Goal: Information Seeking & Learning: Learn about a topic

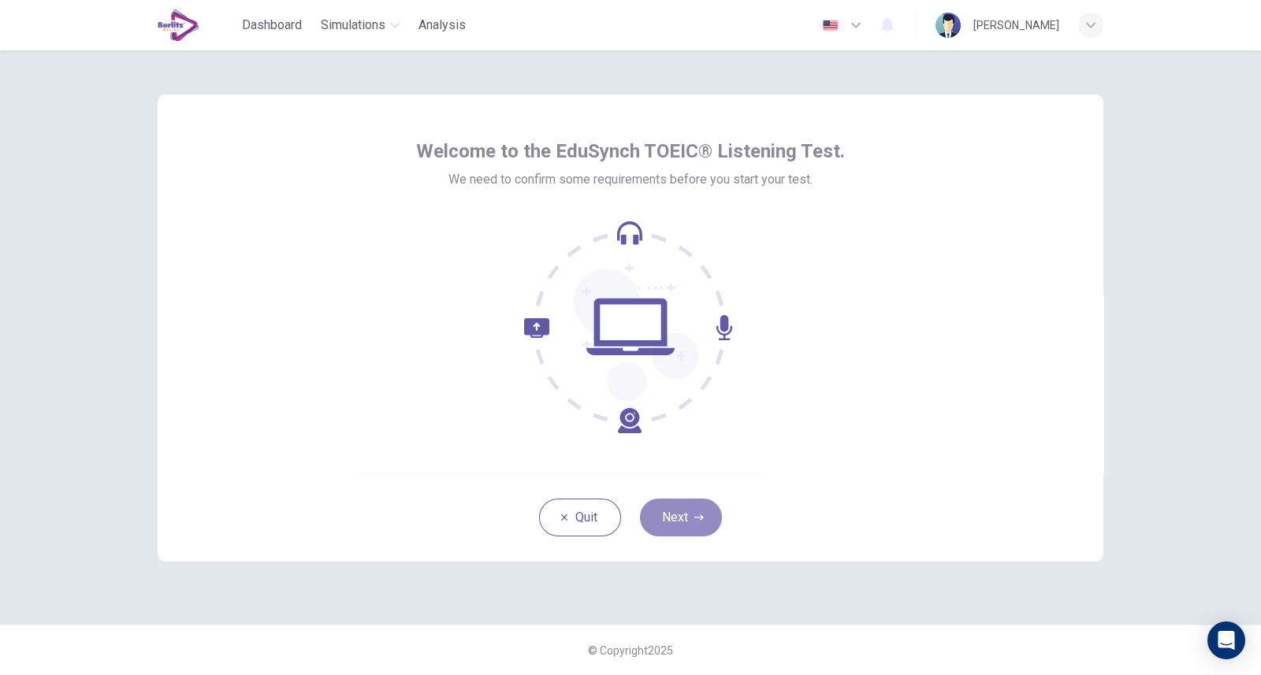
click at [674, 518] on button "Next" at bounding box center [681, 518] width 82 height 38
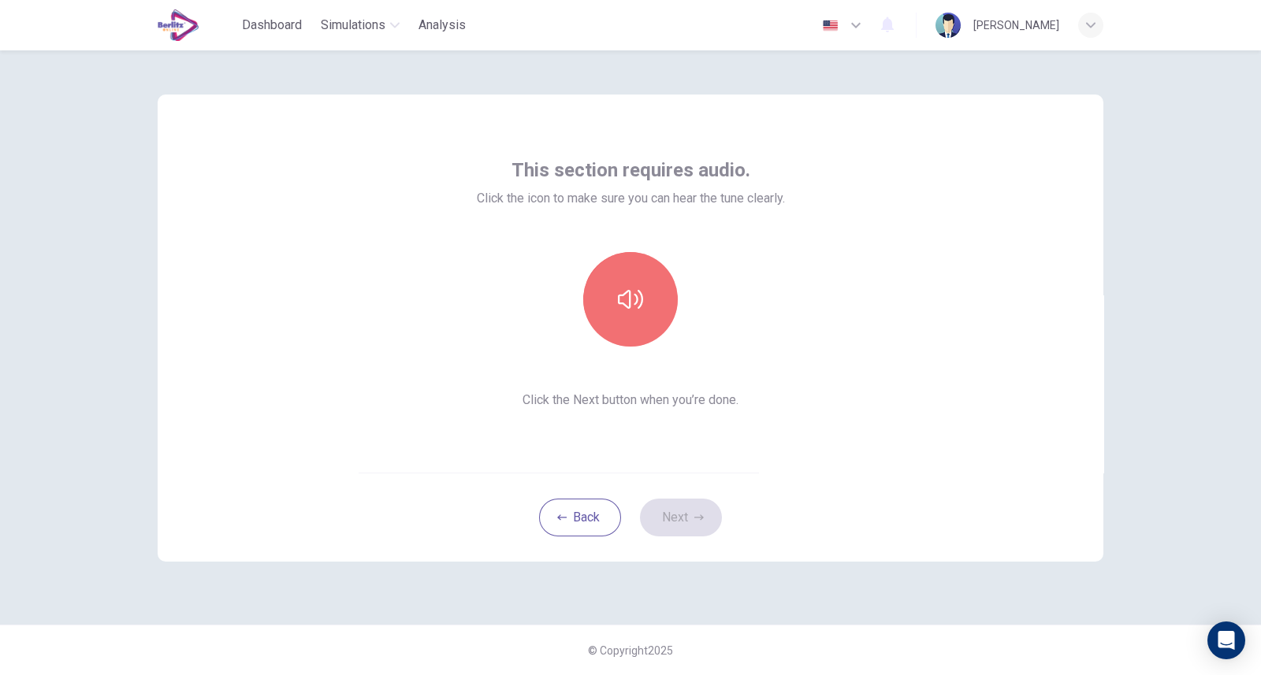
click at [615, 282] on button "button" at bounding box center [630, 299] width 95 height 95
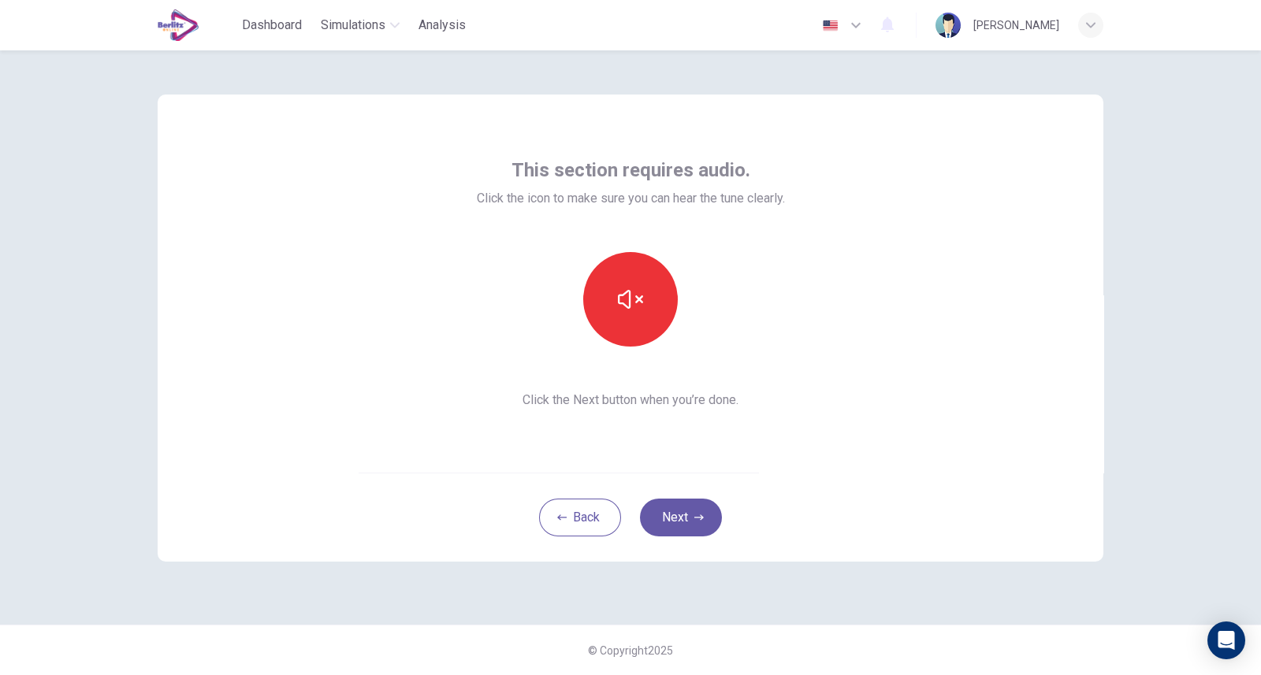
click at [678, 522] on button "Next" at bounding box center [681, 518] width 82 height 38
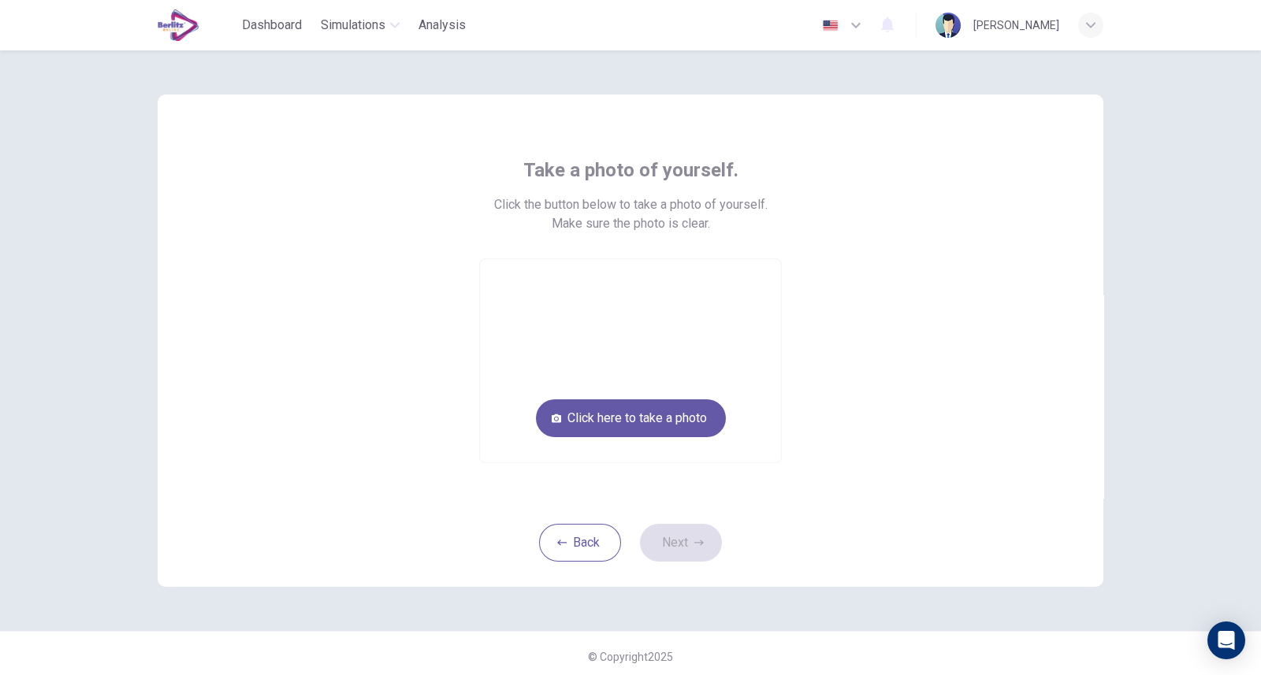
click at [618, 428] on button "Click here to take a photo" at bounding box center [631, 418] width 190 height 38
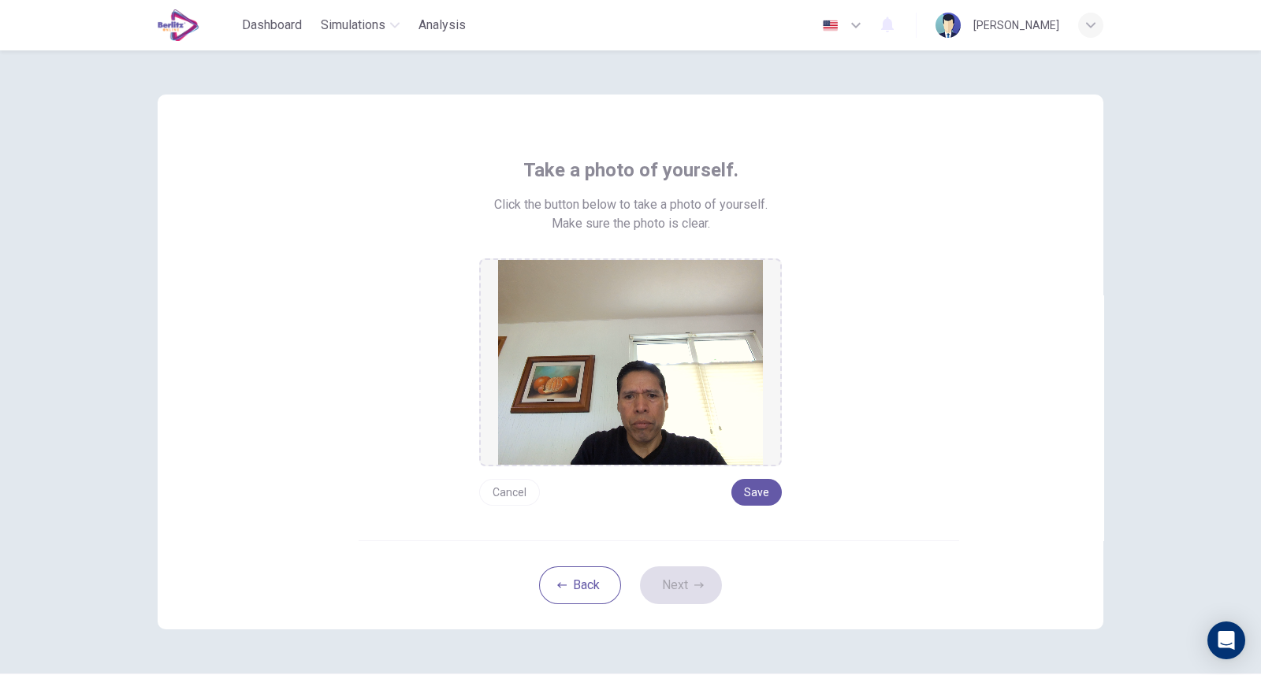
click at [762, 490] on button "Save" at bounding box center [756, 492] width 50 height 27
click at [670, 577] on button "Next" at bounding box center [681, 585] width 82 height 38
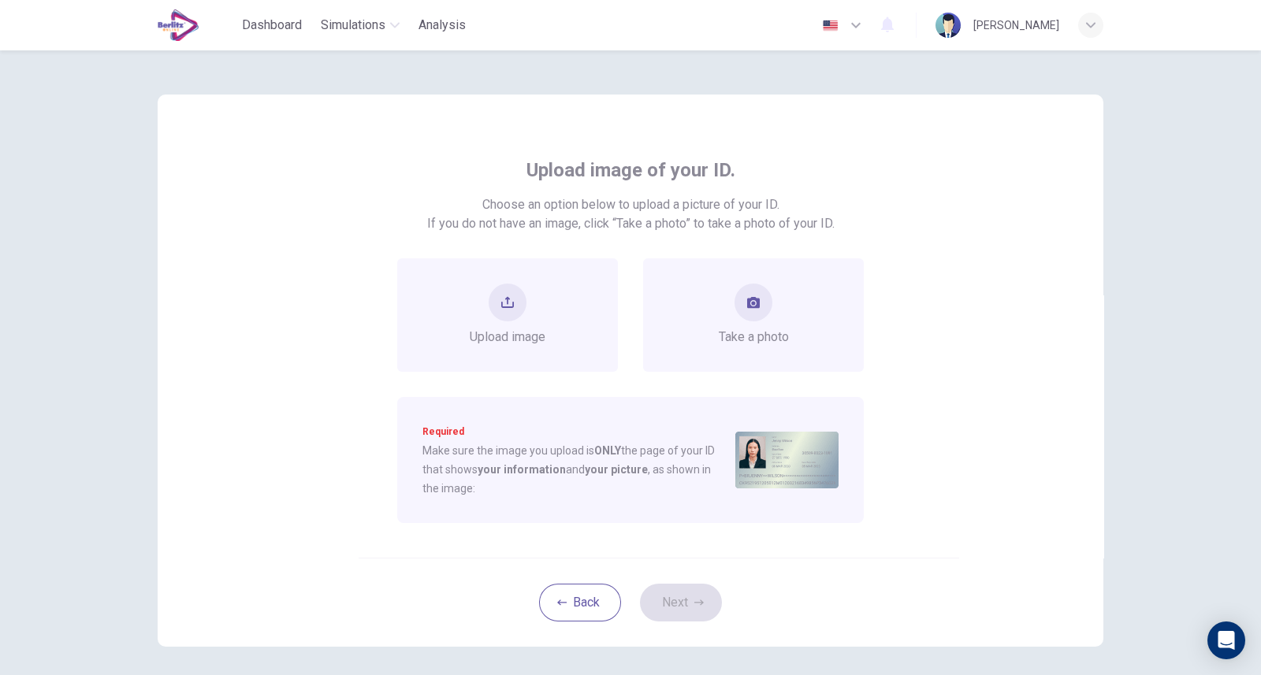
click at [754, 299] on icon "take photo" at bounding box center [753, 302] width 13 height 11
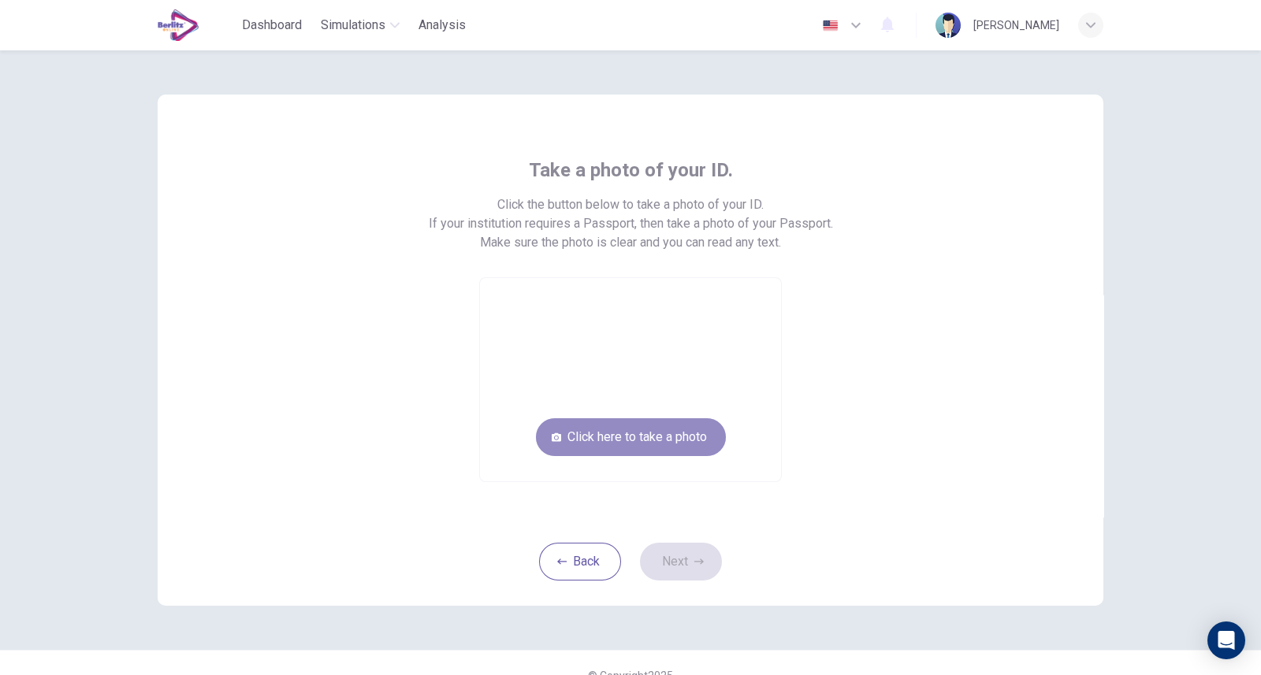
click at [634, 446] on button "Click here to take a photo" at bounding box center [631, 437] width 190 height 38
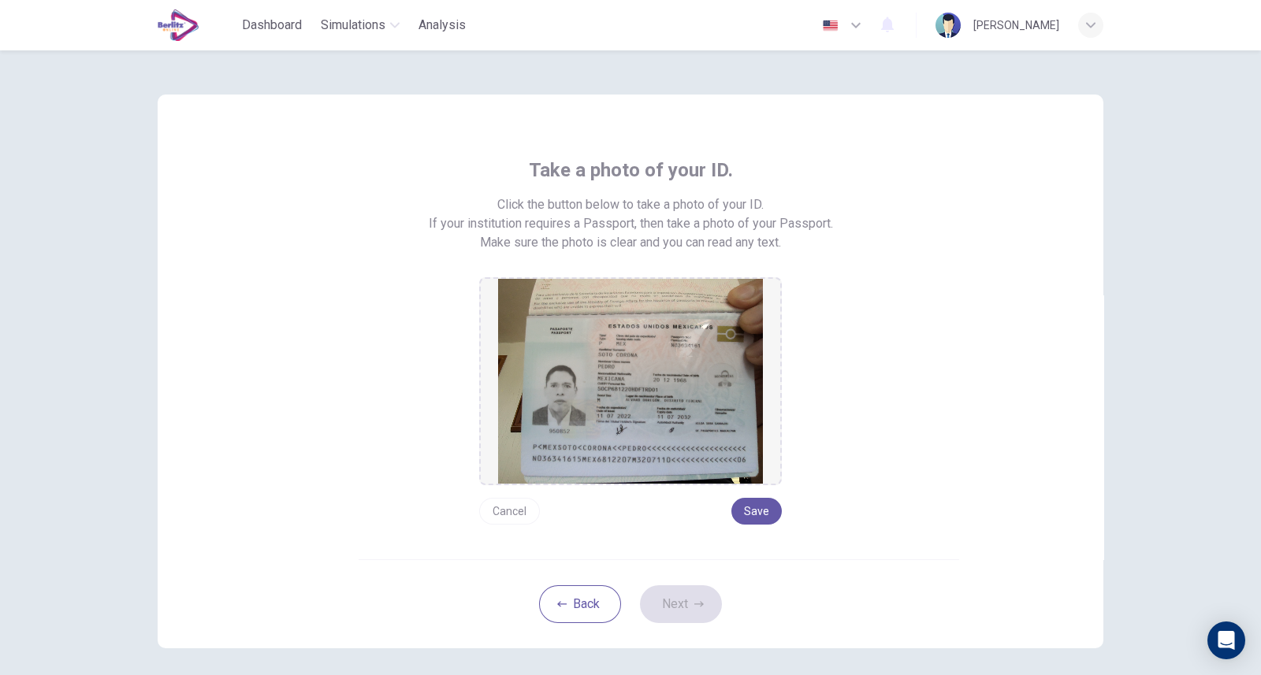
click at [755, 507] on button "Save" at bounding box center [756, 511] width 50 height 27
click at [664, 604] on button "Next" at bounding box center [681, 604] width 82 height 38
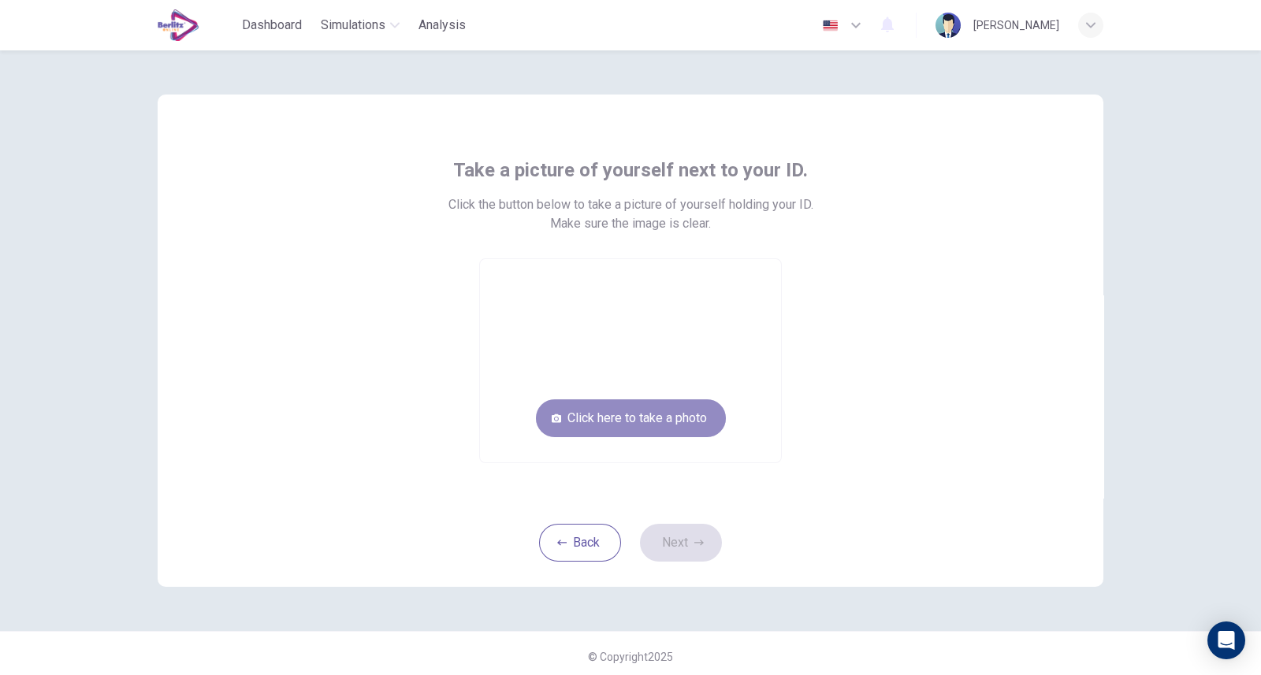
click at [636, 422] on button "Click here to take a photo" at bounding box center [631, 418] width 190 height 38
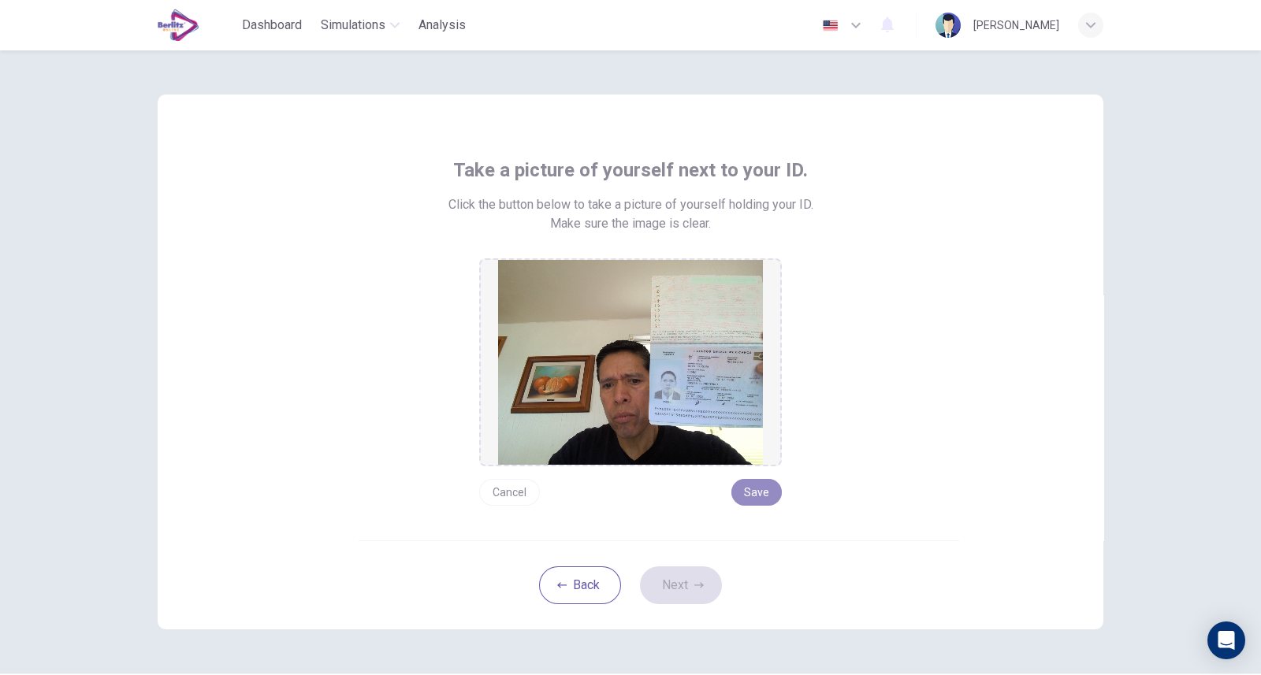
click at [756, 484] on button "Save" at bounding box center [756, 492] width 50 height 27
click at [674, 584] on button "Next" at bounding box center [681, 585] width 82 height 38
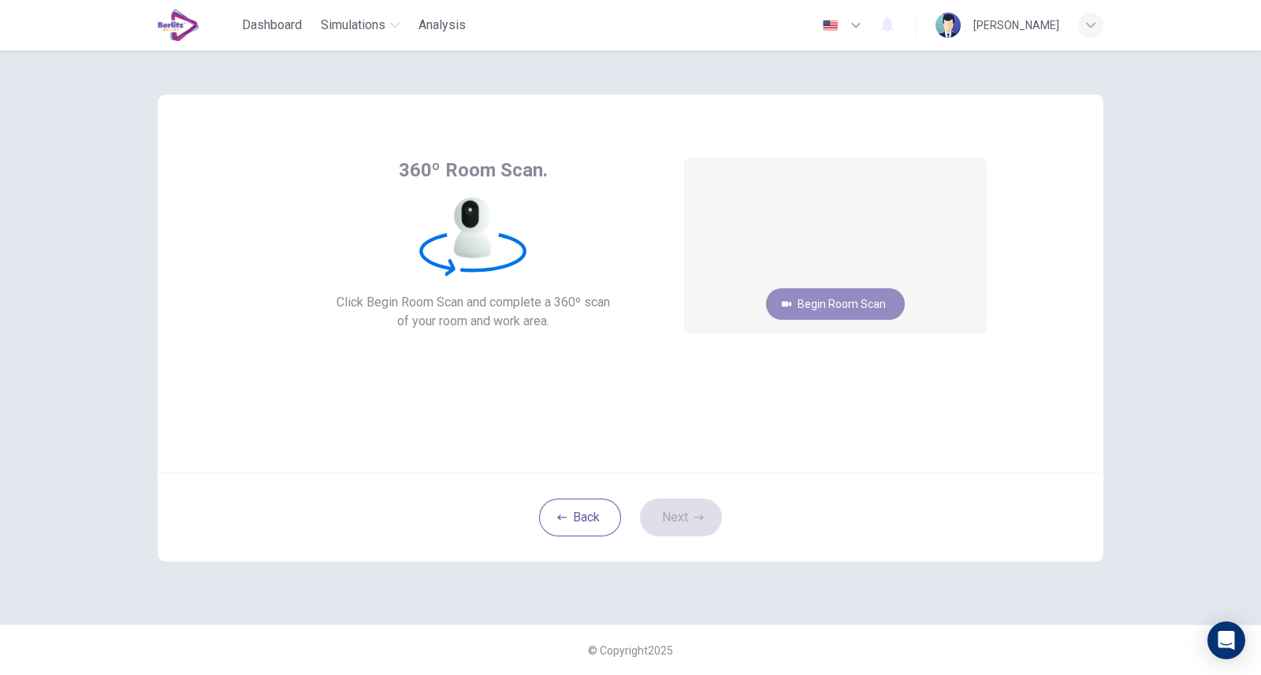
click at [802, 303] on button "Begin Room Scan" at bounding box center [835, 304] width 139 height 32
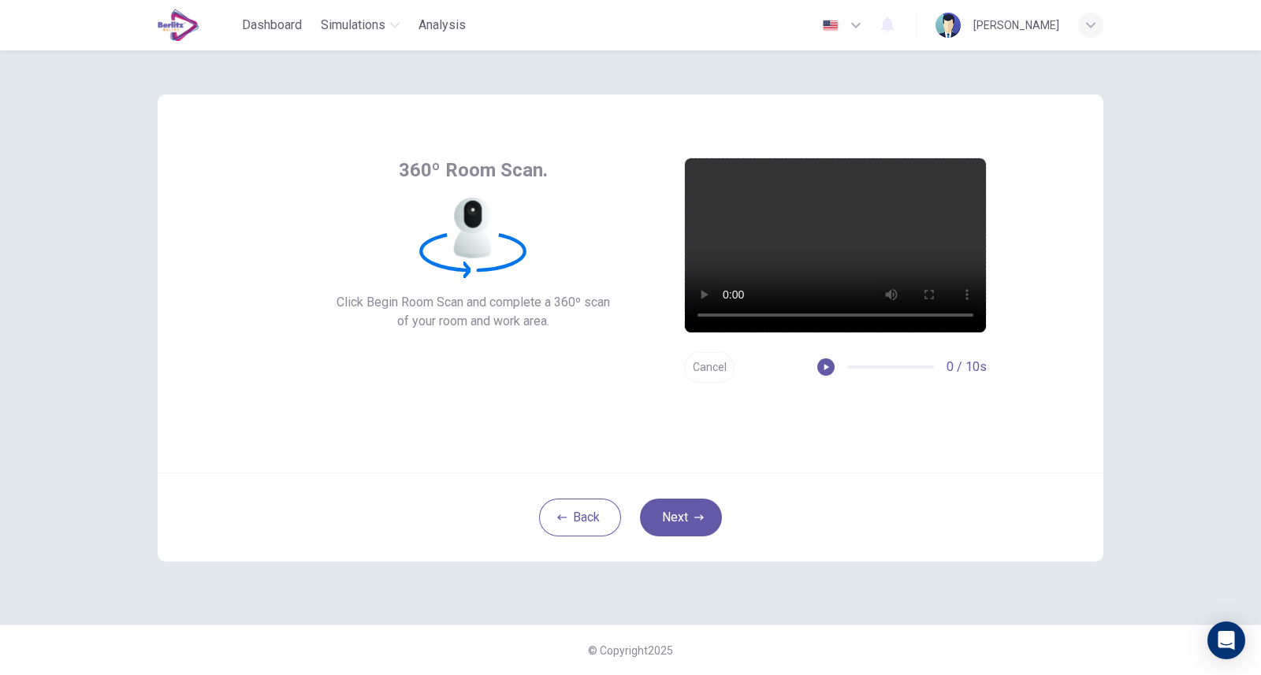
click at [674, 511] on button "Next" at bounding box center [681, 518] width 82 height 38
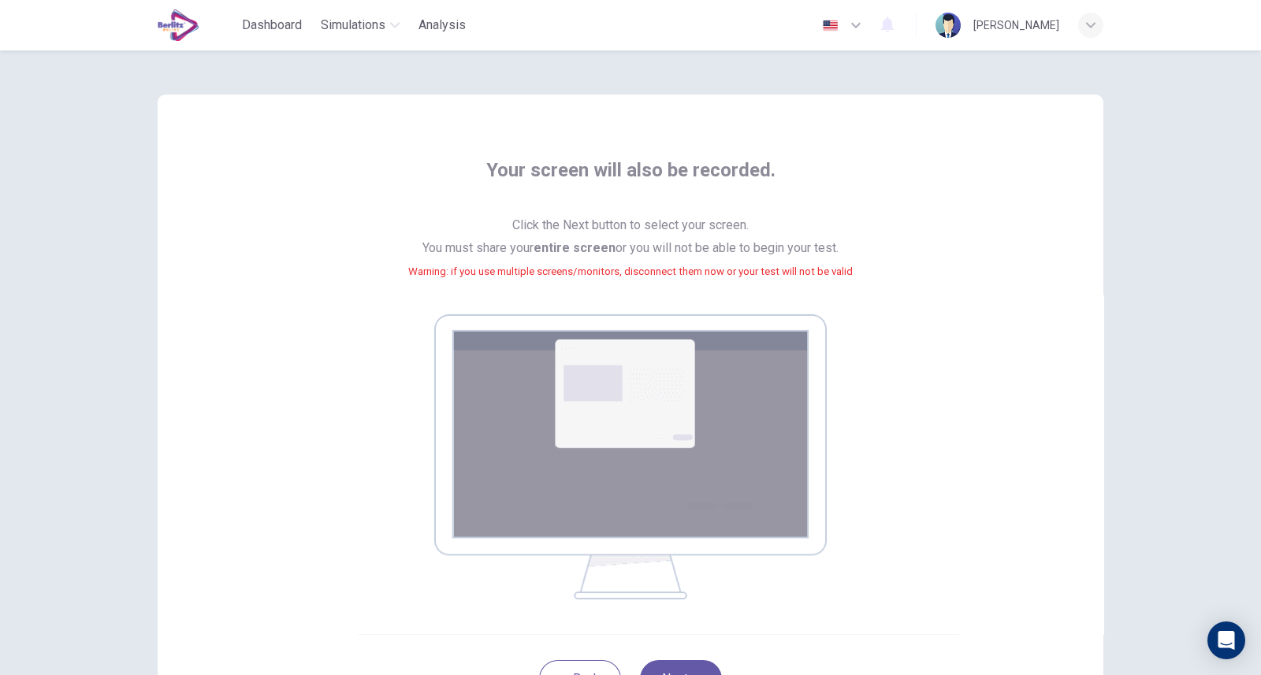
scroll to position [143, 0]
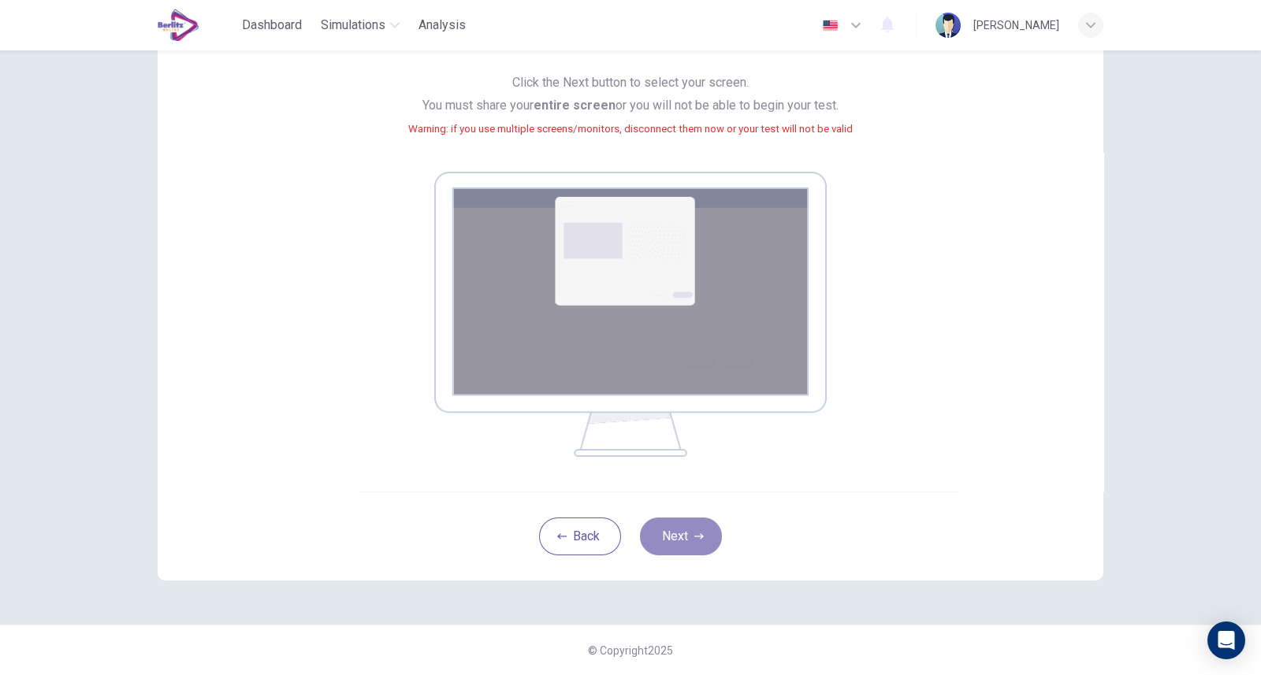
click at [670, 537] on button "Next" at bounding box center [681, 537] width 82 height 38
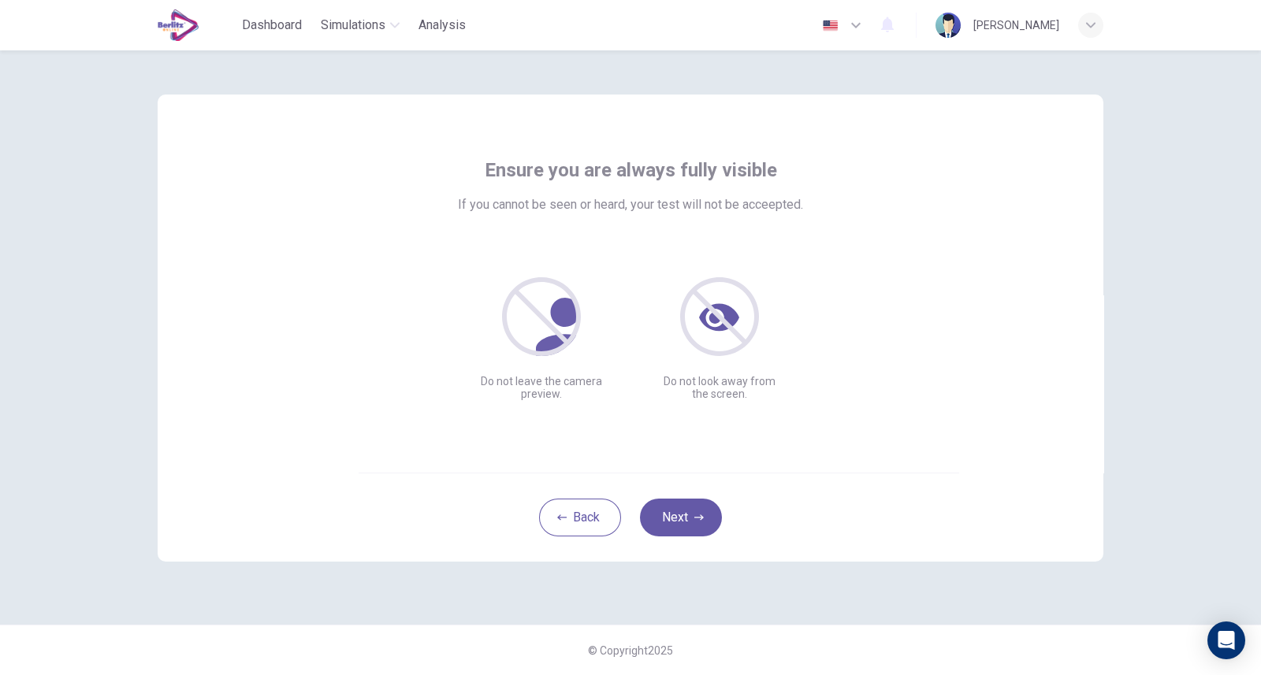
click at [689, 514] on button "Next" at bounding box center [681, 518] width 82 height 38
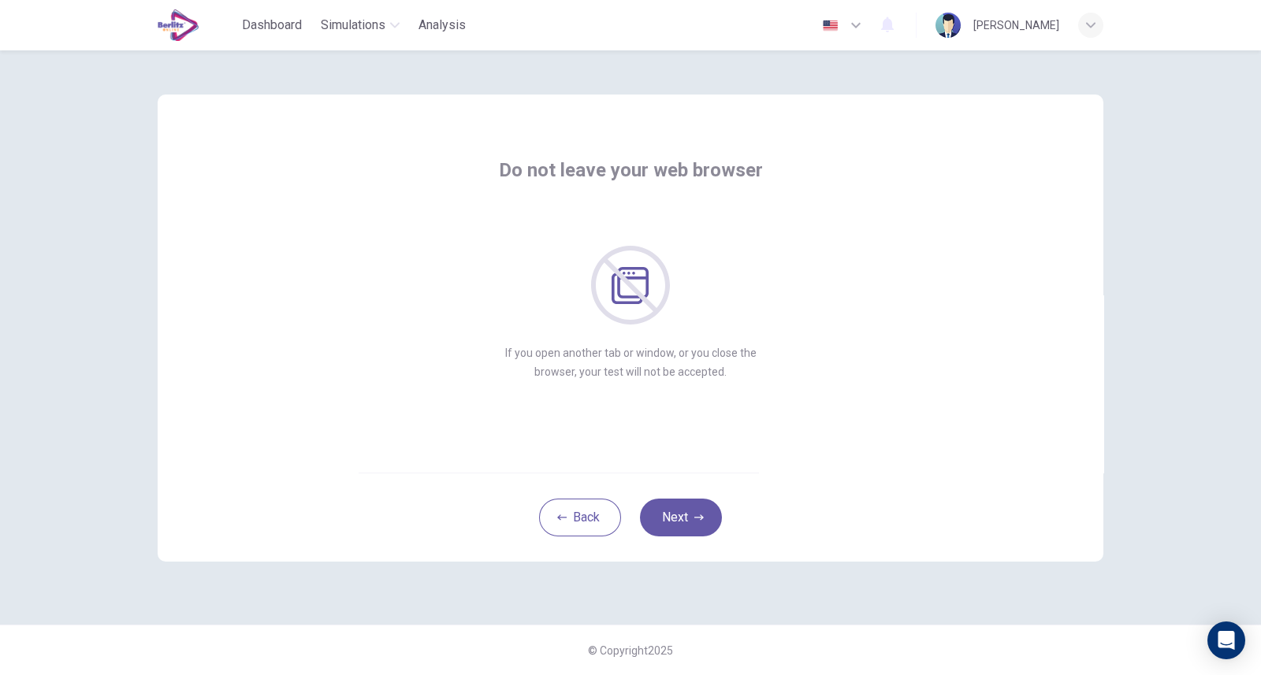
click at [689, 514] on button "Next" at bounding box center [681, 518] width 82 height 38
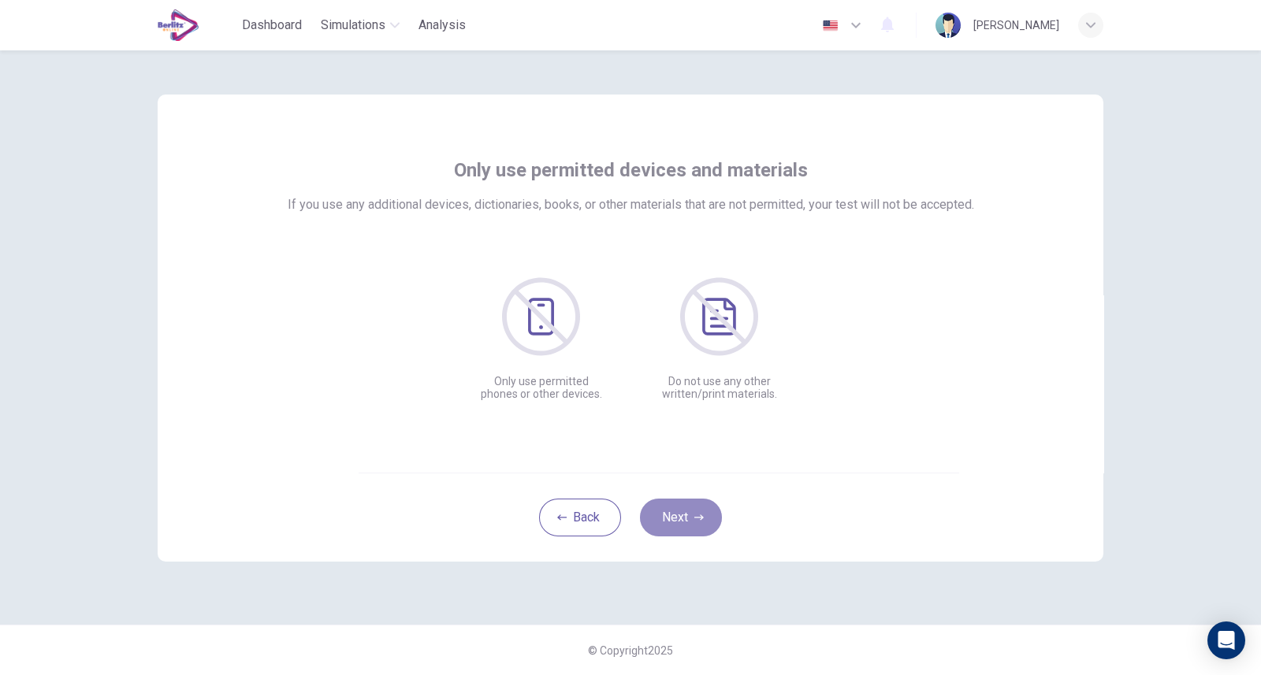
click at [689, 514] on button "Next" at bounding box center [681, 518] width 82 height 38
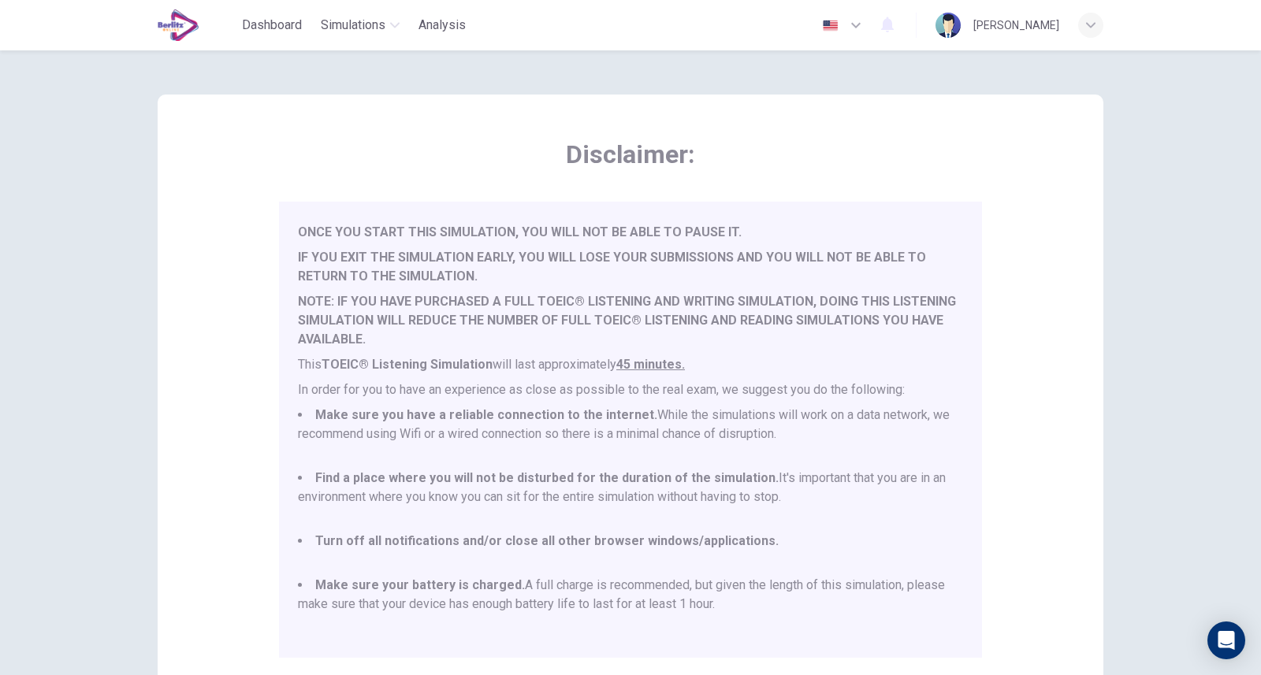
scroll to position [200, 0]
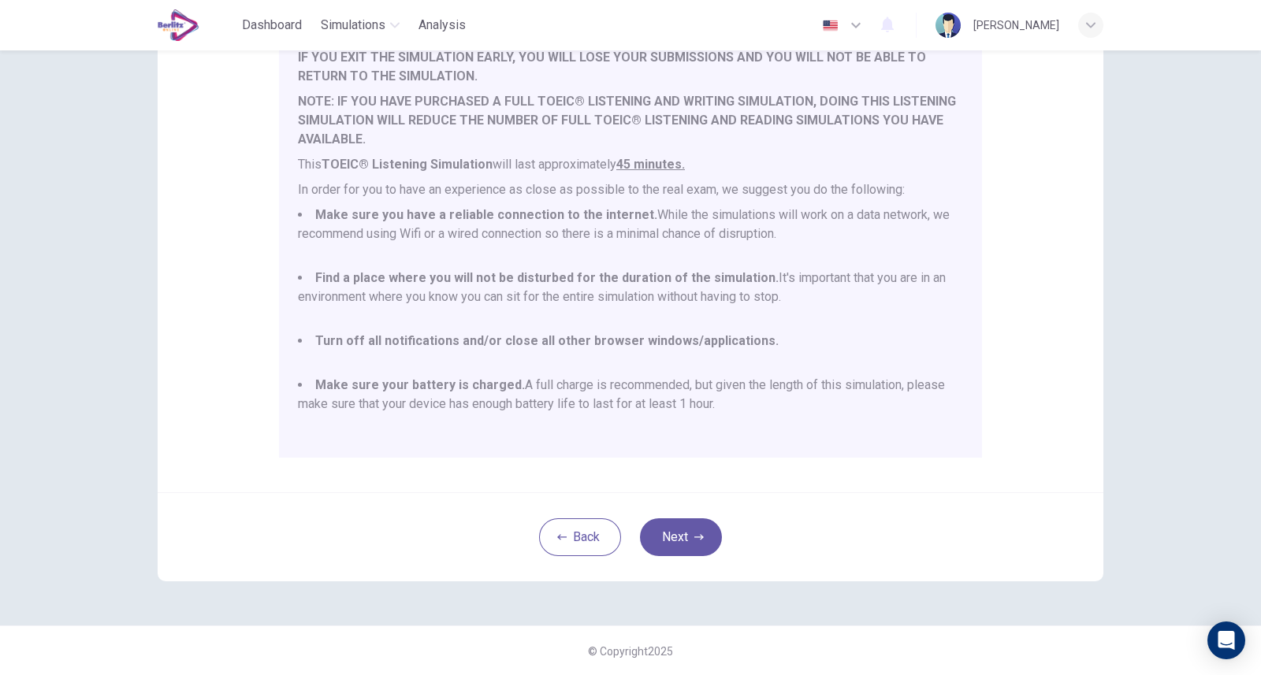
click at [663, 541] on button "Next" at bounding box center [681, 537] width 82 height 38
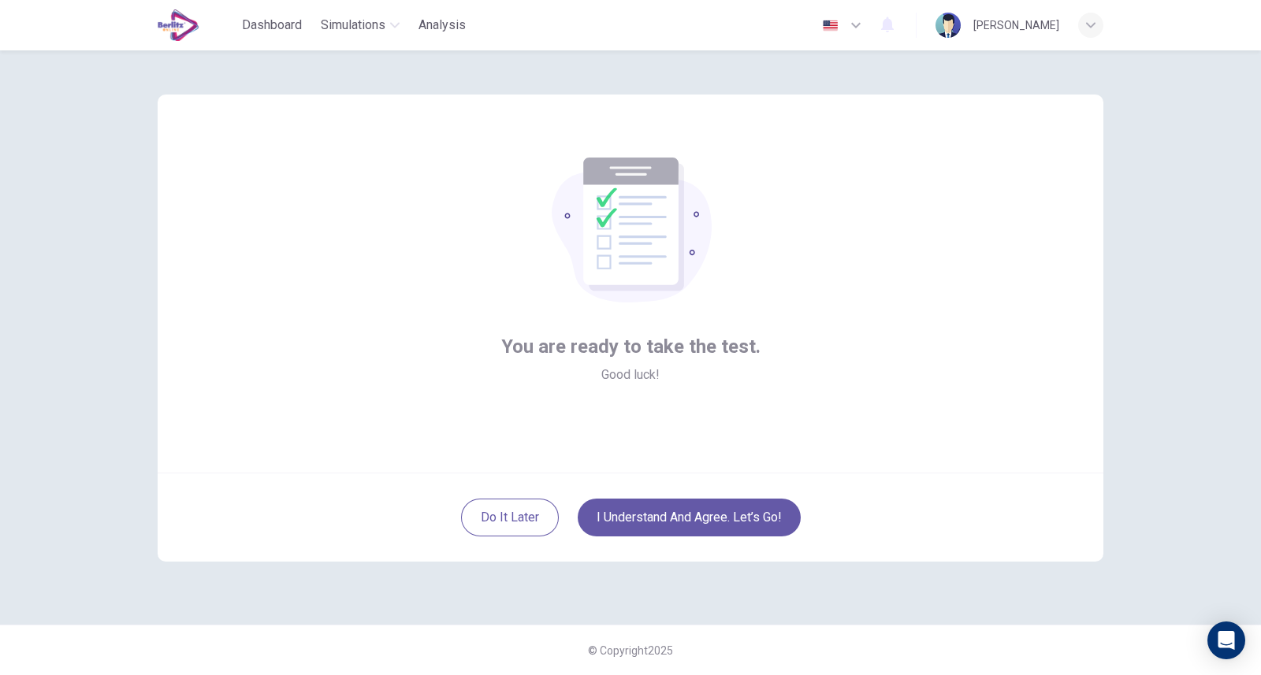
scroll to position [0, 0]
click at [665, 514] on button "I understand and agree. Let’s go!" at bounding box center [688, 518] width 223 height 38
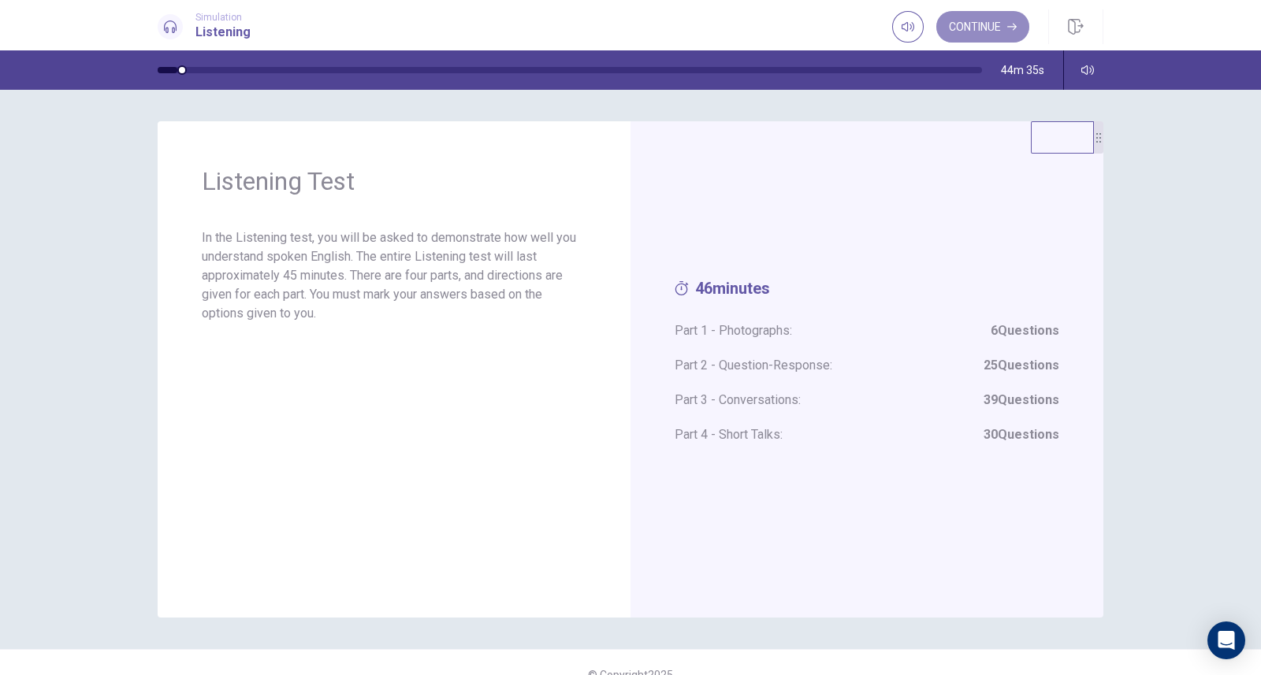
click at [964, 29] on button "Continue" at bounding box center [982, 27] width 93 height 32
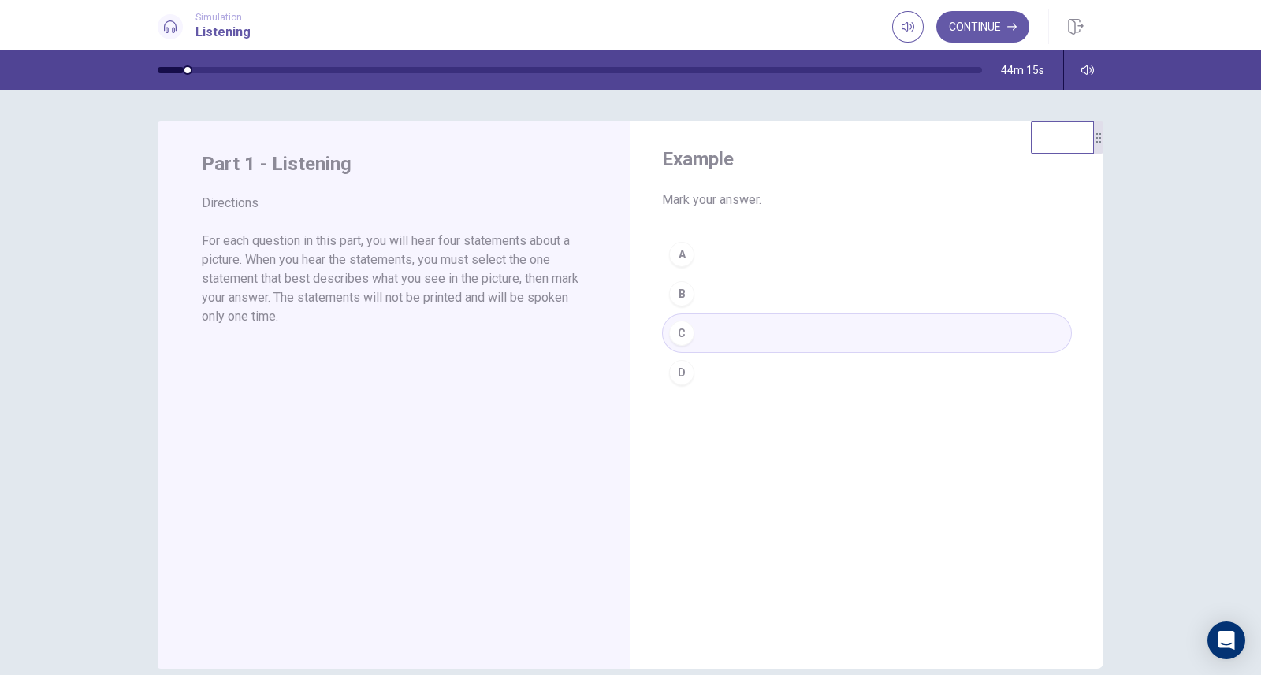
click at [700, 330] on div "A B C D" at bounding box center [867, 314] width 410 height 158
click at [966, 23] on button "Continue" at bounding box center [982, 27] width 93 height 32
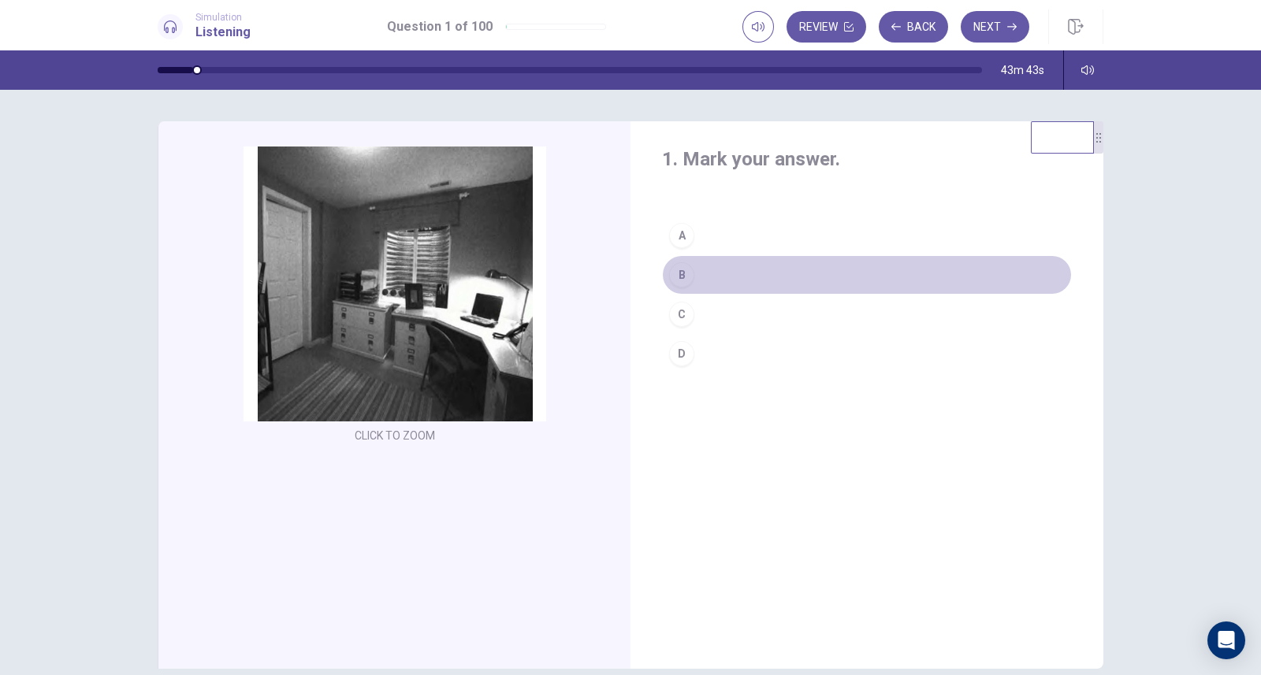
click at [672, 269] on div "B" at bounding box center [681, 274] width 25 height 25
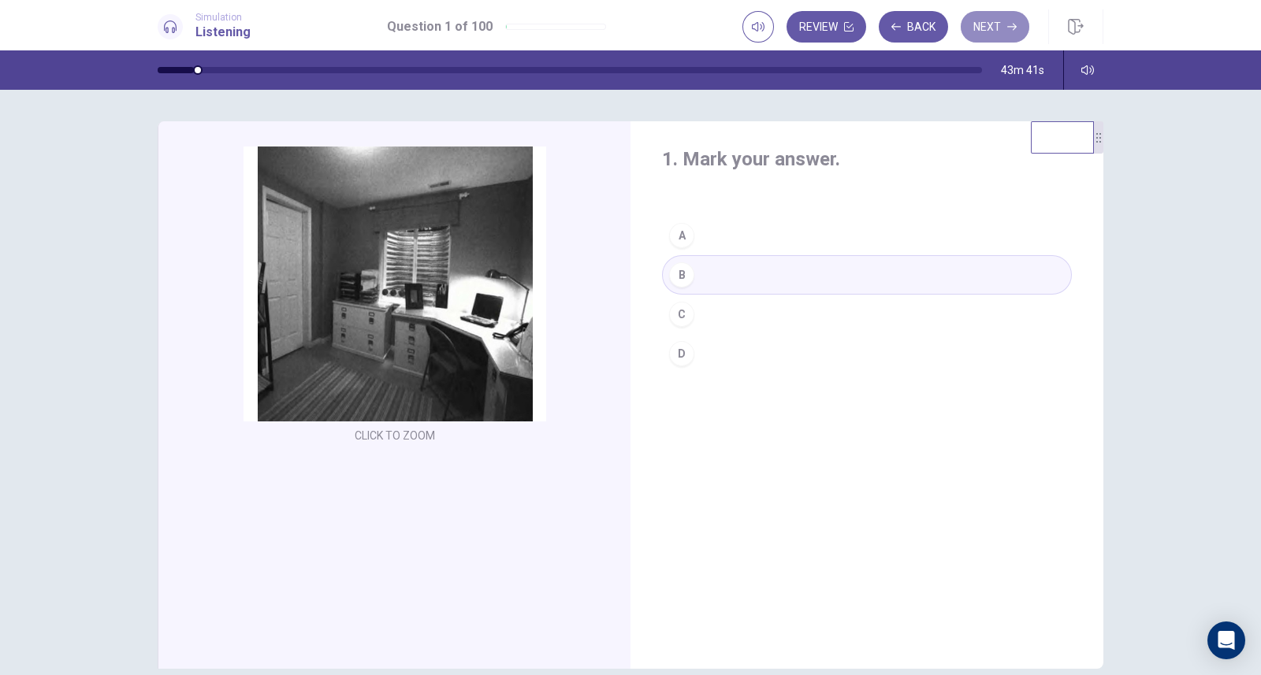
click at [989, 21] on button "Next" at bounding box center [994, 27] width 69 height 32
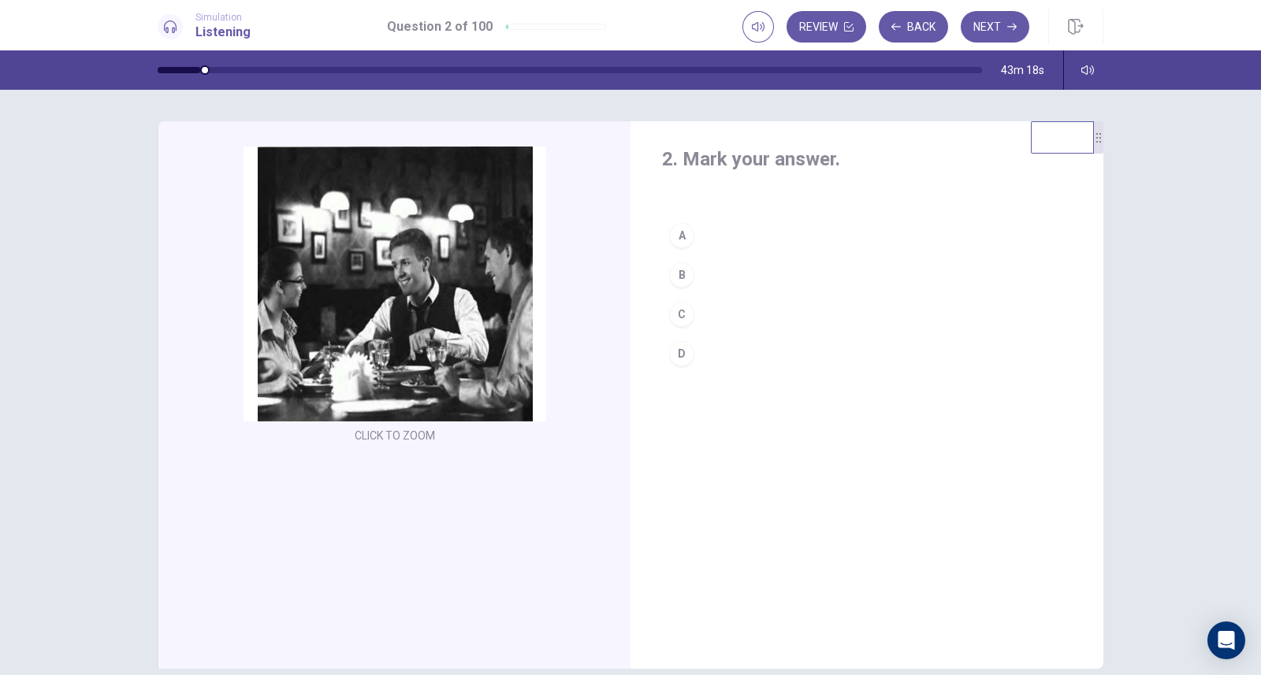
click at [678, 228] on div "A" at bounding box center [681, 235] width 25 height 25
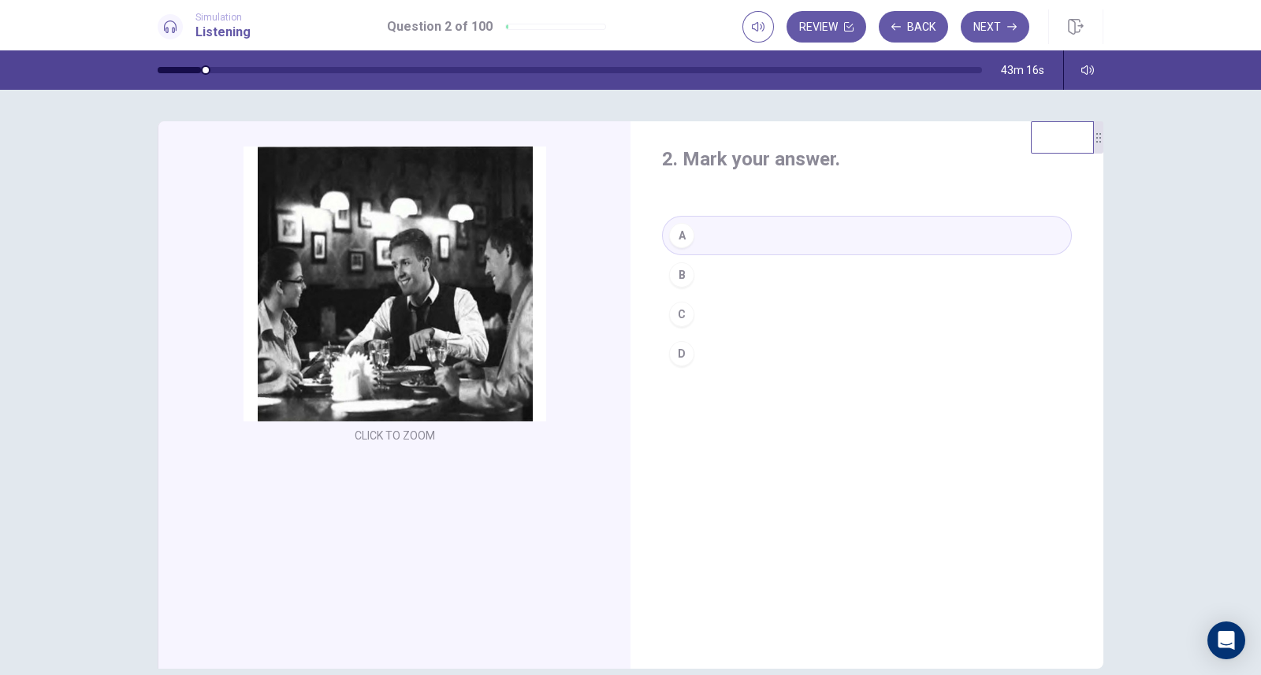
click at [989, 33] on button "Next" at bounding box center [994, 27] width 69 height 32
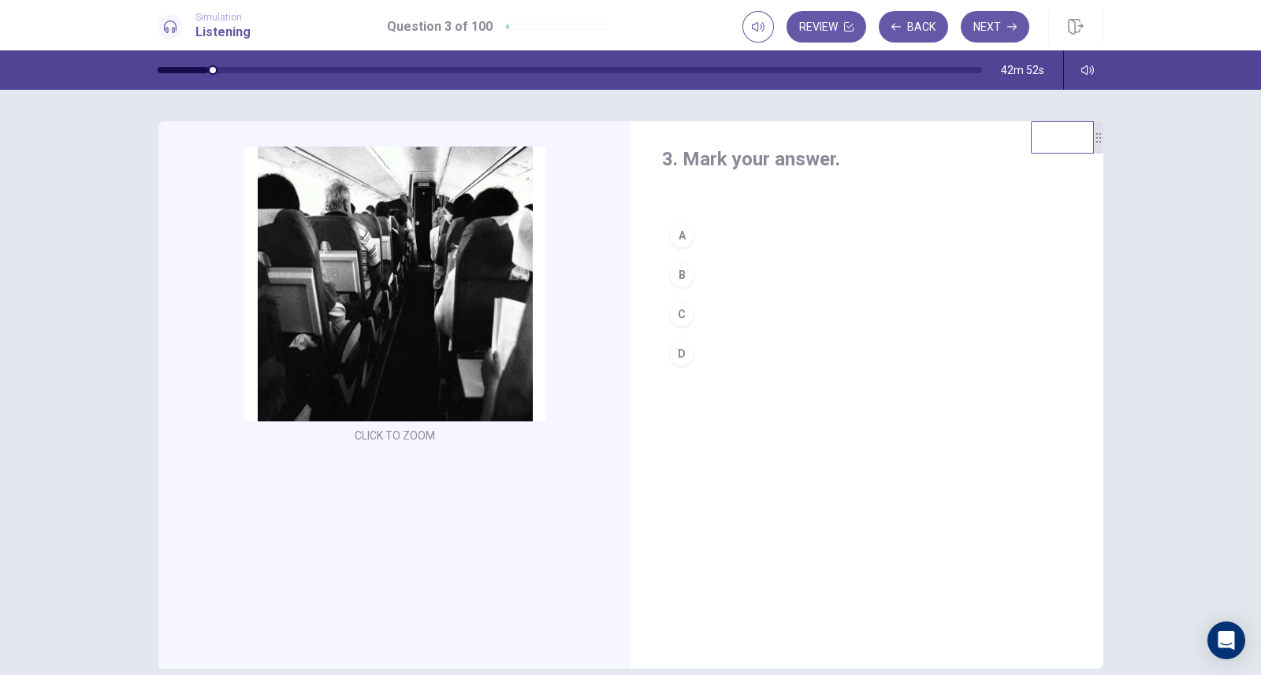
click at [682, 350] on div "D" at bounding box center [681, 353] width 25 height 25
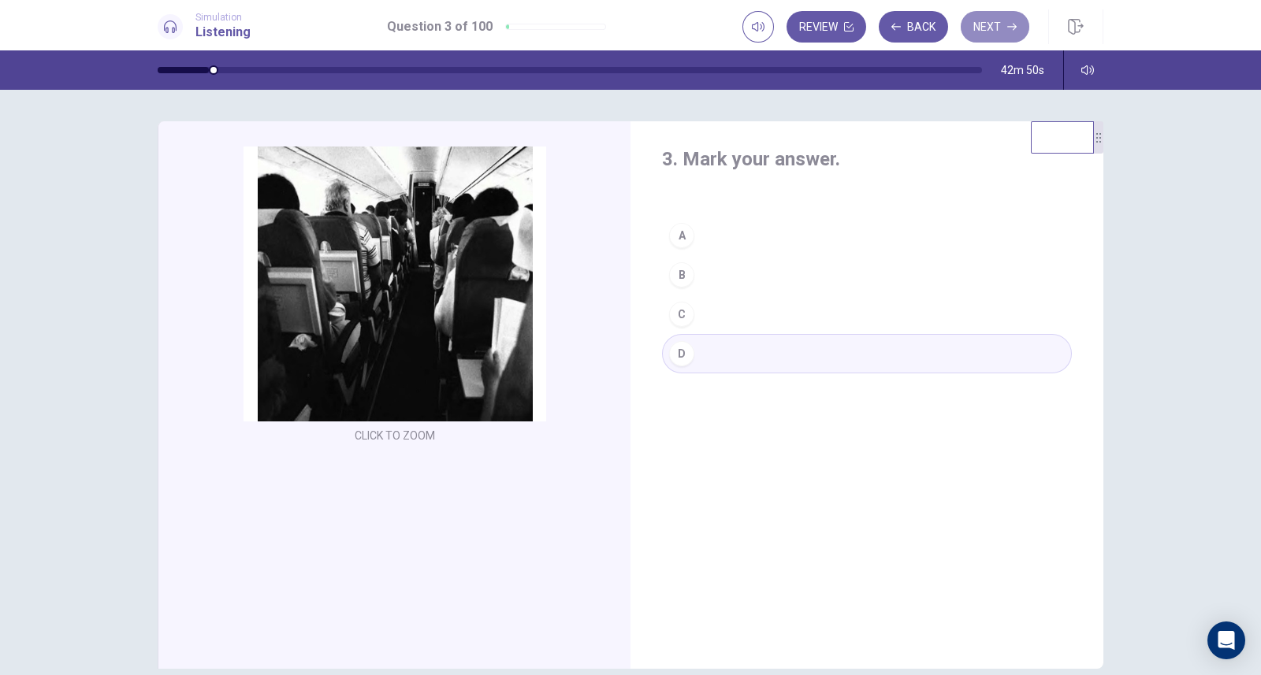
click at [985, 19] on button "Next" at bounding box center [994, 27] width 69 height 32
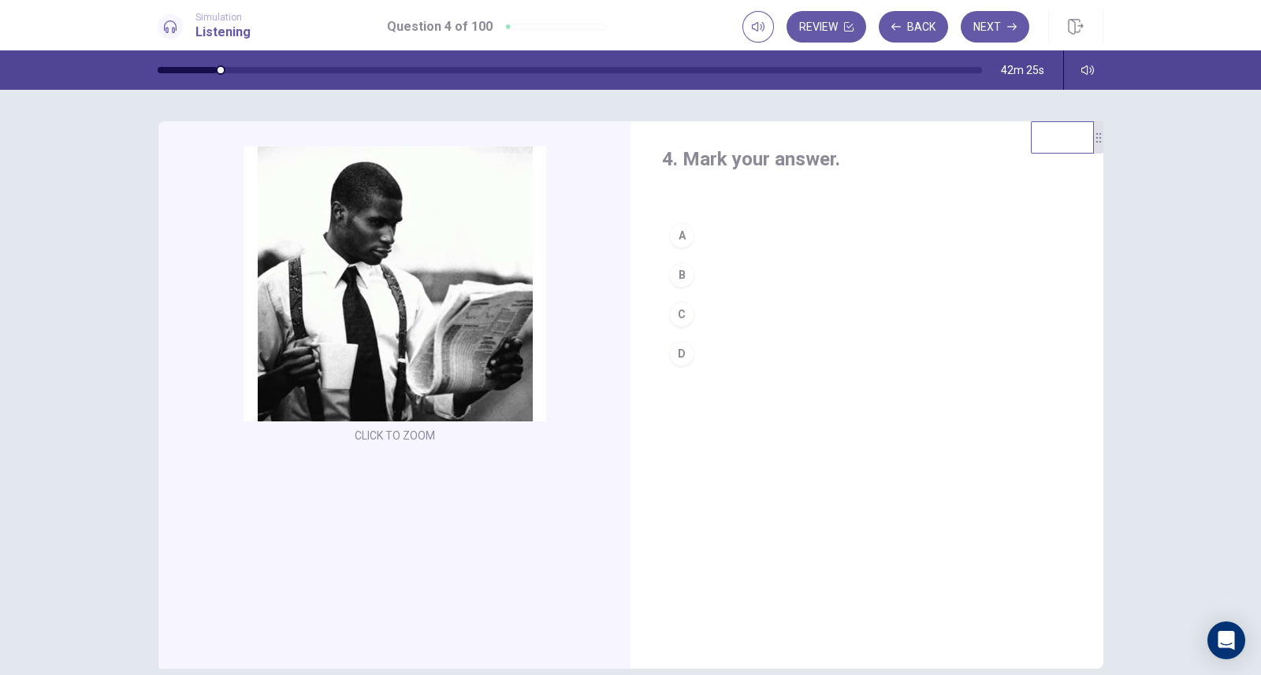
click at [675, 311] on div "C" at bounding box center [681, 314] width 25 height 25
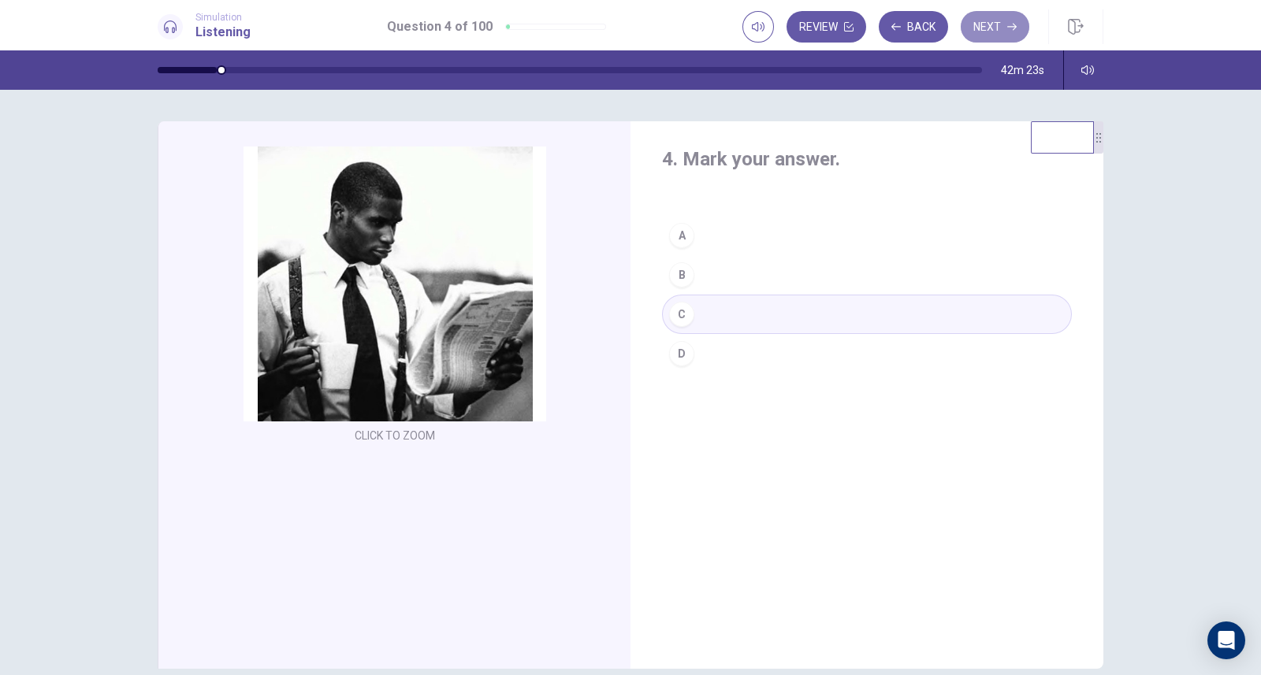
click at [975, 29] on button "Next" at bounding box center [994, 27] width 69 height 32
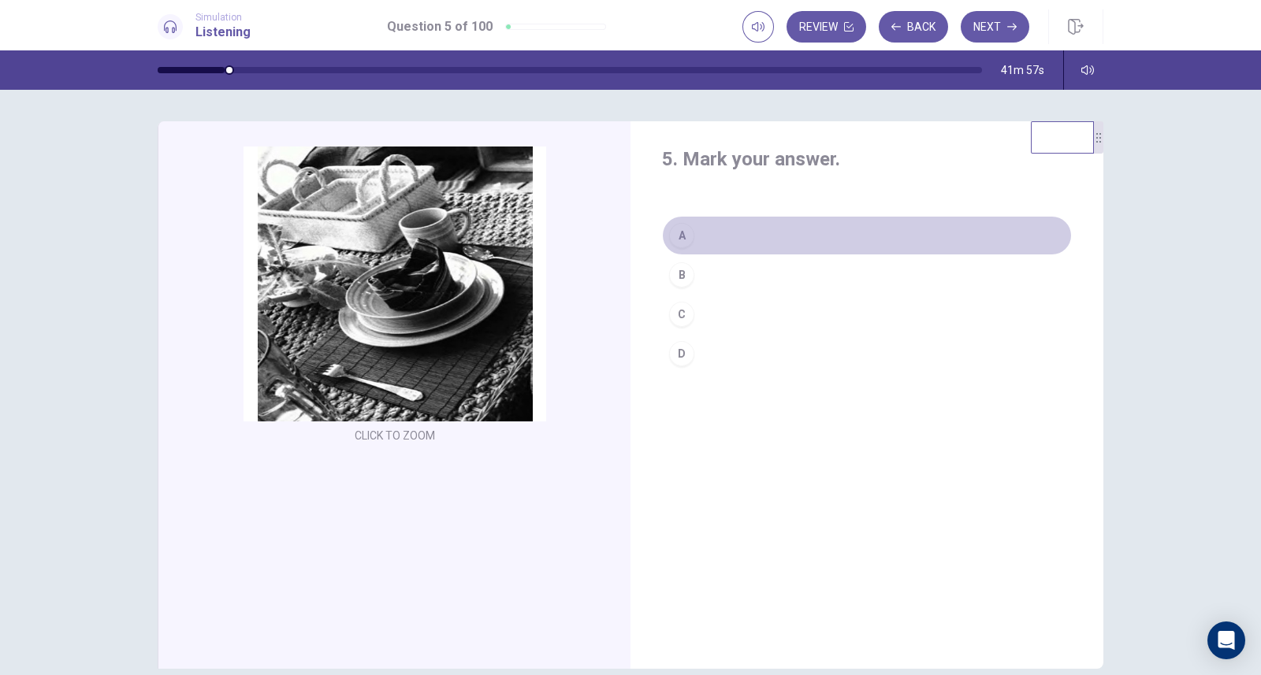
click at [674, 226] on div "A" at bounding box center [681, 235] width 25 height 25
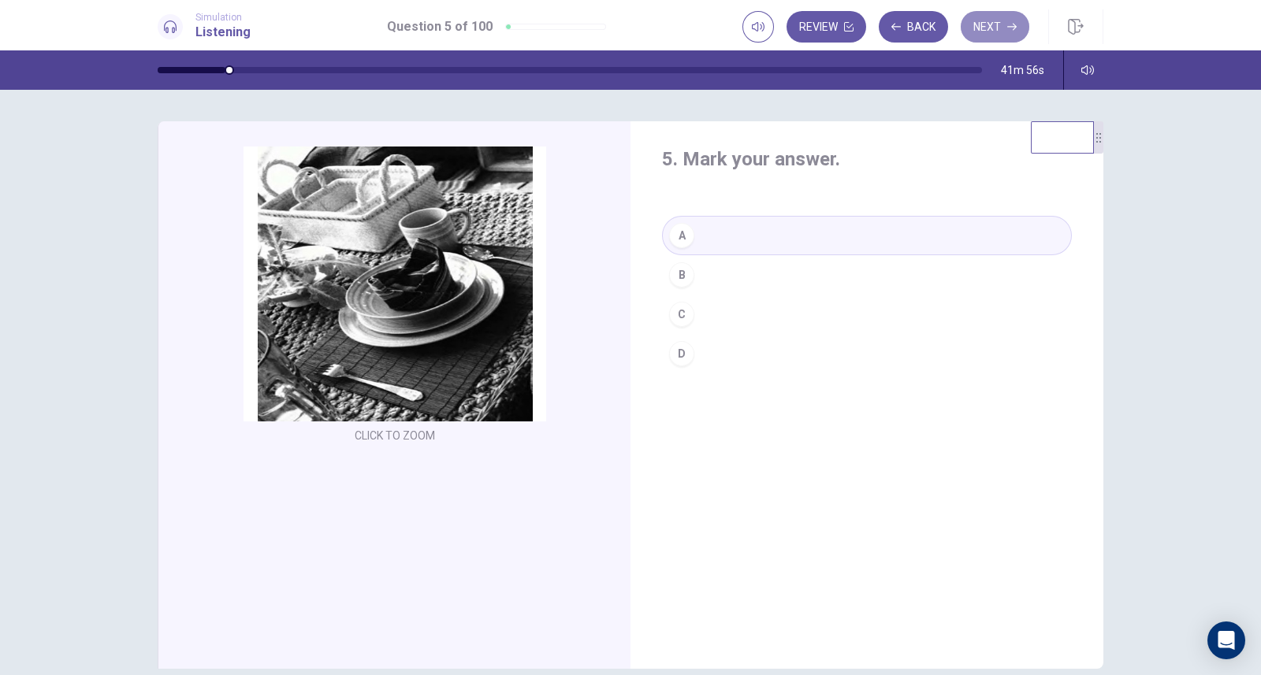
click at [1014, 20] on button "Next" at bounding box center [994, 27] width 69 height 32
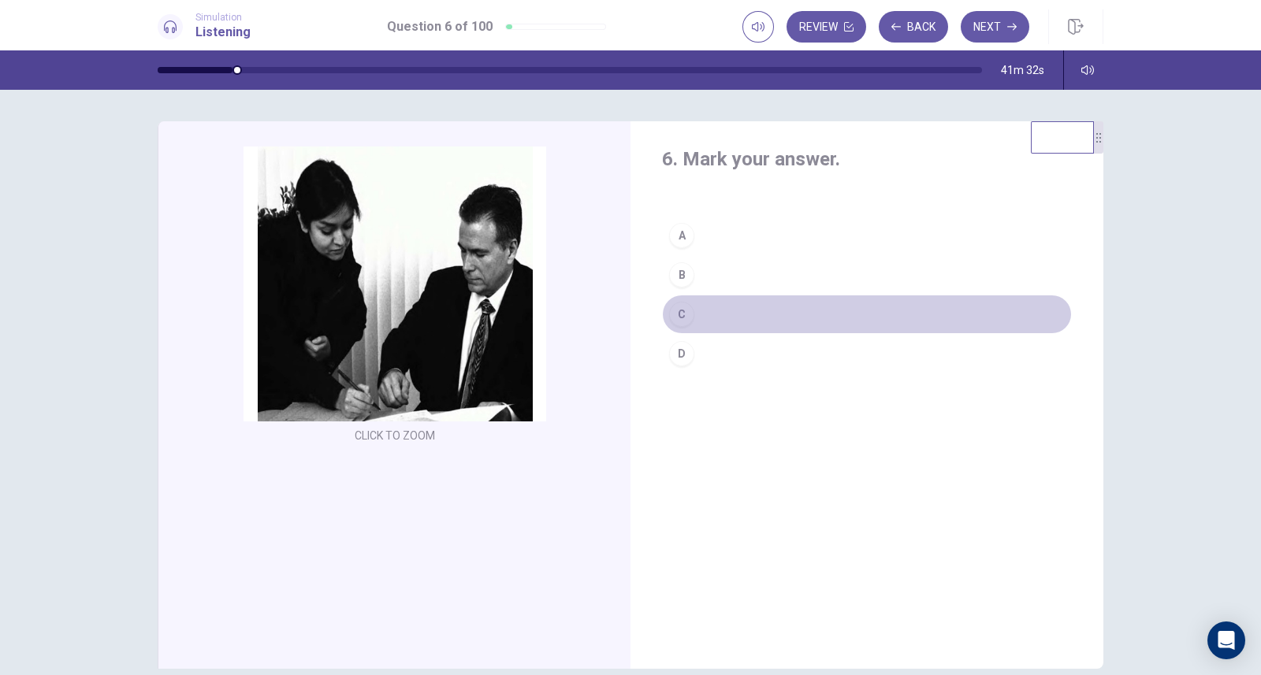
click at [678, 311] on div "C" at bounding box center [681, 314] width 25 height 25
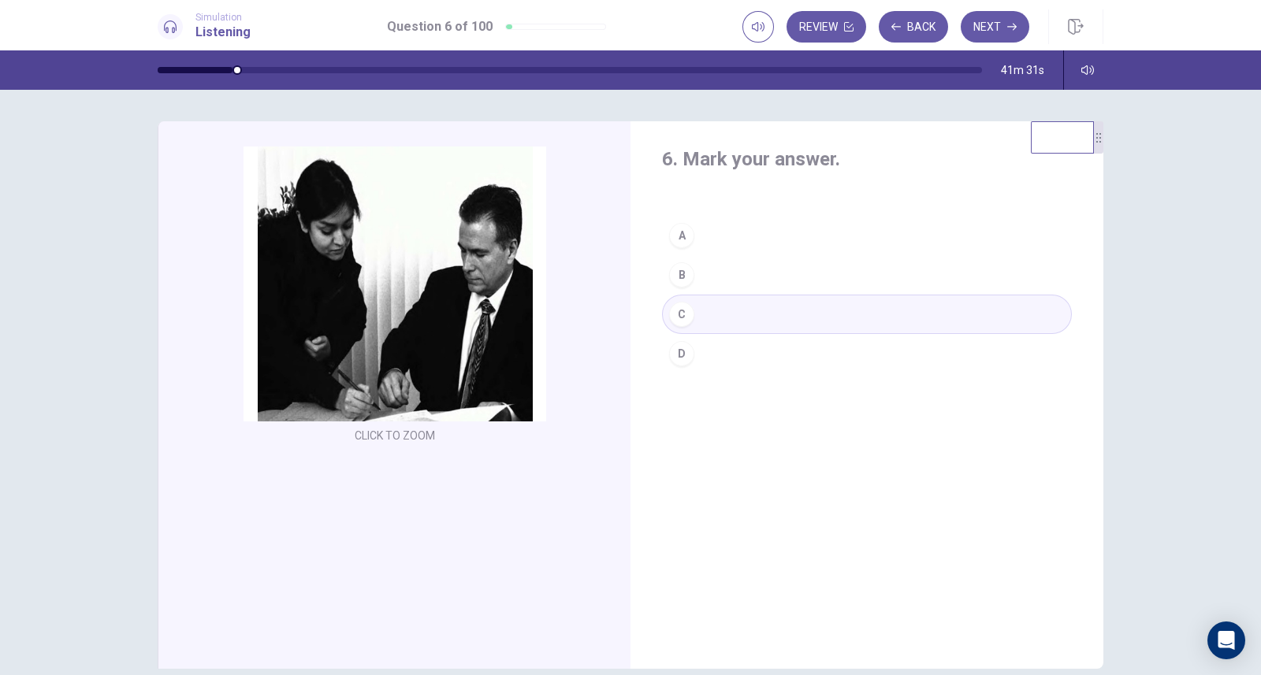
click at [997, 20] on button "Next" at bounding box center [994, 27] width 69 height 32
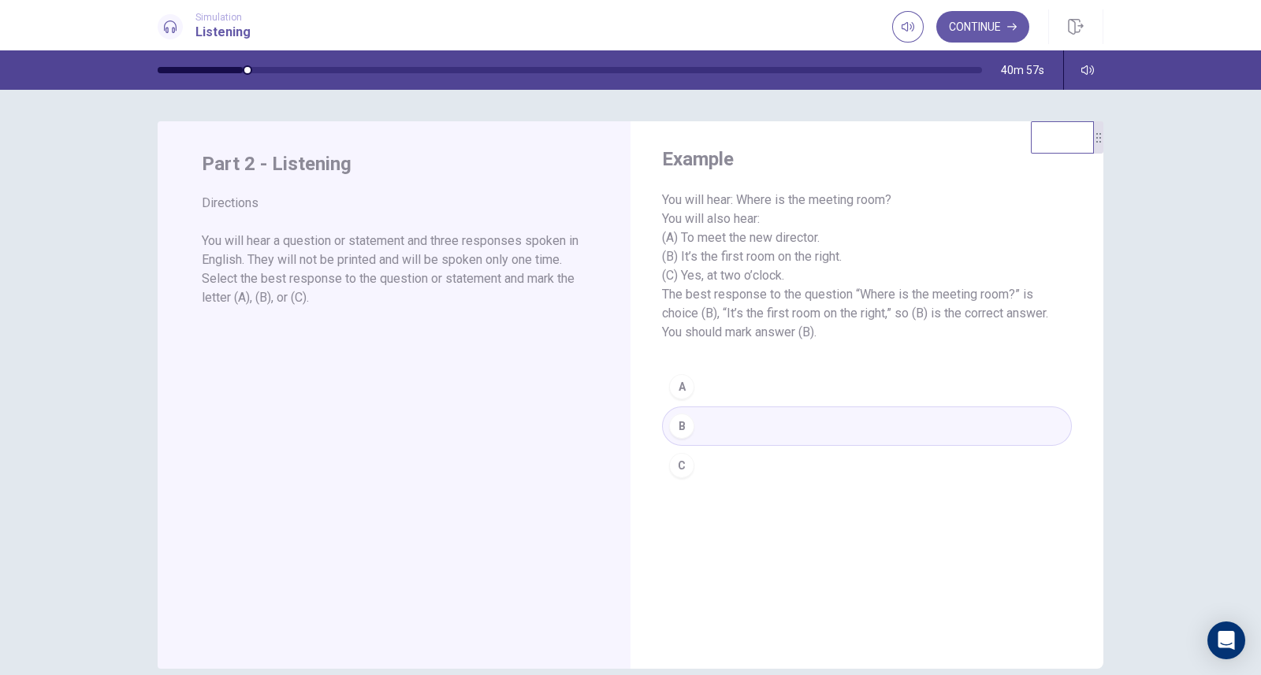
click at [965, 24] on button "Continue" at bounding box center [982, 27] width 93 height 32
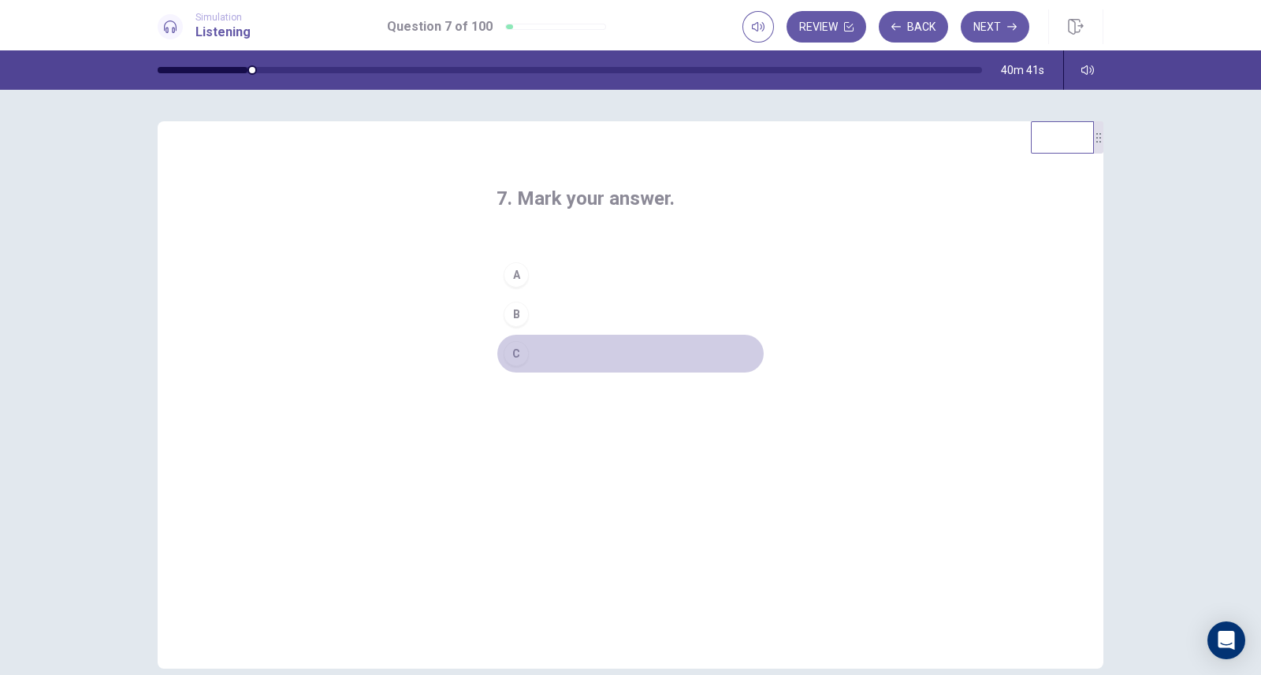
click at [505, 358] on div "C" at bounding box center [515, 353] width 25 height 25
click at [1001, 23] on button "Next" at bounding box center [994, 27] width 69 height 32
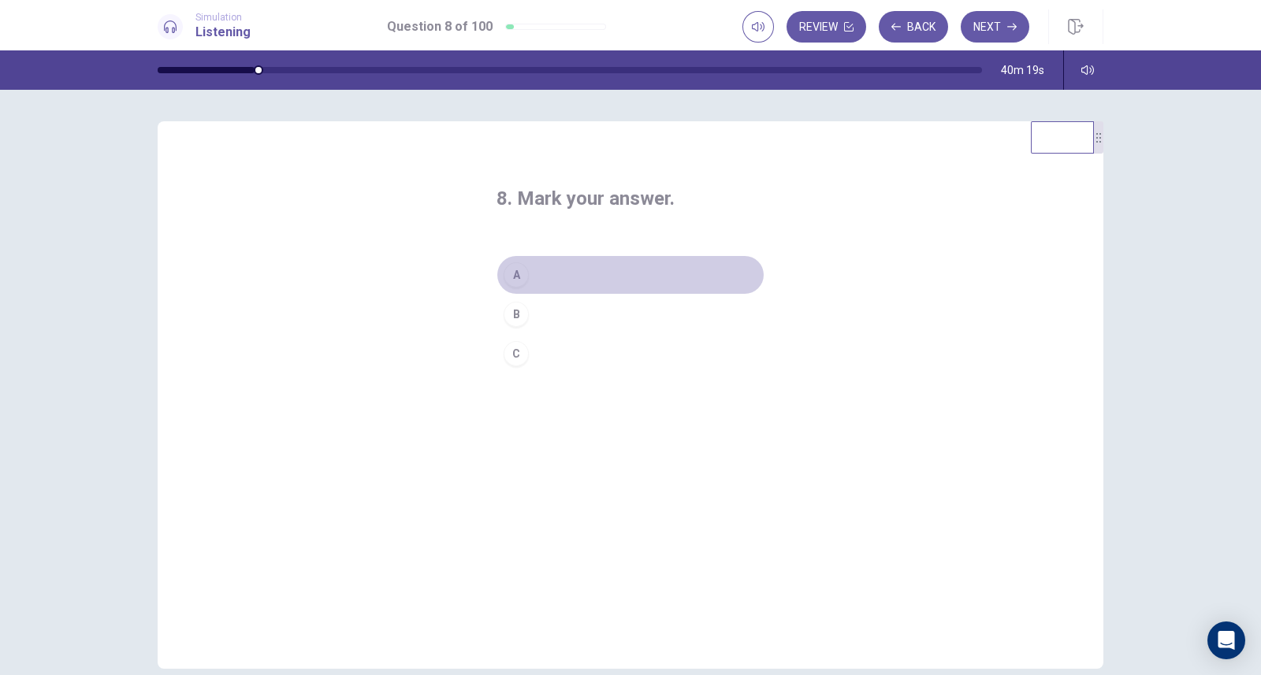
click at [515, 273] on div "A" at bounding box center [515, 274] width 25 height 25
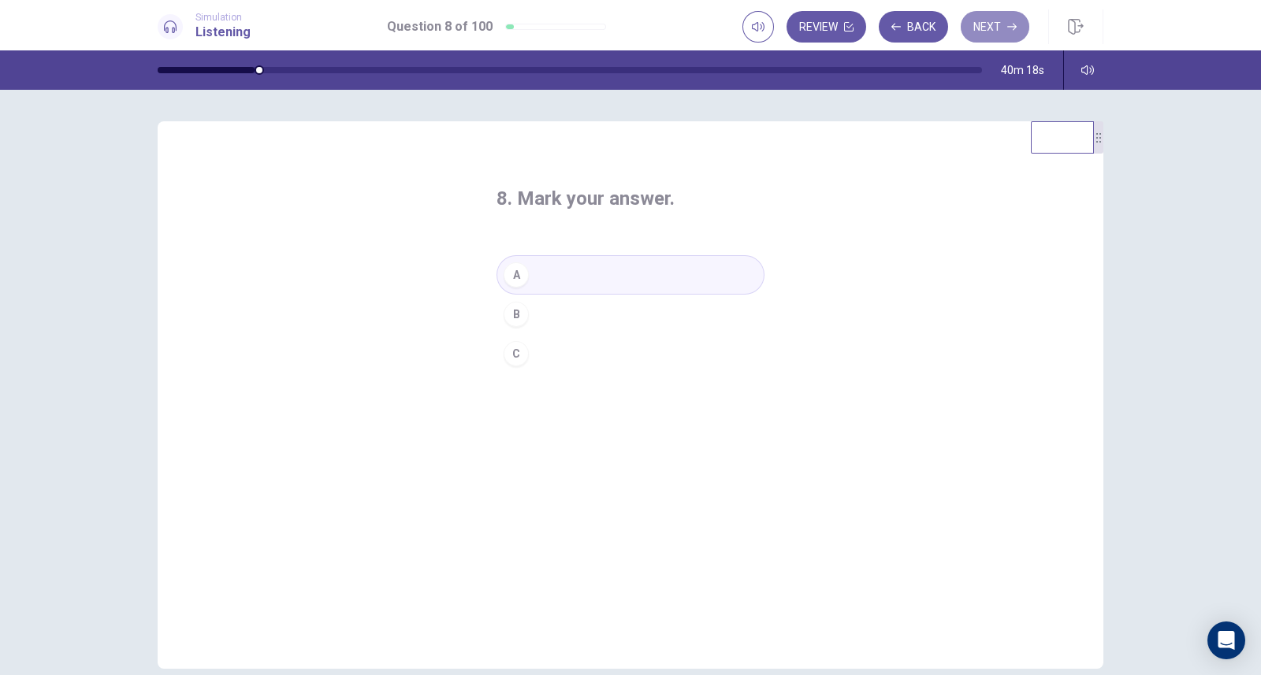
click at [1001, 30] on button "Next" at bounding box center [994, 27] width 69 height 32
click at [516, 273] on div "A" at bounding box center [515, 274] width 25 height 25
click at [986, 17] on button "Next" at bounding box center [994, 27] width 69 height 32
click at [510, 310] on div "B" at bounding box center [515, 314] width 25 height 25
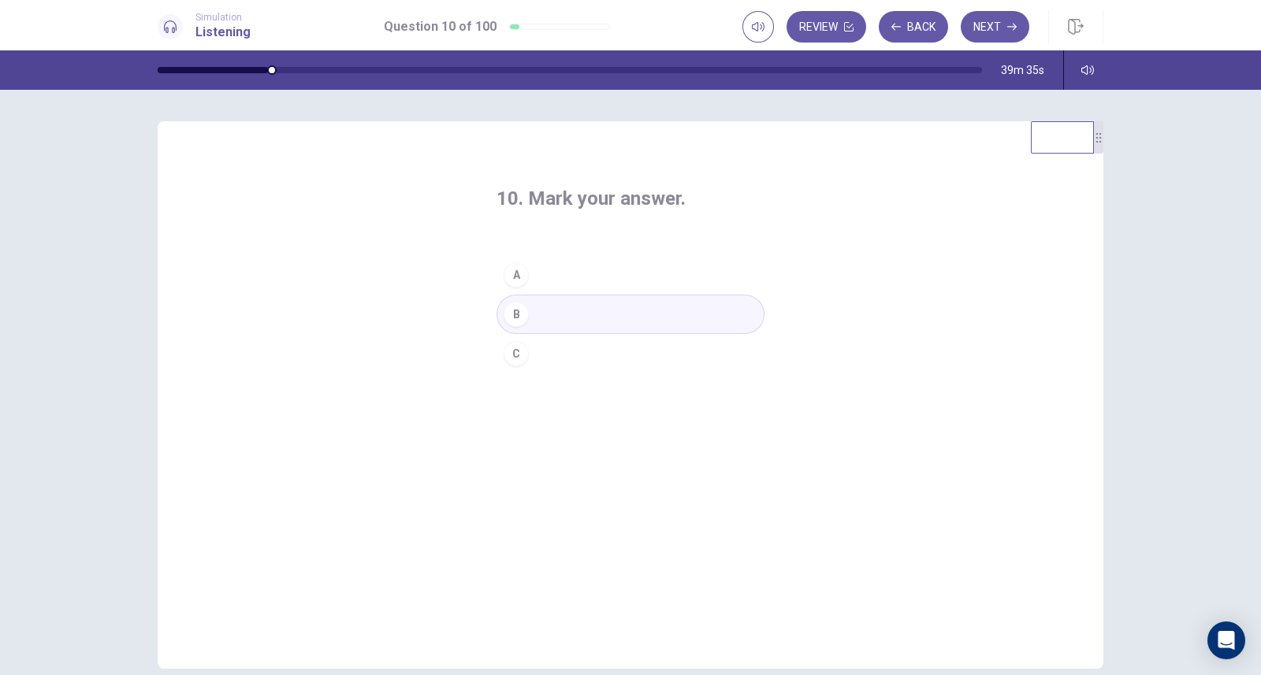
click at [990, 19] on button "Next" at bounding box center [994, 27] width 69 height 32
click at [525, 314] on button "B" at bounding box center [630, 314] width 268 height 39
click at [1008, 24] on icon "button" at bounding box center [1011, 26] width 9 height 9
click at [529, 356] on button "C" at bounding box center [630, 353] width 268 height 39
click at [993, 20] on button "Next" at bounding box center [994, 27] width 69 height 32
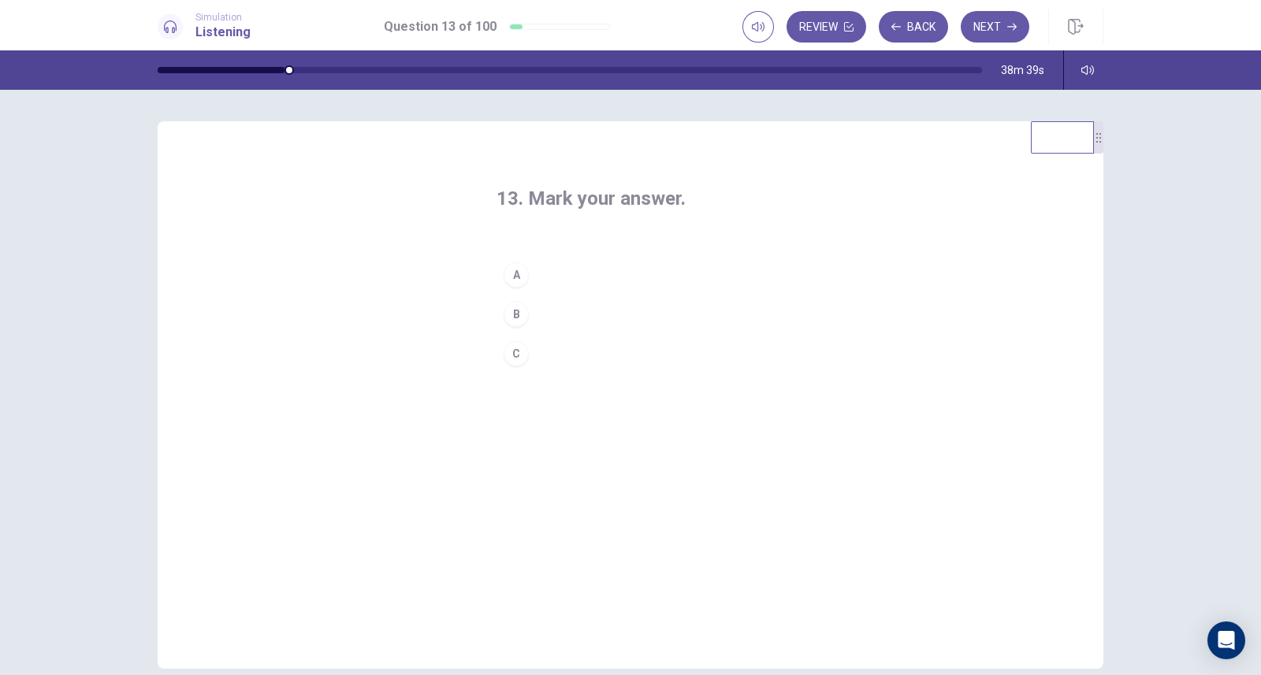
click at [543, 271] on button "A" at bounding box center [630, 274] width 268 height 39
click at [993, 20] on button "Next" at bounding box center [994, 27] width 69 height 32
click at [555, 358] on button "C" at bounding box center [630, 353] width 268 height 39
click at [989, 24] on button "Next" at bounding box center [994, 27] width 69 height 32
click at [537, 313] on button "B" at bounding box center [630, 314] width 268 height 39
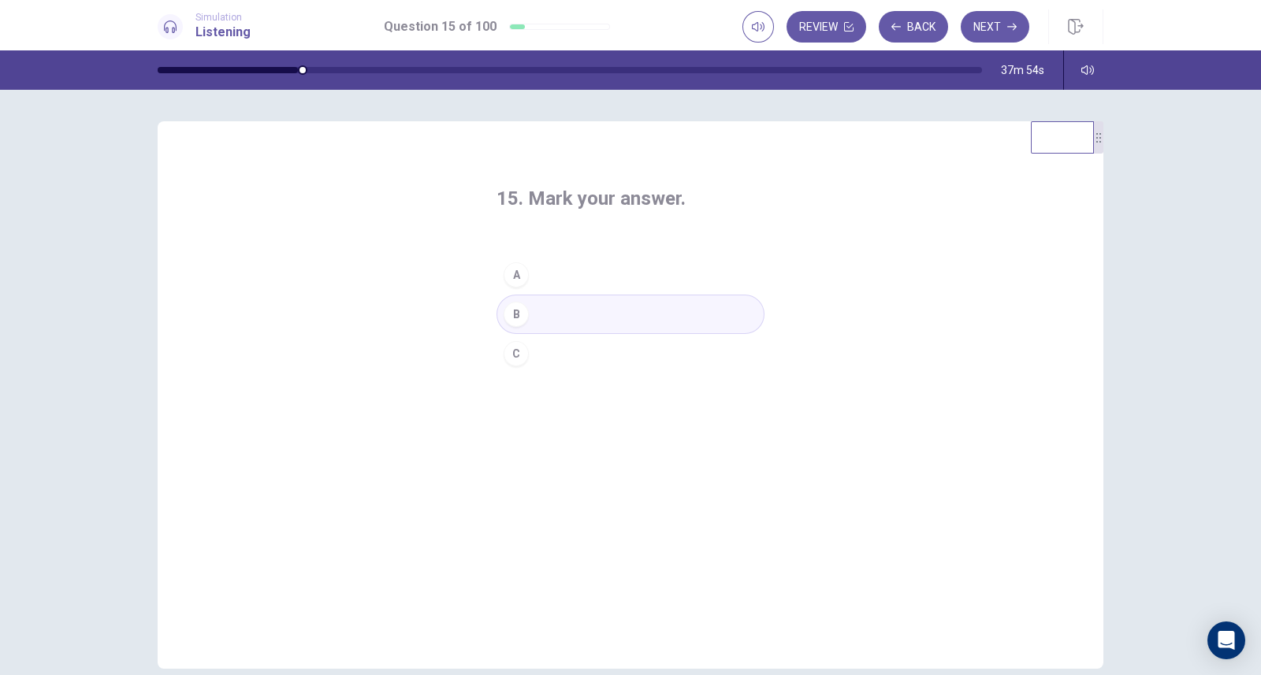
click at [993, 21] on button "Next" at bounding box center [994, 27] width 69 height 32
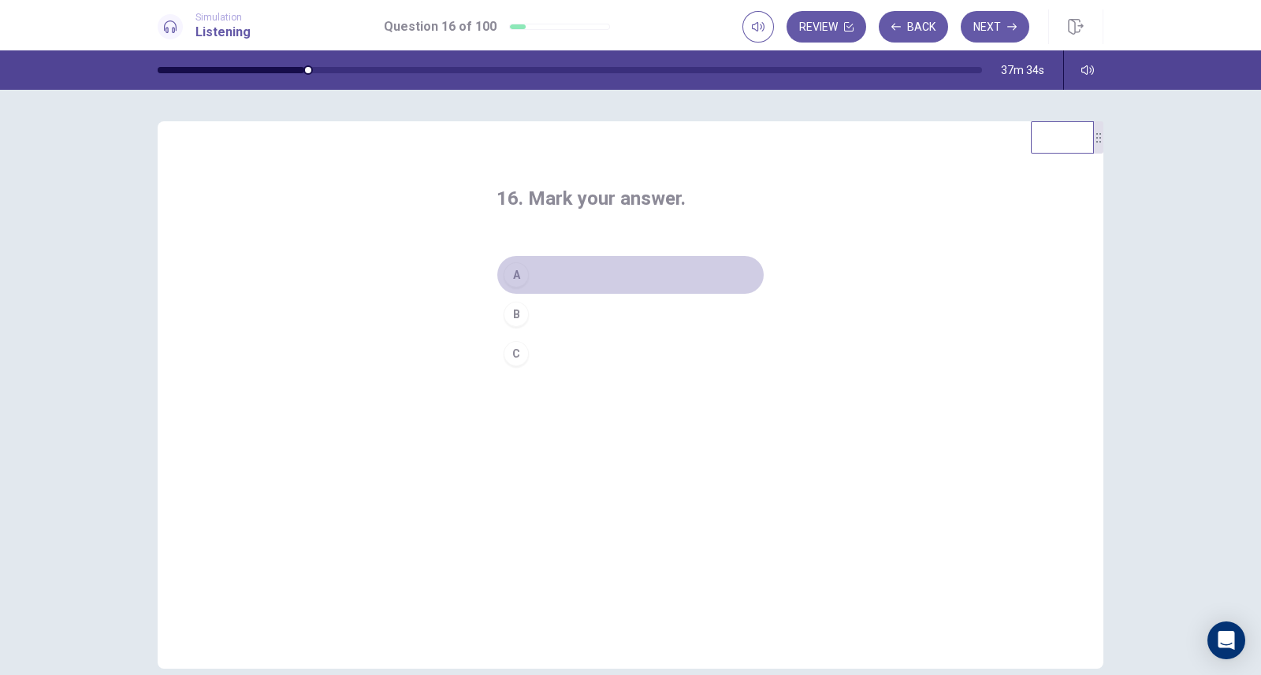
click at [576, 277] on button "A" at bounding box center [630, 274] width 268 height 39
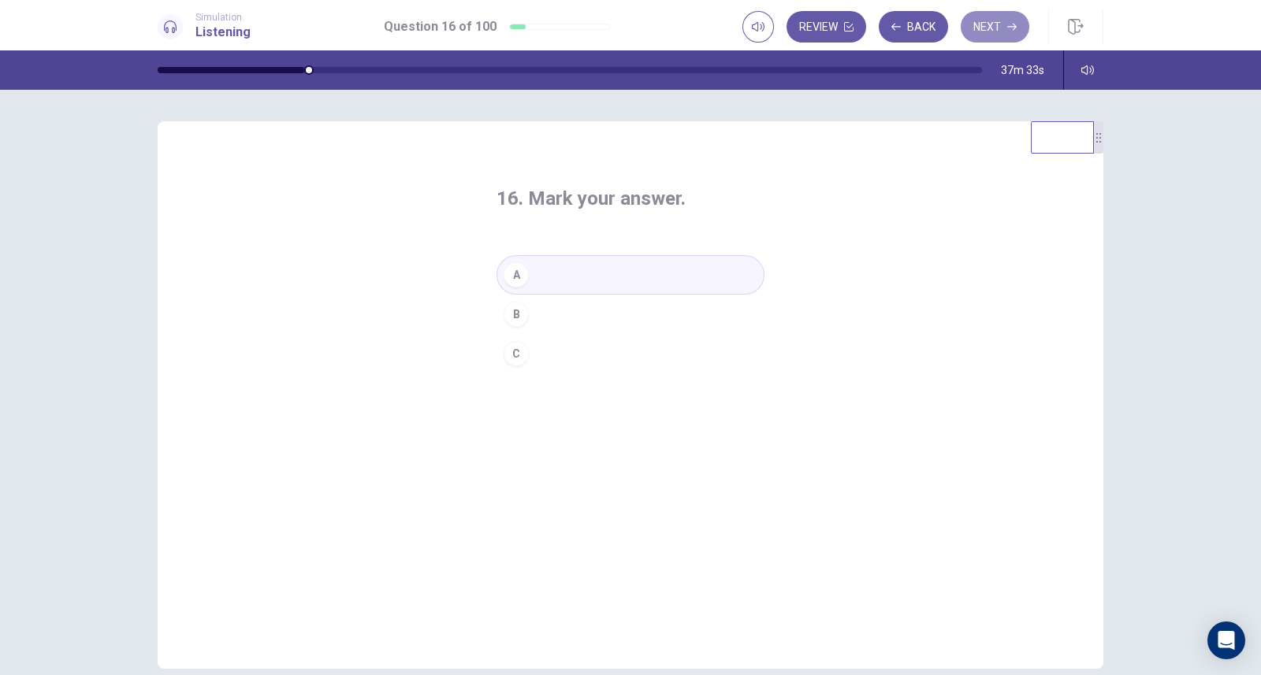
click at [1001, 24] on button "Next" at bounding box center [994, 27] width 69 height 32
click at [530, 318] on button "B" at bounding box center [630, 314] width 268 height 39
click at [983, 28] on button "Next" at bounding box center [994, 27] width 69 height 32
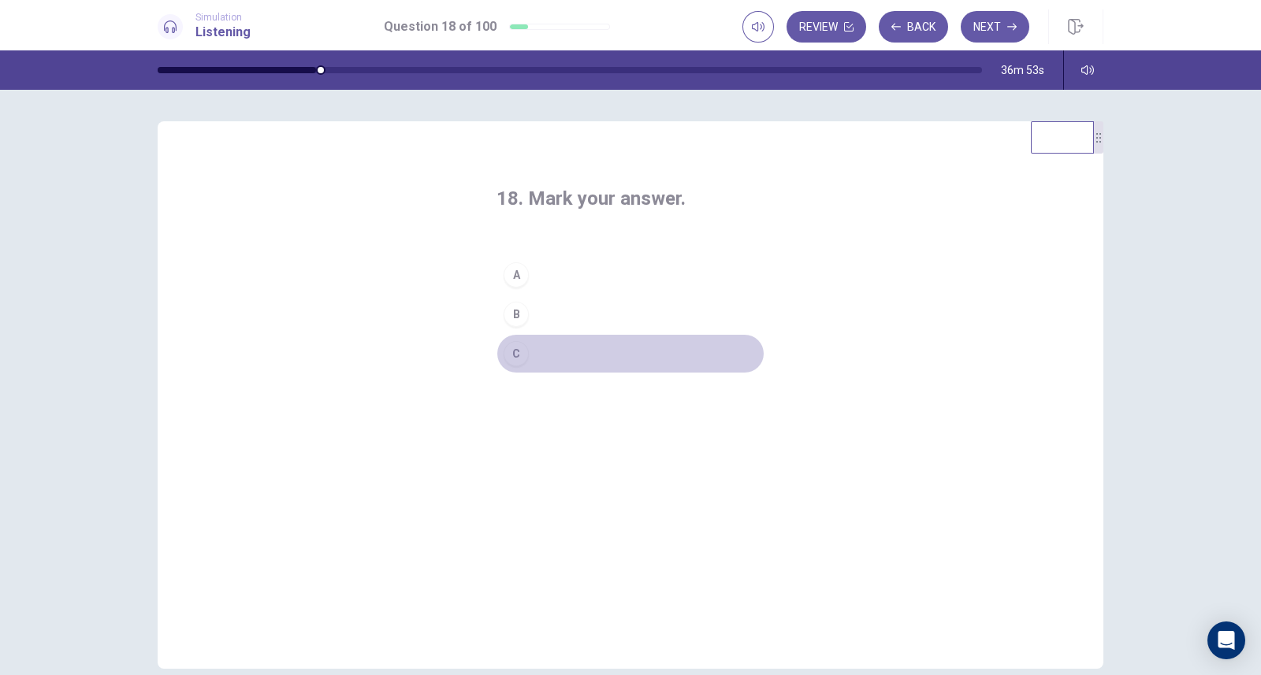
click at [563, 360] on button "C" at bounding box center [630, 353] width 268 height 39
click at [986, 29] on button "Next" at bounding box center [994, 27] width 69 height 32
click at [548, 356] on button "C" at bounding box center [630, 353] width 268 height 39
click at [989, 31] on button "Next" at bounding box center [994, 27] width 69 height 32
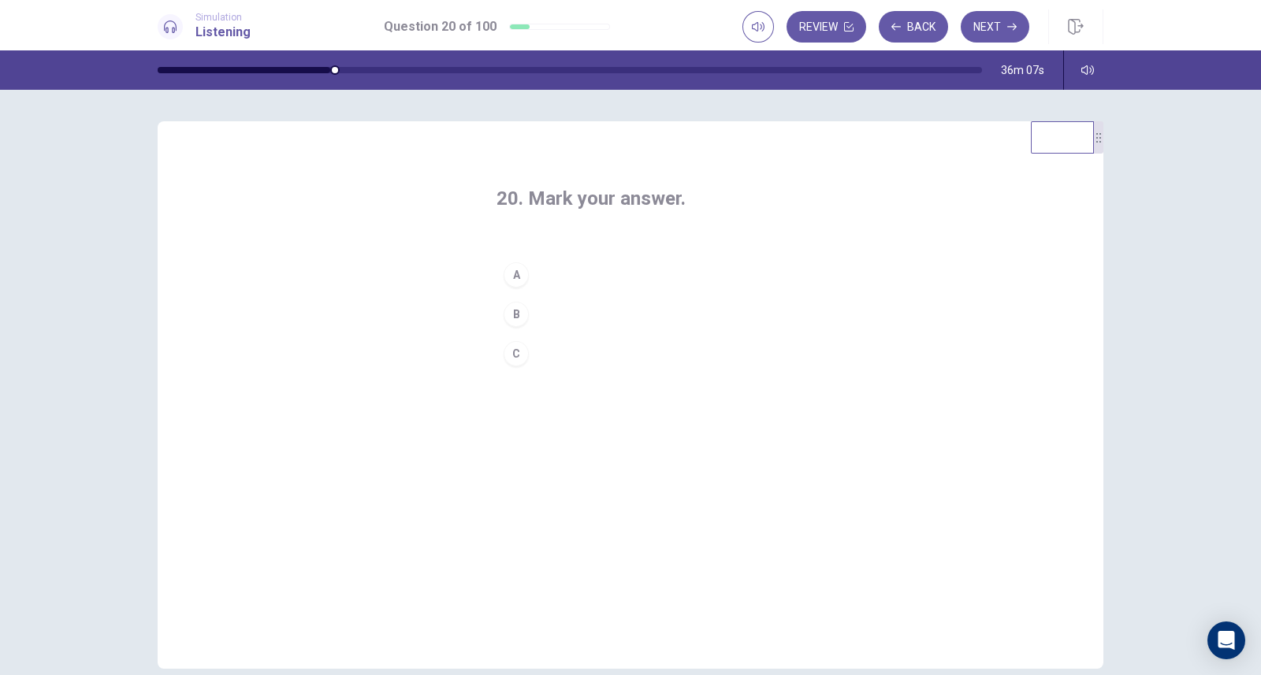
click at [579, 273] on button "A" at bounding box center [630, 274] width 268 height 39
click at [992, 26] on button "Next" at bounding box center [994, 27] width 69 height 32
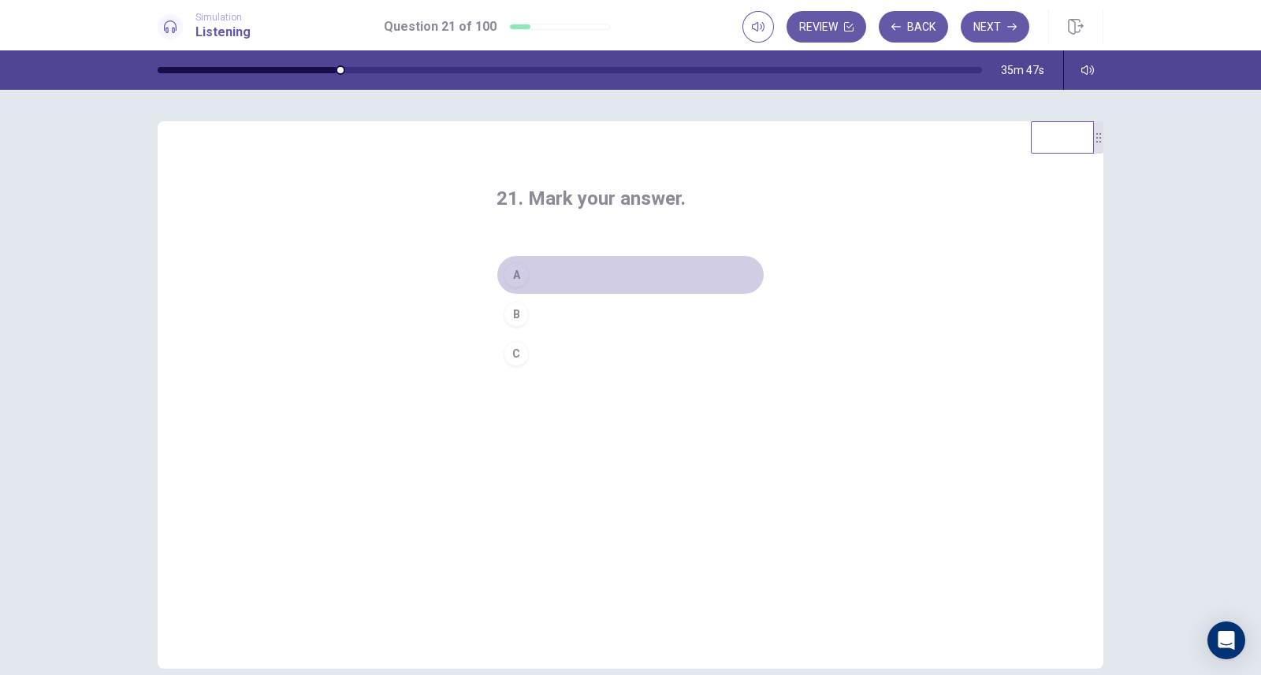
click at [573, 280] on button "A" at bounding box center [630, 274] width 268 height 39
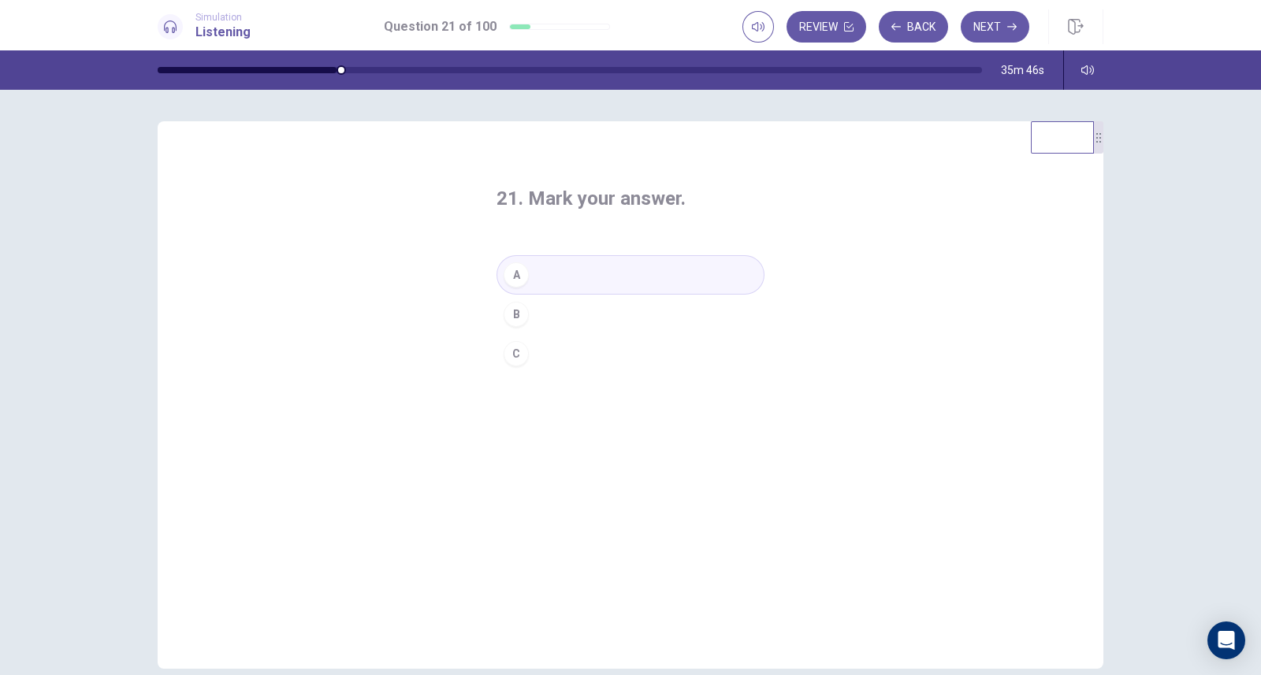
click at [1005, 24] on button "Next" at bounding box center [994, 27] width 69 height 32
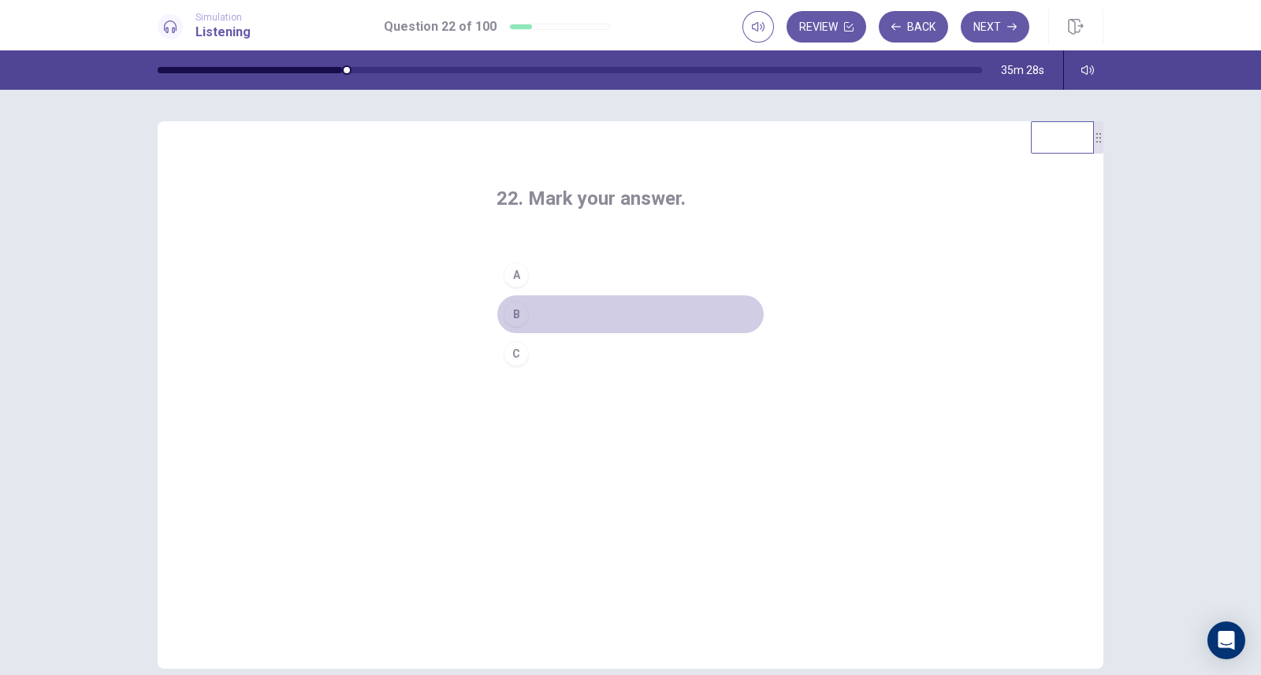
click at [577, 317] on button "B" at bounding box center [630, 314] width 268 height 39
click at [989, 29] on button "Next" at bounding box center [994, 27] width 69 height 32
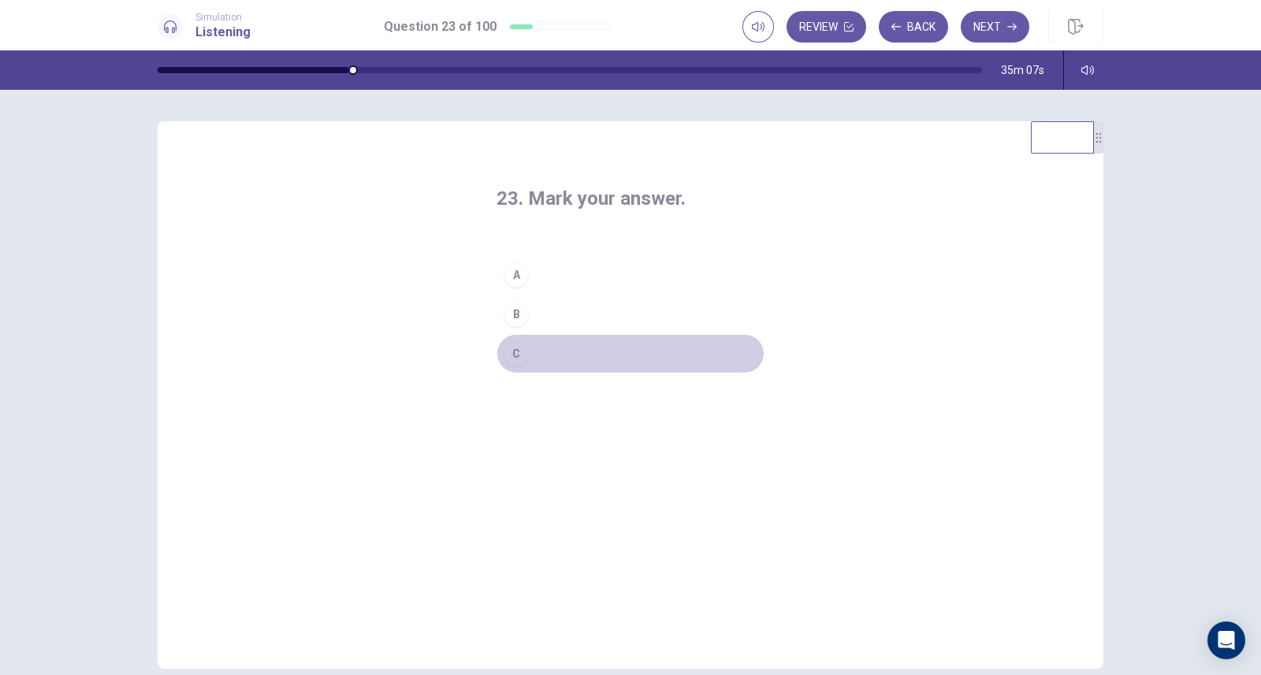
click at [563, 352] on button "C" at bounding box center [630, 353] width 268 height 39
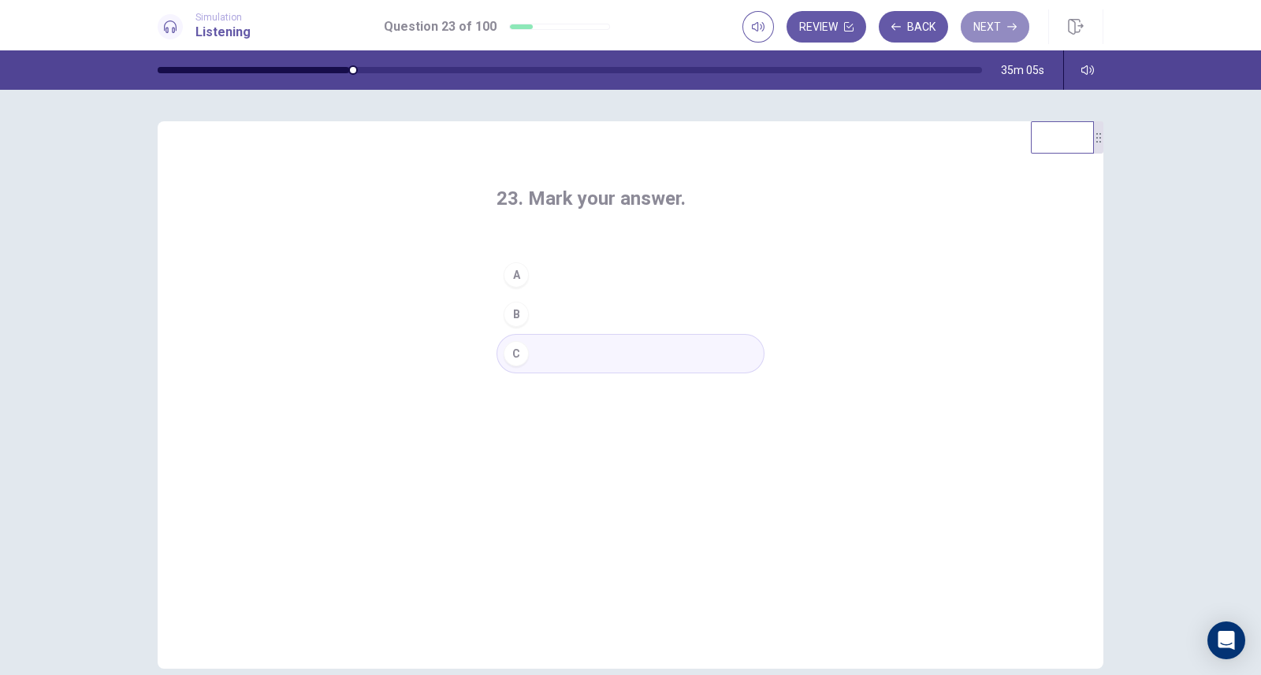
click at [1001, 18] on button "Next" at bounding box center [994, 27] width 69 height 32
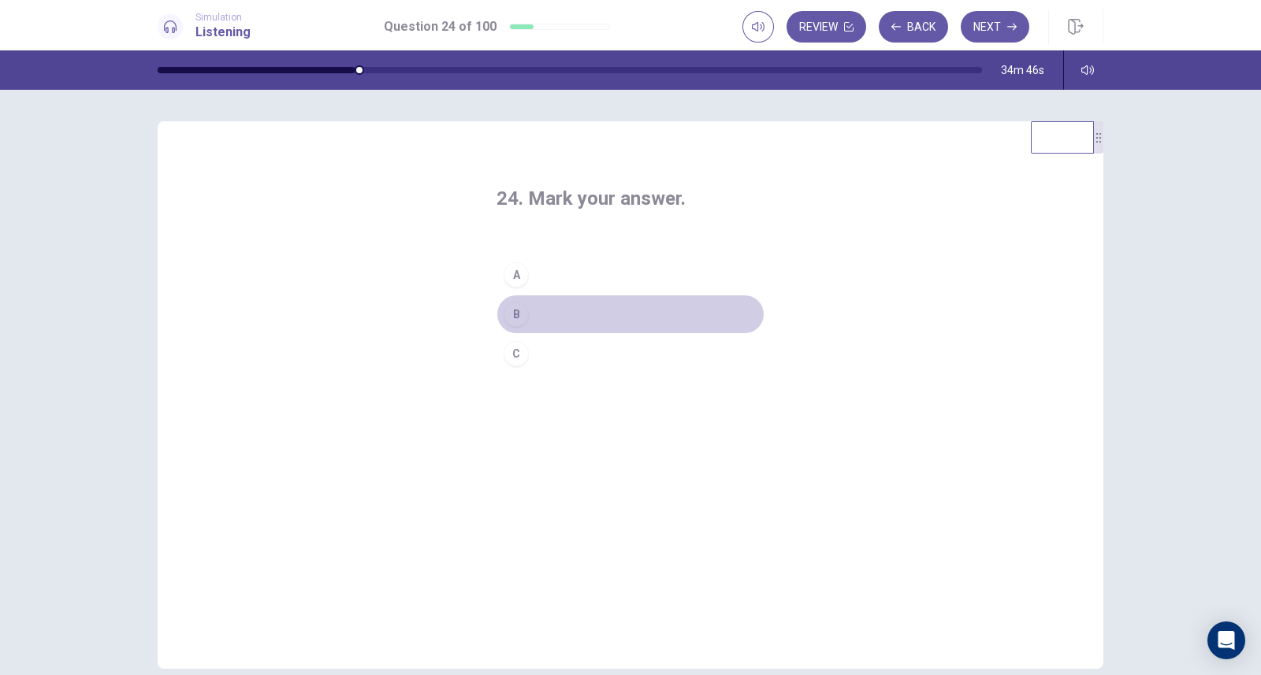
click at [540, 317] on button "B" at bounding box center [630, 314] width 268 height 39
click at [996, 25] on button "Next" at bounding box center [994, 27] width 69 height 32
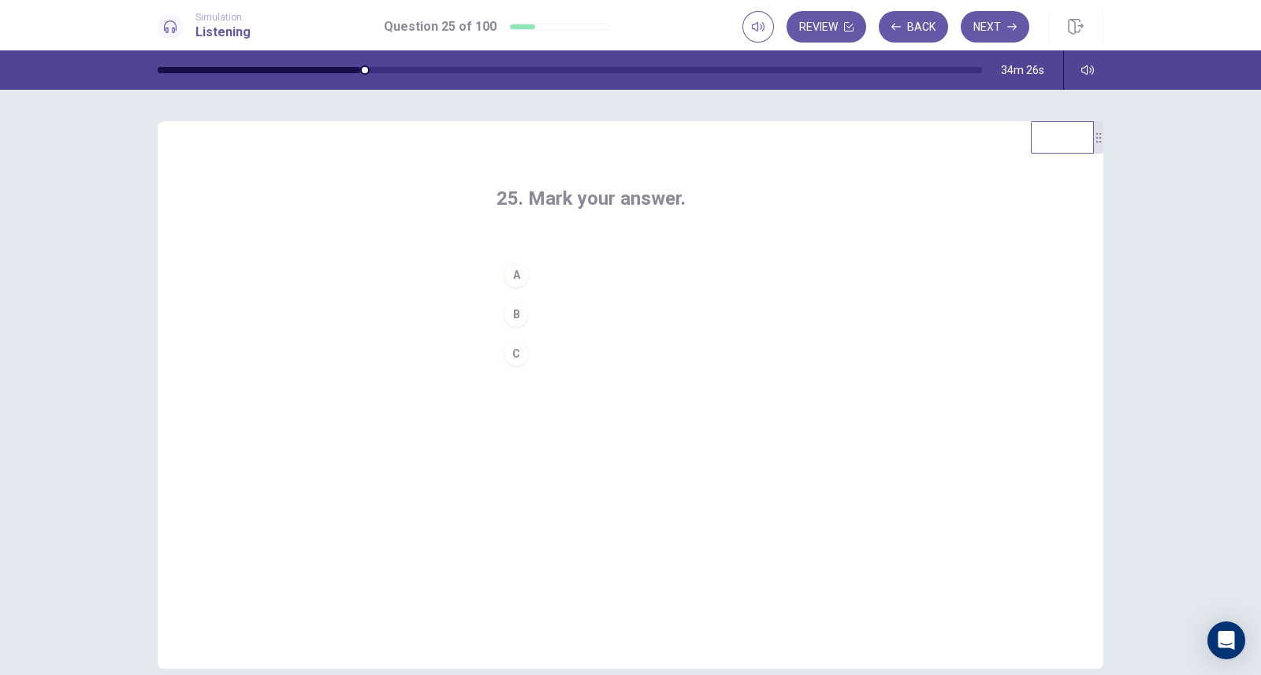
click at [574, 281] on button "A" at bounding box center [630, 274] width 268 height 39
click at [994, 27] on button "Next" at bounding box center [994, 27] width 69 height 32
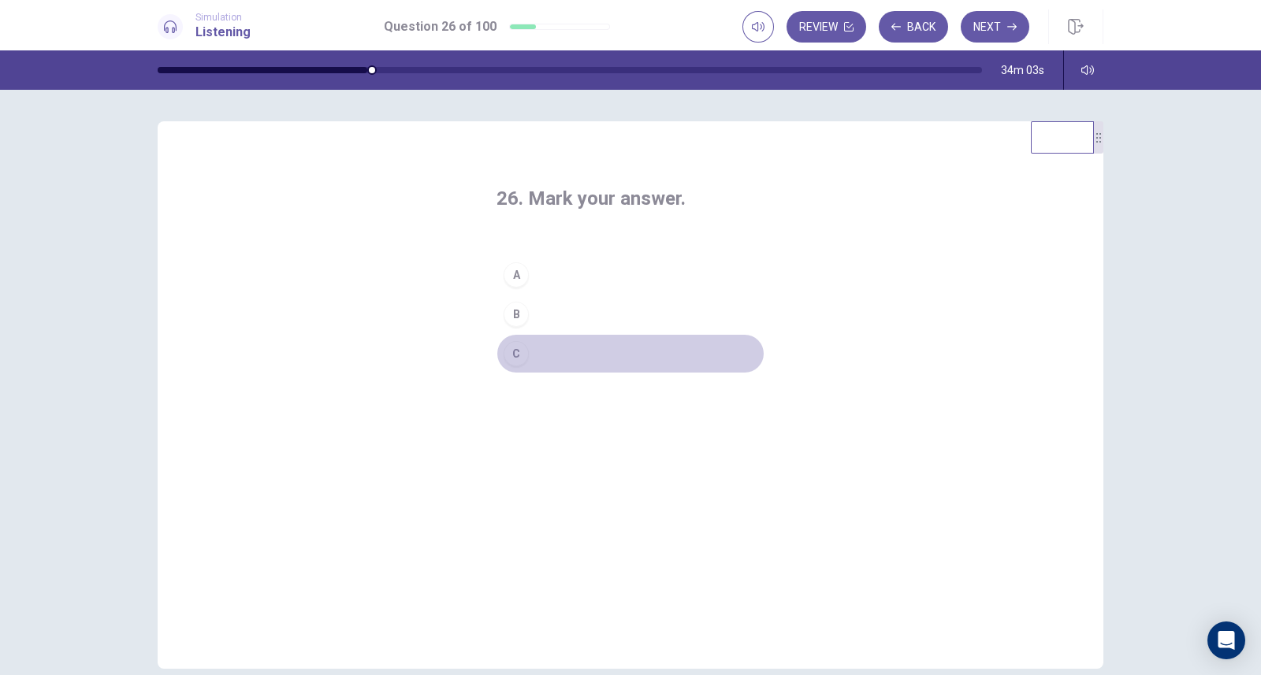
click at [559, 355] on button "C" at bounding box center [630, 353] width 268 height 39
click at [989, 33] on button "Next" at bounding box center [994, 27] width 69 height 32
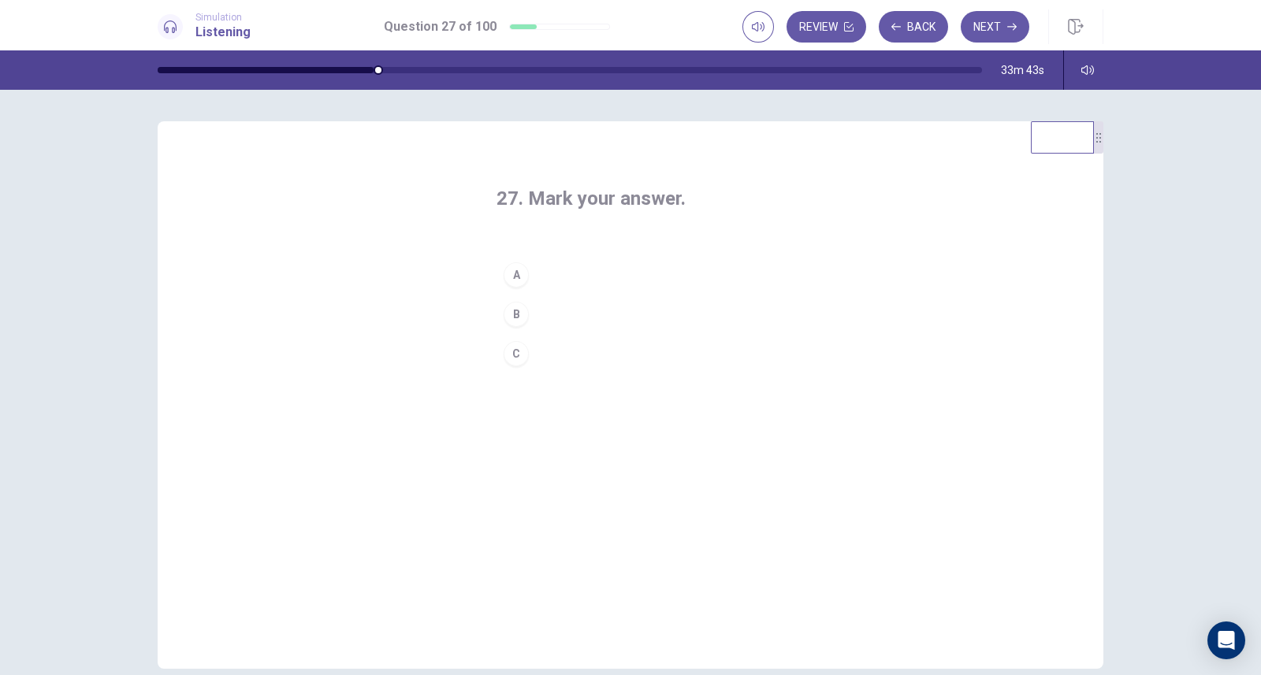
click at [601, 354] on button "C" at bounding box center [630, 353] width 268 height 39
click at [993, 21] on button "Next" at bounding box center [994, 27] width 69 height 32
click at [585, 275] on button "A" at bounding box center [630, 274] width 268 height 39
click at [992, 28] on button "Next" at bounding box center [994, 27] width 69 height 32
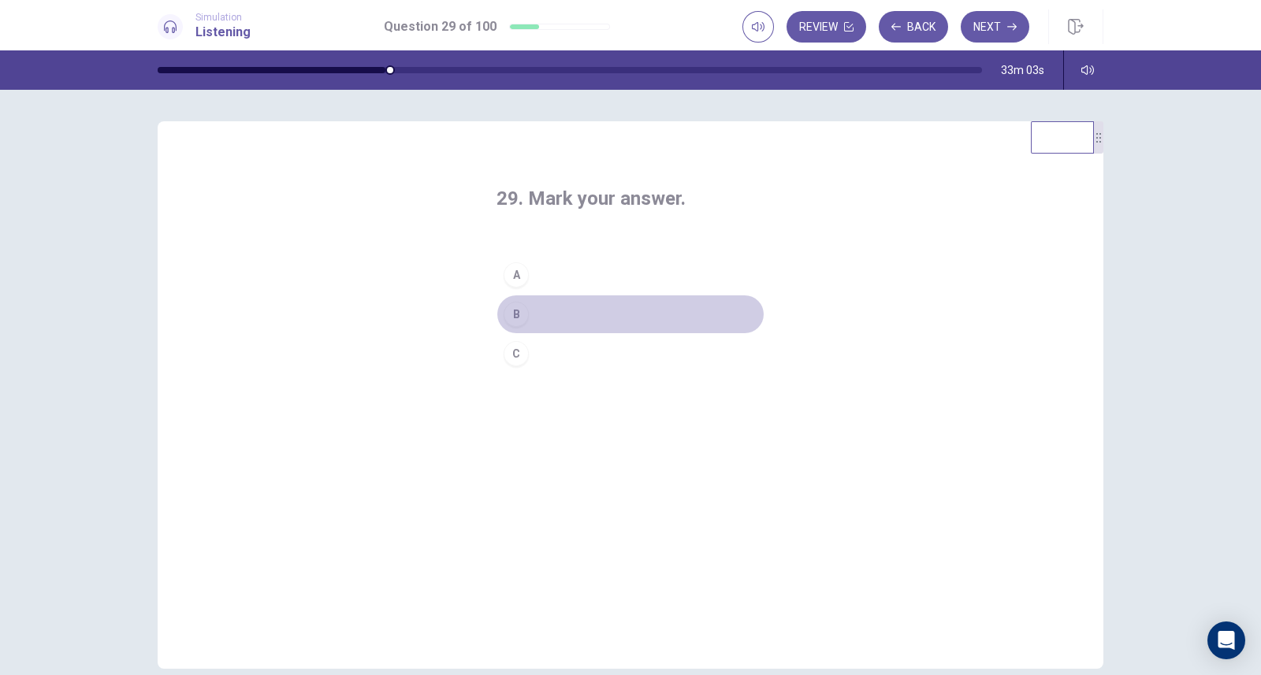
click at [575, 314] on button "B" at bounding box center [630, 314] width 268 height 39
click at [998, 25] on button "Next" at bounding box center [994, 27] width 69 height 32
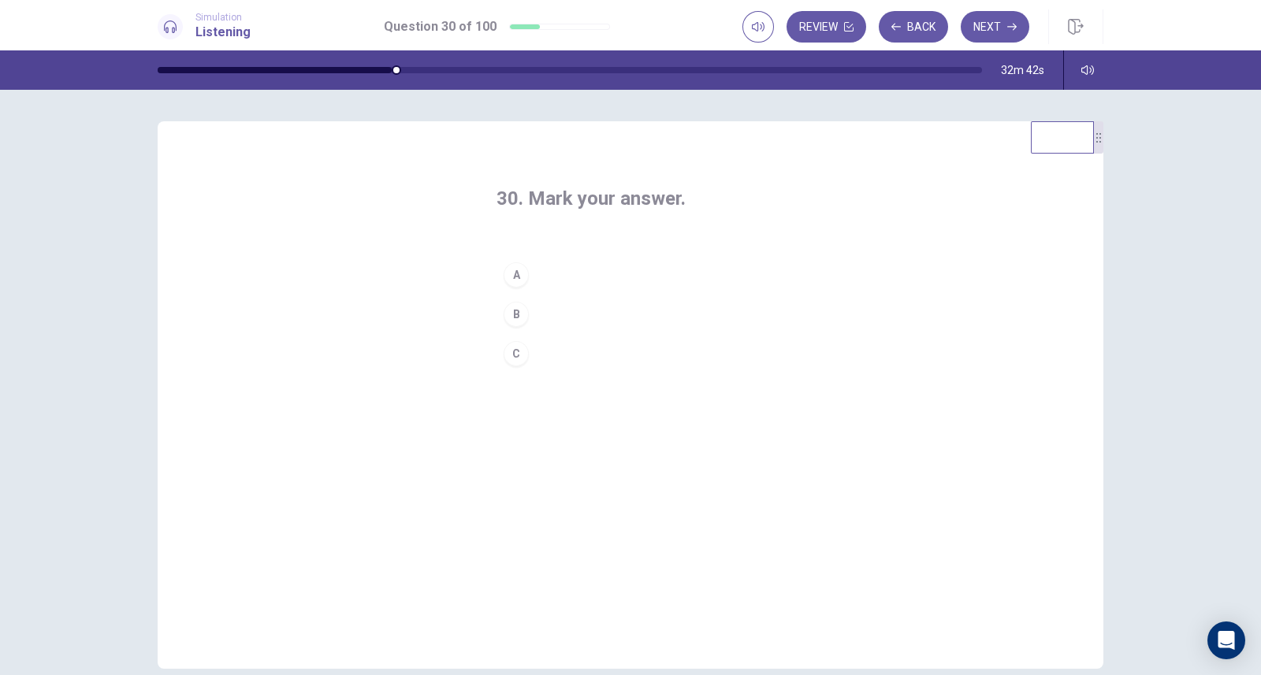
click at [575, 273] on button "A" at bounding box center [630, 274] width 268 height 39
click at [981, 29] on button "Next" at bounding box center [994, 27] width 69 height 32
click at [565, 359] on button "C" at bounding box center [630, 353] width 268 height 39
click at [995, 20] on button "Next" at bounding box center [994, 27] width 69 height 32
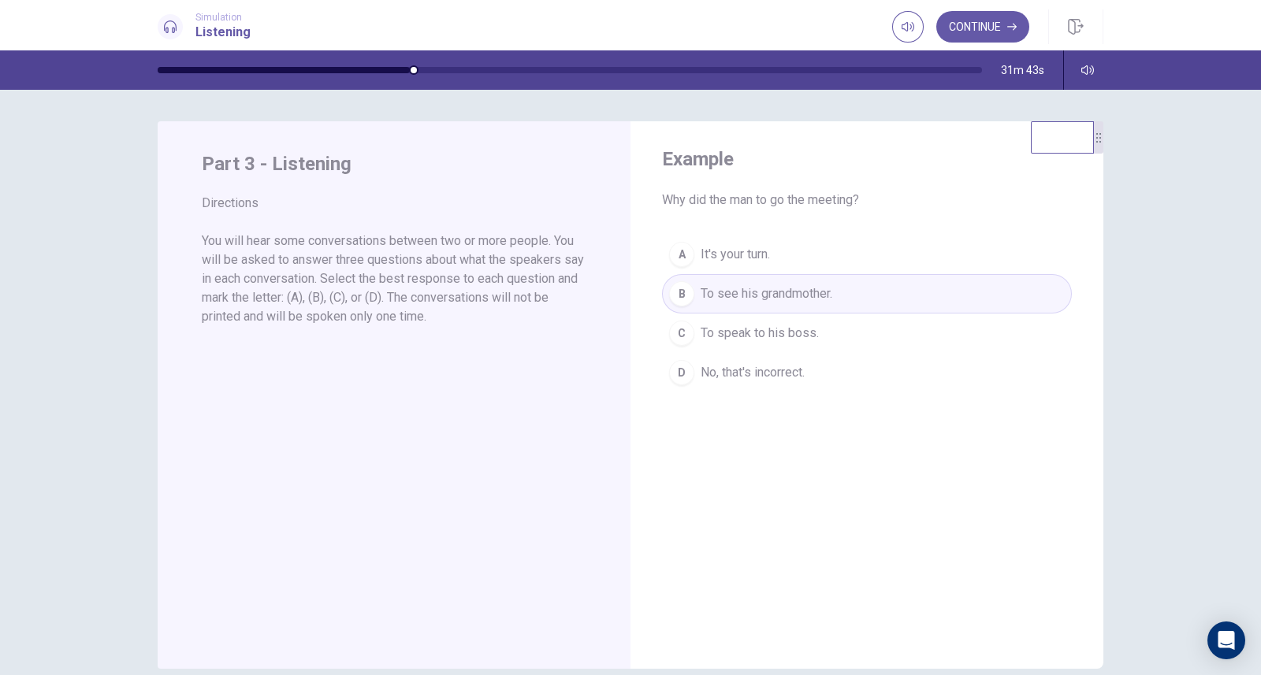
click at [985, 20] on button "Continue" at bounding box center [982, 27] width 93 height 32
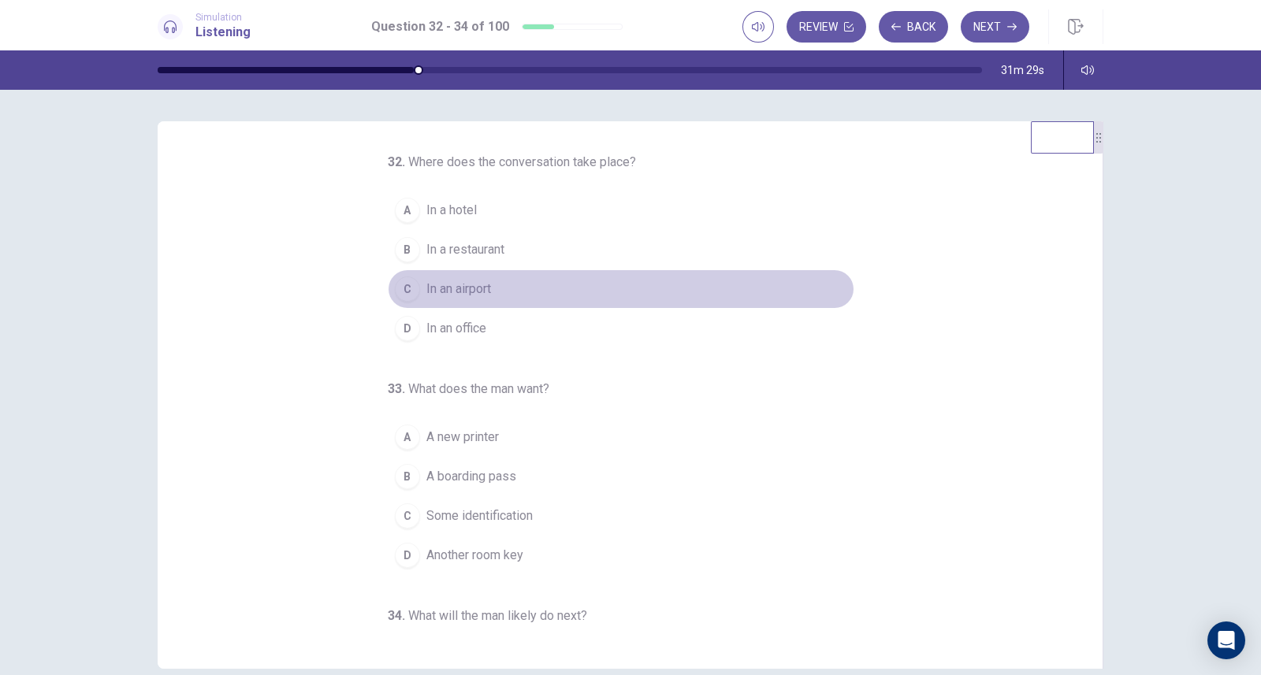
click at [457, 289] on span "In an airport" at bounding box center [458, 289] width 65 height 19
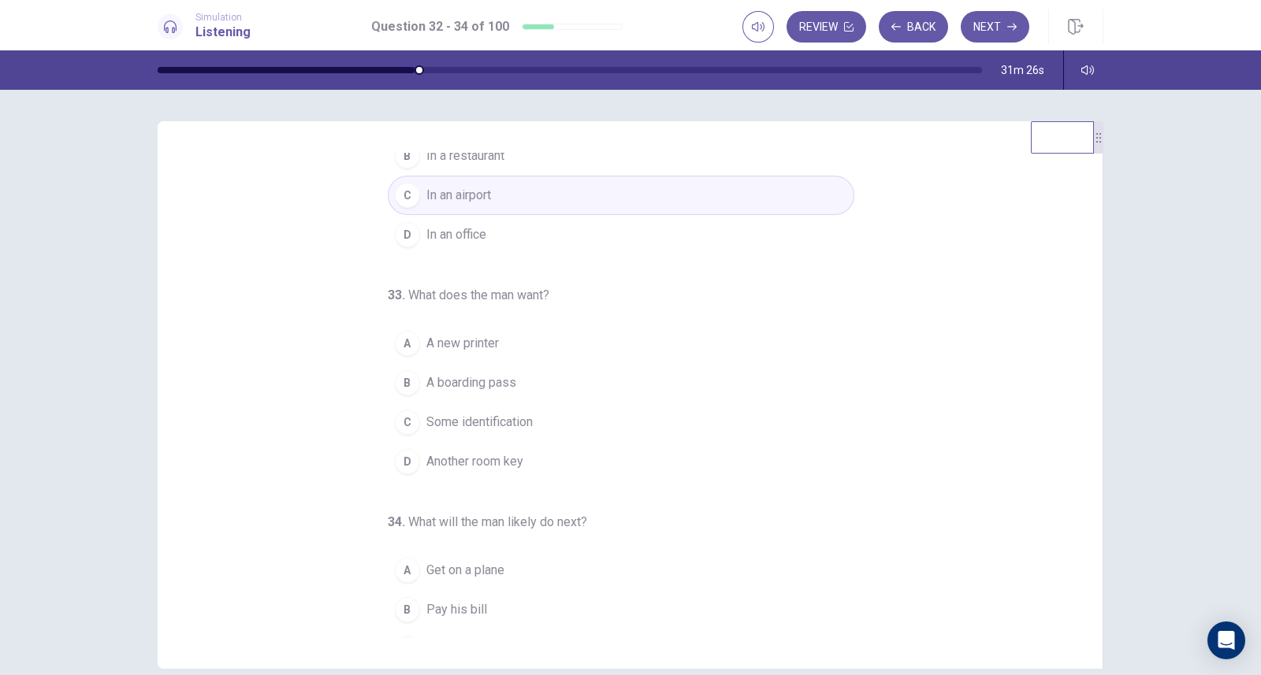
scroll to position [98, 0]
click at [501, 377] on span "A boarding pass" at bounding box center [471, 379] width 90 height 19
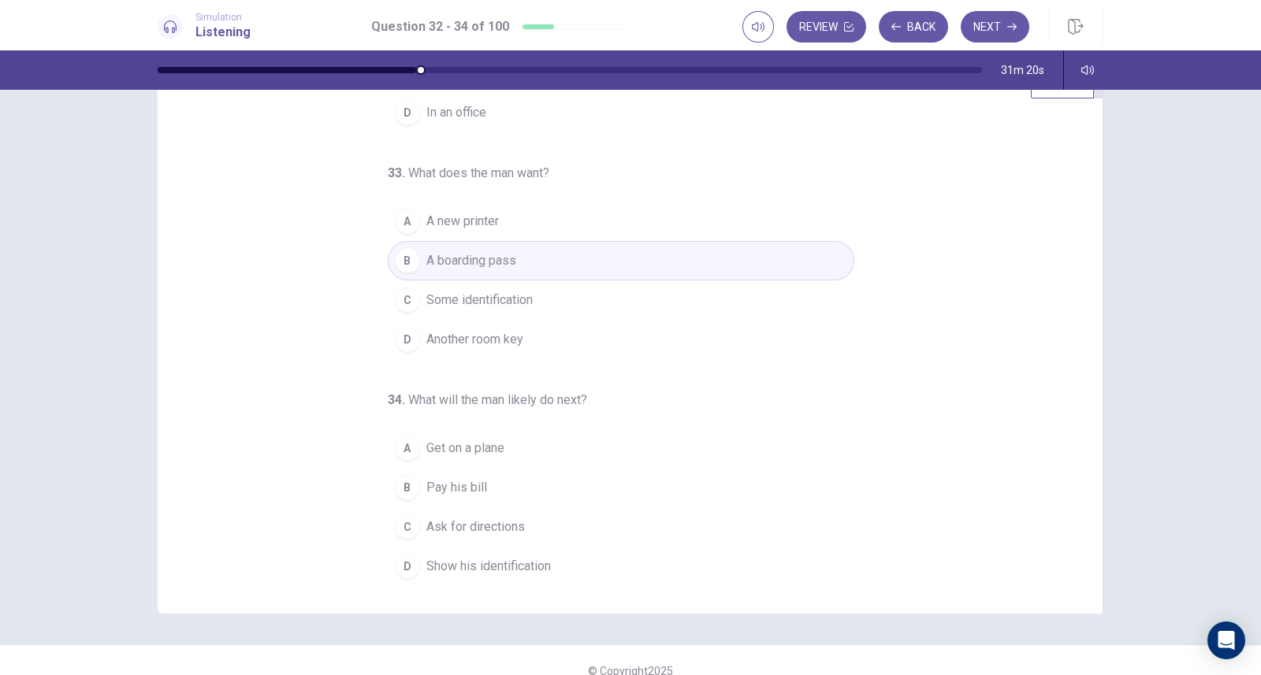
scroll to position [56, 0]
click at [518, 556] on span "Show his identification" at bounding box center [488, 565] width 124 height 19
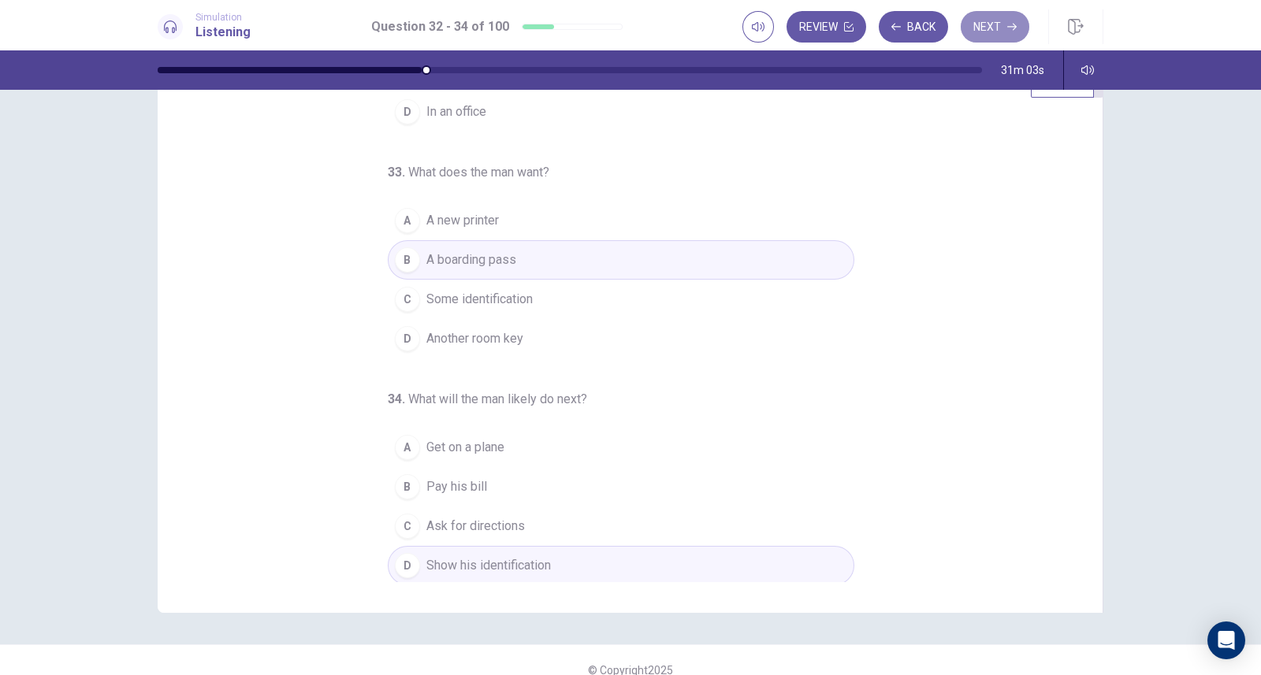
click at [978, 33] on button "Next" at bounding box center [994, 27] width 69 height 32
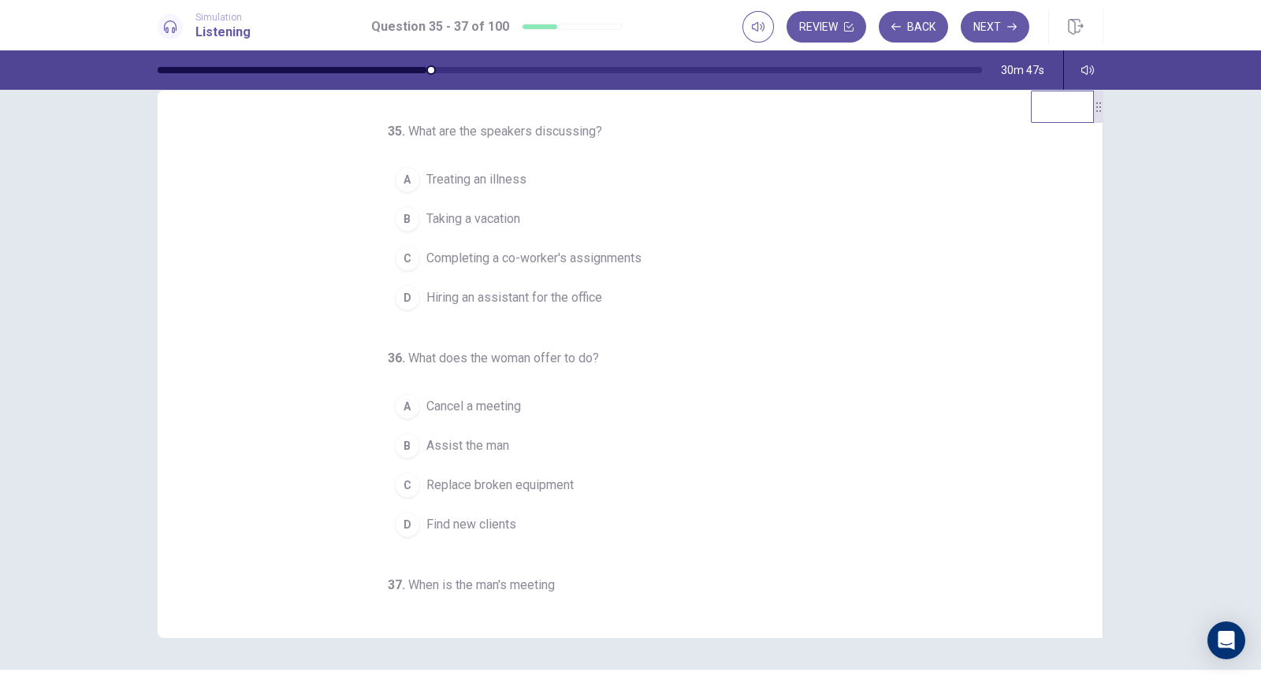
scroll to position [29, 0]
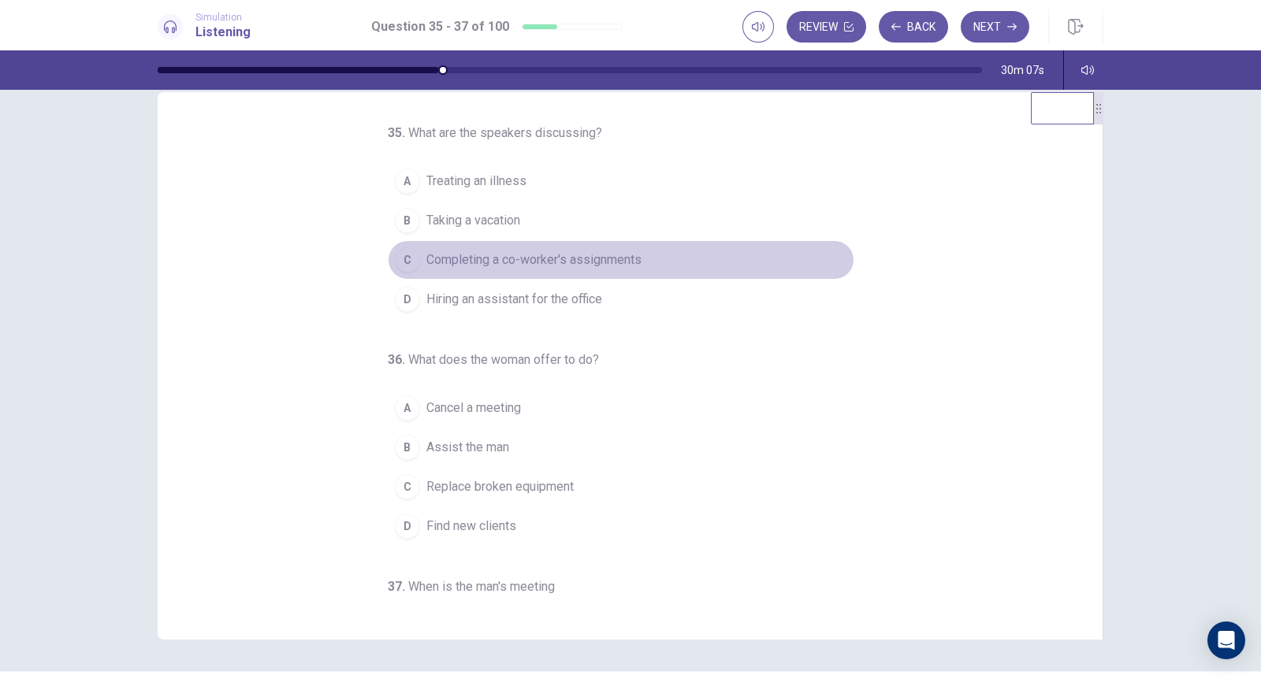
click at [607, 258] on span "Completing a co-worker's assignments" at bounding box center [533, 260] width 215 height 19
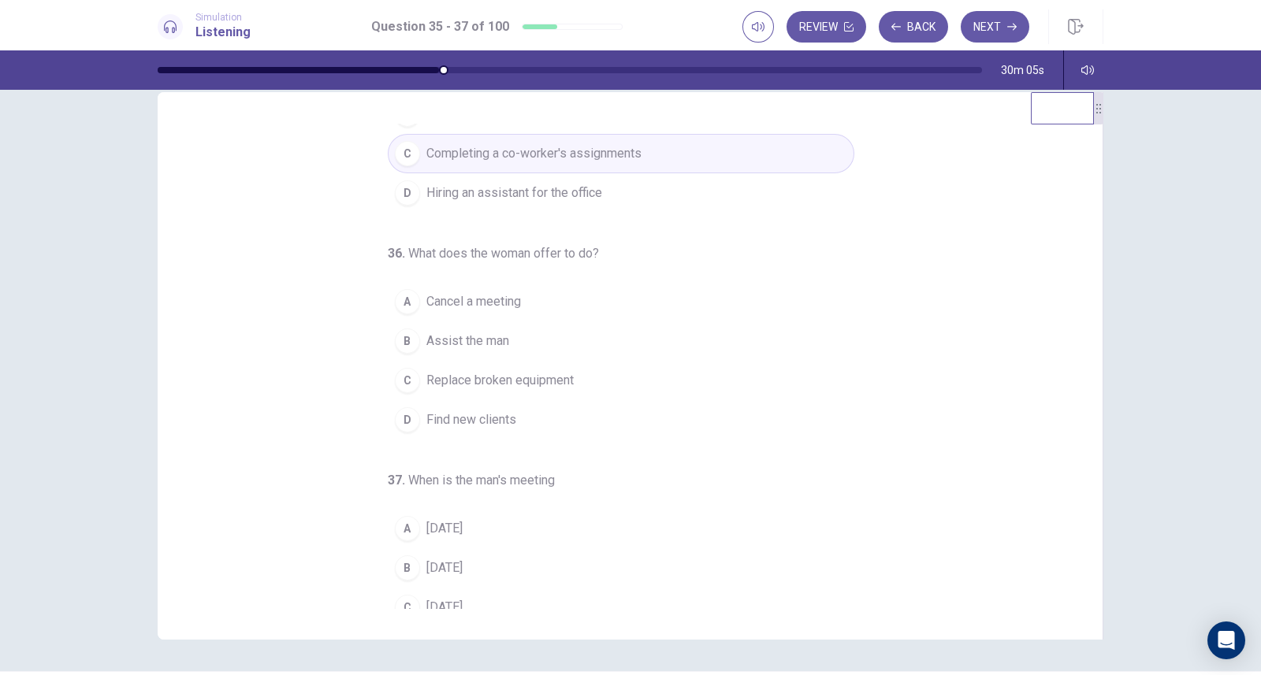
scroll to position [106, 0]
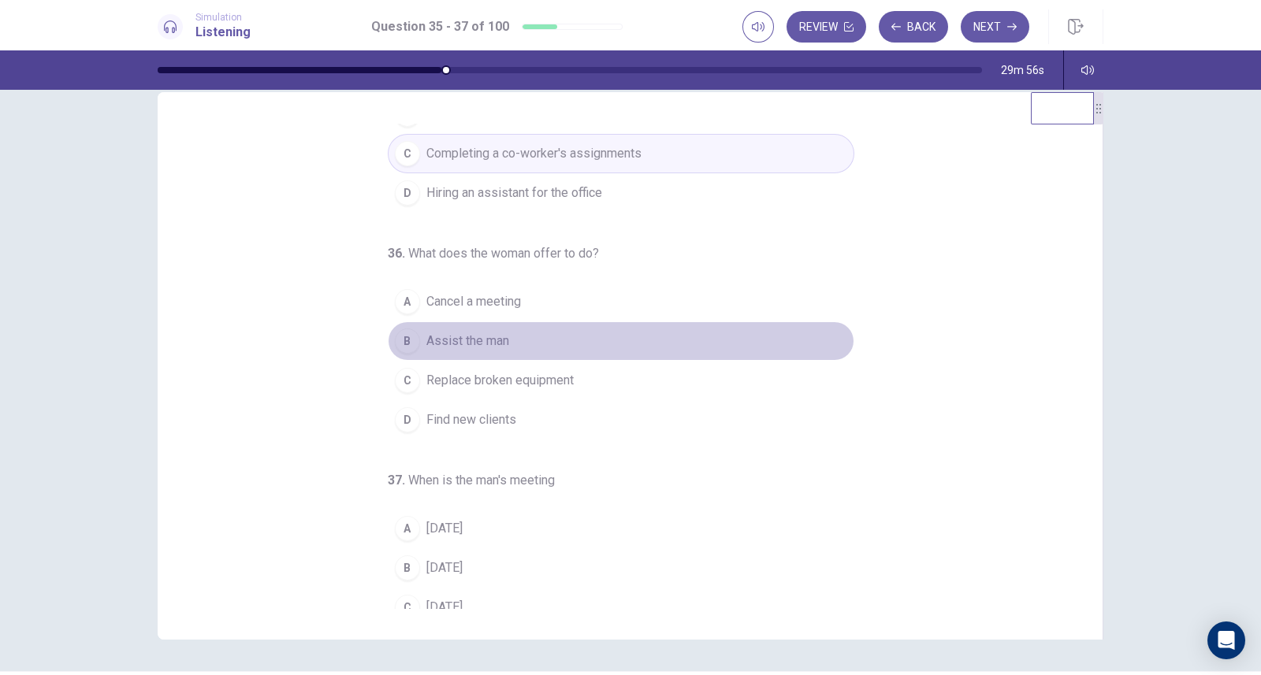
click at [499, 340] on span "Assist the man" at bounding box center [467, 341] width 83 height 19
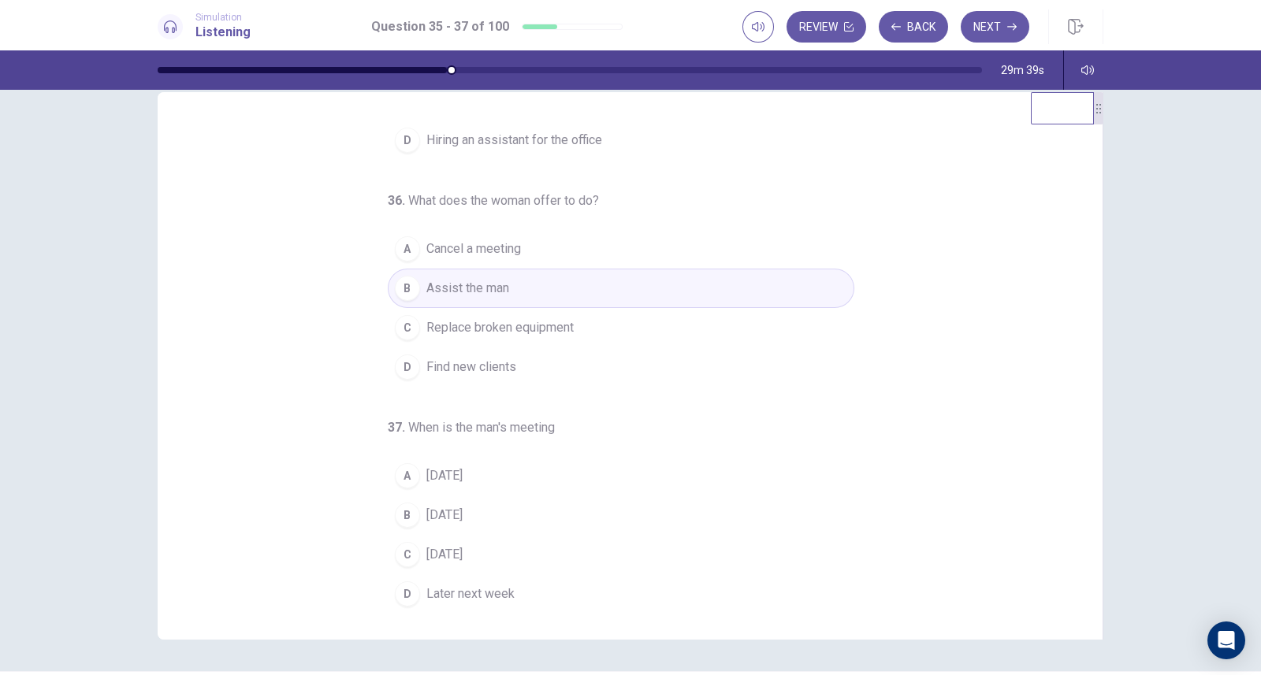
scroll to position [161, 0]
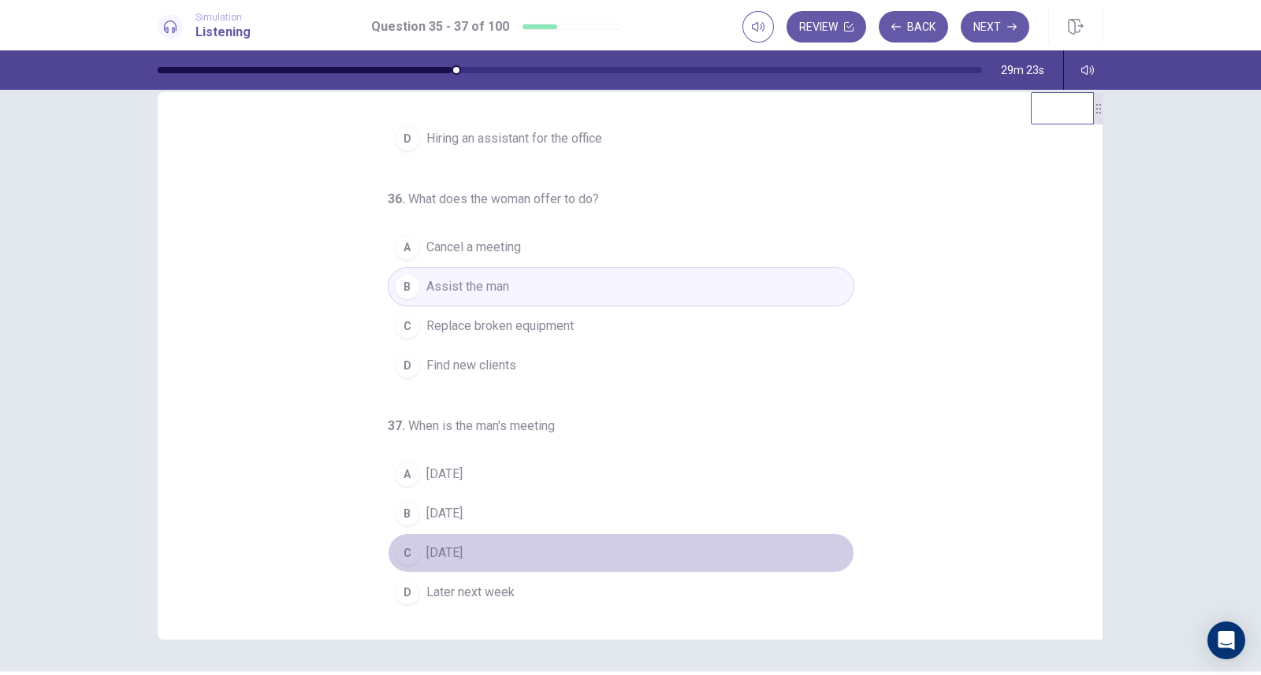
click at [462, 548] on span "Next Monday" at bounding box center [444, 553] width 36 height 19
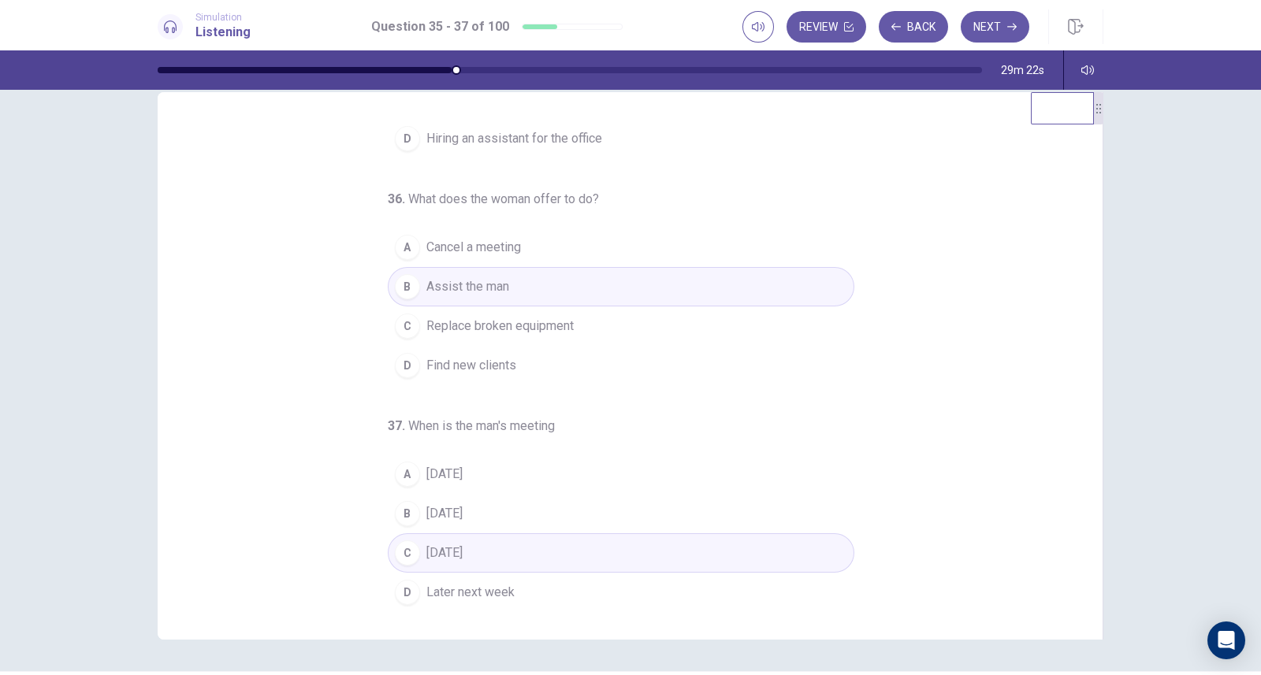
click at [986, 35] on button "Next" at bounding box center [994, 27] width 69 height 32
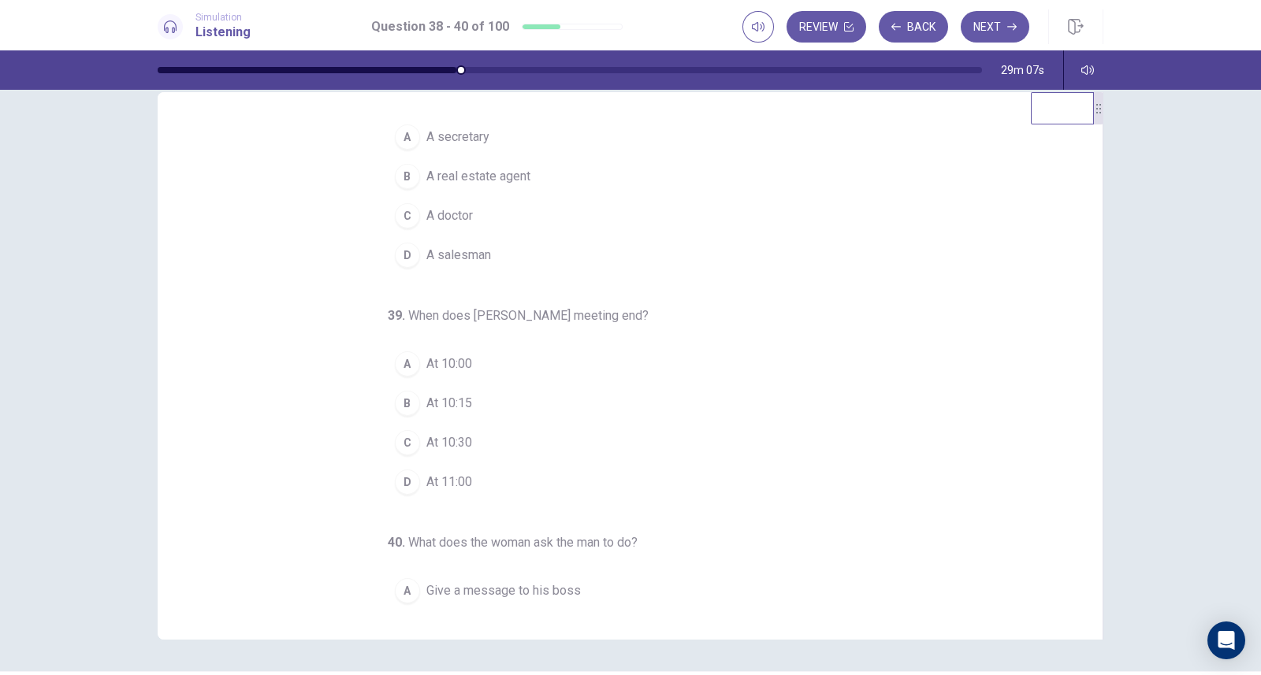
scroll to position [0, 0]
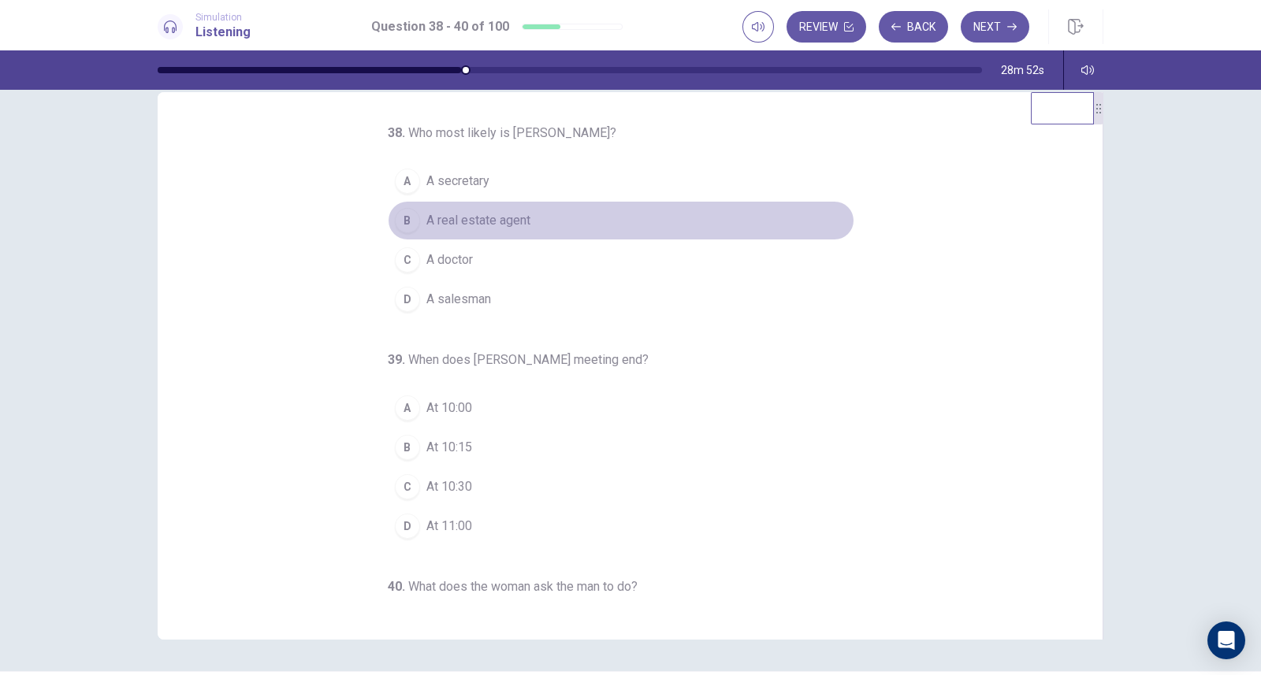
click at [496, 217] on span "A real estate agent" at bounding box center [478, 220] width 104 height 19
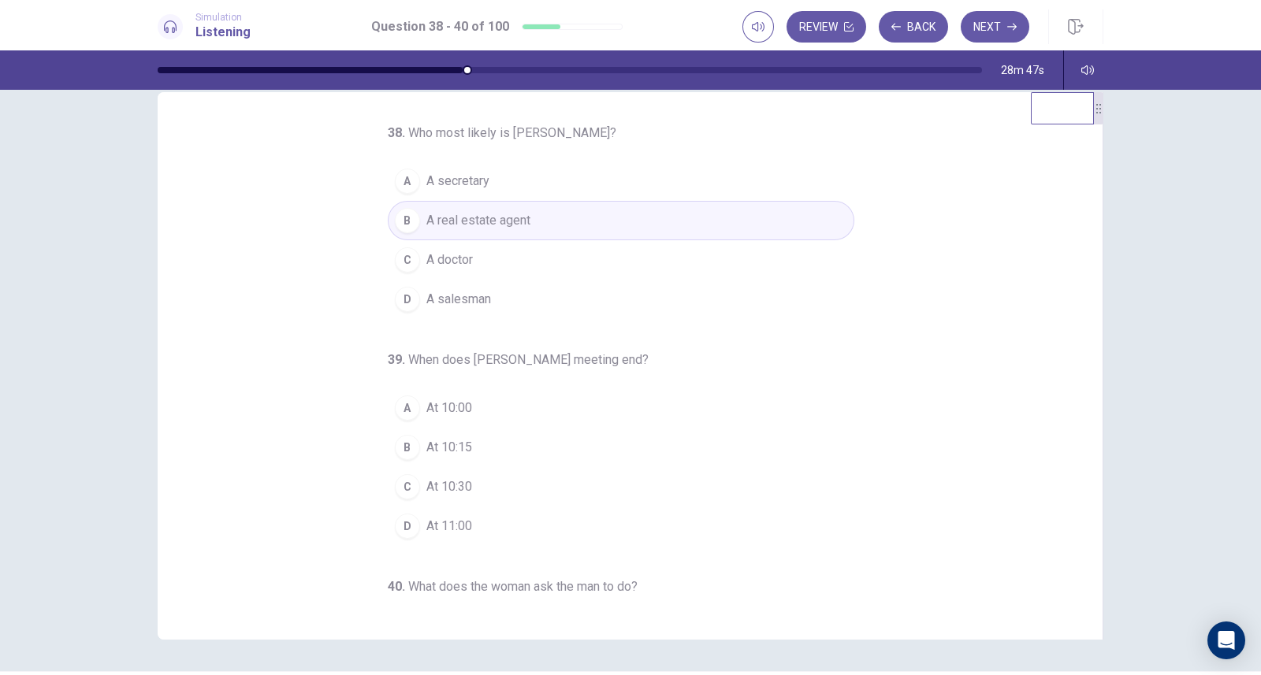
click at [455, 446] on span "At 10:15" at bounding box center [449, 447] width 46 height 19
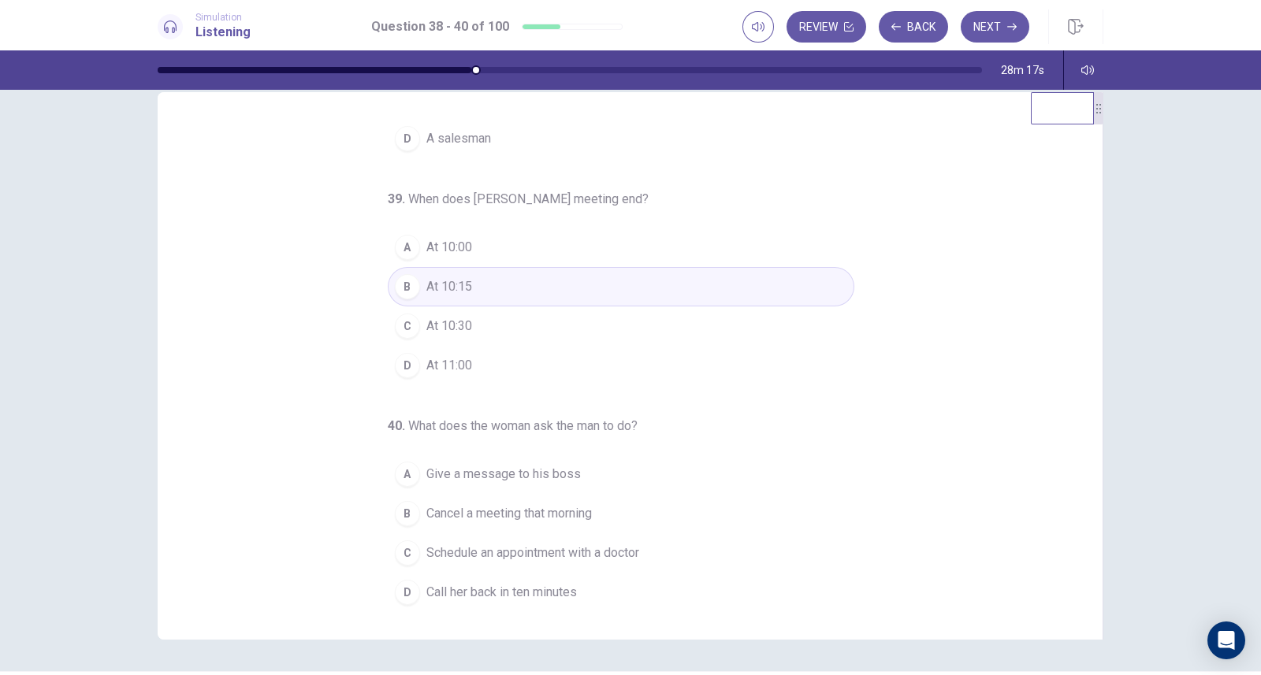
scroll to position [161, 0]
click at [541, 474] on span "Give a message to his boss" at bounding box center [503, 474] width 154 height 19
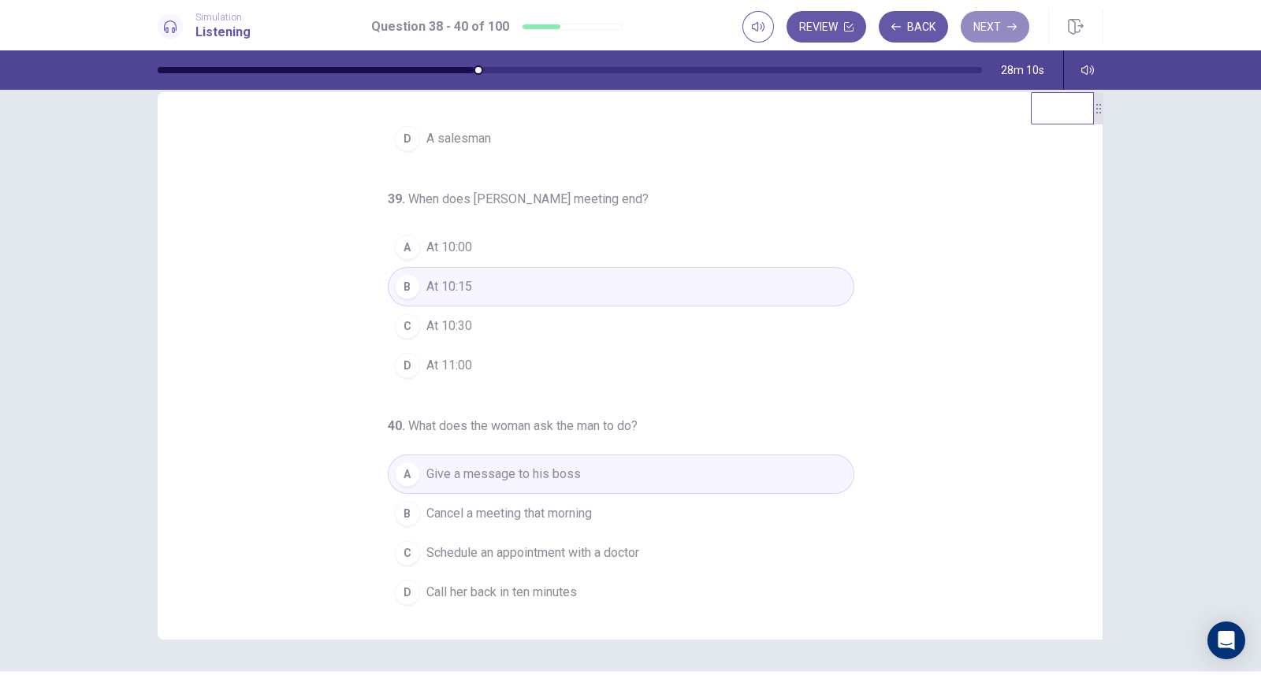
click at [998, 29] on button "Next" at bounding box center [994, 27] width 69 height 32
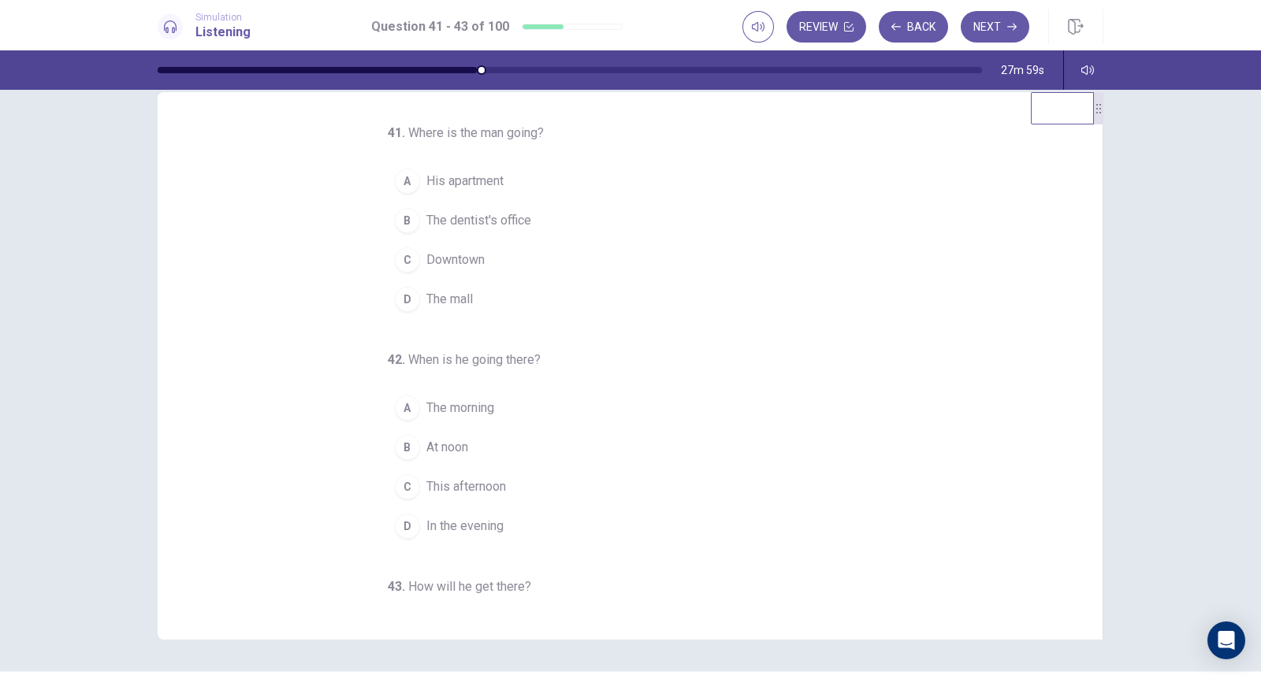
scroll to position [1, 0]
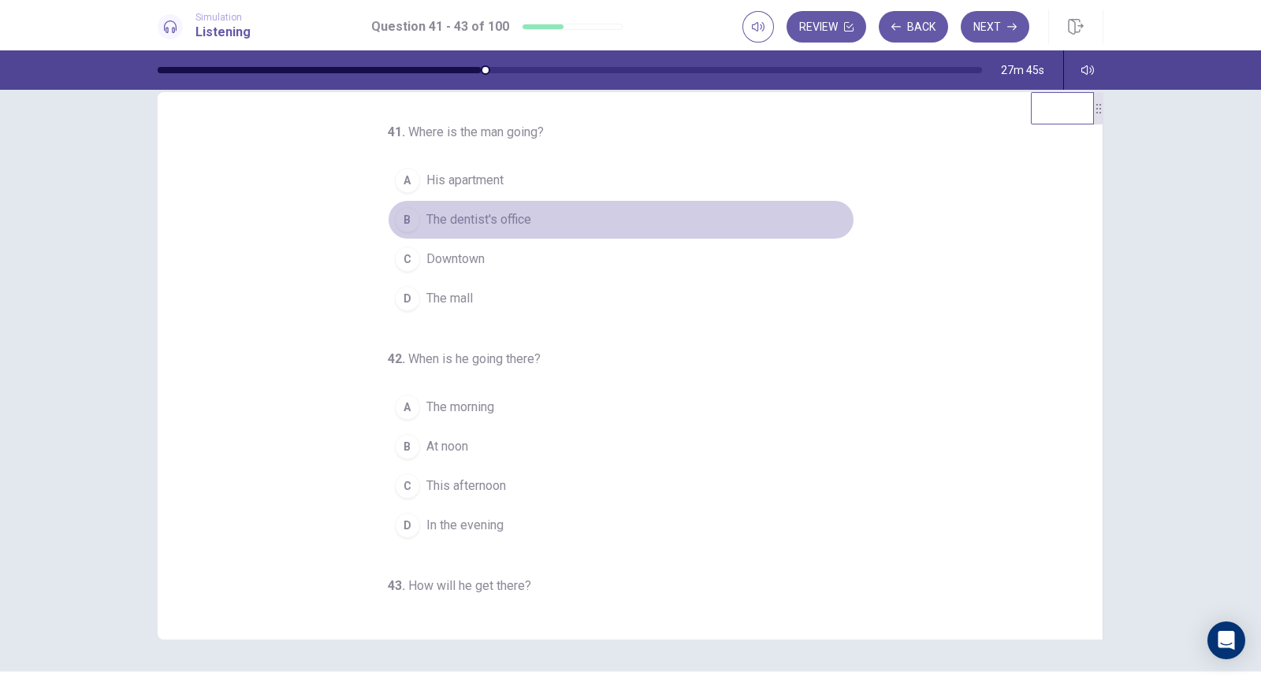
click at [485, 213] on span "The dentist's office" at bounding box center [478, 219] width 105 height 19
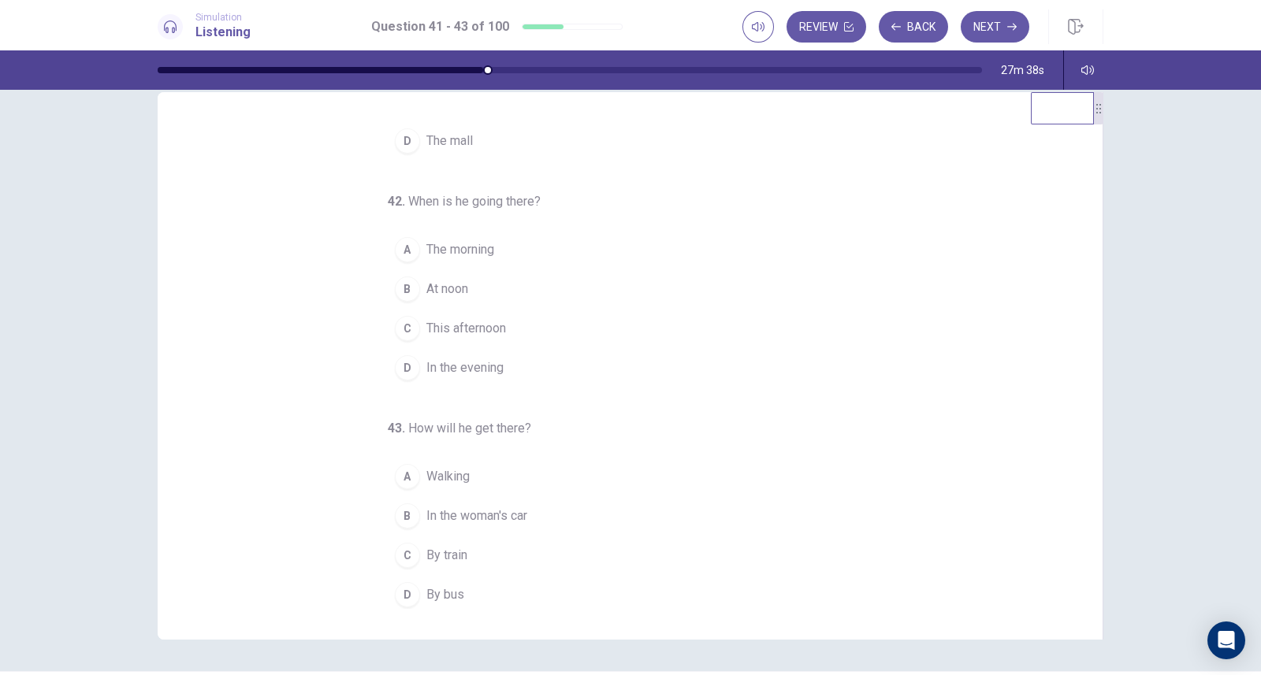
scroll to position [161, 0]
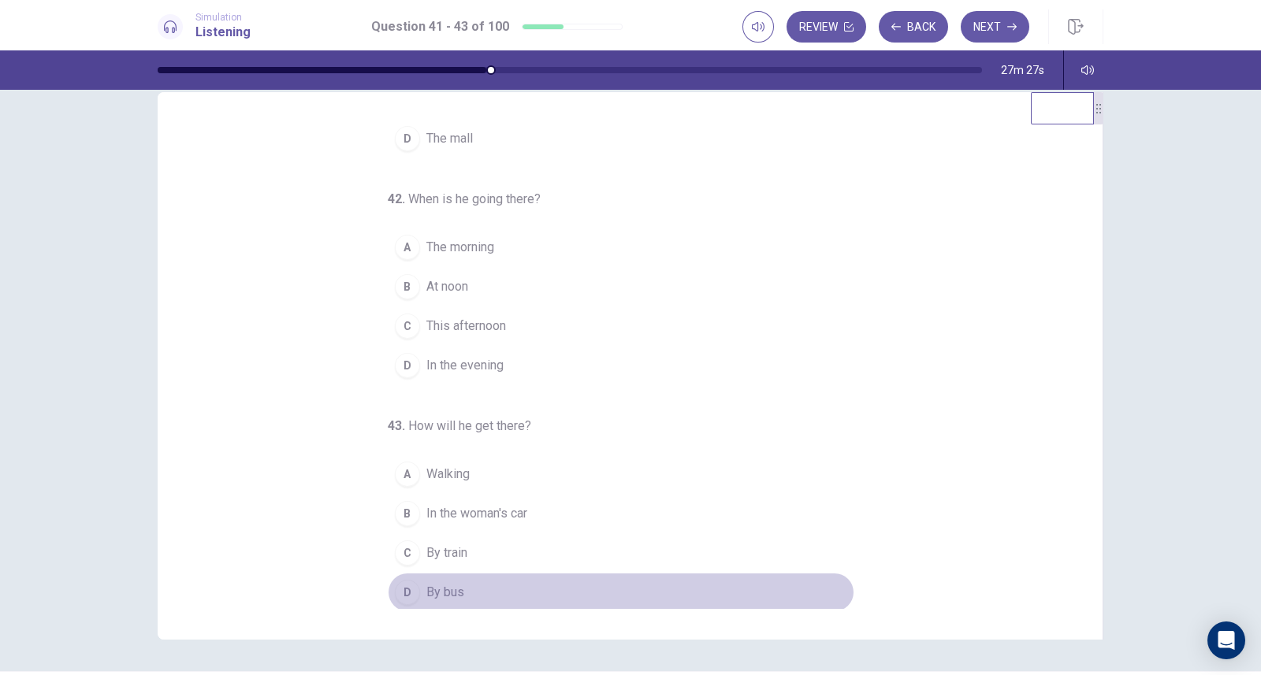
click at [432, 588] on span "By bus" at bounding box center [445, 592] width 38 height 19
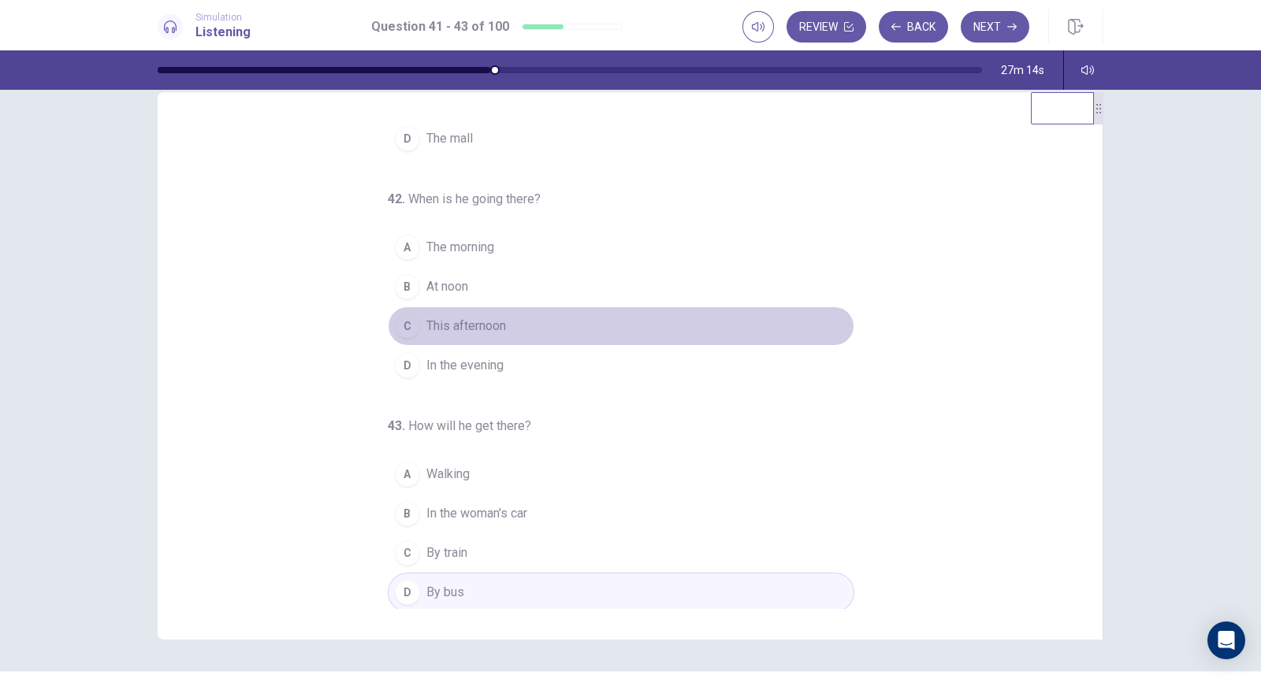
click at [469, 321] on span "This afternoon" at bounding box center [466, 326] width 80 height 19
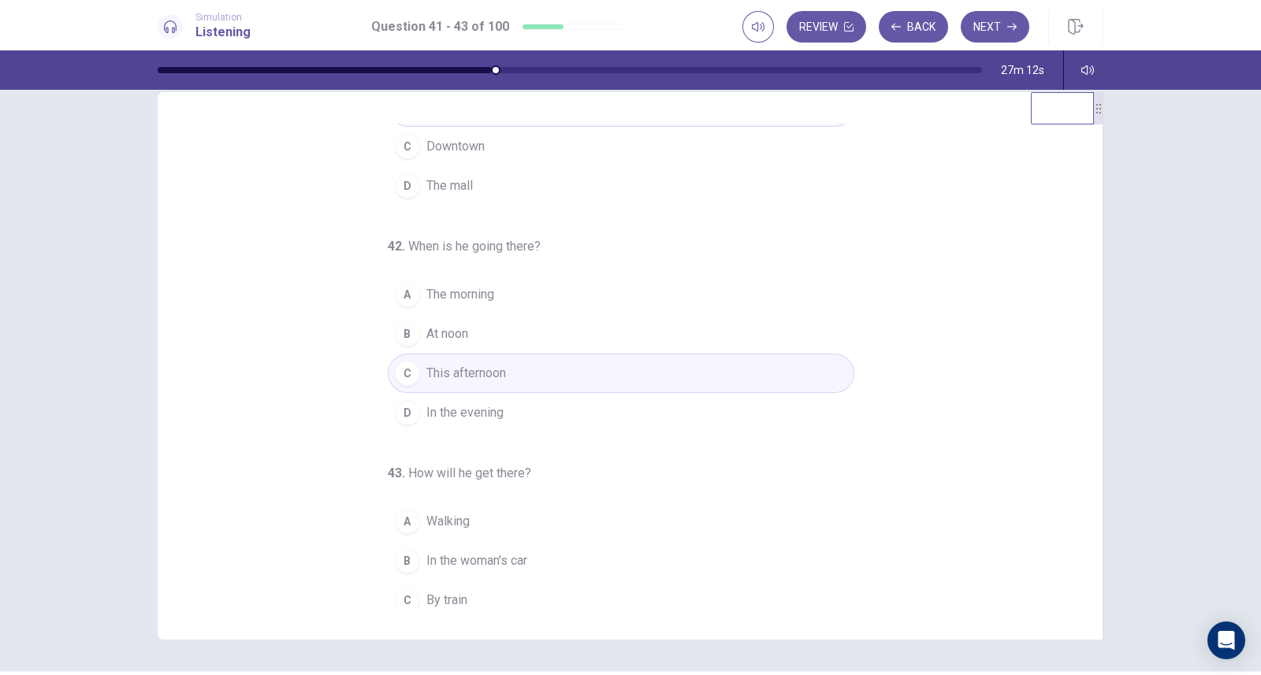
scroll to position [112, 0]
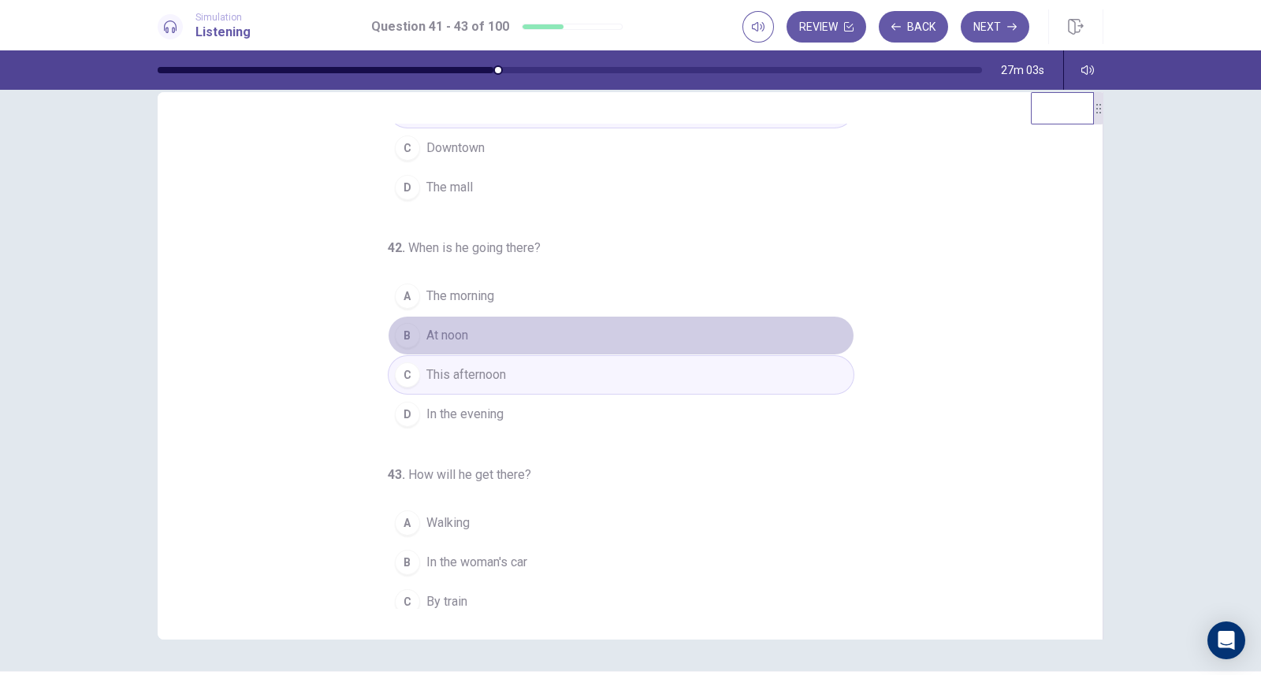
click at [481, 331] on button "B At noon" at bounding box center [621, 335] width 466 height 39
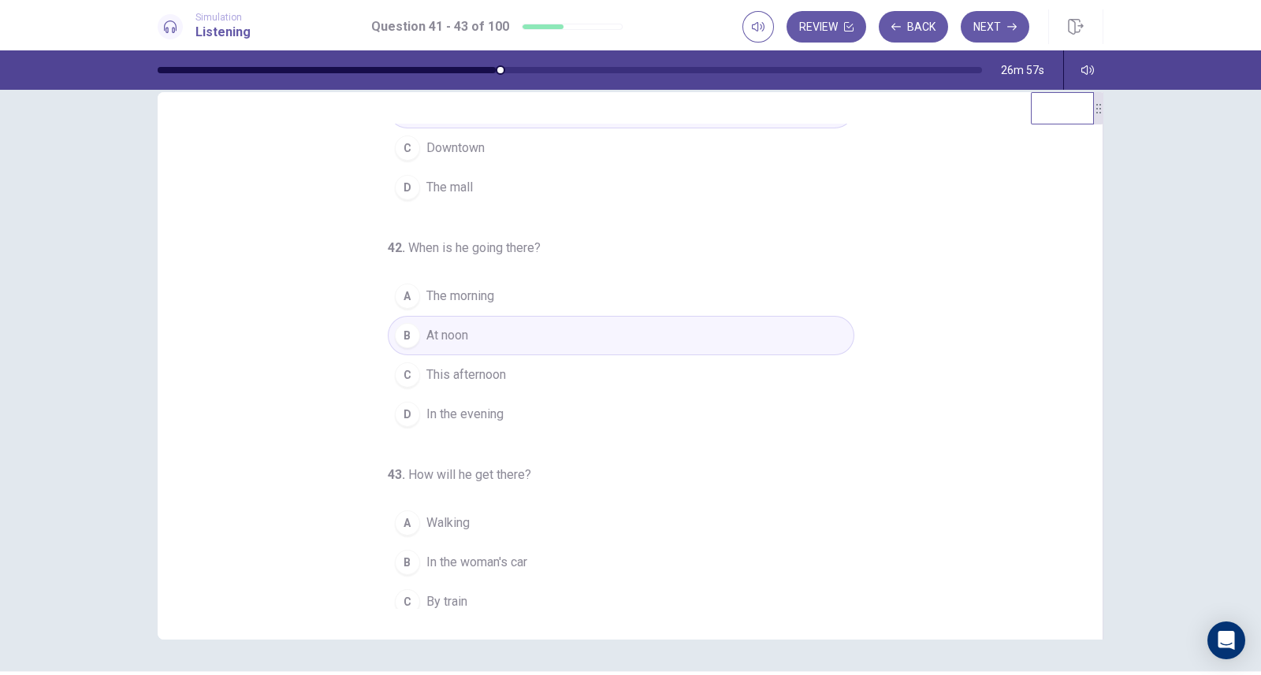
click at [536, 301] on button "A The morning" at bounding box center [621, 296] width 466 height 39
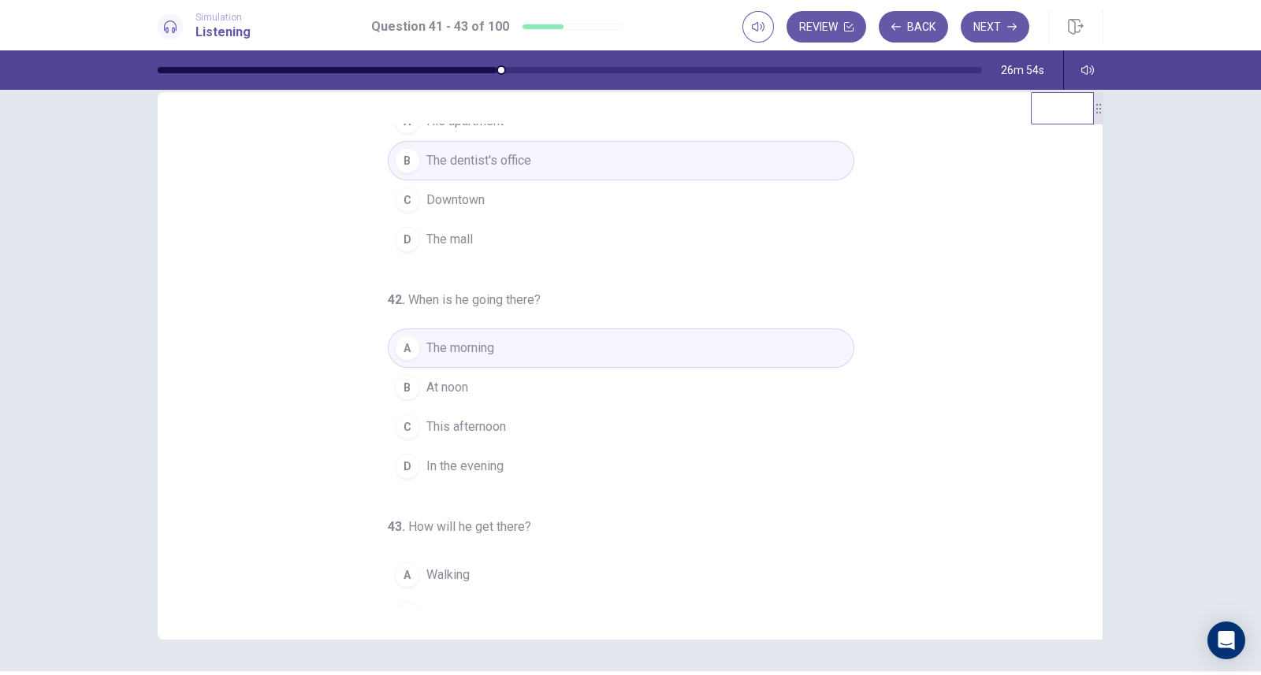
scroll to position [40, 0]
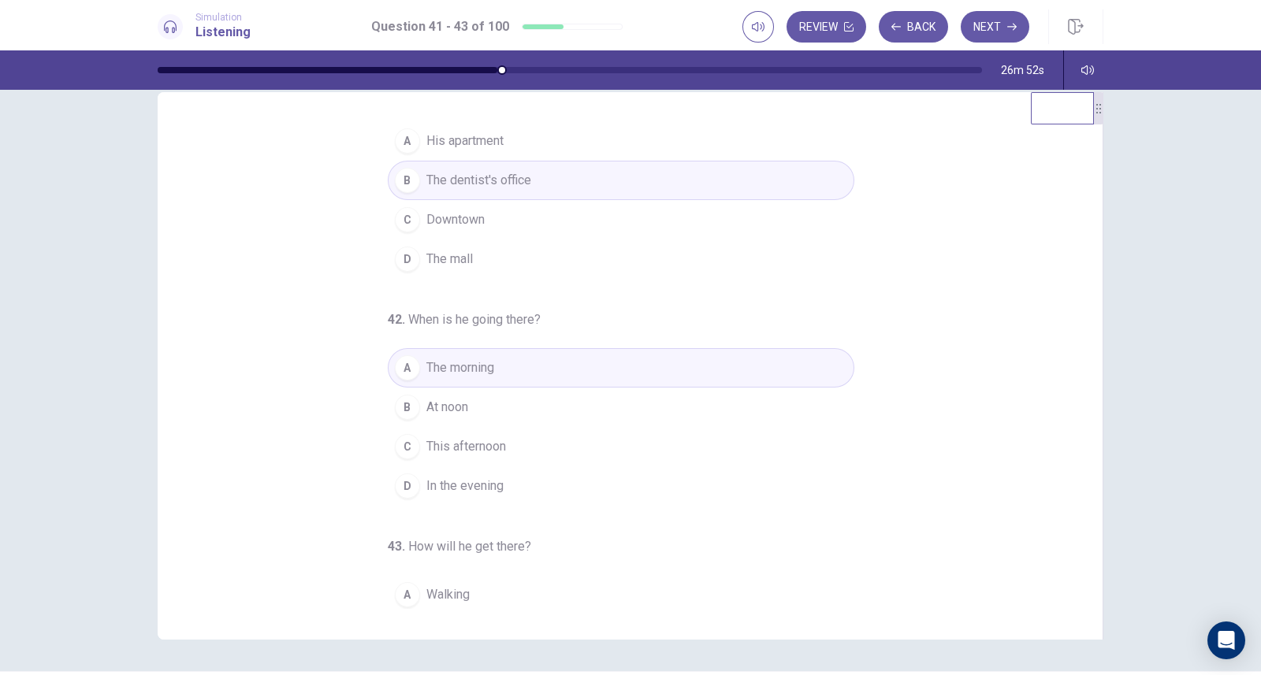
click at [985, 32] on button "Next" at bounding box center [994, 27] width 69 height 32
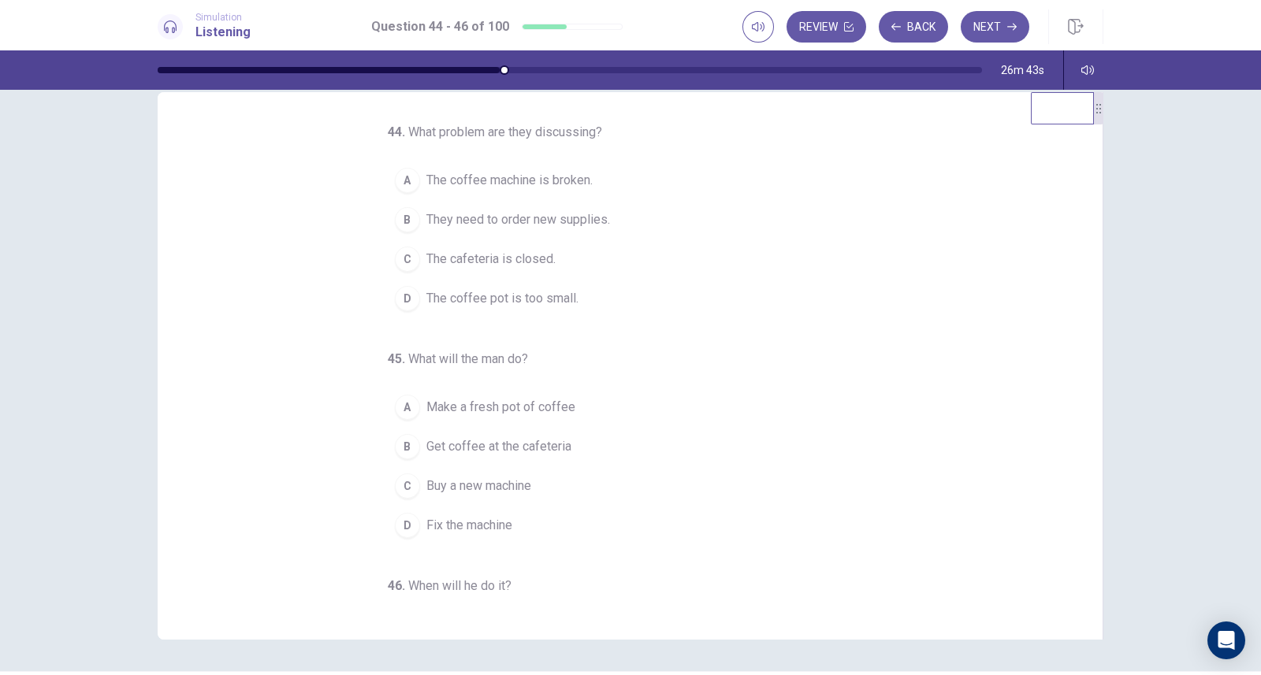
scroll to position [2, 0]
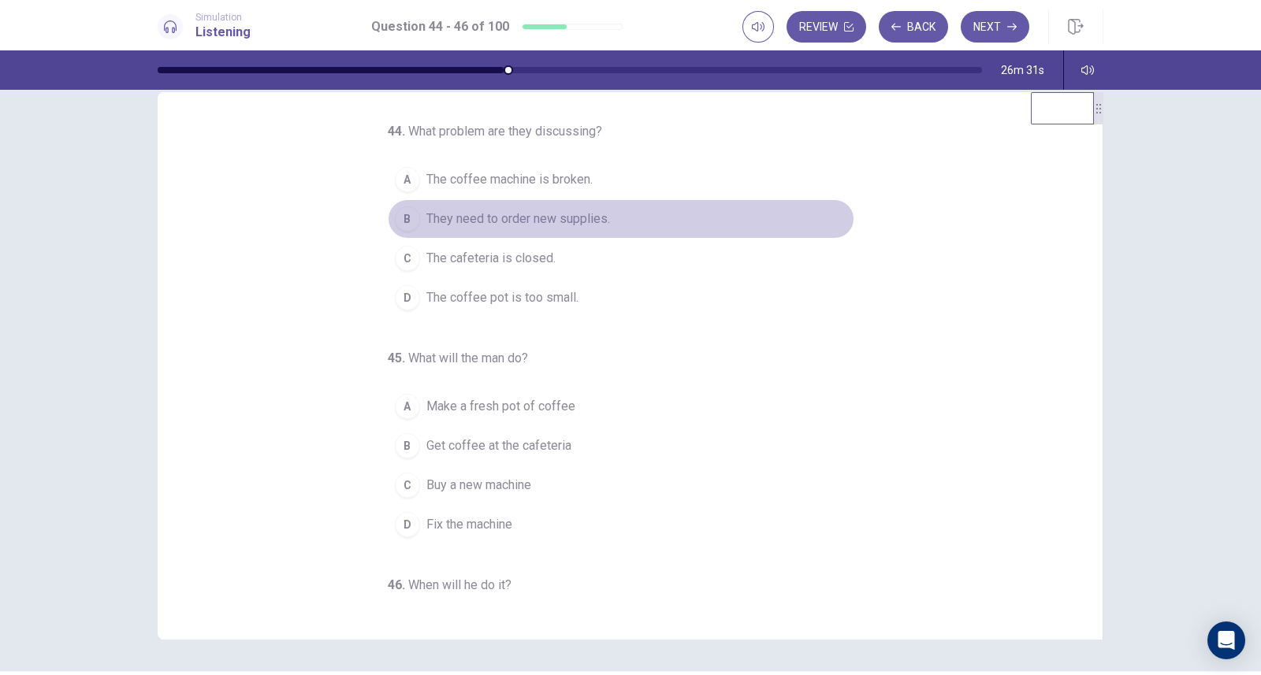
click at [574, 217] on span "They need to order new supplies." at bounding box center [518, 219] width 184 height 19
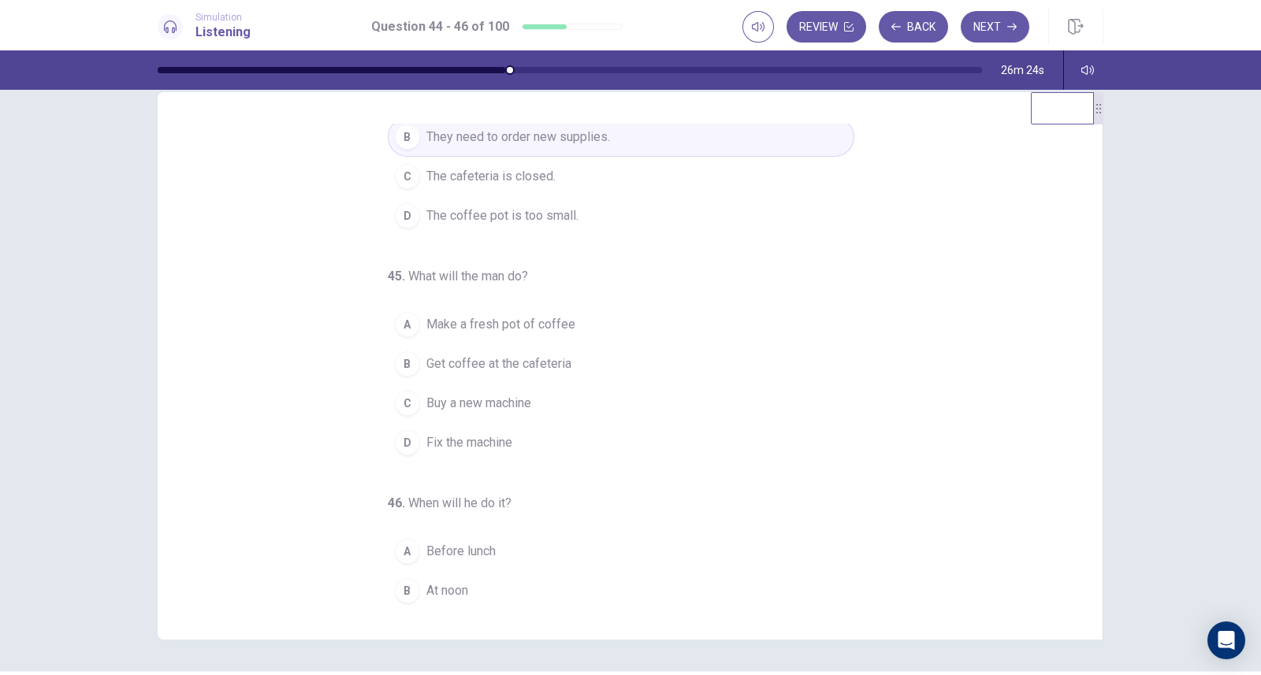
scroll to position [84, 0]
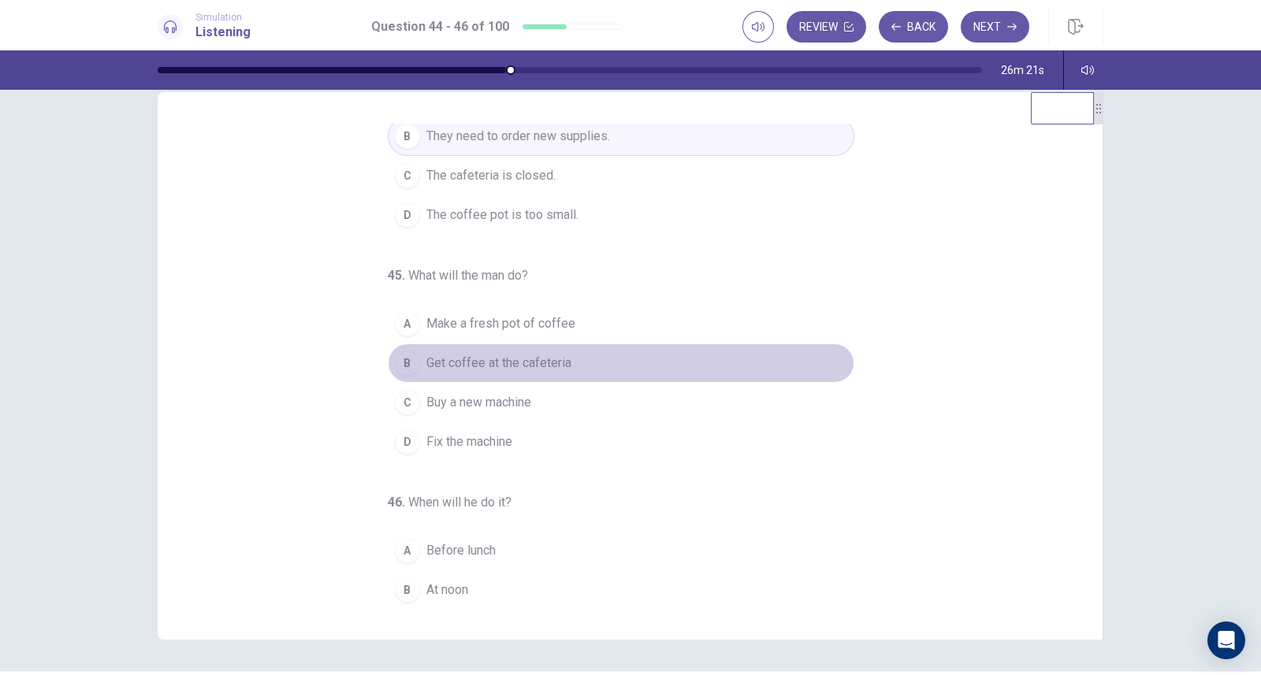
click at [556, 356] on span "Get coffee at the cafeteria" at bounding box center [498, 363] width 145 height 19
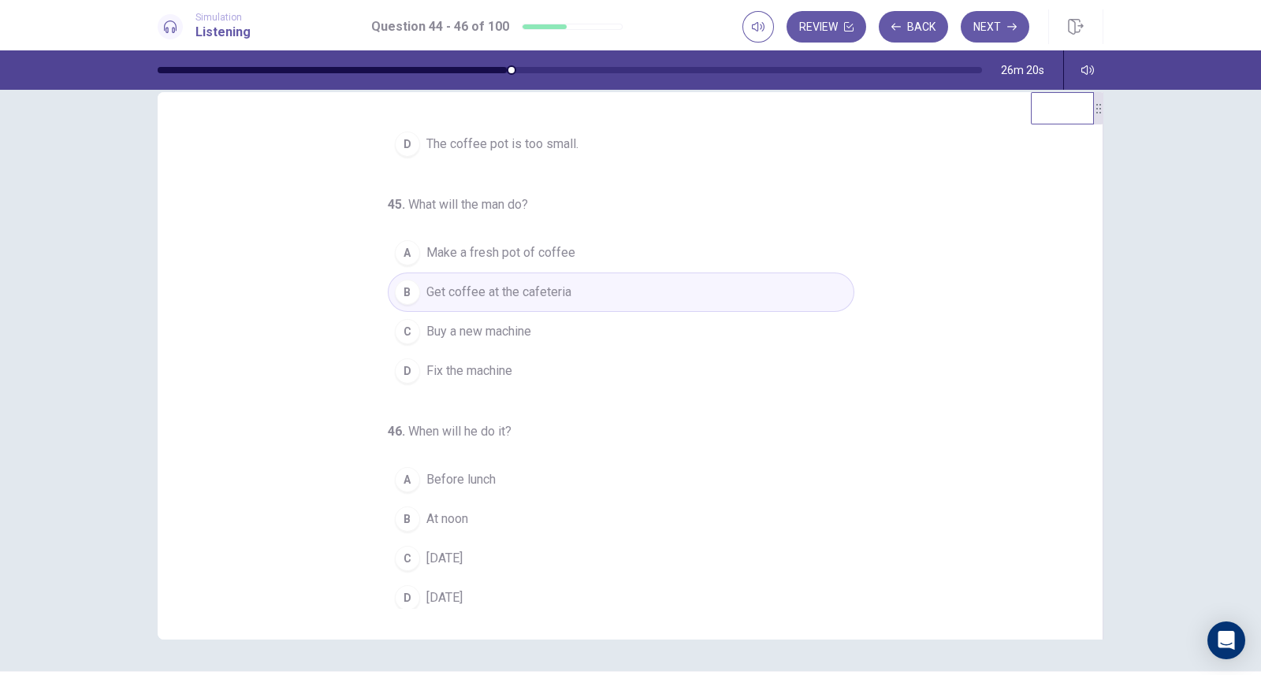
scroll to position [161, 0]
click at [462, 583] on span "On Monday" at bounding box center [444, 592] width 36 height 19
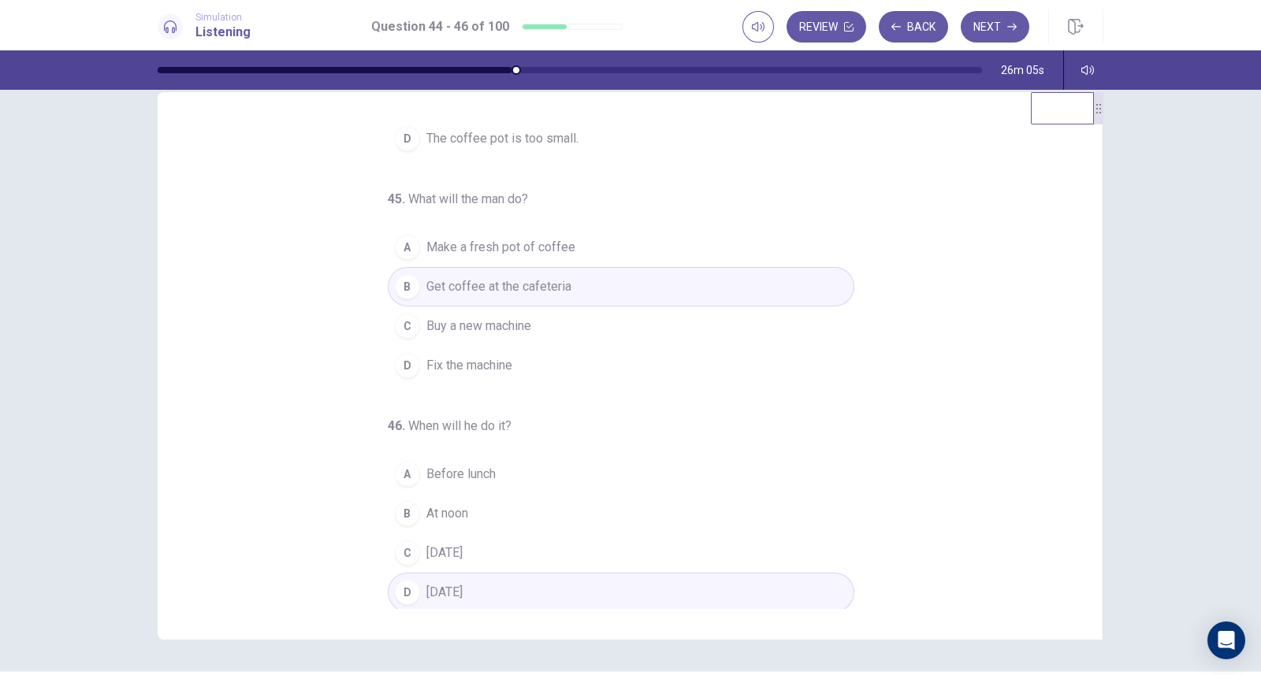
scroll to position [0, 0]
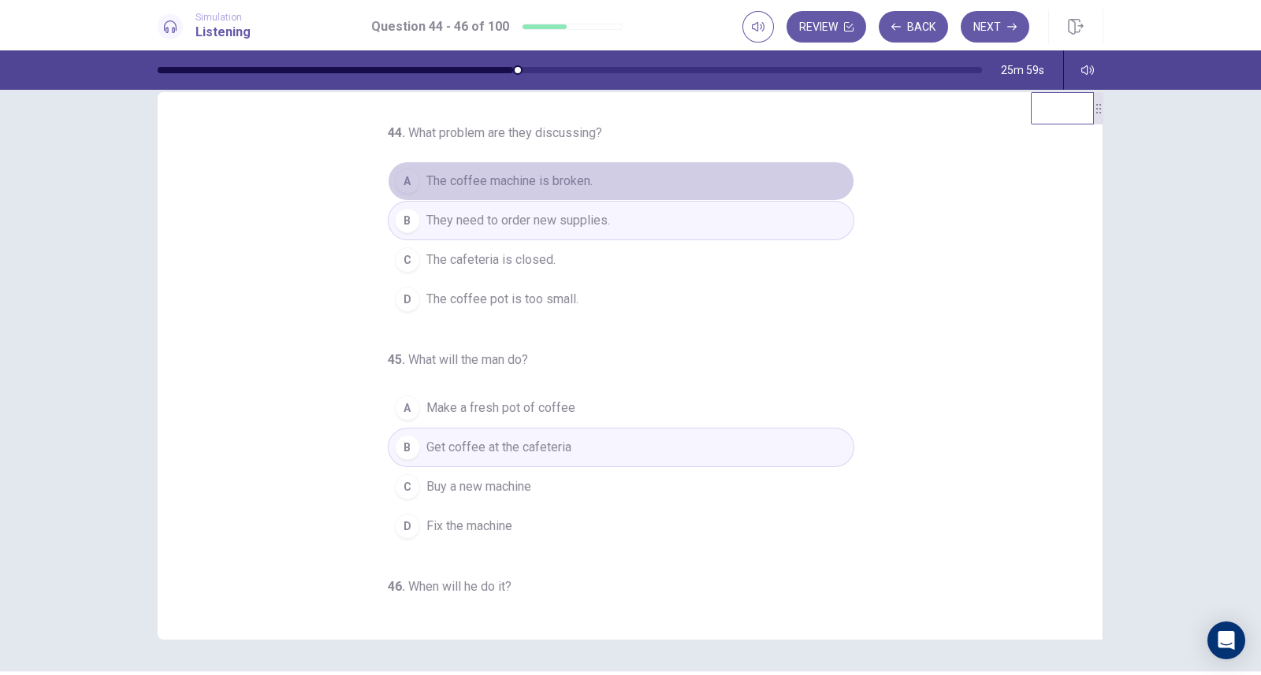
click at [555, 176] on span "The coffee machine is broken." at bounding box center [509, 181] width 166 height 19
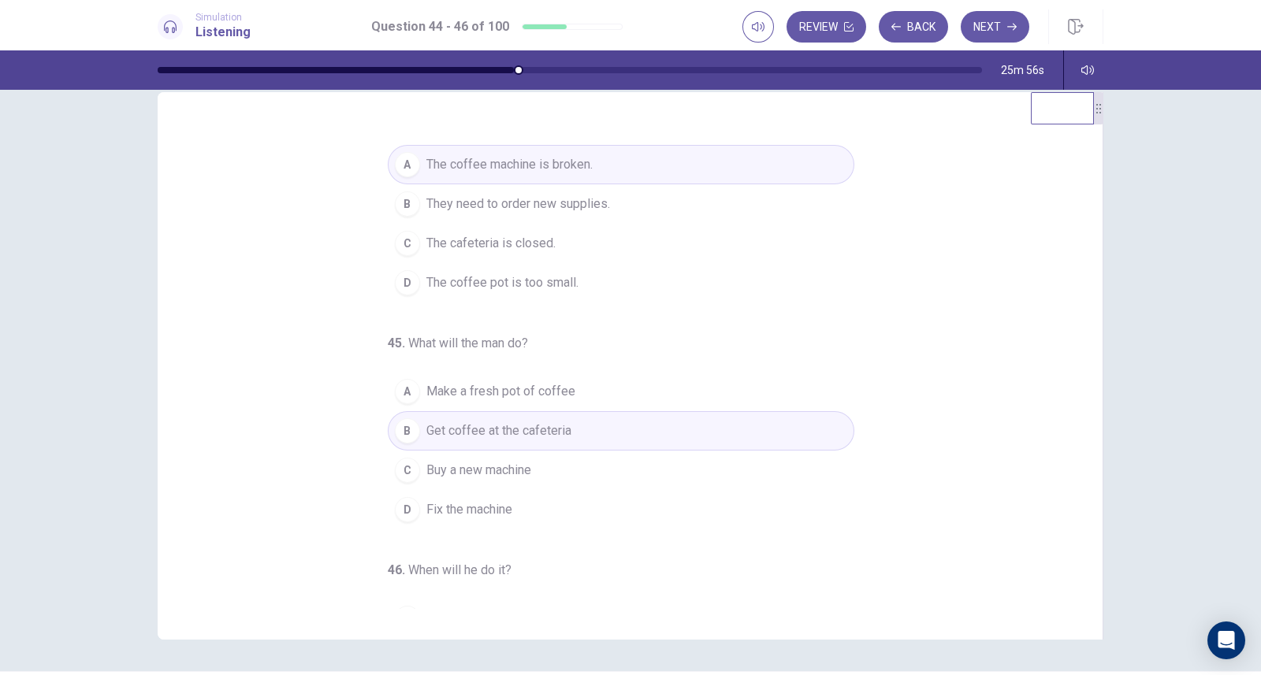
scroll to position [17, 0]
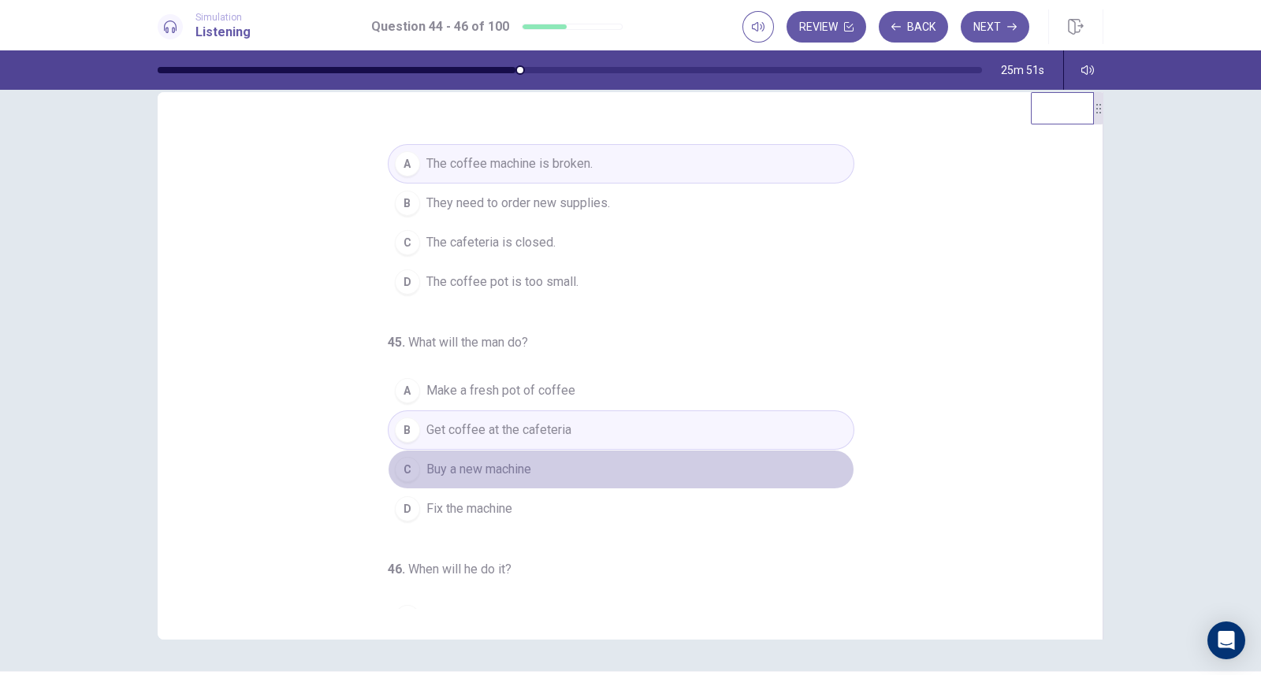
click at [498, 466] on span "Buy a new machine" at bounding box center [478, 469] width 105 height 19
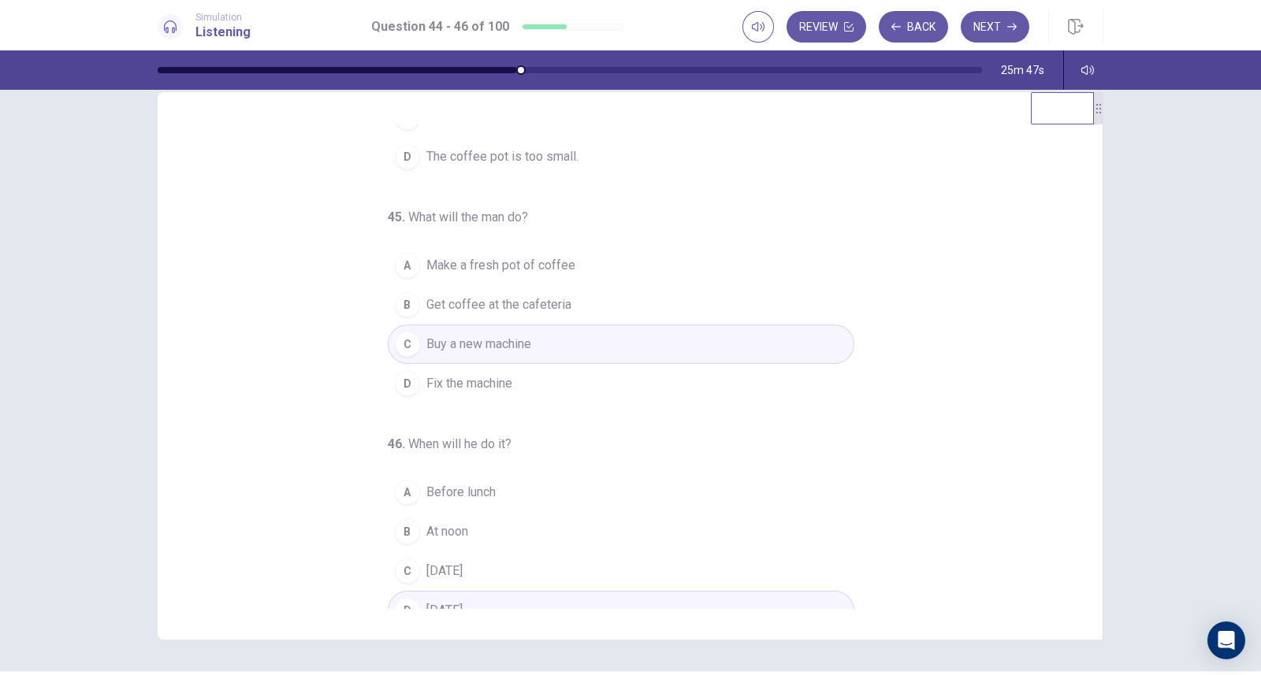
scroll to position [161, 0]
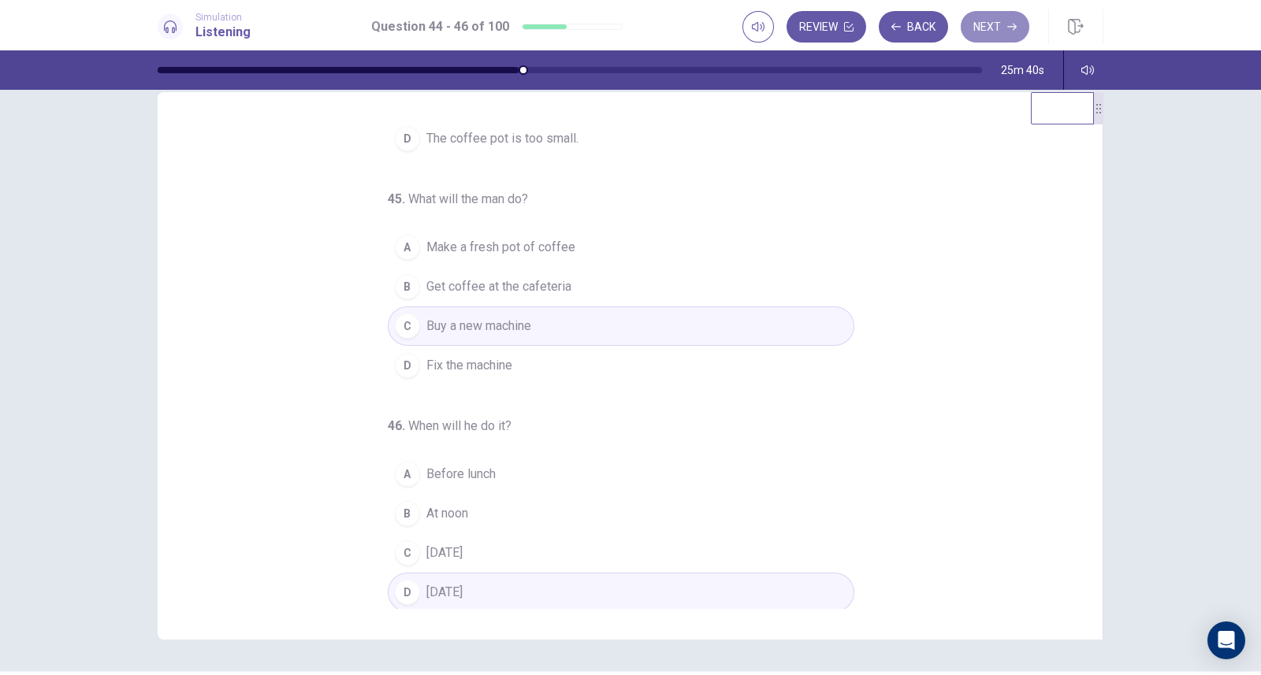
click at [991, 24] on button "Next" at bounding box center [994, 27] width 69 height 32
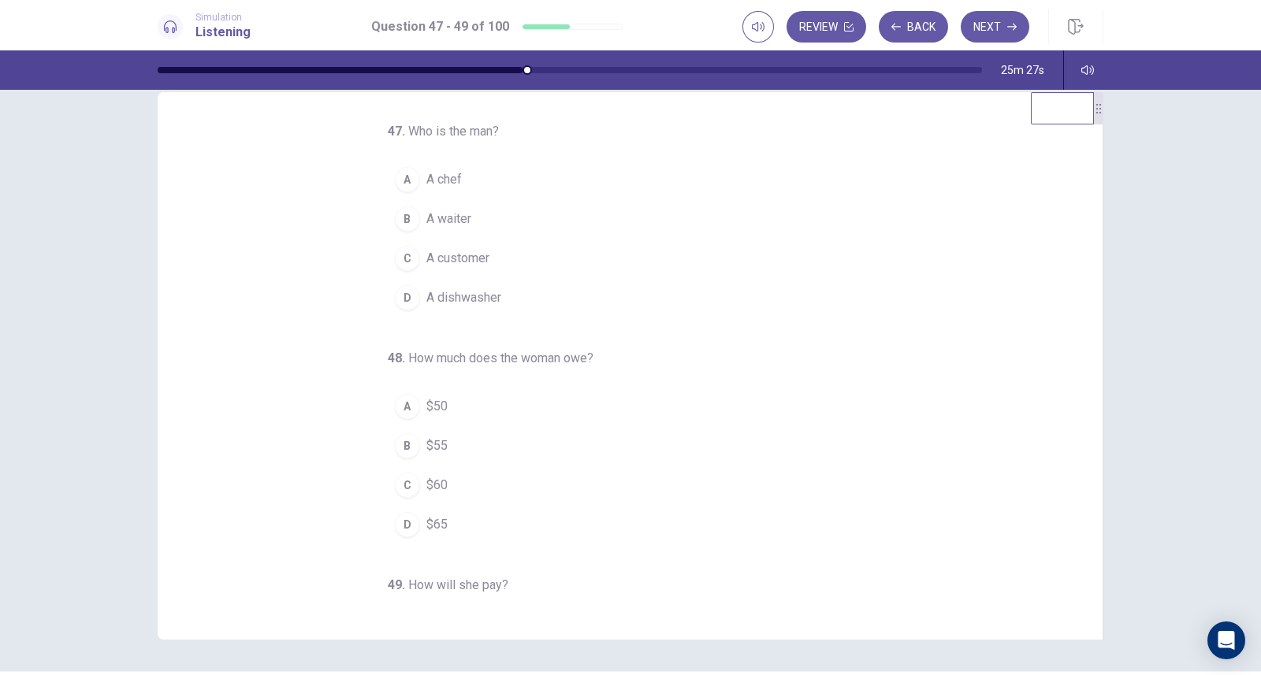
scroll to position [0, 0]
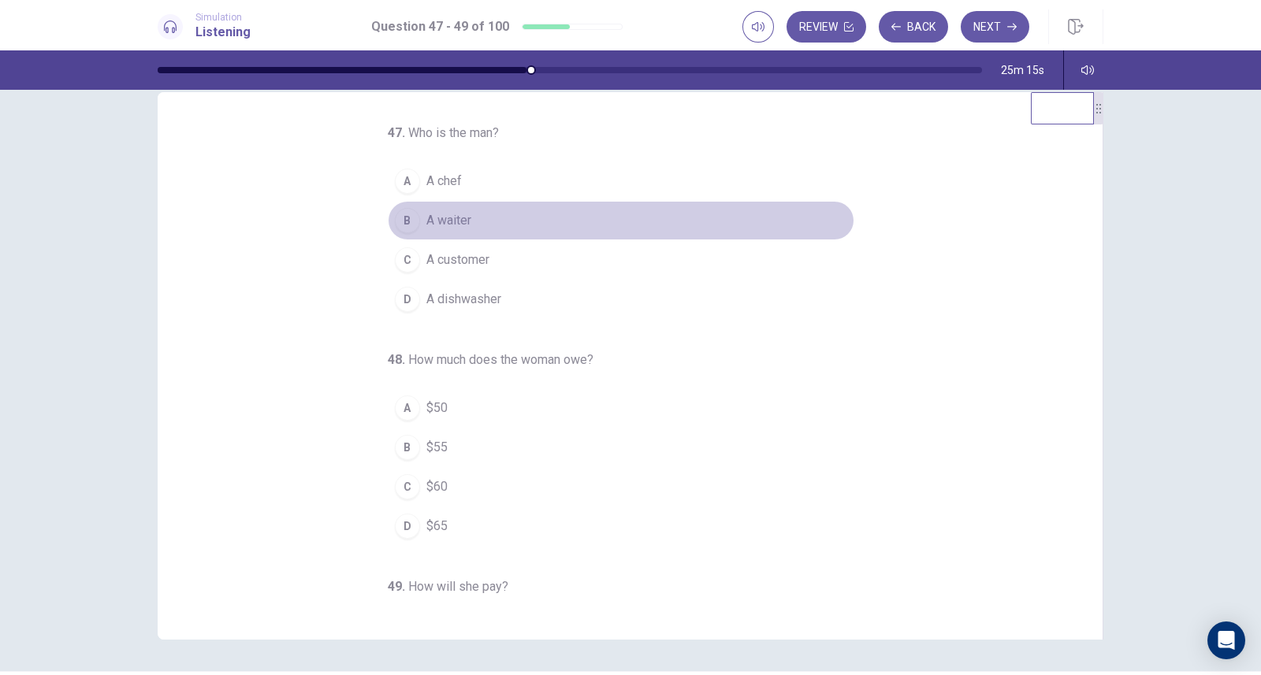
click at [445, 218] on span "A waiter" at bounding box center [448, 220] width 45 height 19
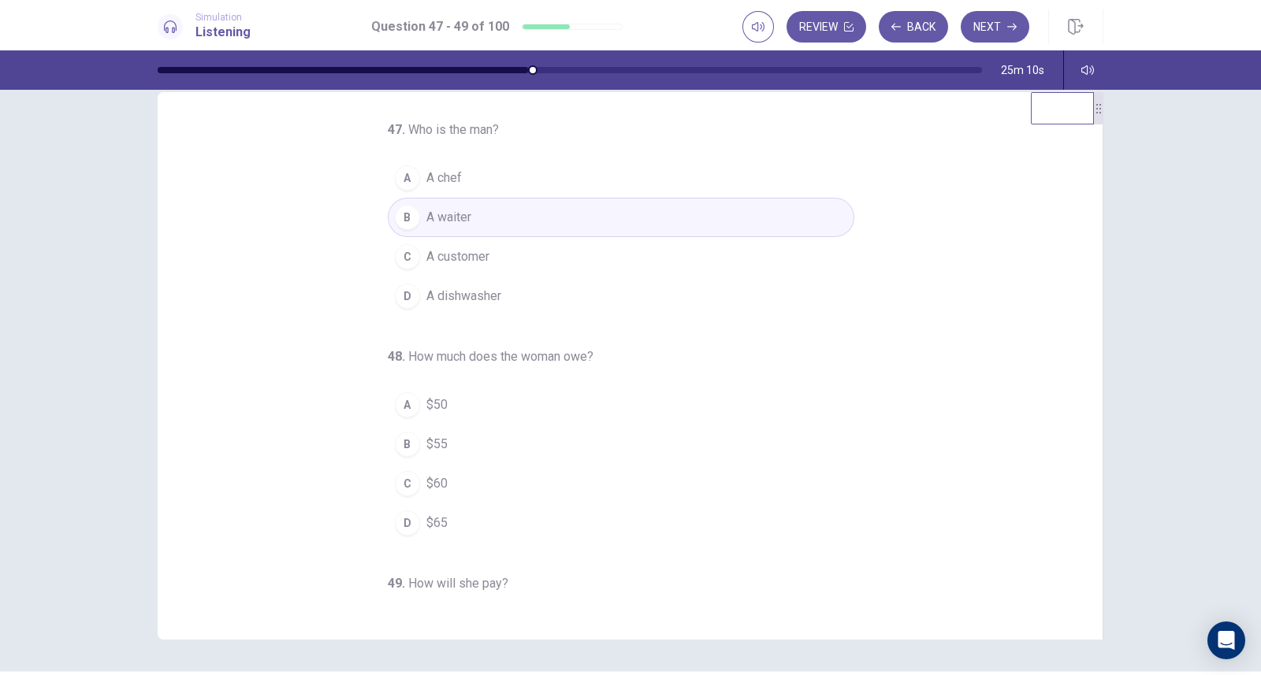
scroll to position [4, 0]
click at [429, 514] on span "$65" at bounding box center [436, 522] width 21 height 19
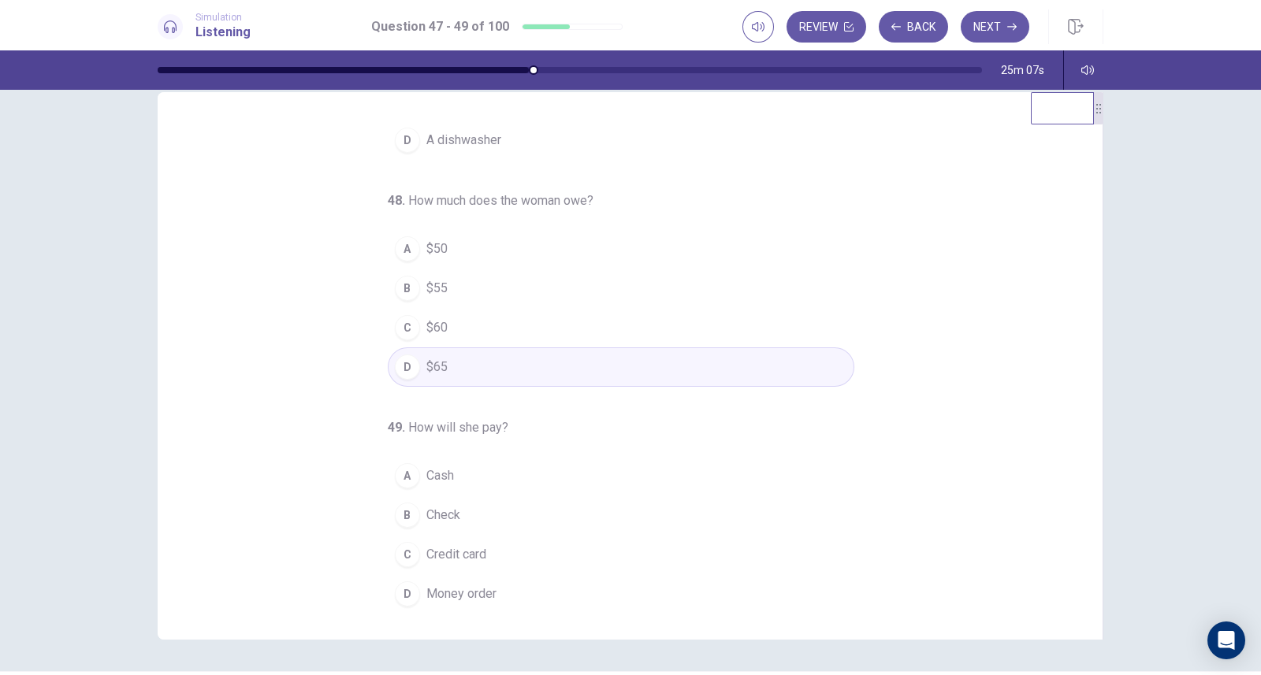
scroll to position [161, 0]
click at [446, 471] on button "A Cash" at bounding box center [621, 474] width 466 height 39
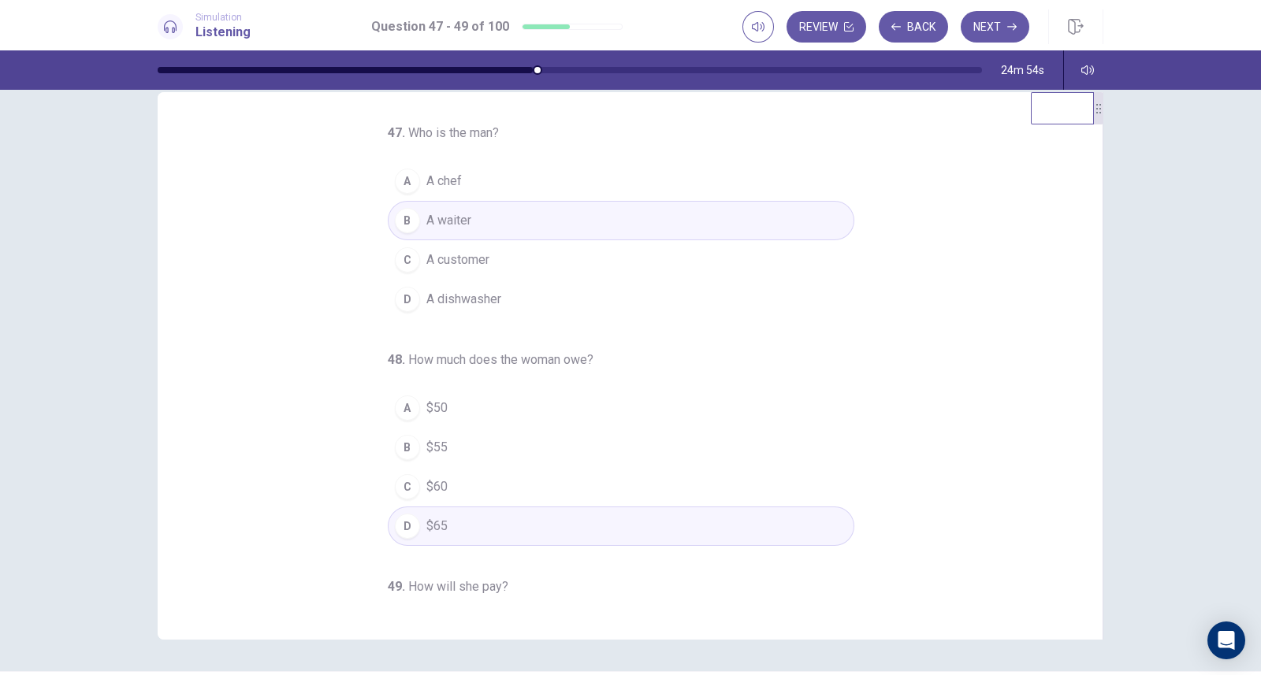
scroll to position [9, 0]
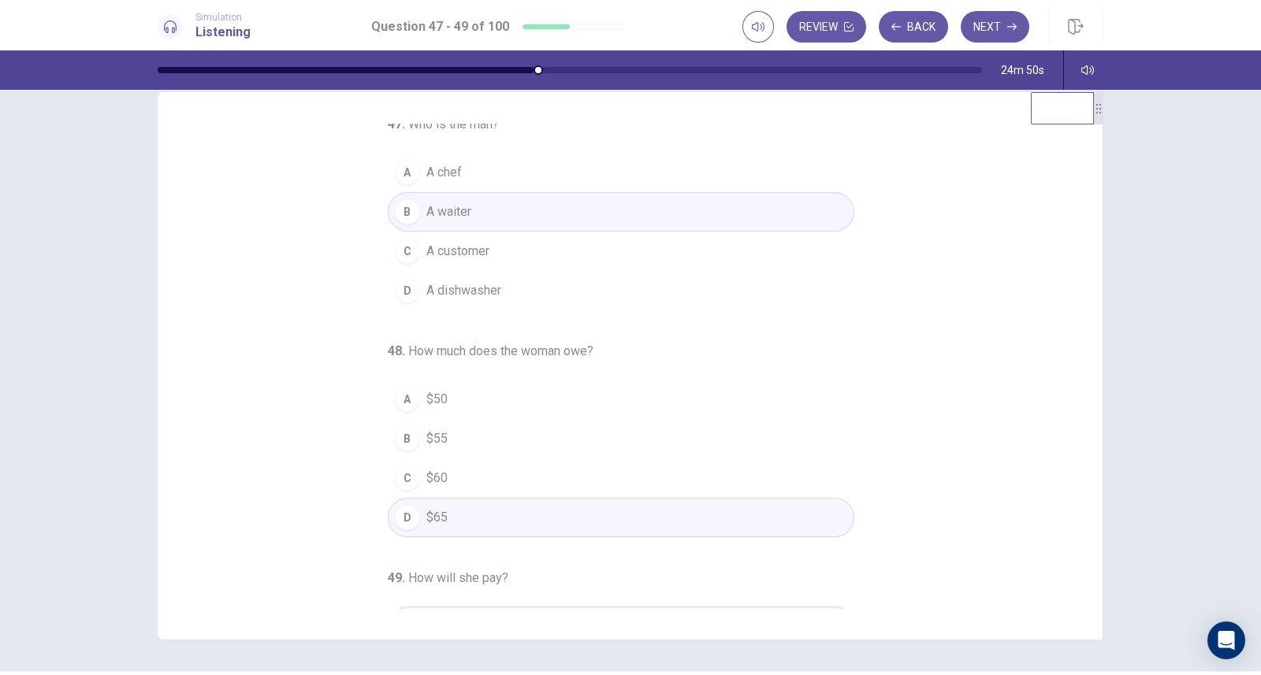
click at [988, 24] on button "Next" at bounding box center [994, 27] width 69 height 32
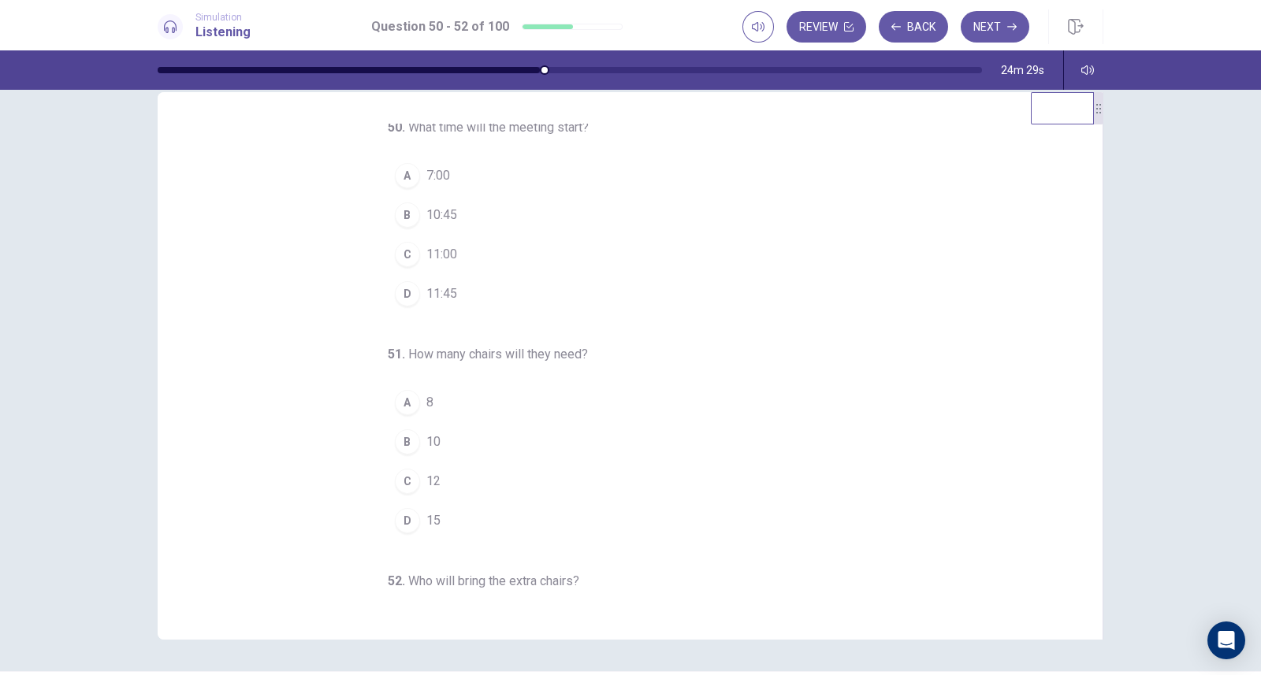
scroll to position [0, 0]
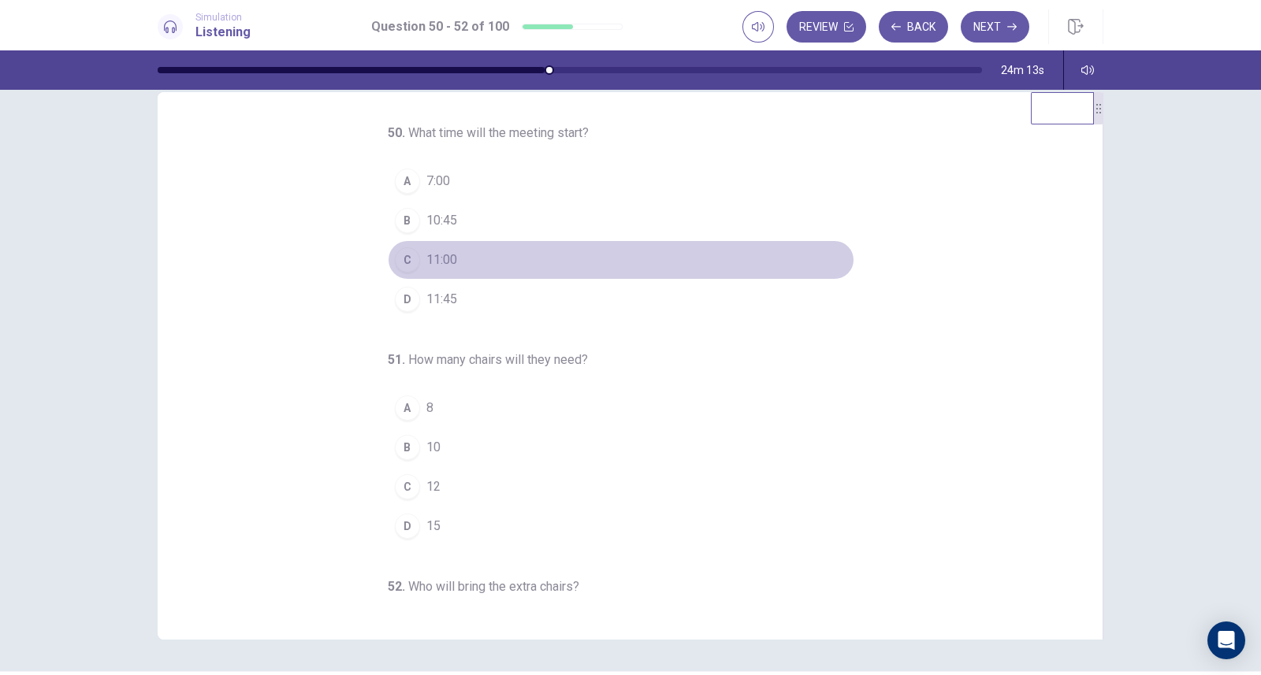
click at [459, 251] on button "C 11:00" at bounding box center [621, 259] width 466 height 39
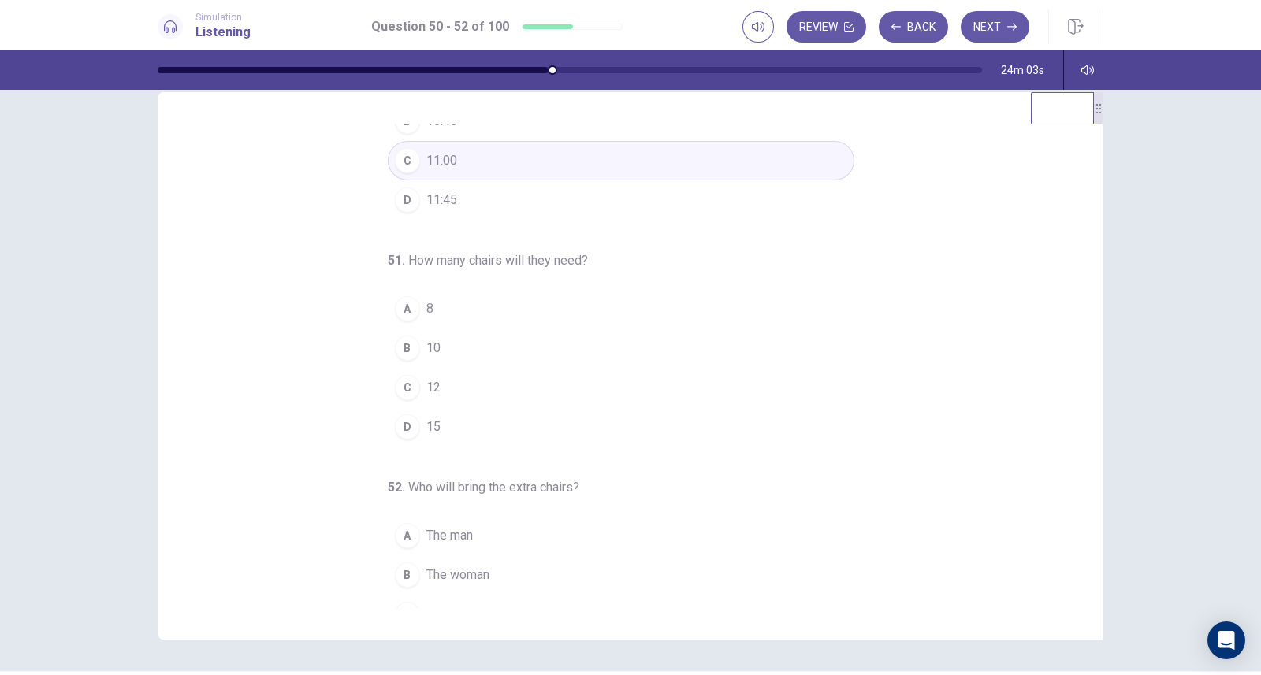
scroll to position [116, 0]
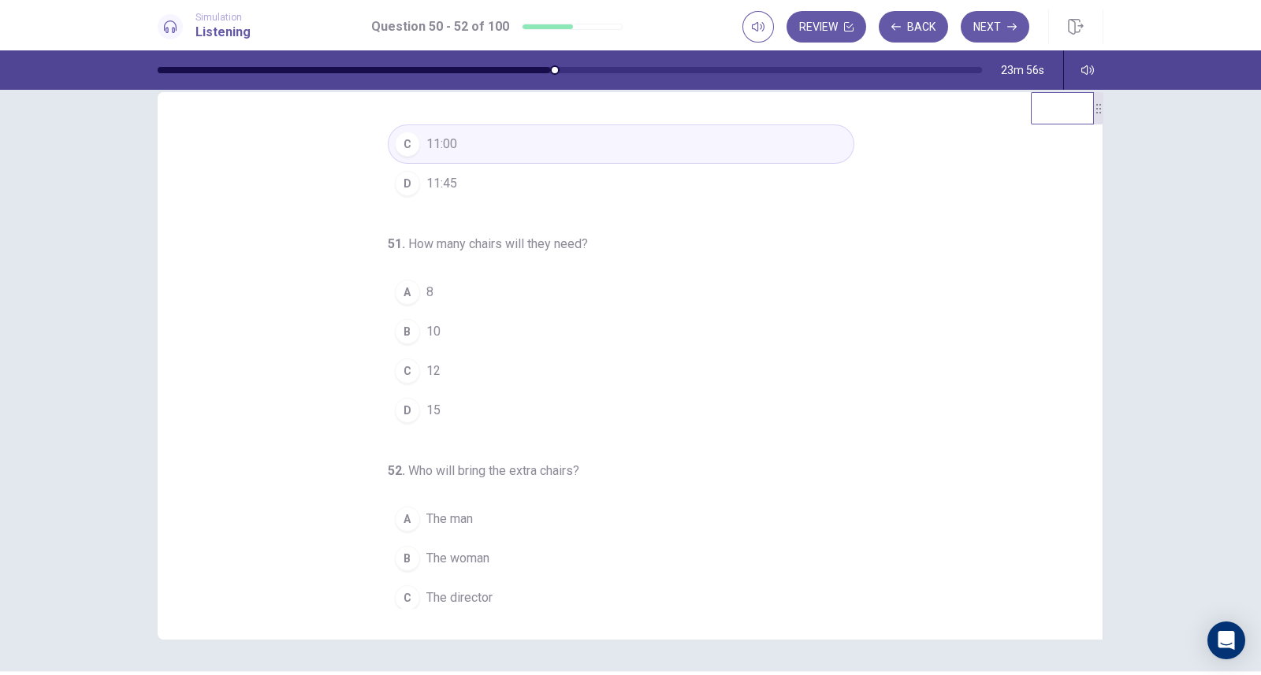
click at [470, 407] on button "D 15" at bounding box center [621, 410] width 466 height 39
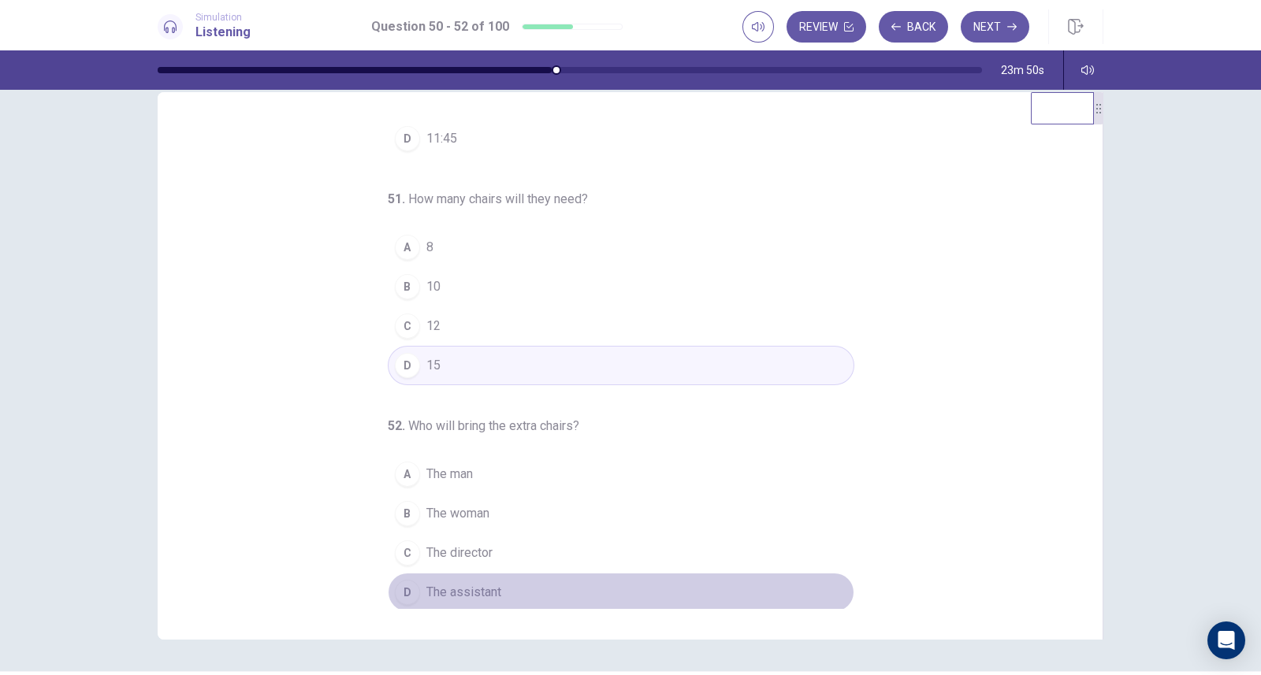
click at [534, 589] on button "D The assistant" at bounding box center [621, 592] width 466 height 39
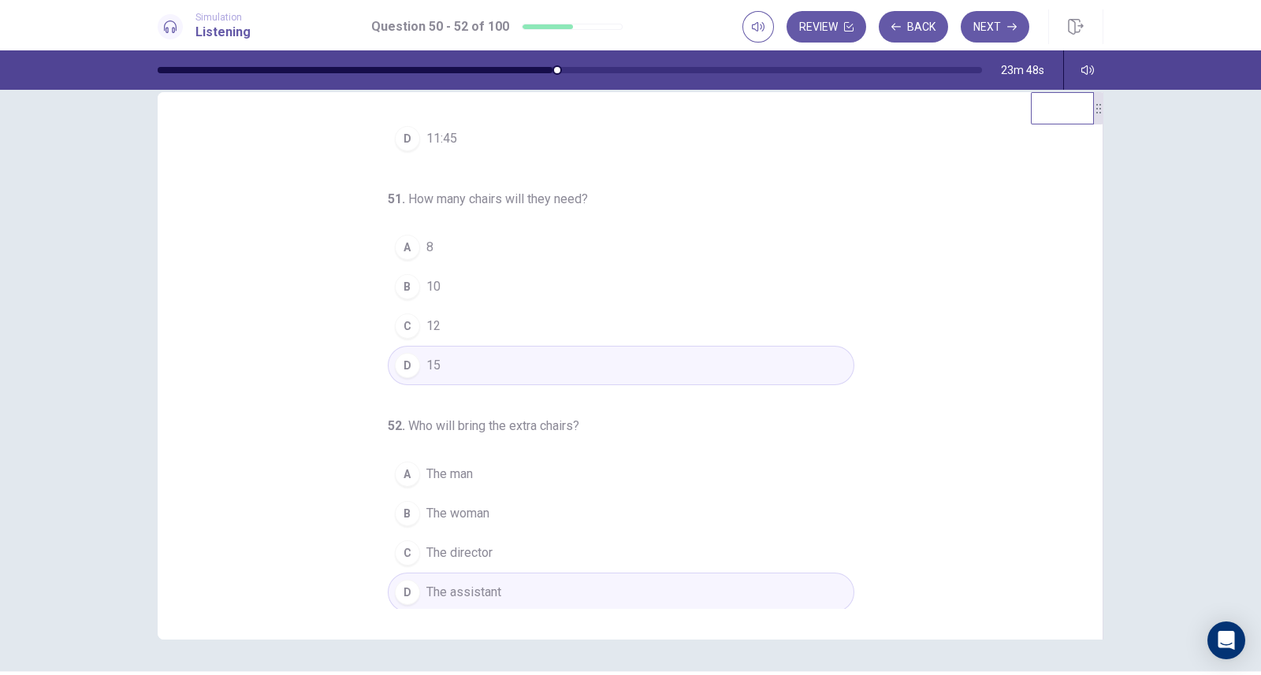
click at [979, 31] on button "Next" at bounding box center [994, 27] width 69 height 32
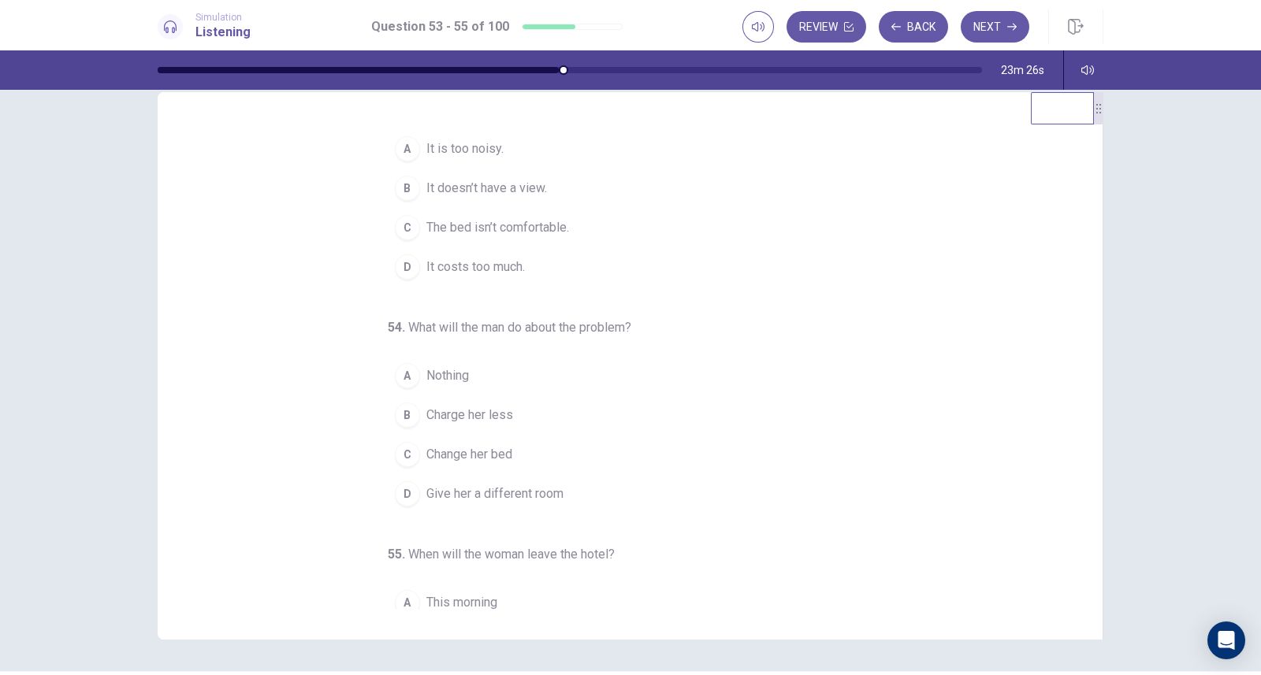
scroll to position [0, 0]
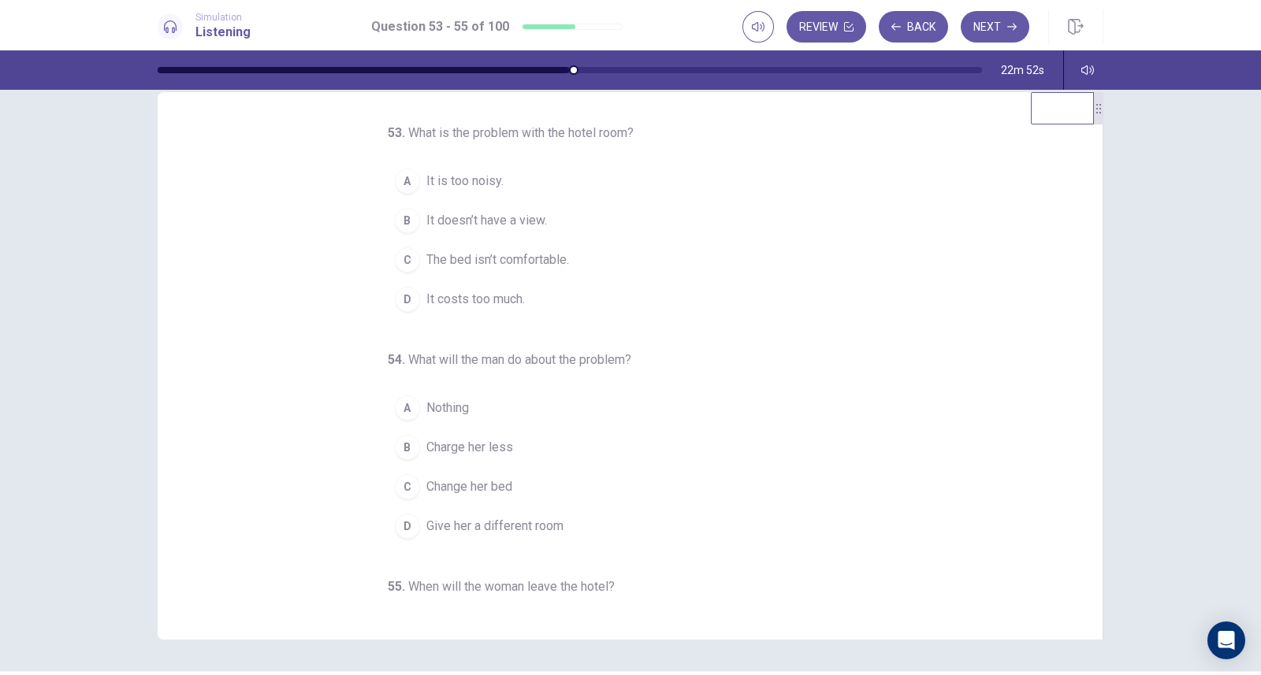
click at [476, 179] on span "It is too noisy." at bounding box center [464, 181] width 77 height 19
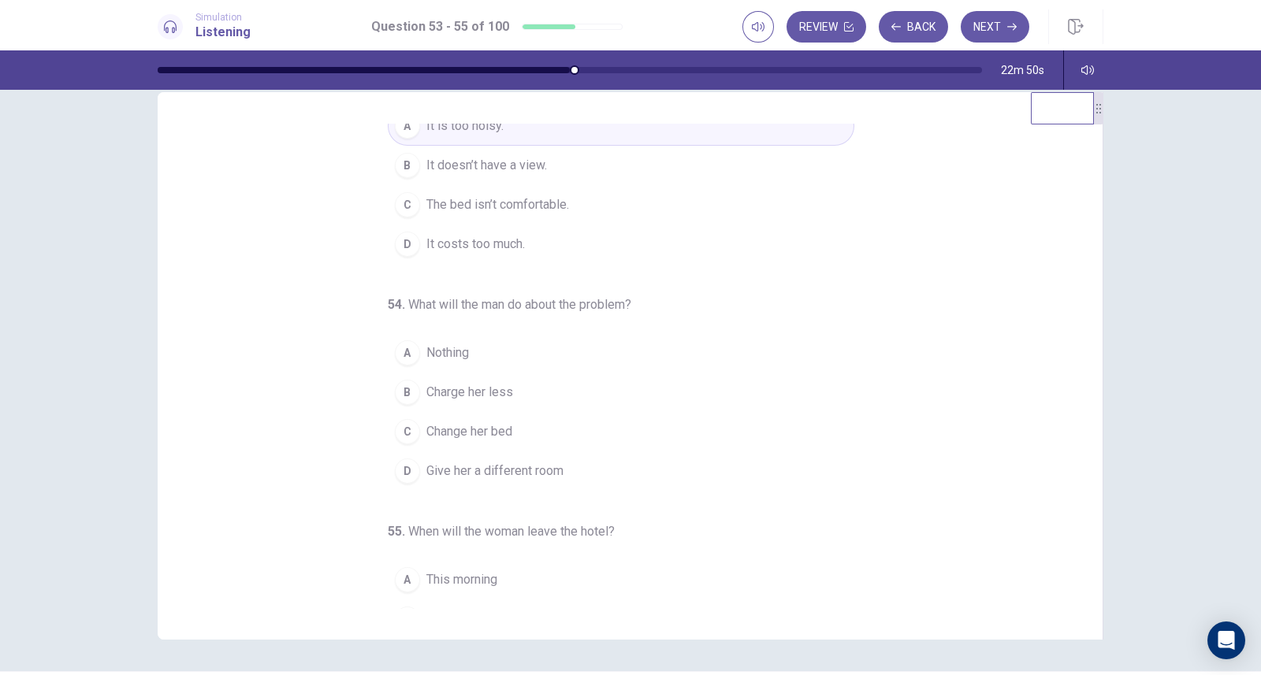
scroll to position [56, 0]
click at [500, 388] on span "Charge her less" at bounding box center [469, 391] width 87 height 19
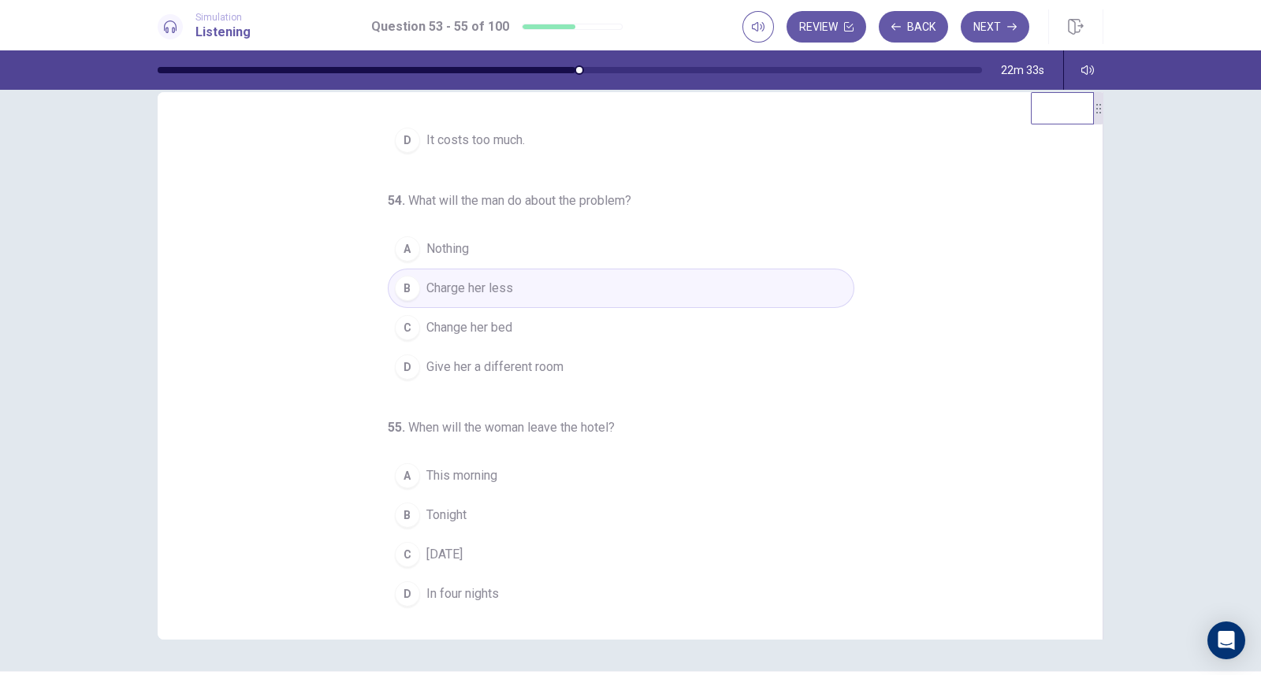
scroll to position [161, 0]
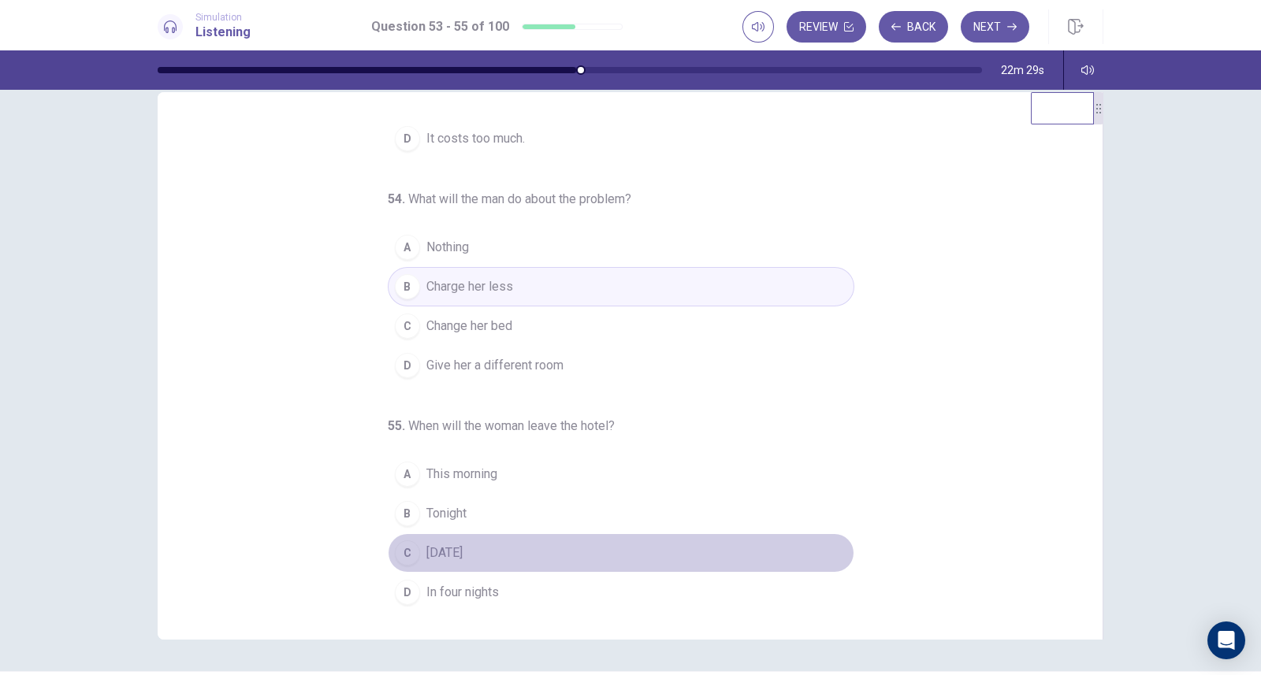
click at [477, 548] on button "C Tomorrow" at bounding box center [621, 552] width 466 height 39
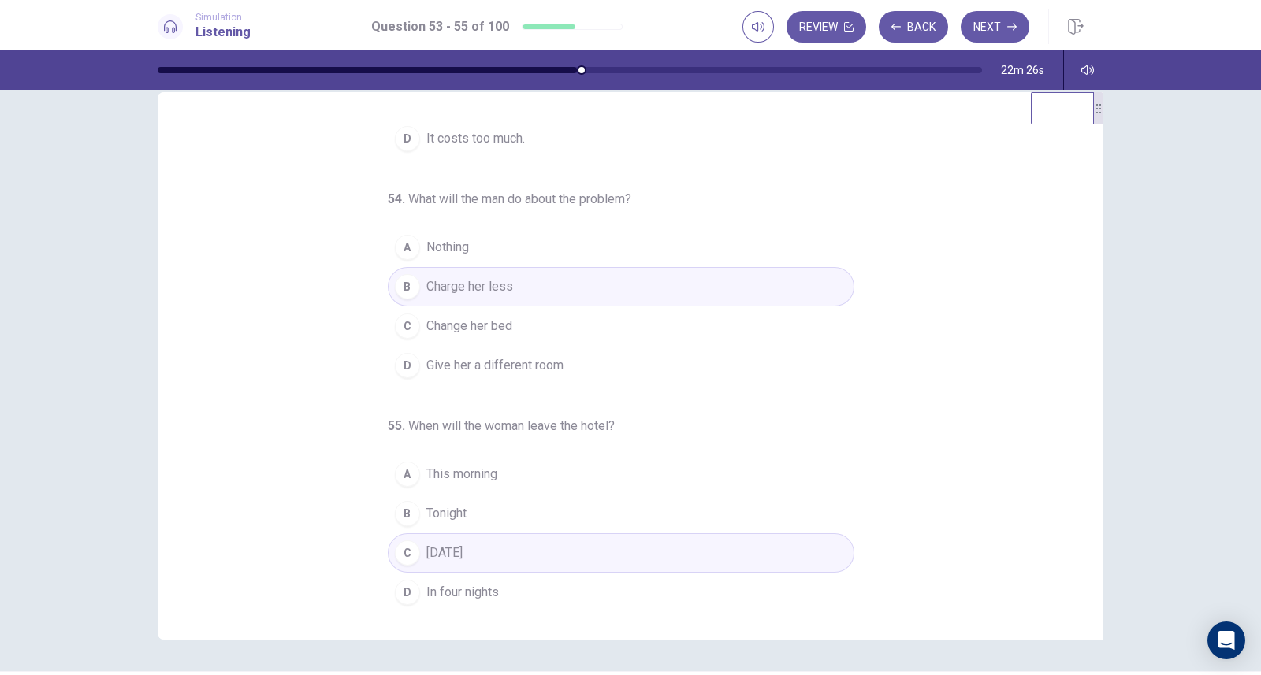
click at [985, 28] on button "Next" at bounding box center [994, 27] width 69 height 32
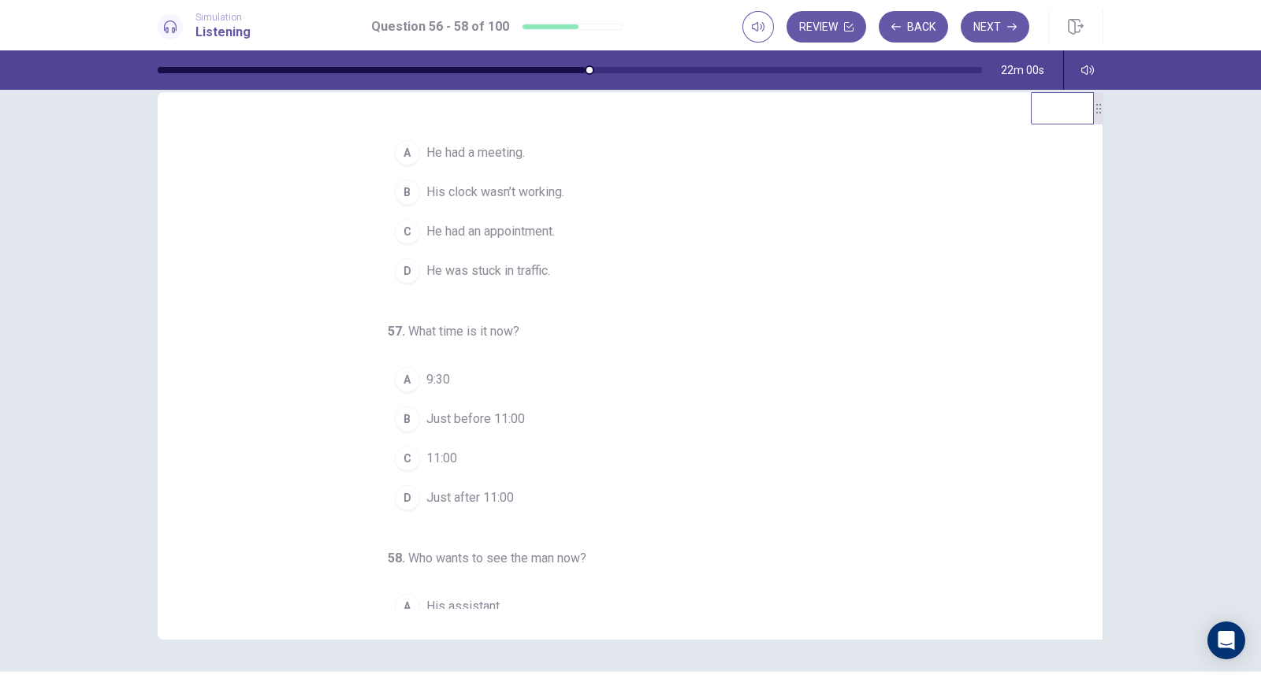
scroll to position [0, 0]
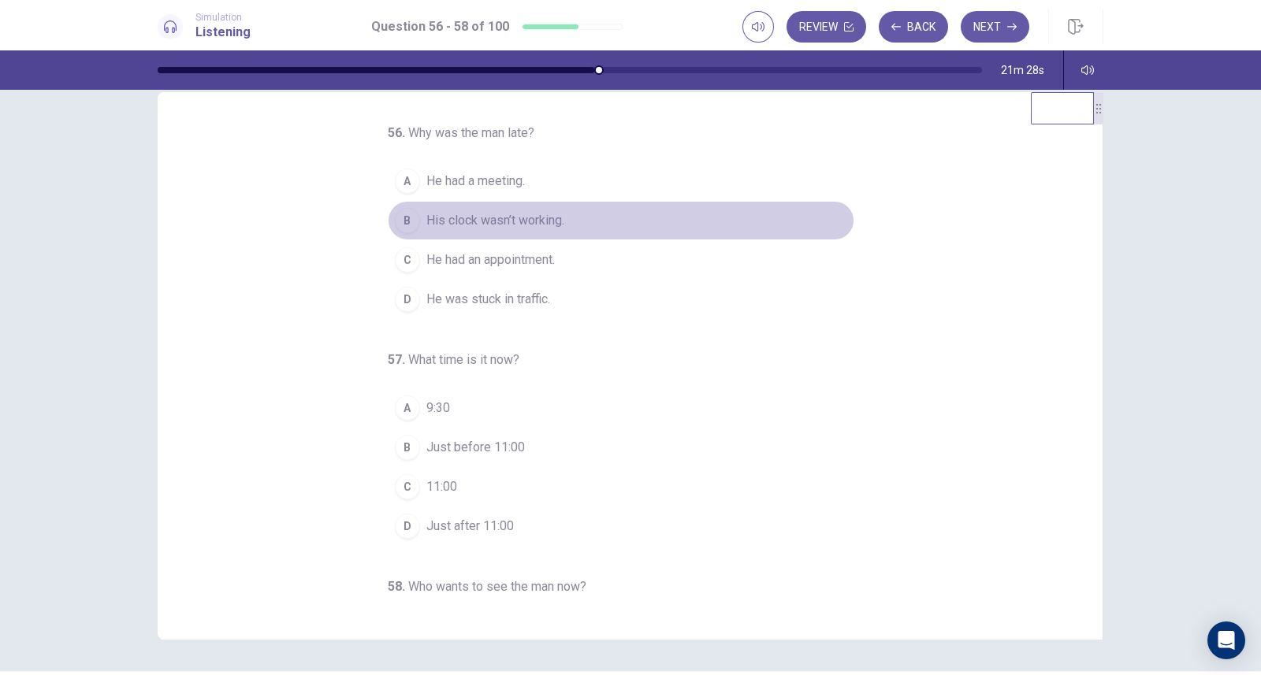
click at [507, 217] on span "His clock wasn’t working." at bounding box center [495, 220] width 138 height 19
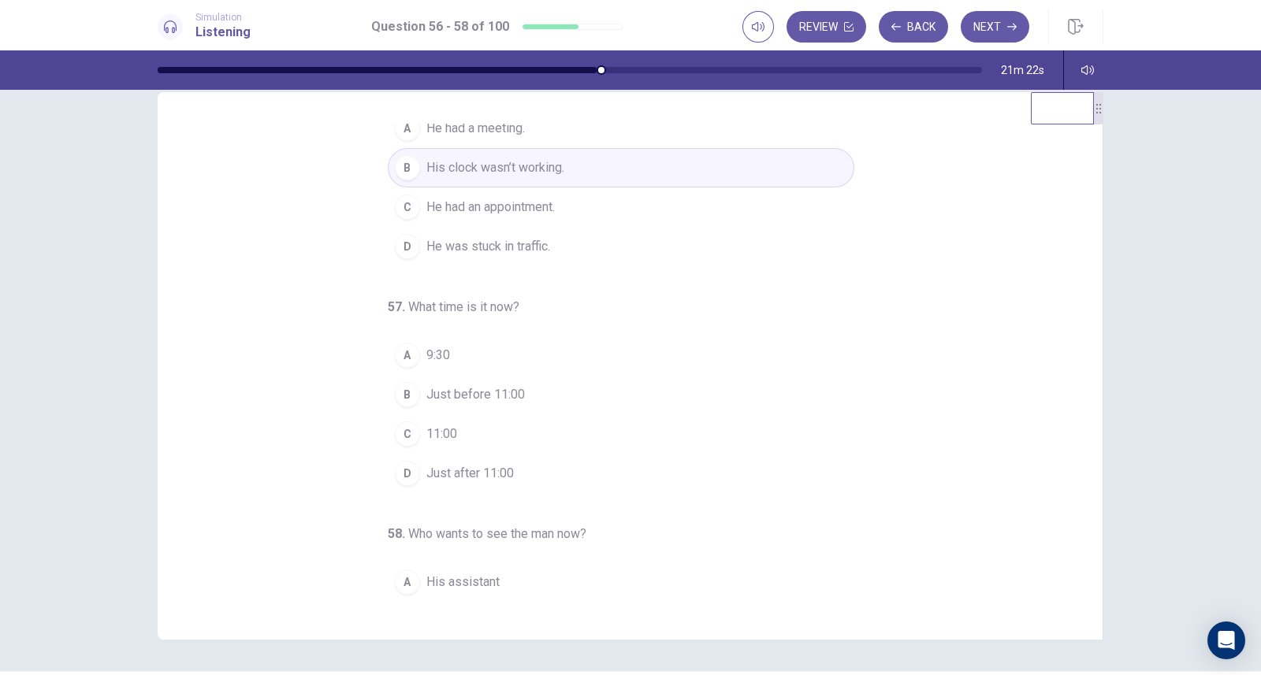
scroll to position [58, 0]
click at [471, 388] on span "Just before 11:00" at bounding box center [475, 389] width 98 height 19
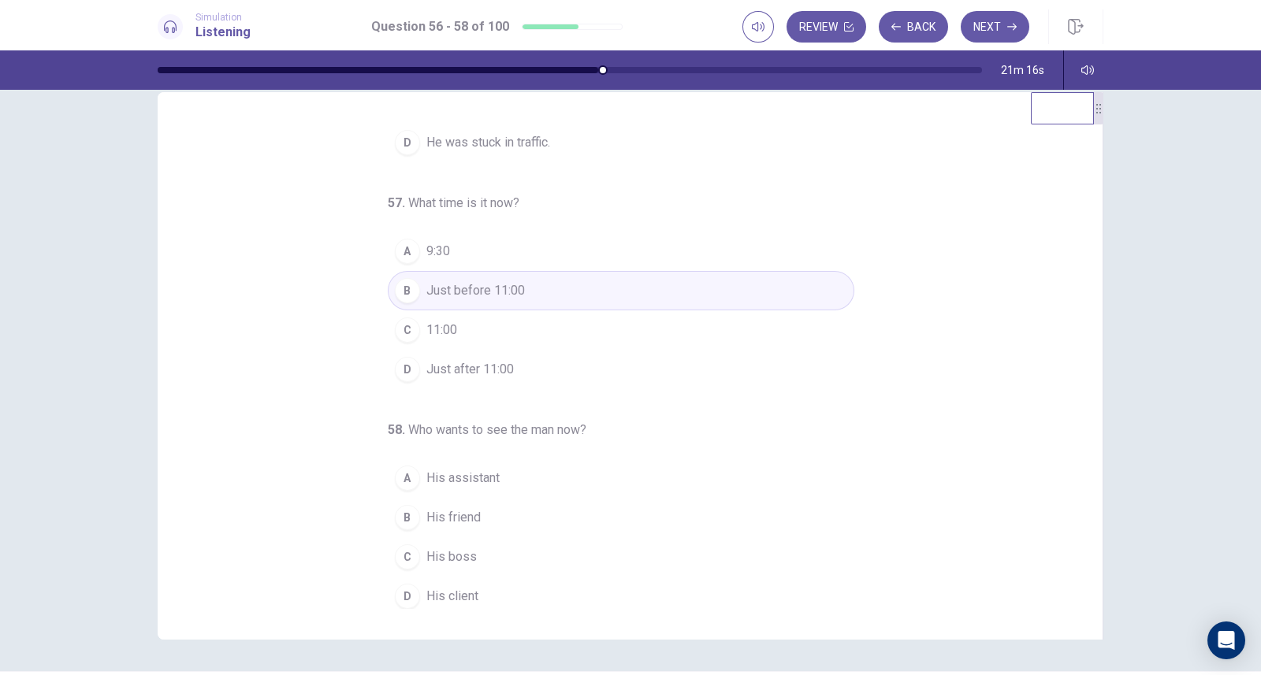
scroll to position [161, 0]
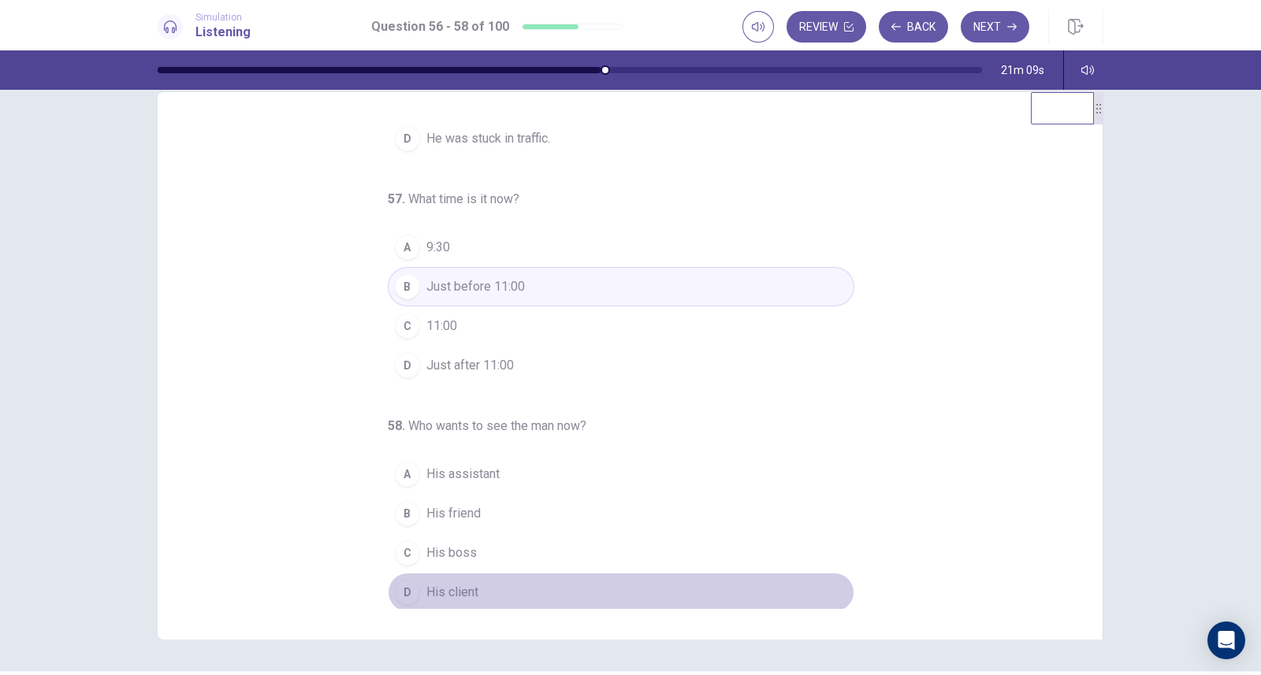
click at [455, 583] on span "His client" at bounding box center [452, 592] width 52 height 19
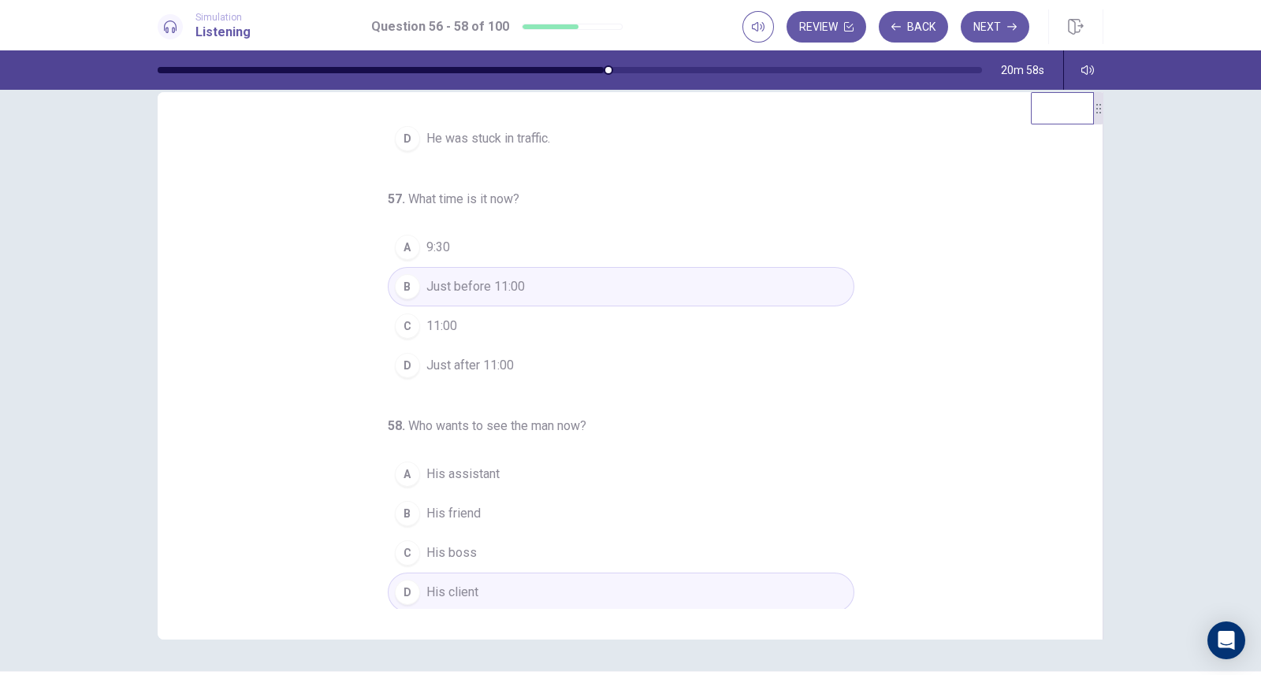
click at [509, 539] on button "C His boss" at bounding box center [621, 552] width 466 height 39
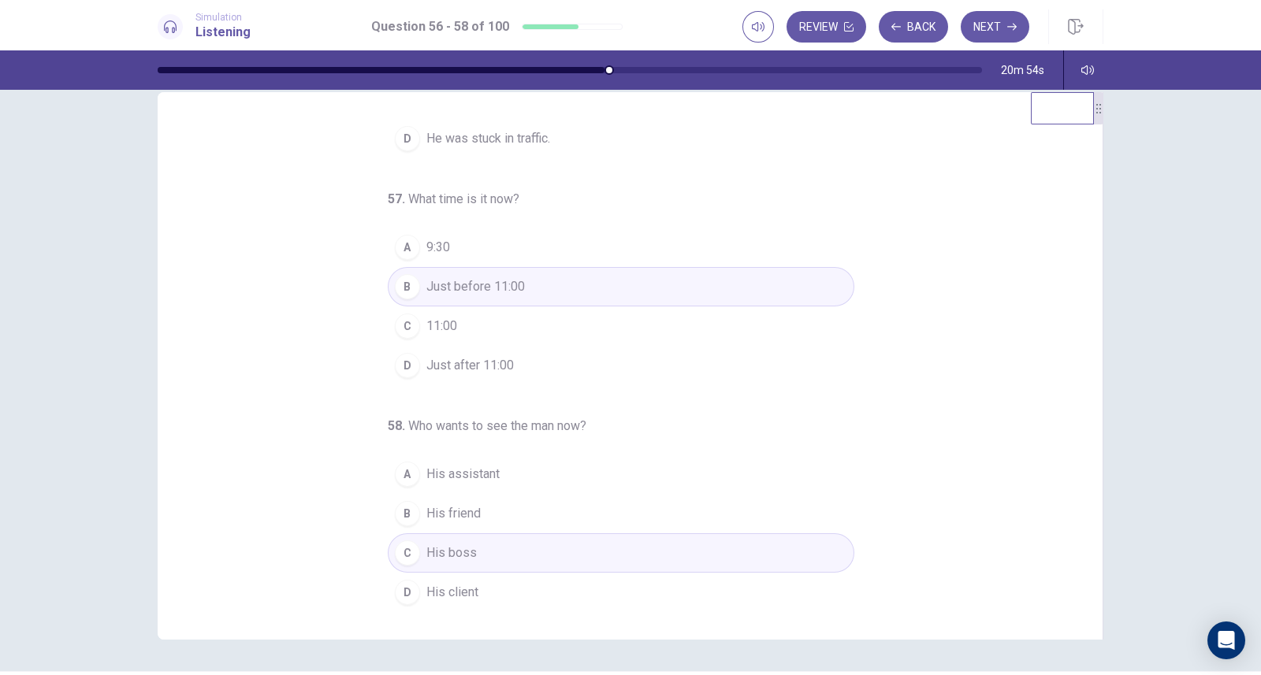
click at [1001, 27] on button "Next" at bounding box center [994, 27] width 69 height 32
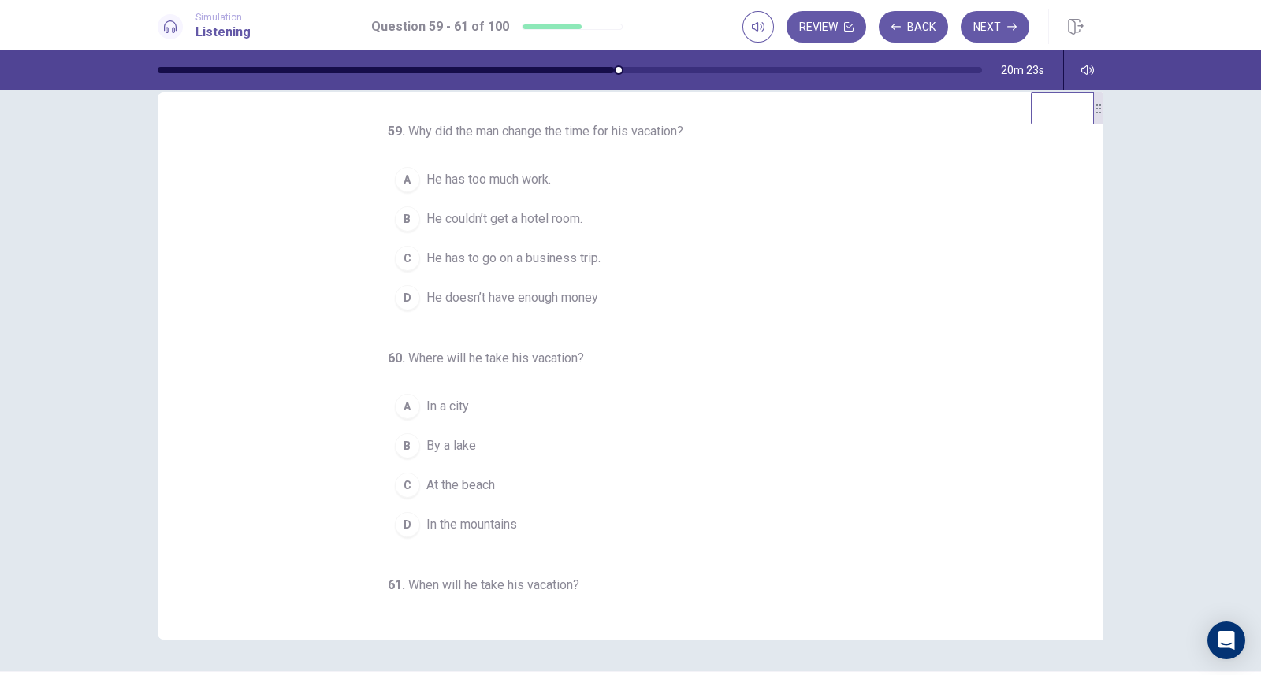
scroll to position [0, 0]
click at [561, 230] on span "He couldn’t get a hotel room." at bounding box center [504, 220] width 156 height 19
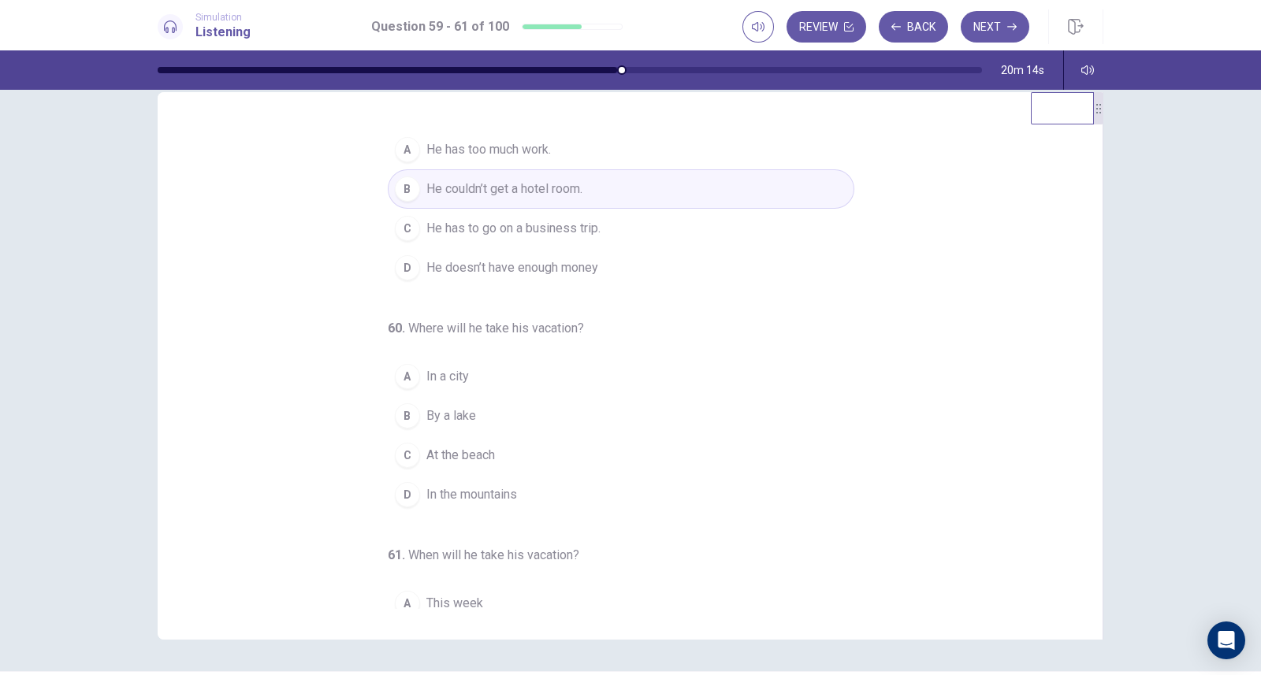
scroll to position [32, 0]
click at [474, 464] on span "At the beach" at bounding box center [460, 454] width 69 height 19
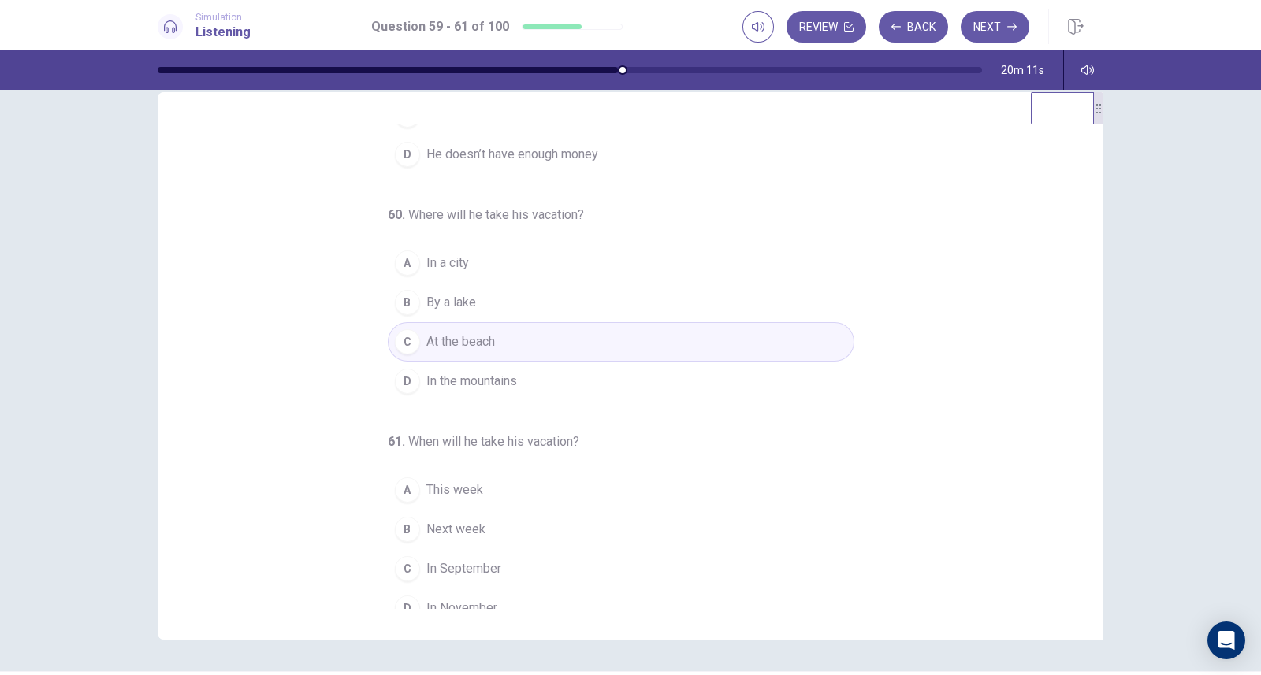
scroll to position [146, 0]
click at [532, 400] on button "D In the mountains" at bounding box center [621, 380] width 466 height 39
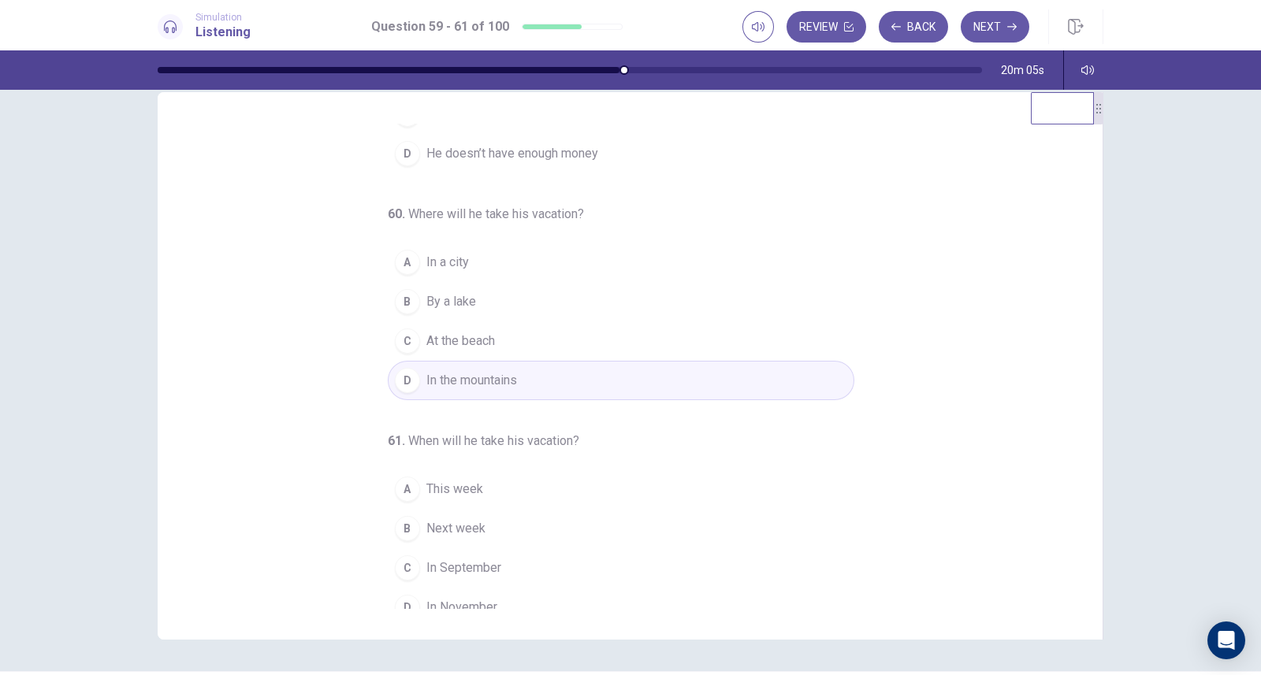
scroll to position [180, 0]
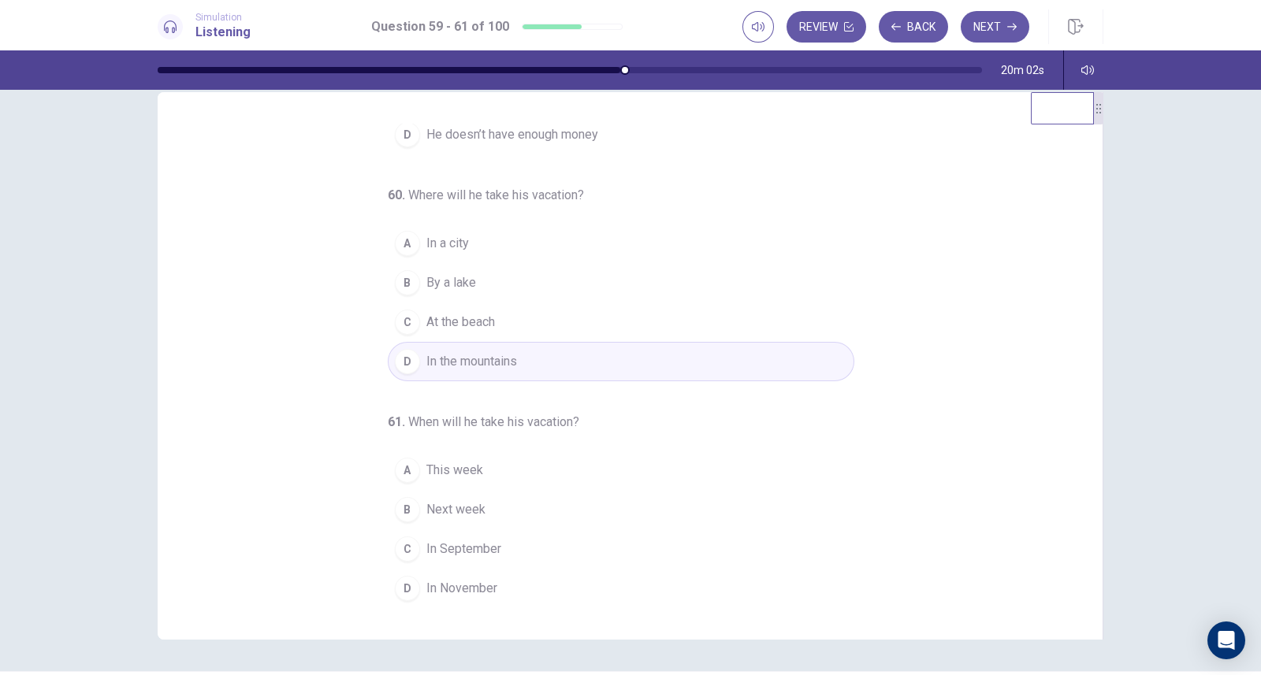
click at [483, 549] on span "In September" at bounding box center [463, 549] width 75 height 19
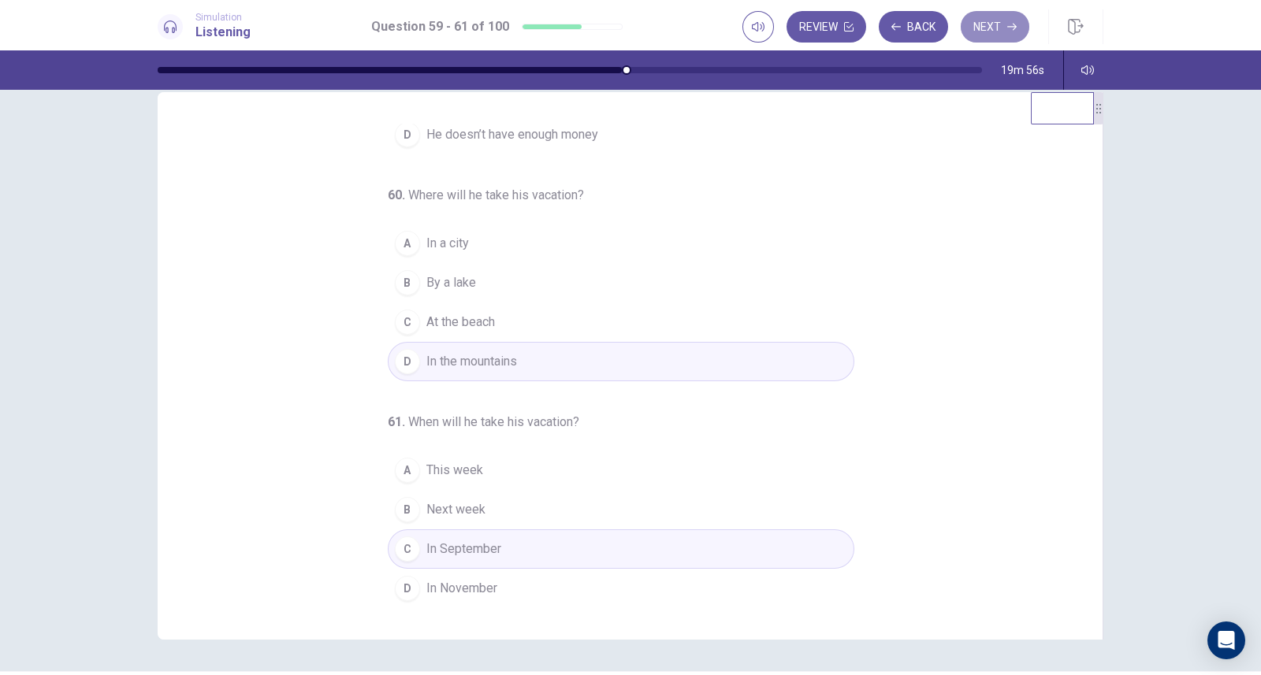
click at [987, 28] on button "Next" at bounding box center [994, 27] width 69 height 32
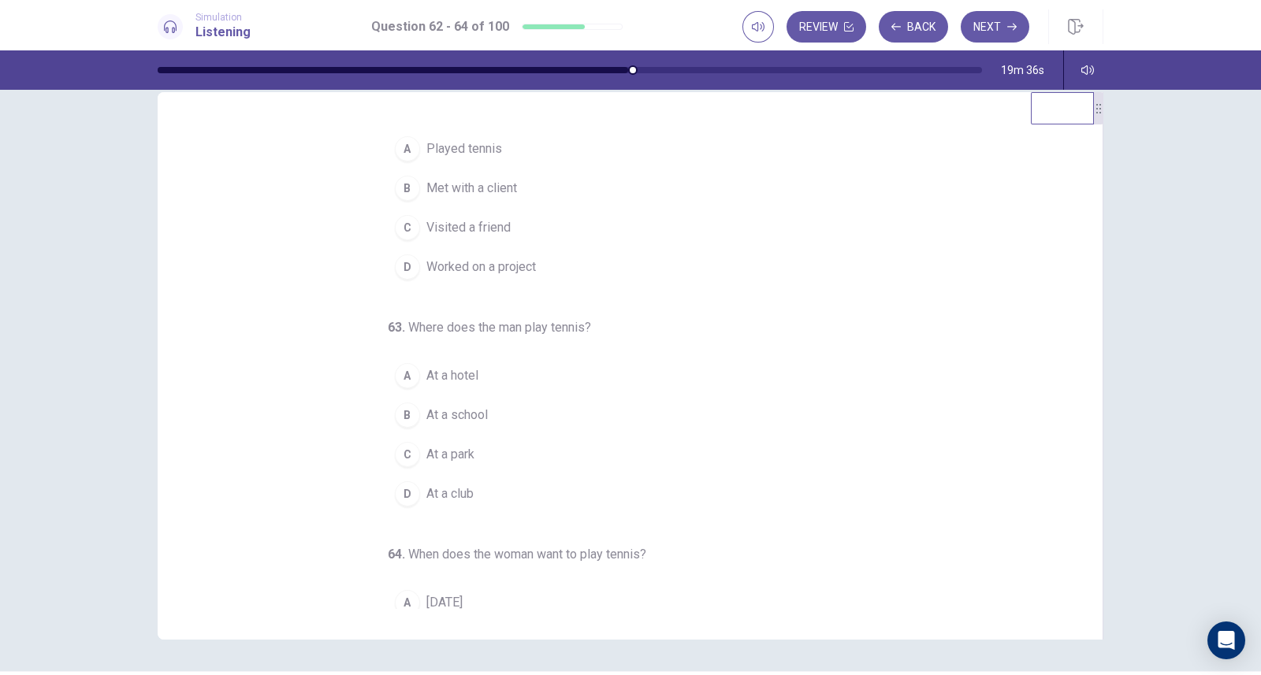
scroll to position [0, 0]
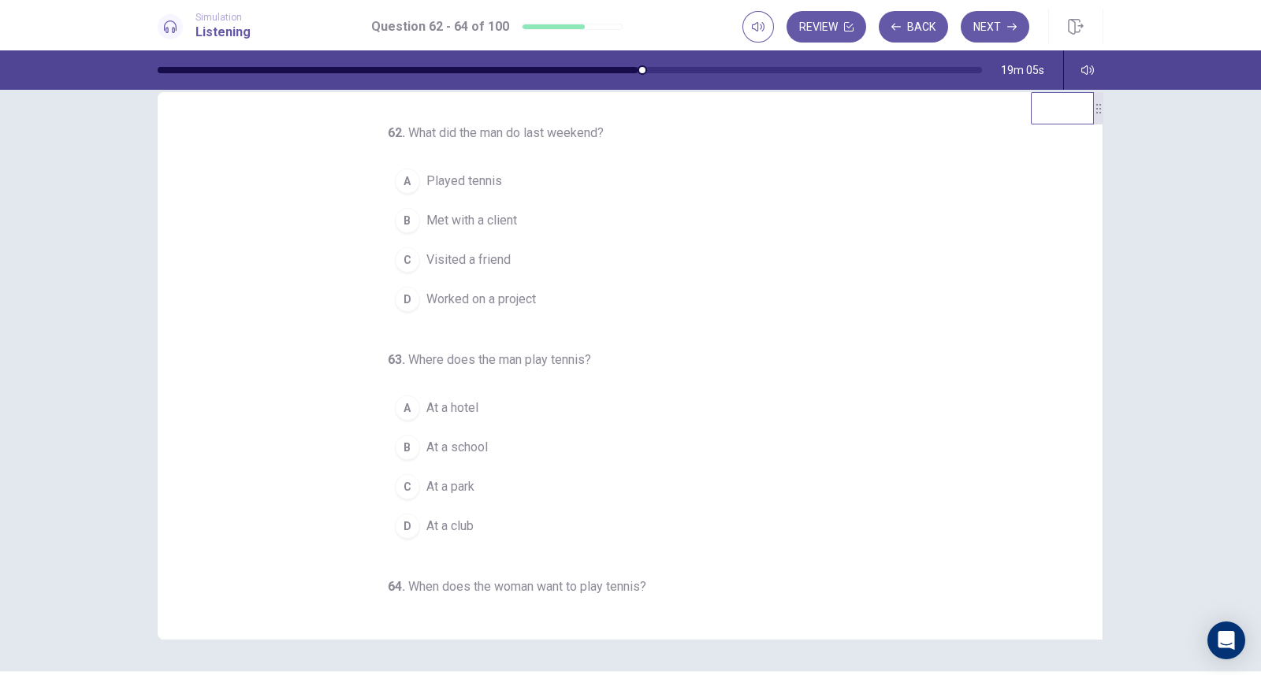
click at [498, 301] on span "Worked on a project" at bounding box center [481, 299] width 110 height 19
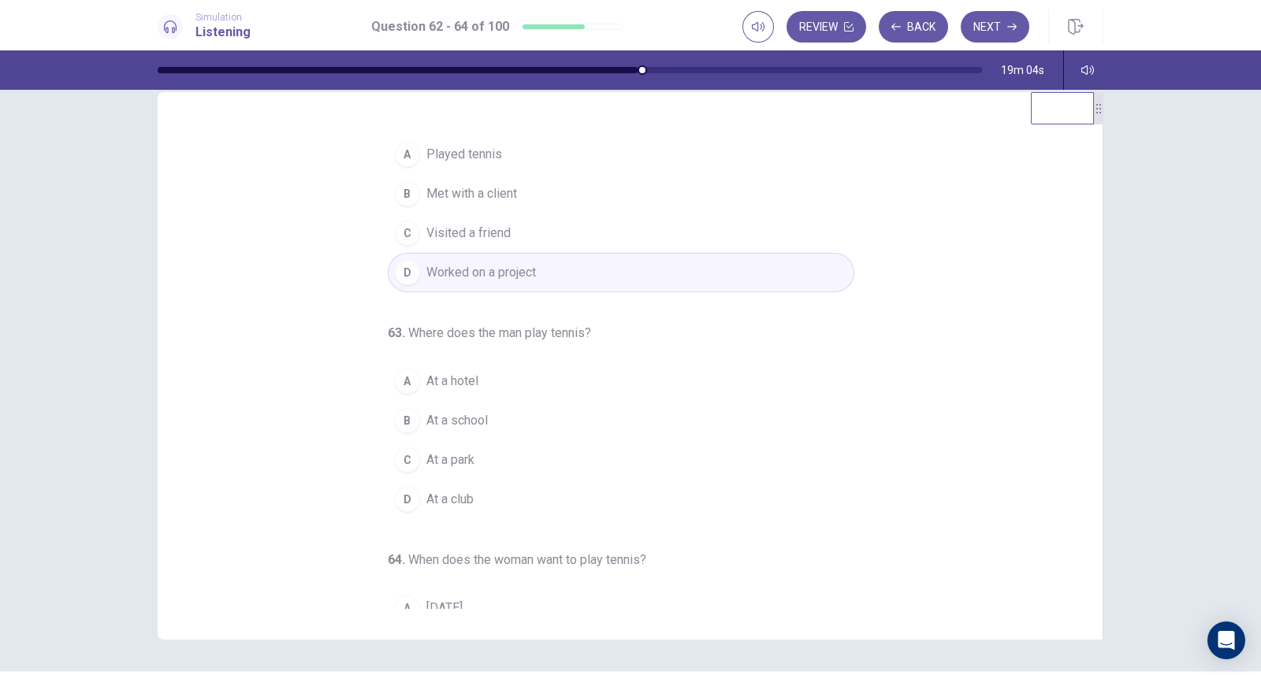
scroll to position [28, 0]
click at [456, 376] on span "At a hotel" at bounding box center [452, 380] width 52 height 19
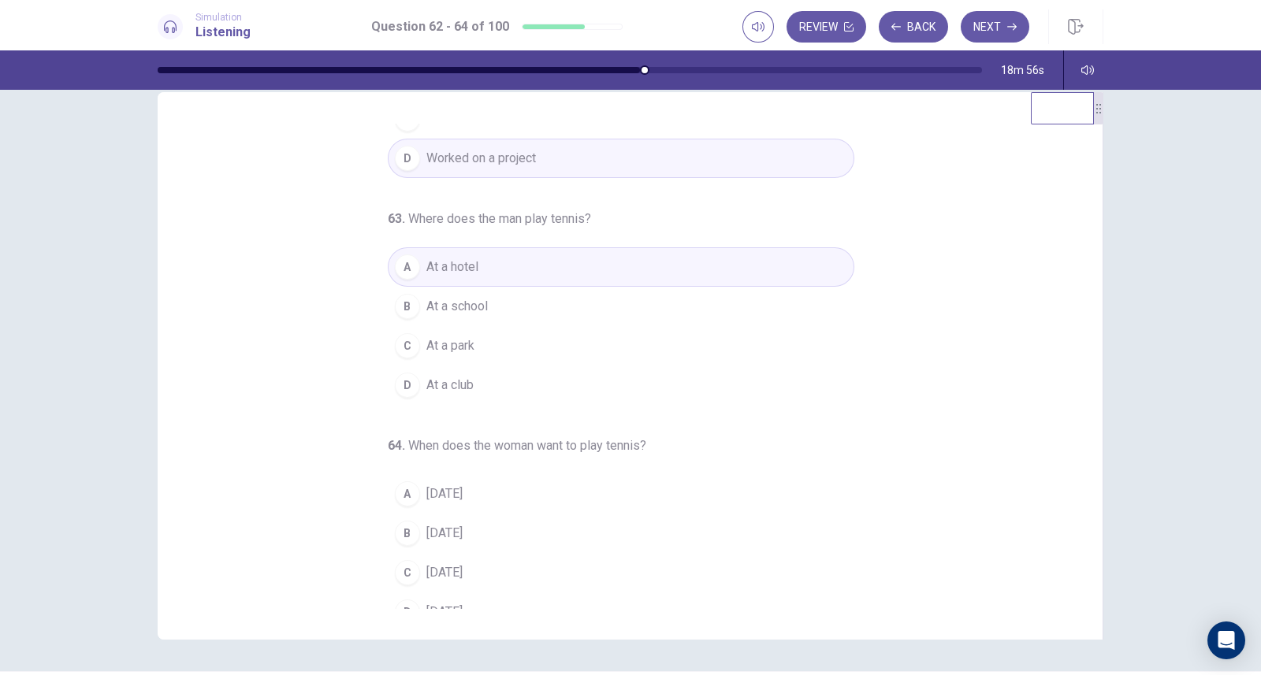
scroll to position [161, 0]
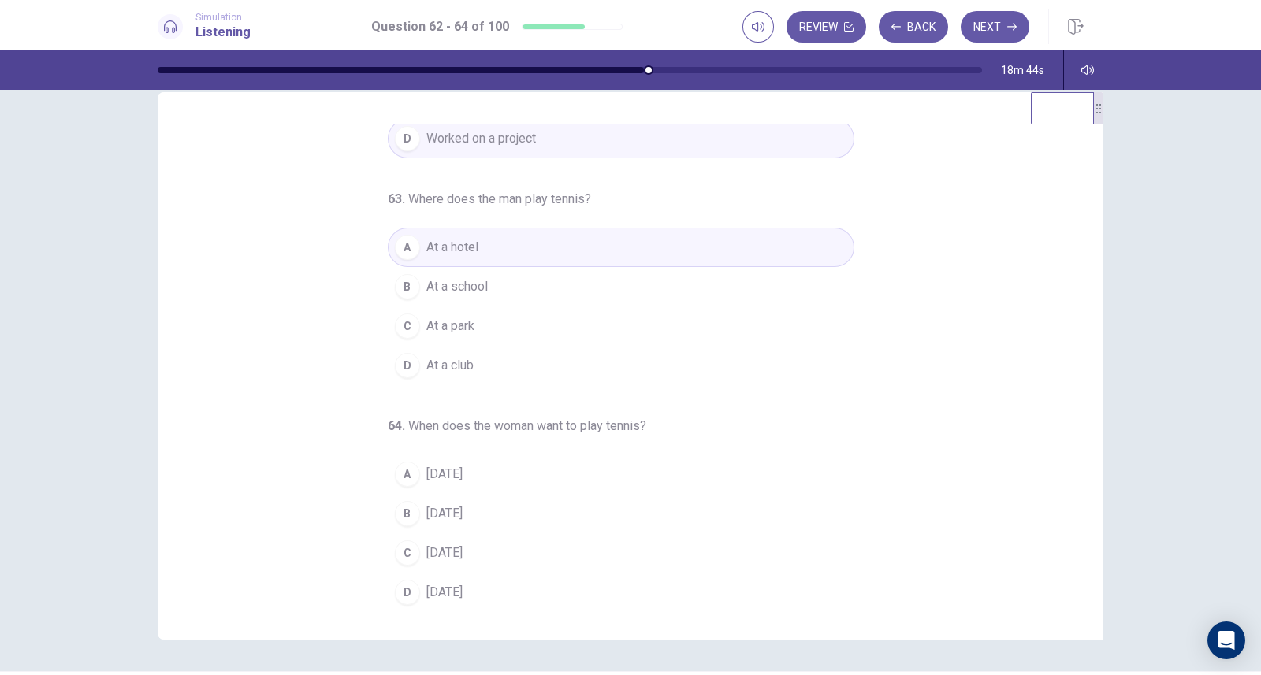
click at [443, 587] on span "Saturday" at bounding box center [444, 592] width 36 height 19
click at [990, 21] on button "Next" at bounding box center [994, 27] width 69 height 32
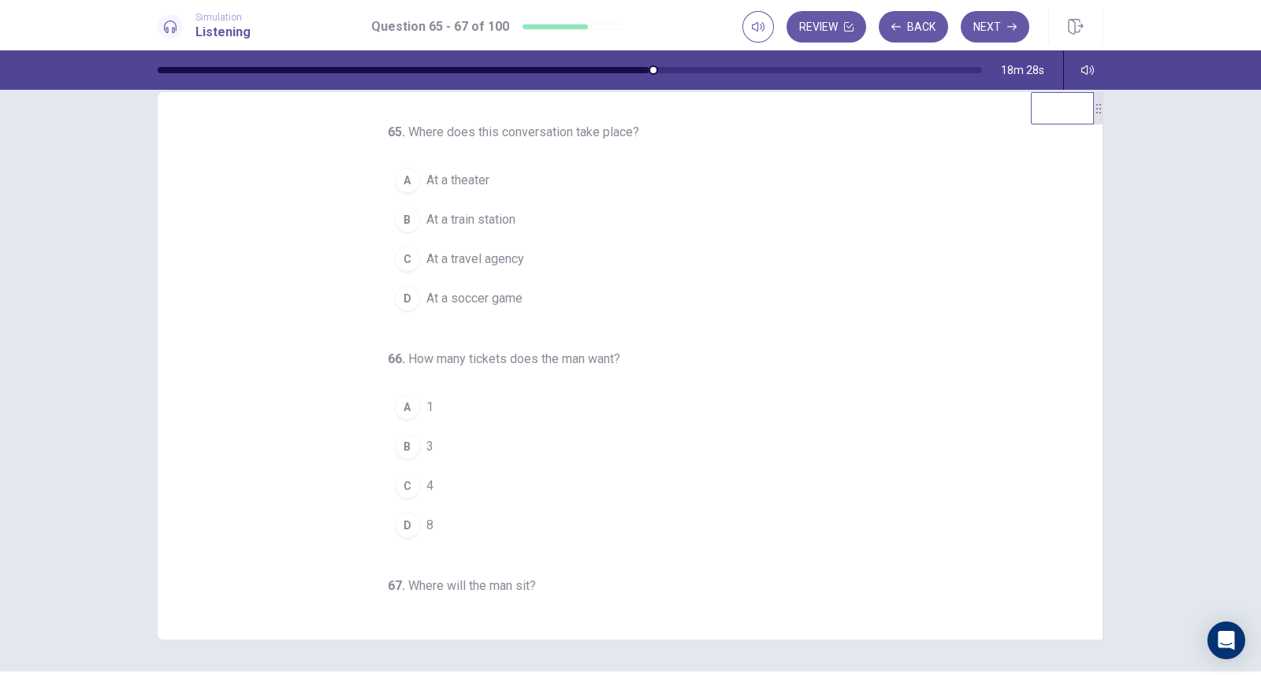
scroll to position [0, 0]
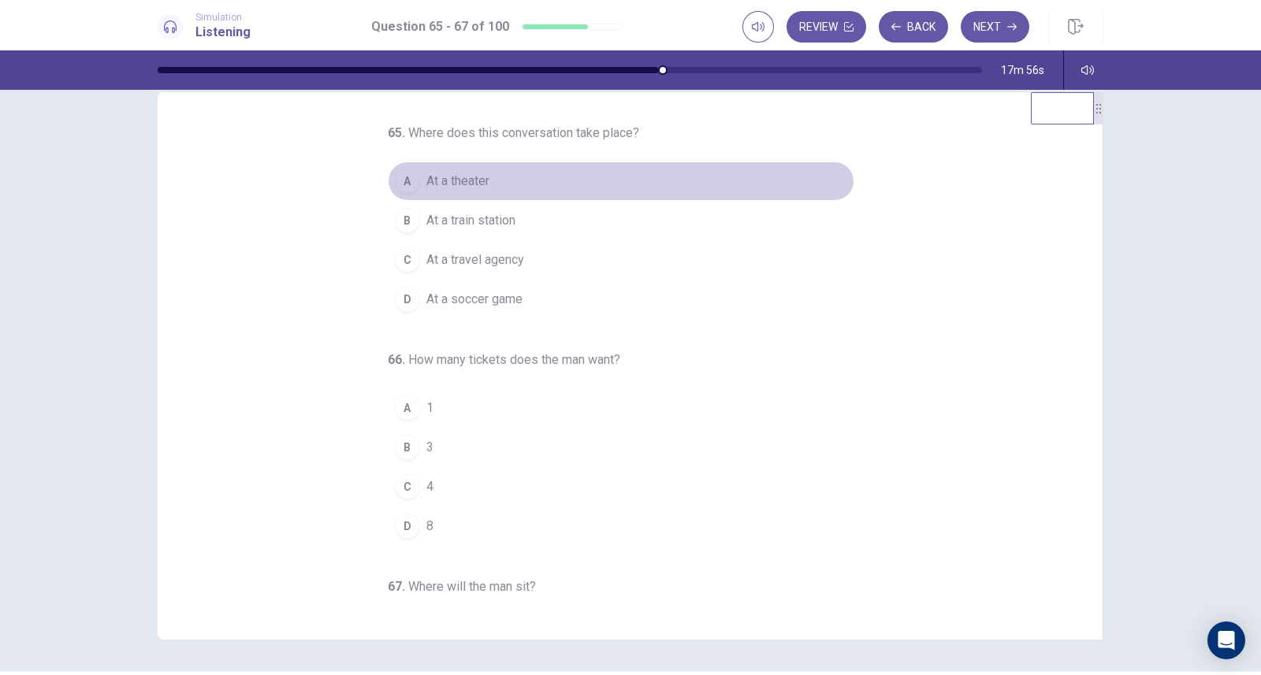
click at [445, 176] on span "At a theater" at bounding box center [457, 181] width 63 height 19
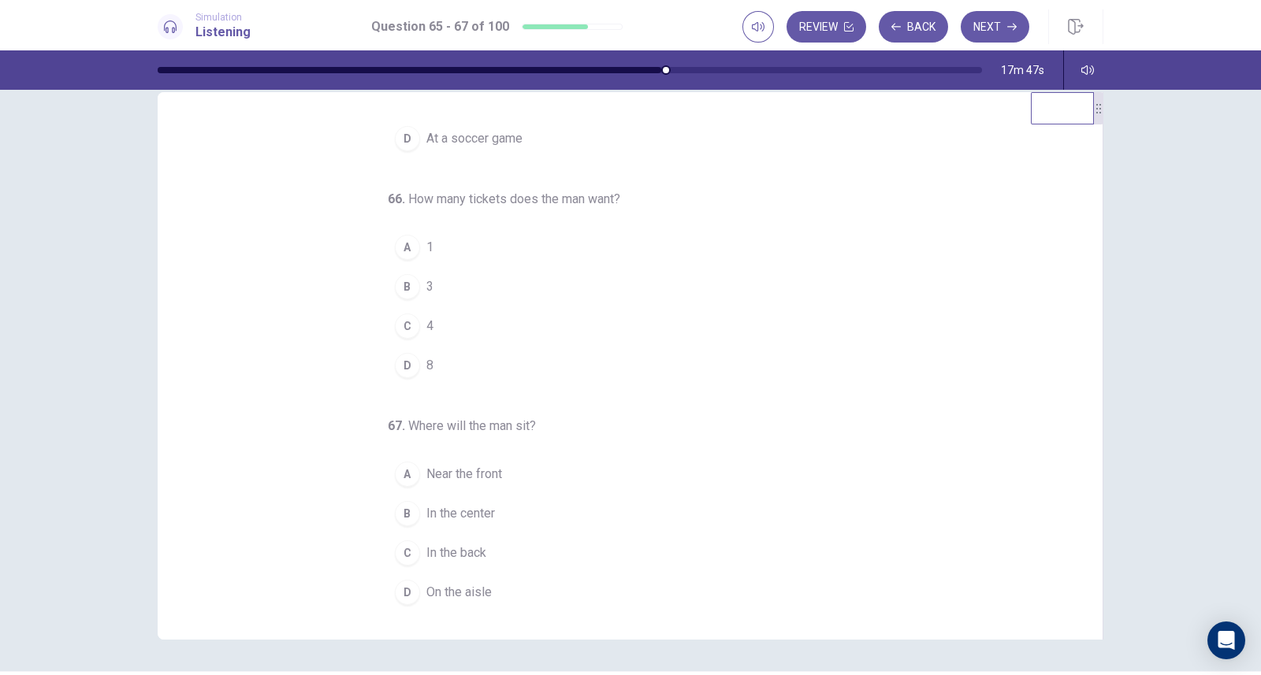
scroll to position [161, 0]
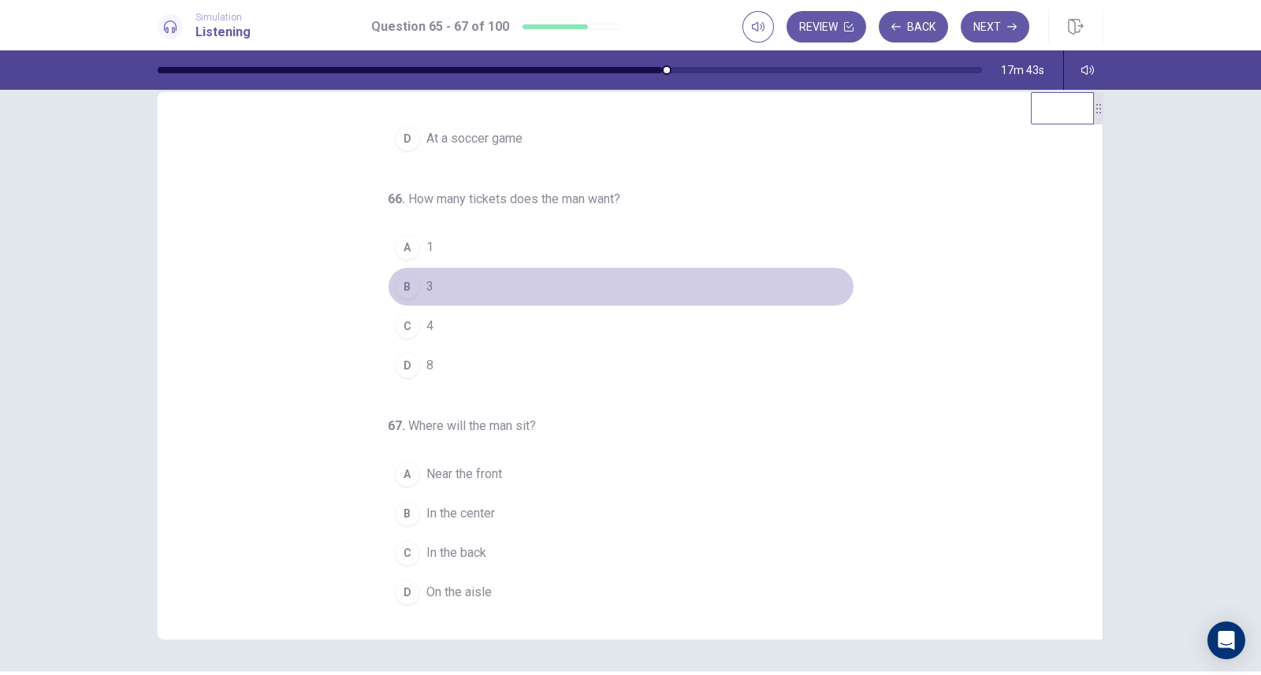
click at [423, 283] on button "B 3" at bounding box center [621, 286] width 466 height 39
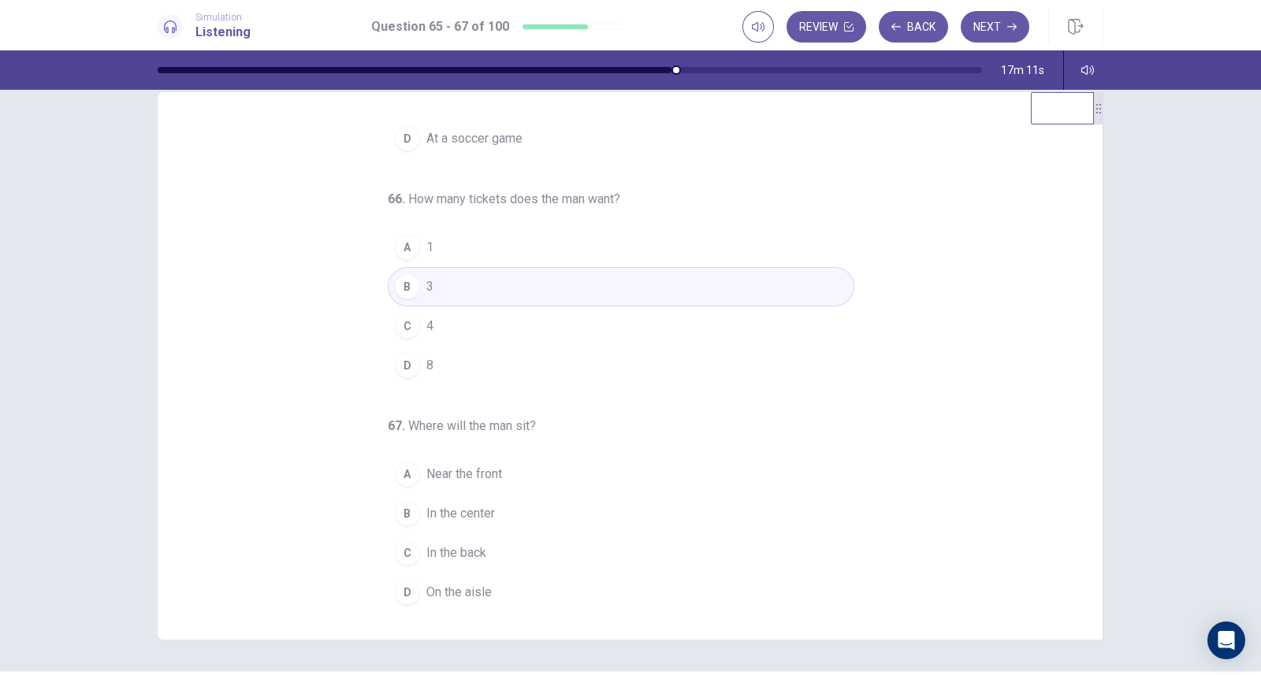
click at [466, 547] on span "In the back" at bounding box center [456, 553] width 60 height 19
click at [997, 20] on button "Next" at bounding box center [994, 27] width 69 height 32
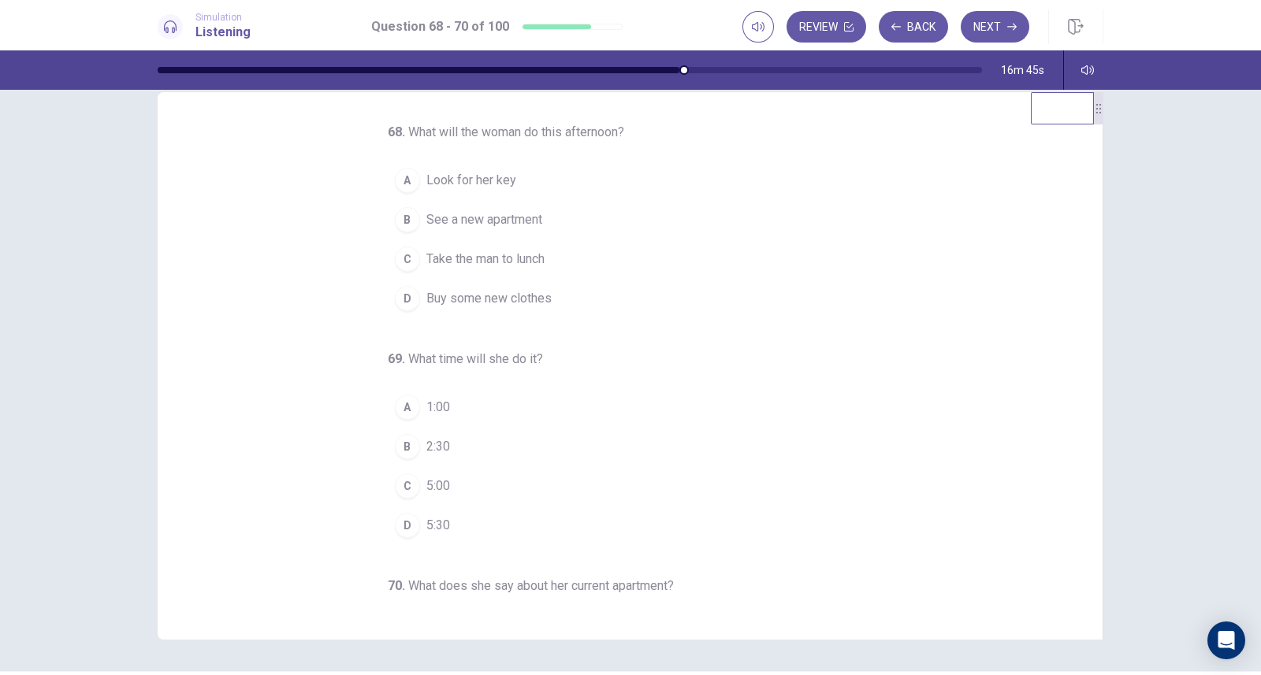
scroll to position [0, 0]
click at [521, 217] on span "See a new apartment" at bounding box center [484, 220] width 116 height 19
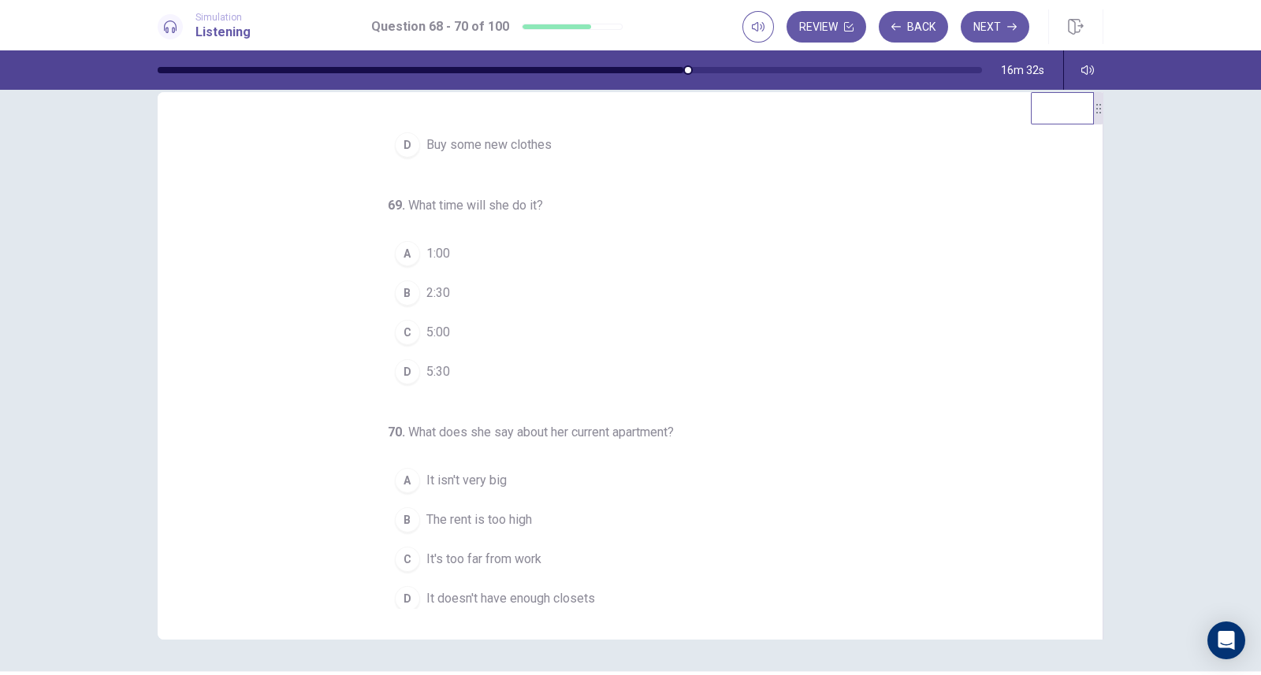
scroll to position [161, 0]
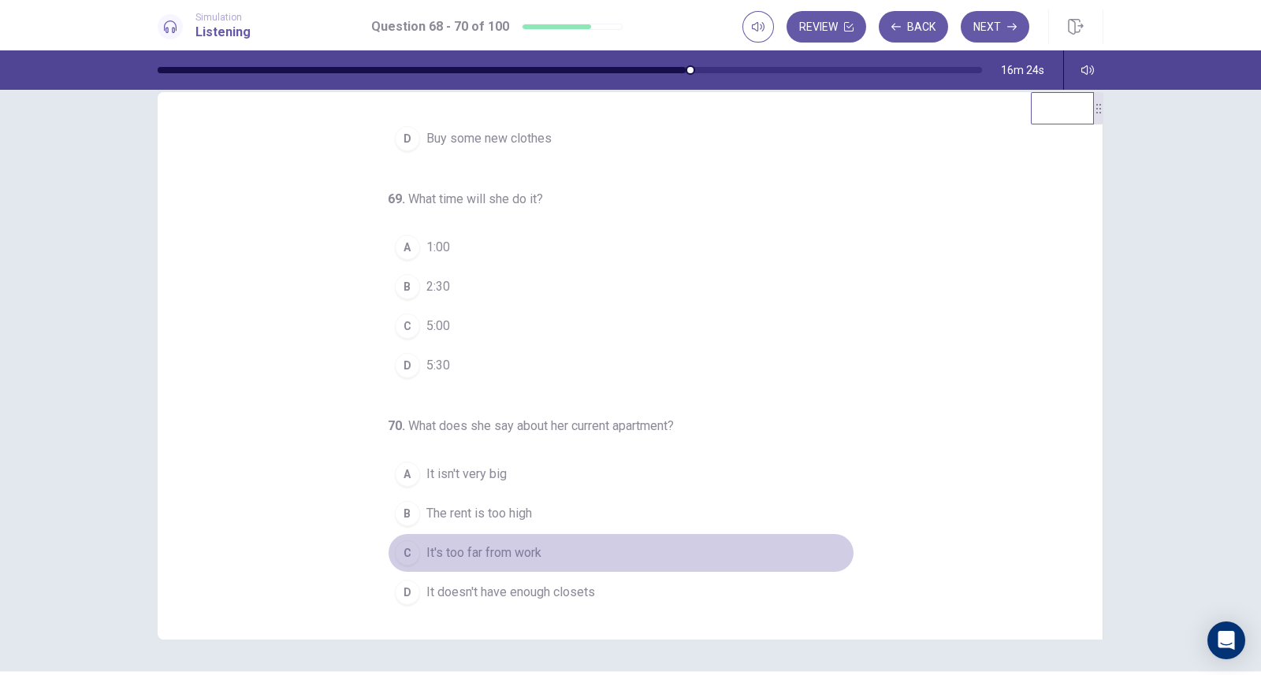
click at [511, 544] on span "It's too far from work" at bounding box center [483, 553] width 115 height 19
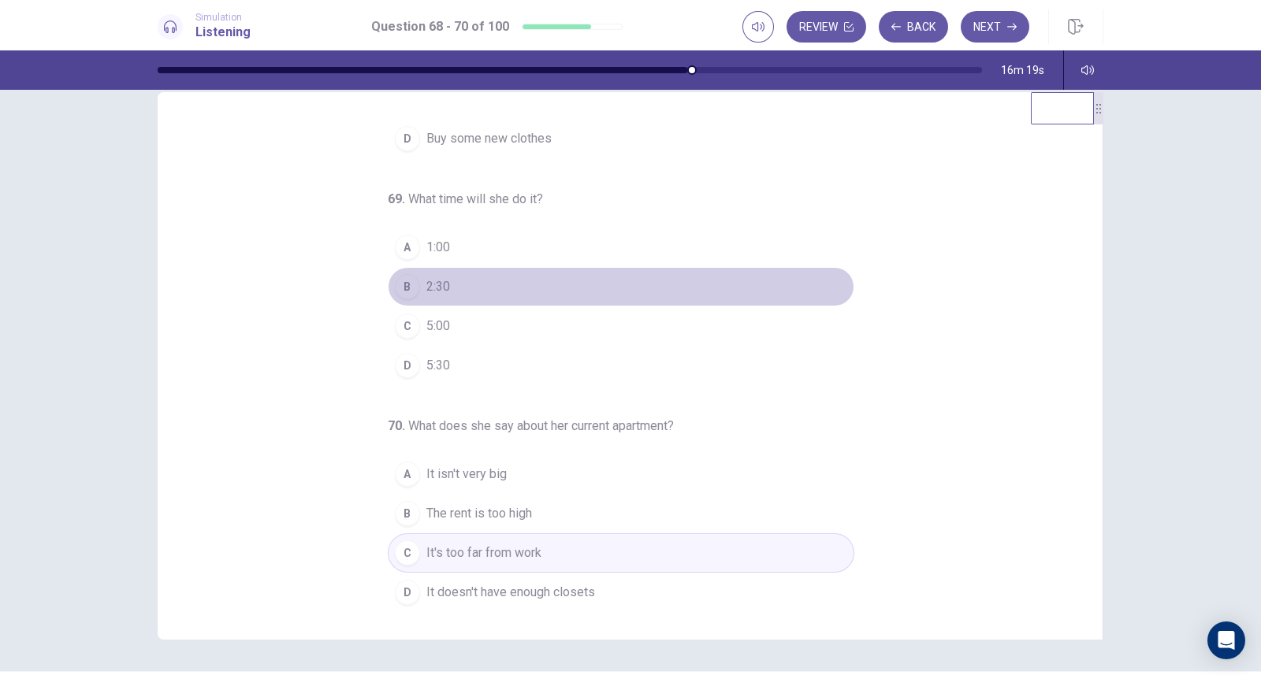
click at [441, 284] on button "B 2:30" at bounding box center [621, 286] width 466 height 39
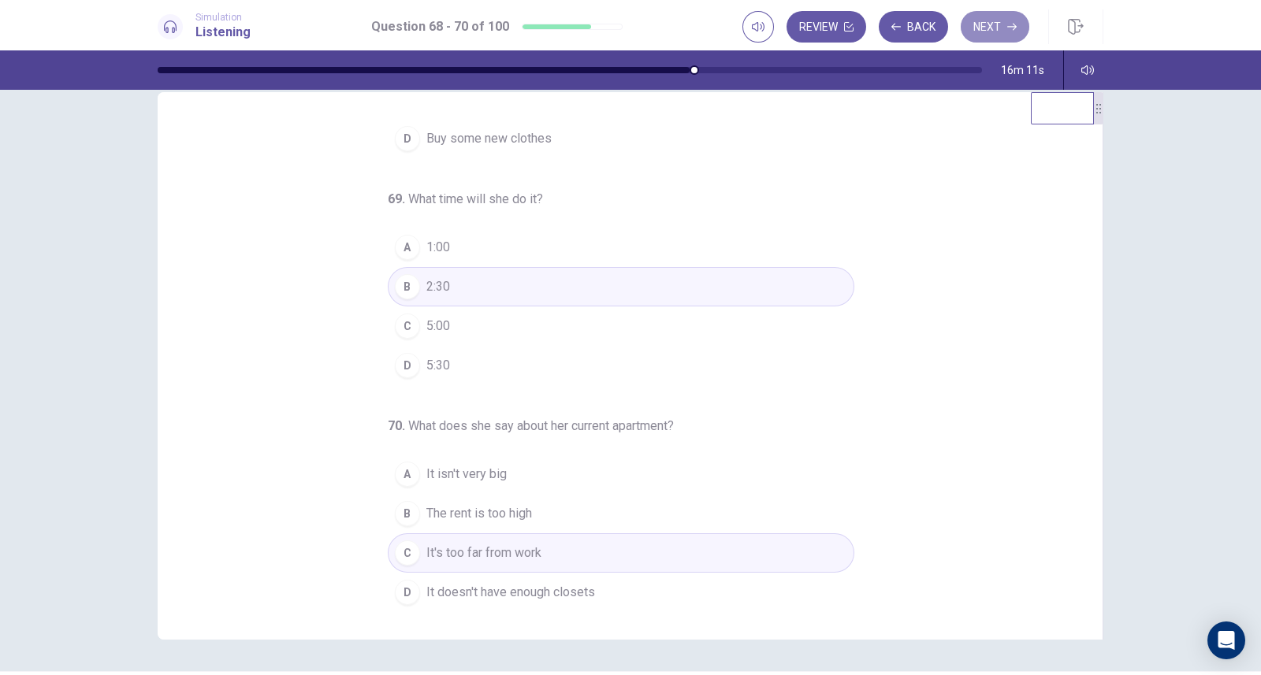
click at [993, 29] on button "Next" at bounding box center [994, 27] width 69 height 32
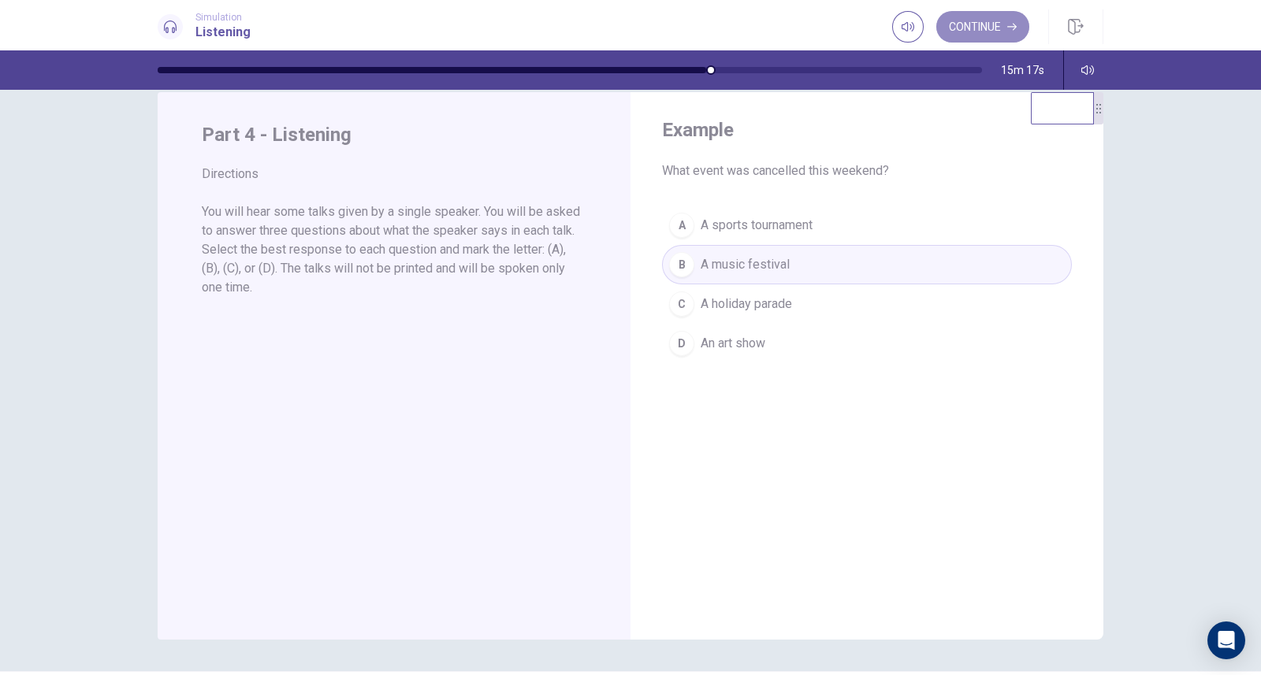
click at [971, 29] on button "Continue" at bounding box center [982, 27] width 93 height 32
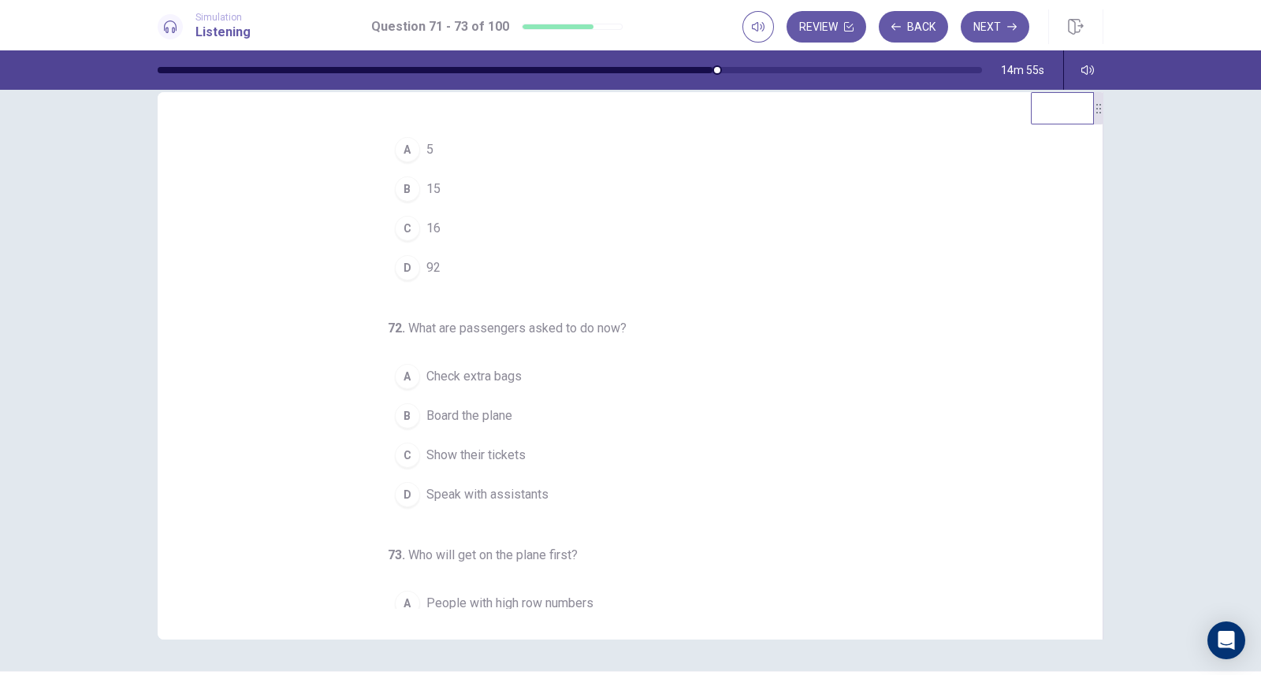
scroll to position [0, 0]
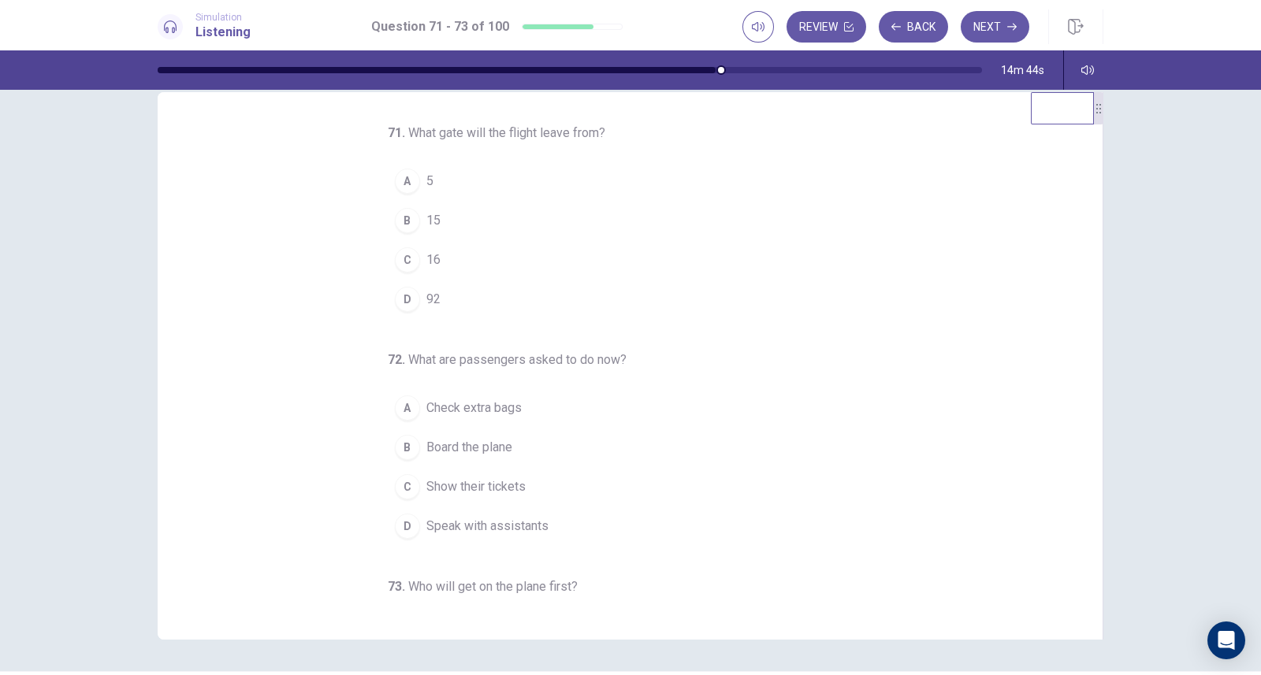
click at [429, 256] on span "16" at bounding box center [433, 260] width 14 height 19
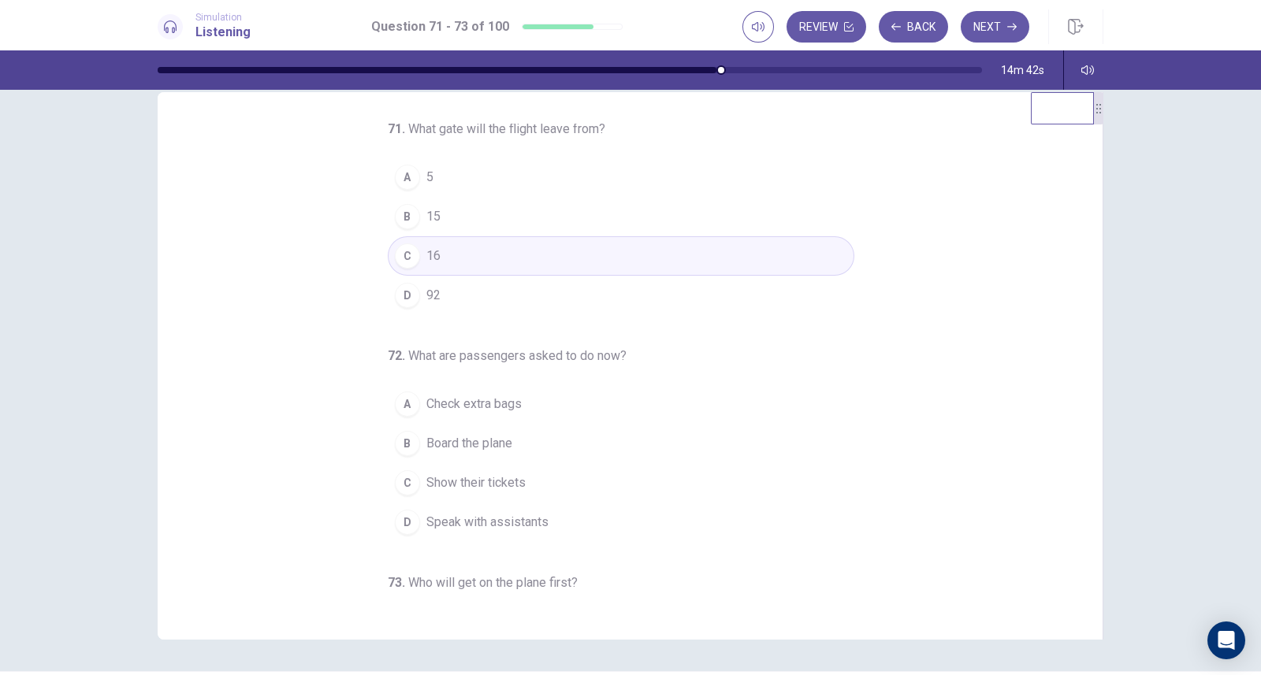
scroll to position [5, 0]
click at [493, 433] on span "Board the plane" at bounding box center [469, 442] width 86 height 19
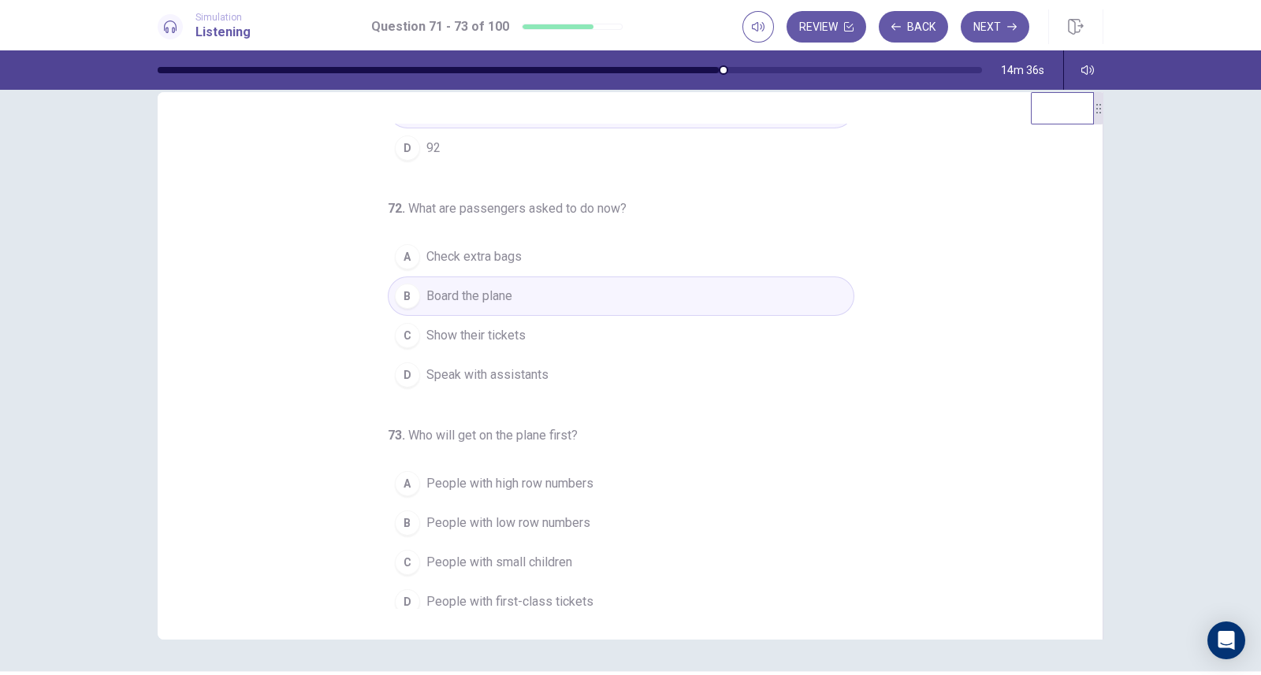
scroll to position [161, 0]
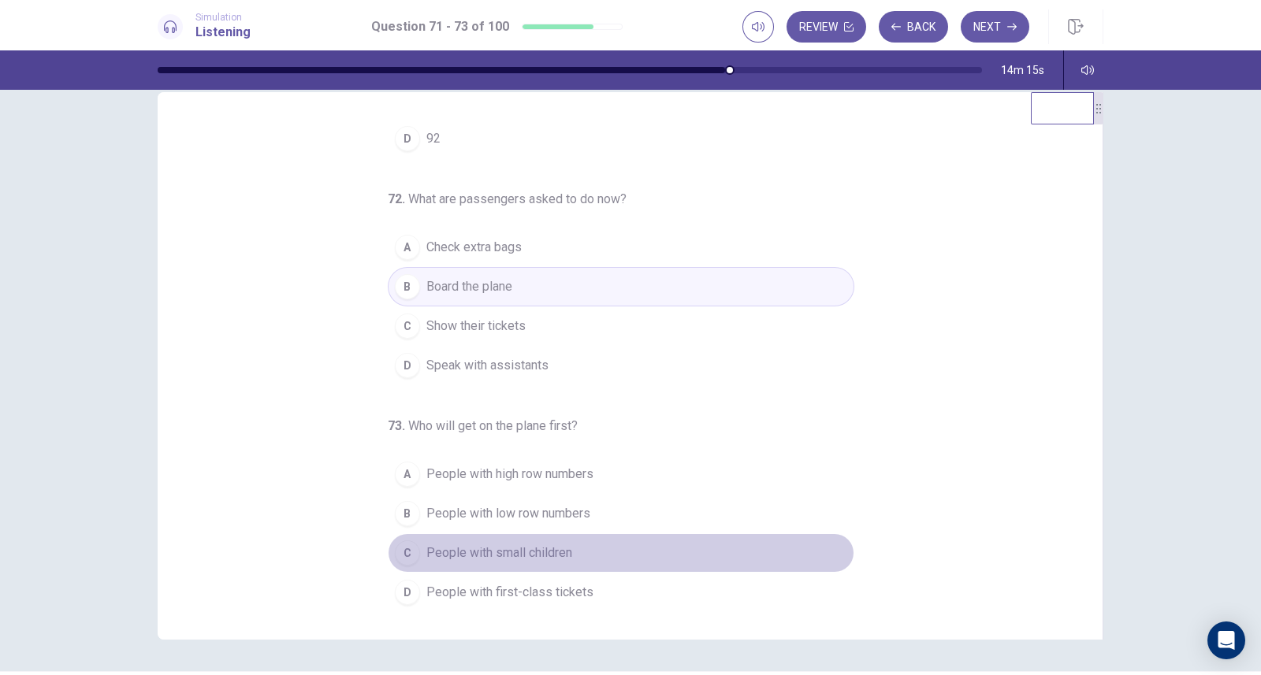
click at [583, 546] on button "C People with small children" at bounding box center [621, 552] width 466 height 39
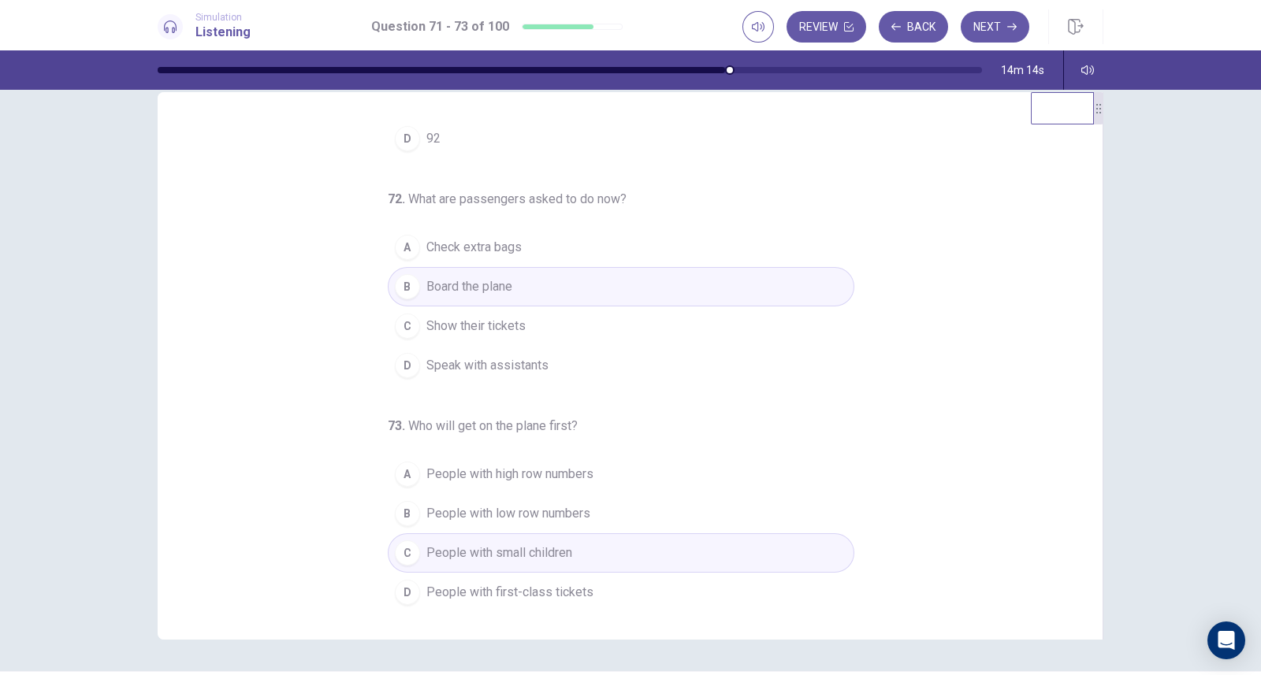
scroll to position [145, 0]
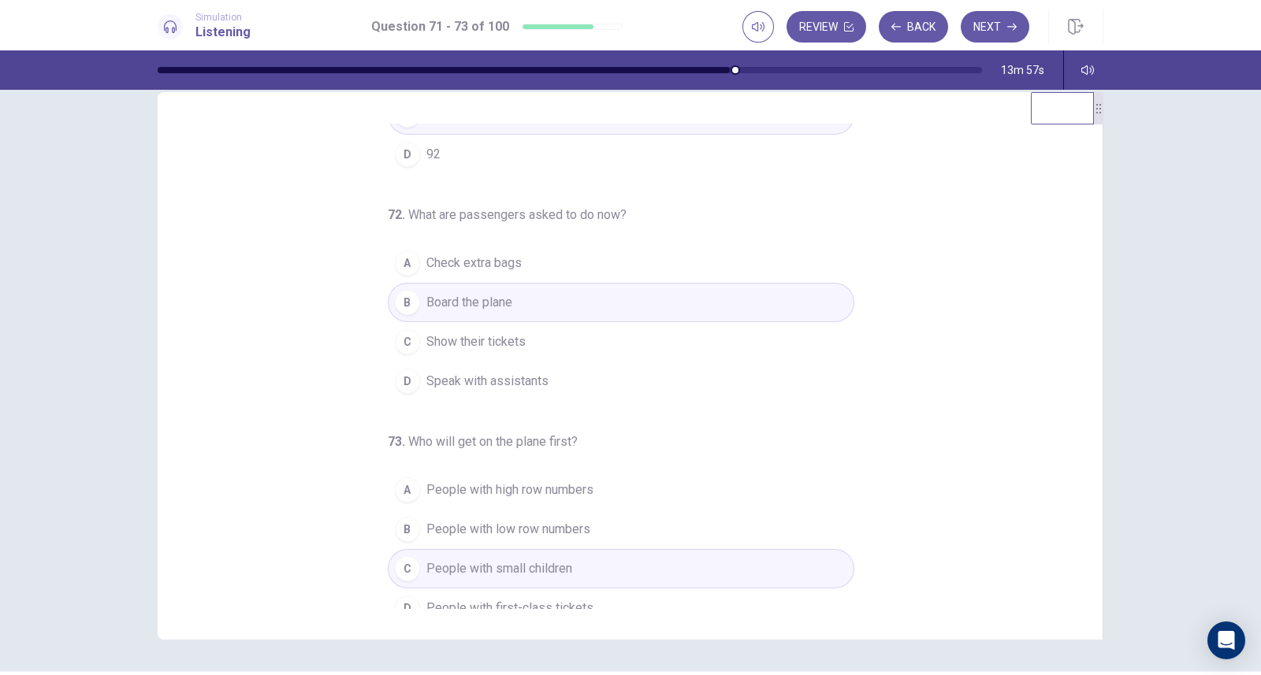
click at [548, 268] on button "A Check extra bags" at bounding box center [621, 262] width 466 height 39
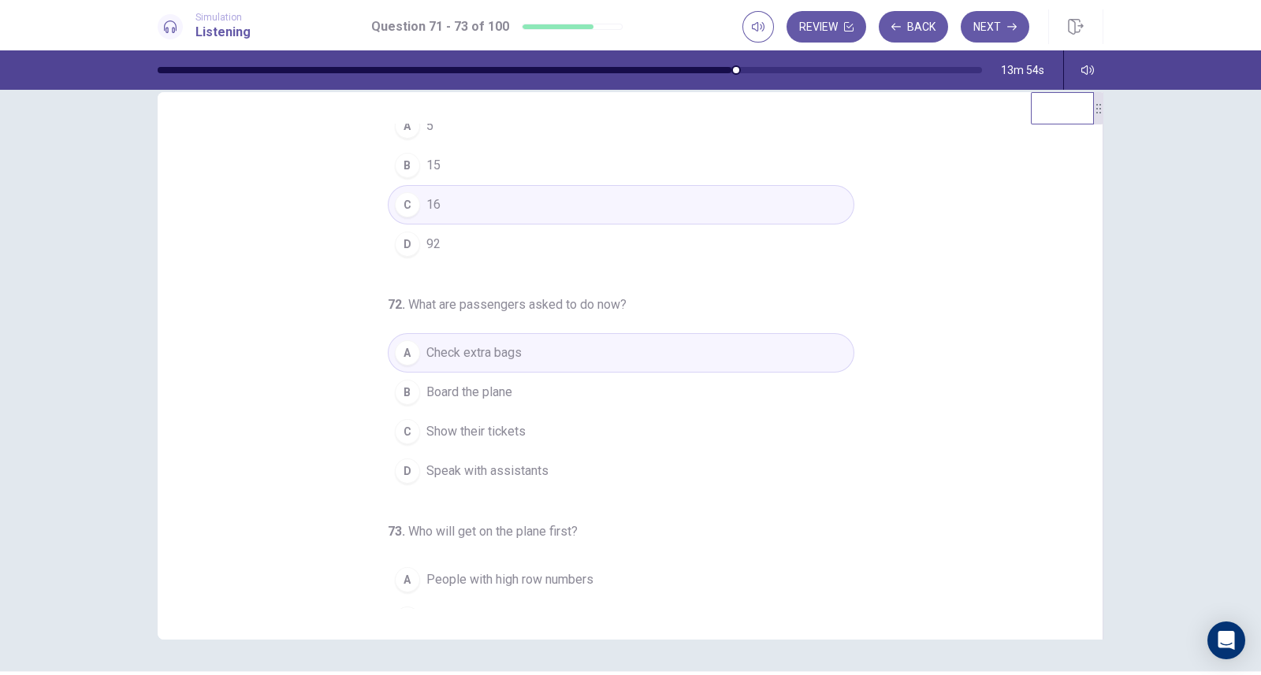
scroll to position [56, 0]
click at [984, 33] on button "Next" at bounding box center [994, 27] width 69 height 32
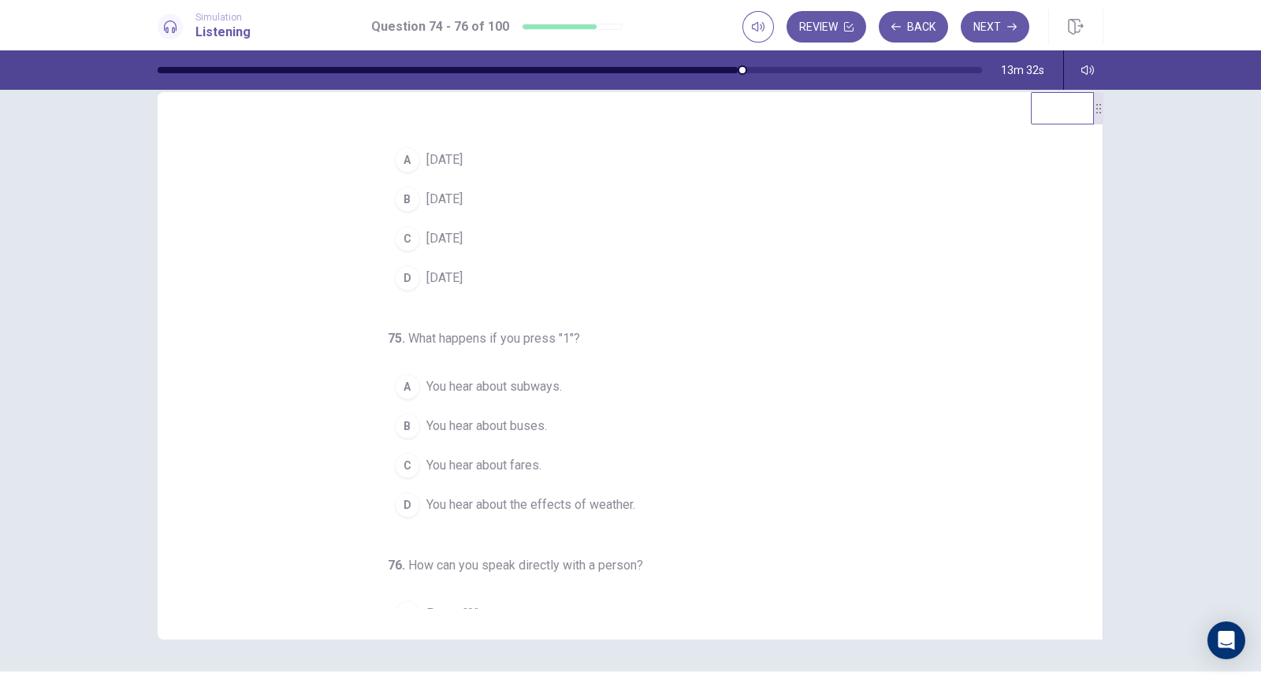
scroll to position [0, 0]
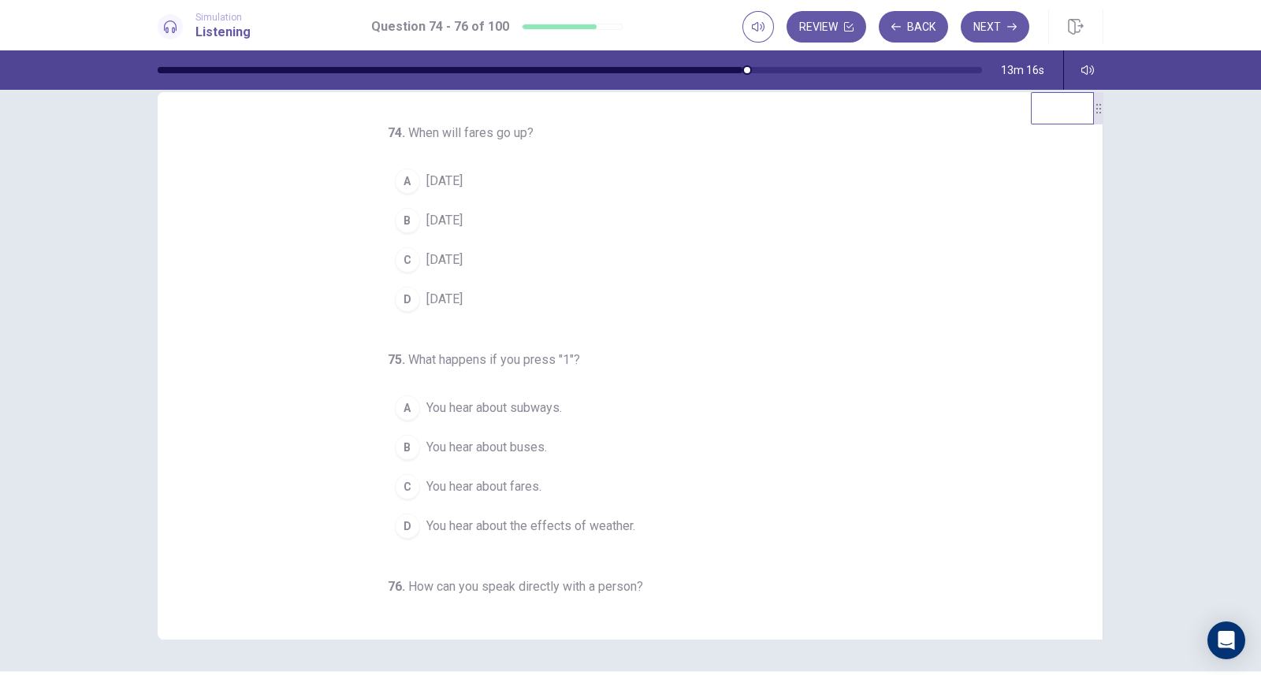
click at [462, 173] on span "[DATE]" at bounding box center [444, 181] width 36 height 19
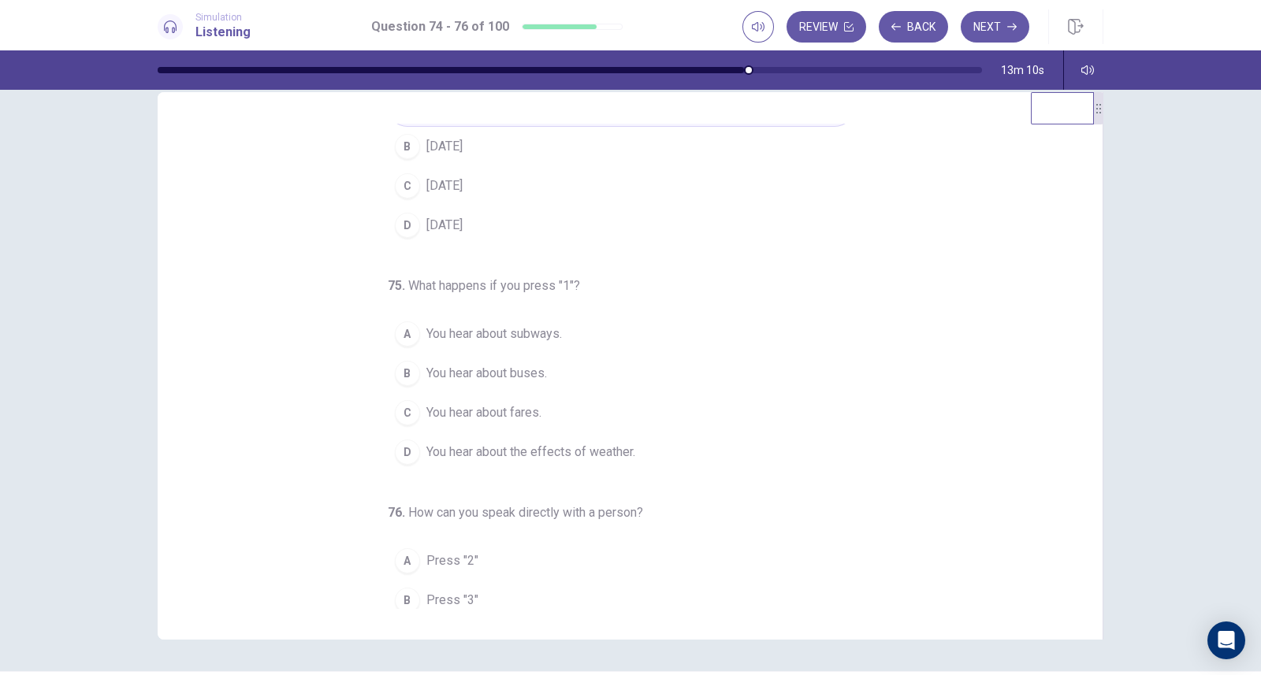
scroll to position [80, 0]
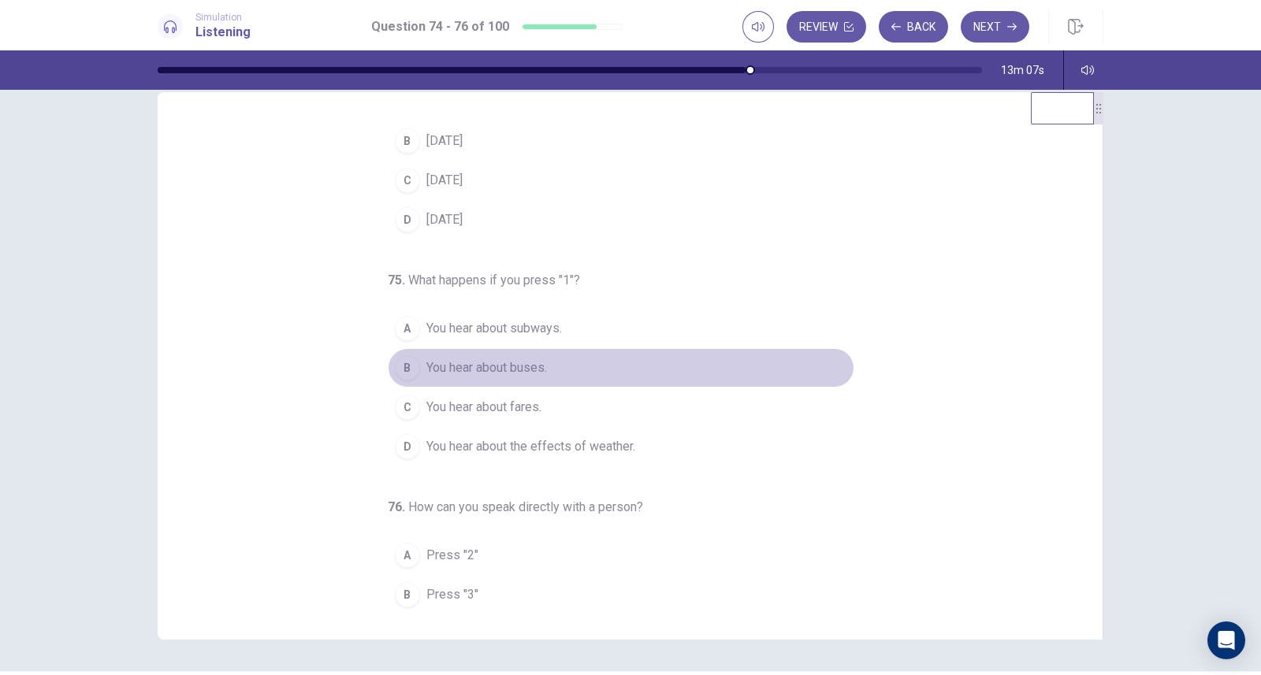
click at [520, 364] on span "You hear about buses." at bounding box center [486, 367] width 121 height 19
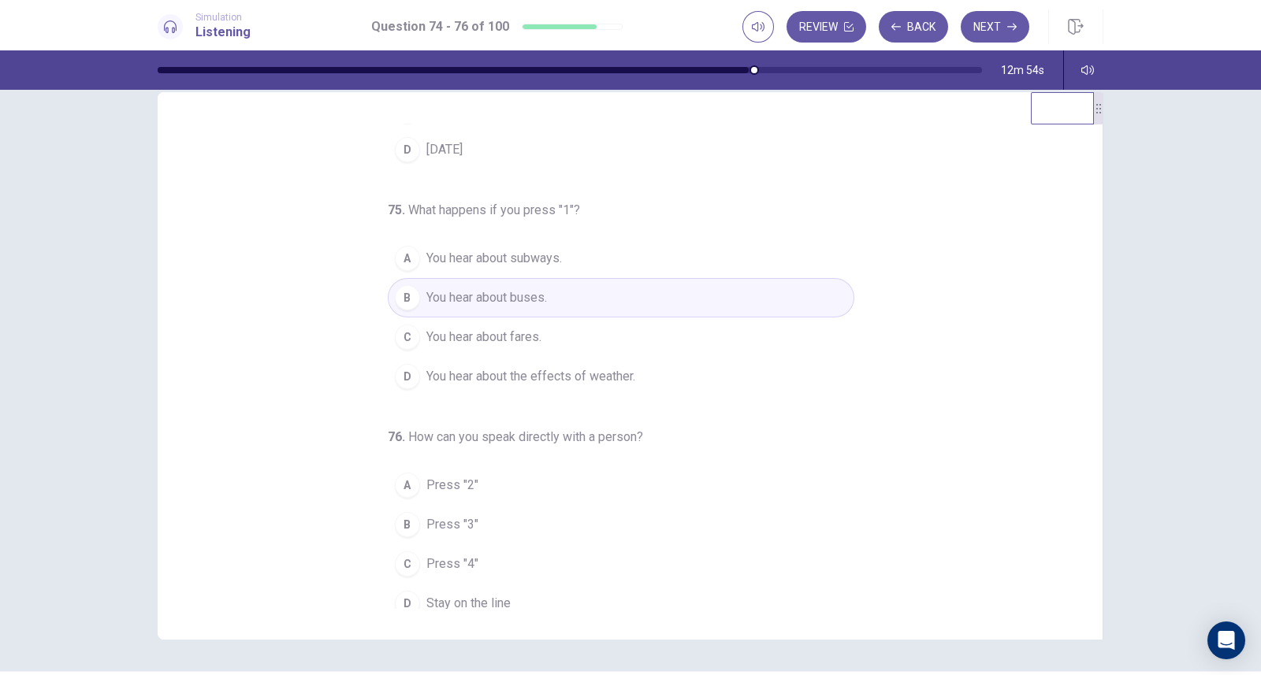
scroll to position [161, 0]
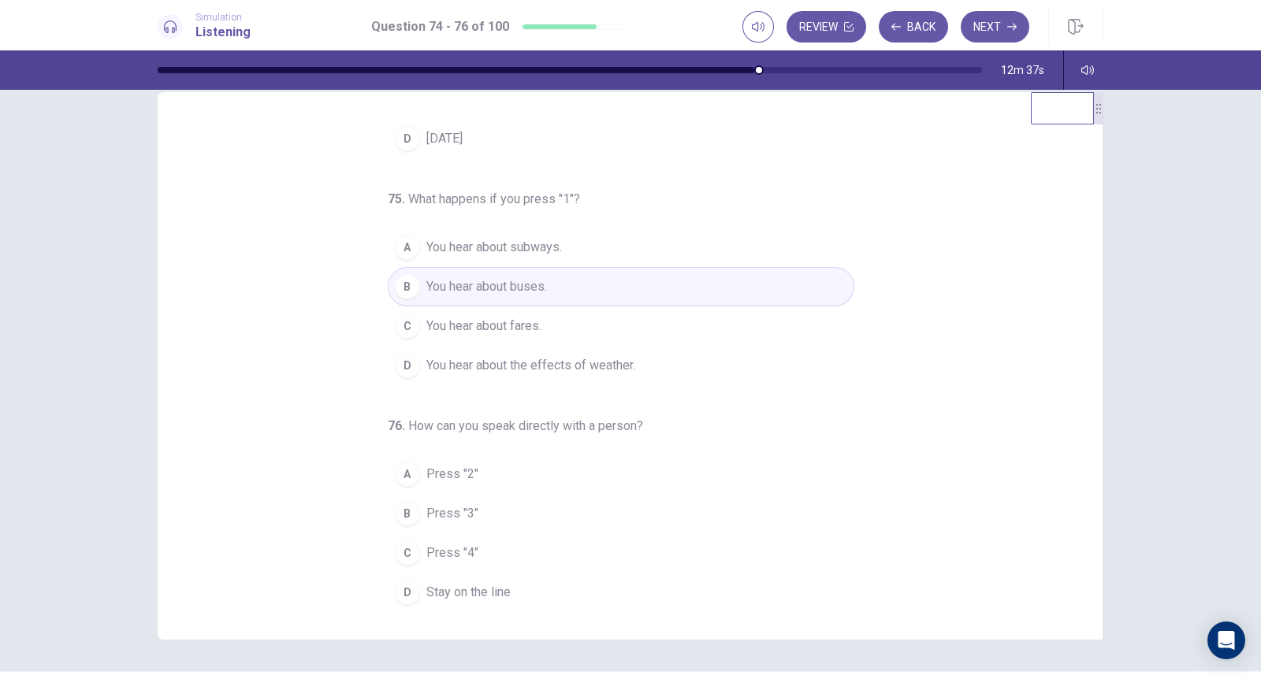
click at [492, 587] on span "Stay on the line" at bounding box center [468, 592] width 84 height 19
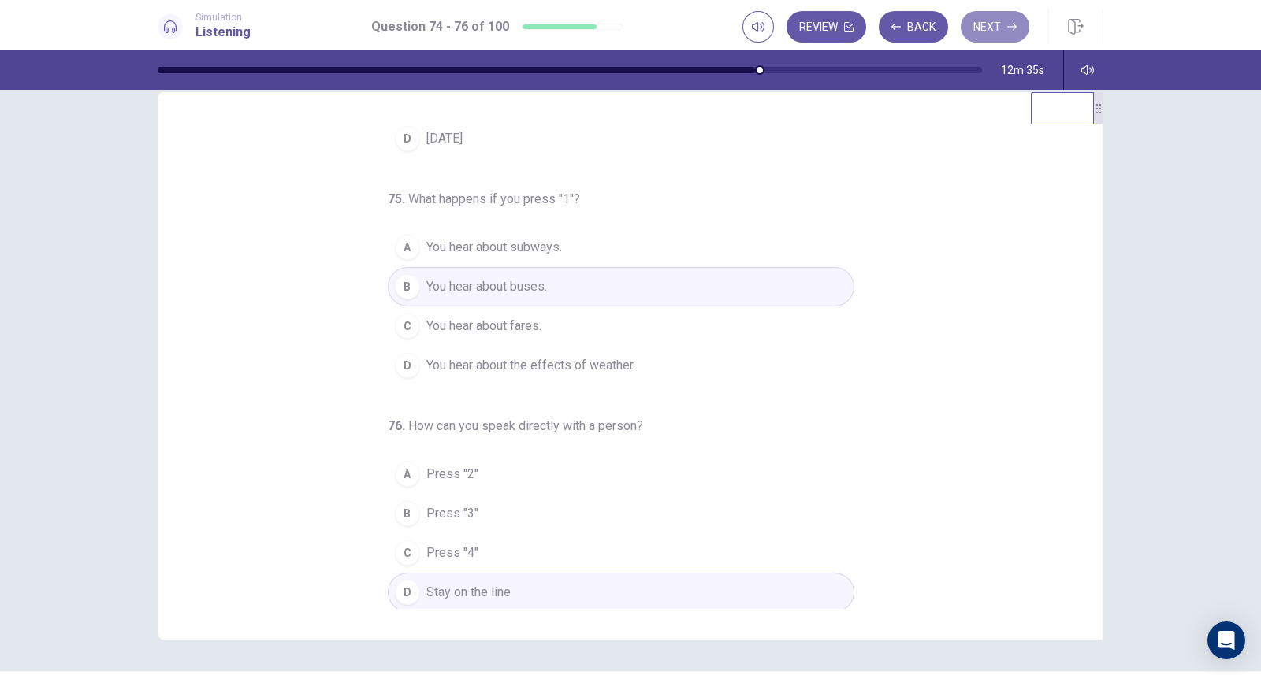
click at [981, 23] on button "Next" at bounding box center [994, 27] width 69 height 32
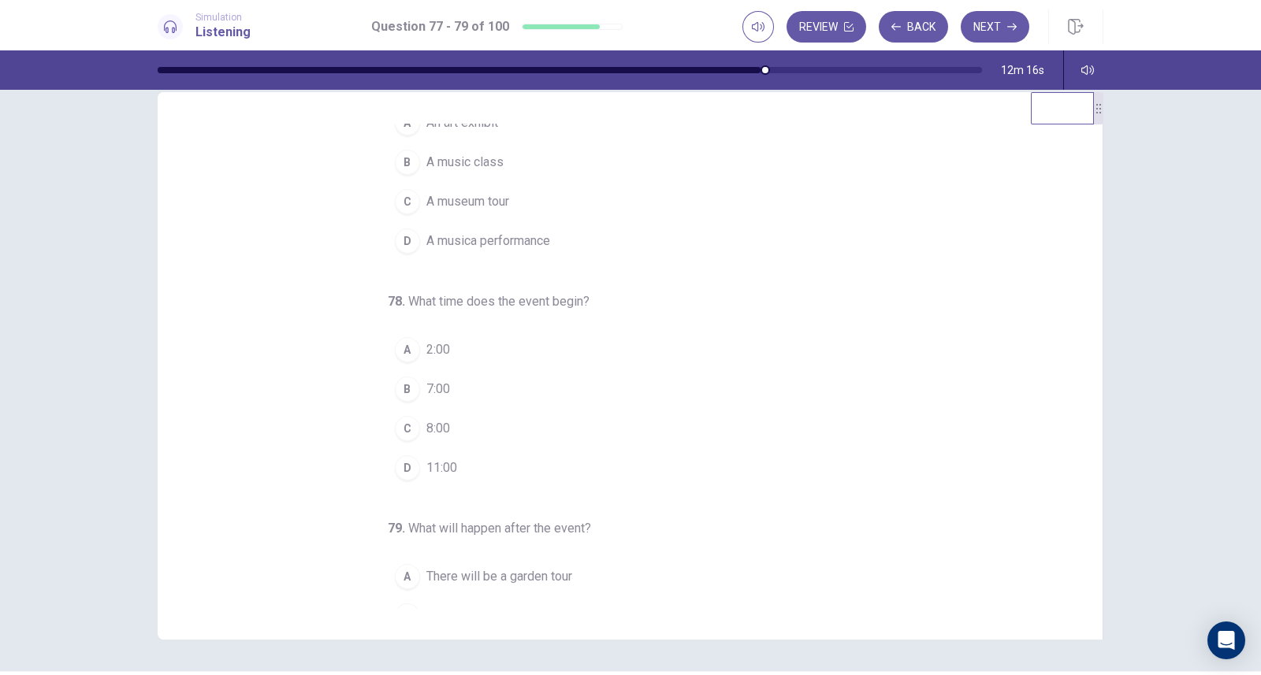
scroll to position [0, 0]
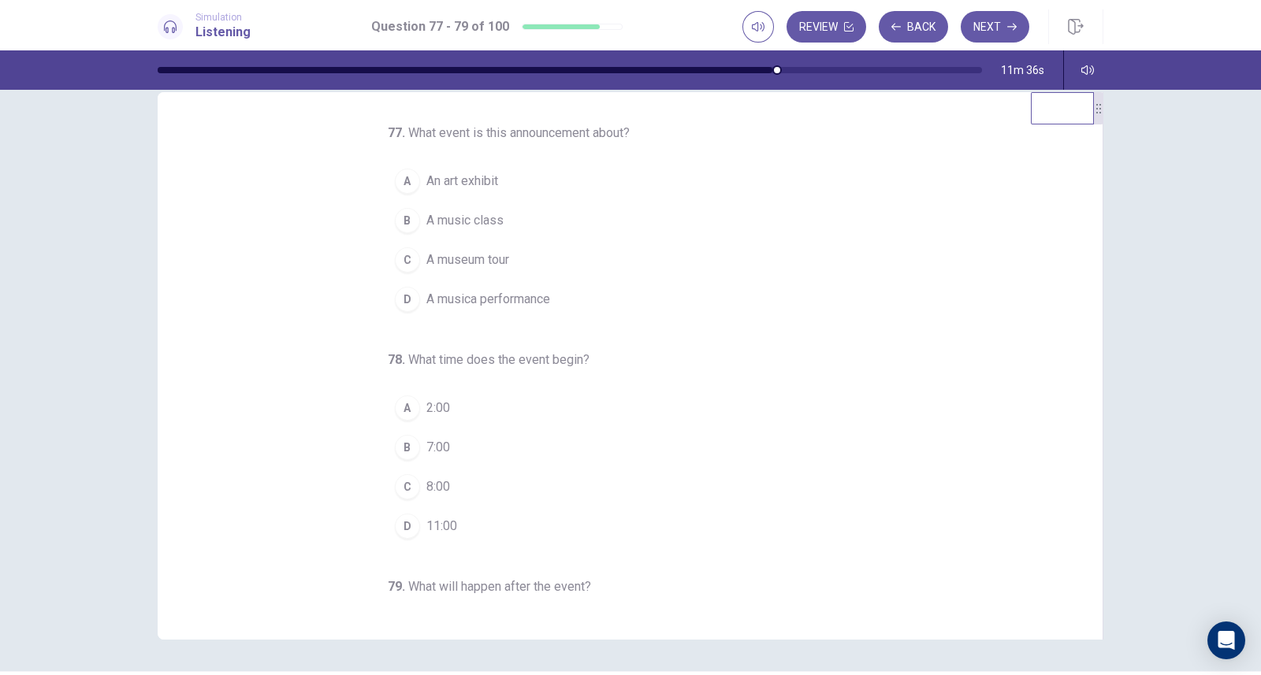
click at [530, 301] on span "A musica performance" at bounding box center [488, 299] width 124 height 19
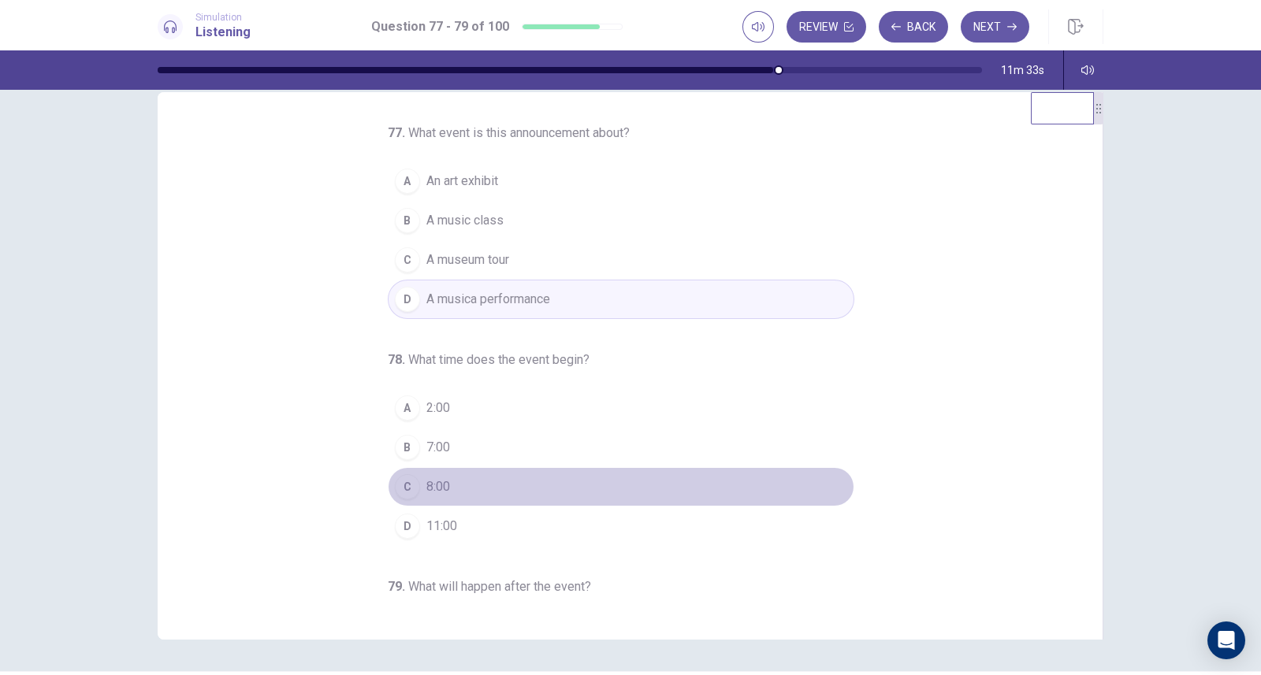
click at [441, 480] on button "C 8:00" at bounding box center [621, 486] width 466 height 39
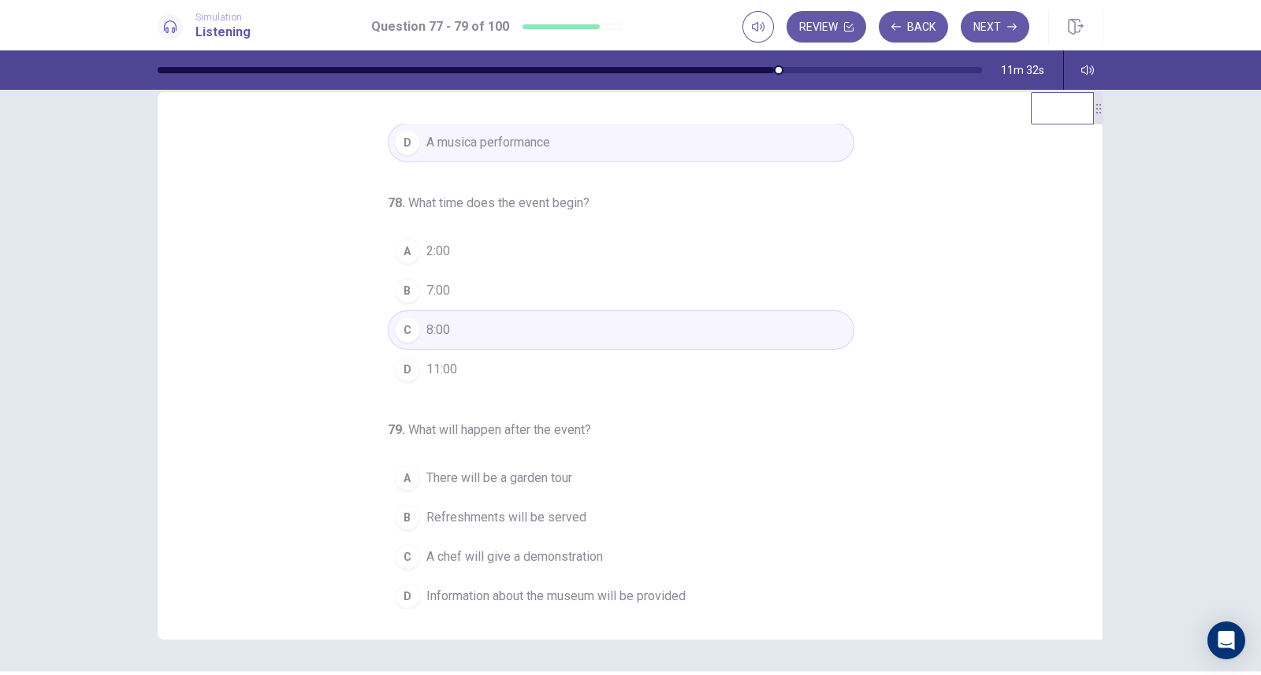
scroll to position [158, 0]
click at [548, 511] on span "Refreshments will be served" at bounding box center [506, 516] width 160 height 19
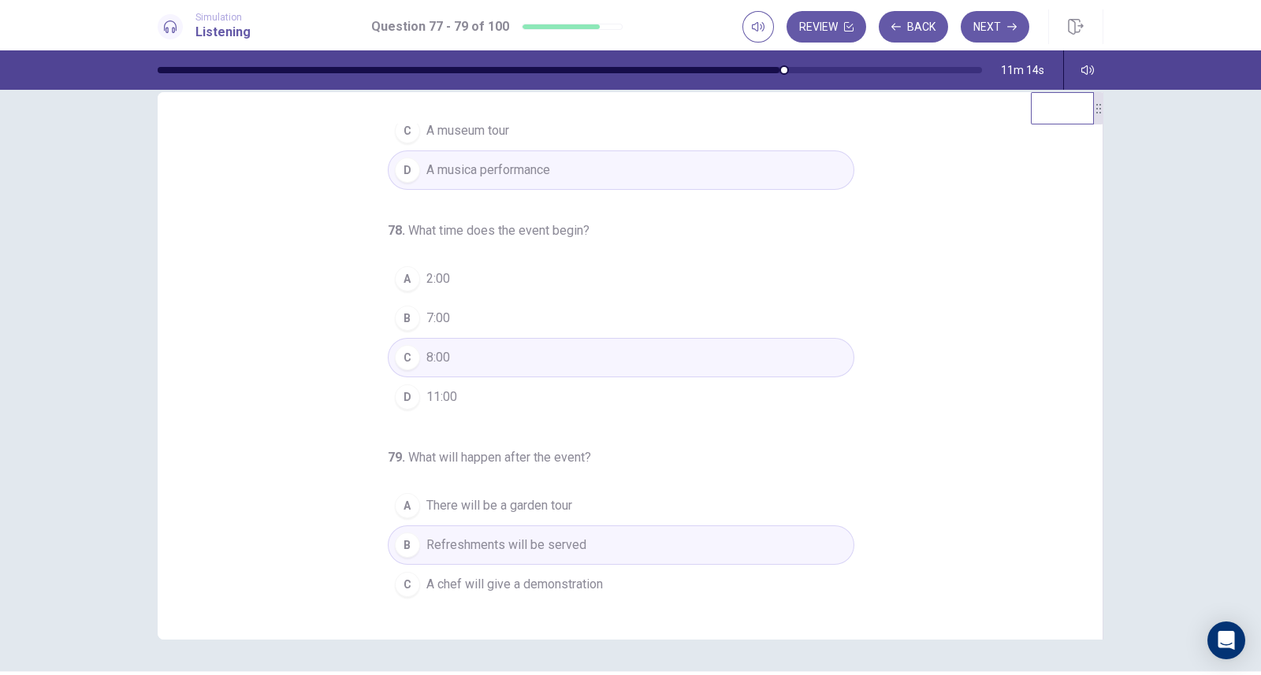
scroll to position [133, 0]
click at [1001, 22] on button "Next" at bounding box center [994, 27] width 69 height 32
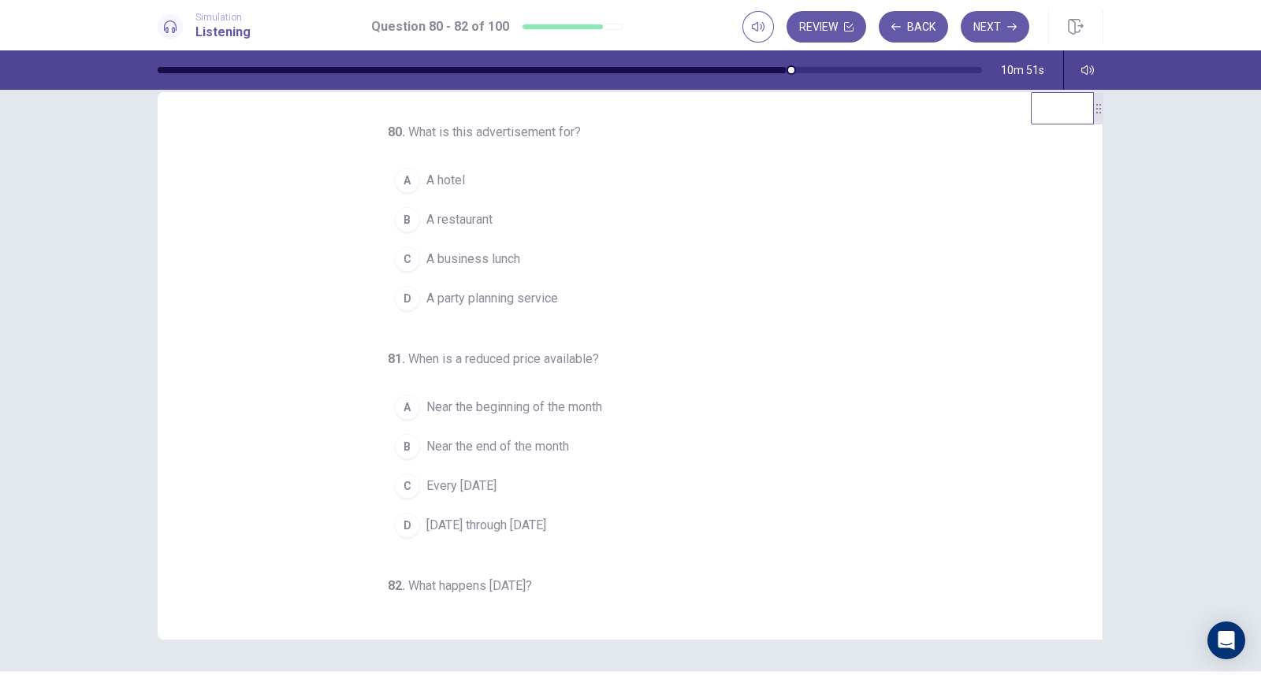
scroll to position [0, 0]
click at [1021, 374] on div "80 . What is this advertisement for? A A hotel B A restaurant C A business lunc…" at bounding box center [636, 366] width 907 height 485
click at [509, 219] on button "B A restaurant" at bounding box center [621, 220] width 466 height 39
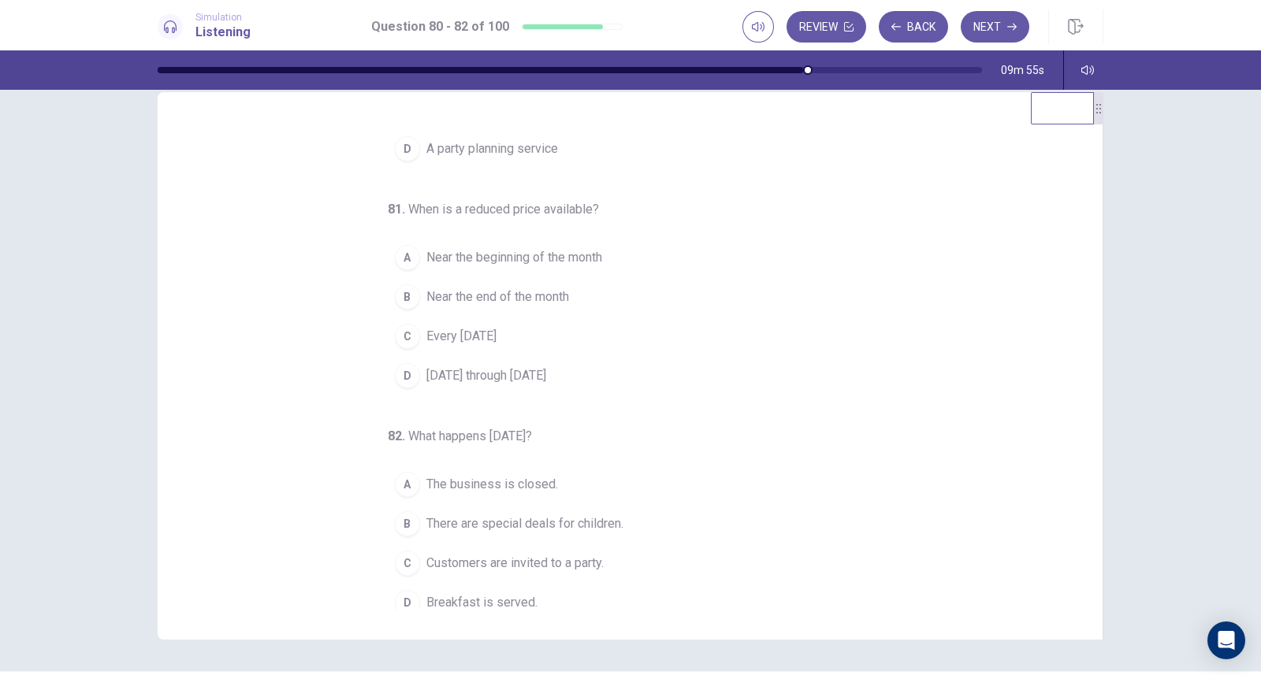
scroll to position [100, 0]
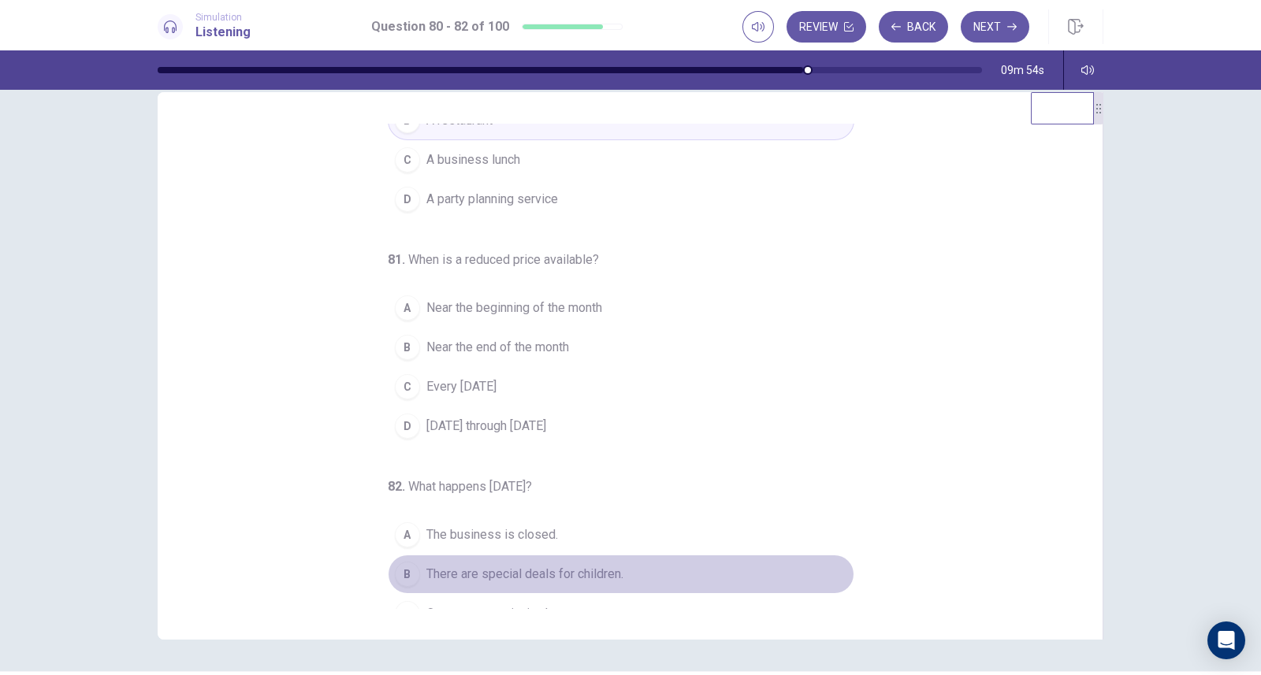
click at [597, 565] on span "There are special deals for children." at bounding box center [524, 574] width 197 height 19
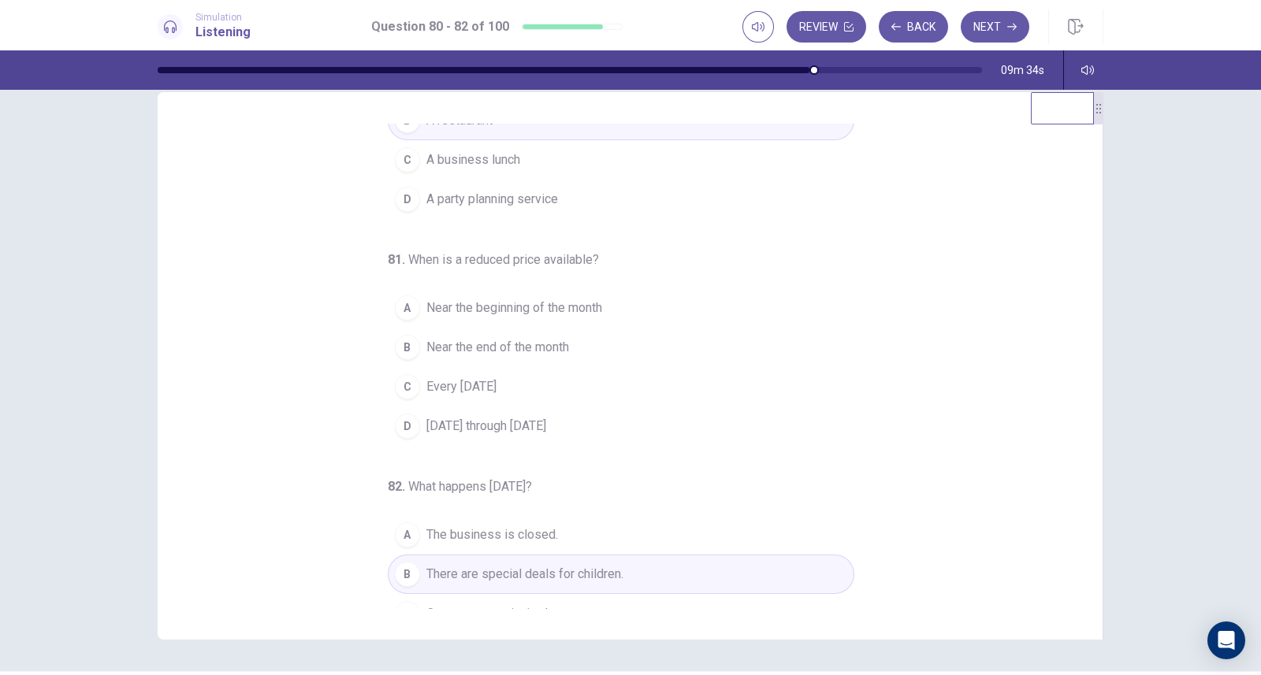
click at [496, 390] on span "Every Wednesday" at bounding box center [461, 386] width 70 height 19
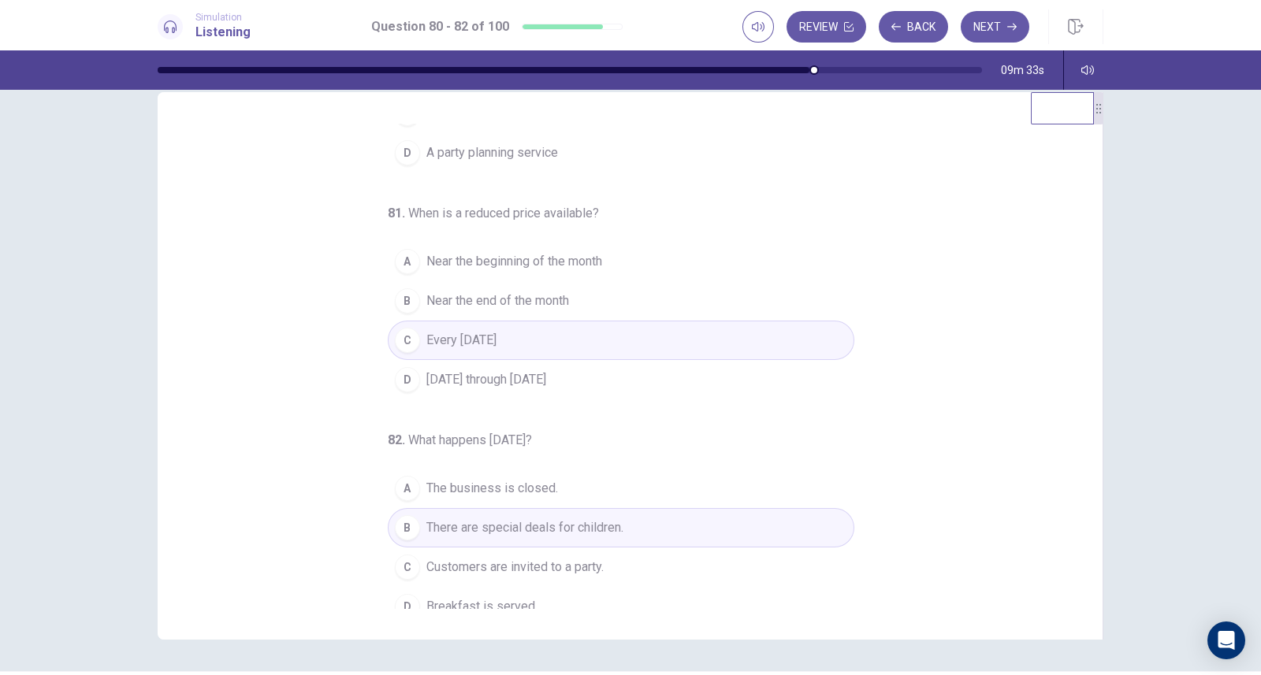
scroll to position [150, 0]
click at [988, 32] on button "Next" at bounding box center [994, 27] width 69 height 32
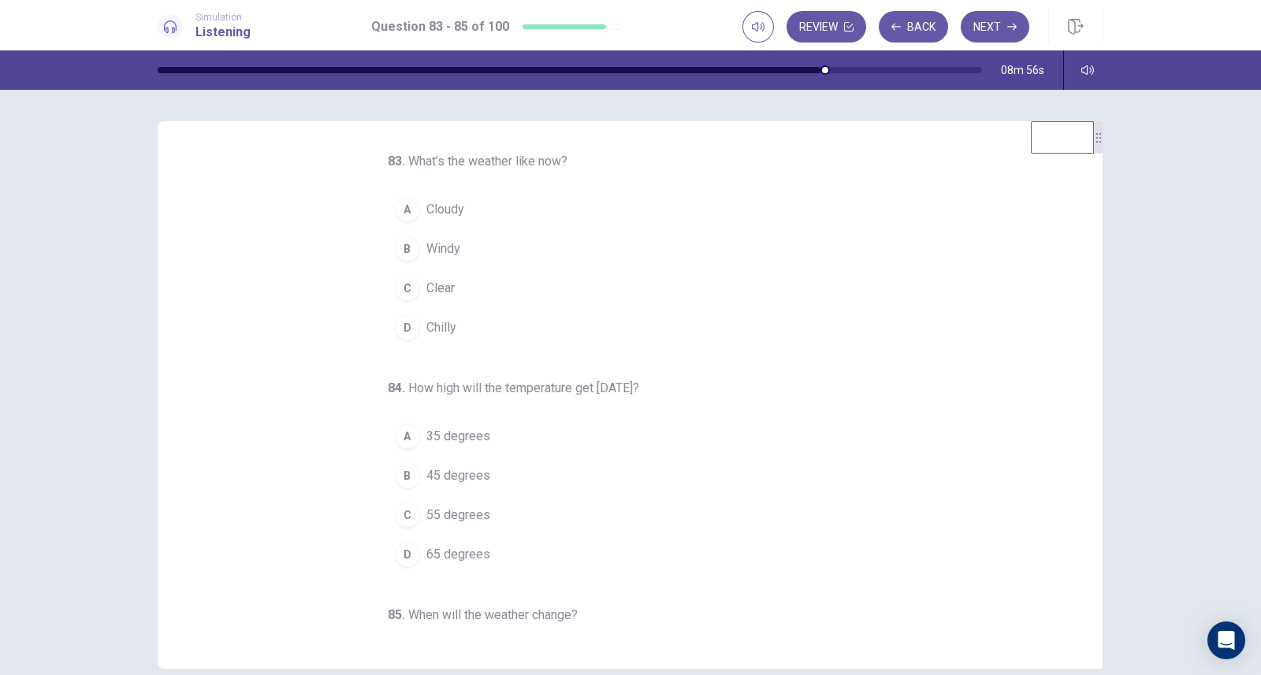
scroll to position [0, 0]
click at [479, 285] on button "C Clear" at bounding box center [621, 288] width 466 height 39
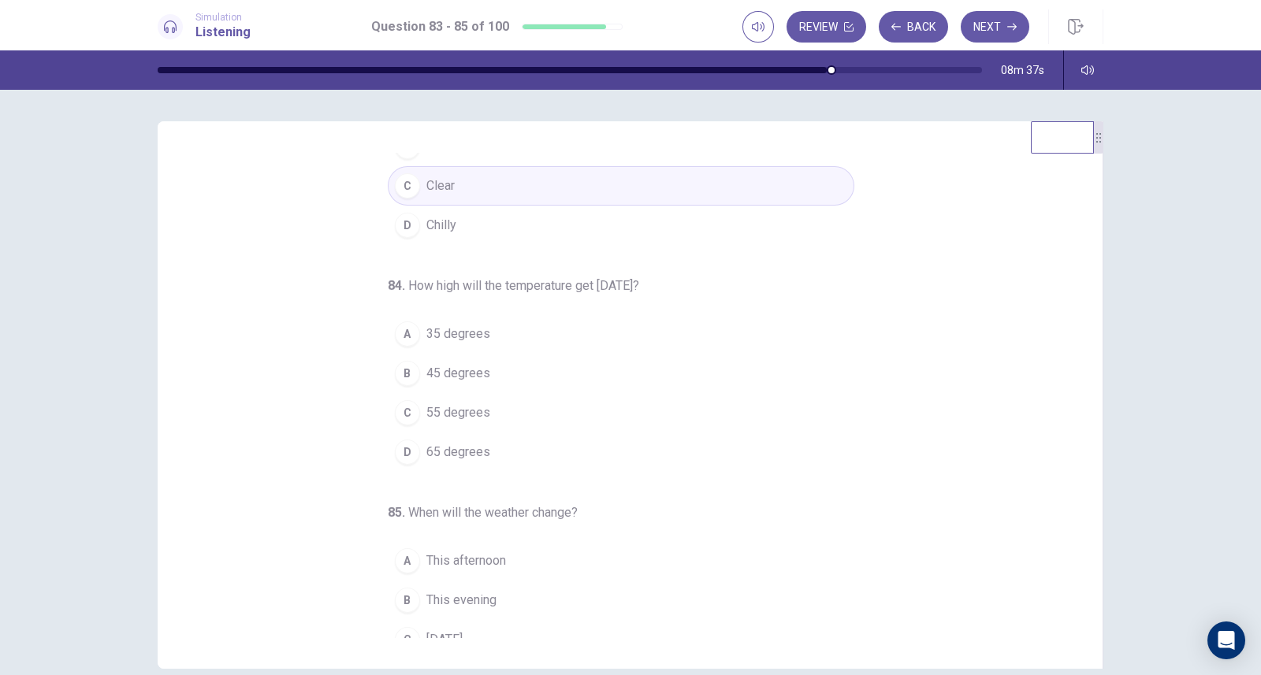
scroll to position [102, 0]
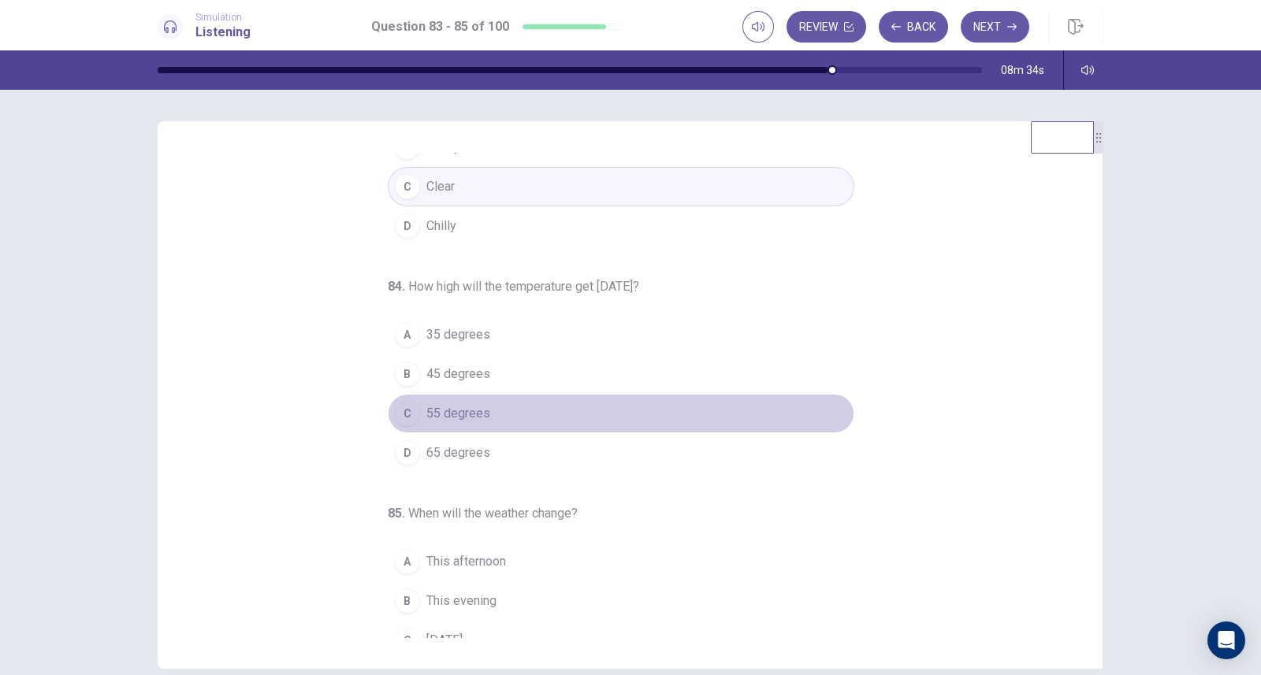
click at [477, 408] on span "55 degrees" at bounding box center [458, 413] width 64 height 19
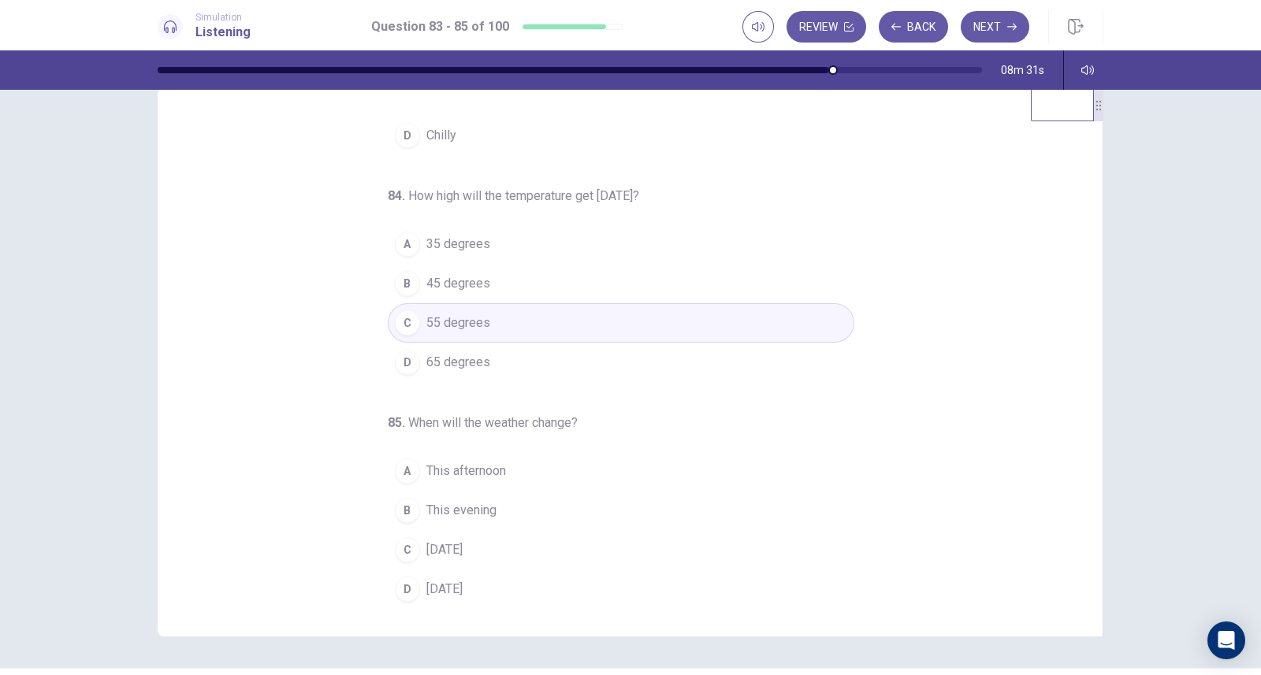
scroll to position [39, 0]
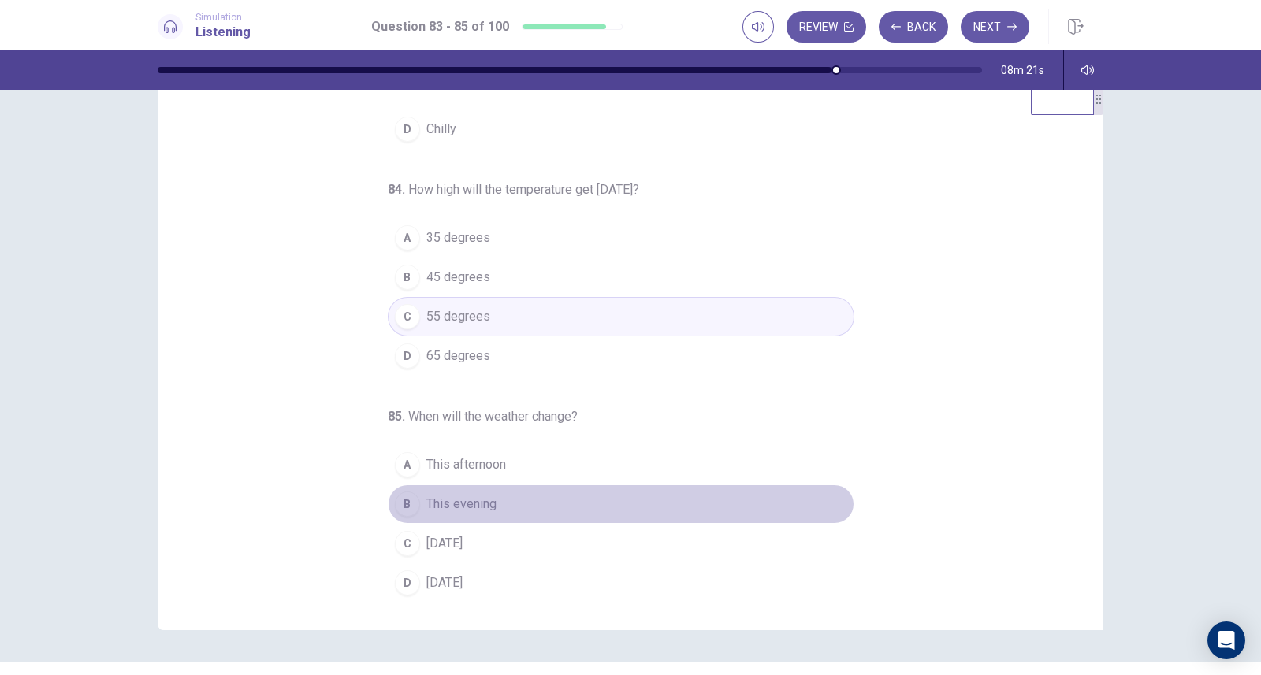
click at [497, 493] on button "B This evening" at bounding box center [621, 504] width 466 height 39
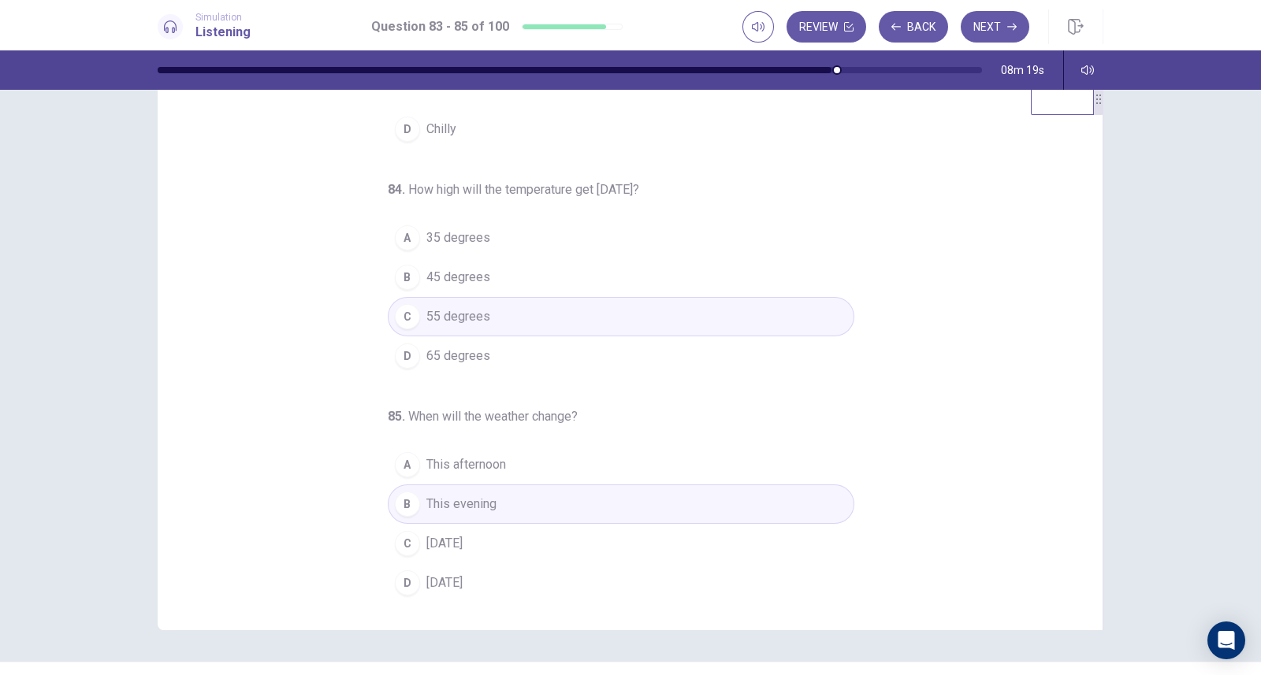
scroll to position [0, 0]
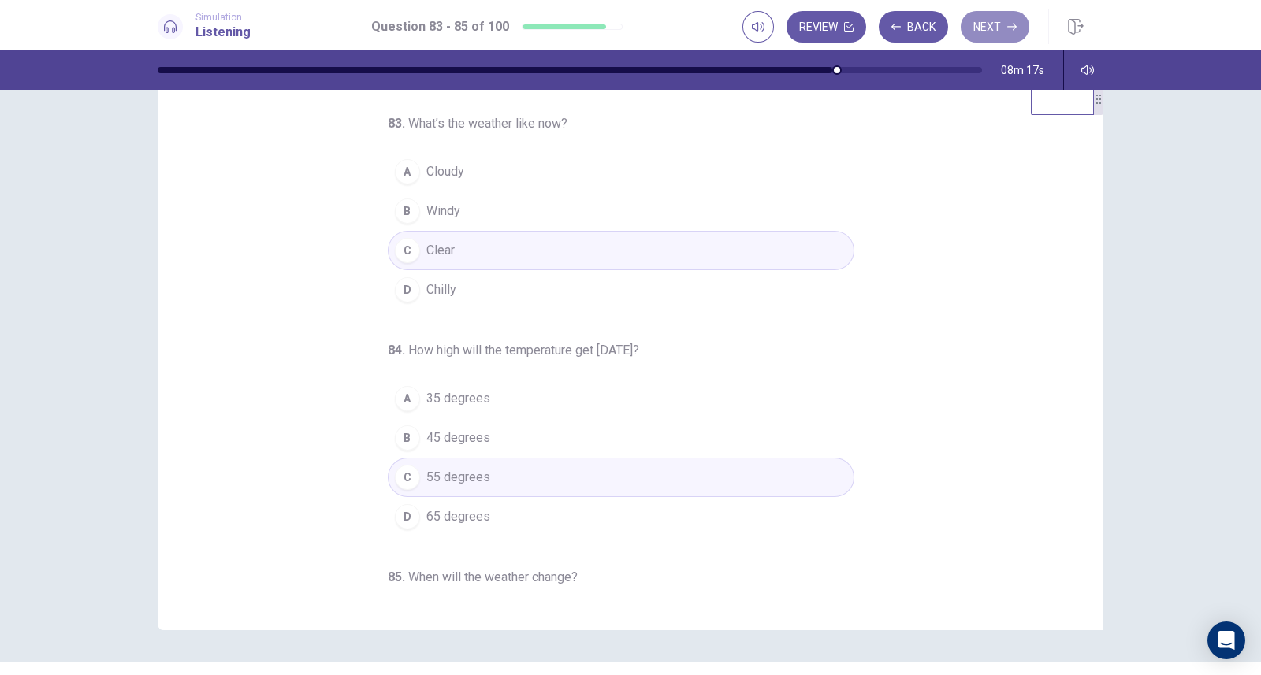
click at [994, 17] on button "Next" at bounding box center [994, 27] width 69 height 32
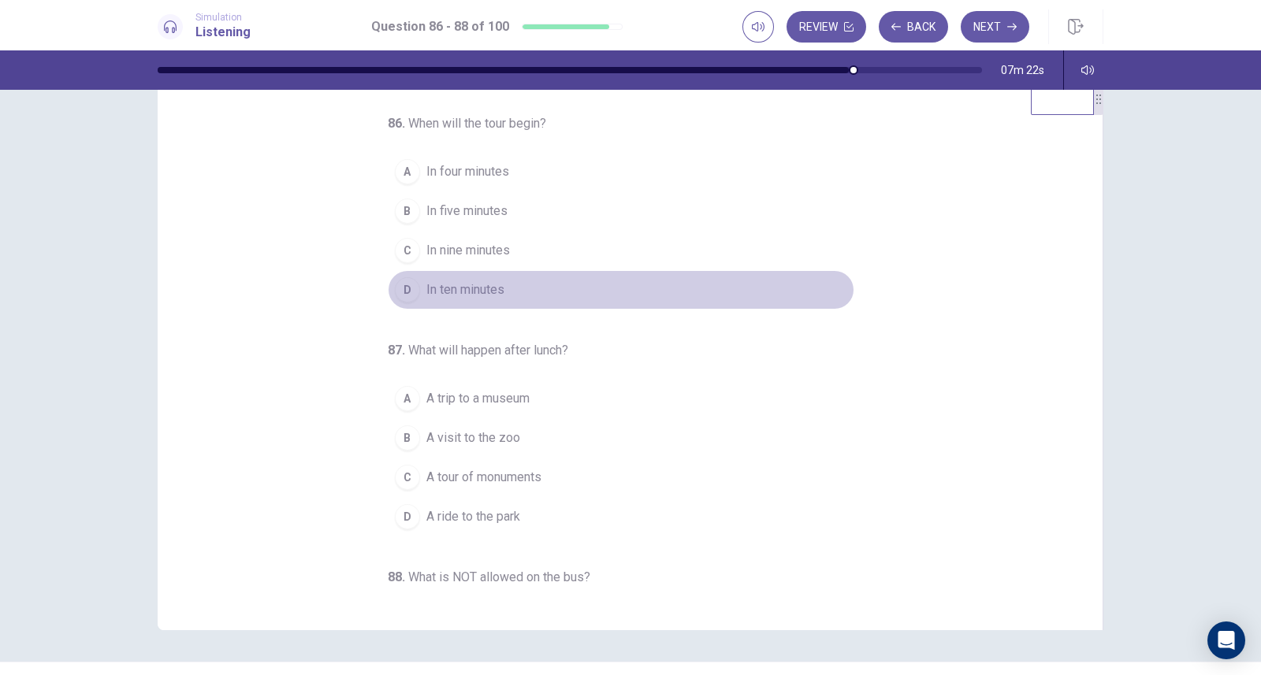
click at [480, 284] on span "In ten minutes" at bounding box center [465, 289] width 78 height 19
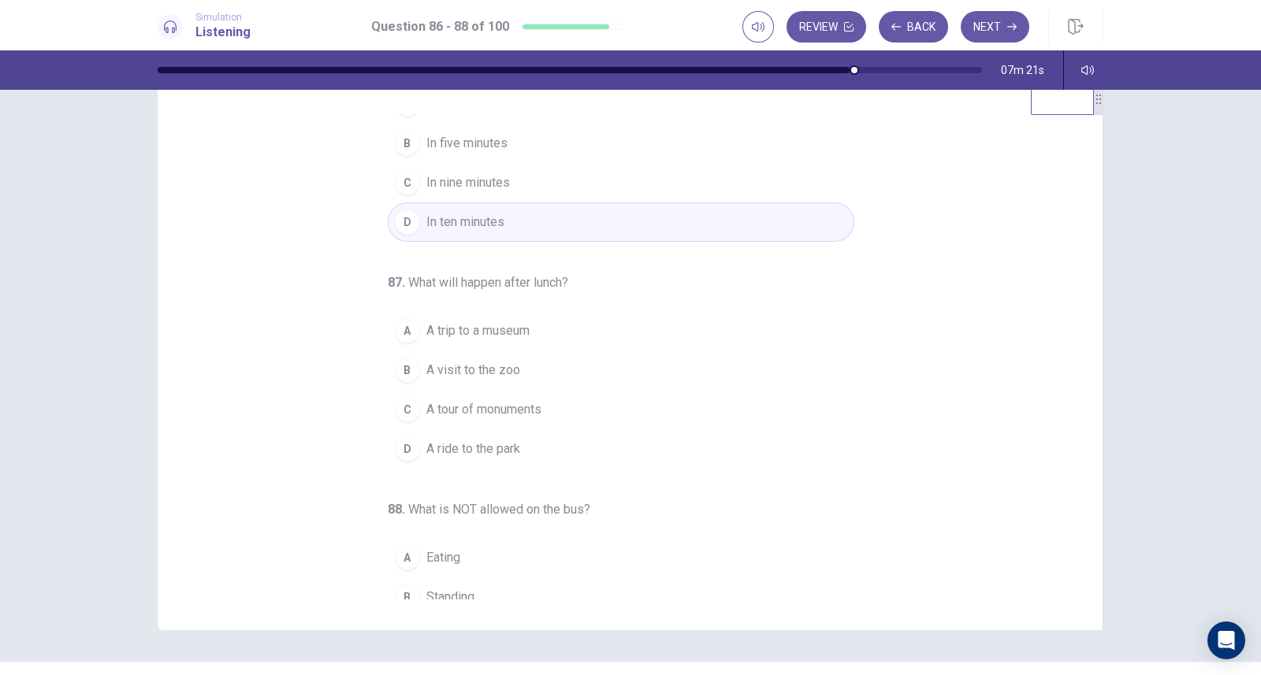
scroll to position [69, 0]
click at [515, 325] on span "A trip to a museum" at bounding box center [477, 330] width 103 height 19
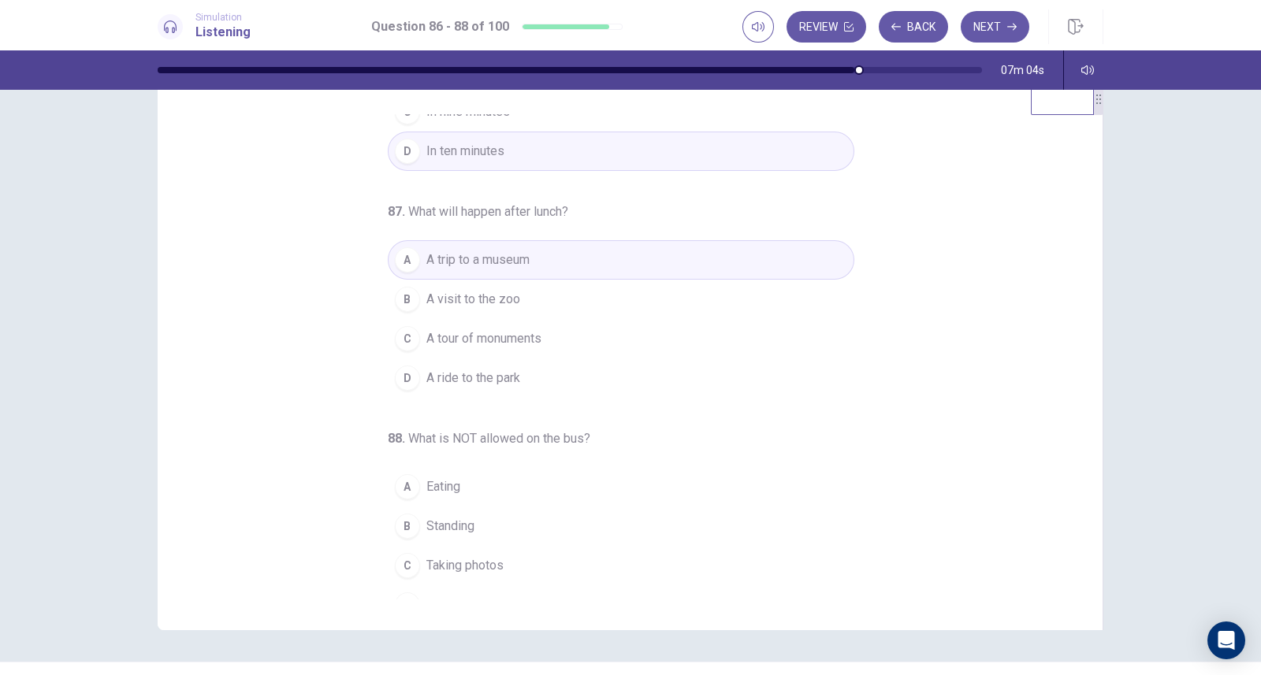
scroll to position [161, 0]
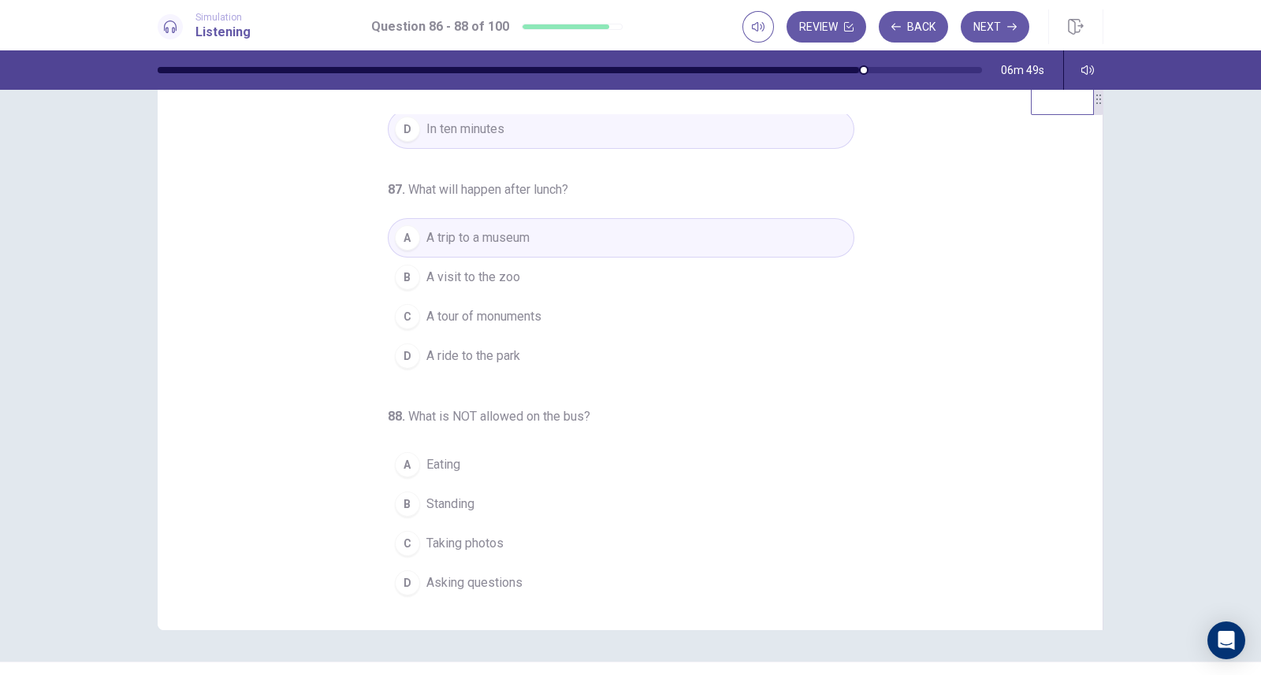
click at [505, 494] on button "B Standing" at bounding box center [621, 504] width 466 height 39
click at [993, 23] on button "Next" at bounding box center [994, 27] width 69 height 32
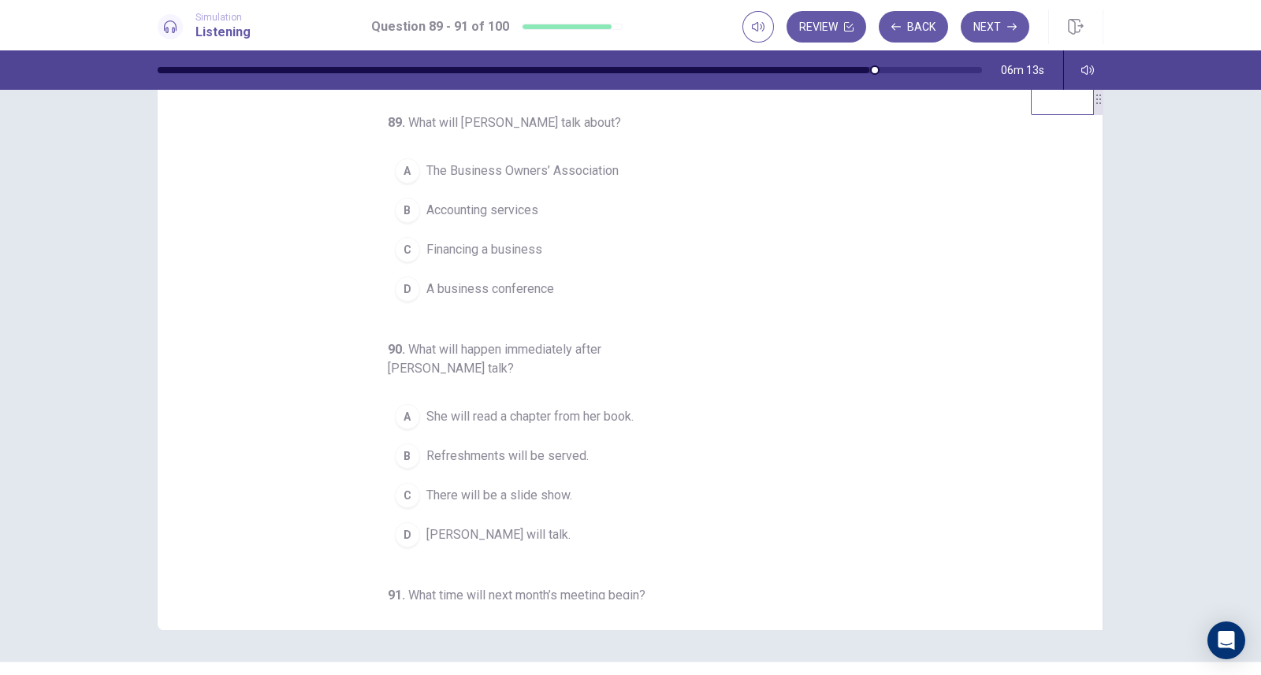
scroll to position [0, 0]
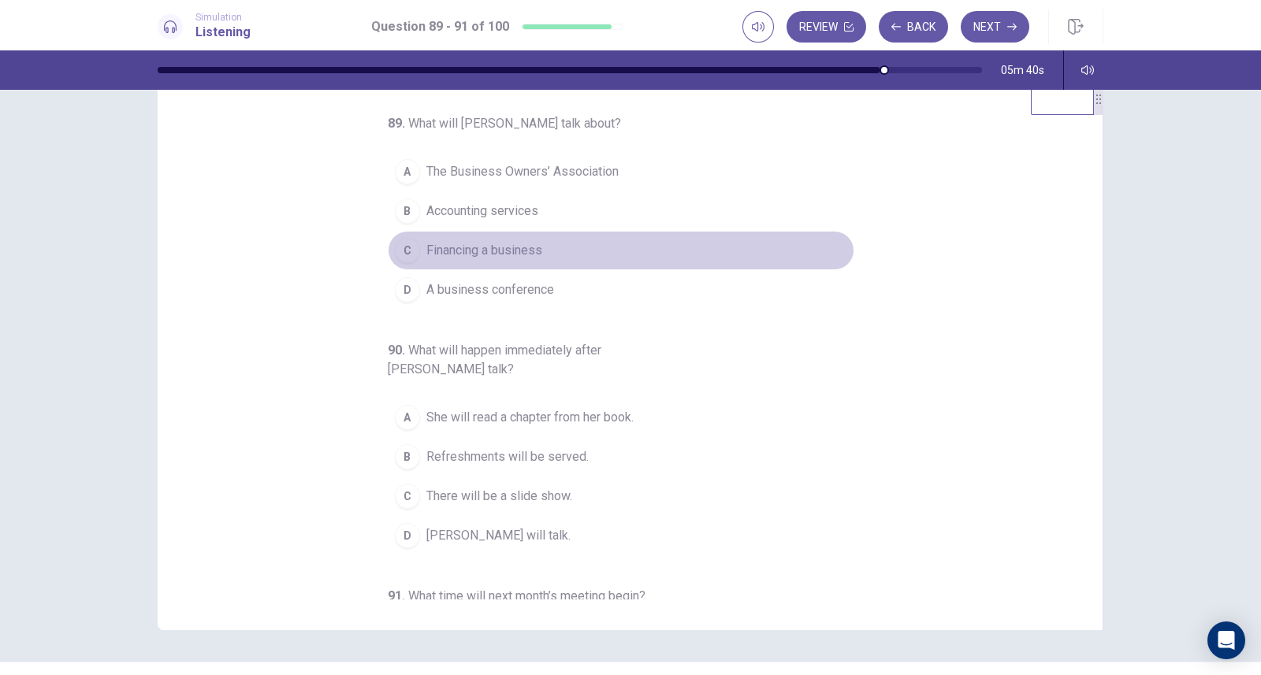
click at [524, 248] on span "Financing a business" at bounding box center [484, 250] width 116 height 19
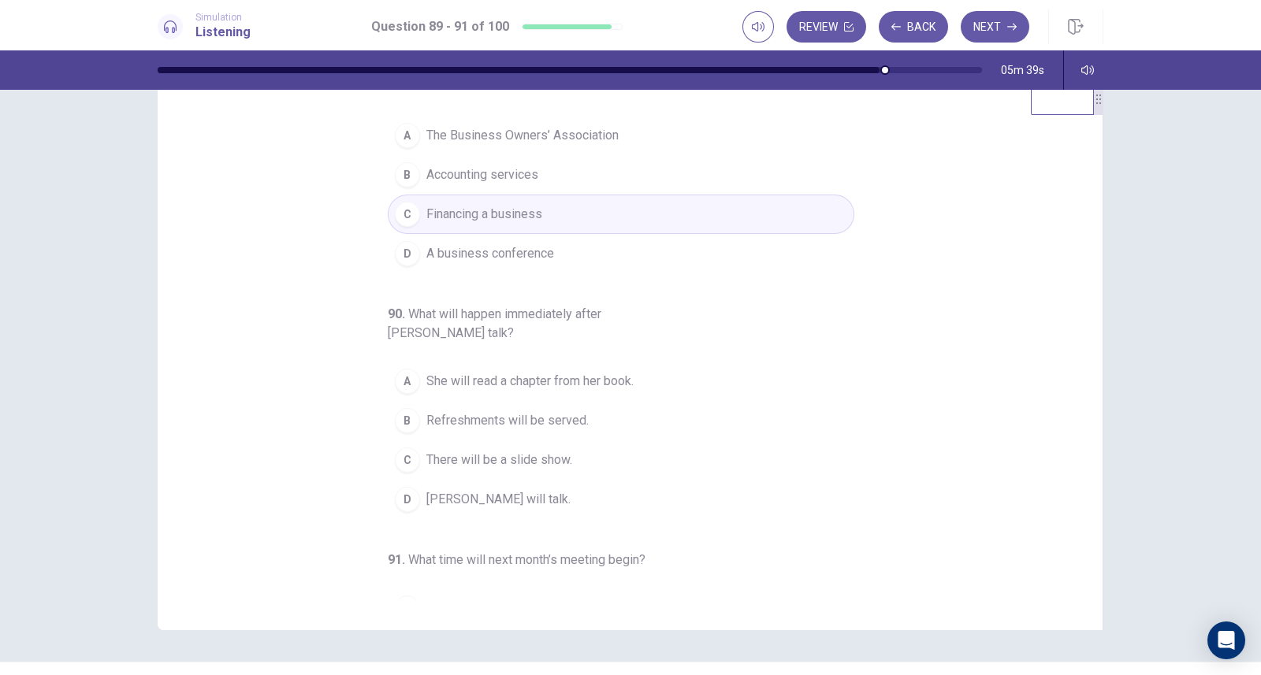
scroll to position [39, 0]
click at [561, 415] on span "Refreshments will be served." at bounding box center [507, 418] width 162 height 19
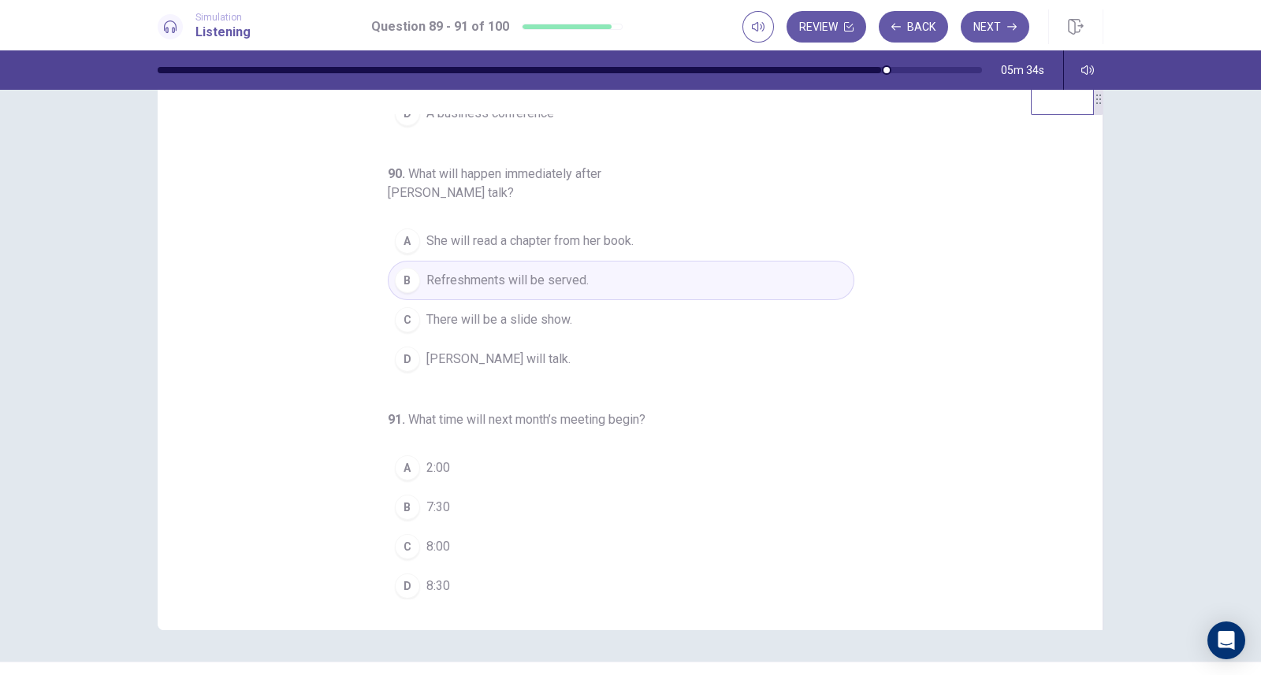
scroll to position [180, 0]
click at [432, 501] on span "7:30" at bounding box center [438, 504] width 24 height 19
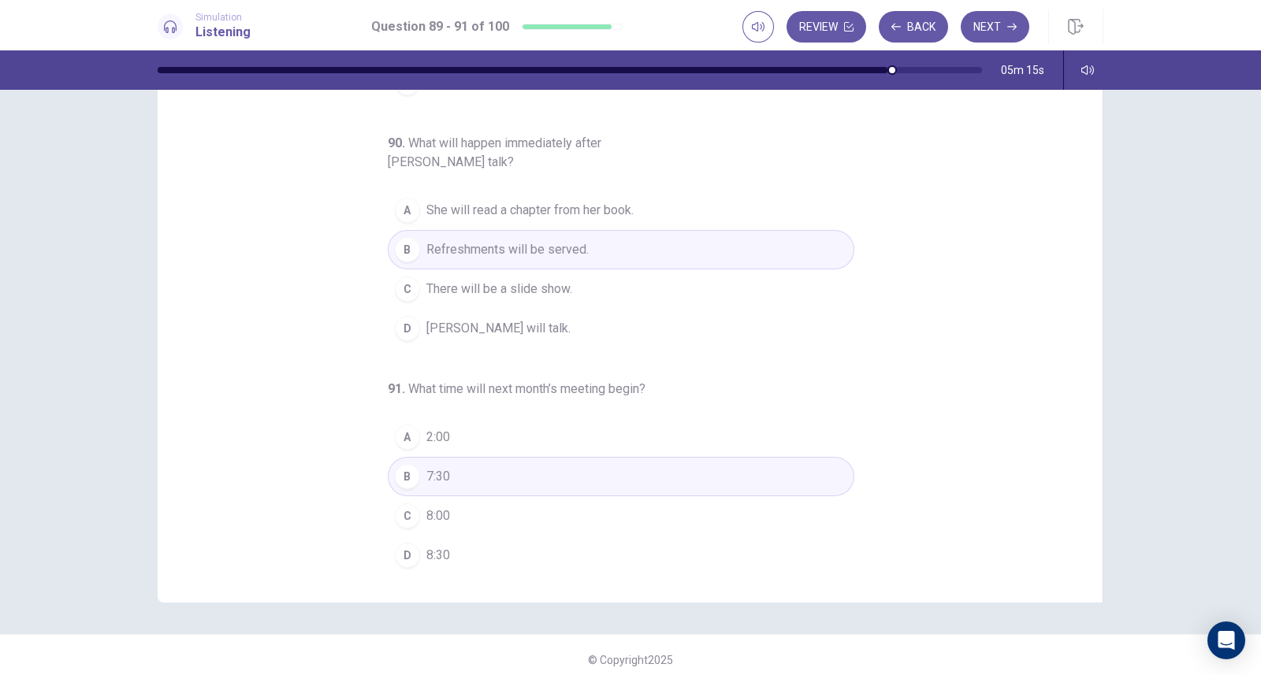
click at [993, 29] on button "Next" at bounding box center [994, 27] width 69 height 32
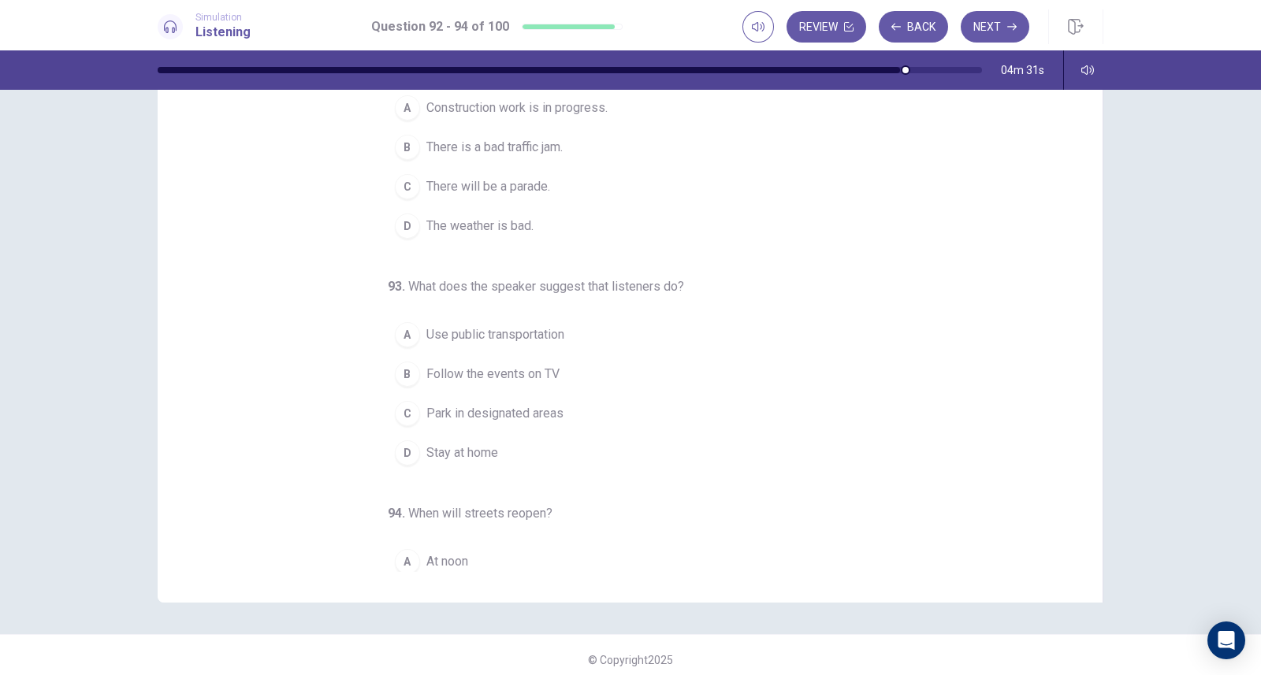
scroll to position [0, 0]
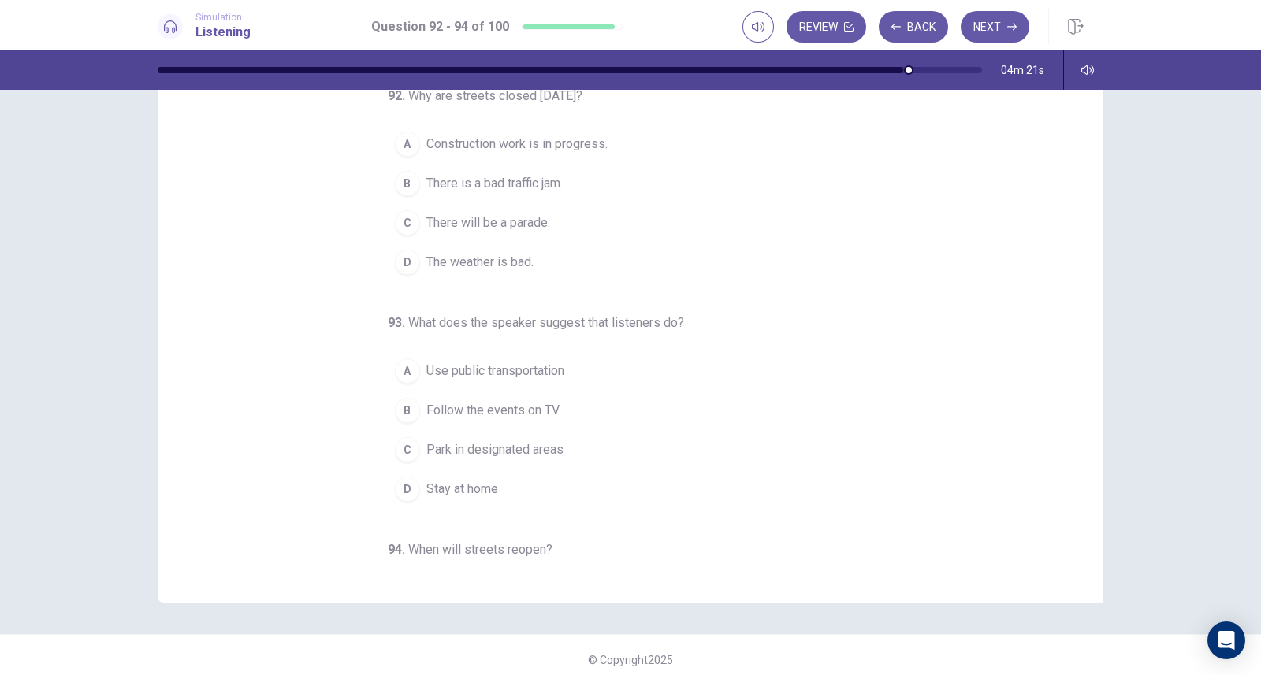
click at [530, 222] on span "There will be a parade." at bounding box center [488, 223] width 124 height 19
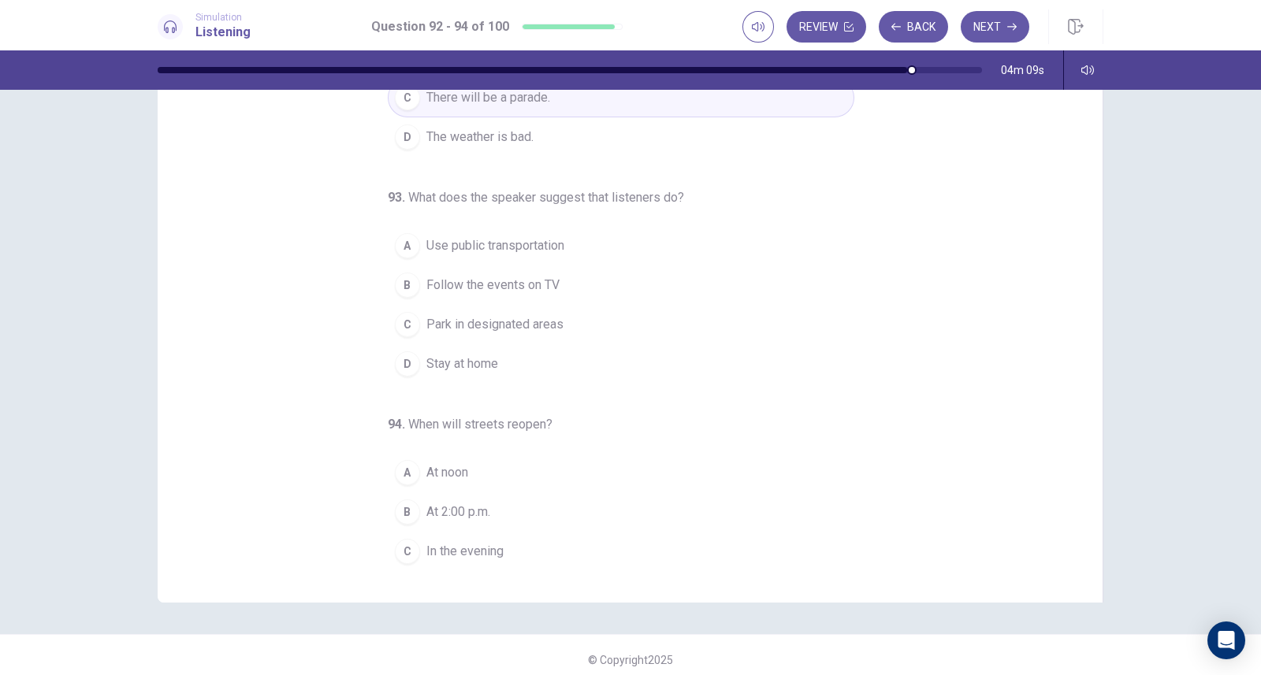
scroll to position [127, 0]
click at [542, 277] on span "Follow the events on TV" at bounding box center [492, 283] width 133 height 19
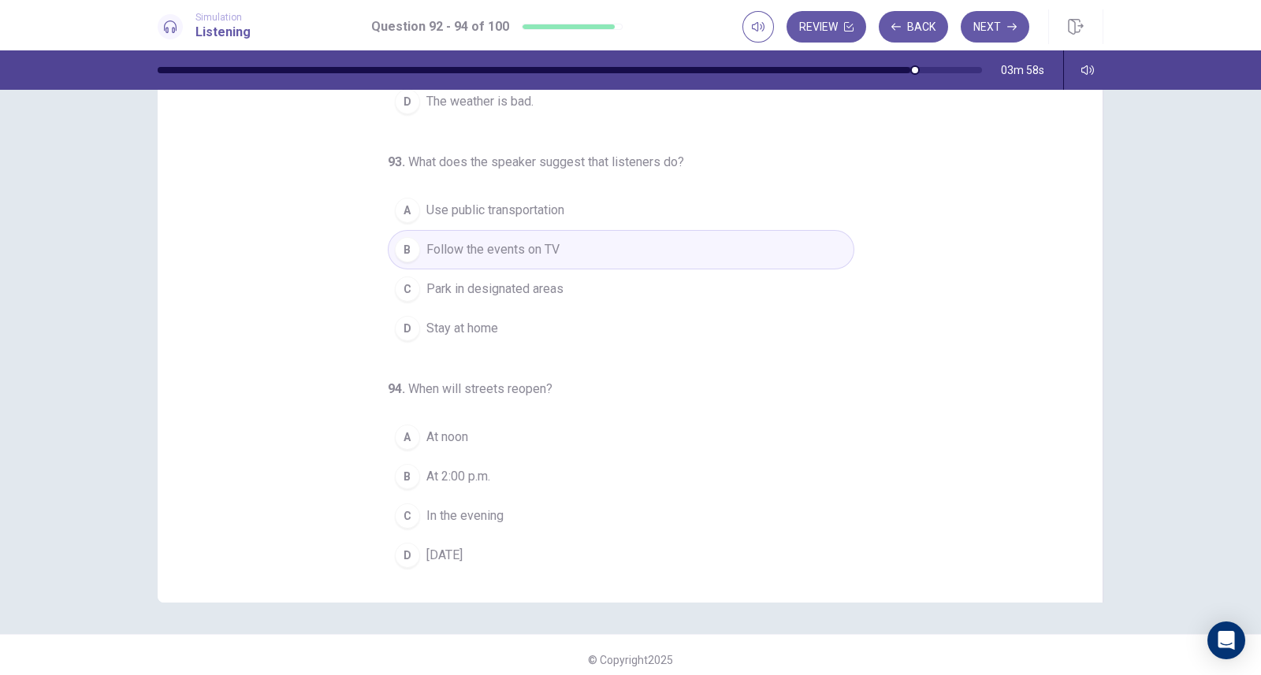
scroll to position [161, 0]
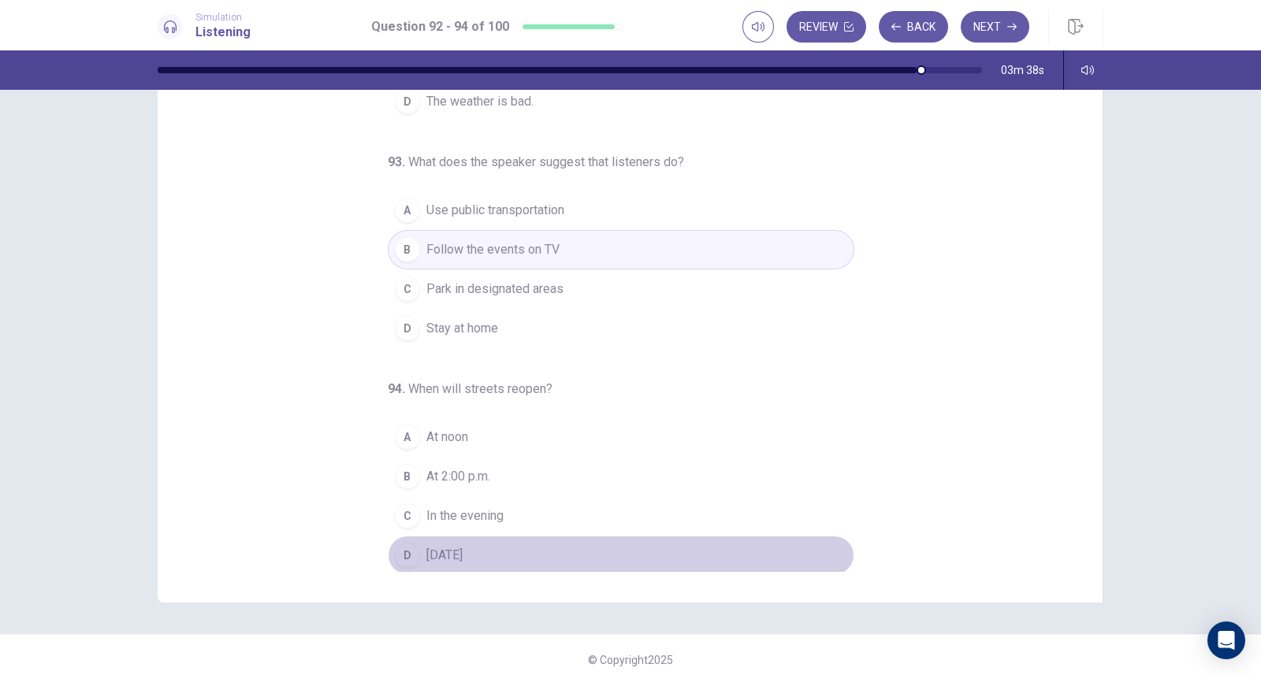
click at [444, 553] on span "Tomorrow" at bounding box center [444, 555] width 36 height 19
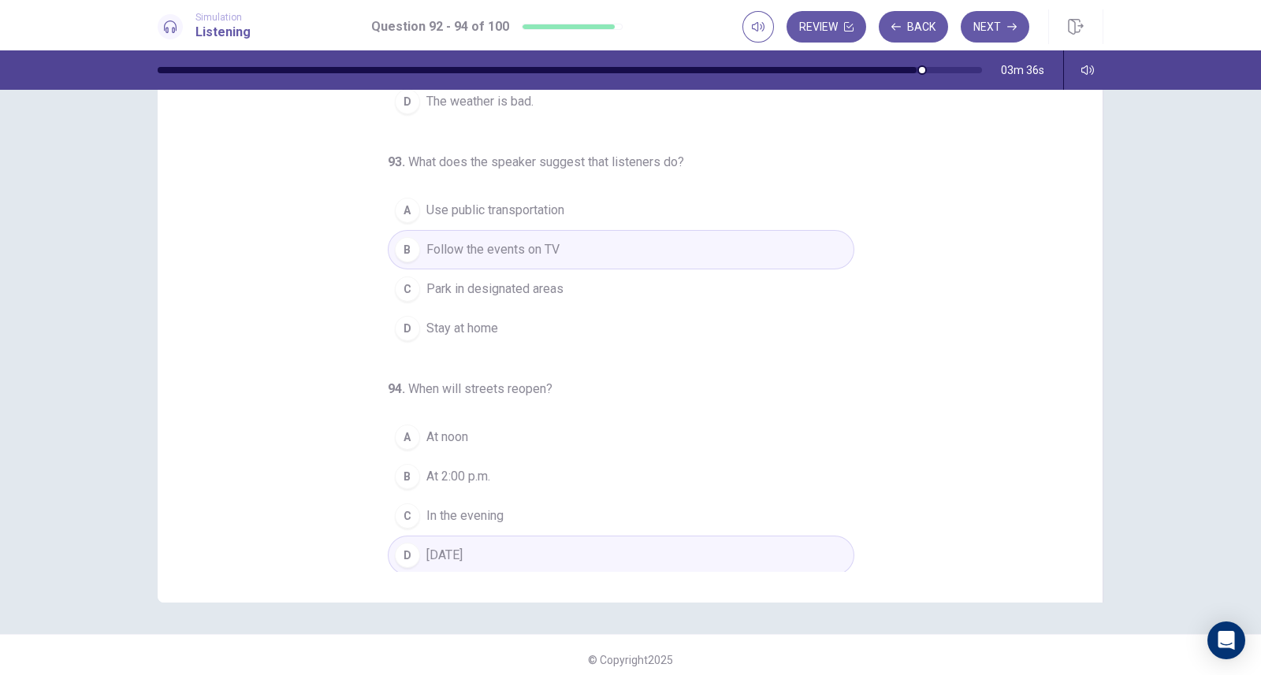
click at [977, 22] on button "Next" at bounding box center [994, 27] width 69 height 32
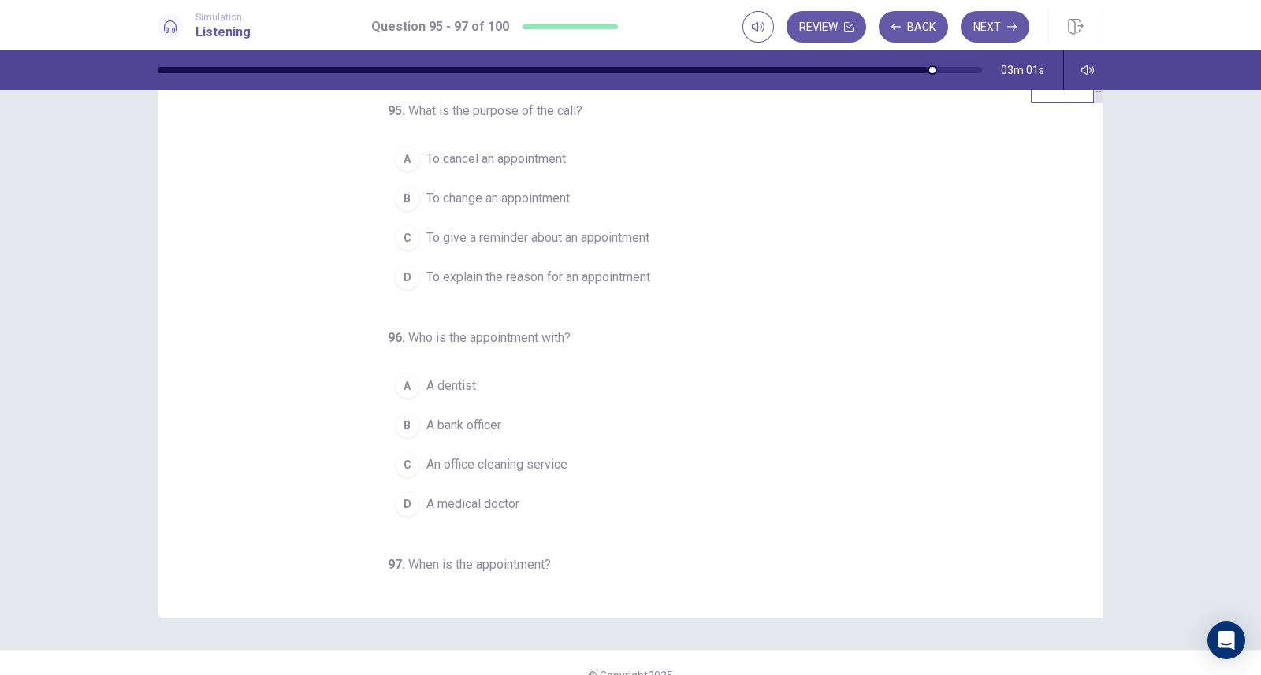
scroll to position [2, 0]
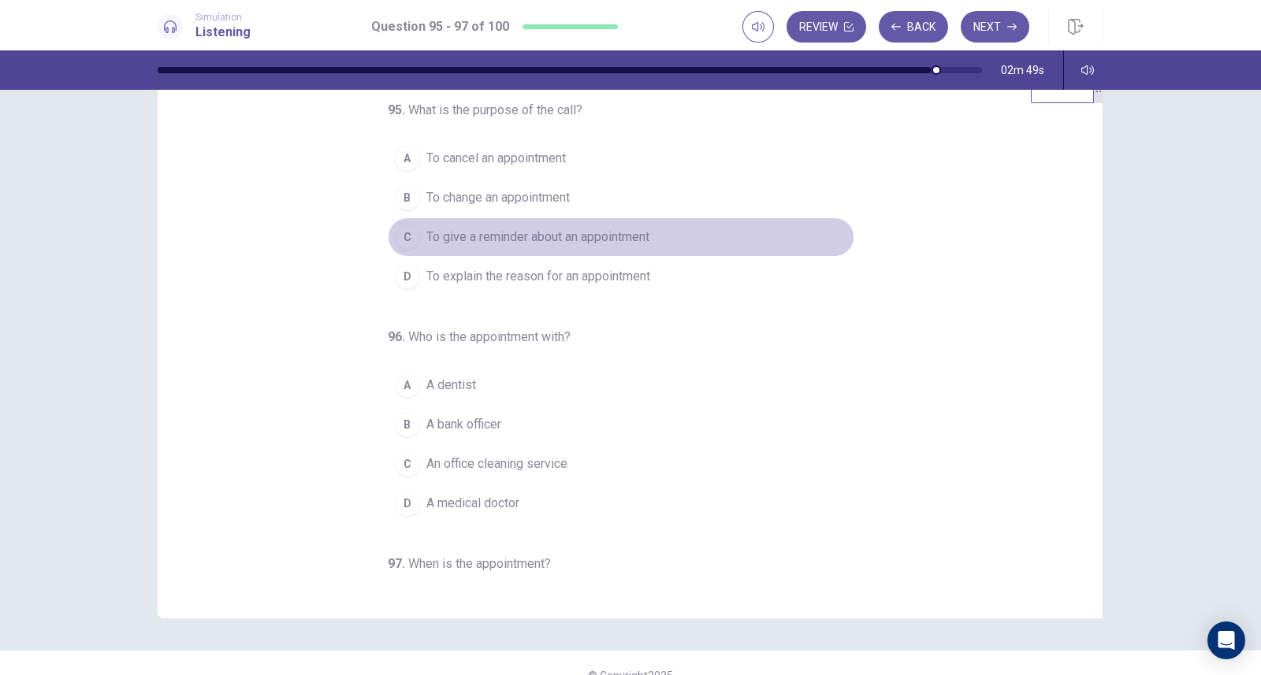
click at [626, 236] on span "To give a reminder about an appointment" at bounding box center [537, 237] width 223 height 19
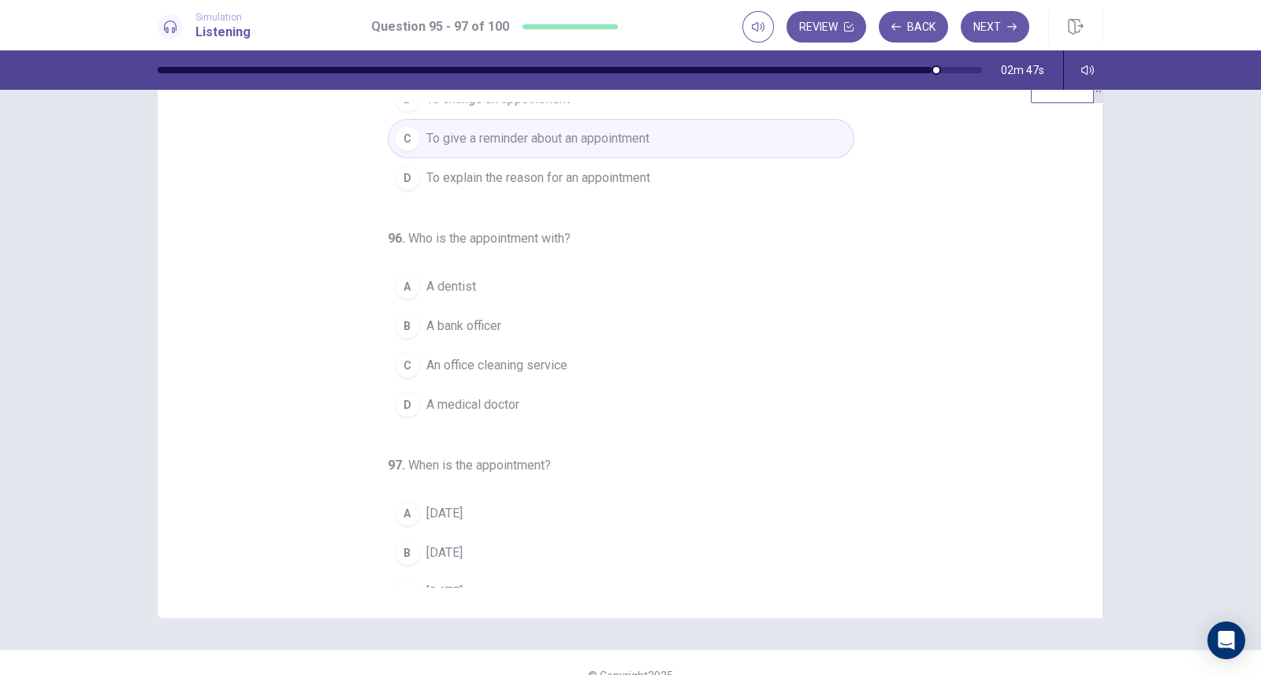
scroll to position [102, 0]
click at [544, 365] on span "An office cleaning service" at bounding box center [496, 364] width 141 height 19
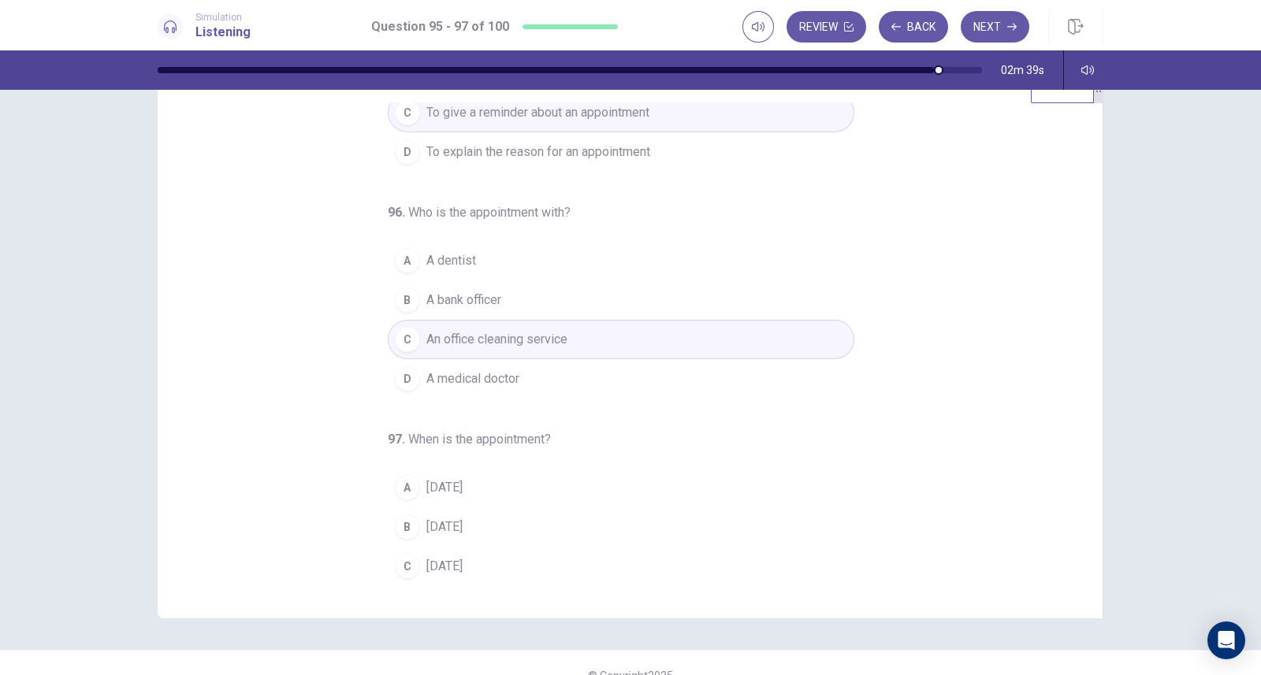
scroll to position [161, 0]
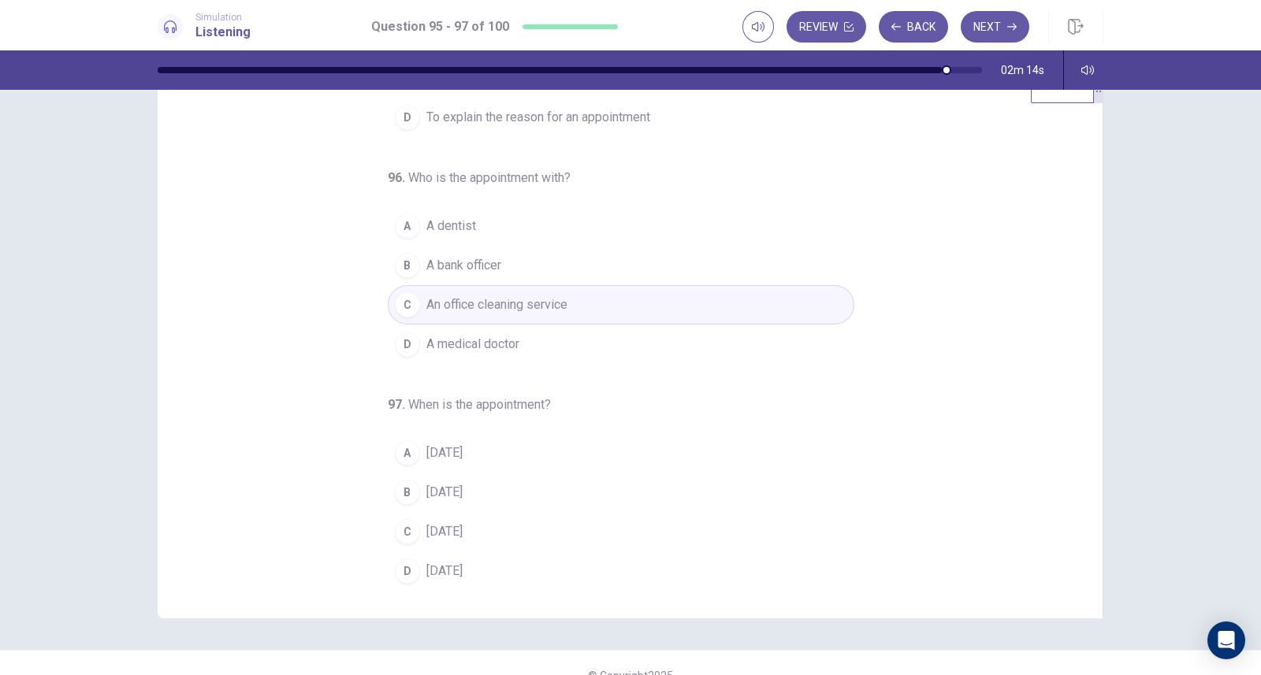
click at [440, 528] on span "Friday" at bounding box center [444, 531] width 36 height 19
click at [988, 27] on button "Next" at bounding box center [994, 27] width 69 height 32
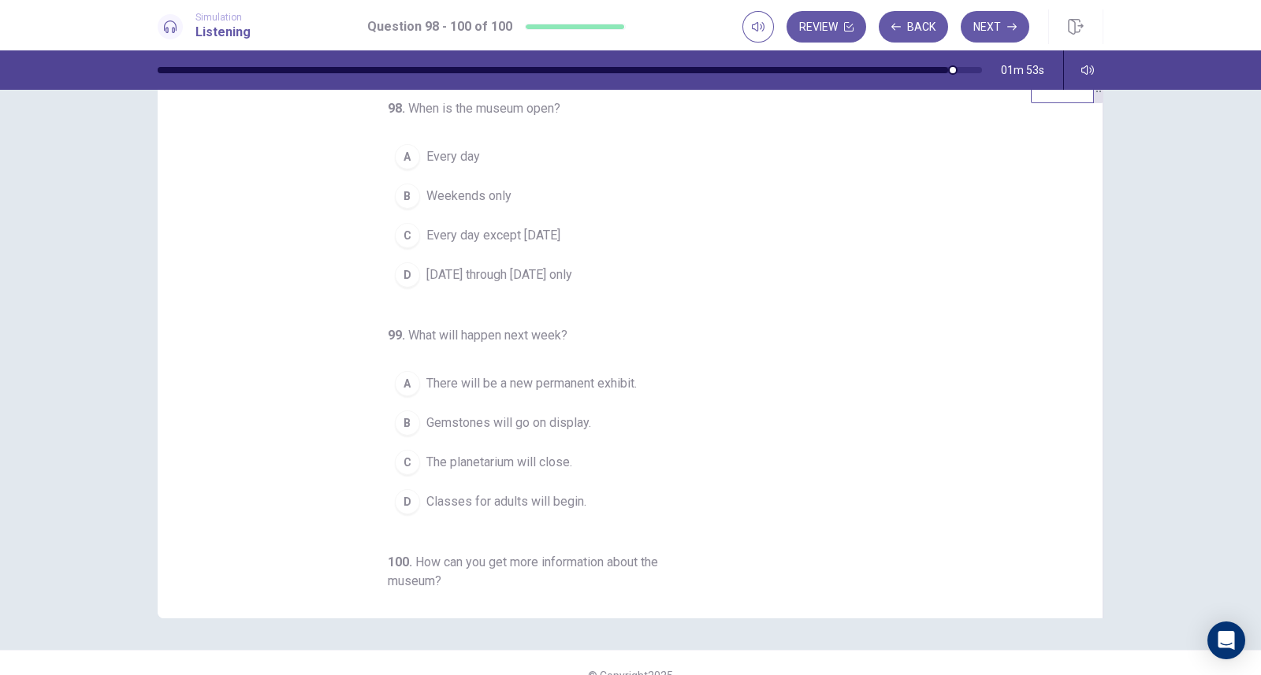
scroll to position [0, 0]
click at [453, 154] on span "Every day" at bounding box center [453, 159] width 54 height 19
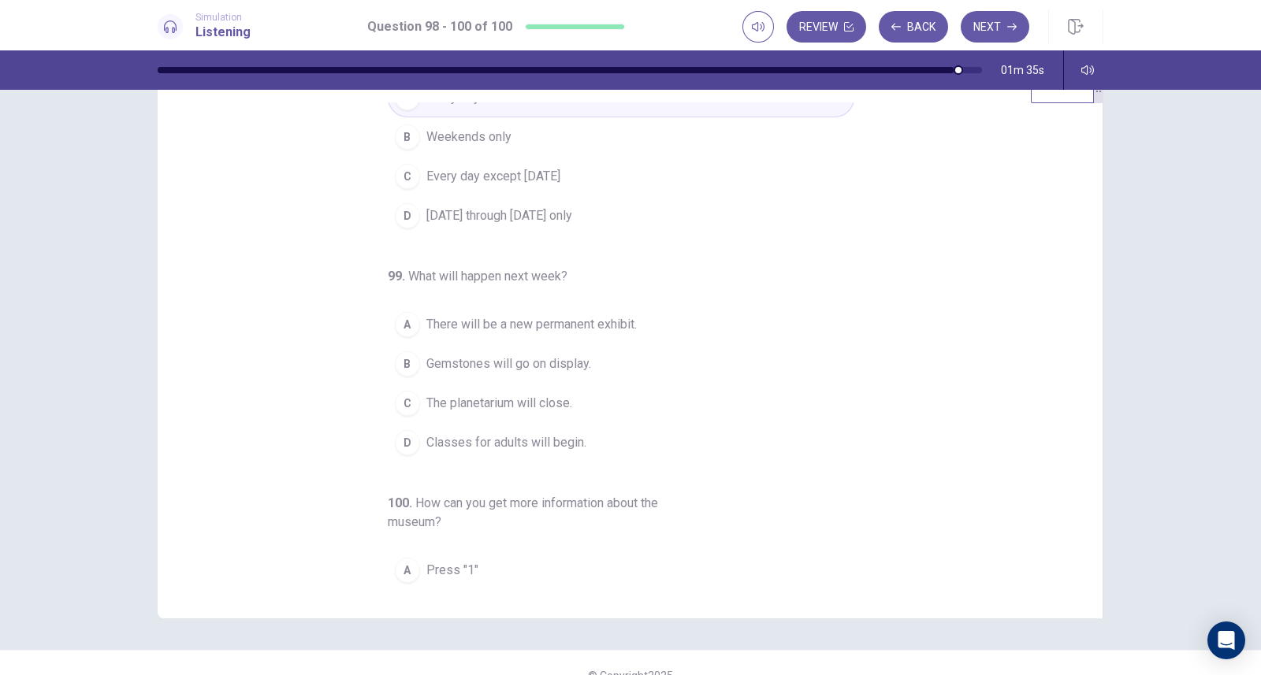
scroll to position [64, 0]
click at [550, 360] on span "Gemstones will go on display." at bounding box center [508, 362] width 165 height 19
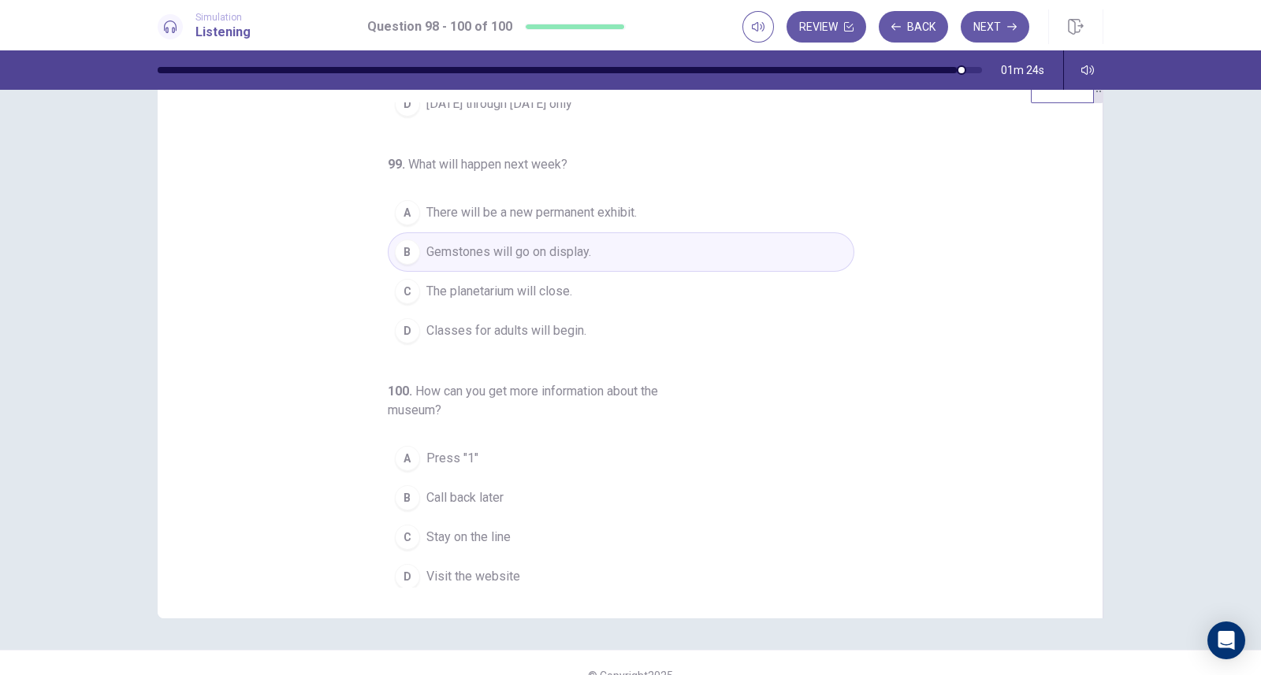
scroll to position [180, 0]
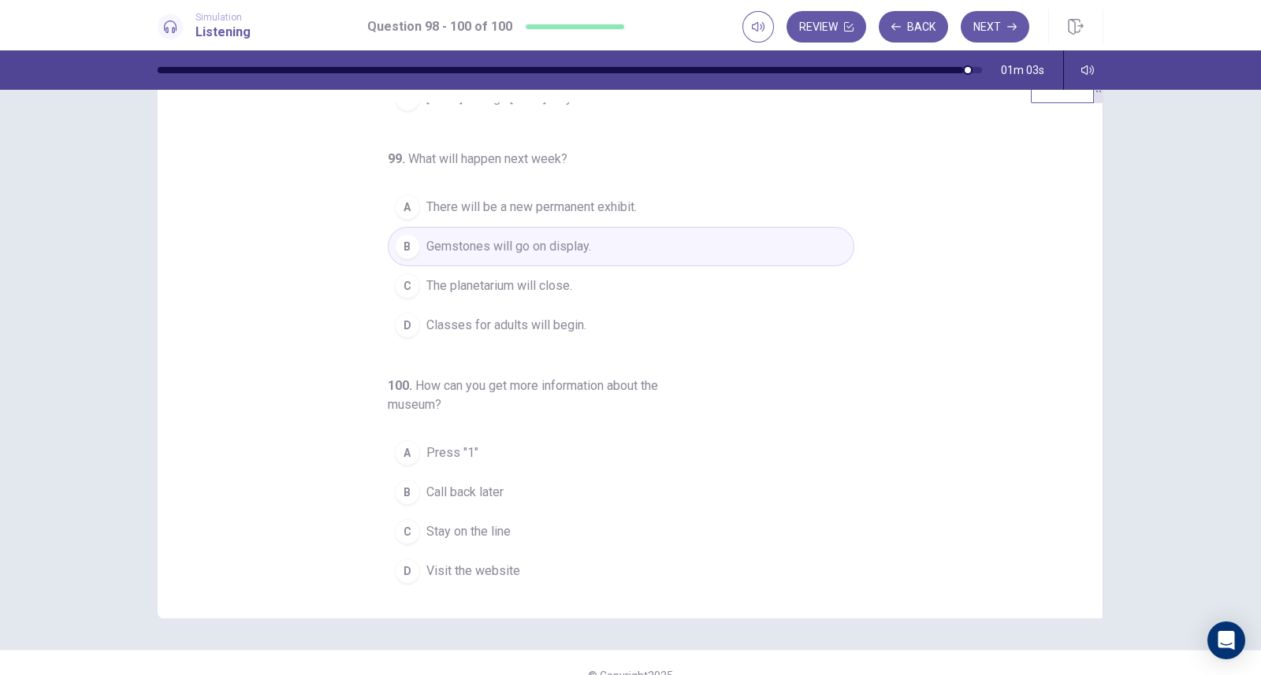
click at [490, 527] on span "Stay on the line" at bounding box center [468, 531] width 84 height 19
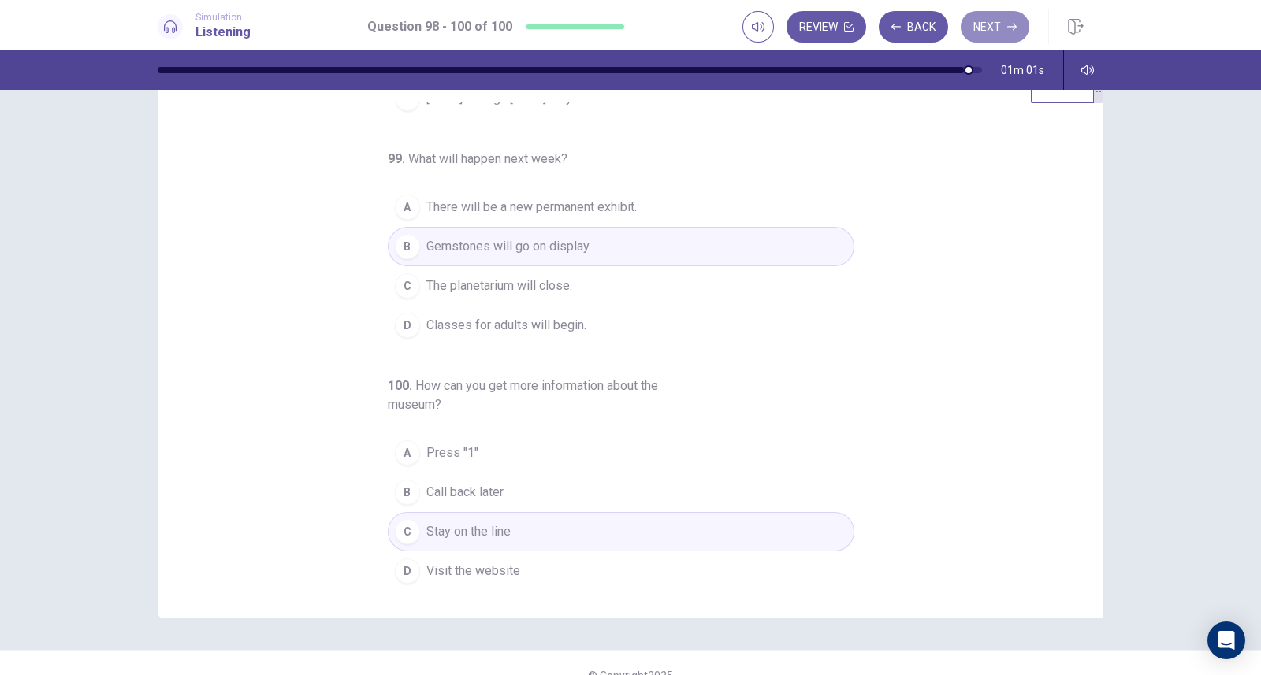
click at [997, 32] on button "Next" at bounding box center [994, 27] width 69 height 32
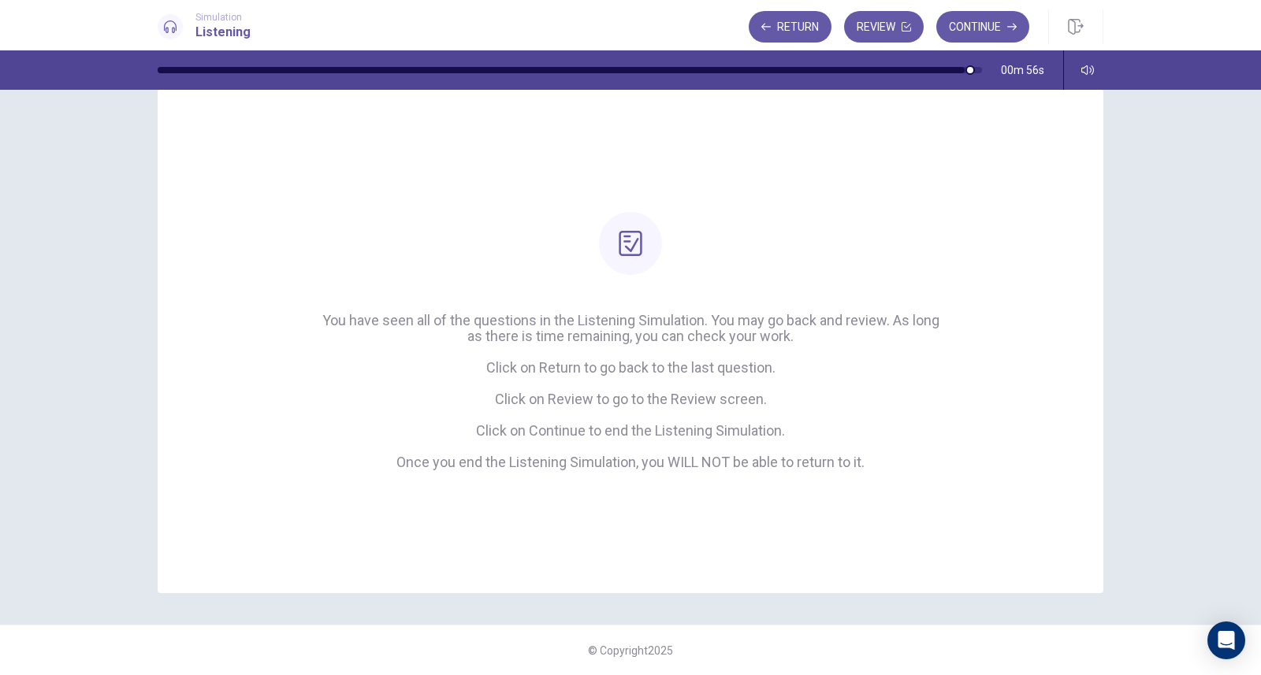
click at [974, 29] on button "Continue" at bounding box center [982, 27] width 93 height 32
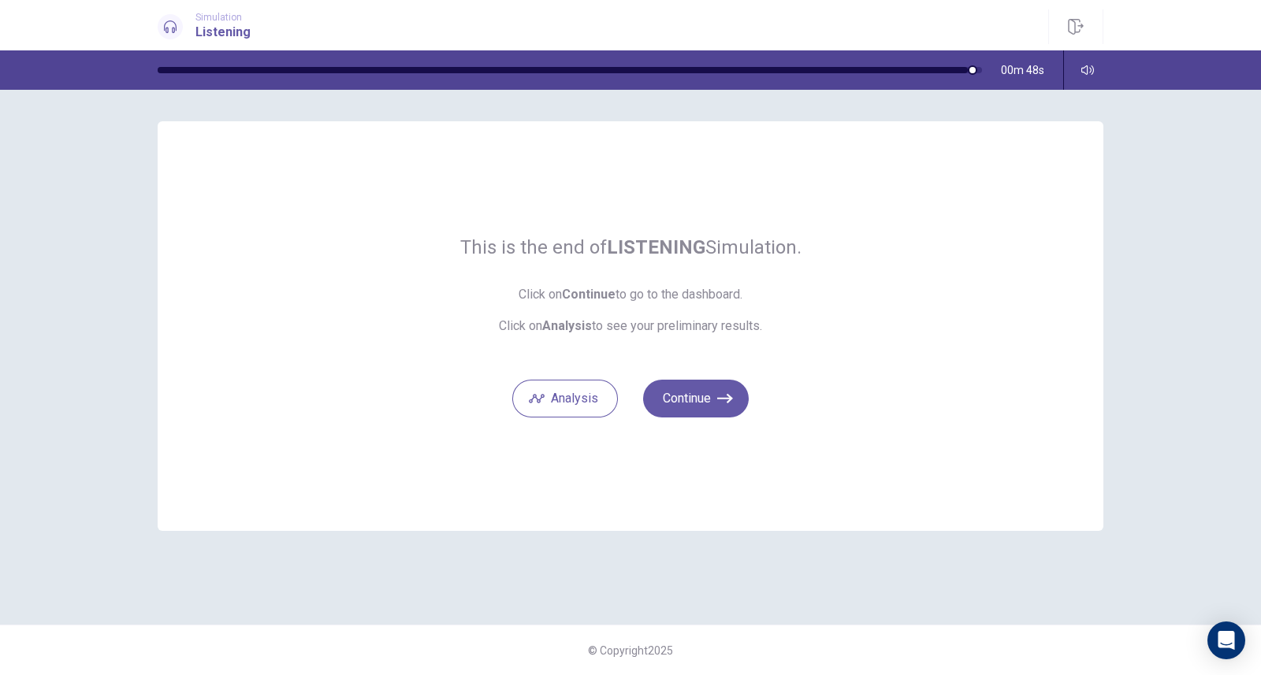
click at [588, 402] on button "Analysis" at bounding box center [565, 399] width 106 height 38
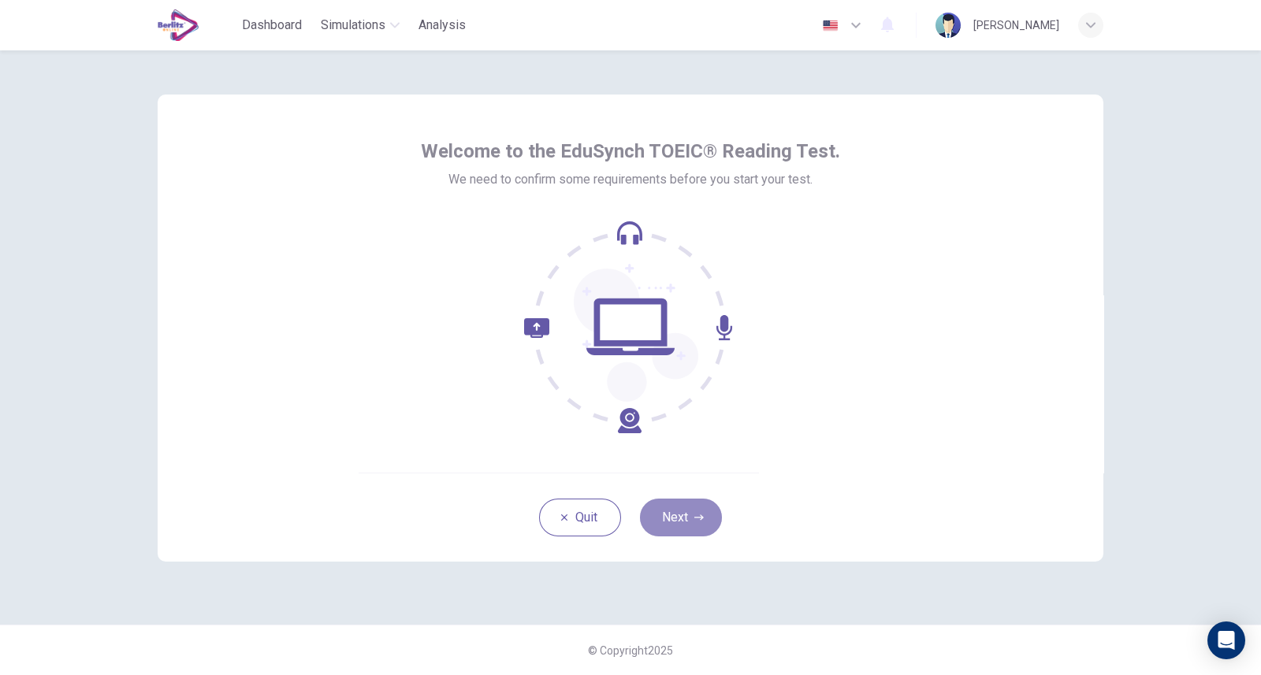
click at [683, 517] on button "Next" at bounding box center [681, 518] width 82 height 38
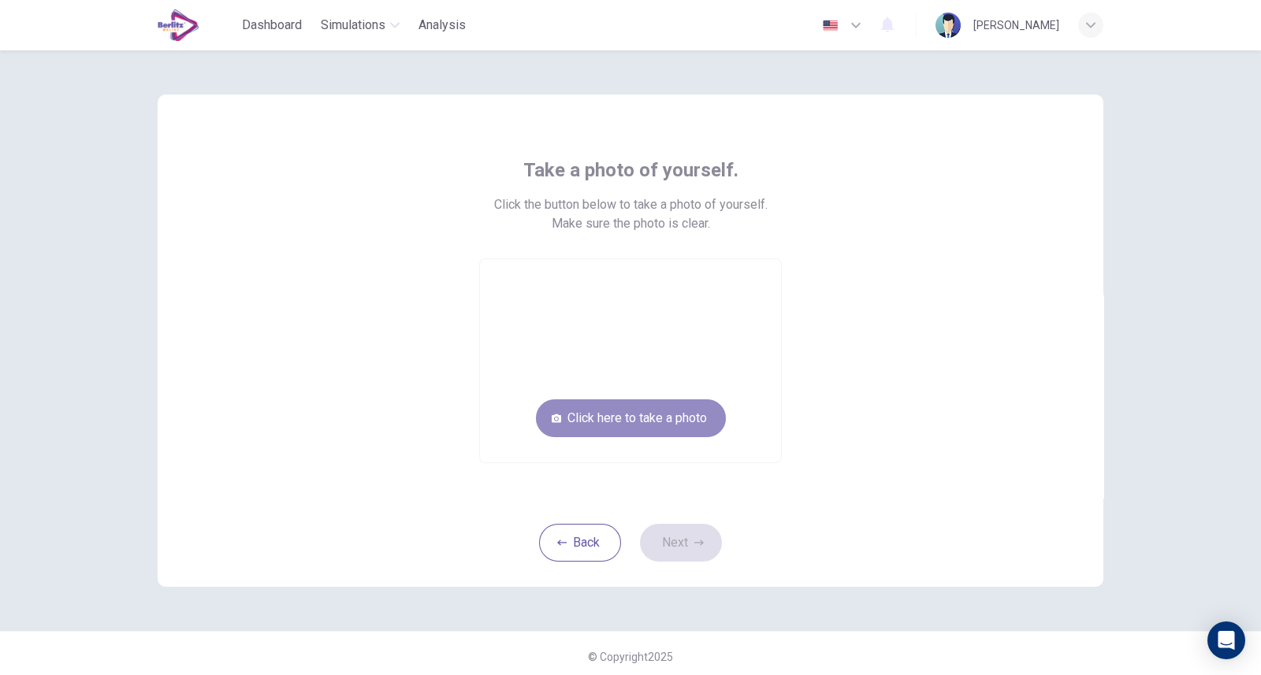
click at [660, 413] on button "Click here to take a photo" at bounding box center [631, 418] width 190 height 38
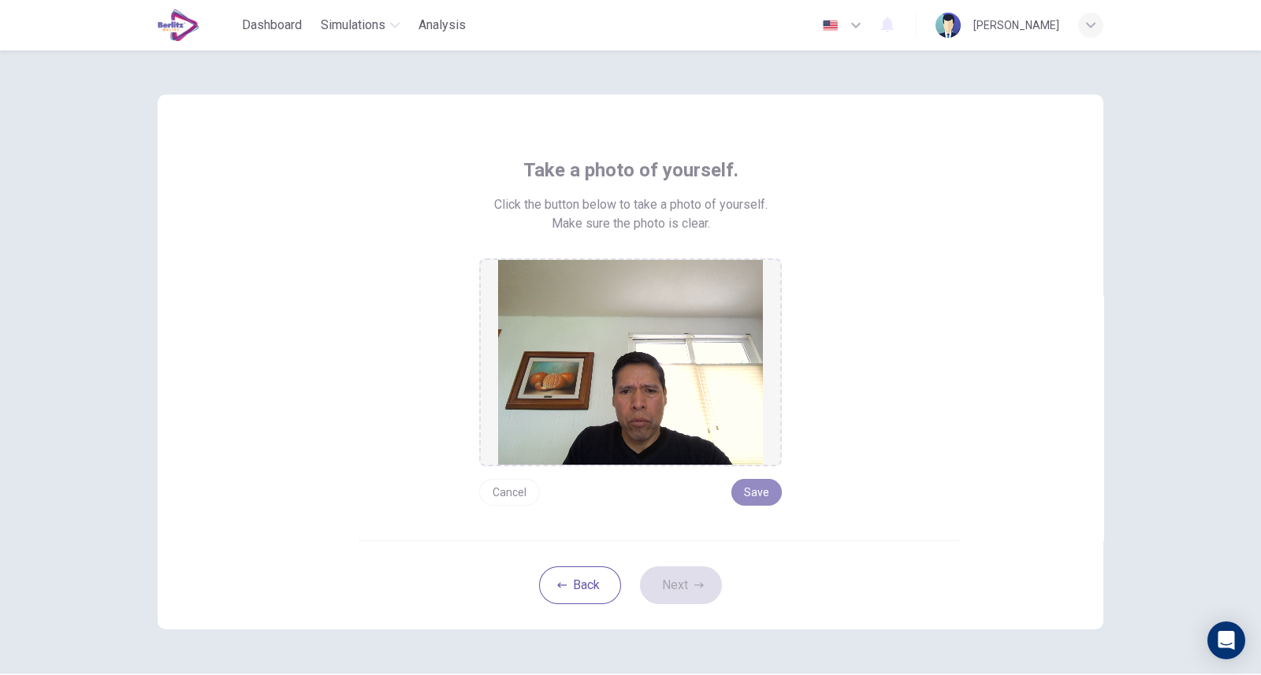
click at [756, 488] on button "Save" at bounding box center [756, 492] width 50 height 27
click at [669, 588] on button "Next" at bounding box center [681, 585] width 82 height 38
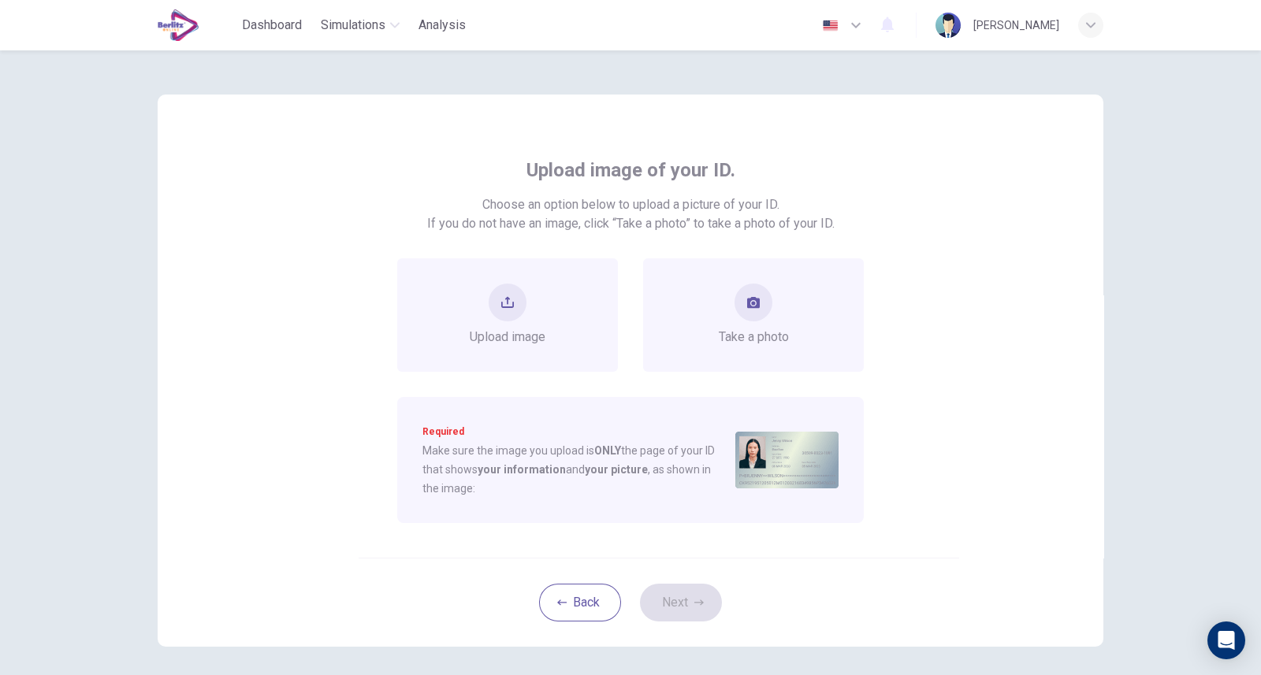
click at [751, 317] on button "take photo" at bounding box center [753, 303] width 38 height 38
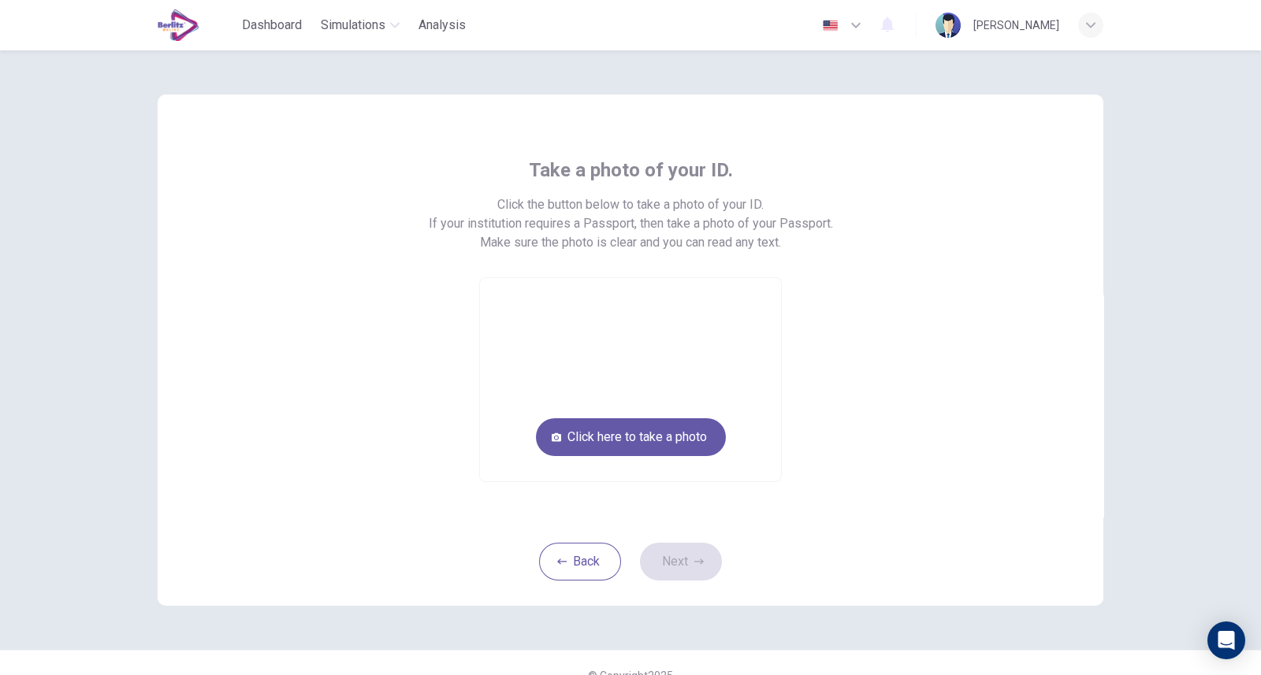
click at [628, 436] on button "Click here to take a photo" at bounding box center [631, 437] width 190 height 38
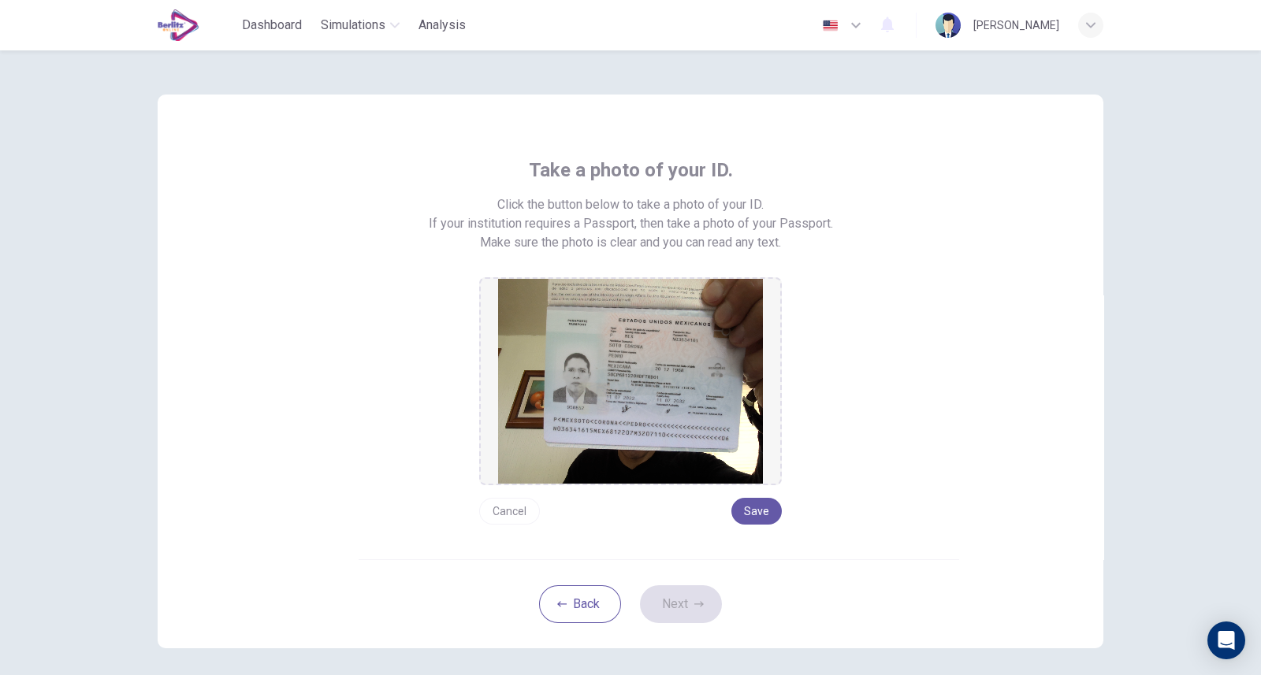
click at [735, 506] on button "Save" at bounding box center [756, 511] width 50 height 27
click at [671, 609] on button "Next" at bounding box center [681, 604] width 82 height 38
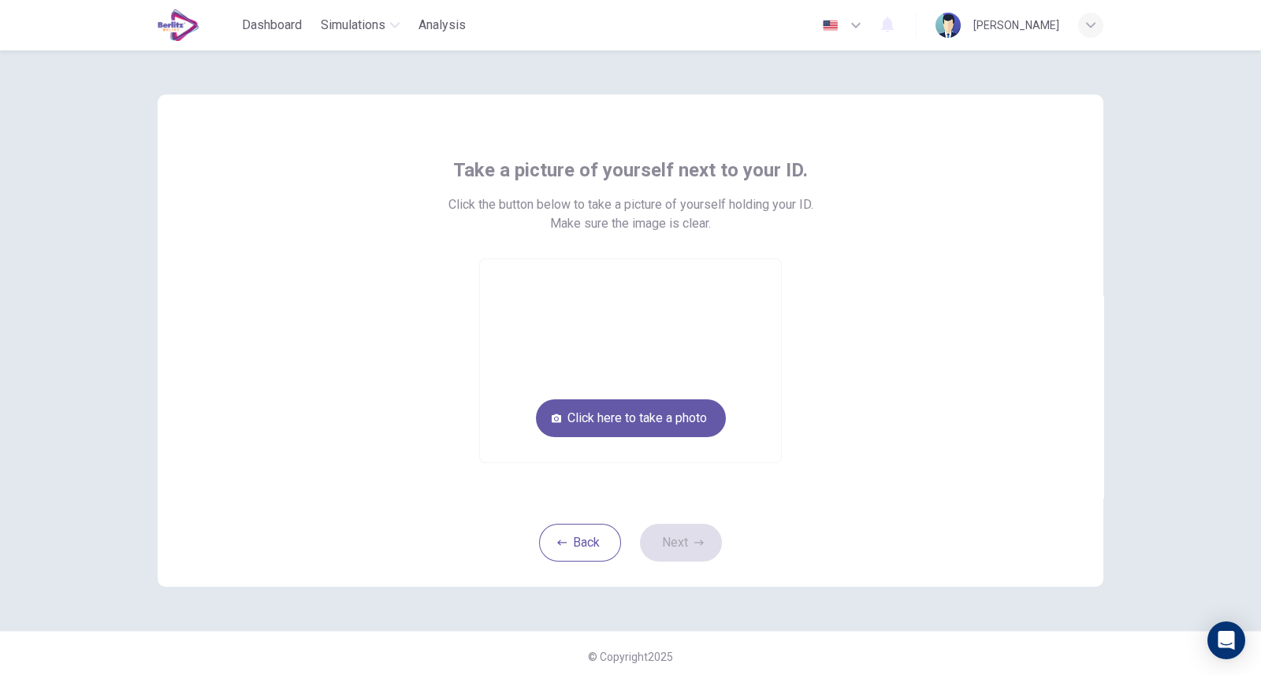
click at [671, 609] on div "Take a picture of yourself next to your ID. Click the button below to take a pi…" at bounding box center [630, 340] width 996 height 581
click at [620, 423] on button "Click here to take a photo" at bounding box center [631, 418] width 190 height 38
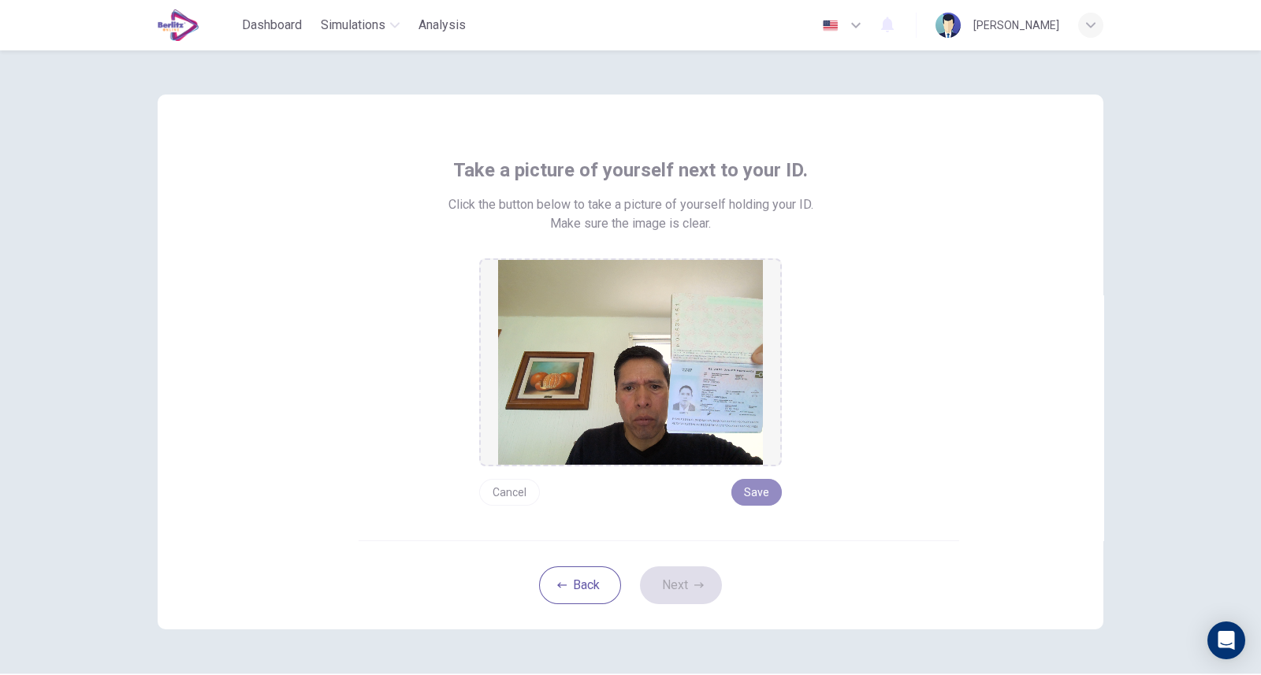
click at [752, 488] on button "Save" at bounding box center [756, 492] width 50 height 27
click at [666, 585] on button "Next" at bounding box center [681, 585] width 82 height 38
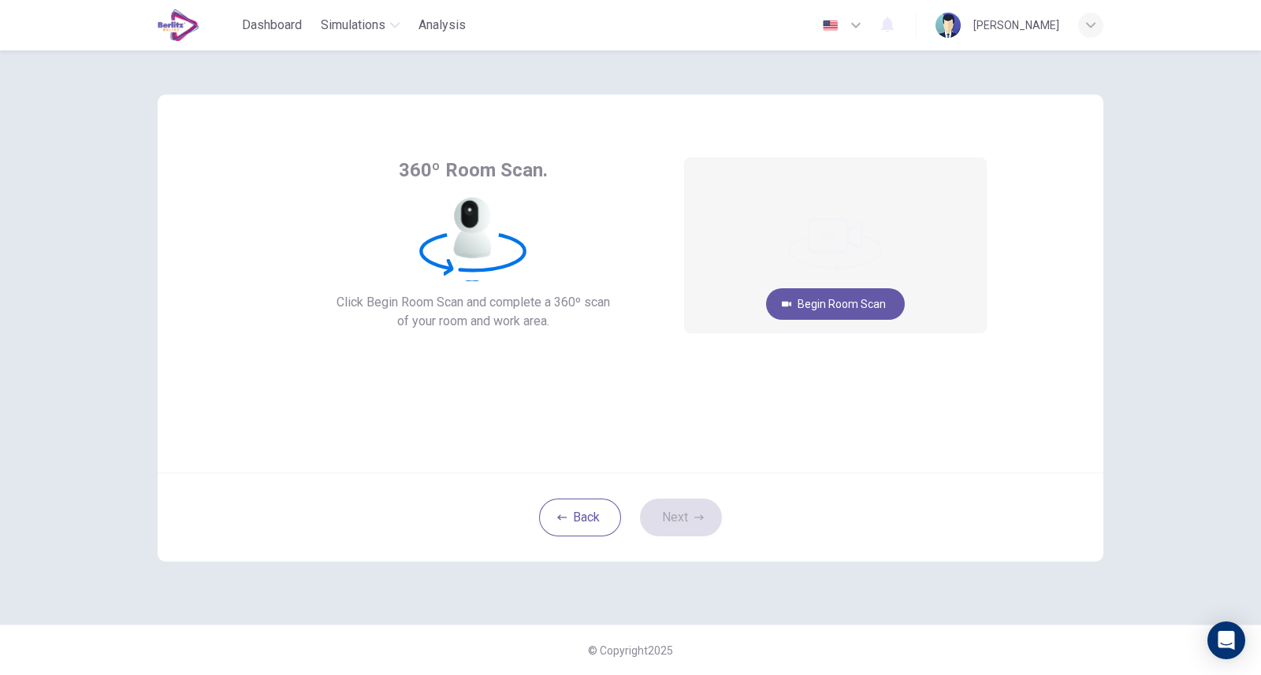
click at [863, 311] on button "Begin Room Scan" at bounding box center [835, 304] width 139 height 32
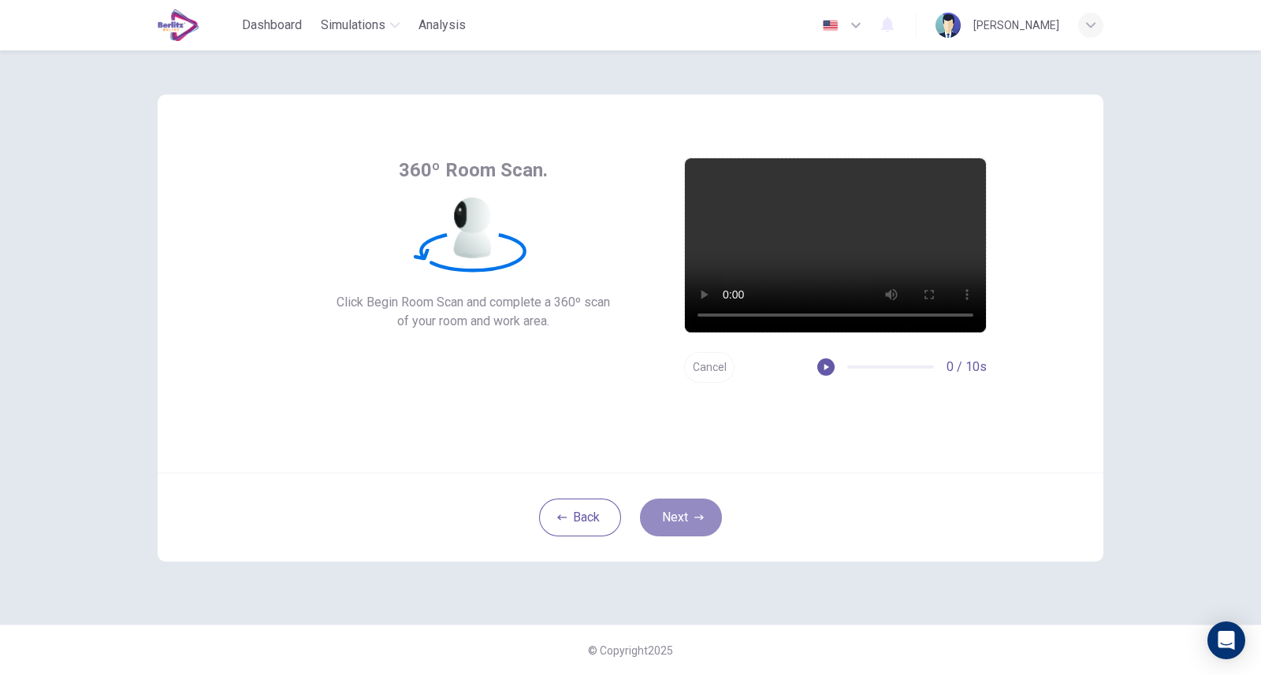
click at [674, 520] on button "Next" at bounding box center [681, 518] width 82 height 38
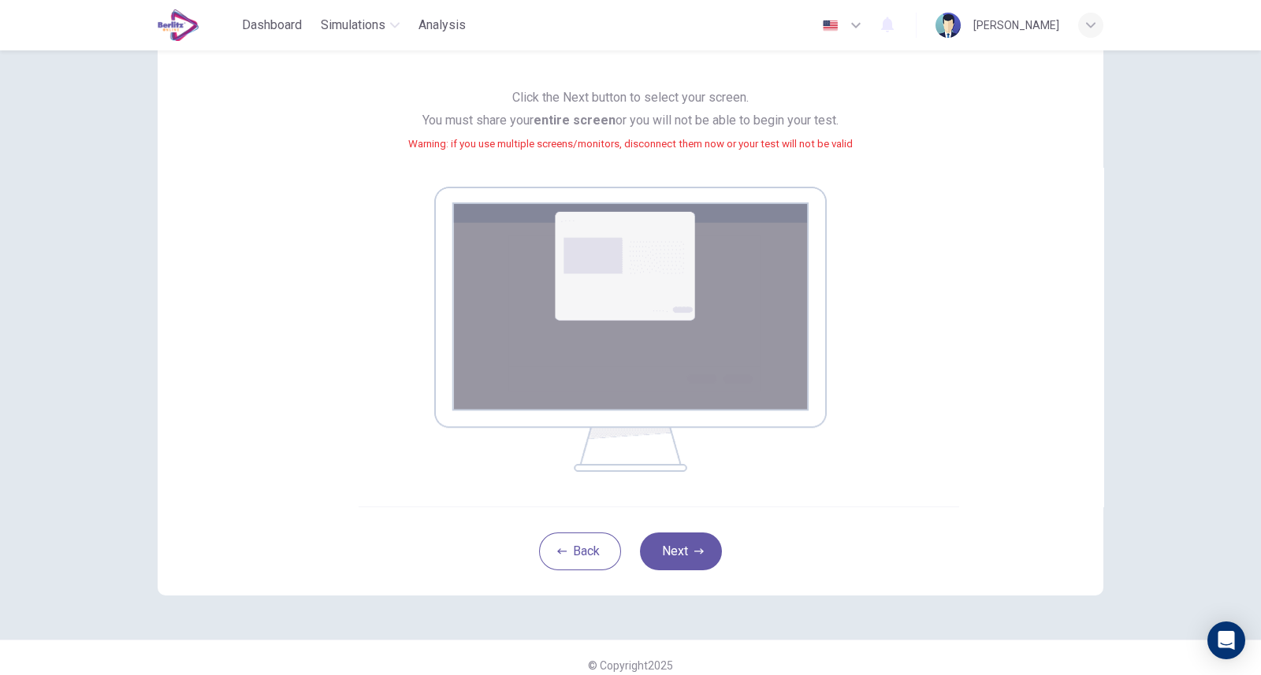
scroll to position [143, 0]
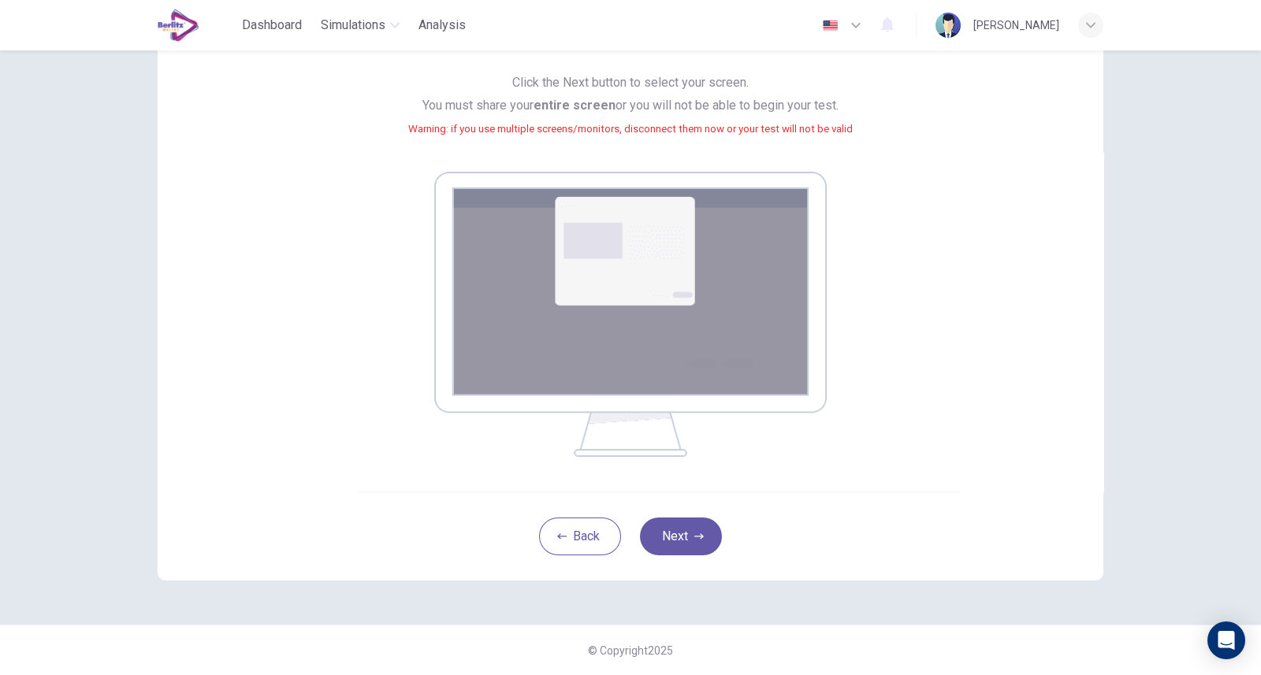
click at [669, 535] on button "Next" at bounding box center [681, 537] width 82 height 38
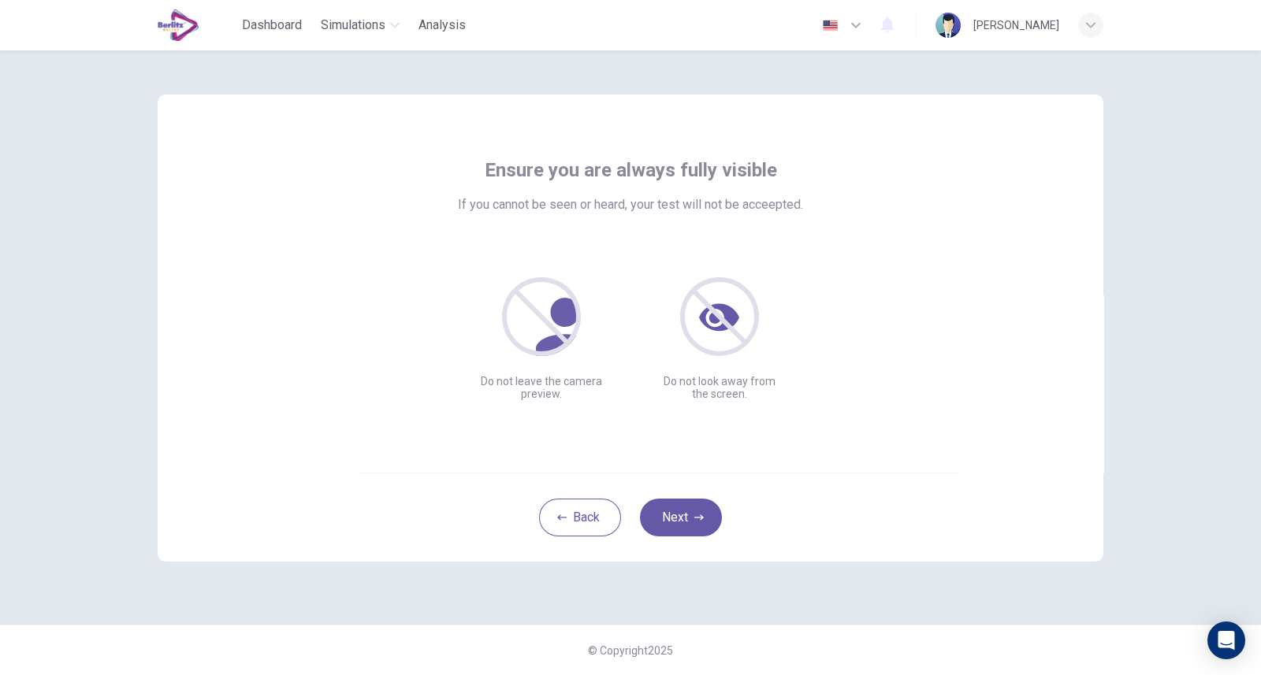
scroll to position [0, 0]
click at [658, 505] on button "Next" at bounding box center [681, 518] width 82 height 38
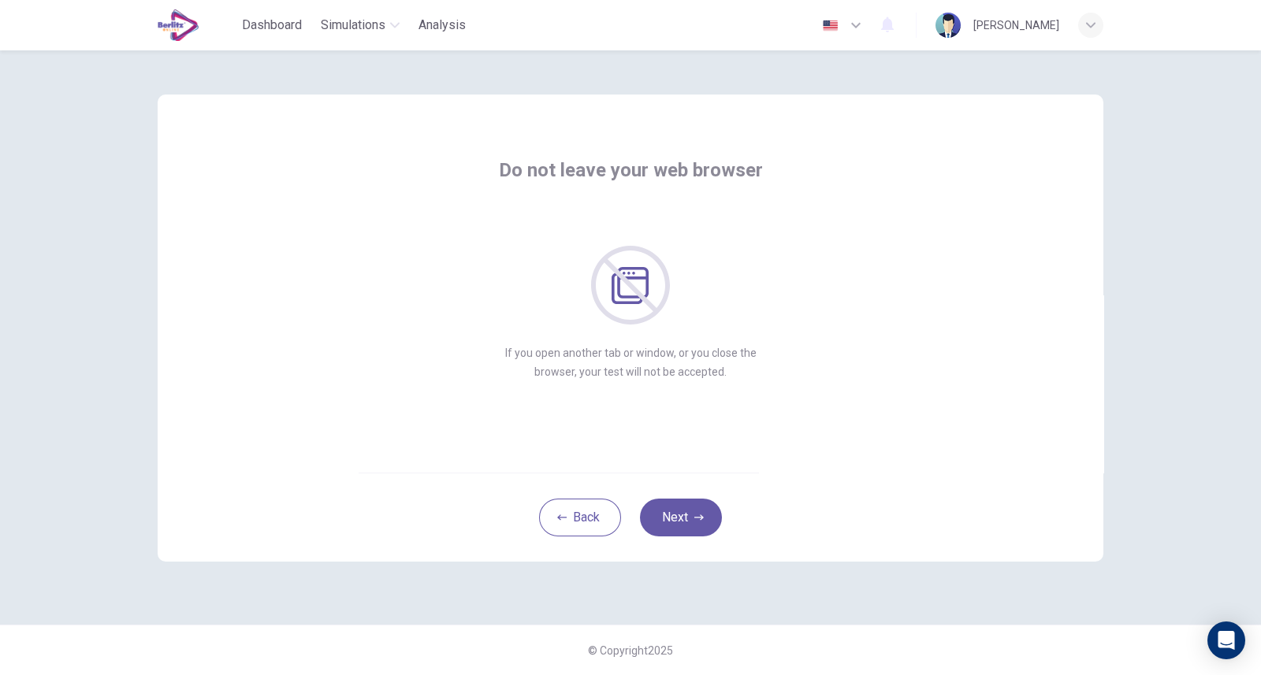
click at [670, 512] on button "Next" at bounding box center [681, 518] width 82 height 38
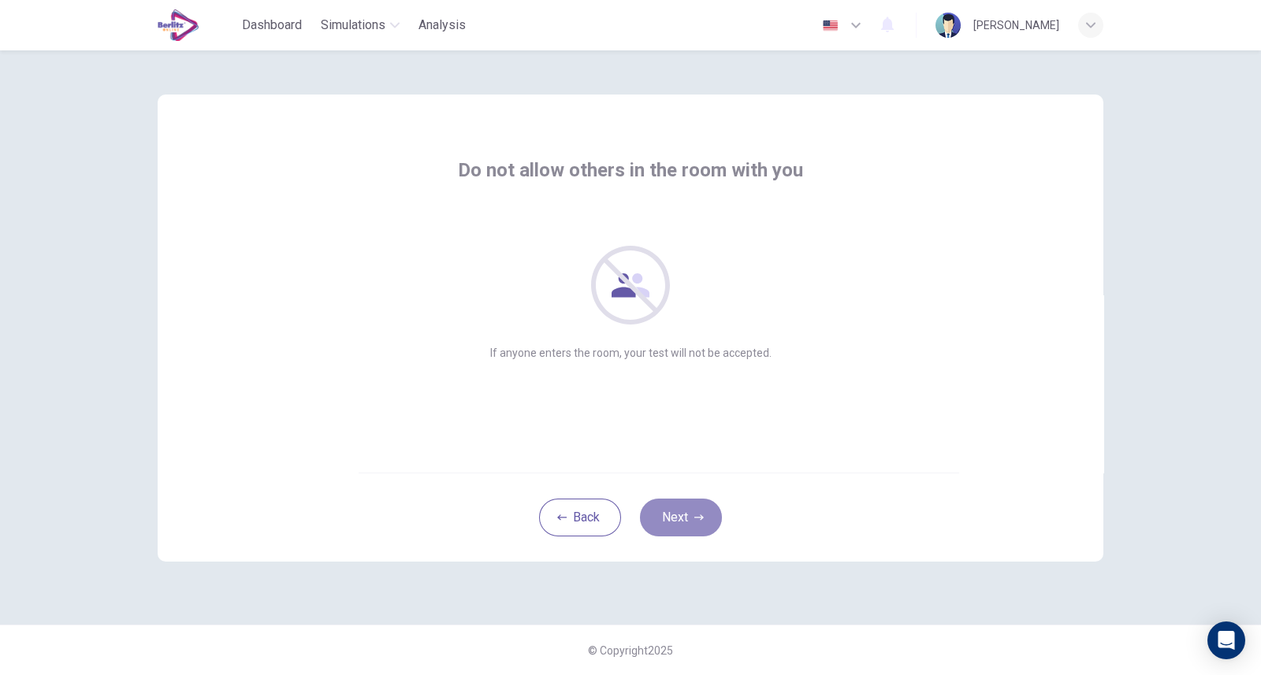
click at [670, 512] on button "Next" at bounding box center [681, 518] width 82 height 38
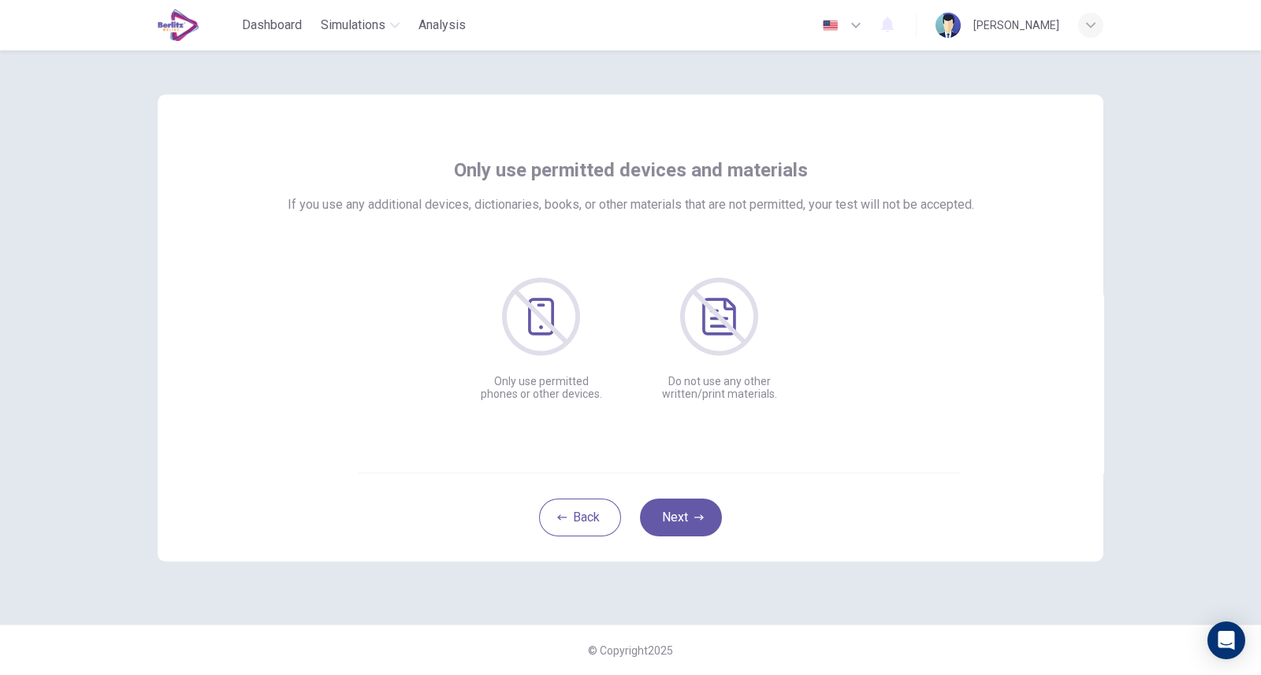
click at [670, 512] on button "Next" at bounding box center [681, 518] width 82 height 38
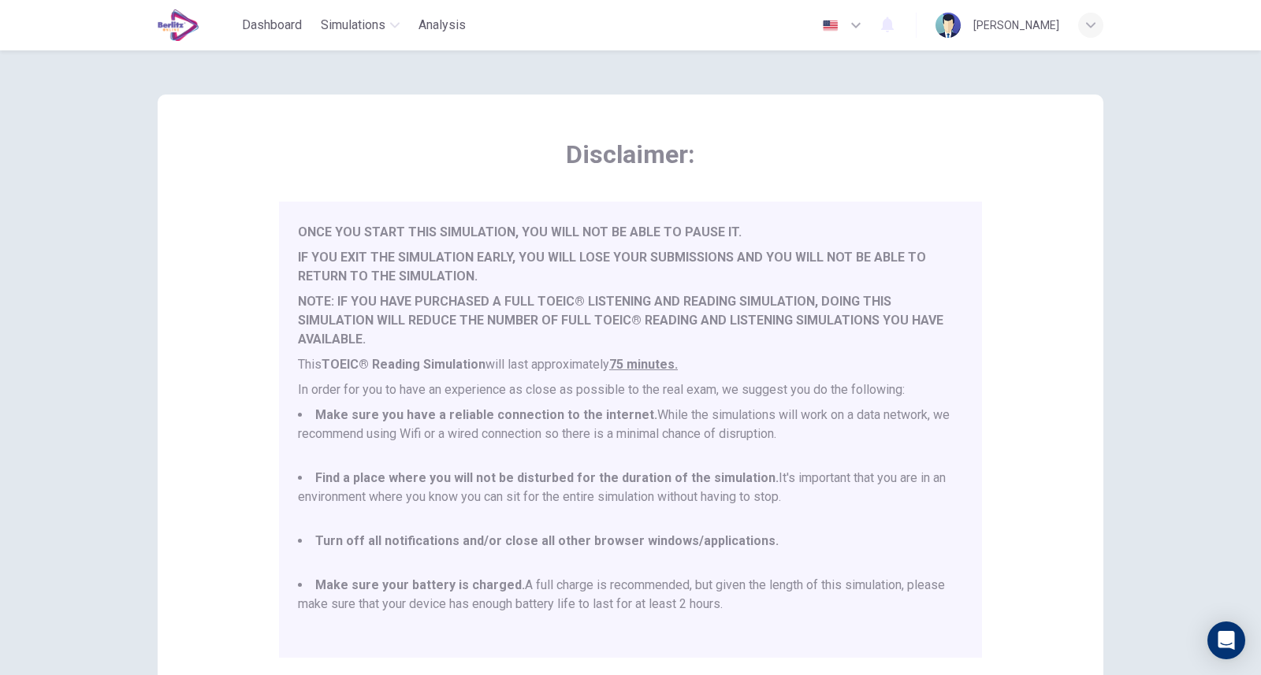
scroll to position [200, 0]
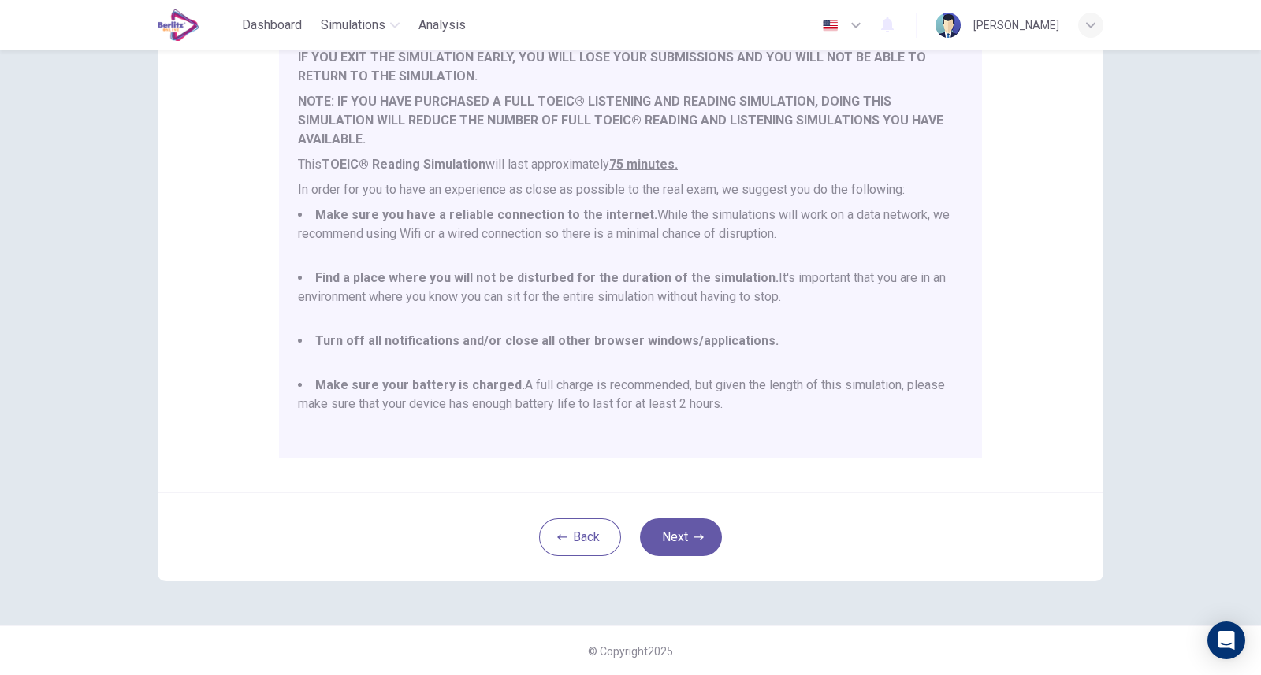
click at [671, 530] on button "Next" at bounding box center [681, 537] width 82 height 38
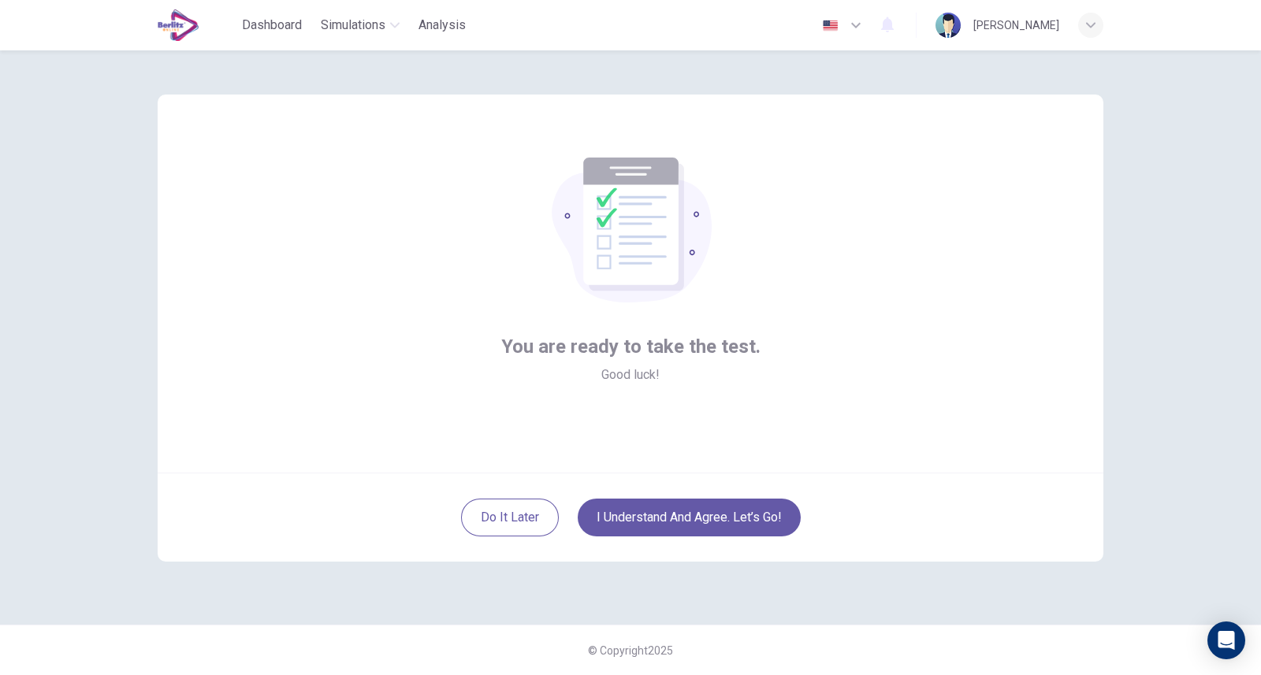
scroll to position [0, 0]
click at [696, 520] on button "I understand and agree. Let’s go!" at bounding box center [688, 518] width 223 height 38
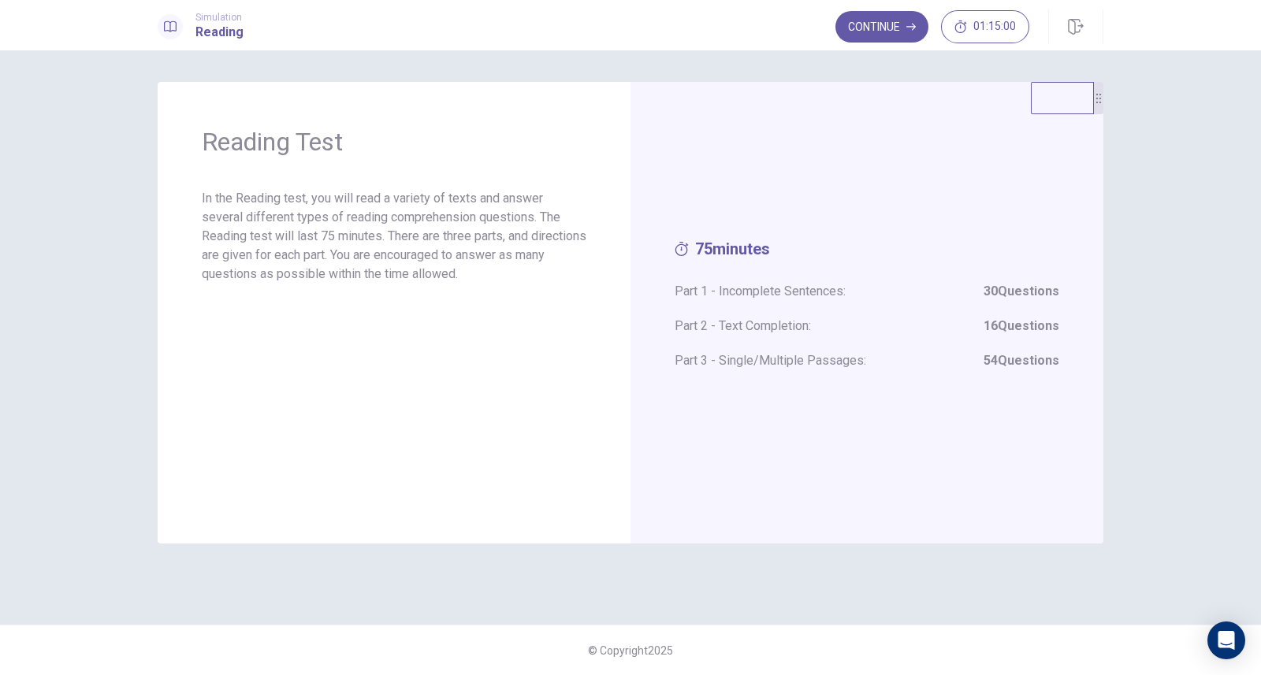
click at [881, 23] on button "Continue" at bounding box center [881, 27] width 93 height 32
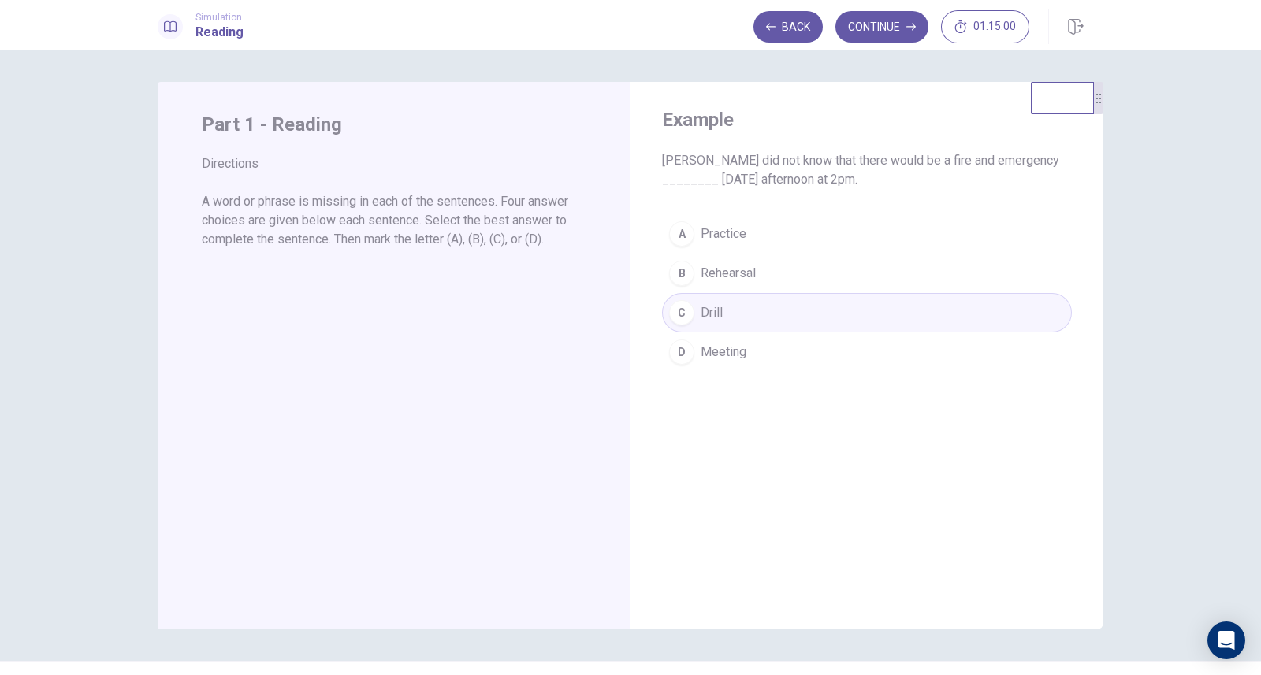
click at [741, 265] on div "A Practice B Rehearsal C Drill D Meeting" at bounding box center [867, 293] width 410 height 158
click at [713, 272] on div "A Practice B Rehearsal C Drill D Meeting" at bounding box center [867, 293] width 410 height 158
click at [886, 30] on button "Continue" at bounding box center [881, 27] width 93 height 32
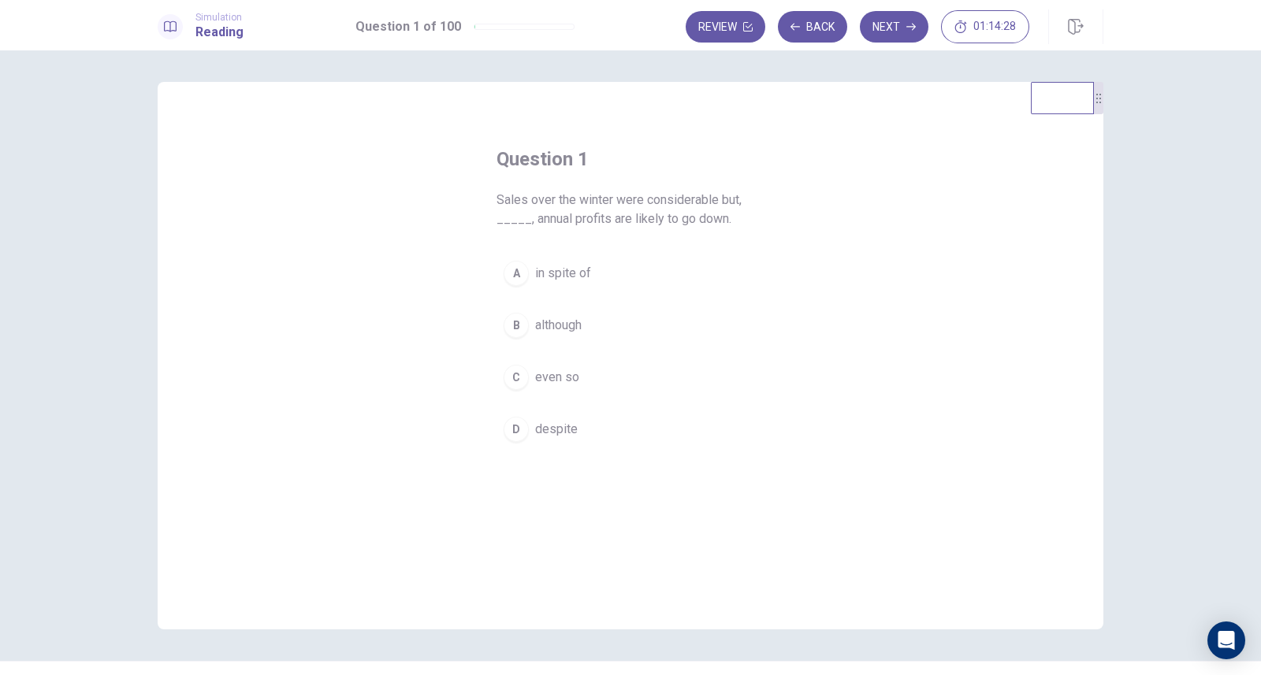
click at [535, 420] on span "despite" at bounding box center [556, 429] width 43 height 19
click at [889, 23] on button "Next" at bounding box center [894, 27] width 69 height 32
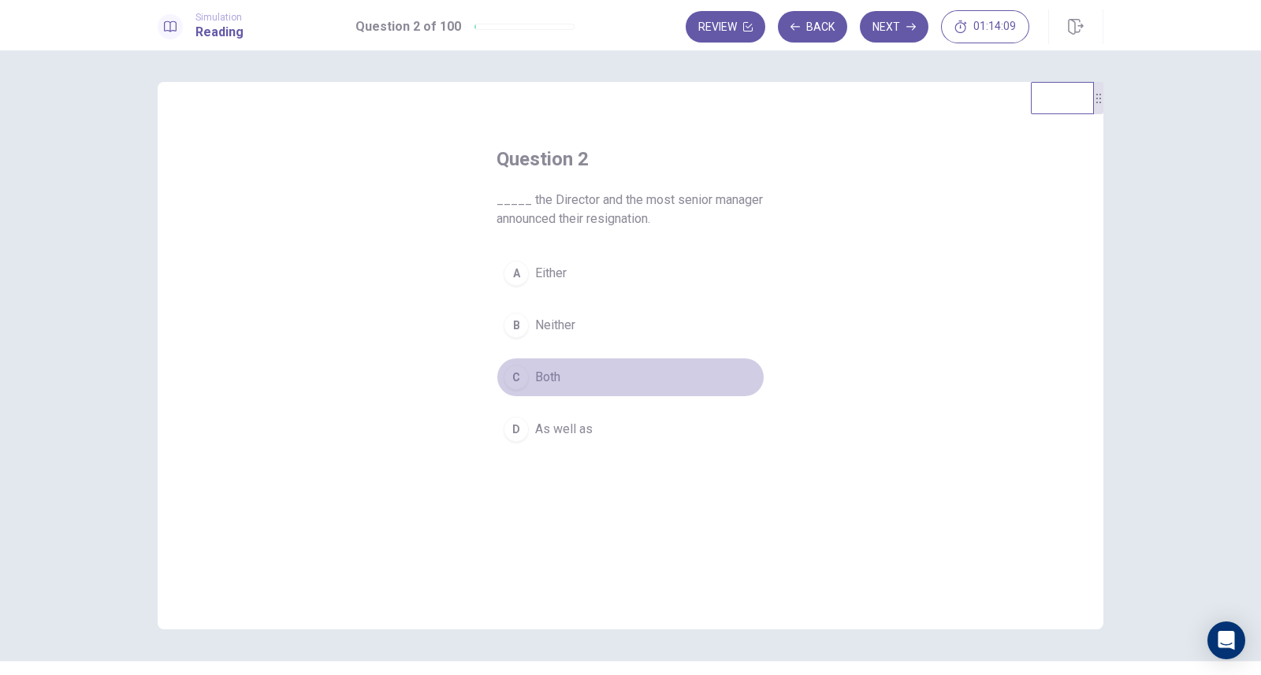
click at [559, 376] on button "C Both" at bounding box center [630, 377] width 268 height 39
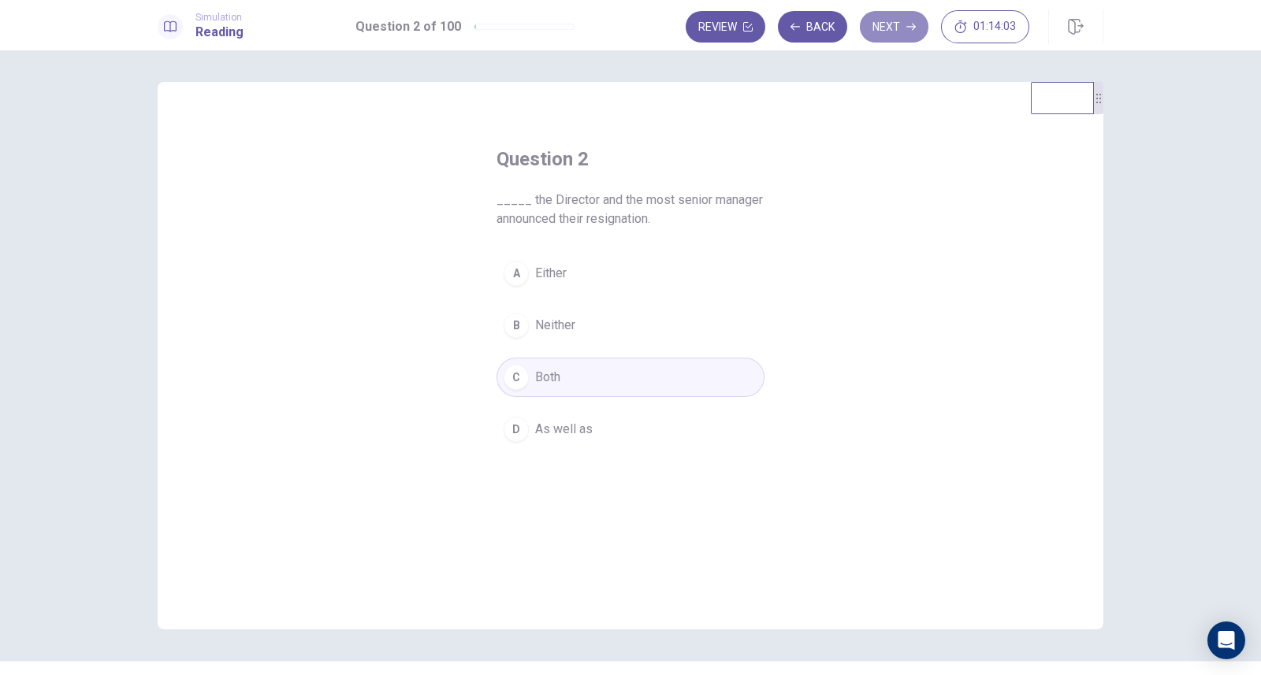
click at [908, 24] on icon "button" at bounding box center [910, 26] width 9 height 9
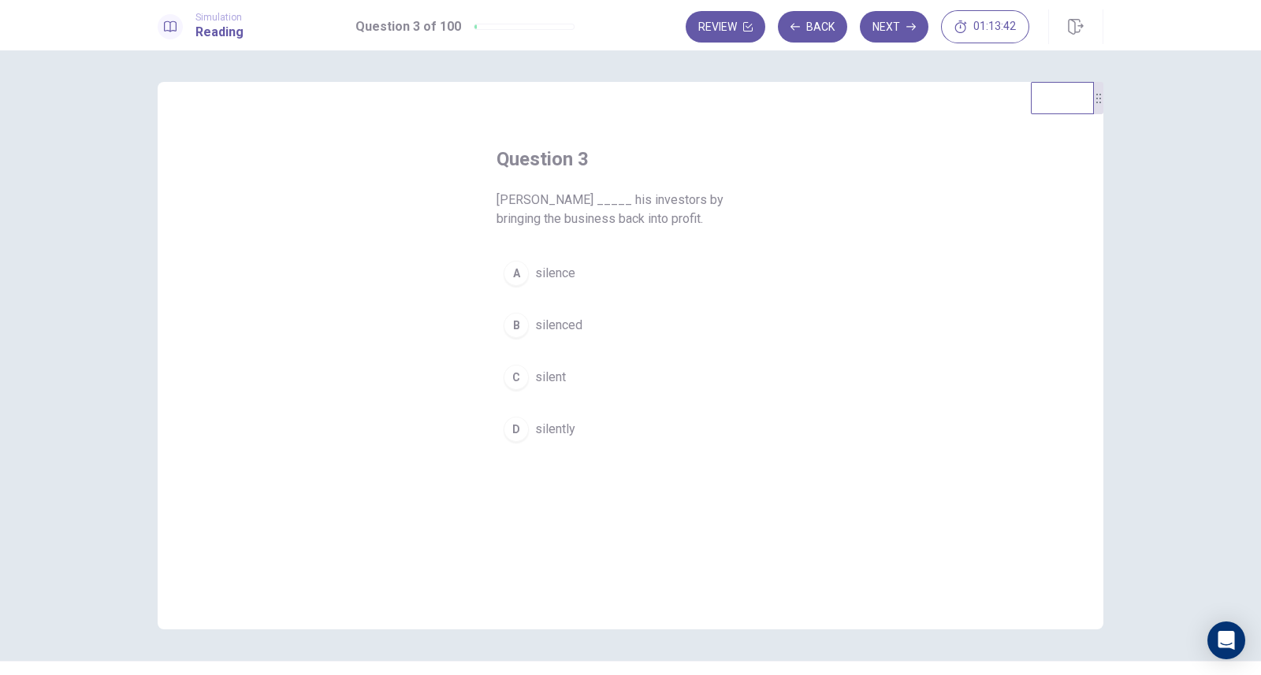
click at [544, 327] on span "silenced" at bounding box center [558, 325] width 47 height 19
click at [889, 29] on button "Next" at bounding box center [894, 27] width 69 height 32
click at [552, 430] on span "engineers" at bounding box center [562, 429] width 55 height 19
click at [894, 26] on button "Next" at bounding box center [894, 27] width 69 height 32
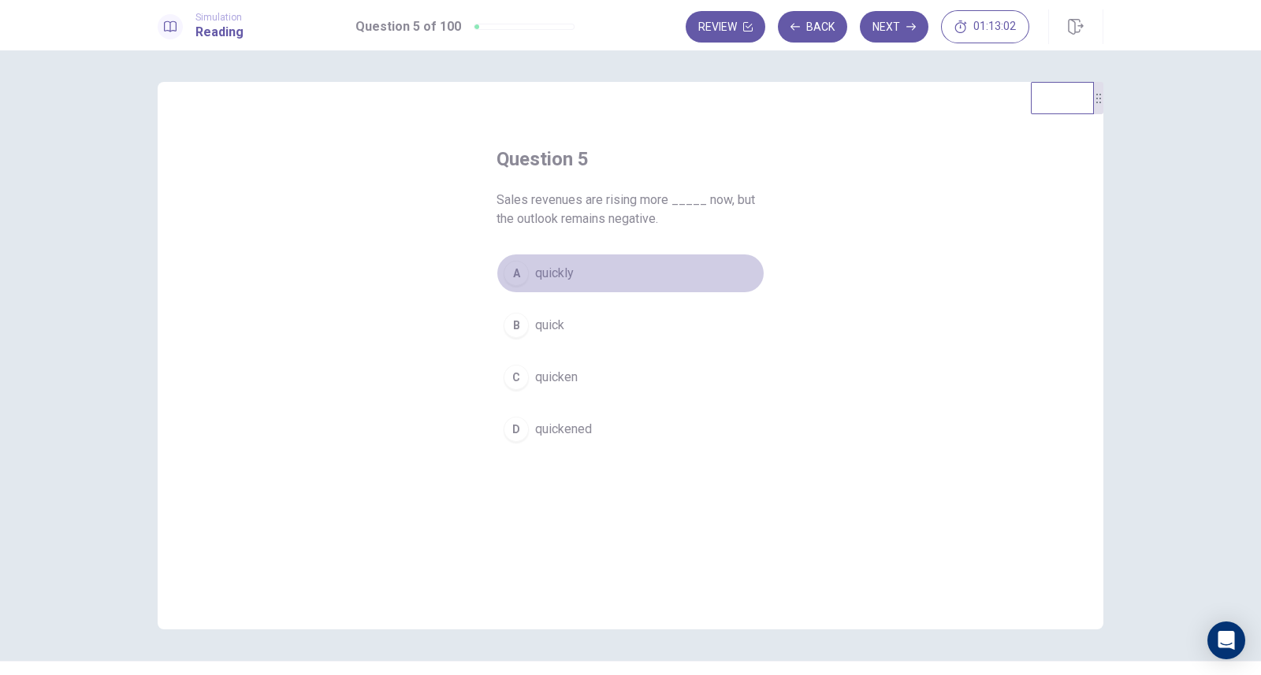
click at [544, 269] on span "quickly" at bounding box center [554, 273] width 39 height 19
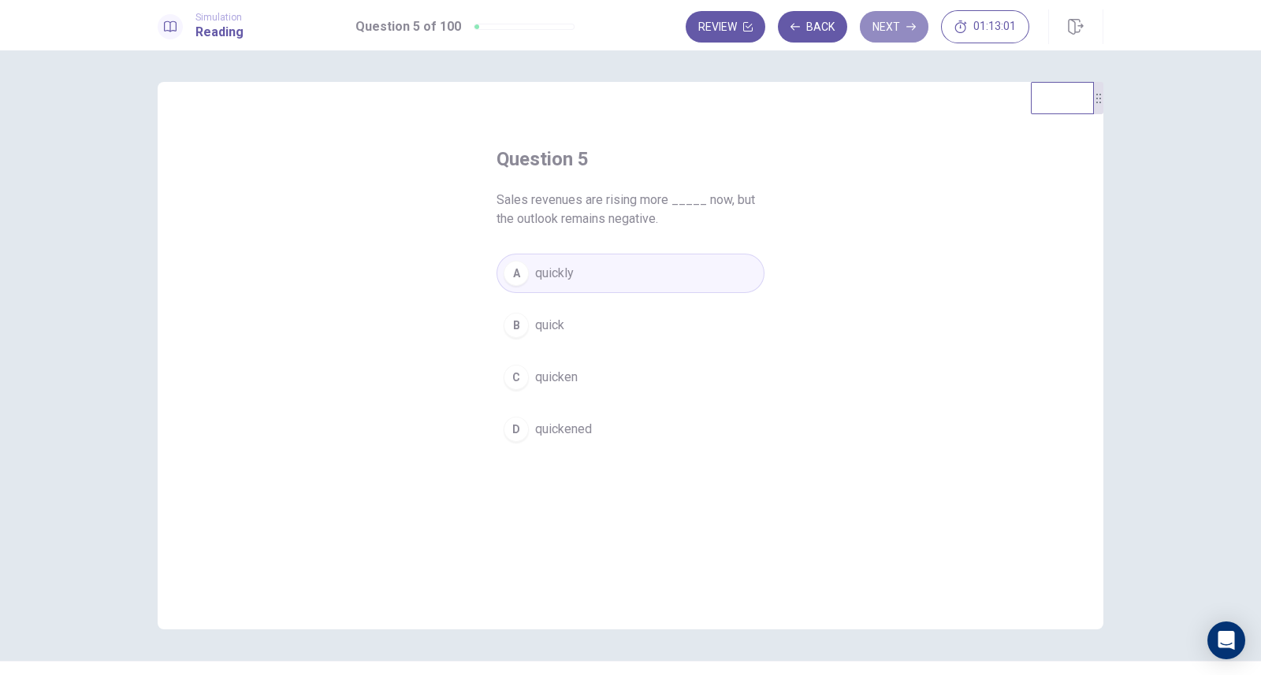
click at [891, 29] on button "Next" at bounding box center [894, 27] width 69 height 32
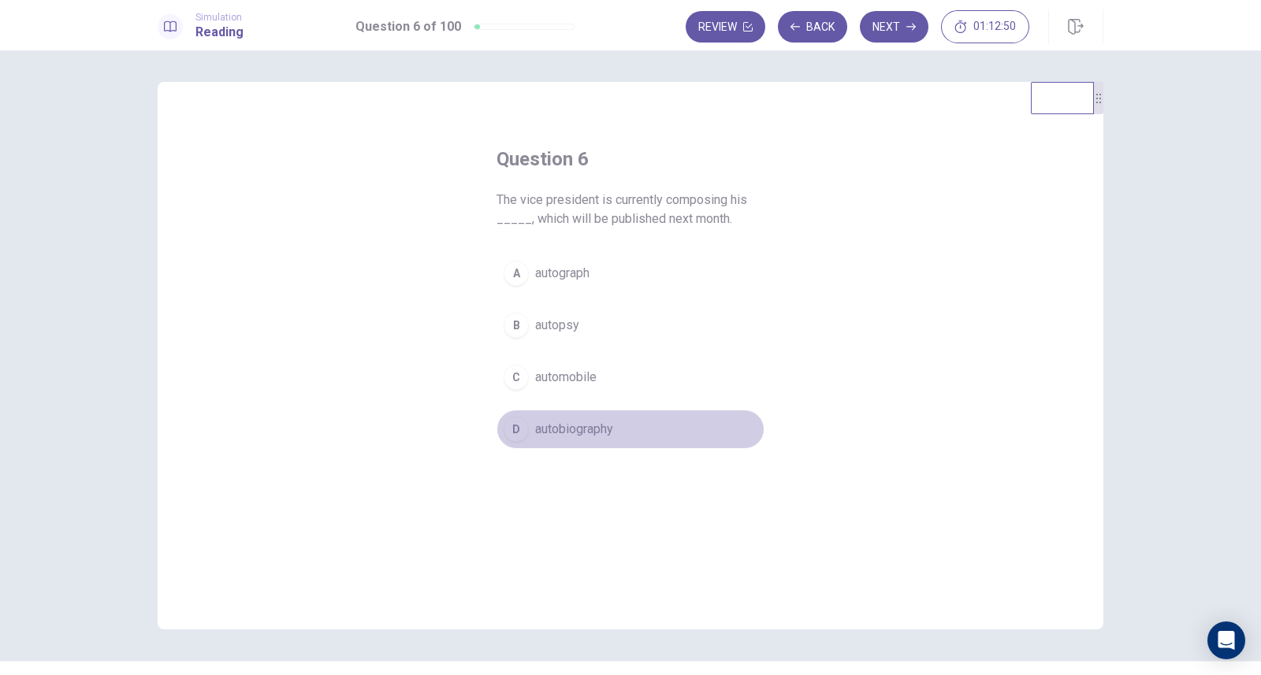
click at [555, 427] on span "autobiography" at bounding box center [574, 429] width 78 height 19
click at [897, 26] on button "Next" at bounding box center [894, 27] width 69 height 32
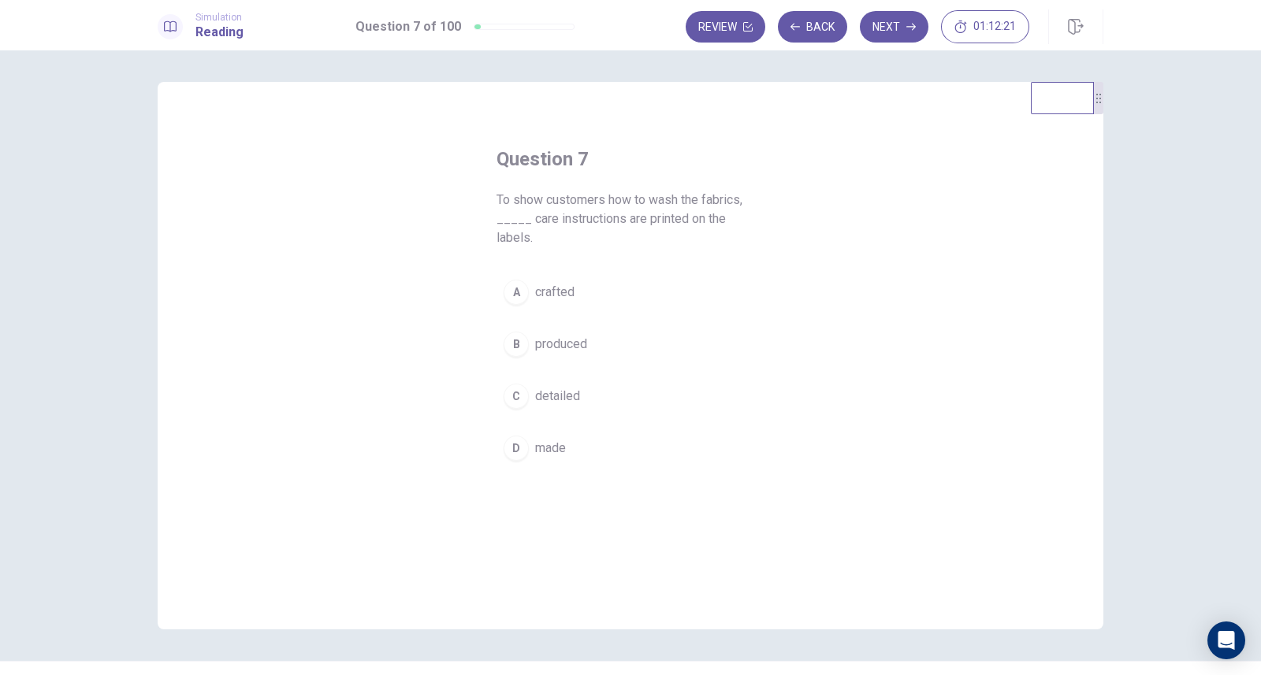
click at [568, 387] on span "detailed" at bounding box center [557, 396] width 45 height 19
click at [901, 24] on button "Next" at bounding box center [894, 27] width 69 height 32
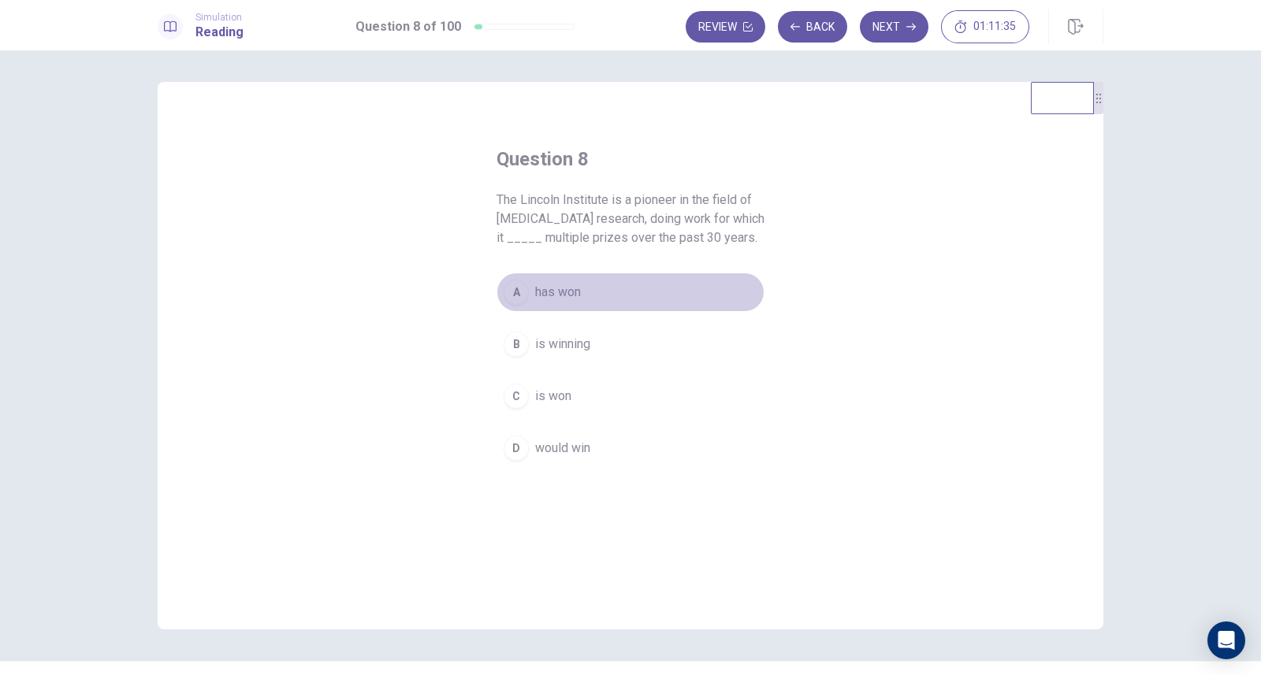
click at [548, 294] on span "has won" at bounding box center [558, 292] width 46 height 19
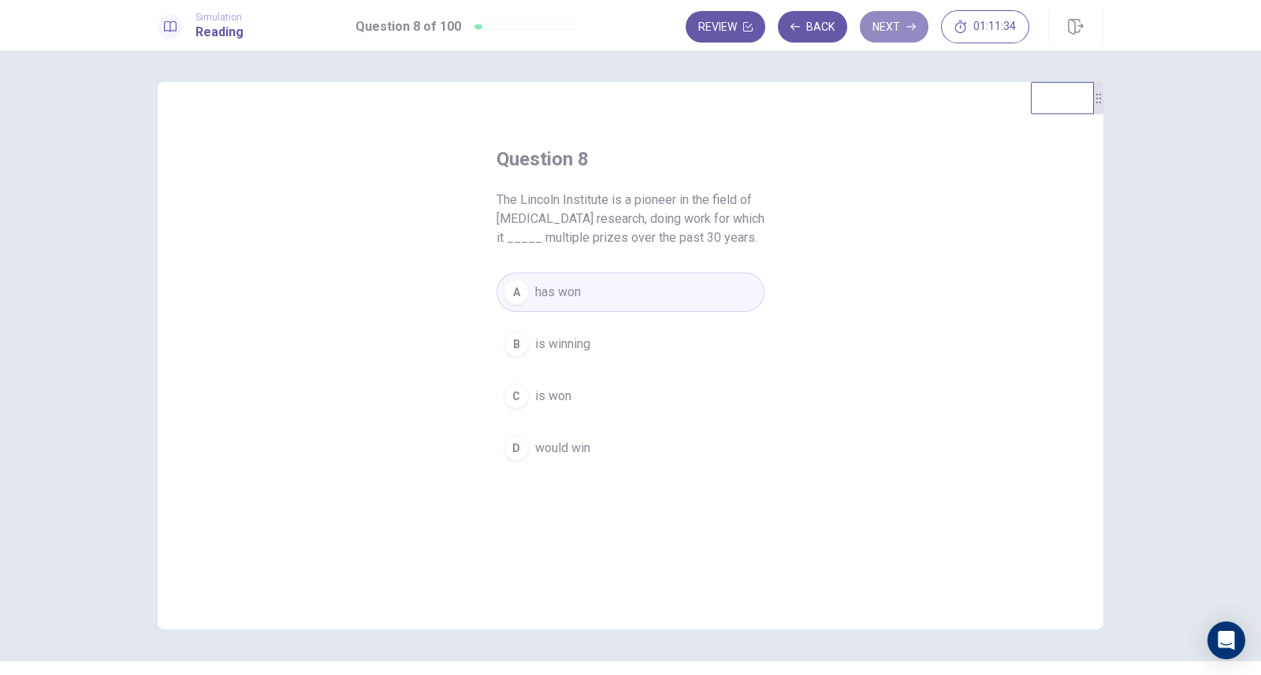
click at [894, 31] on button "Next" at bounding box center [894, 27] width 69 height 32
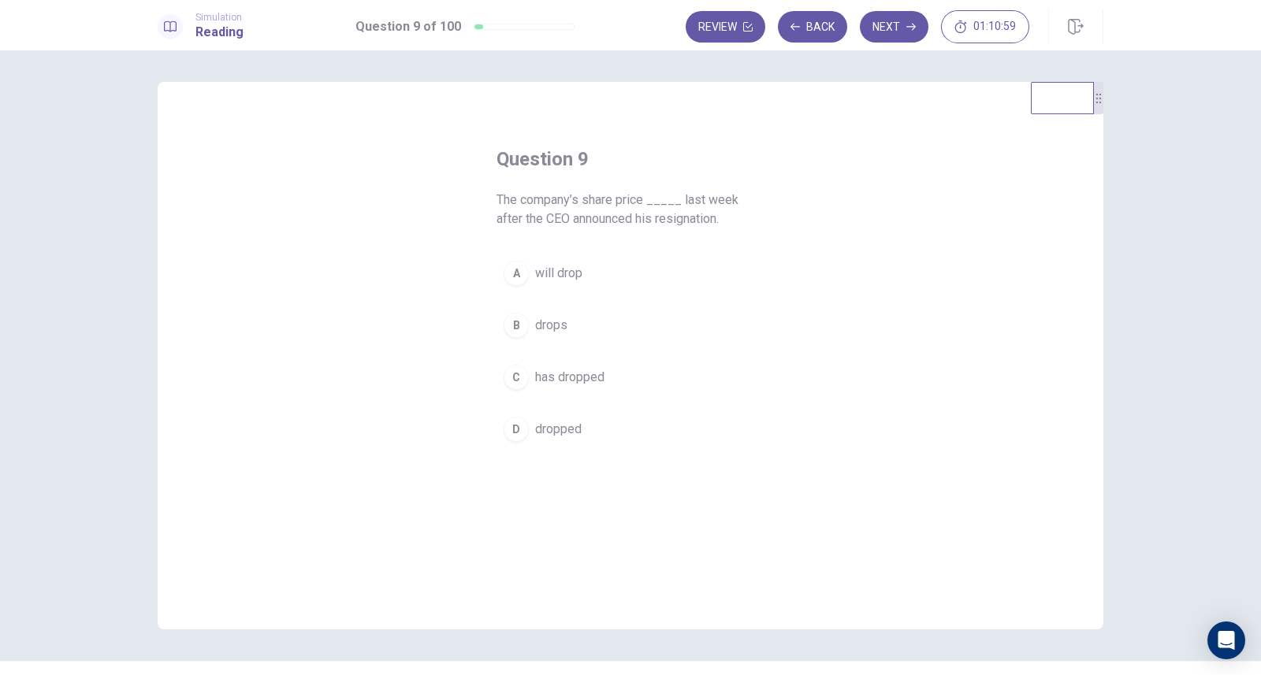
click at [559, 426] on span "dropped" at bounding box center [558, 429] width 46 height 19
click at [894, 27] on button "Next" at bounding box center [894, 27] width 69 height 32
click at [571, 262] on button "A put in" at bounding box center [630, 273] width 268 height 39
click at [902, 28] on button "Next" at bounding box center [894, 27] width 69 height 32
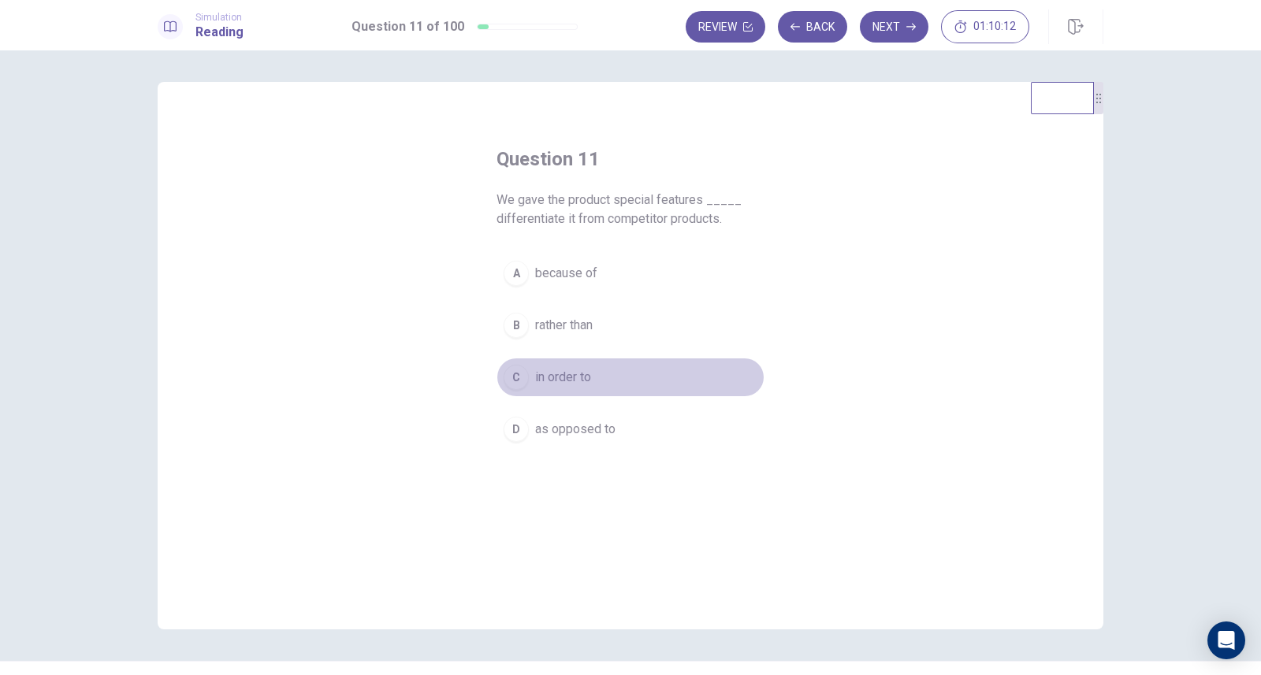
click at [571, 382] on span "in order to" at bounding box center [563, 377] width 56 height 19
click at [894, 24] on button "Next" at bounding box center [894, 27] width 69 height 32
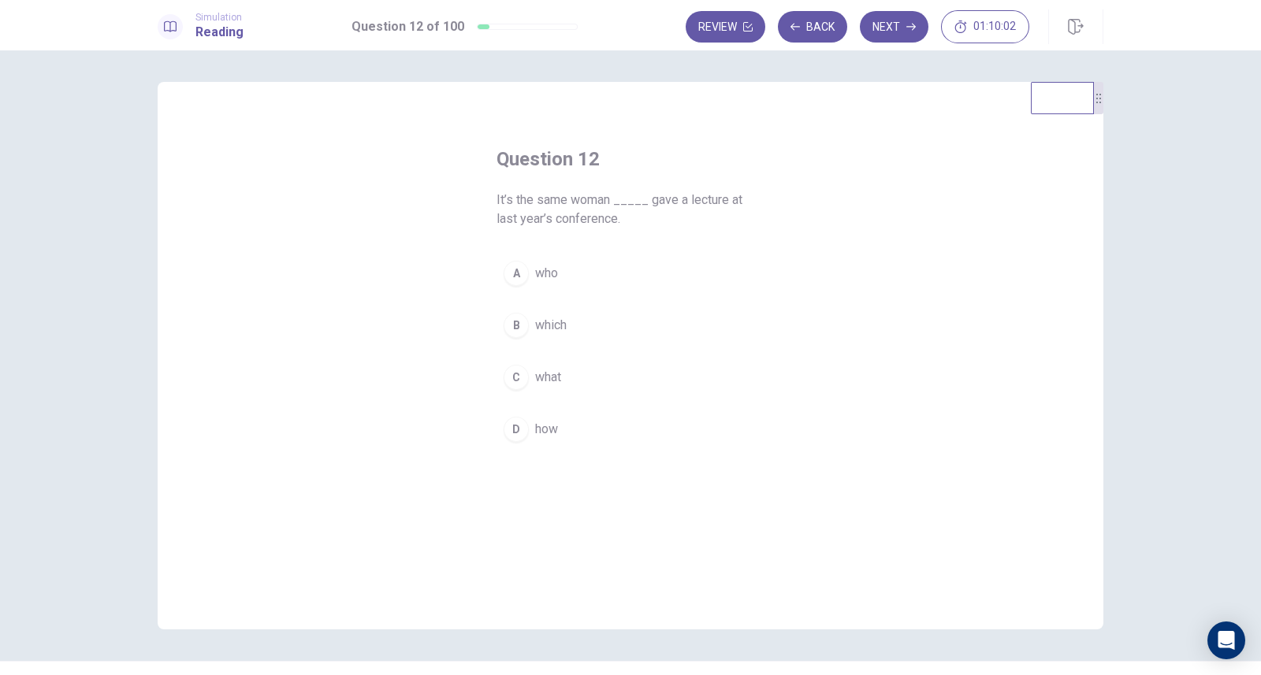
click at [537, 282] on span "who" at bounding box center [546, 273] width 23 height 19
click at [890, 27] on button "Next" at bounding box center [894, 27] width 69 height 32
click at [544, 293] on span "for" at bounding box center [543, 292] width 16 height 19
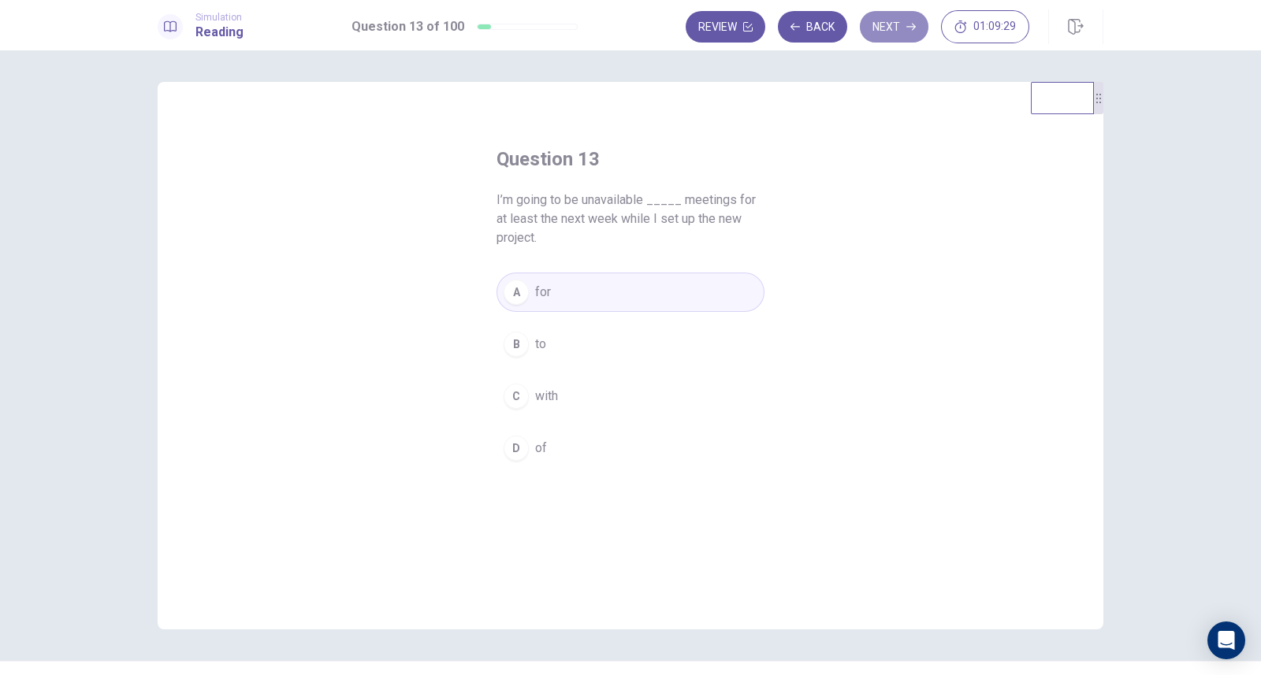
click at [884, 24] on button "Next" at bounding box center [894, 27] width 69 height 32
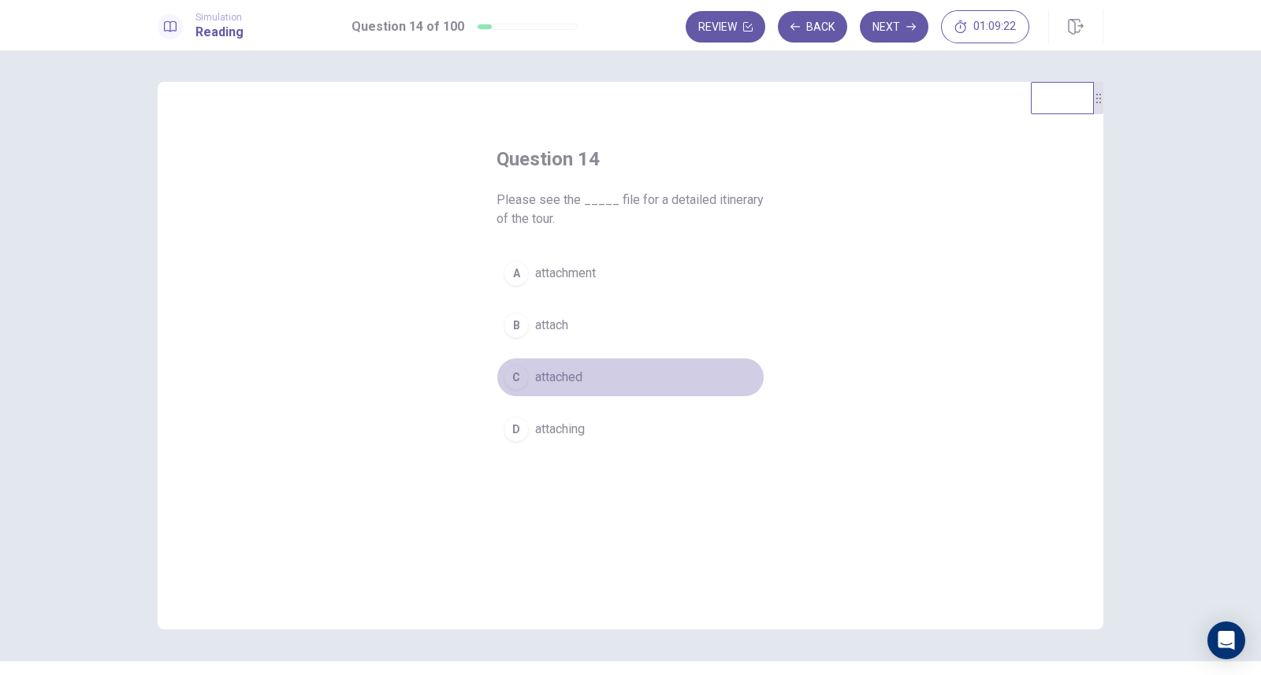
click at [563, 378] on span "attached" at bounding box center [558, 377] width 47 height 19
click at [882, 27] on button "Next" at bounding box center [894, 27] width 69 height 32
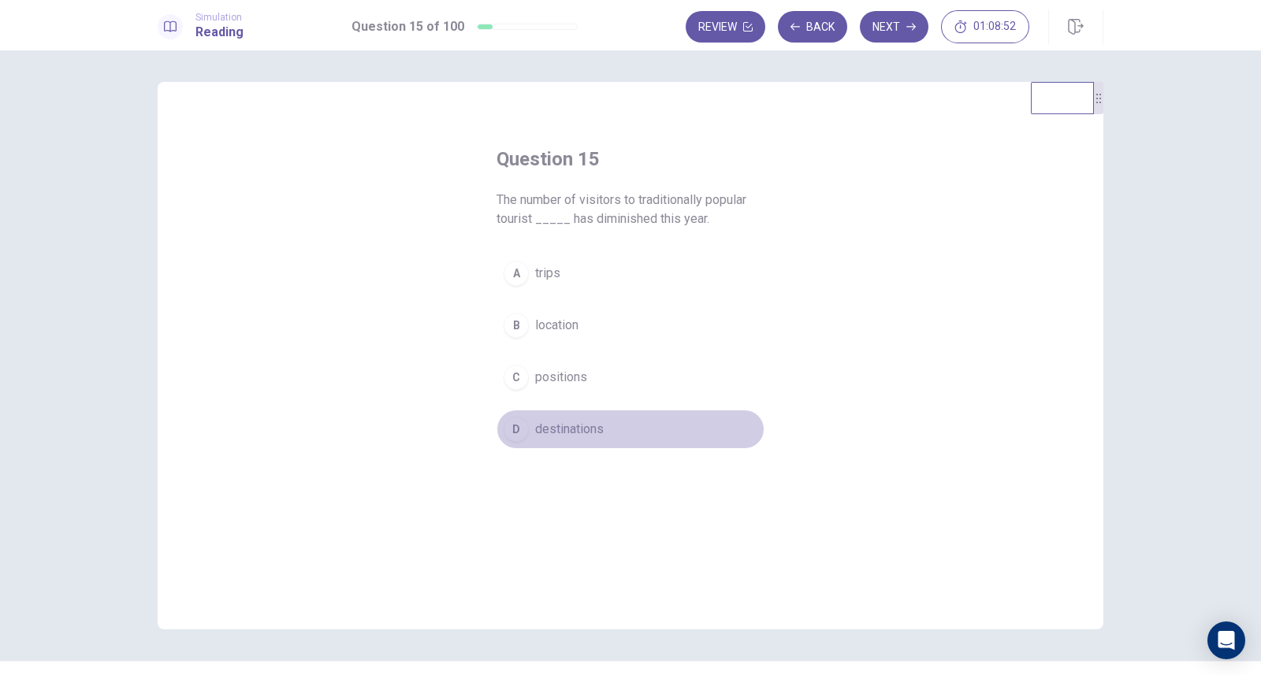
click at [572, 432] on span "destinations" at bounding box center [569, 429] width 69 height 19
click at [882, 23] on button "Next" at bounding box center [894, 27] width 69 height 32
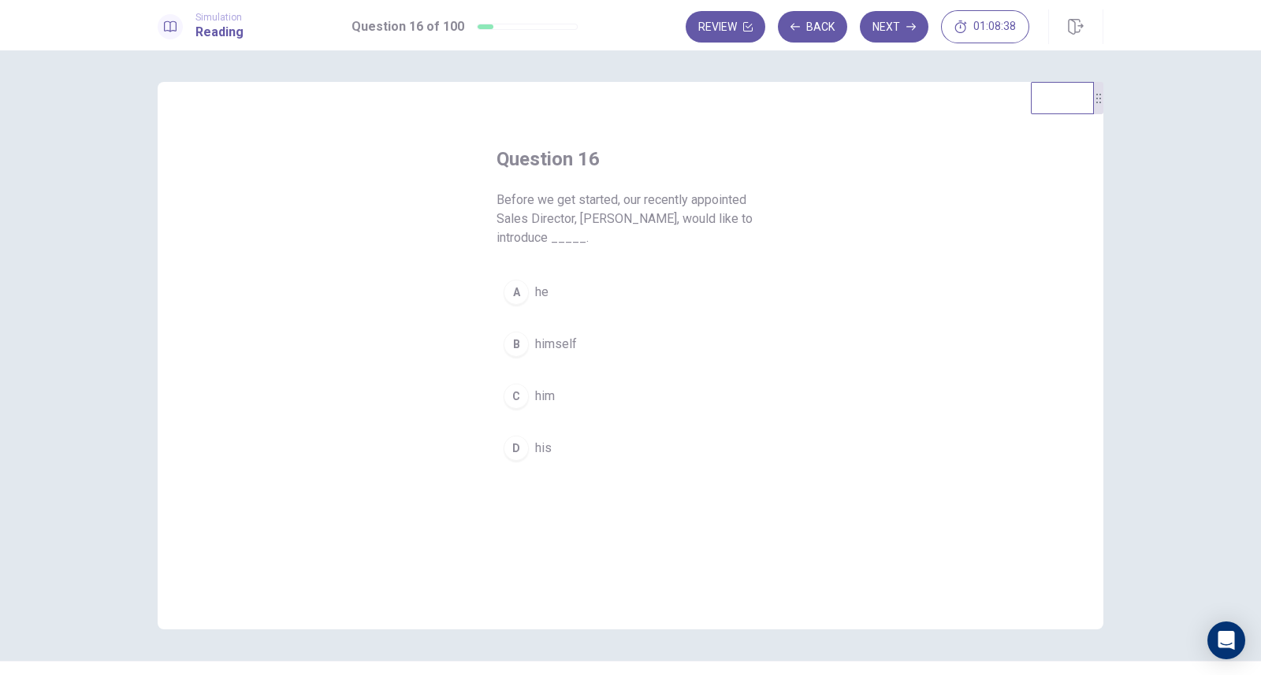
click at [539, 399] on span "him" at bounding box center [545, 396] width 20 height 19
click at [894, 27] on button "Next" at bounding box center [894, 27] width 69 height 32
click at [544, 270] on span "but" at bounding box center [543, 273] width 17 height 19
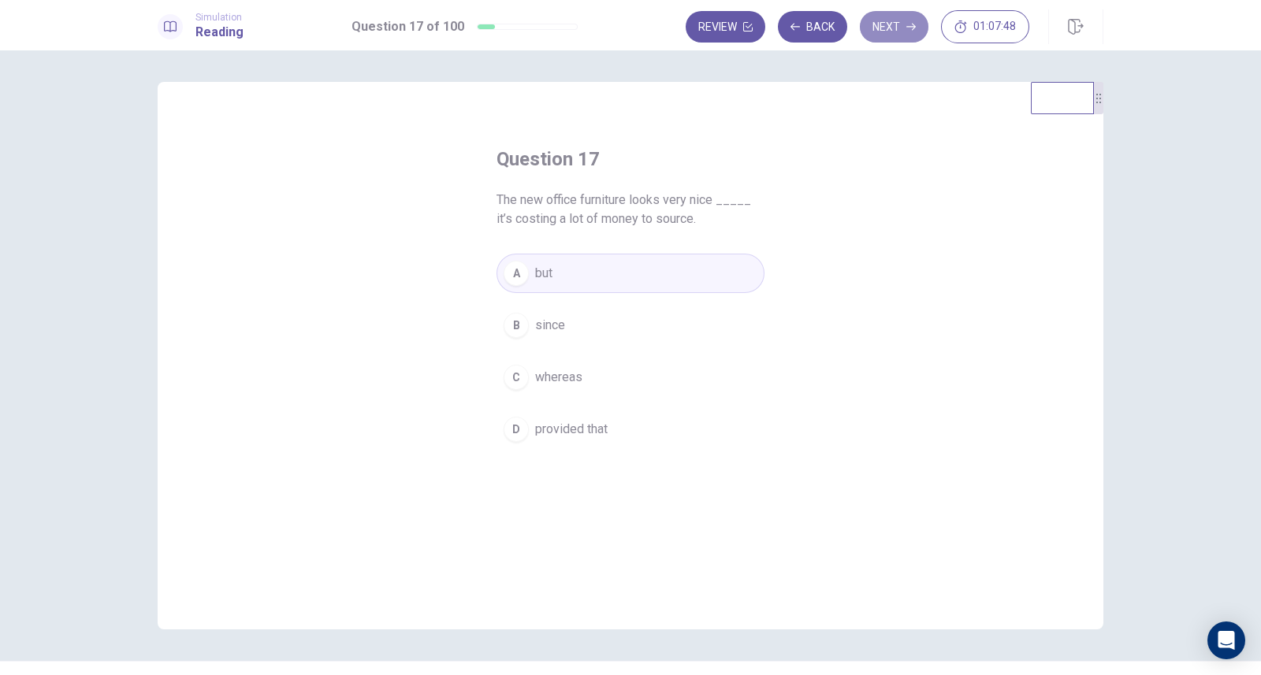
click at [891, 33] on button "Next" at bounding box center [894, 27] width 69 height 32
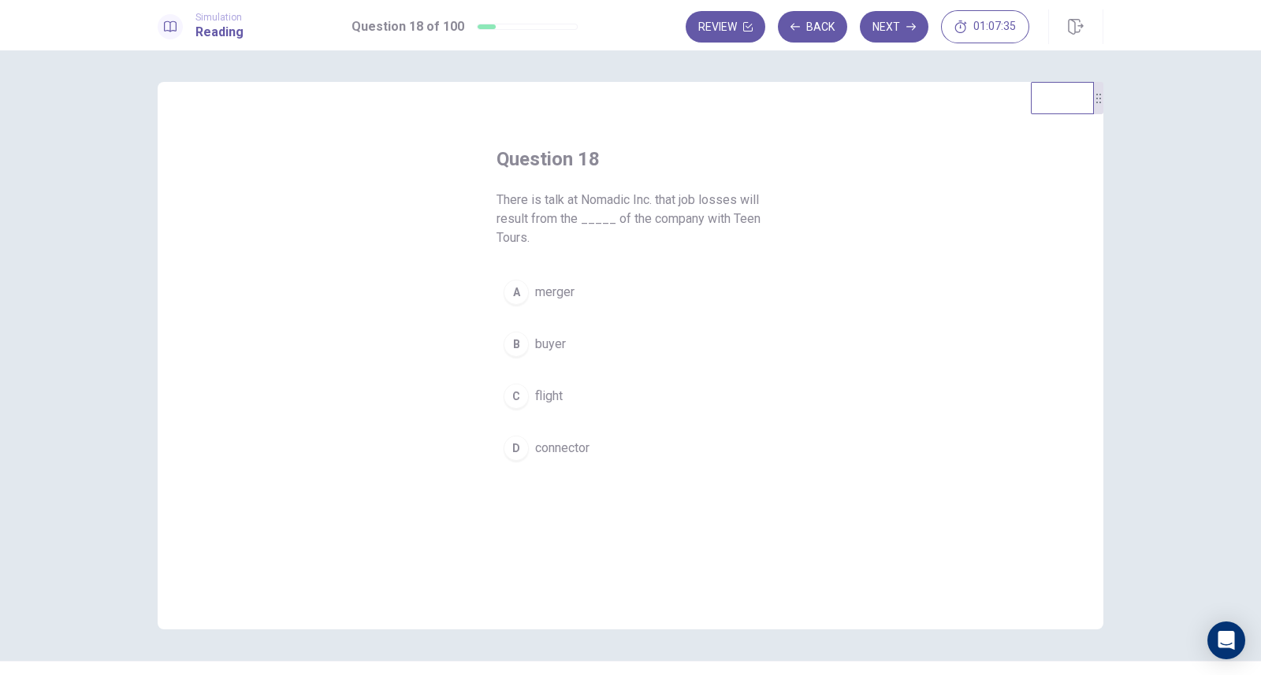
click at [548, 296] on span "merger" at bounding box center [554, 292] width 39 height 19
click at [899, 21] on button "Next" at bounding box center [894, 27] width 69 height 32
click at [563, 280] on span "tolerate" at bounding box center [556, 273] width 43 height 19
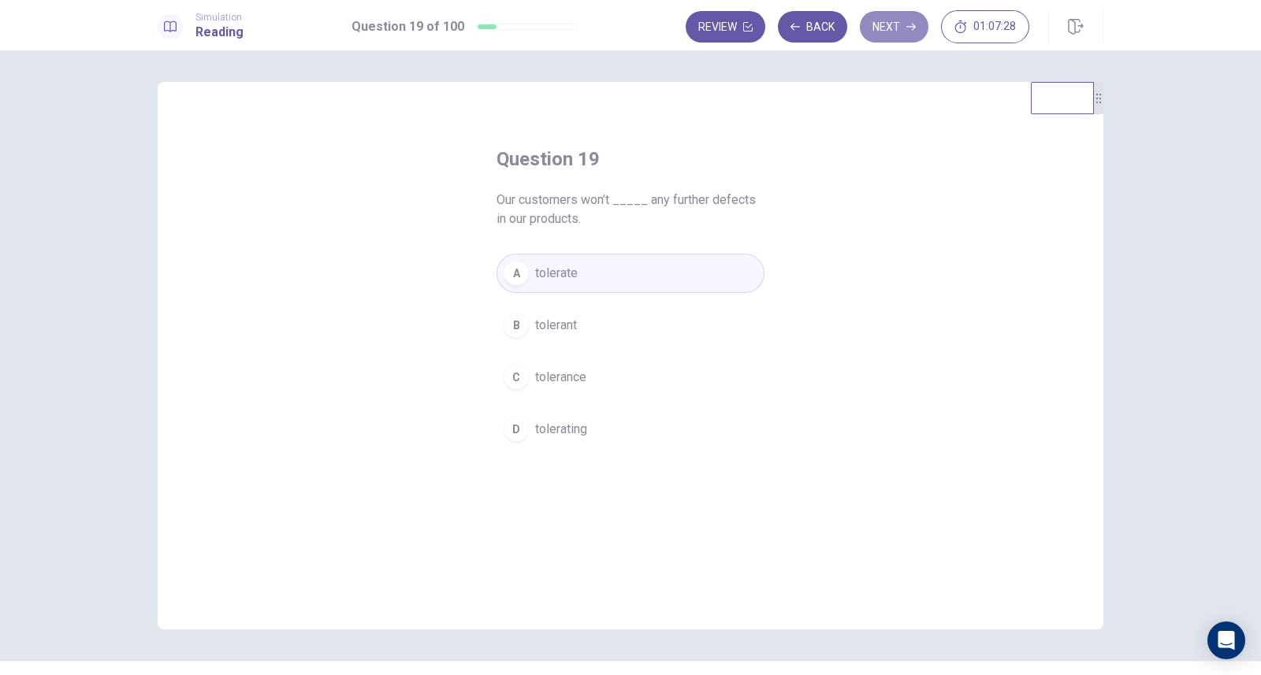
click at [882, 32] on button "Next" at bounding box center [894, 27] width 69 height 32
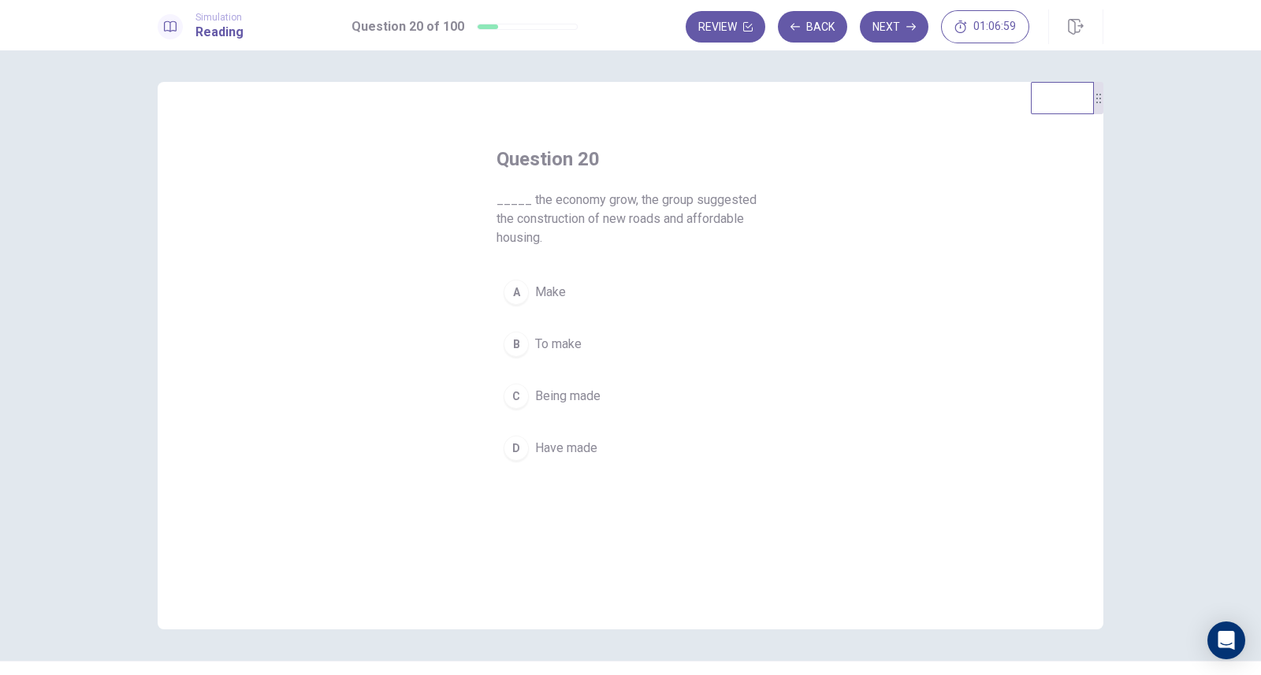
click at [559, 348] on span "To make" at bounding box center [558, 344] width 46 height 19
click at [900, 24] on button "Next" at bounding box center [894, 27] width 69 height 32
click at [562, 329] on span "significant" at bounding box center [563, 325] width 57 height 19
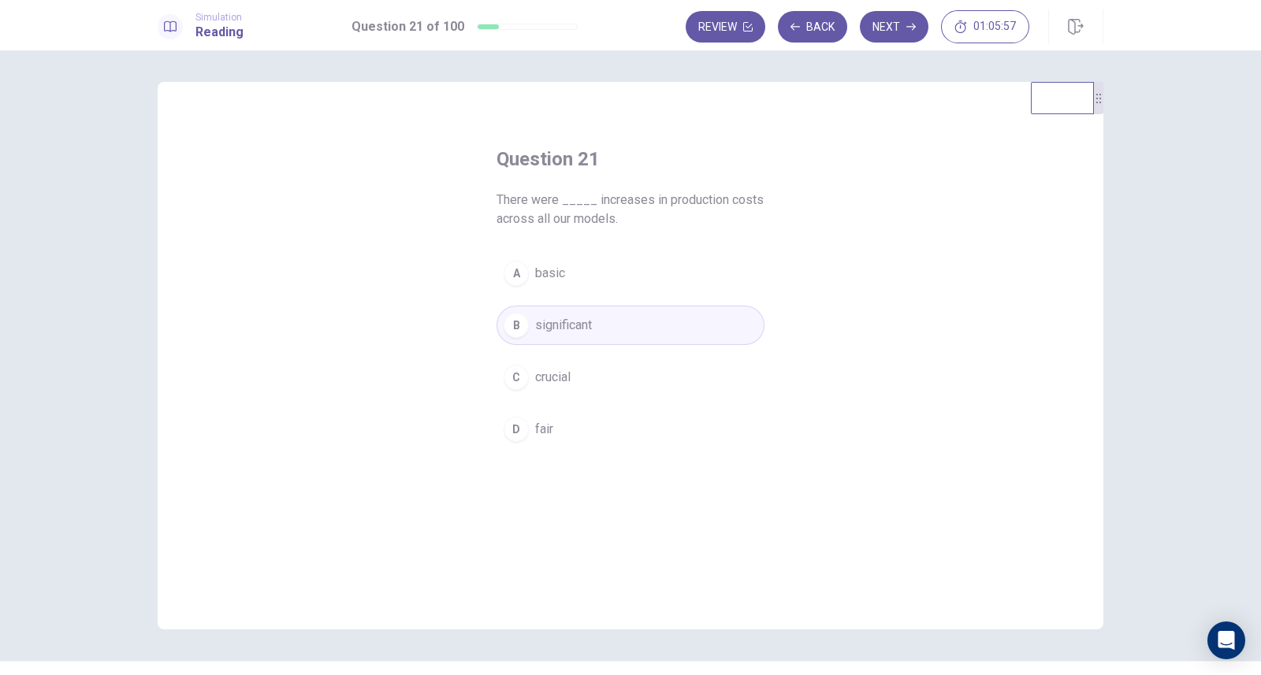
click at [890, 22] on button "Next" at bounding box center [894, 27] width 69 height 32
click at [559, 434] on span "managerial" at bounding box center [565, 429] width 60 height 19
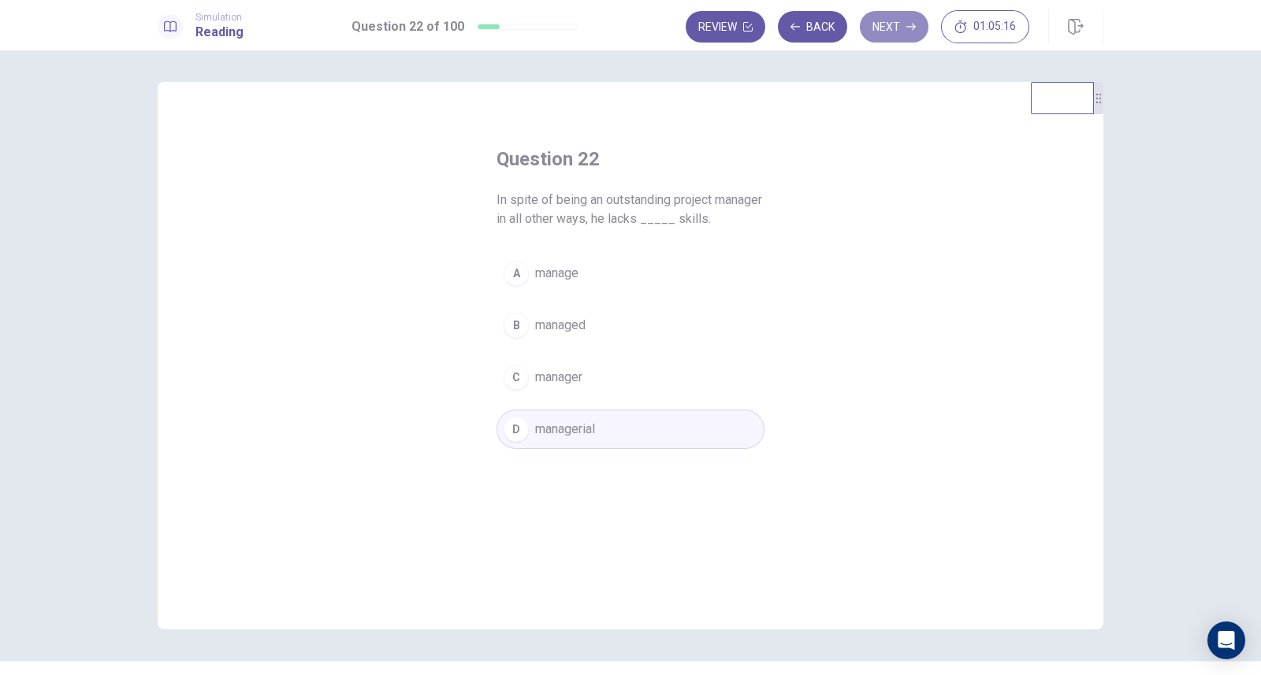
click at [897, 17] on button "Next" at bounding box center [894, 27] width 69 height 32
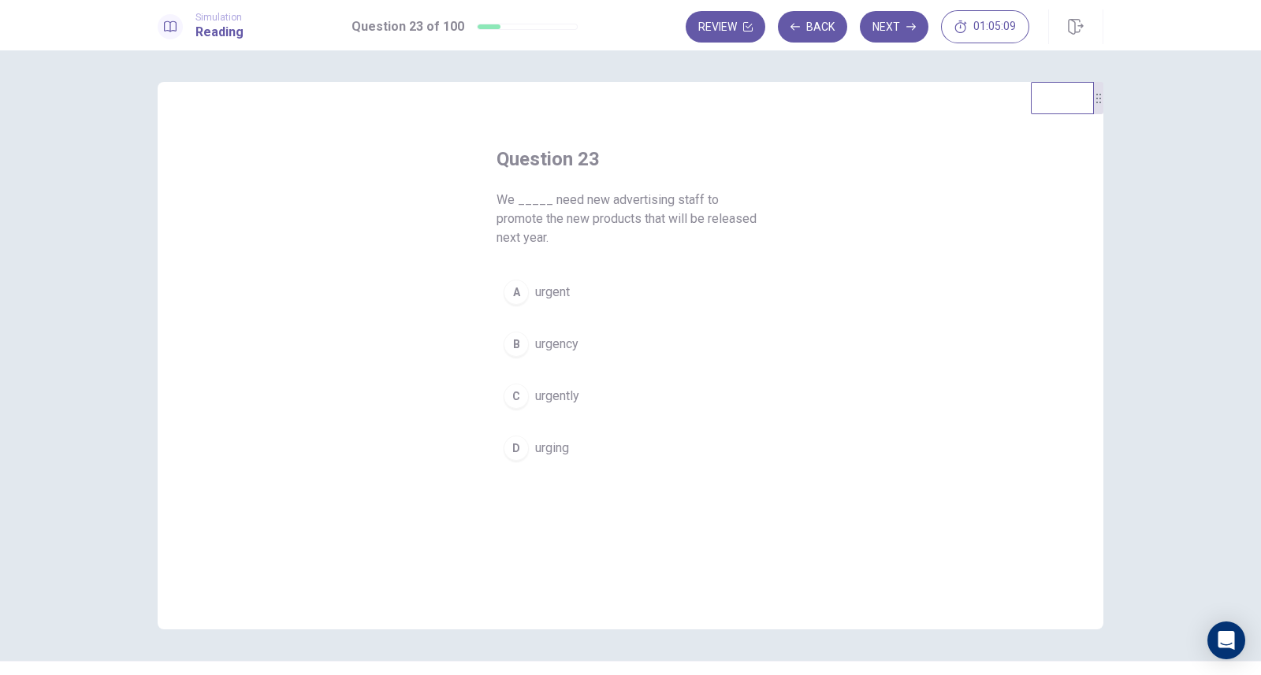
click at [559, 397] on span "urgently" at bounding box center [557, 396] width 44 height 19
click at [903, 14] on button "Next" at bounding box center [894, 27] width 69 height 32
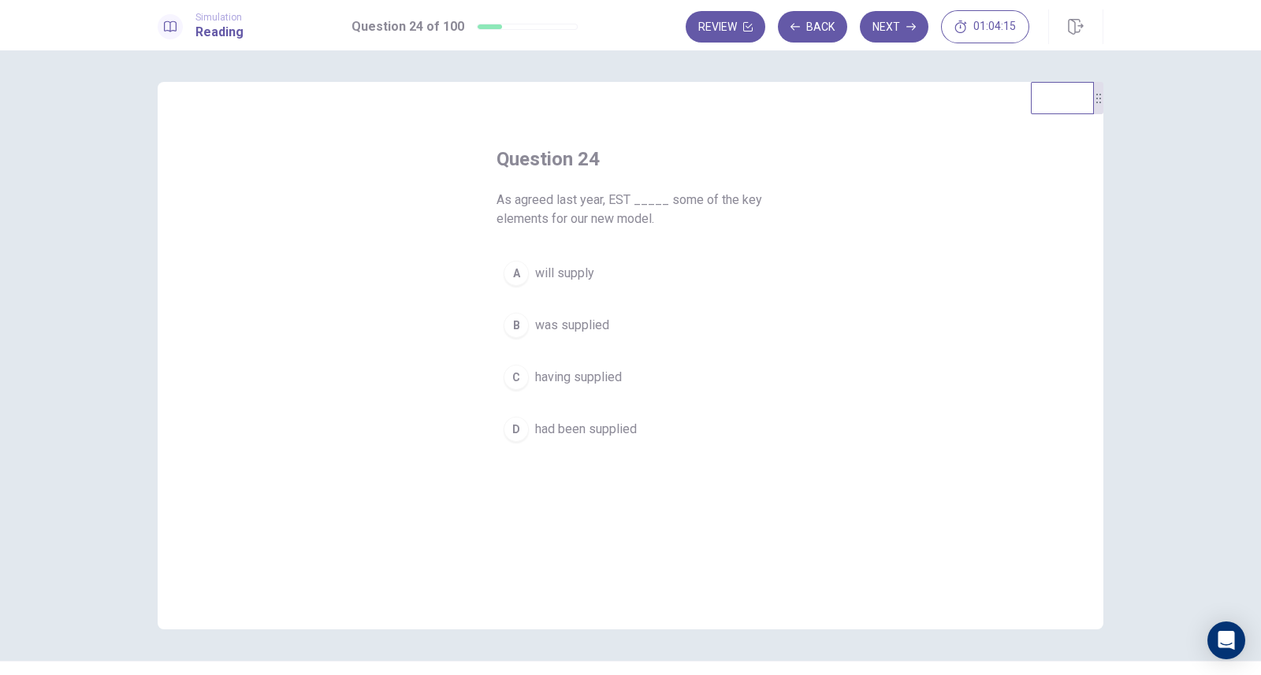
click at [573, 318] on span "was supplied" at bounding box center [572, 325] width 74 height 19
click at [894, 24] on button "Next" at bounding box center [894, 27] width 69 height 32
click at [559, 319] on span "quicker" at bounding box center [555, 325] width 40 height 19
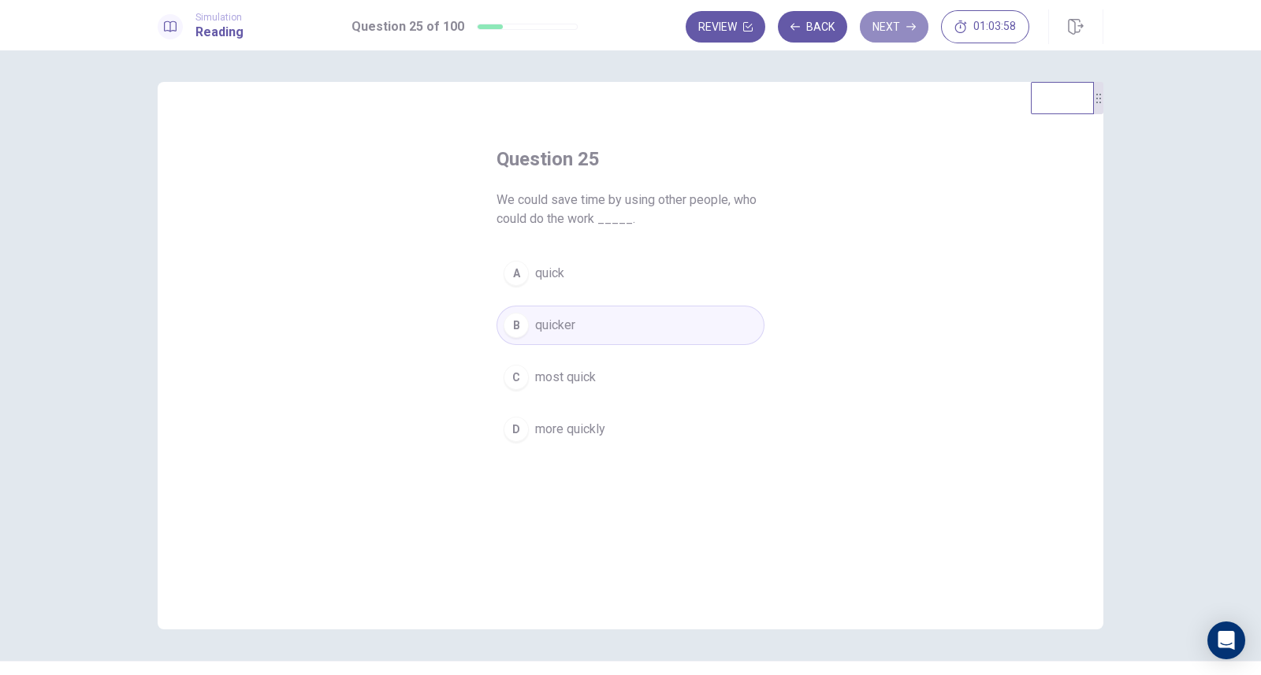
click at [897, 19] on button "Next" at bounding box center [894, 27] width 69 height 32
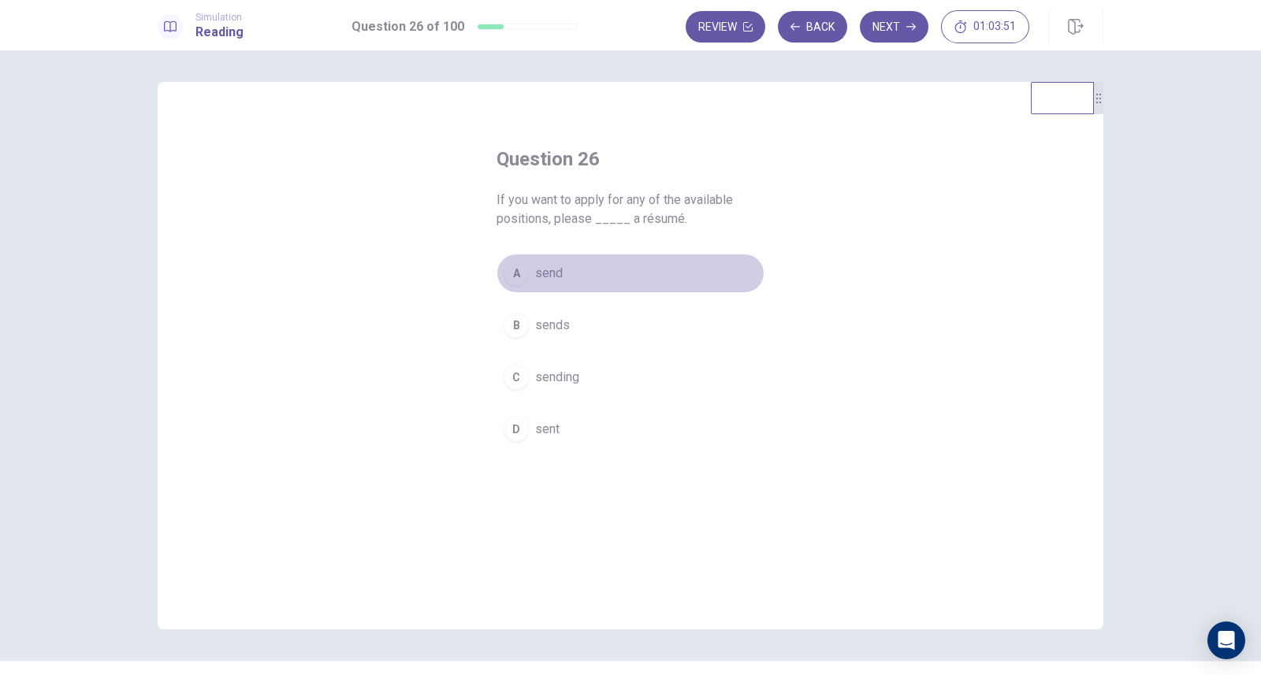
click at [540, 272] on span "send" at bounding box center [549, 273] width 28 height 19
click at [890, 24] on button "Next" at bounding box center [894, 27] width 69 height 32
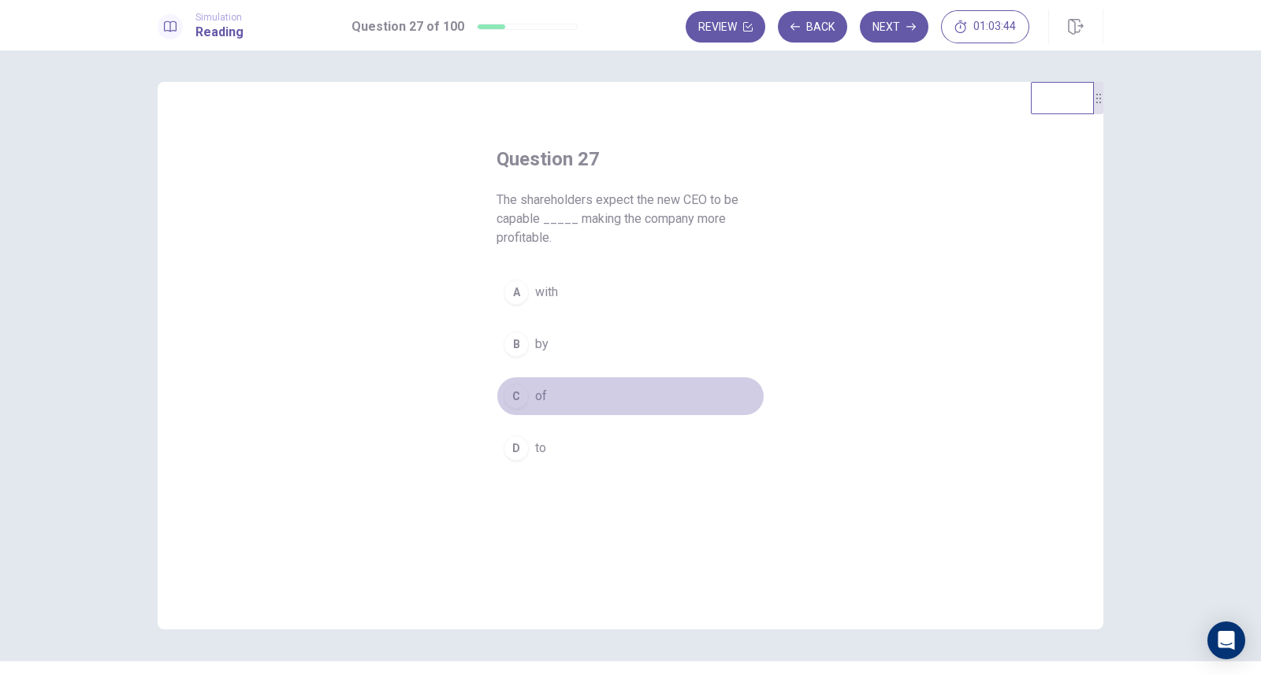
click at [527, 390] on button "C of" at bounding box center [630, 396] width 268 height 39
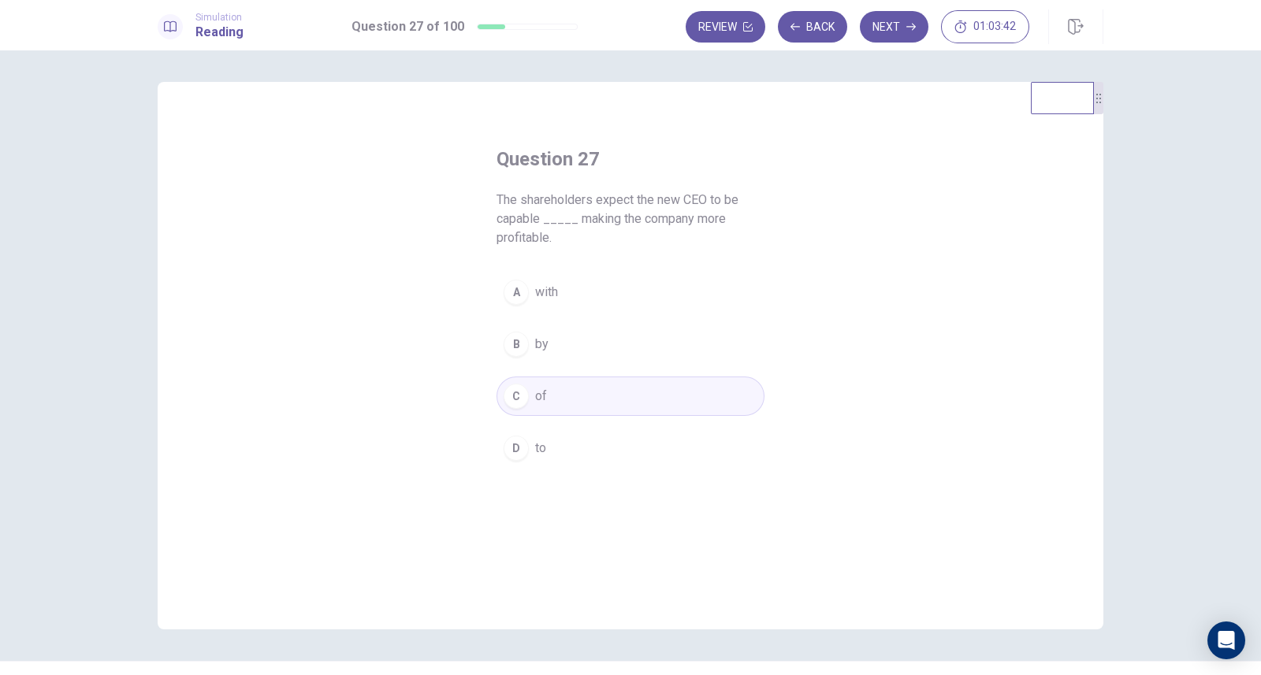
click at [887, 25] on button "Next" at bounding box center [894, 27] width 69 height 32
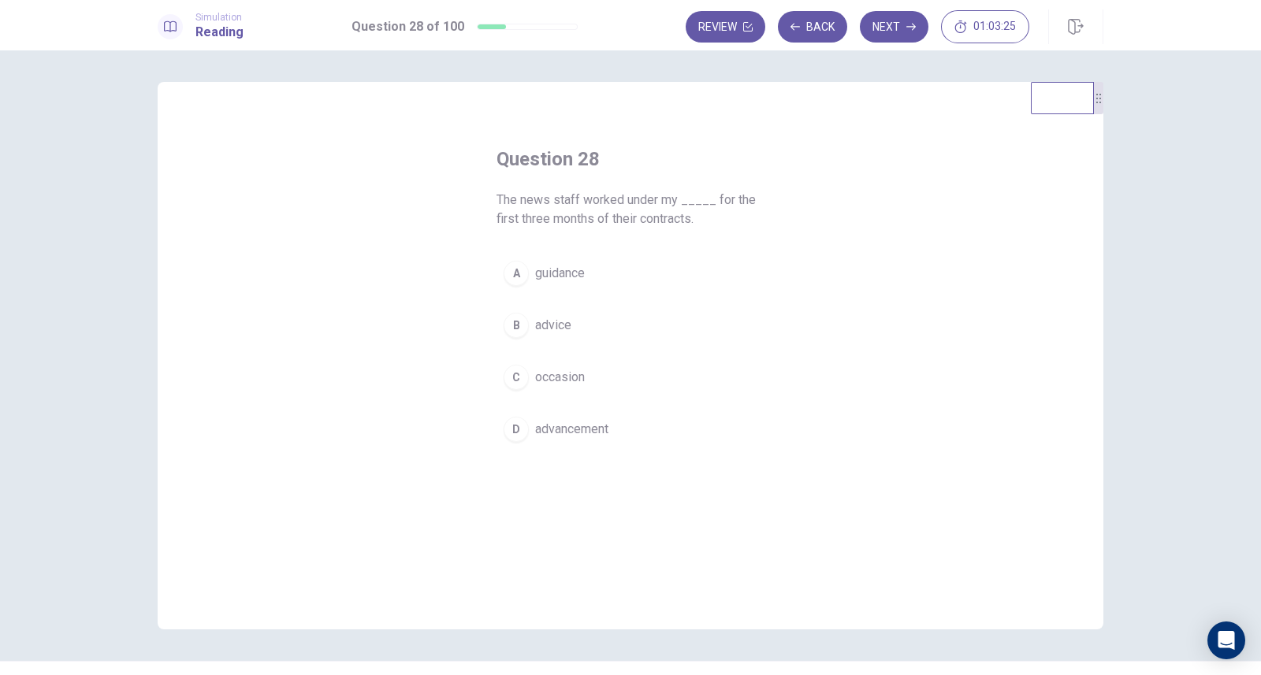
click at [628, 269] on button "A guidance" at bounding box center [630, 273] width 268 height 39
click at [889, 28] on button "Next" at bounding box center [894, 27] width 69 height 32
click at [544, 396] on span "make" at bounding box center [550, 396] width 30 height 19
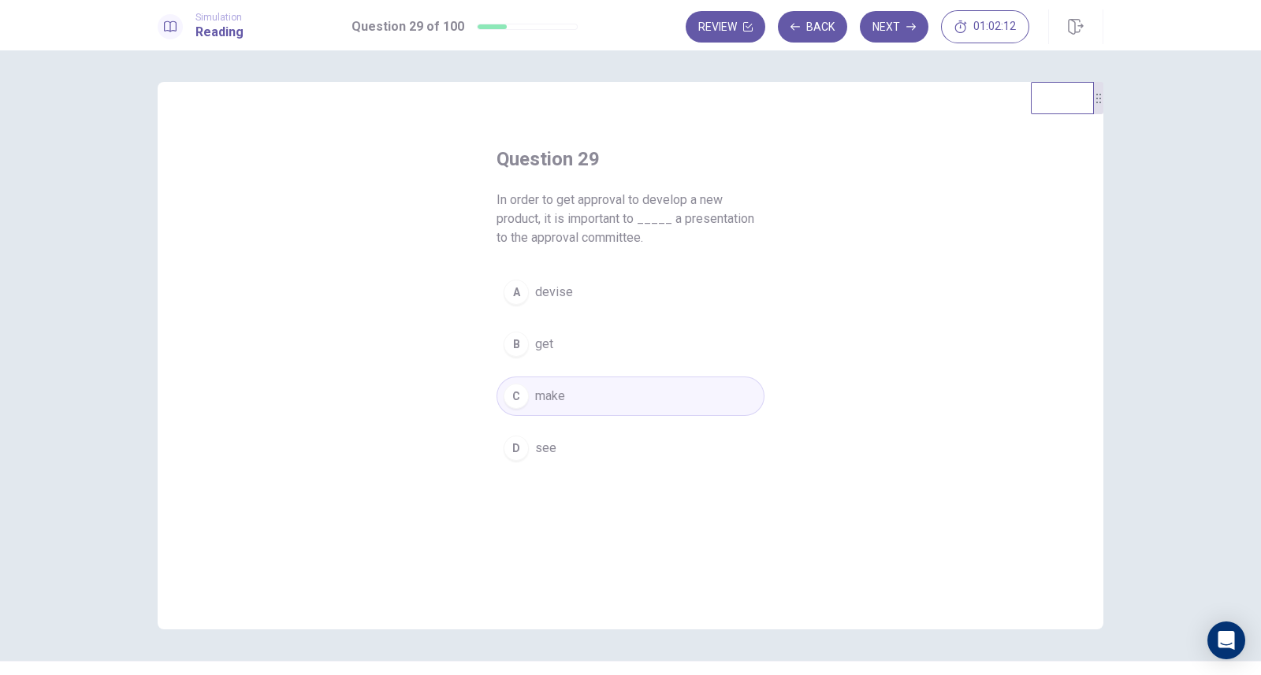
click at [890, 23] on button "Next" at bounding box center [894, 27] width 69 height 32
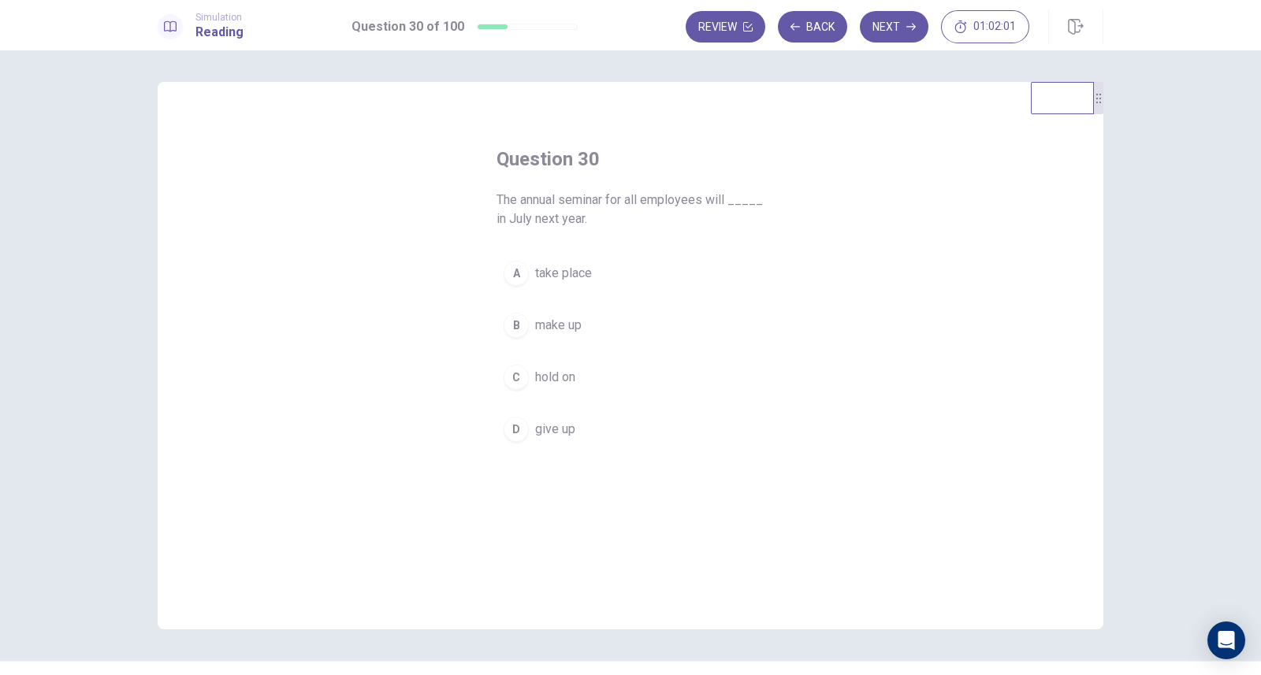
click at [569, 269] on span "take place" at bounding box center [563, 273] width 57 height 19
click at [888, 28] on button "Next" at bounding box center [894, 27] width 69 height 32
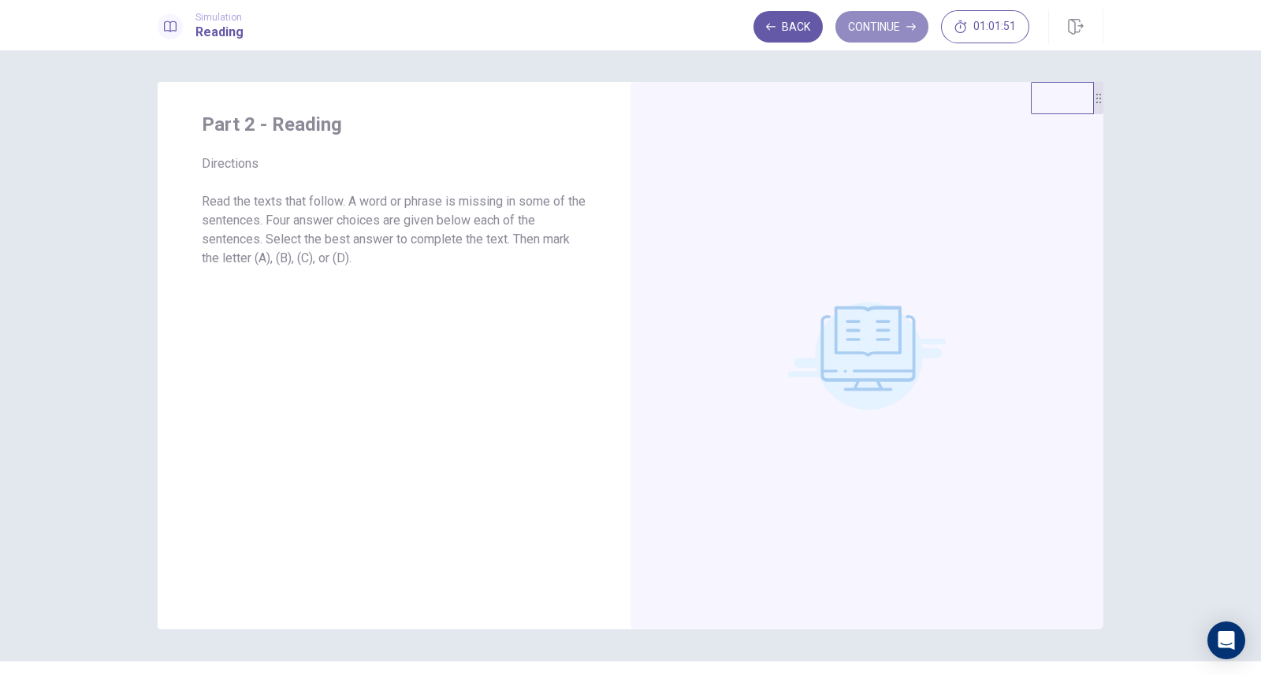
click at [880, 26] on button "Continue" at bounding box center [881, 27] width 93 height 32
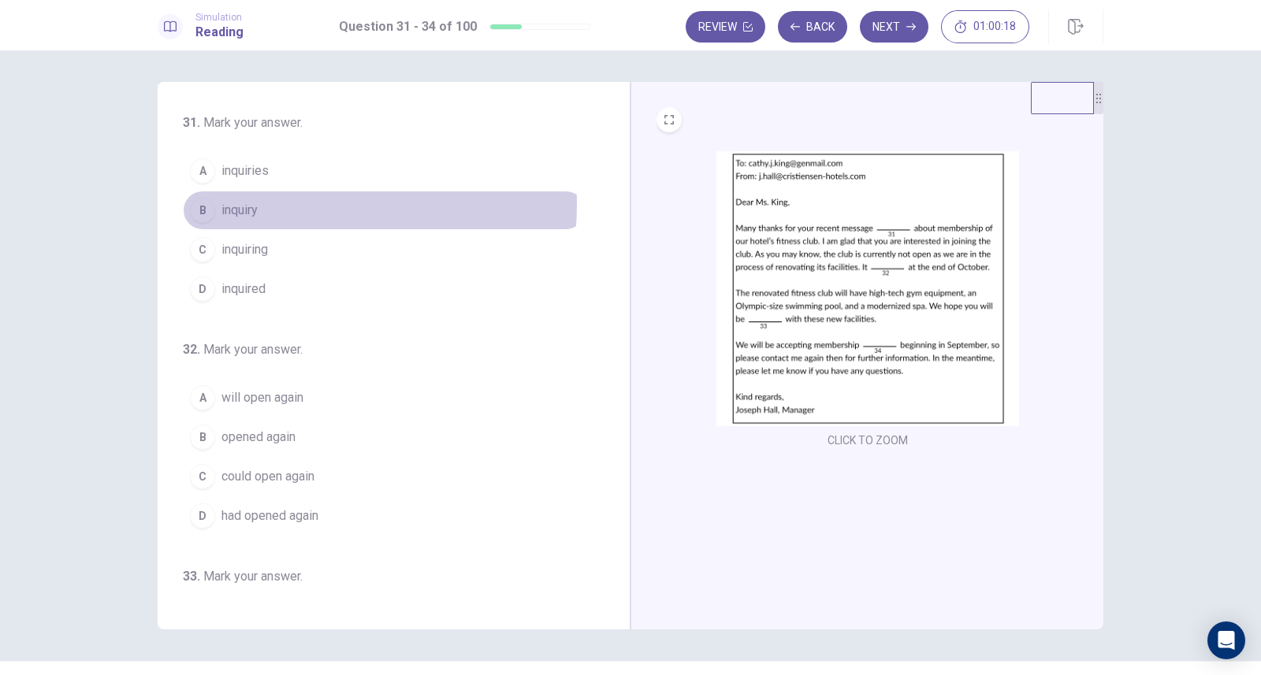
click at [248, 202] on span "inquiry" at bounding box center [239, 210] width 36 height 19
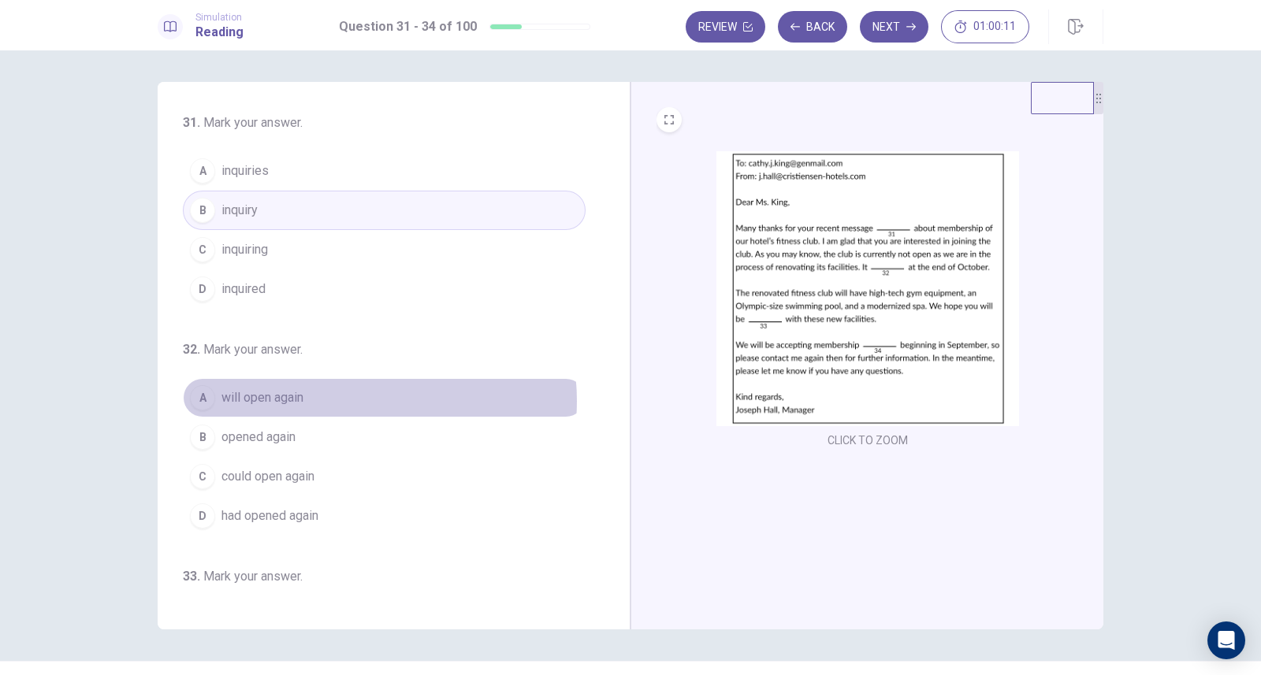
click at [343, 399] on button "A will open again" at bounding box center [384, 397] width 403 height 39
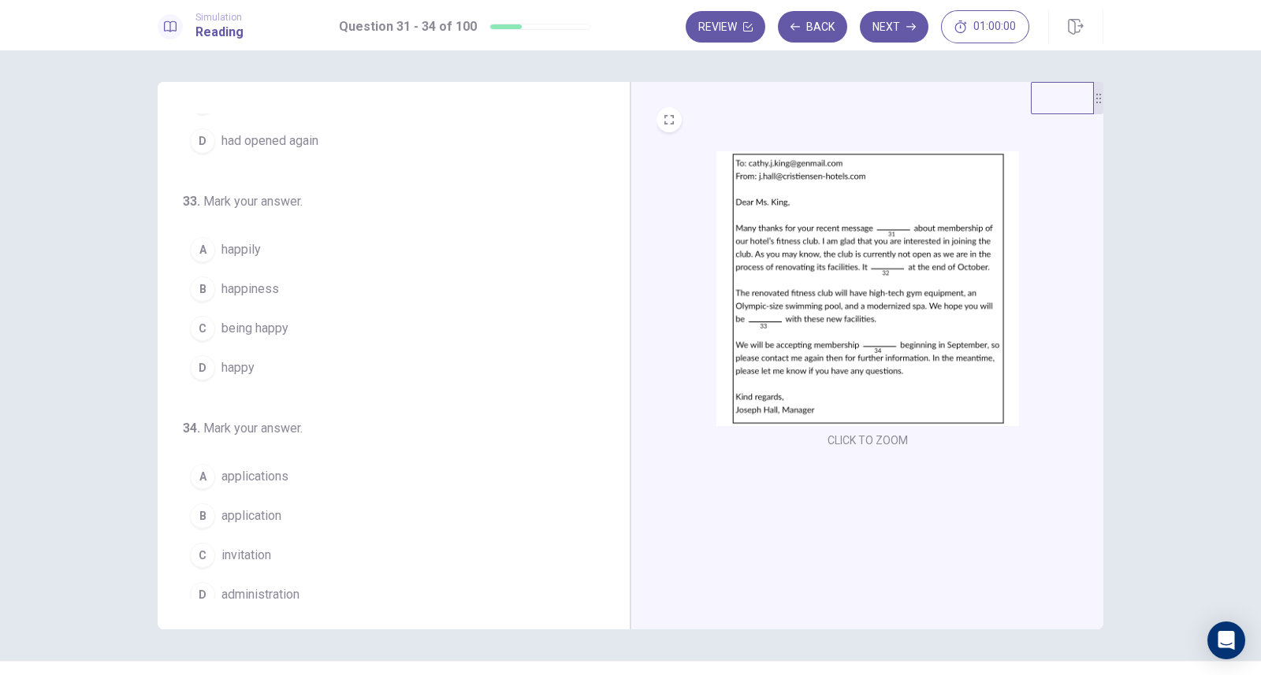
scroll to position [386, 0]
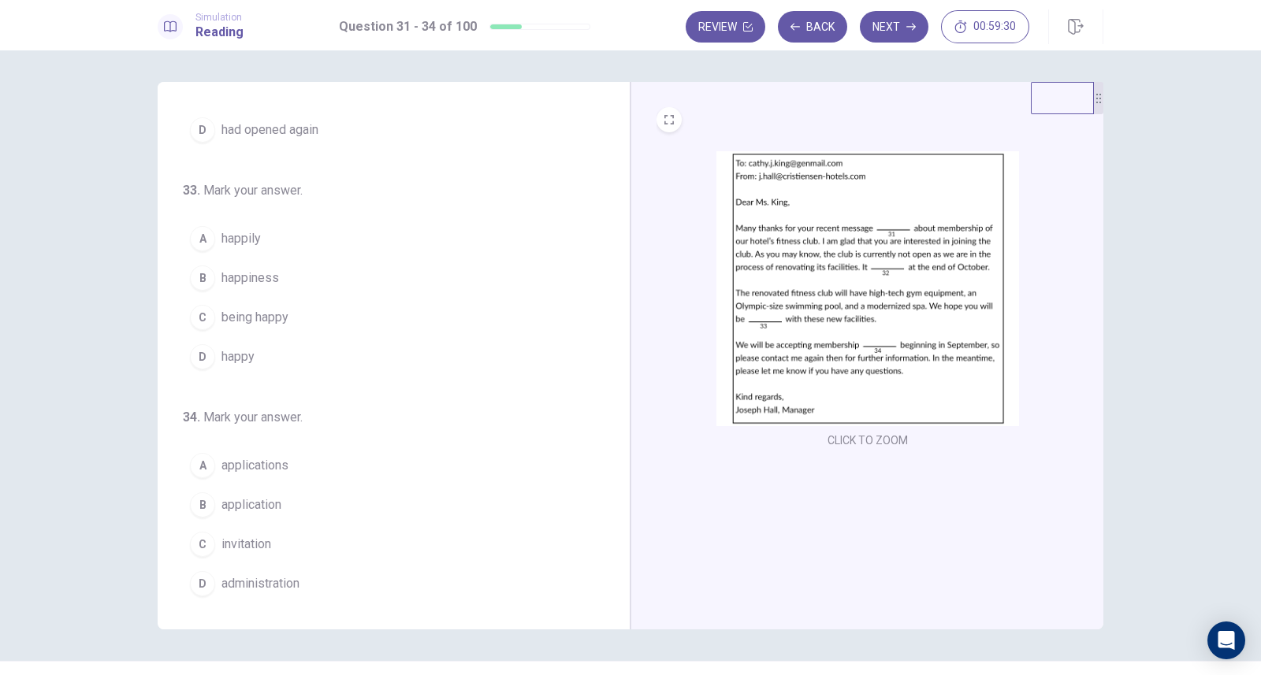
click at [236, 358] on span "happy" at bounding box center [237, 356] width 33 height 19
click at [285, 462] on button "A applications" at bounding box center [384, 465] width 403 height 39
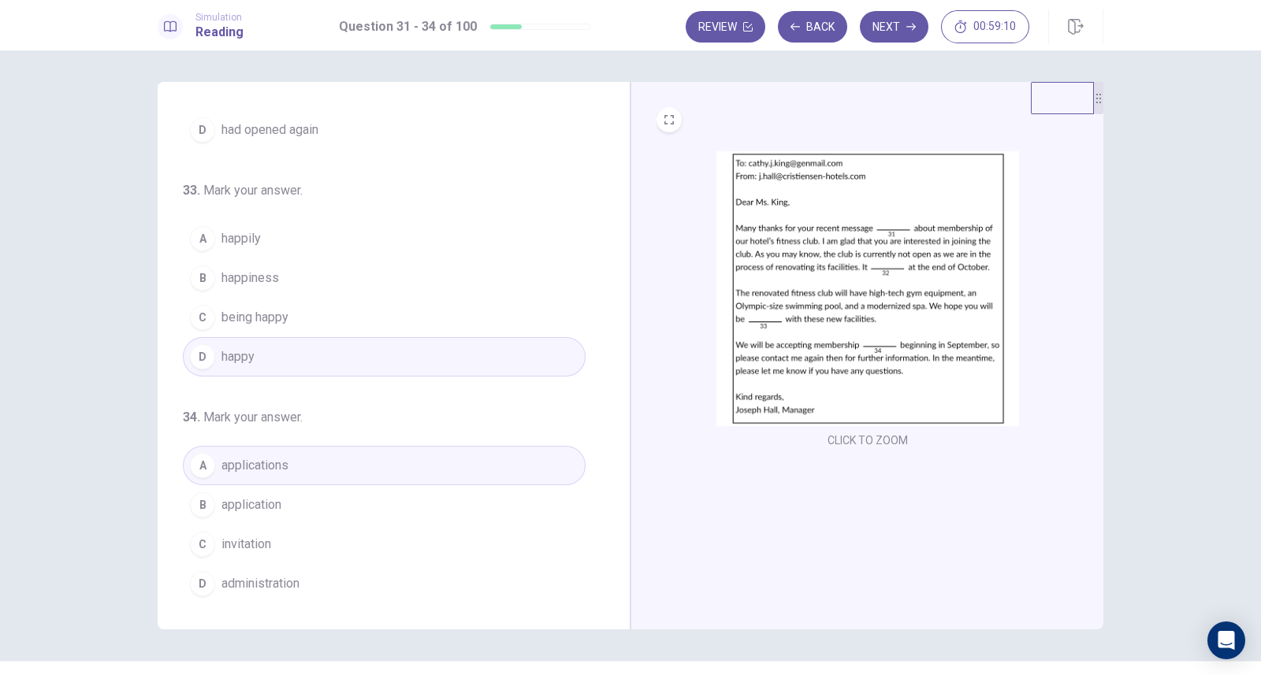
scroll to position [0, 0]
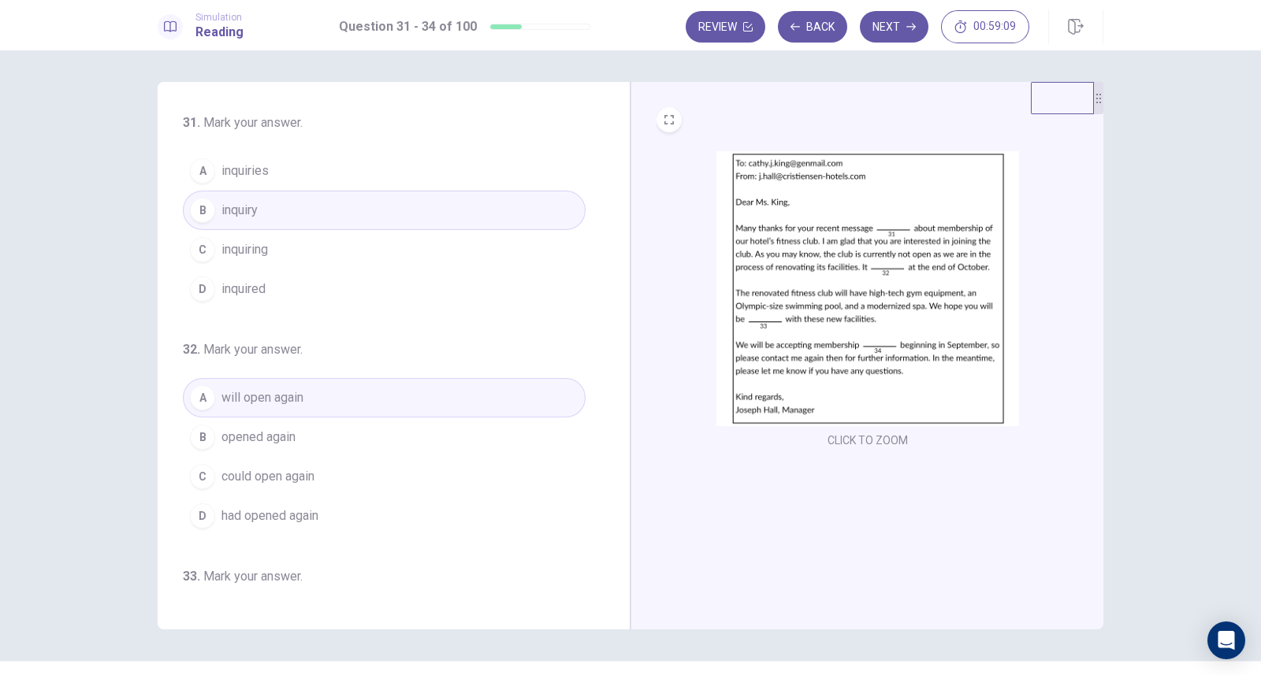
click at [882, 28] on button "Next" at bounding box center [894, 27] width 69 height 32
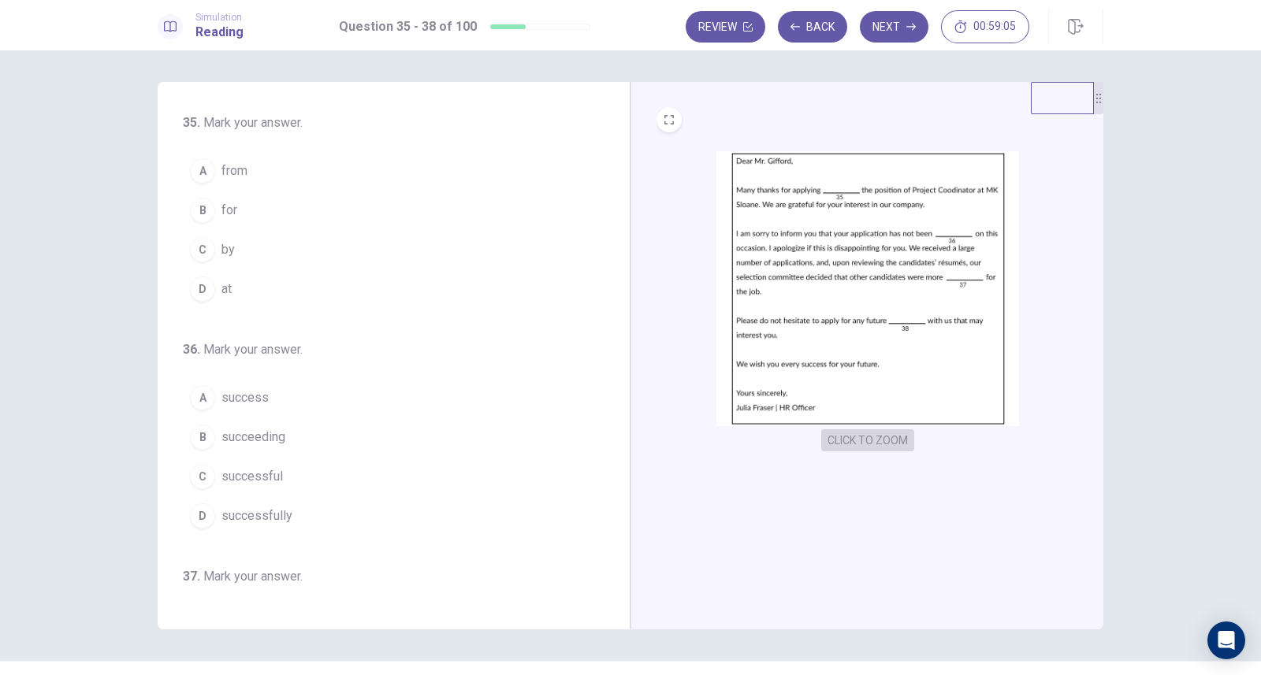
click at [879, 433] on button "CLICK TO ZOOM" at bounding box center [867, 440] width 93 height 22
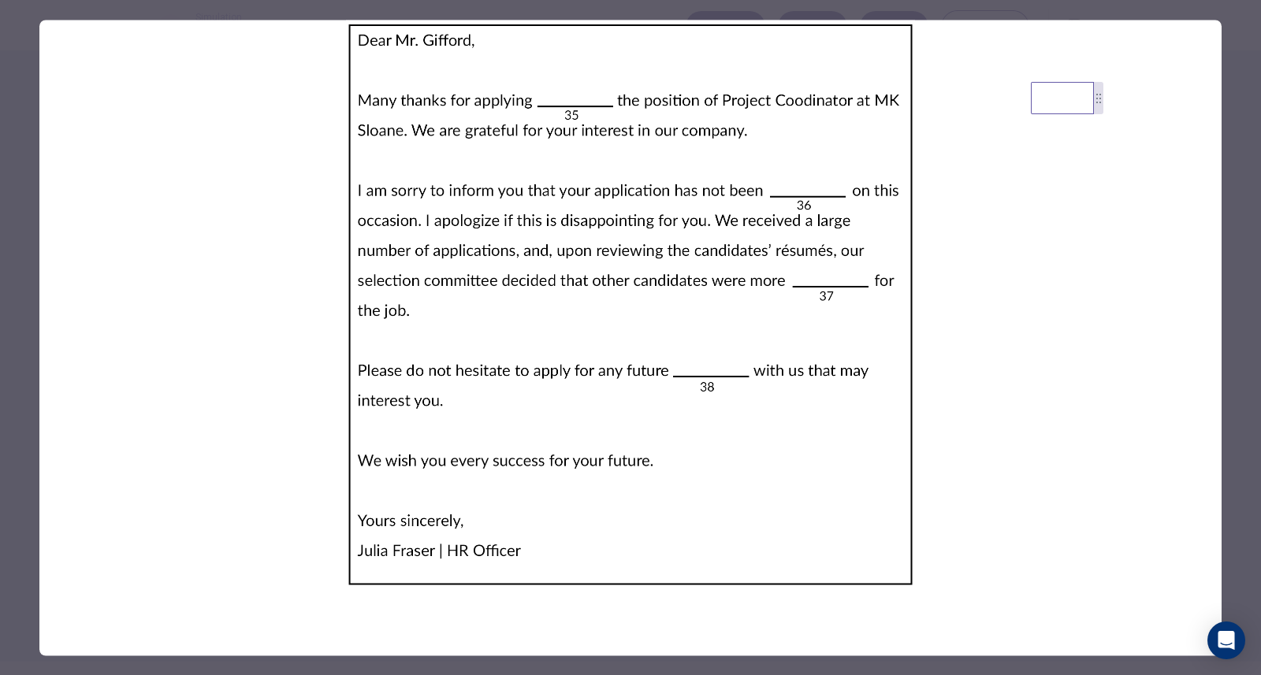
click at [960, 367] on img at bounding box center [630, 304] width 1182 height 569
click at [834, 313] on img at bounding box center [630, 304] width 1182 height 569
click at [949, 311] on img at bounding box center [630, 304] width 1182 height 569
click at [536, 273] on img at bounding box center [630, 304] width 1182 height 569
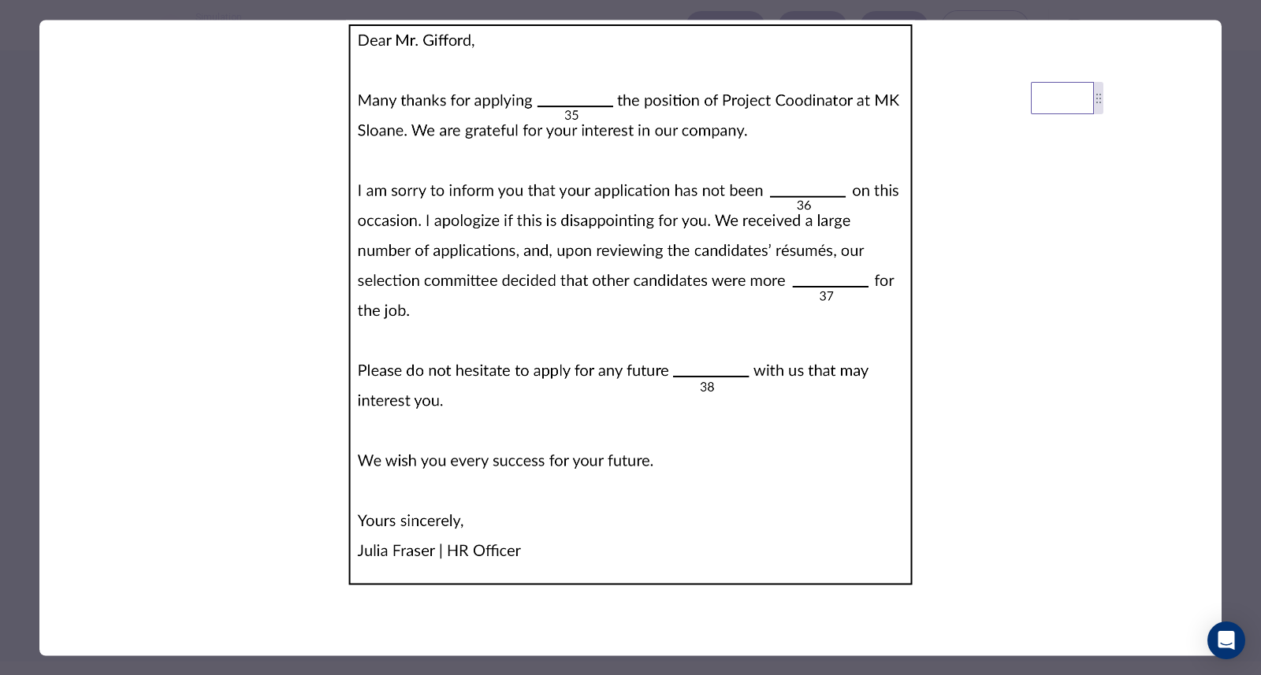
click at [43, 6] on div at bounding box center [630, 337] width 1261 height 675
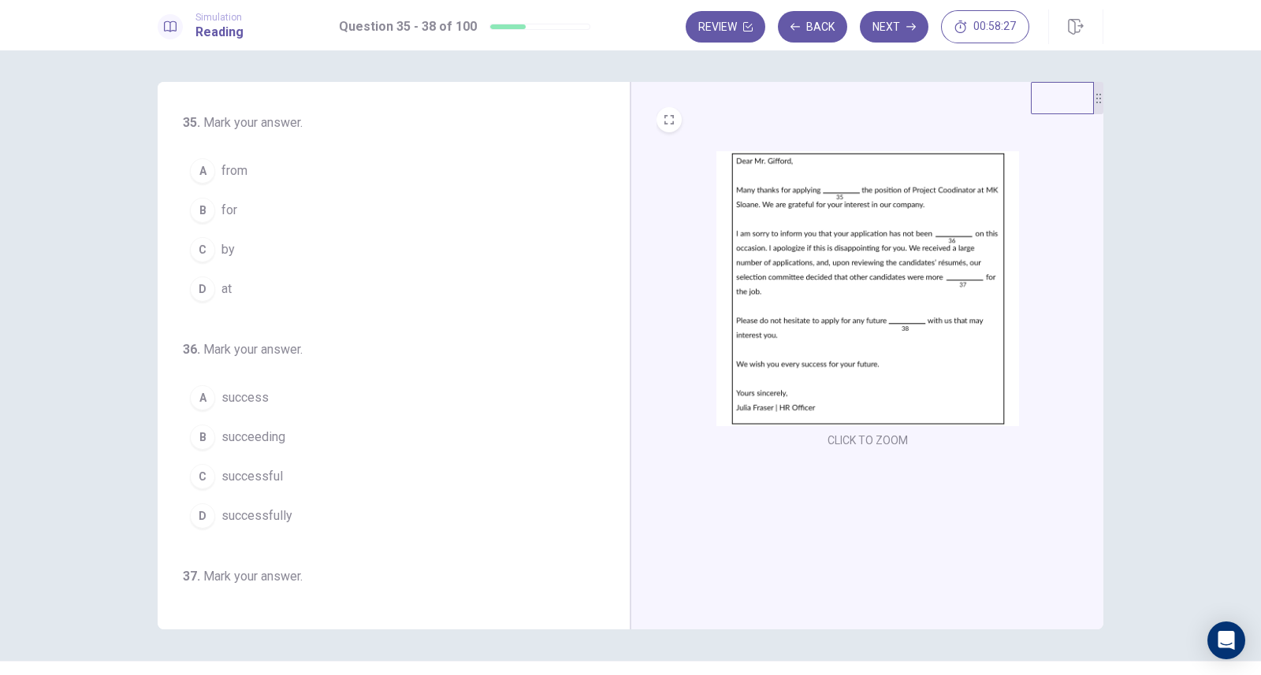
click at [322, 208] on button "B for" at bounding box center [384, 210] width 403 height 39
click at [289, 474] on button "C successful" at bounding box center [384, 476] width 403 height 39
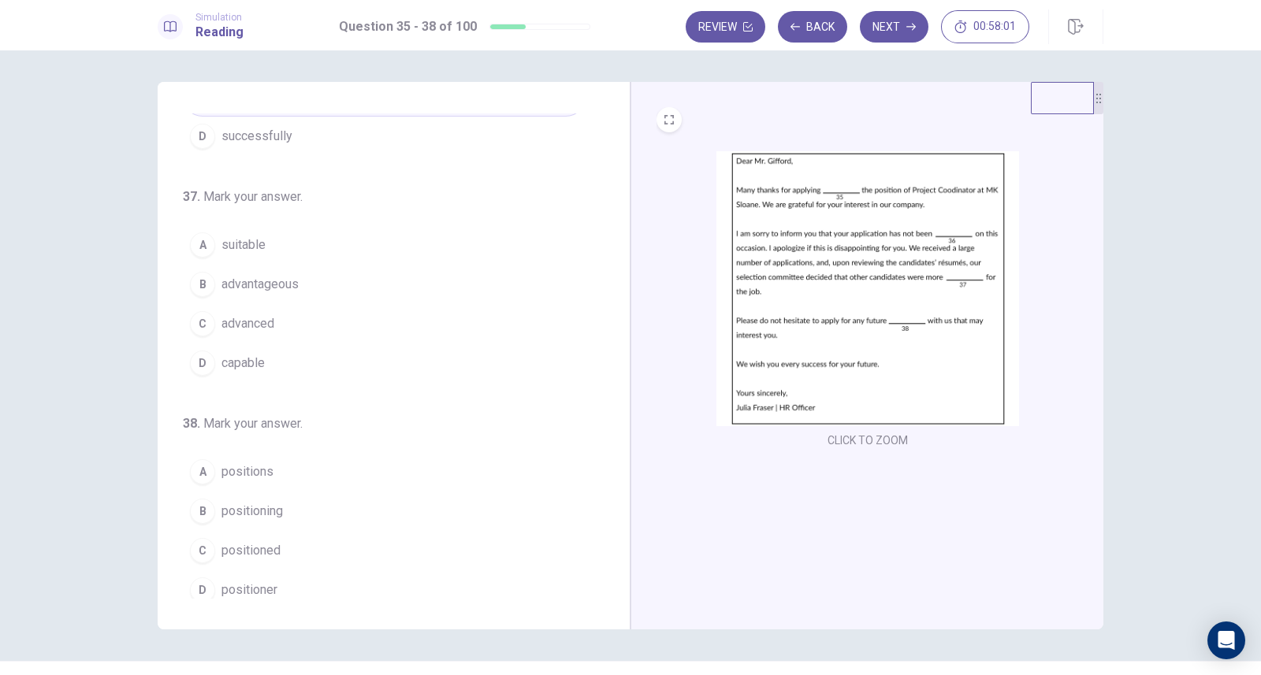
scroll to position [386, 0]
click at [254, 234] on span "suitable" at bounding box center [243, 238] width 44 height 19
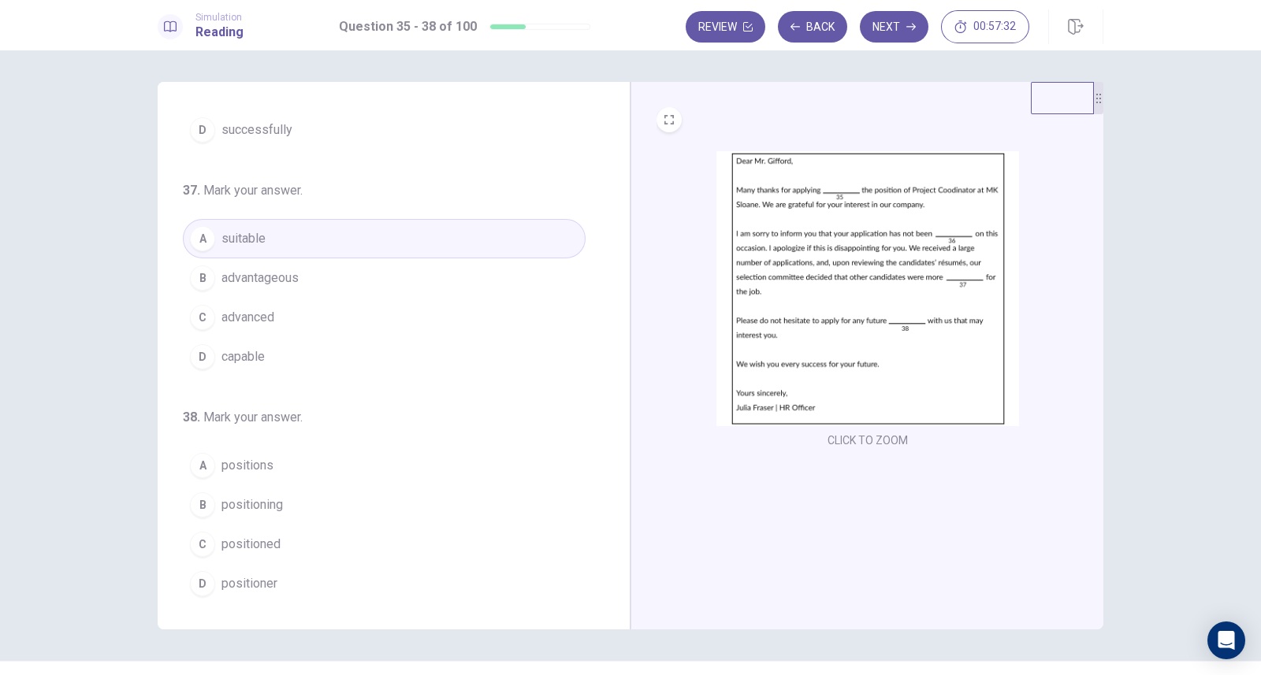
click at [277, 459] on button "A positions" at bounding box center [384, 465] width 403 height 39
click at [893, 24] on button "Next" at bounding box center [894, 27] width 69 height 32
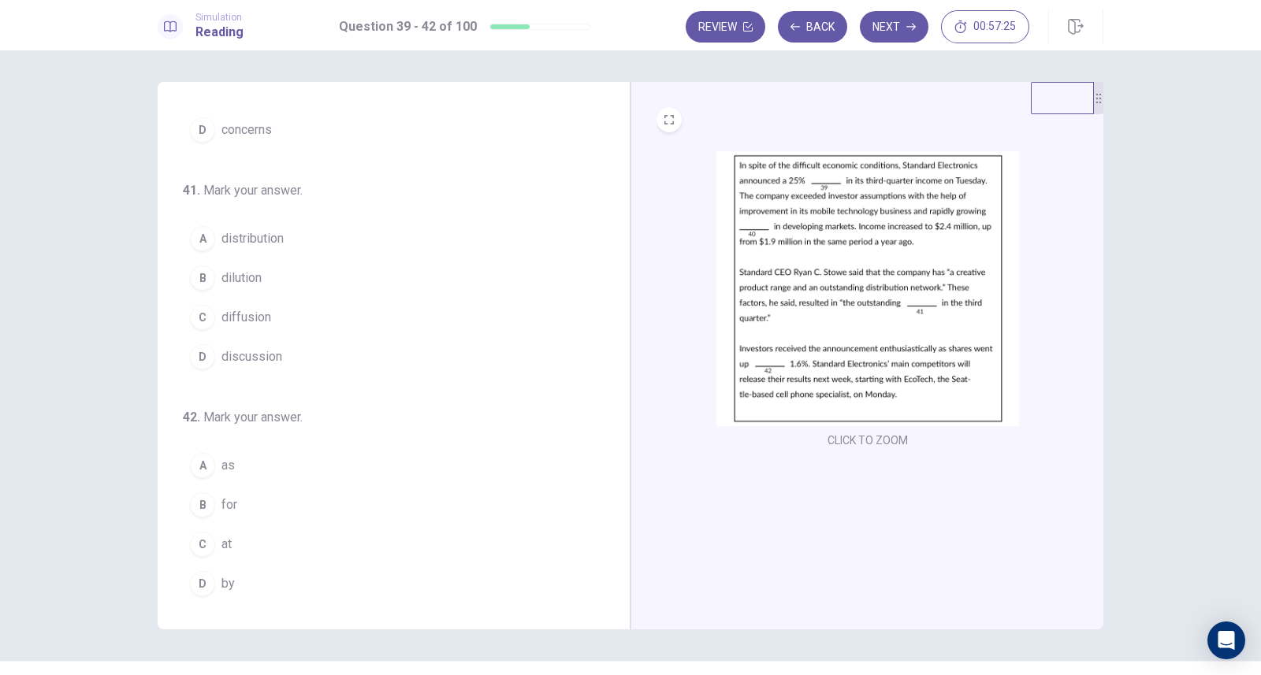
click at [878, 440] on button "CLICK TO ZOOM" at bounding box center [867, 440] width 93 height 22
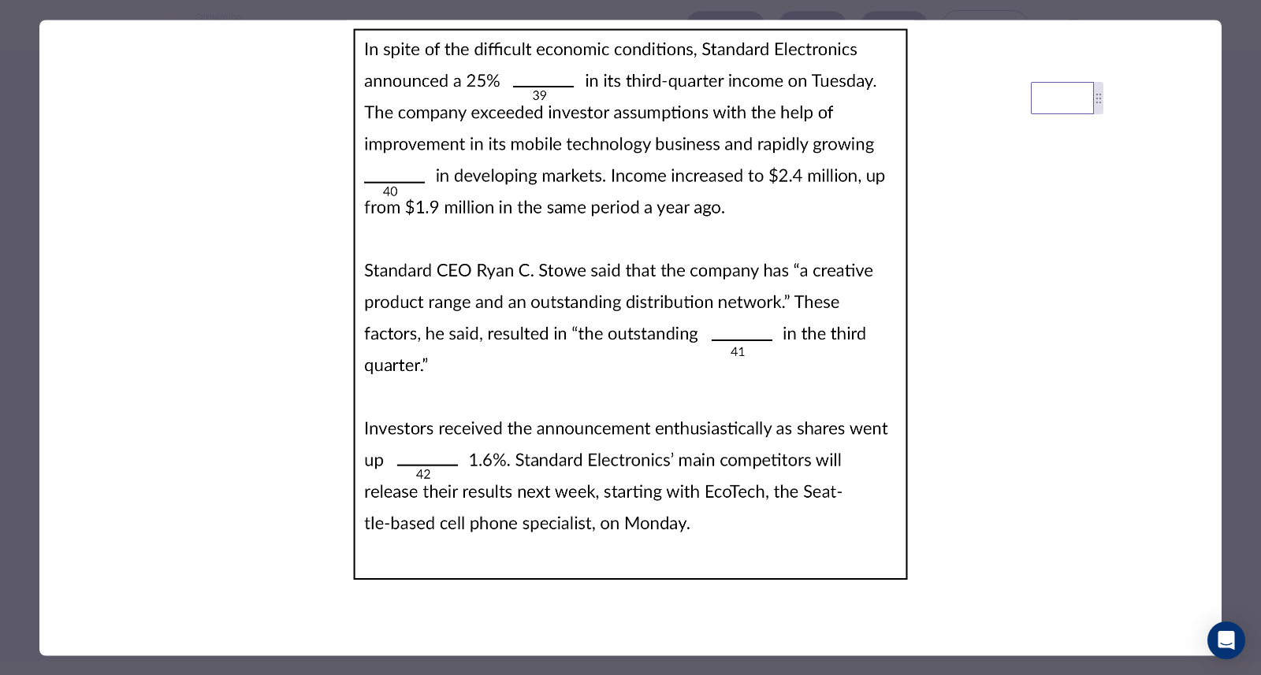
click at [20, 46] on div at bounding box center [630, 337] width 1261 height 675
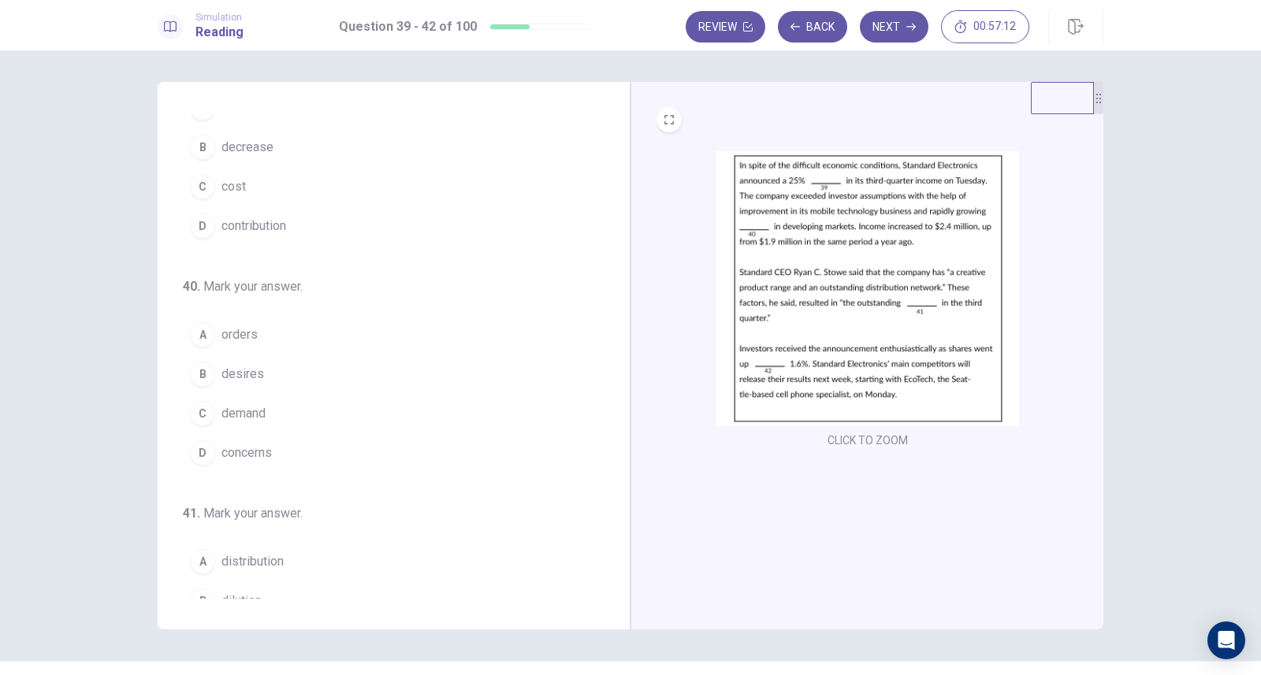
scroll to position [0, 0]
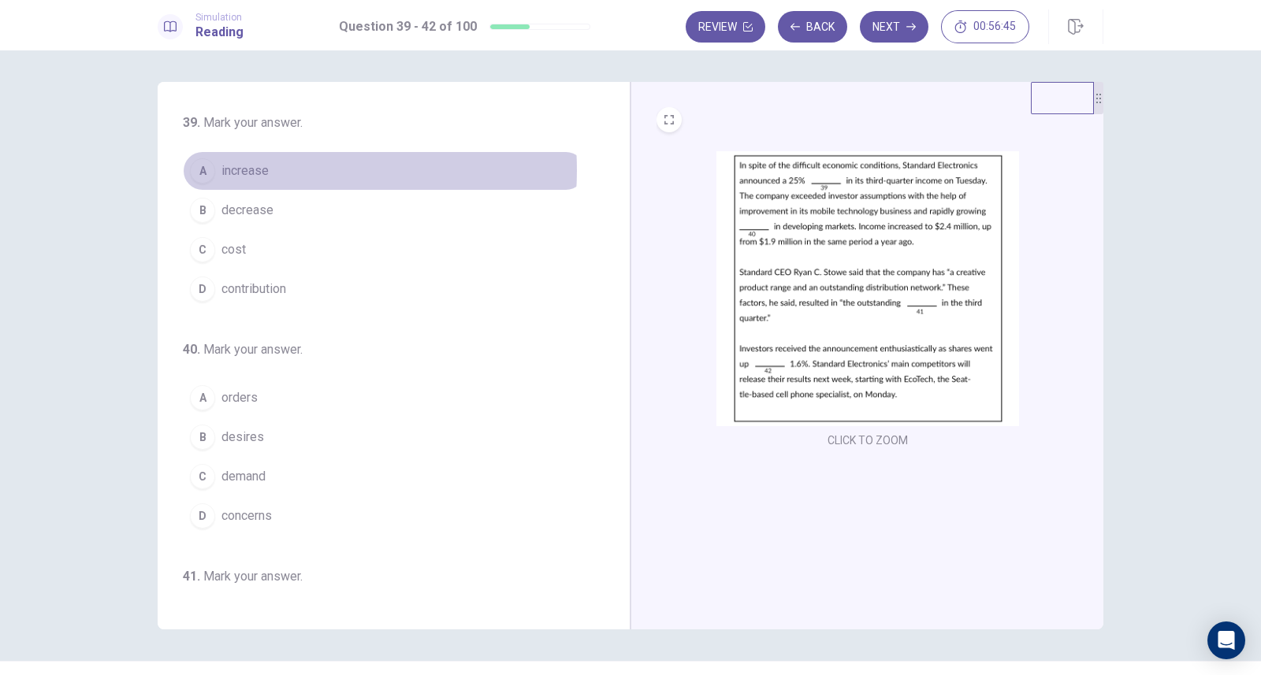
click at [254, 170] on span "increase" at bounding box center [244, 171] width 47 height 19
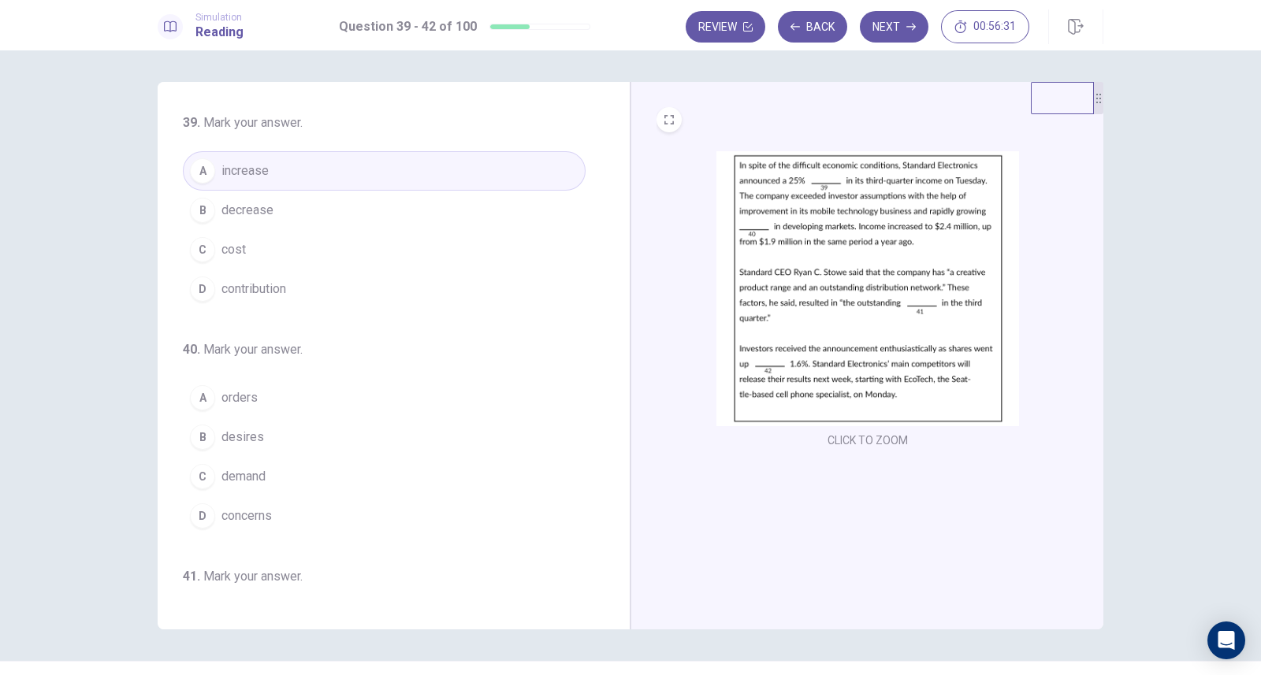
click at [262, 477] on button "C demand" at bounding box center [384, 476] width 403 height 39
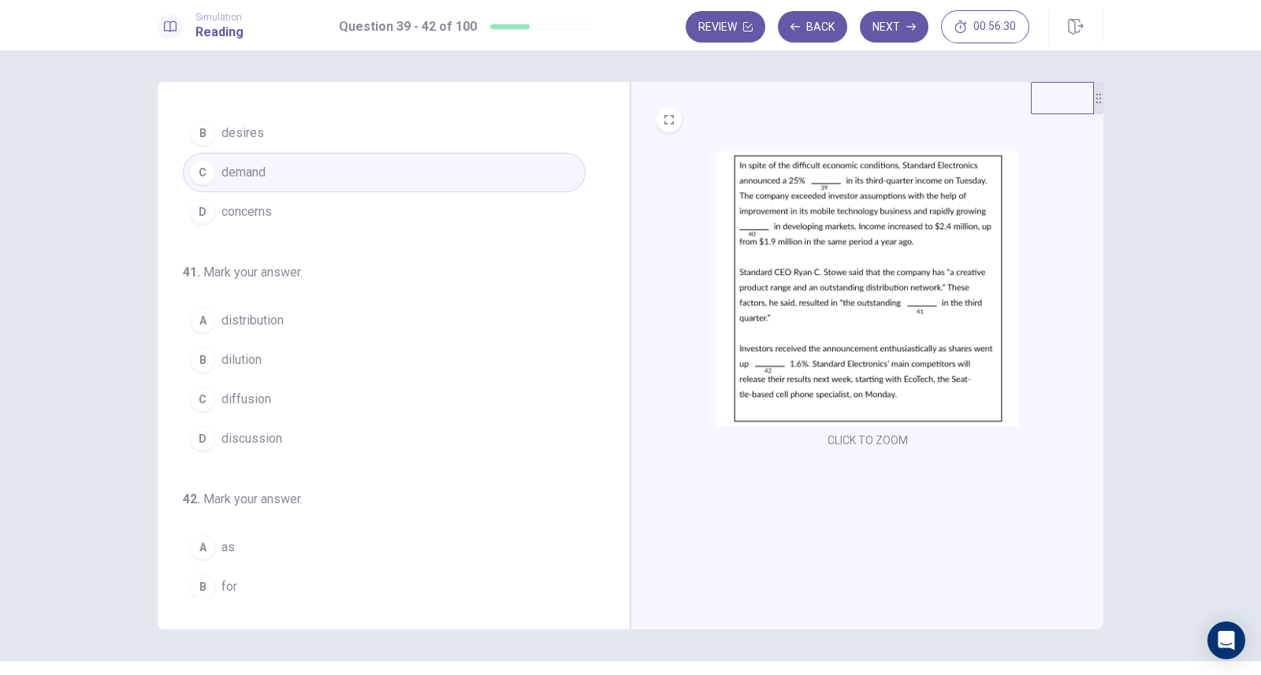
scroll to position [386, 0]
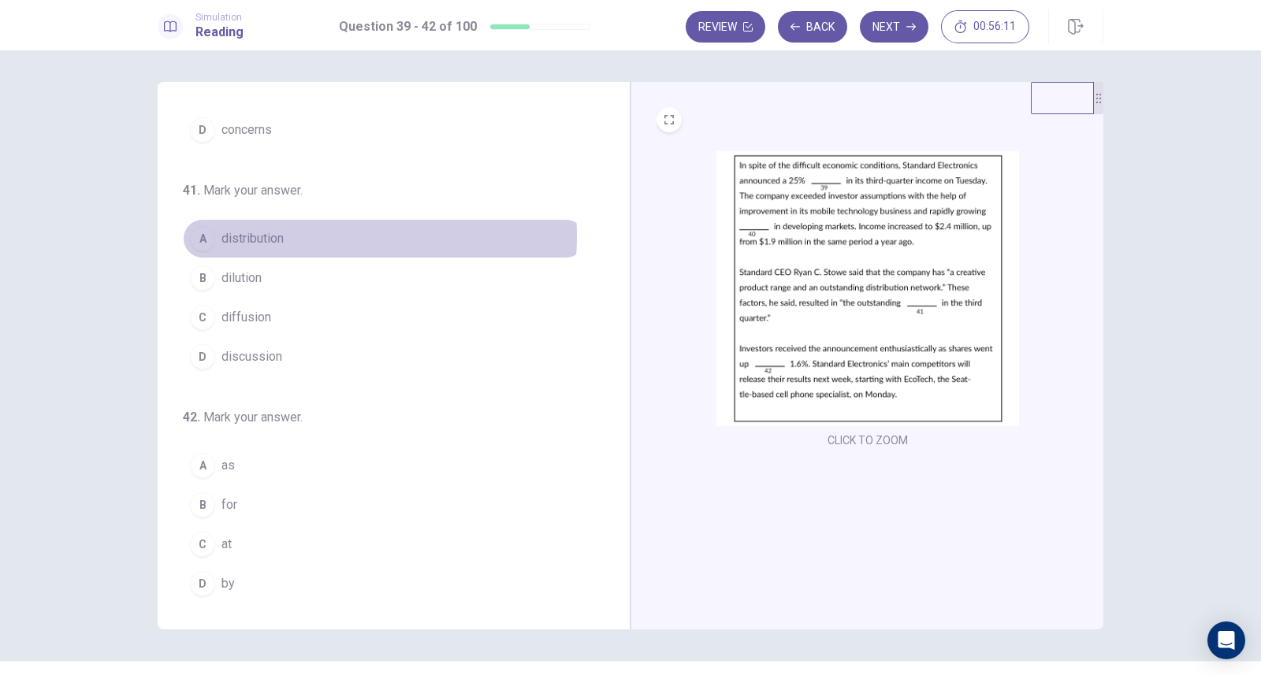
click at [284, 233] on button "A distribution" at bounding box center [384, 238] width 403 height 39
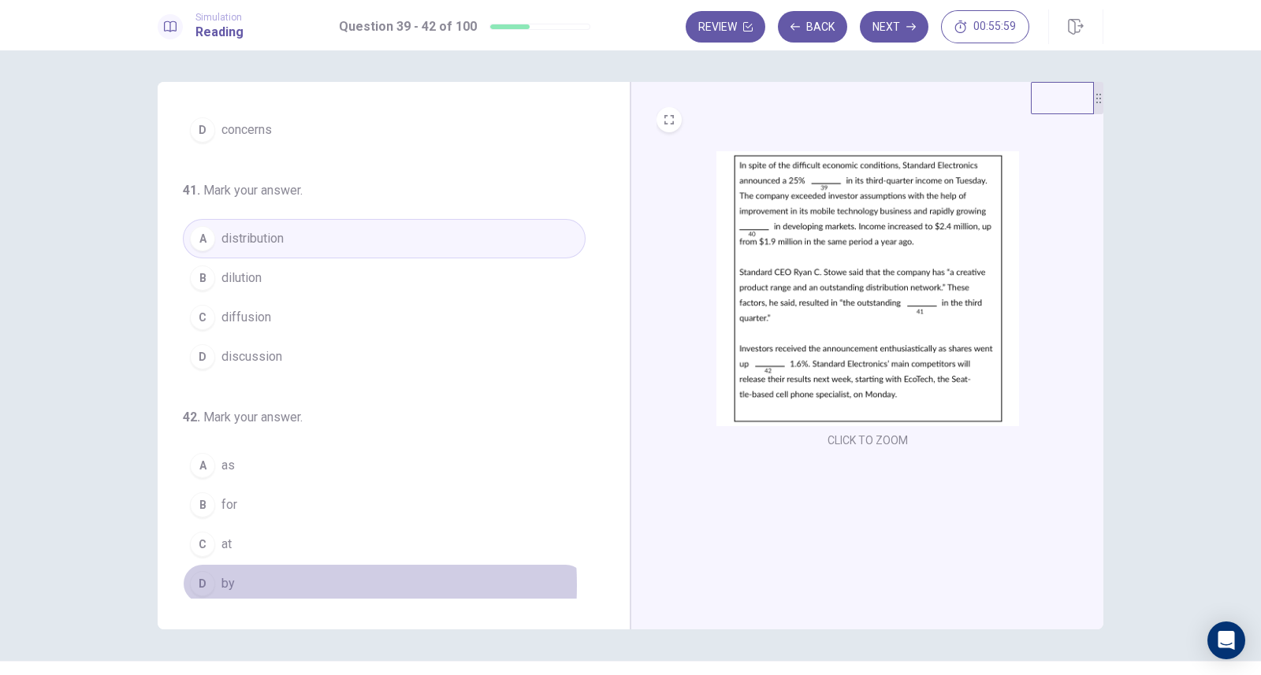
click at [228, 581] on span "by" at bounding box center [227, 583] width 13 height 19
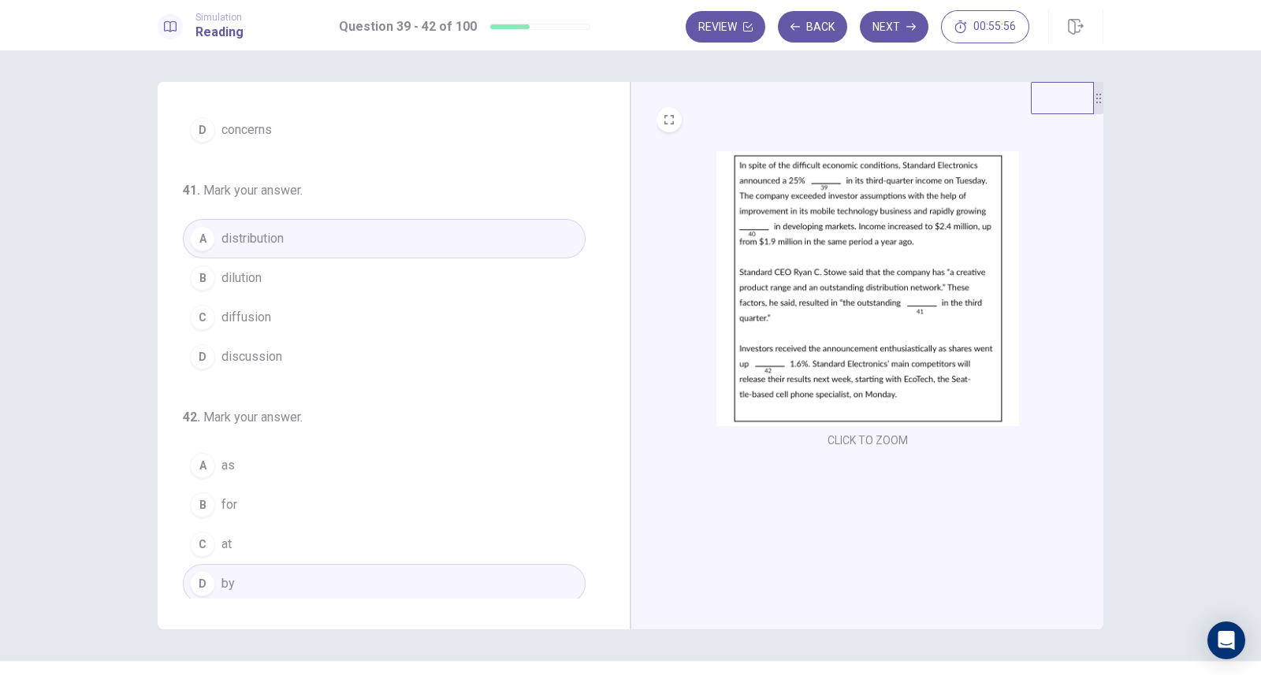
click at [882, 28] on button "Next" at bounding box center [894, 27] width 69 height 32
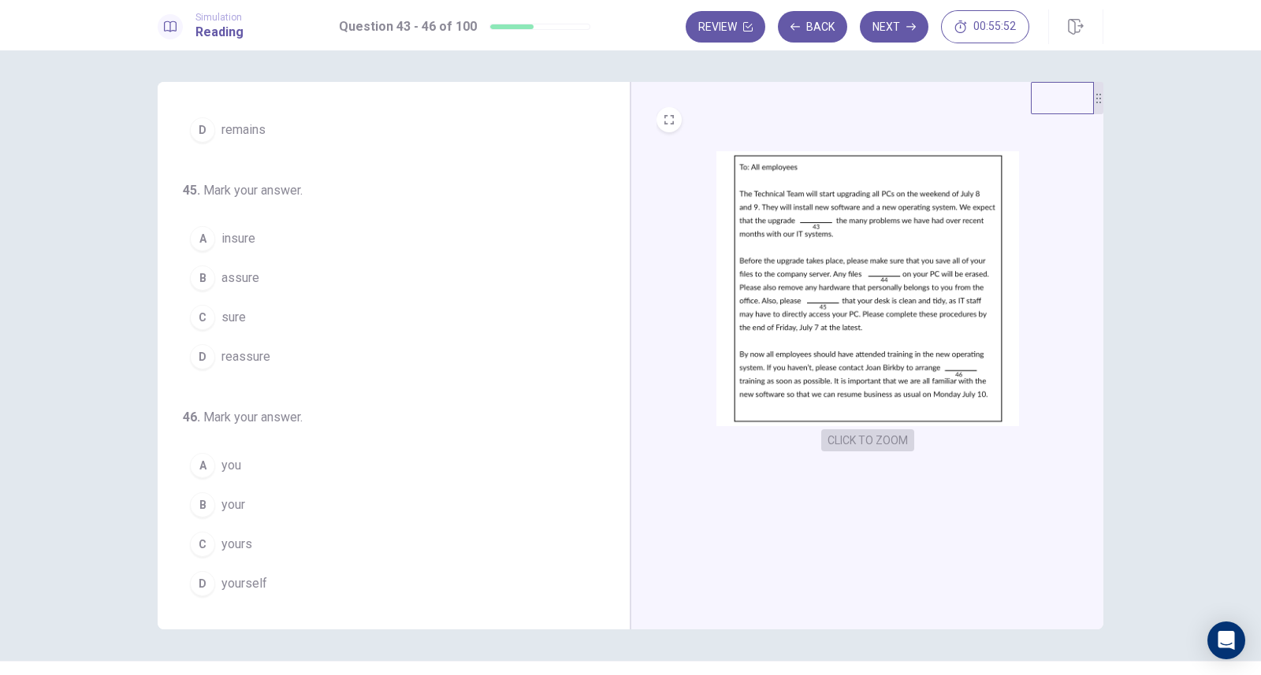
click at [881, 433] on button "CLICK TO ZOOM" at bounding box center [867, 440] width 93 height 22
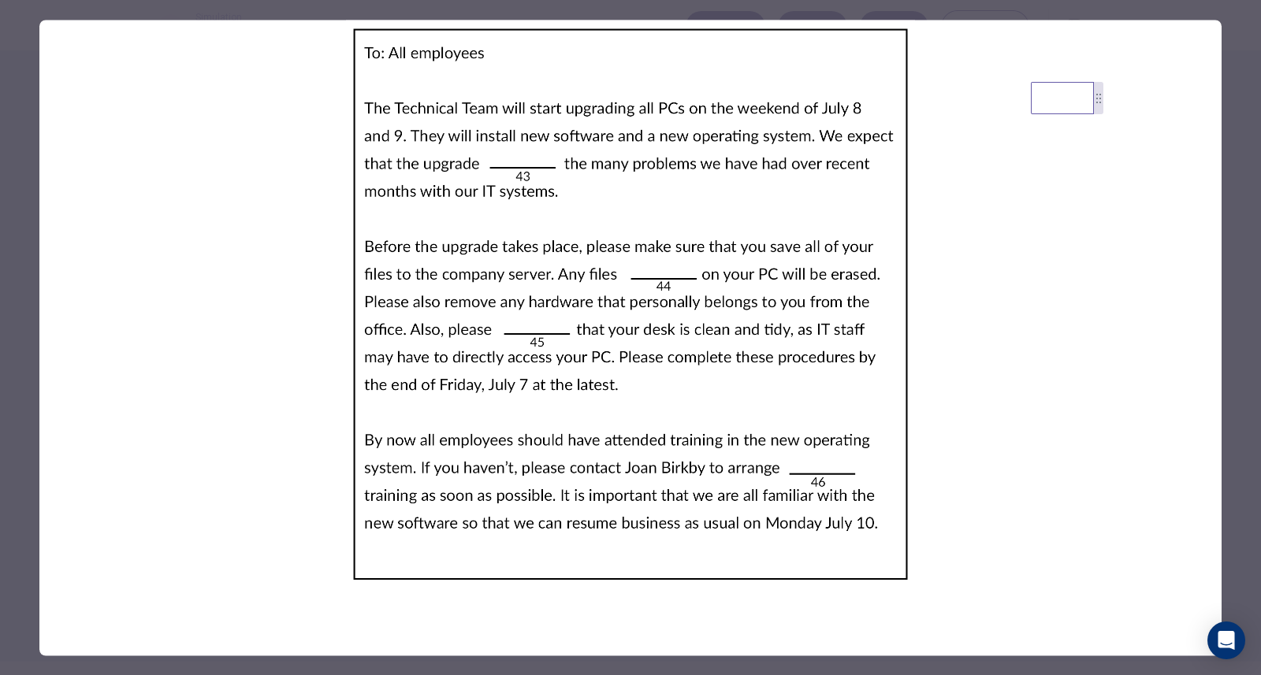
click at [17, 110] on div at bounding box center [630, 337] width 1261 height 675
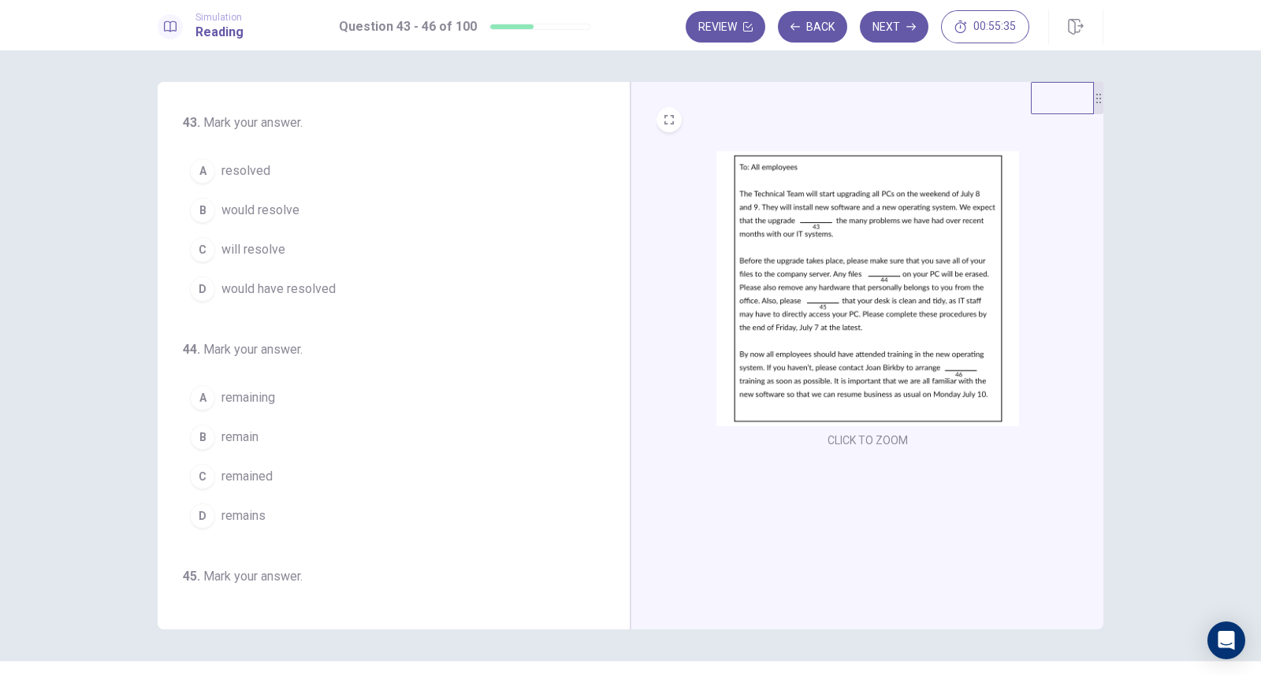
scroll to position [0, 0]
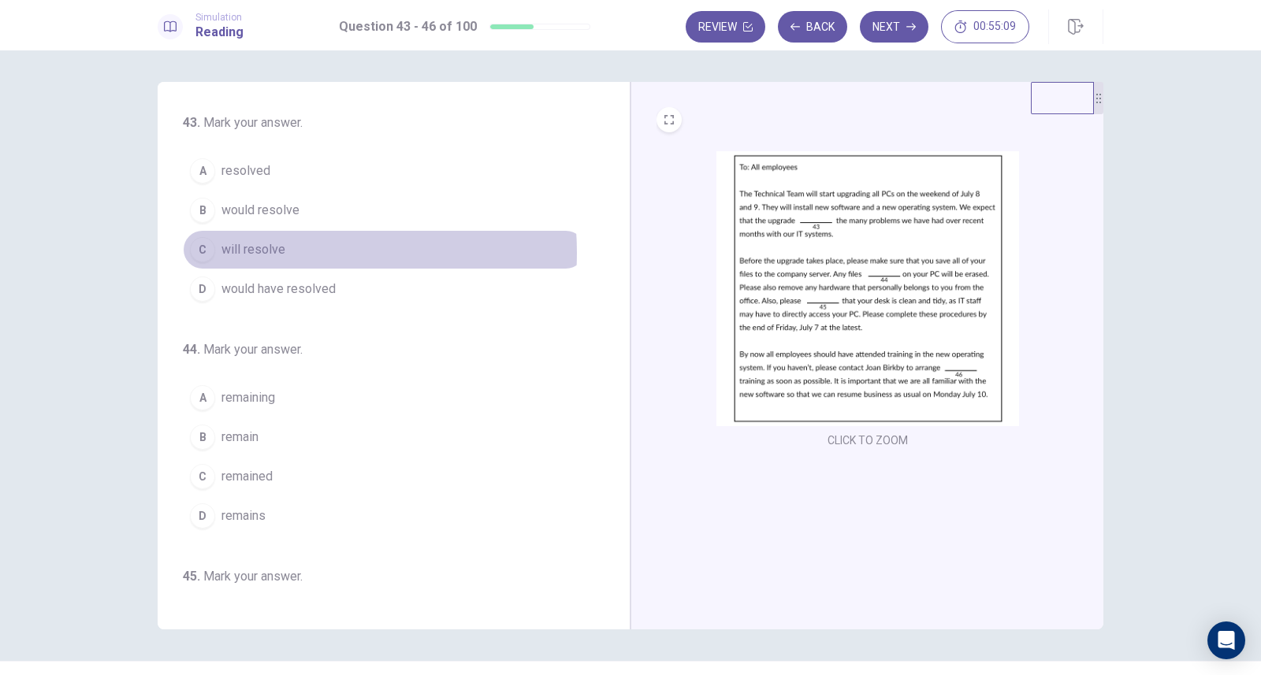
click at [256, 252] on span "will resolve" at bounding box center [253, 249] width 64 height 19
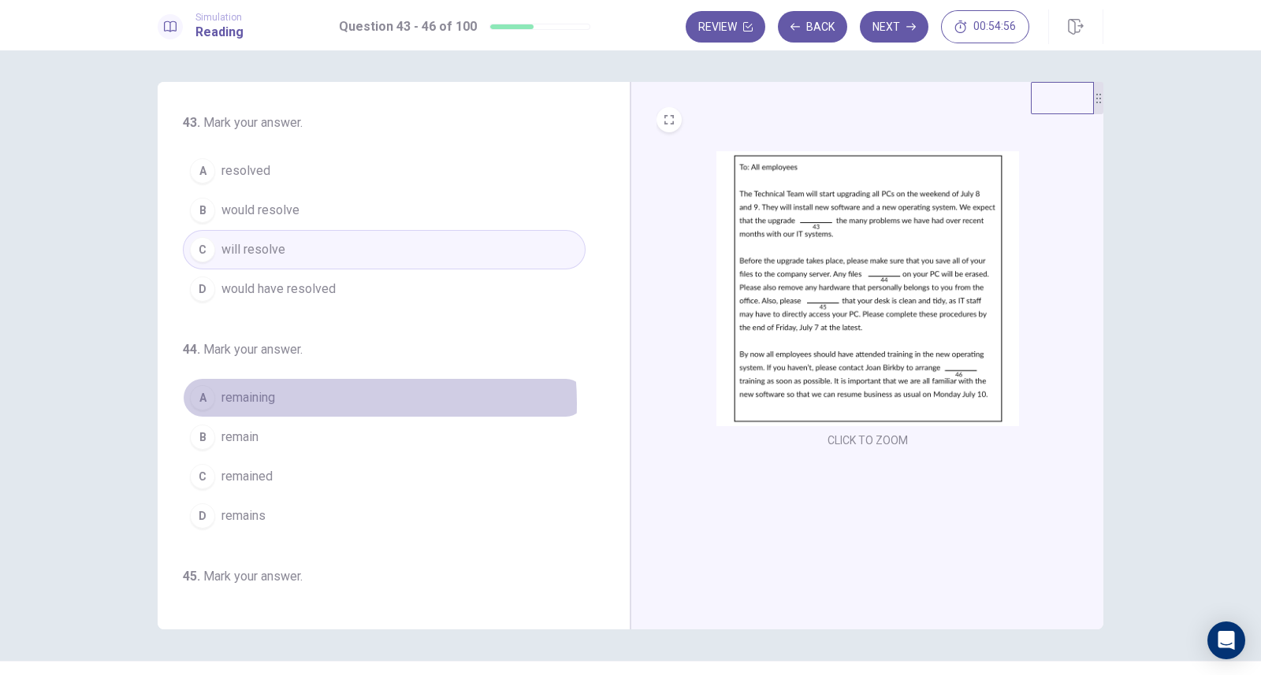
click at [289, 402] on button "A remaining" at bounding box center [384, 397] width 403 height 39
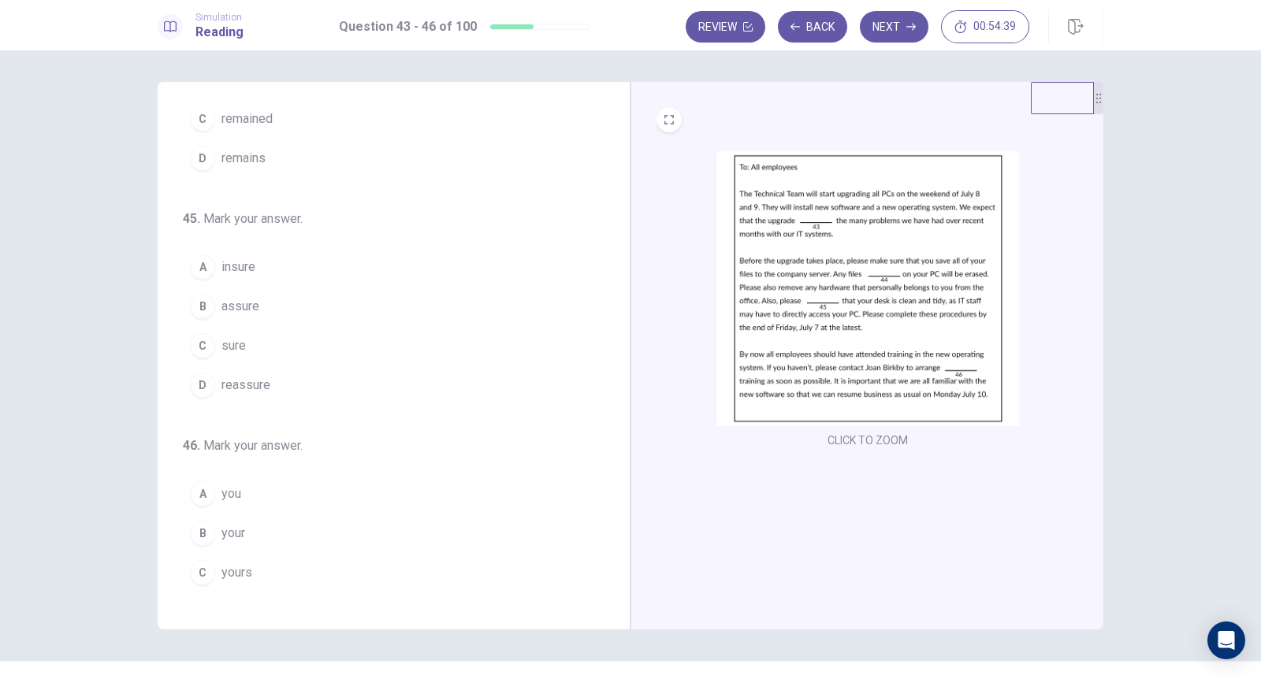
scroll to position [386, 0]
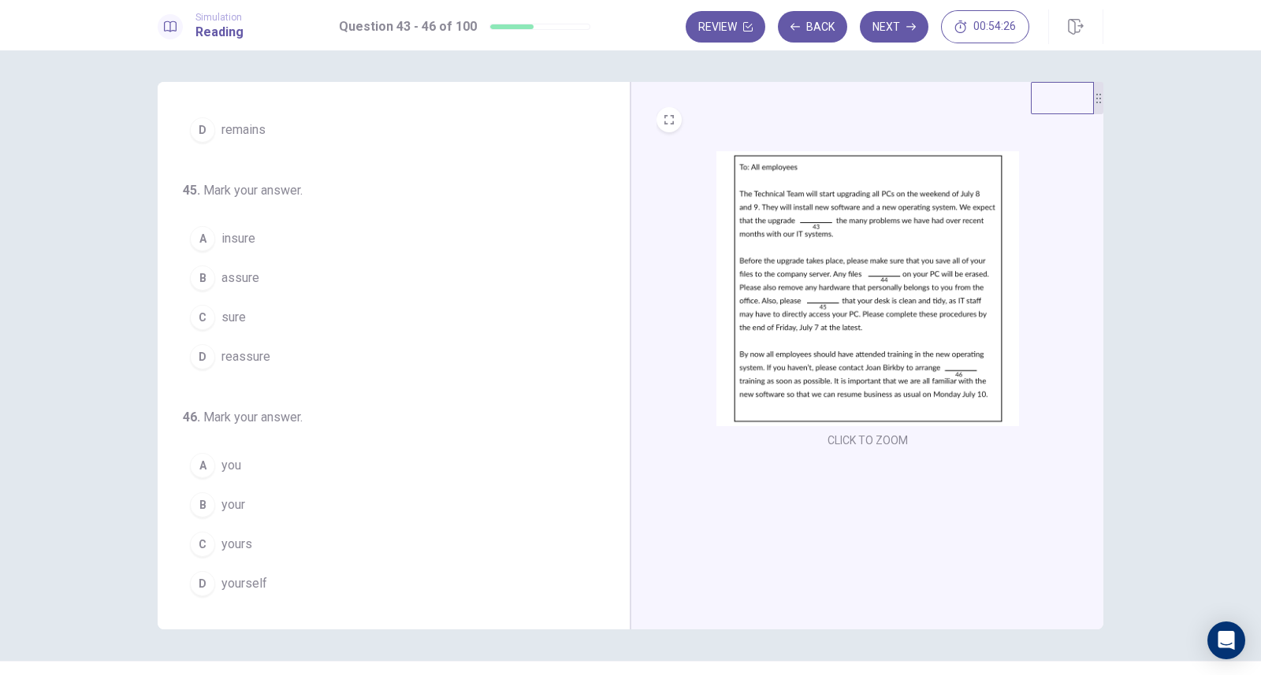
click at [263, 277] on button "B assure" at bounding box center [384, 277] width 403 height 39
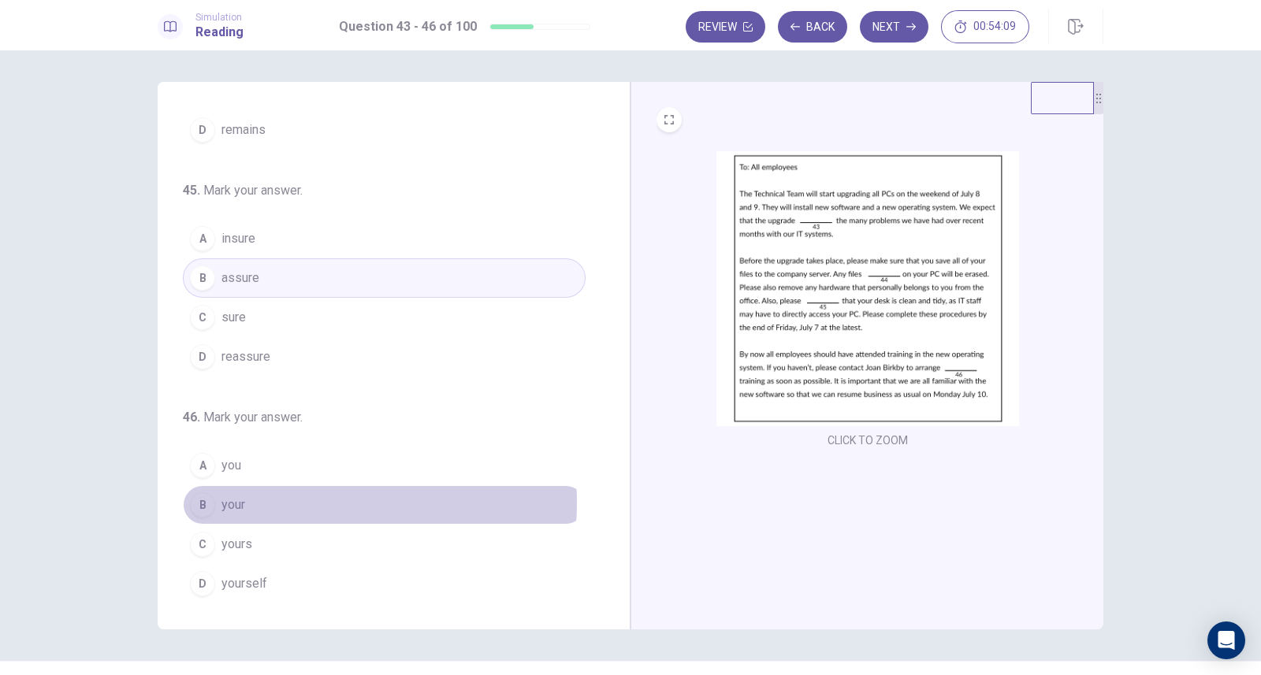
click at [277, 498] on button "B your" at bounding box center [384, 504] width 403 height 39
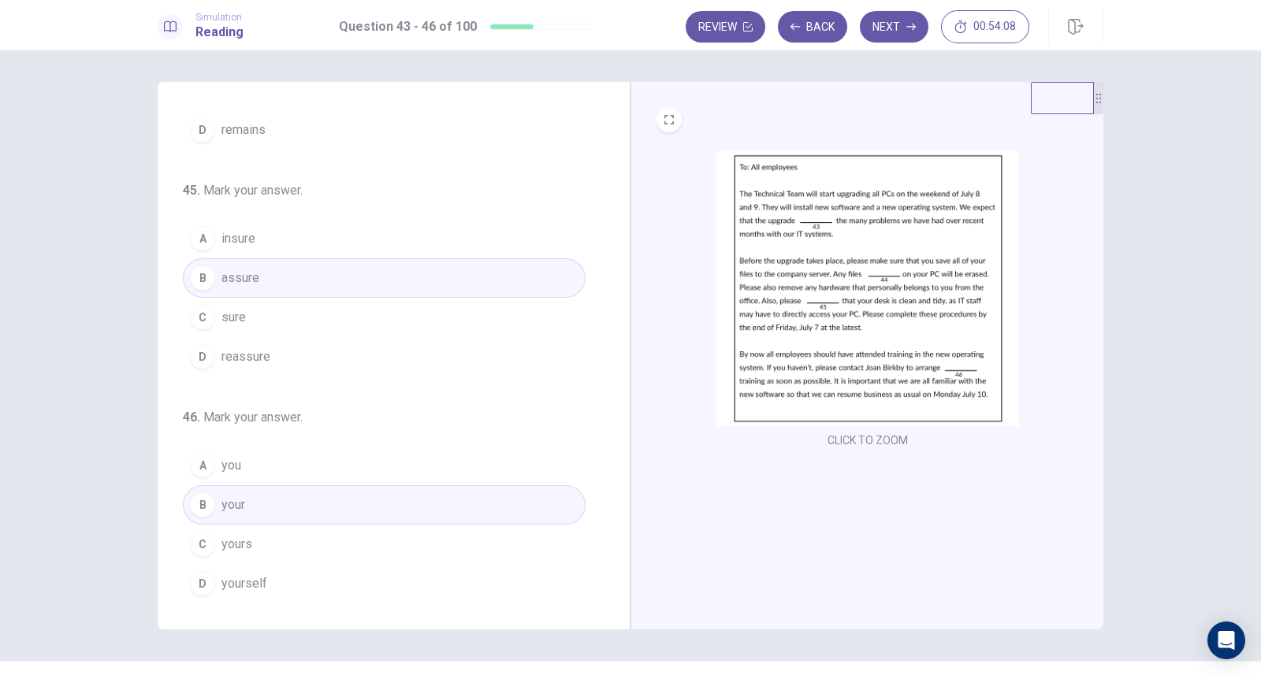
click at [893, 21] on button "Next" at bounding box center [894, 27] width 69 height 32
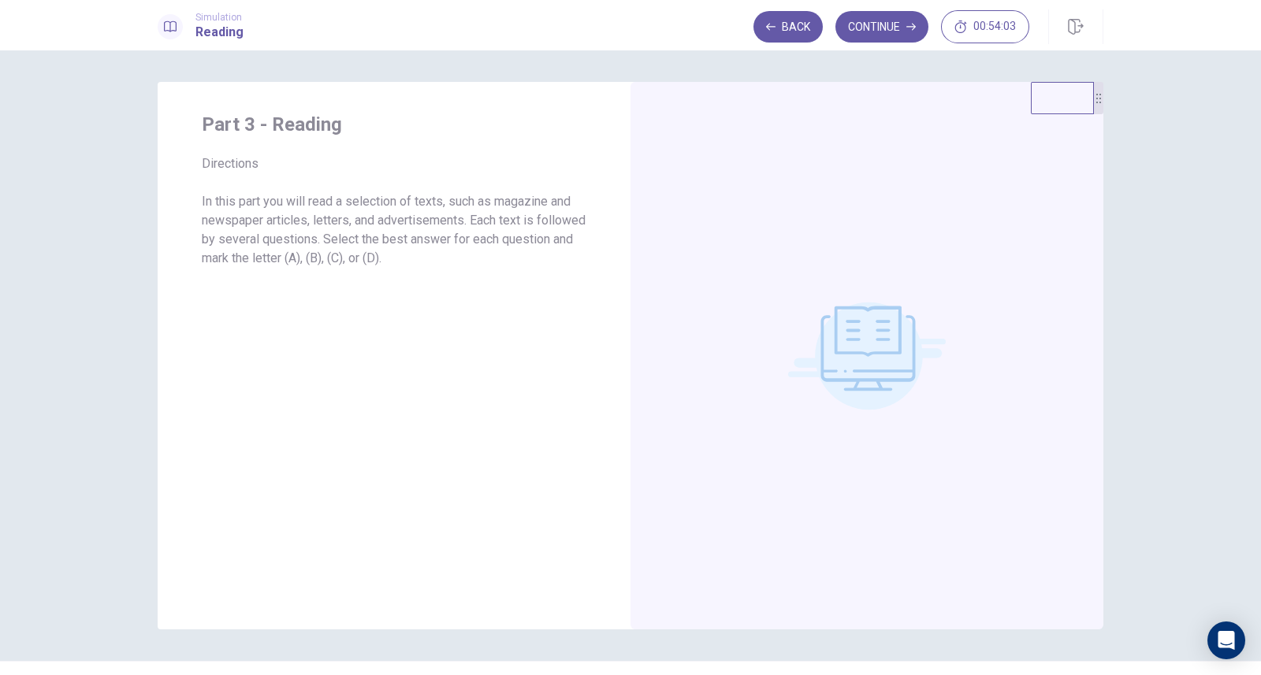
click at [881, 25] on button "Continue" at bounding box center [881, 27] width 93 height 32
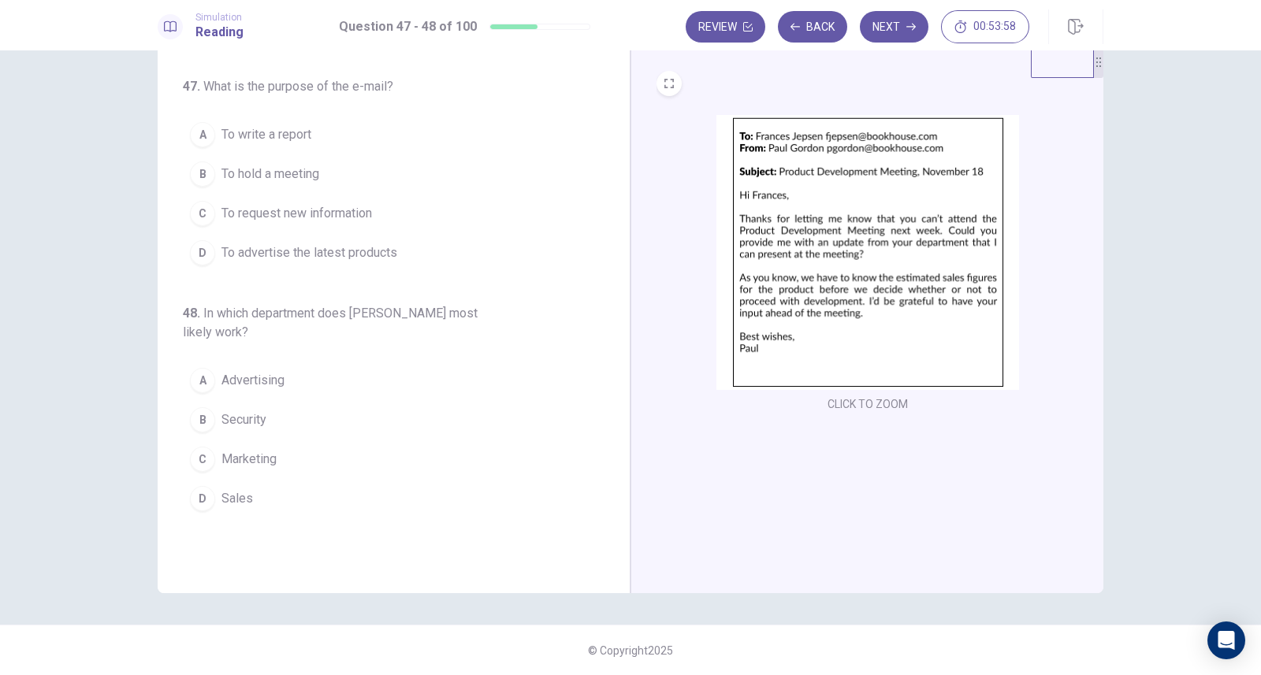
scroll to position [0, 0]
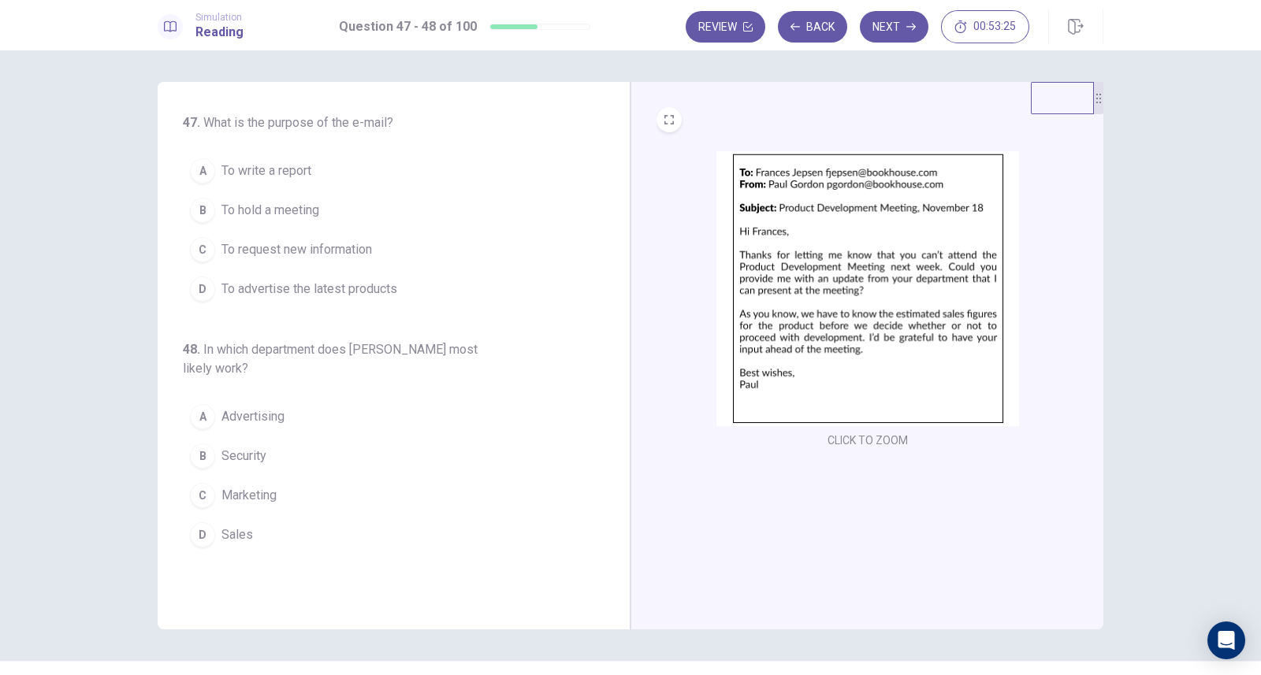
click at [1156, 262] on div "47 . What is the purpose of the e-mail? A To write a report B To hold a meeting…" at bounding box center [630, 362] width 1261 height 625
click at [355, 249] on span "To request new information" at bounding box center [296, 249] width 150 height 19
click at [262, 497] on span "Marketing" at bounding box center [248, 495] width 55 height 19
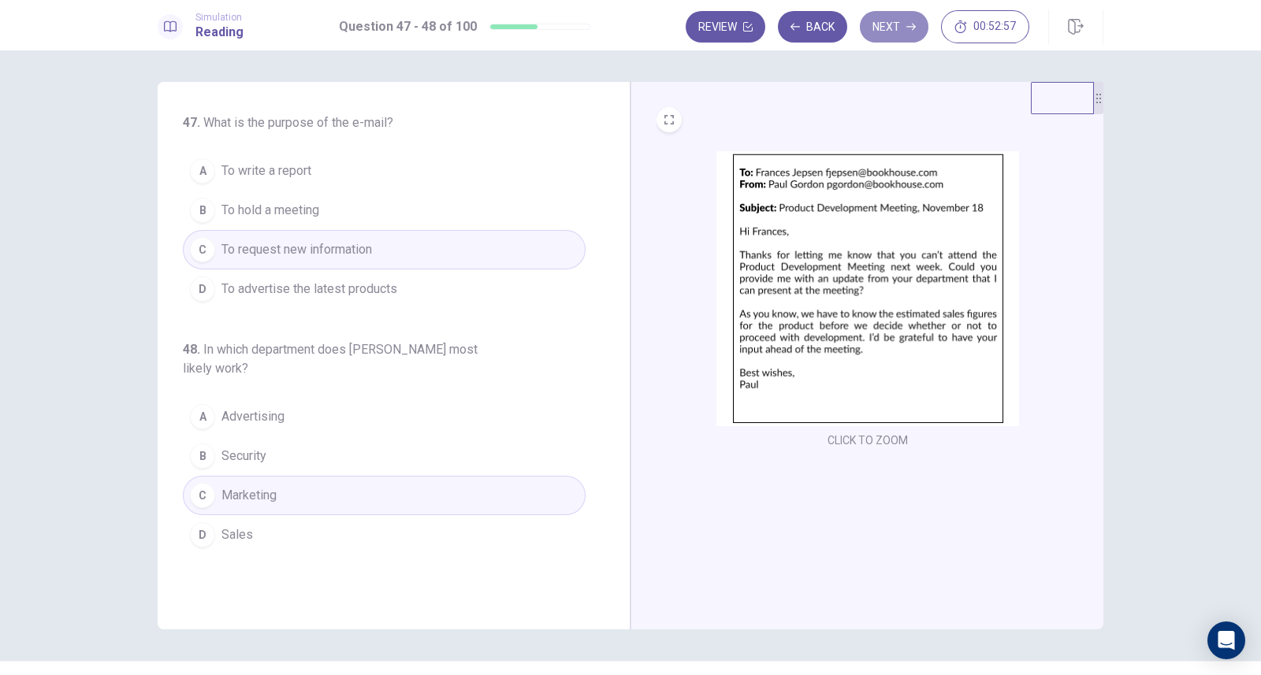
click at [897, 32] on button "Next" at bounding box center [894, 27] width 69 height 32
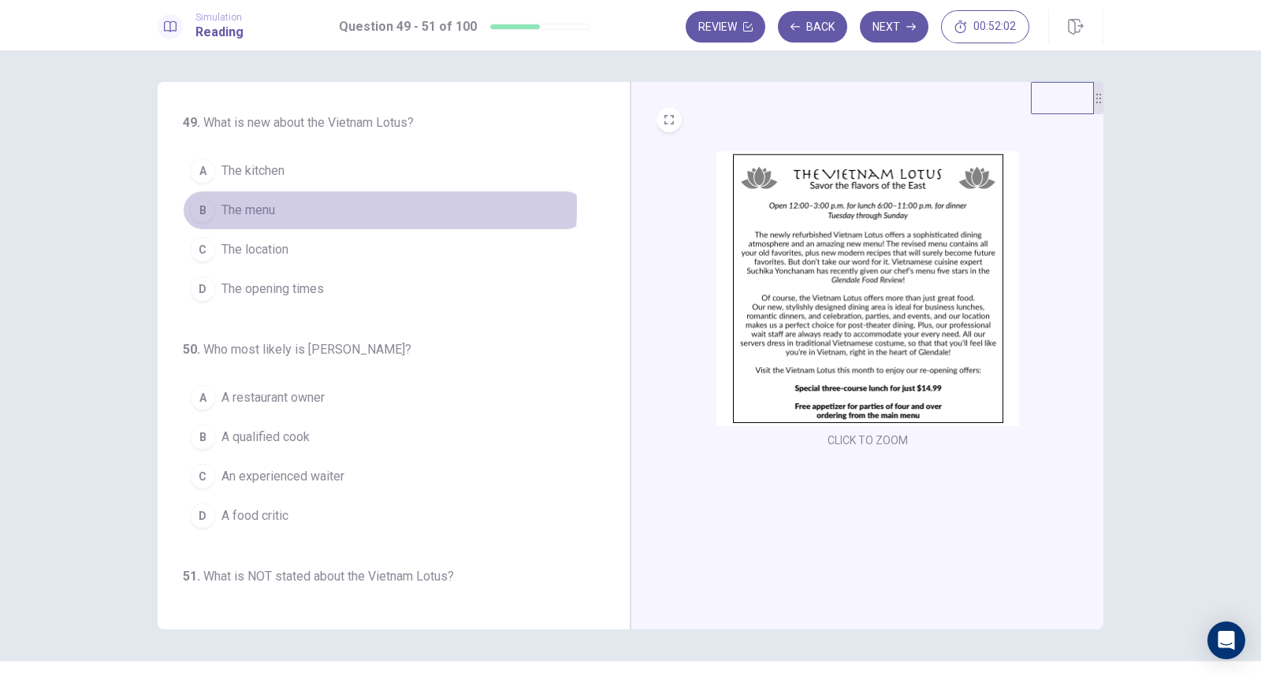
click at [273, 206] on button "B The menu" at bounding box center [384, 210] width 403 height 39
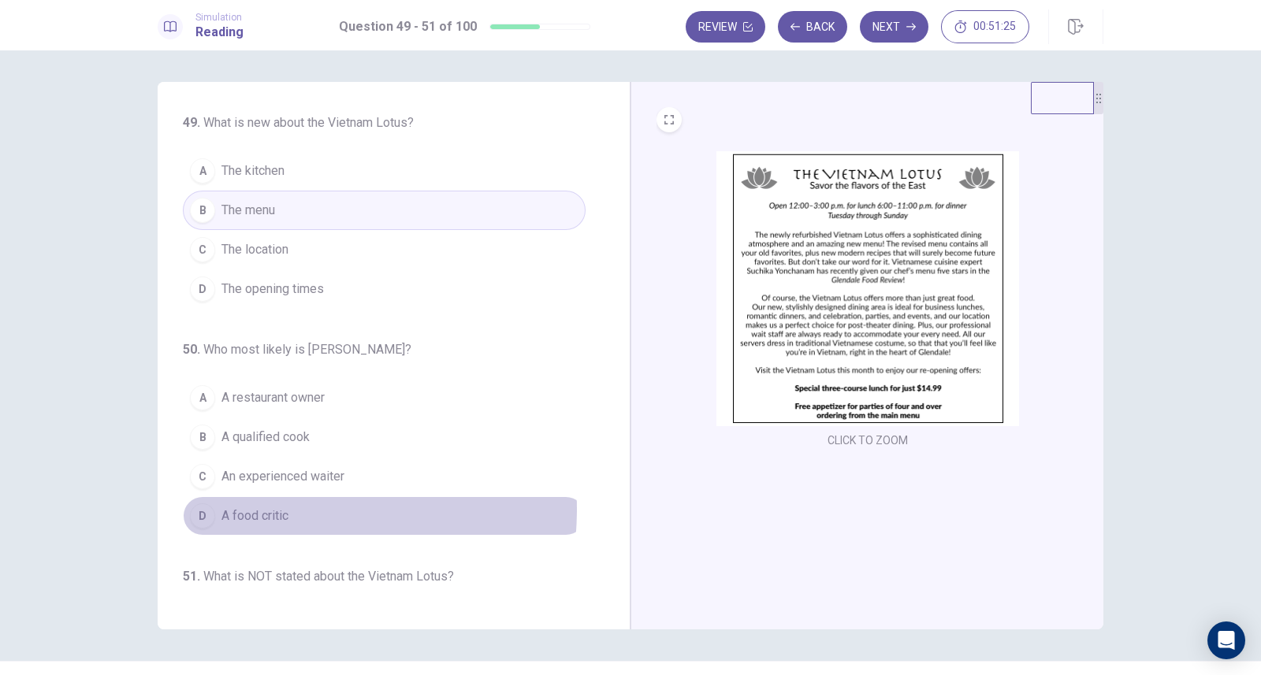
click at [249, 507] on span "A food critic" at bounding box center [254, 516] width 67 height 19
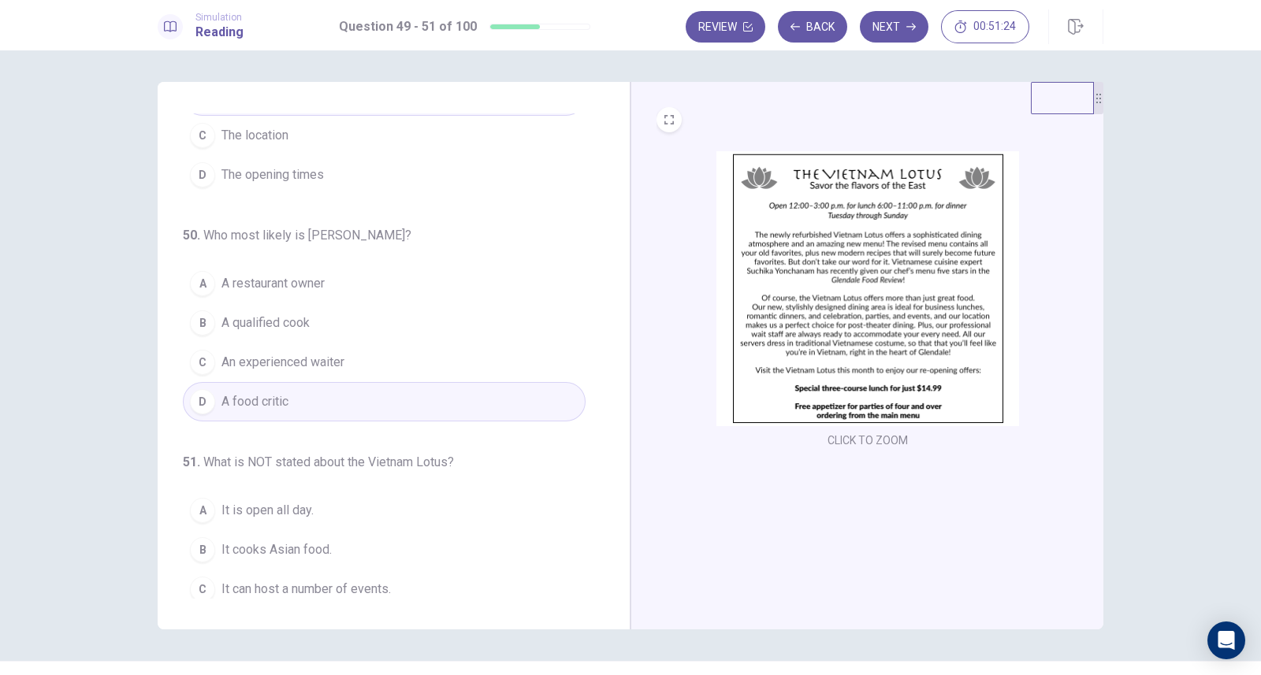
scroll to position [161, 0]
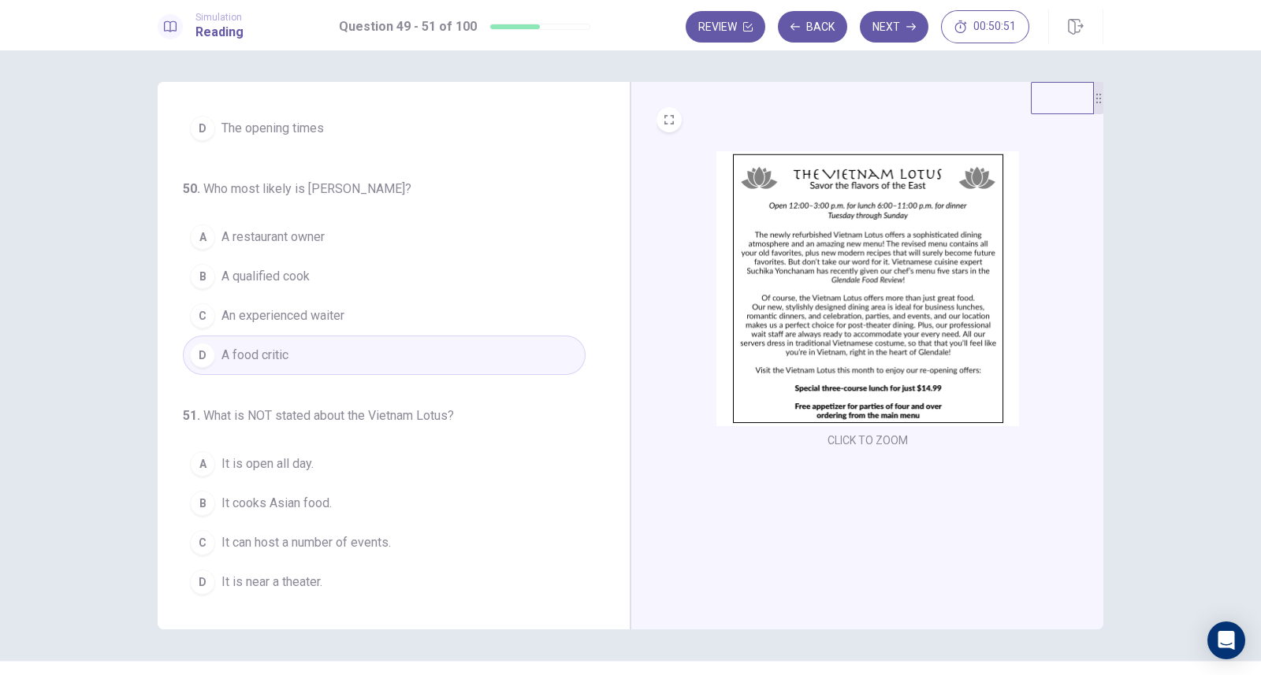
click at [254, 455] on span "It is open all day." at bounding box center [267, 464] width 92 height 19
click at [886, 19] on button "Next" at bounding box center [894, 27] width 69 height 32
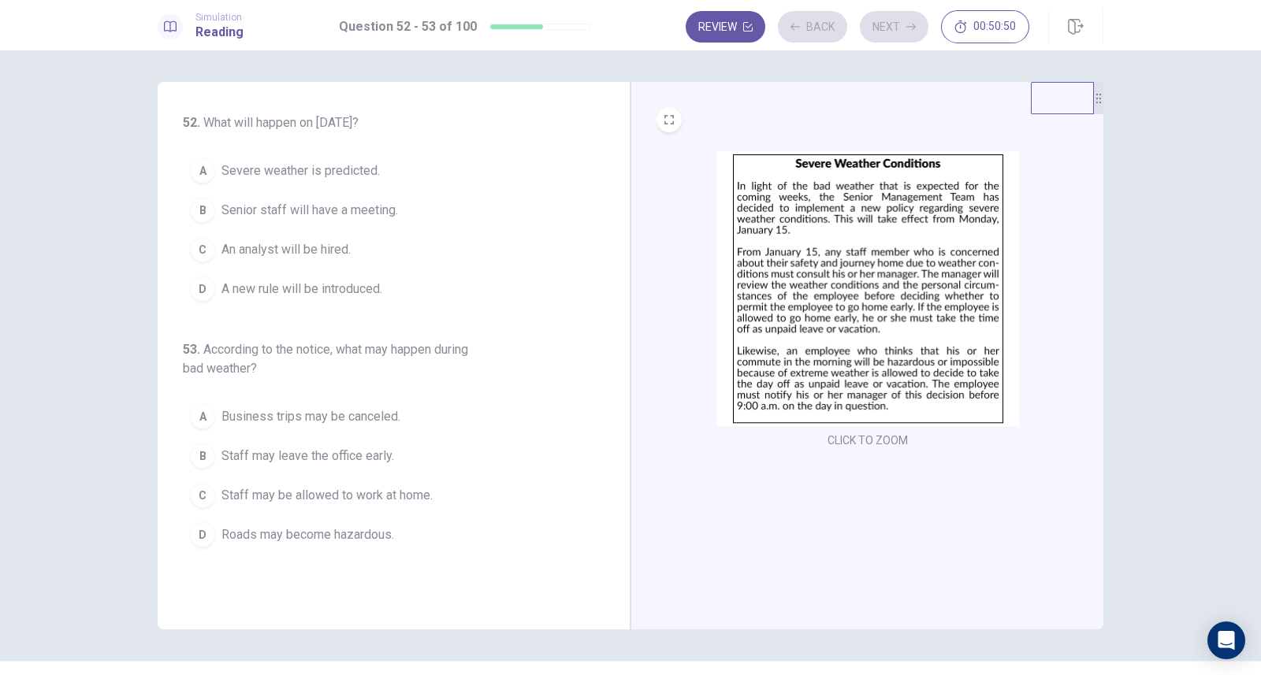
scroll to position [0, 0]
click at [256, 295] on span "A new rule will be introduced." at bounding box center [301, 289] width 161 height 19
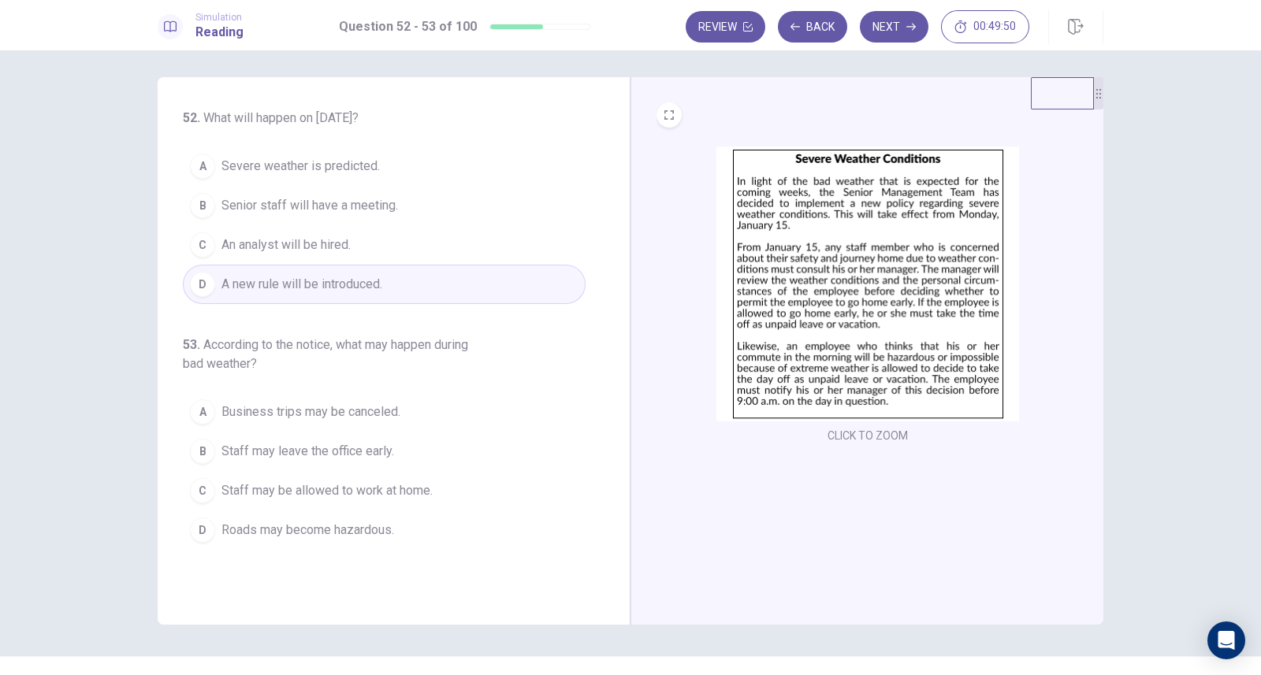
scroll to position [6, 0]
click at [316, 447] on span "Staff may leave the office early." at bounding box center [307, 450] width 173 height 19
click at [886, 31] on button "Next" at bounding box center [894, 27] width 69 height 32
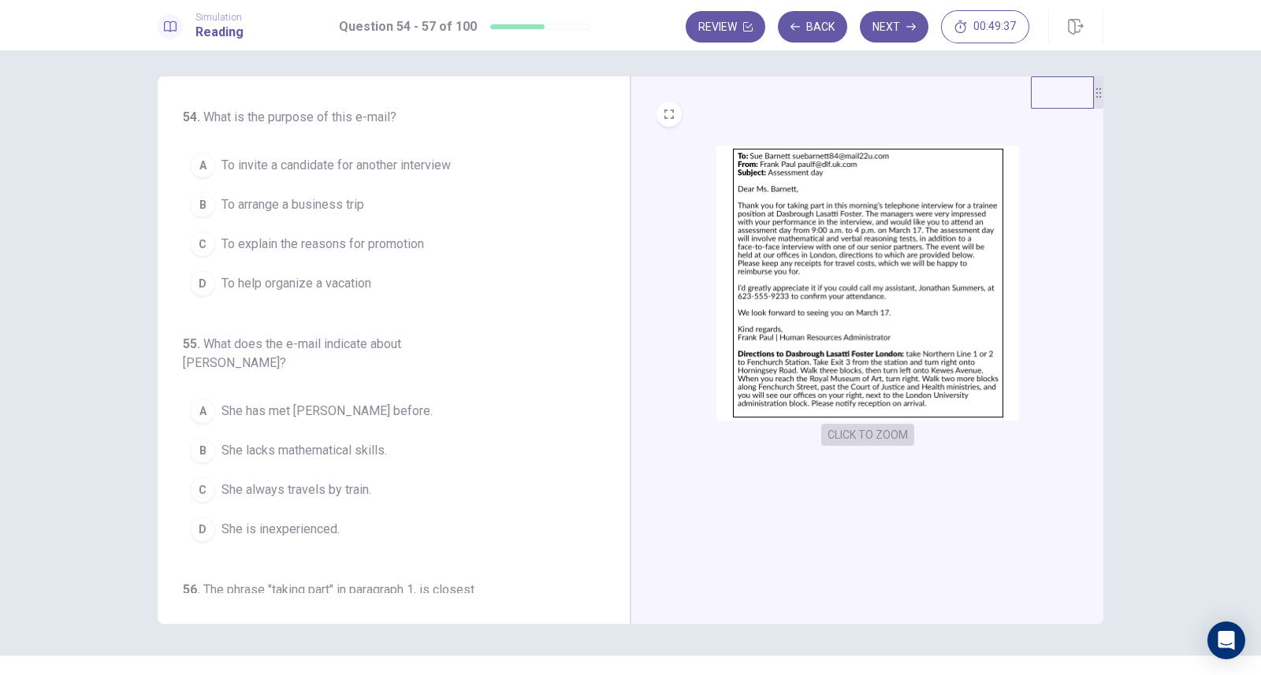
click at [873, 431] on button "CLICK TO ZOOM" at bounding box center [867, 435] width 93 height 22
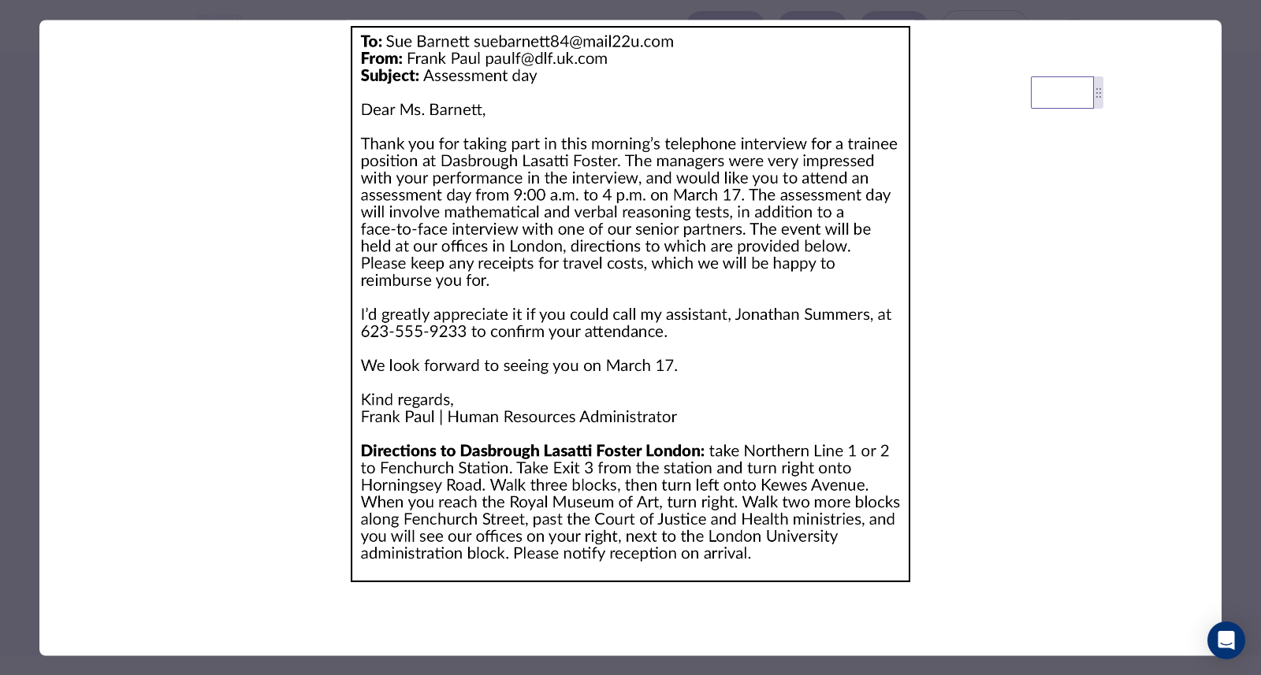
click at [24, 57] on div at bounding box center [630, 337] width 1261 height 675
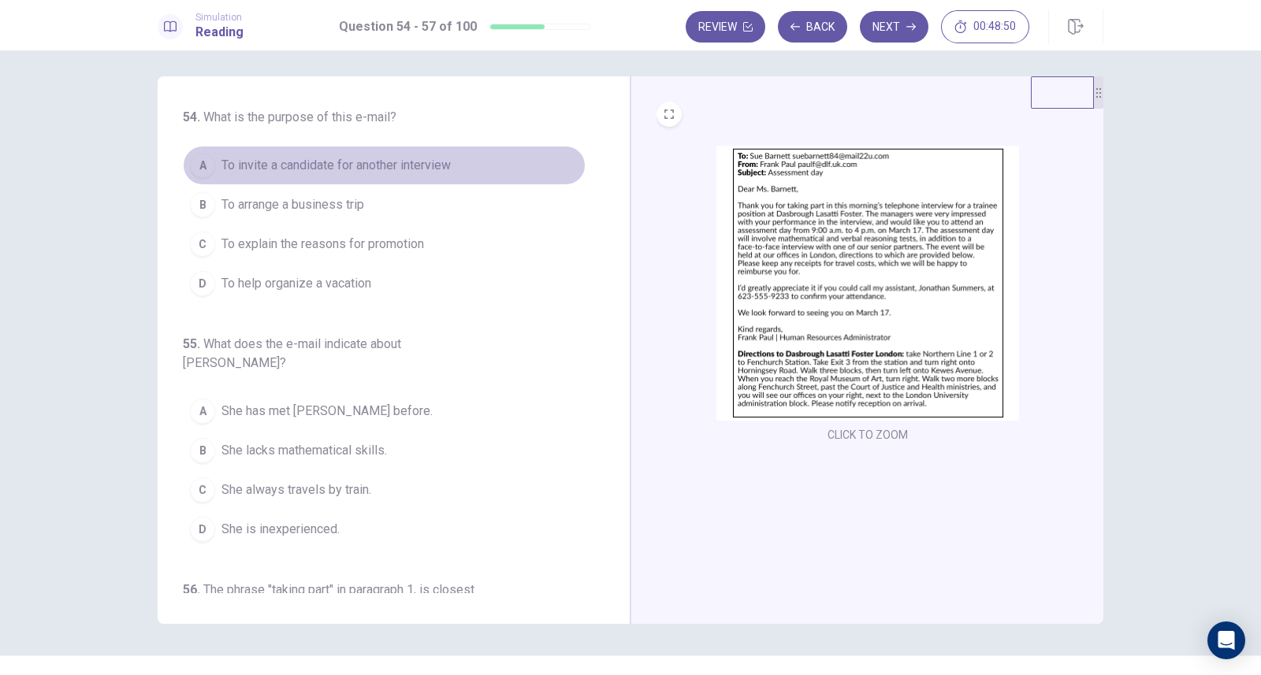
click at [399, 168] on span "To invite a candidate for another interview" at bounding box center [335, 165] width 229 height 19
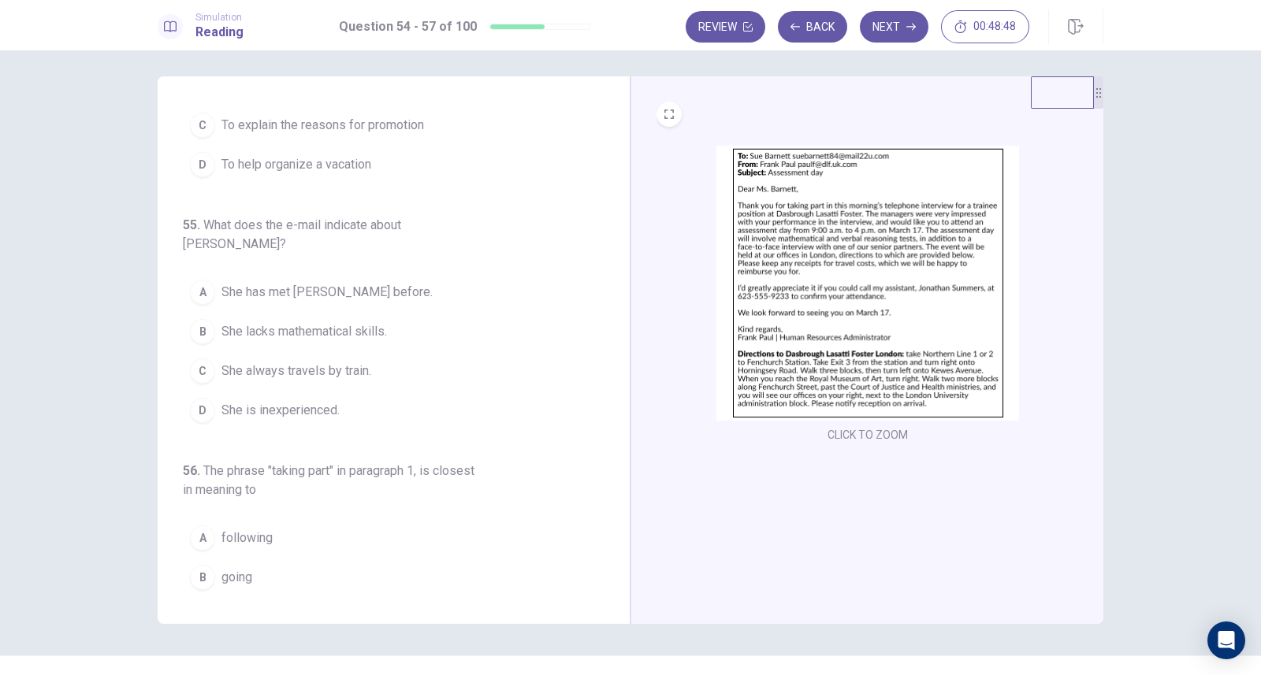
scroll to position [120, 0]
click at [298, 400] on span "She is inexperienced." at bounding box center [280, 409] width 118 height 19
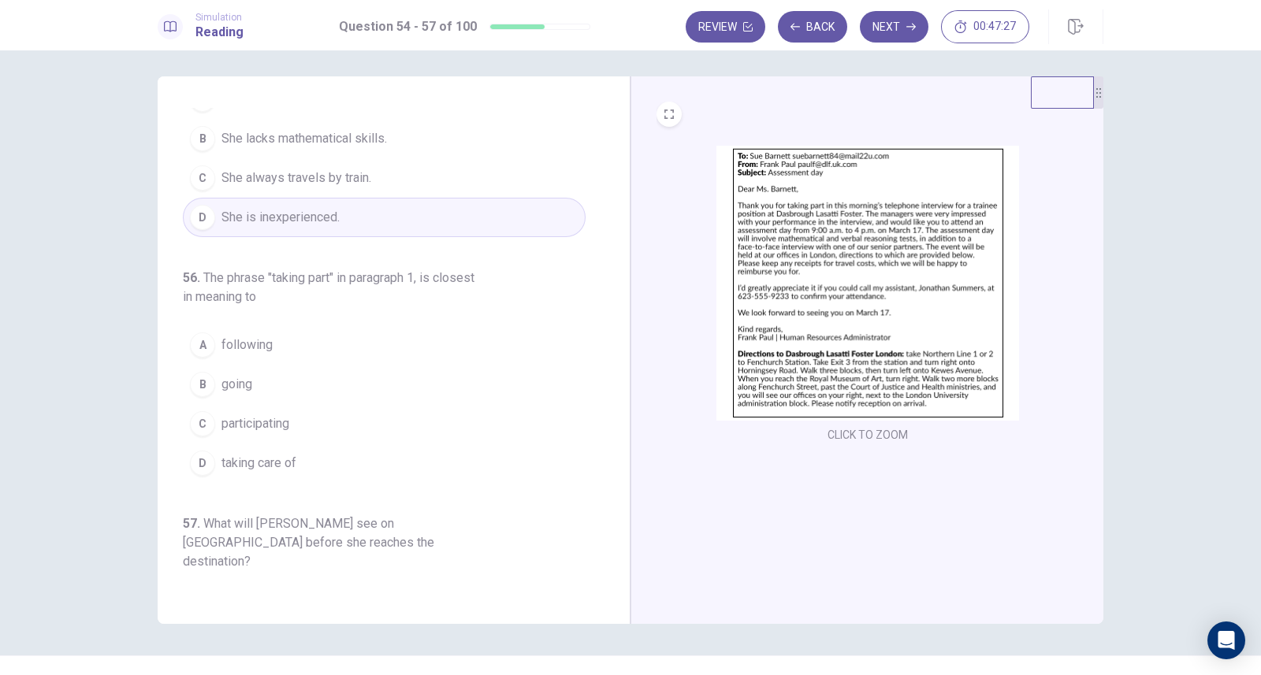
scroll to position [313, 0]
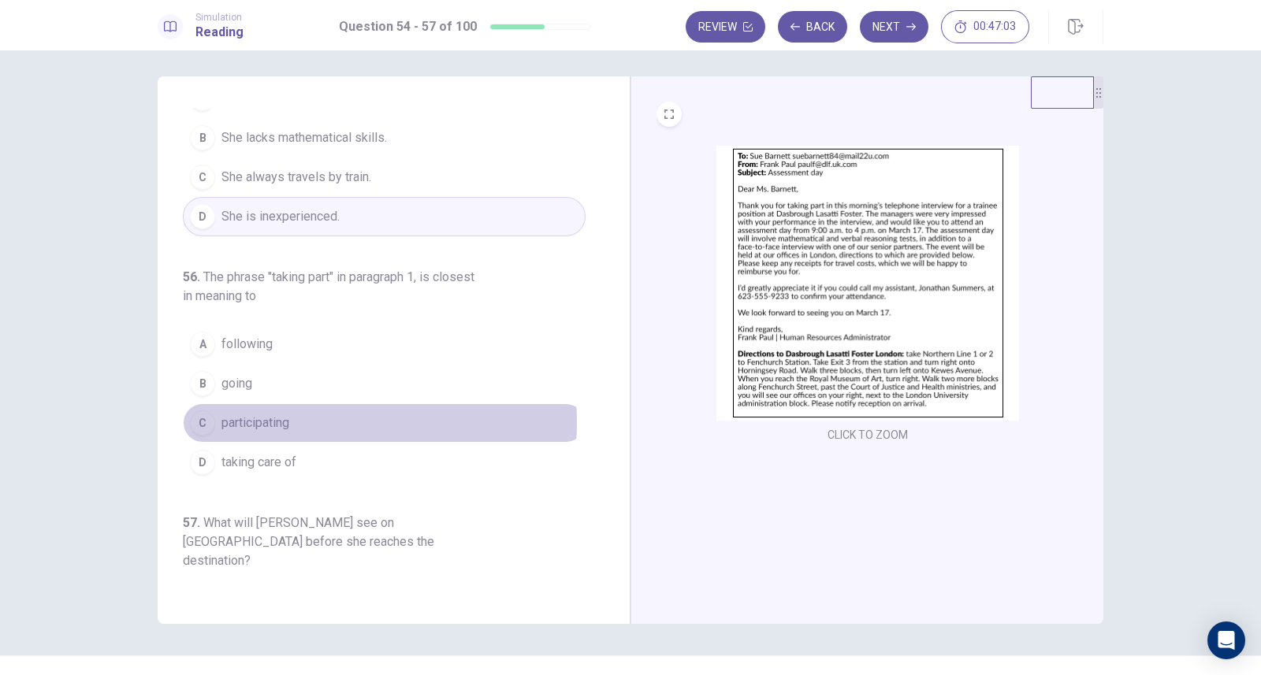
click at [268, 414] on span "participating" at bounding box center [255, 423] width 68 height 19
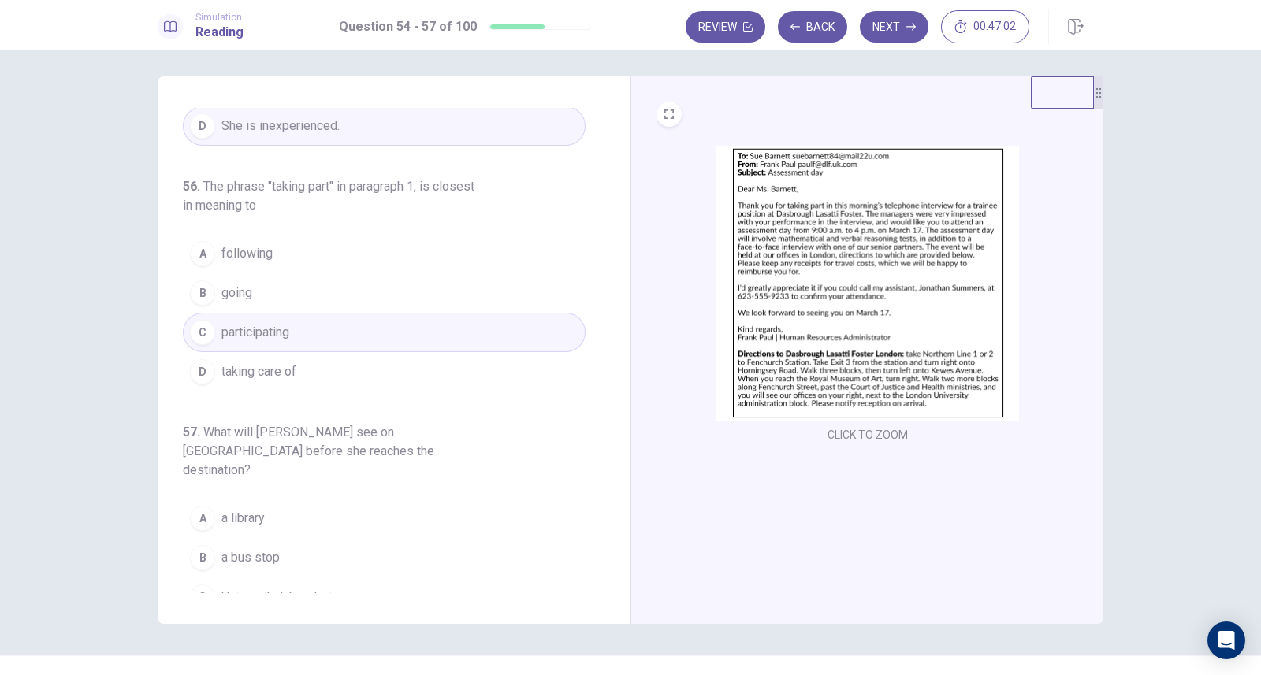
scroll to position [425, 0]
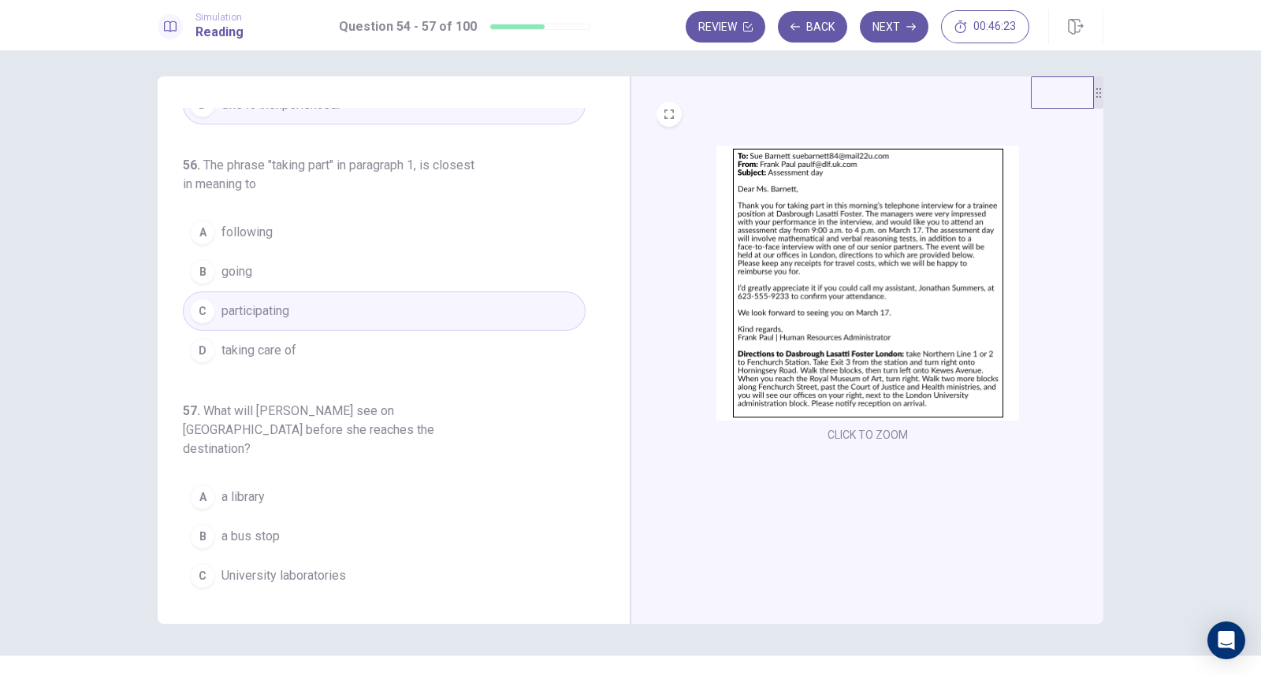
click at [296, 606] on span "Government buildings" at bounding box center [281, 615] width 120 height 19
click at [876, 20] on button "Next" at bounding box center [894, 27] width 69 height 32
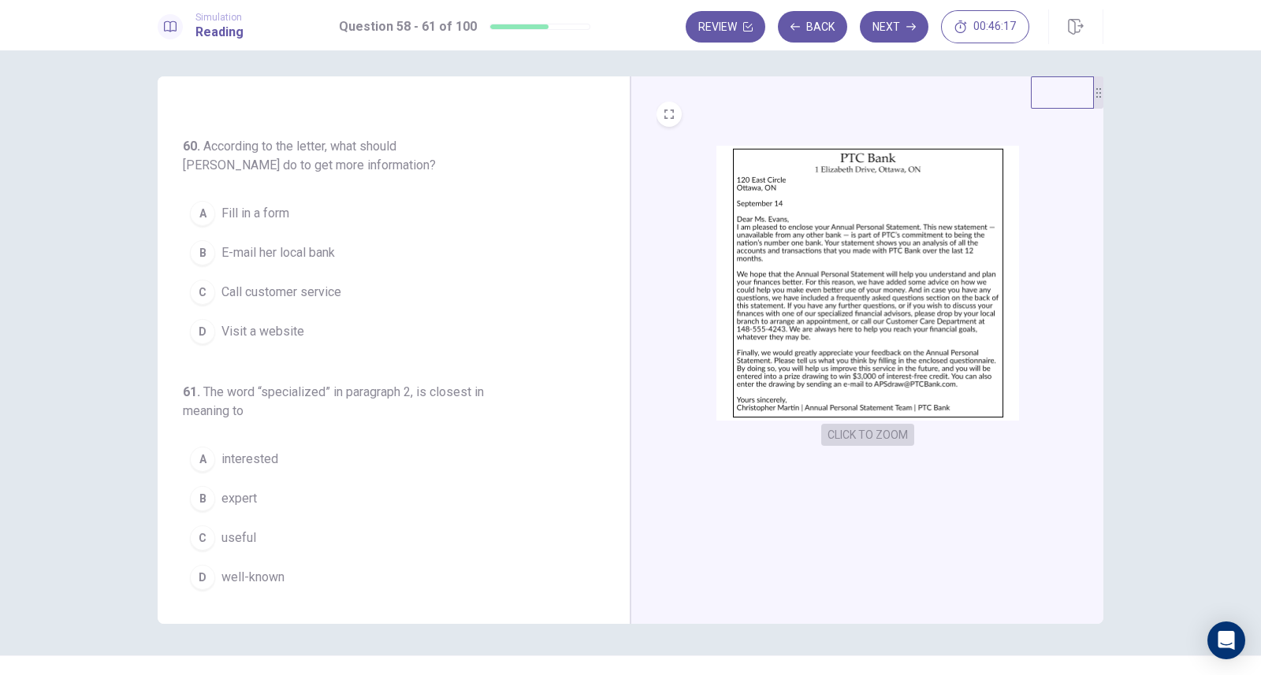
click at [860, 430] on button "CLICK TO ZOOM" at bounding box center [867, 435] width 93 height 22
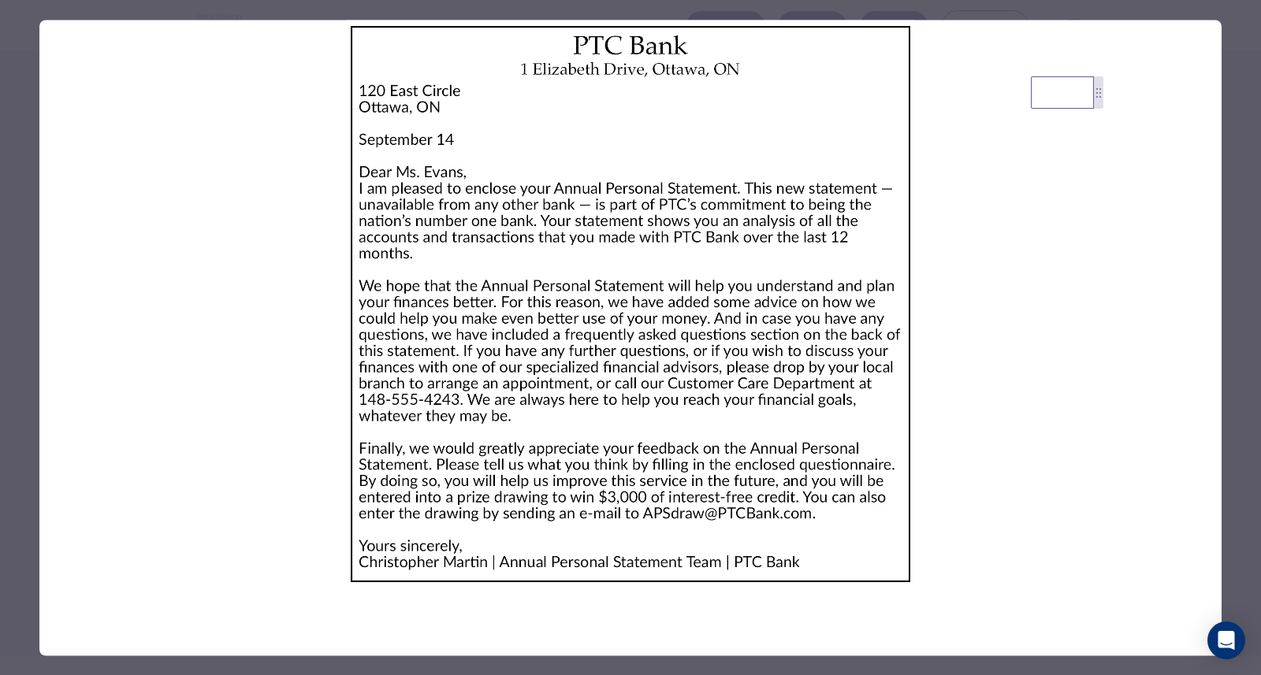
click at [13, 56] on div at bounding box center [630, 337] width 1261 height 675
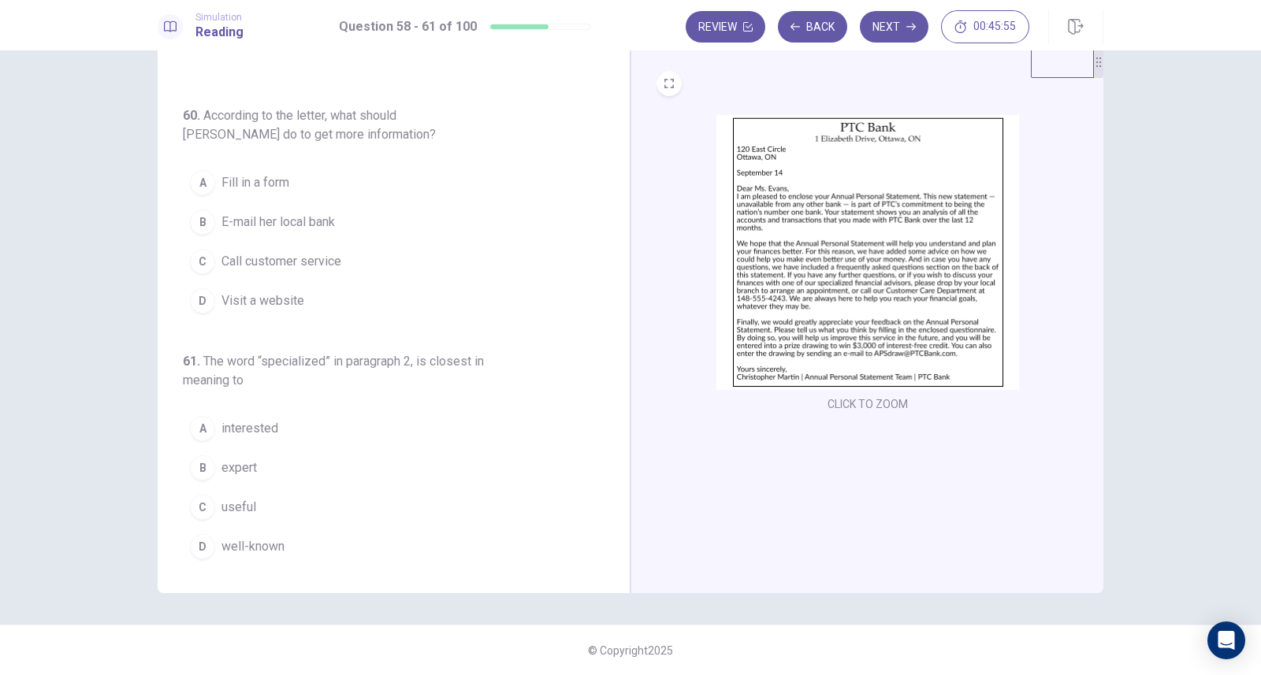
scroll to position [0, 0]
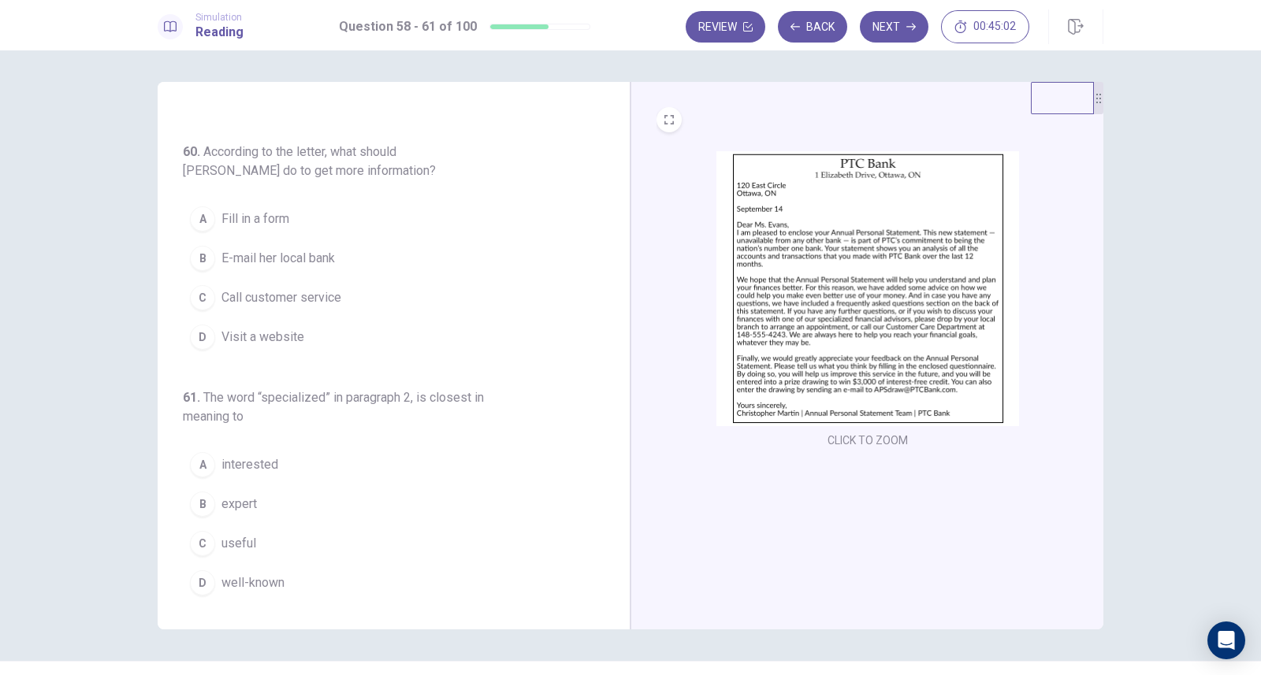
click at [323, 293] on span "Call customer service" at bounding box center [281, 297] width 120 height 19
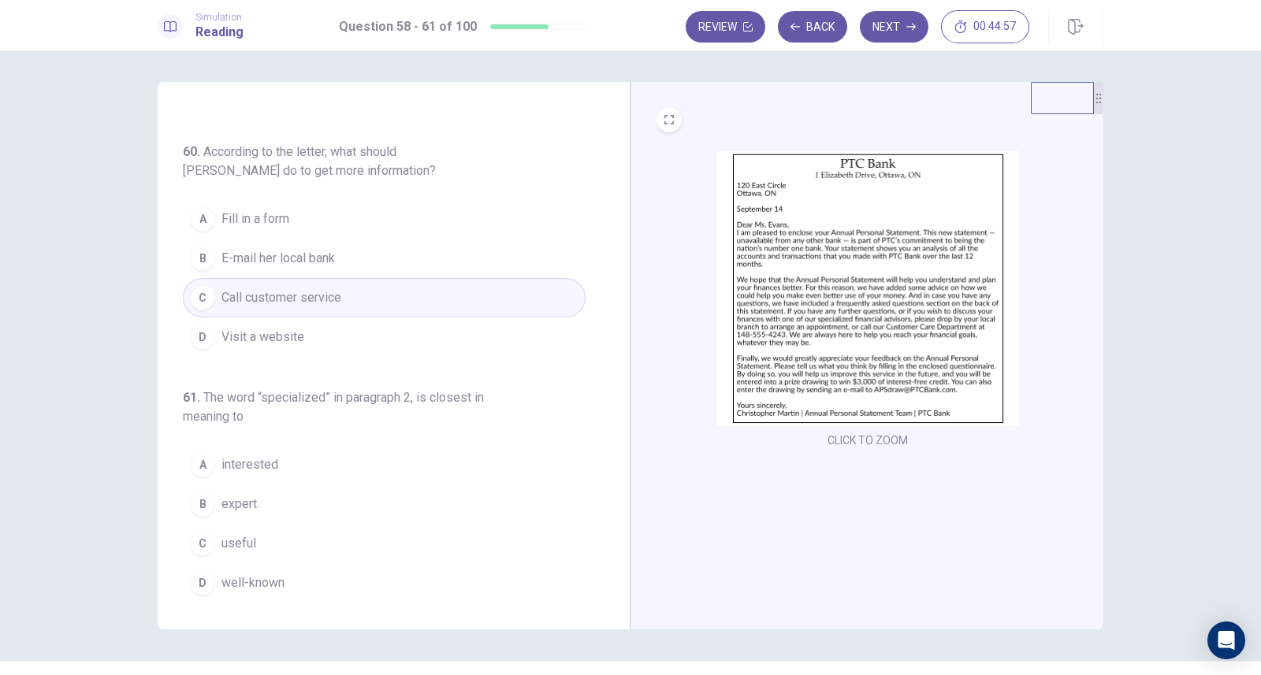
click at [241, 500] on span "expert" at bounding box center [238, 504] width 35 height 19
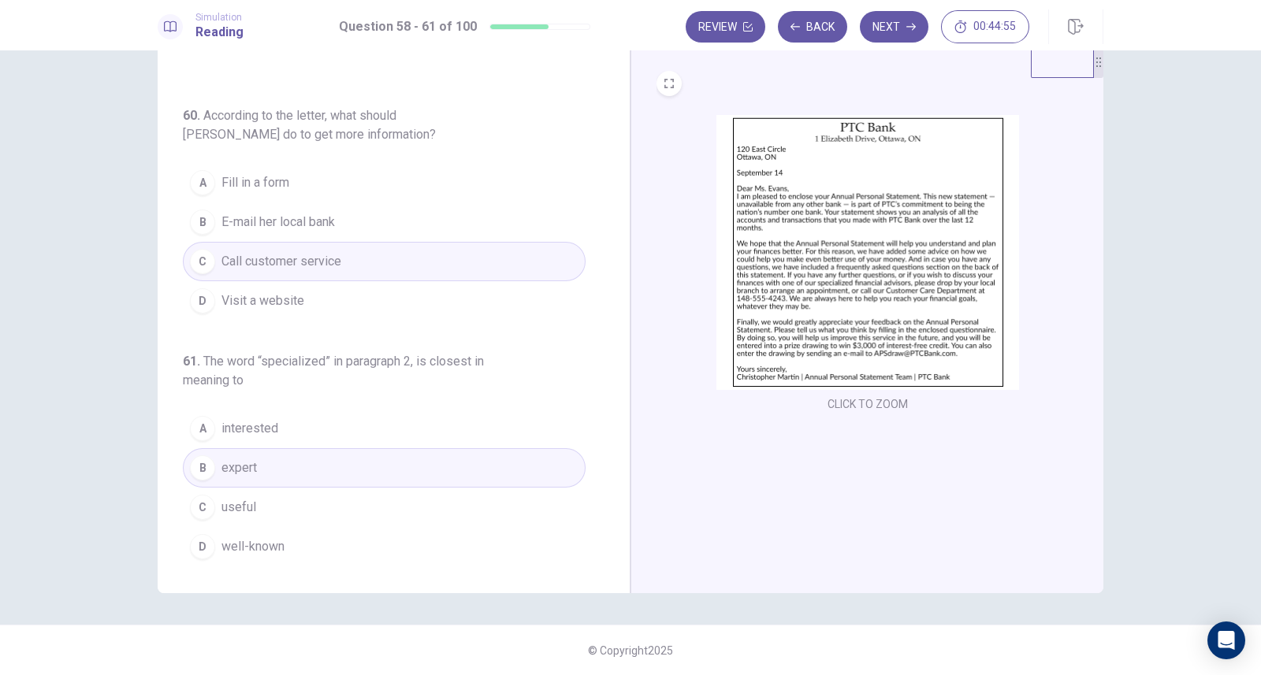
click at [888, 20] on button "Next" at bounding box center [894, 27] width 69 height 32
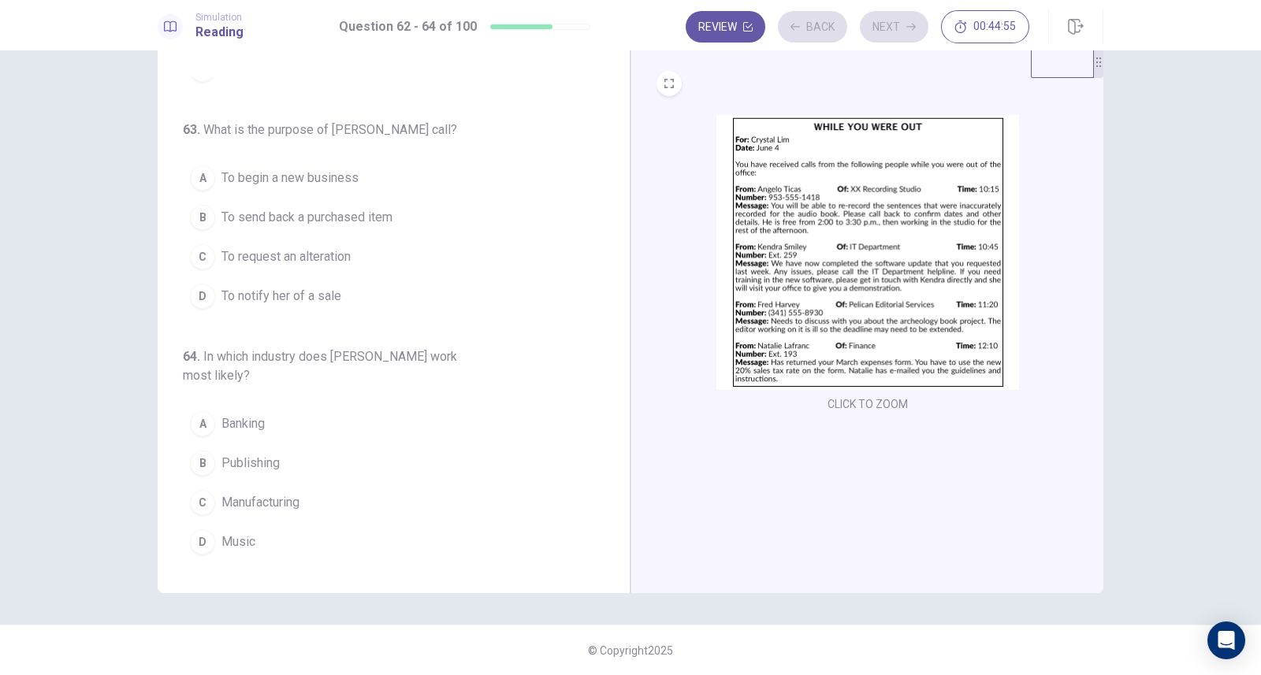
scroll to position [161, 0]
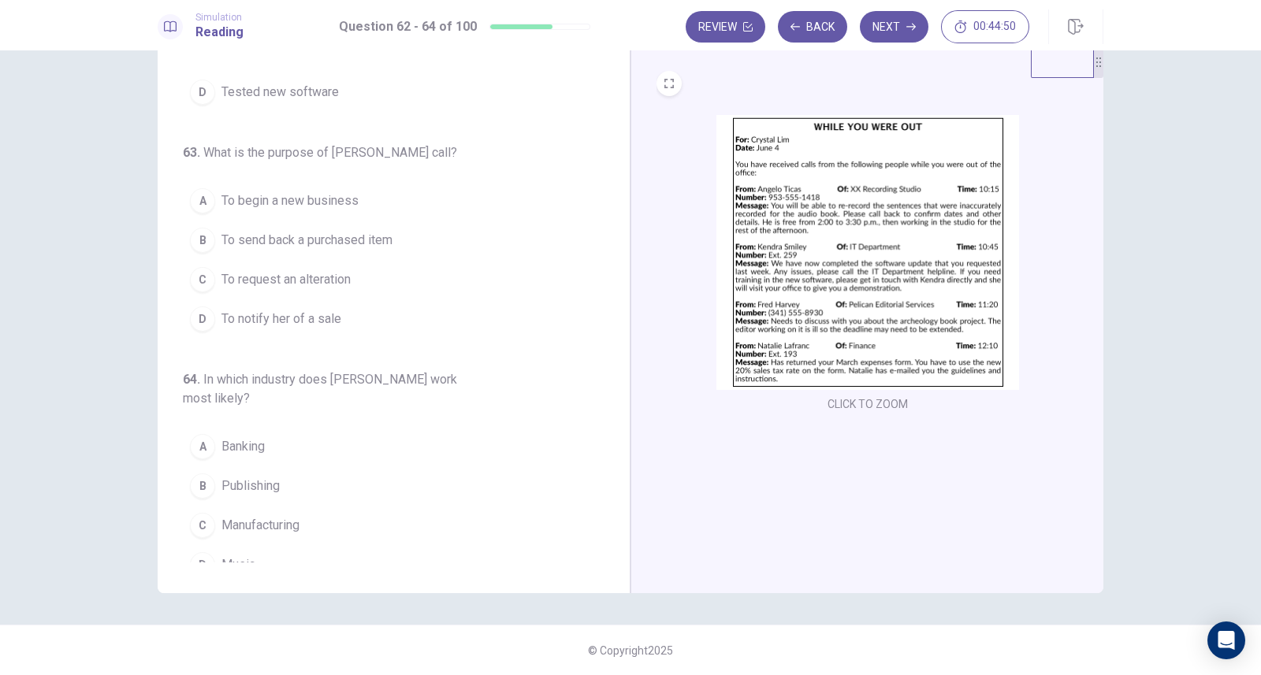
click at [893, 361] on img at bounding box center [867, 252] width 303 height 275
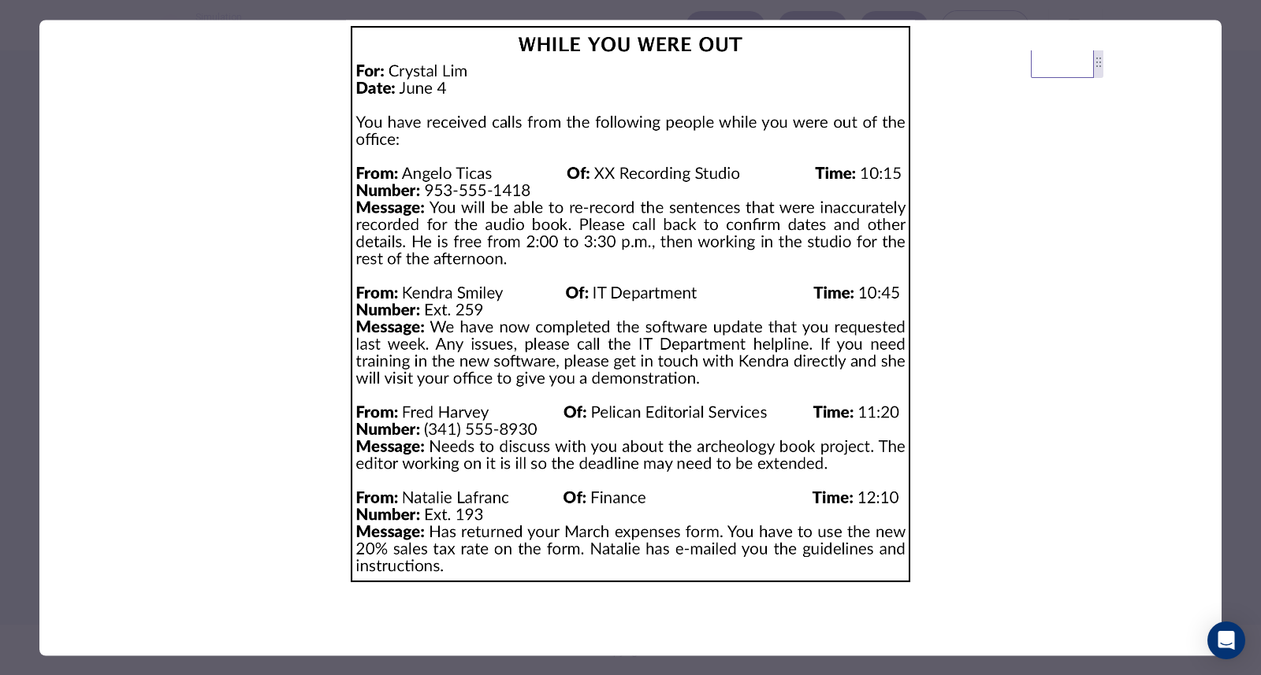
click at [15, 42] on div at bounding box center [630, 337] width 1261 height 675
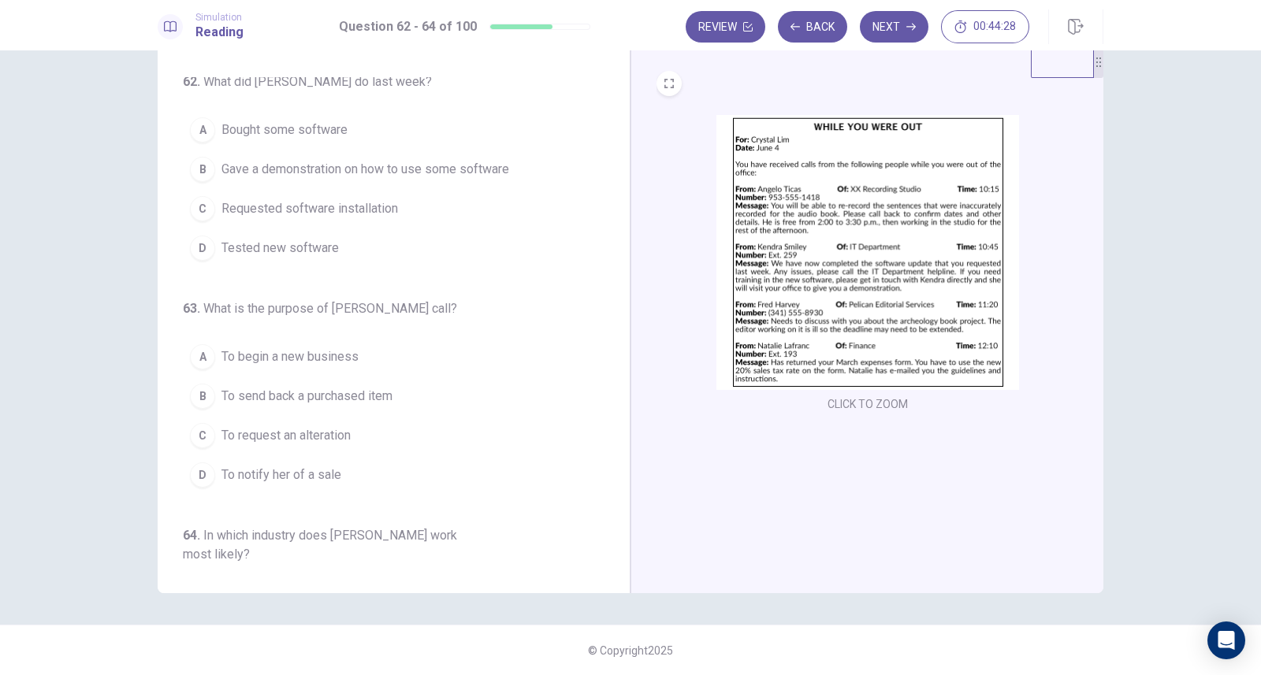
scroll to position [0, 0]
click at [369, 214] on span "Requested software installation" at bounding box center [309, 213] width 176 height 19
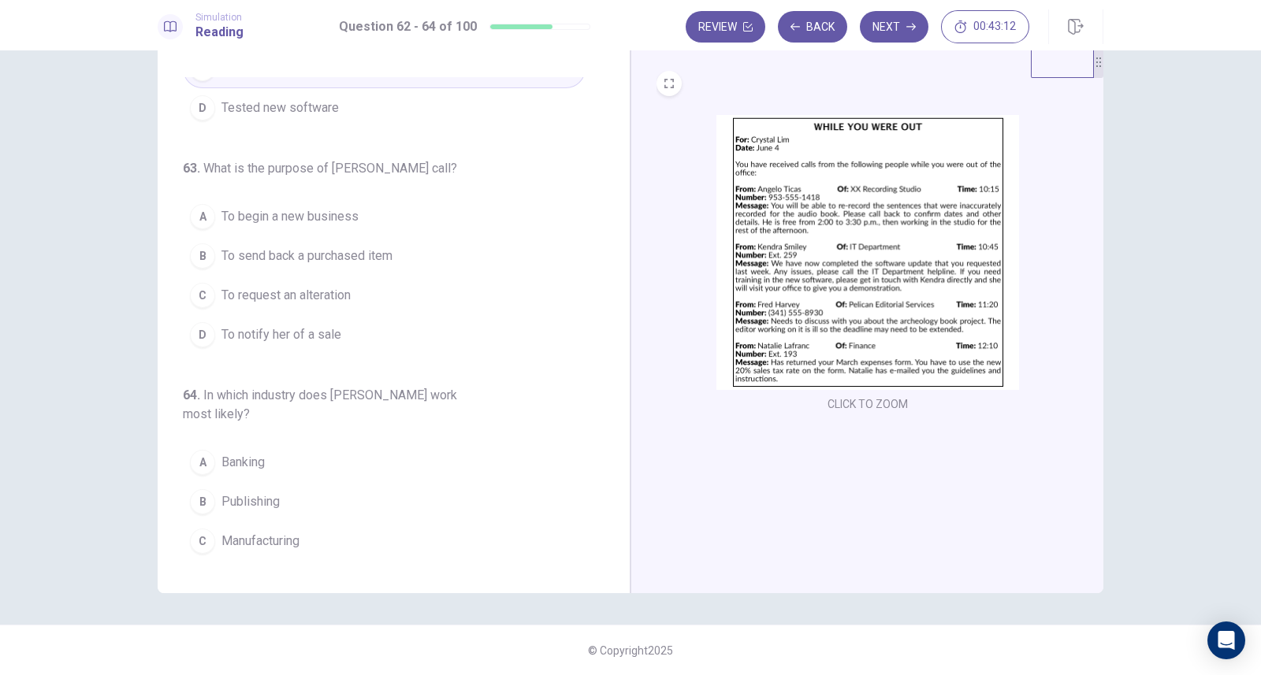
scroll to position [147, 0]
click at [335, 290] on span "To request an alteration" at bounding box center [285, 293] width 129 height 19
click at [292, 481] on button "B Publishing" at bounding box center [384, 500] width 403 height 39
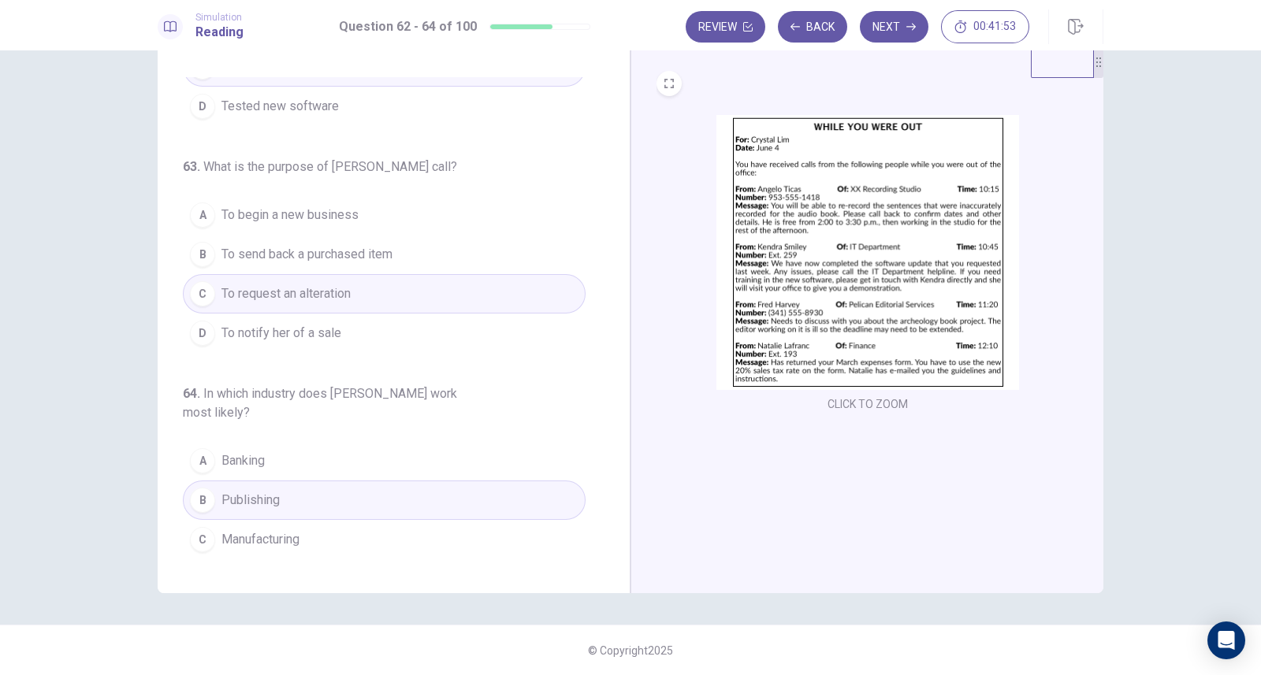
click at [841, 328] on img at bounding box center [867, 252] width 303 height 275
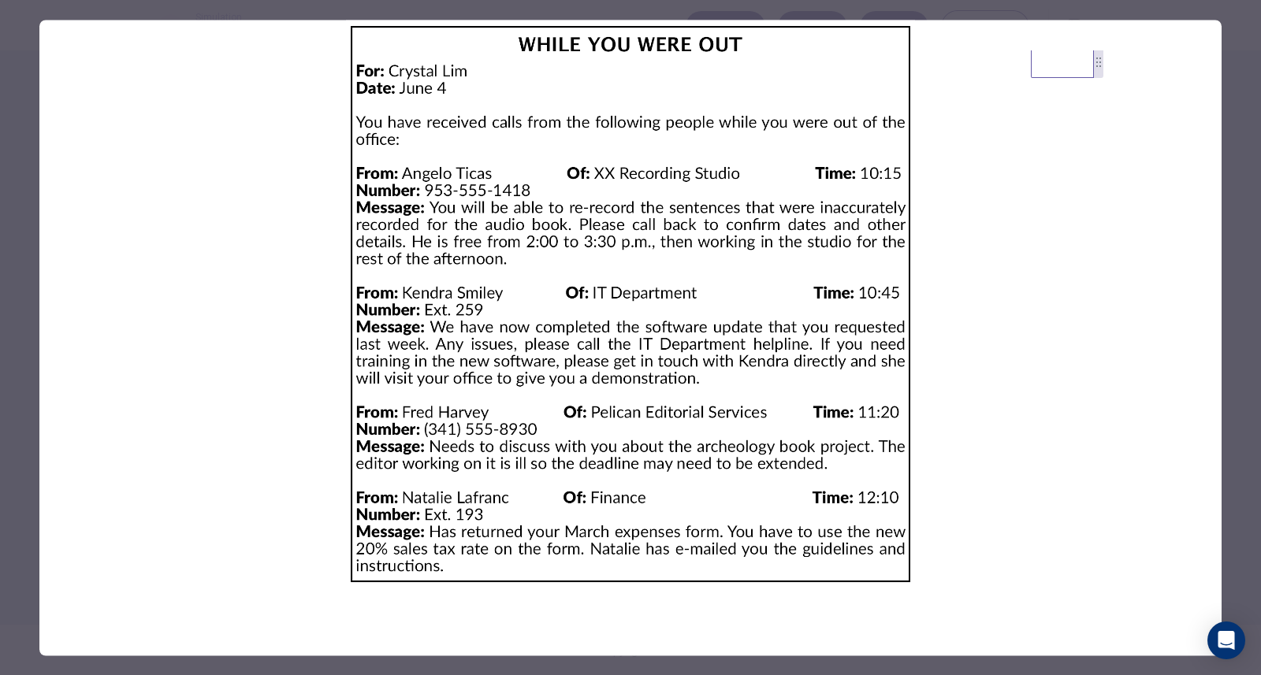
click at [16, 117] on div at bounding box center [630, 337] width 1261 height 675
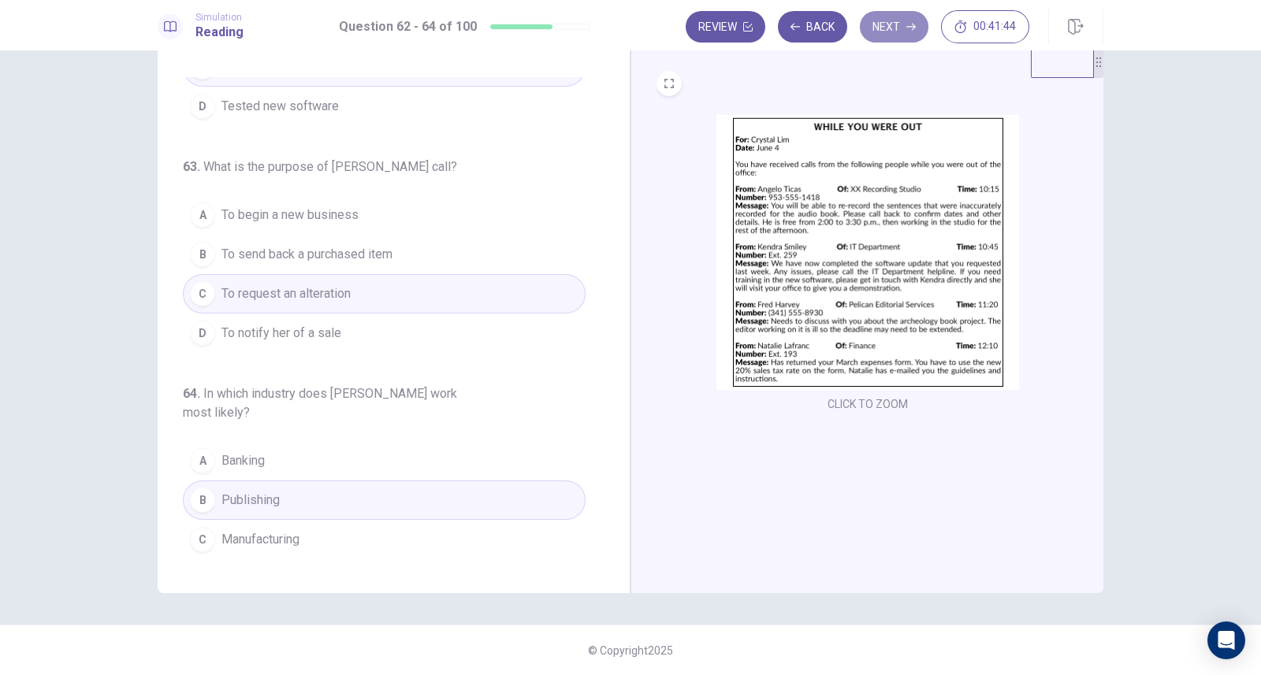
click at [888, 24] on button "Next" at bounding box center [894, 27] width 69 height 32
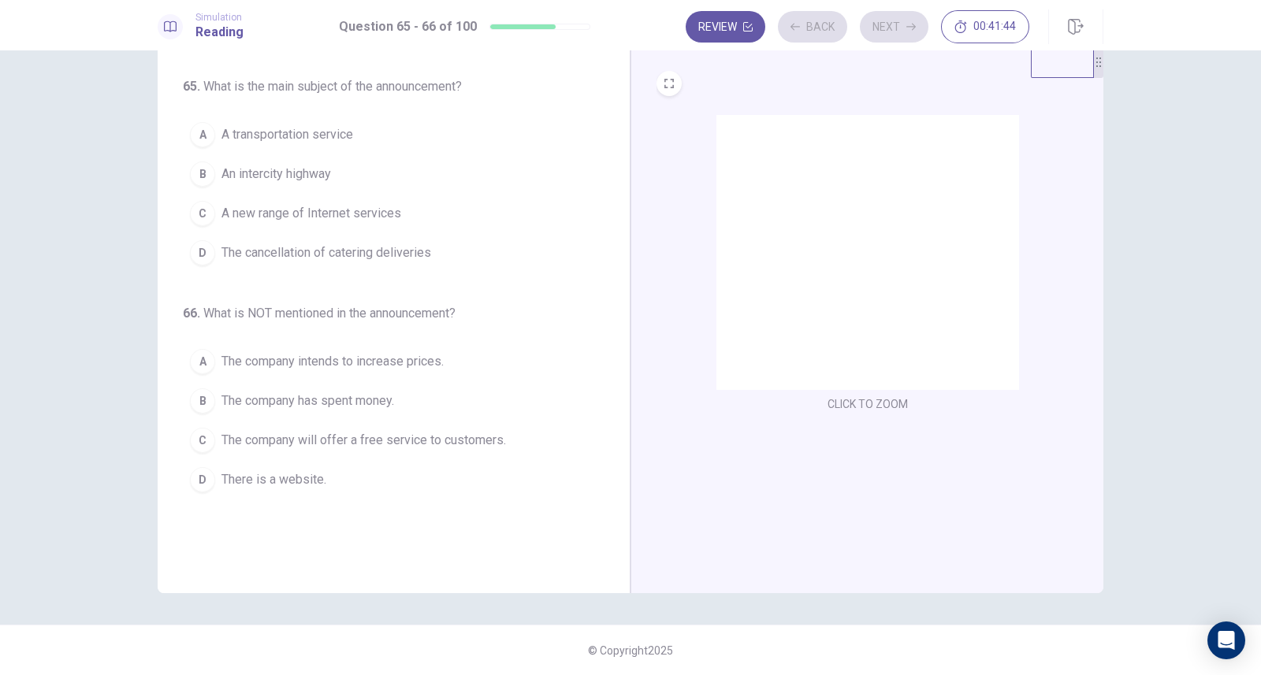
scroll to position [0, 0]
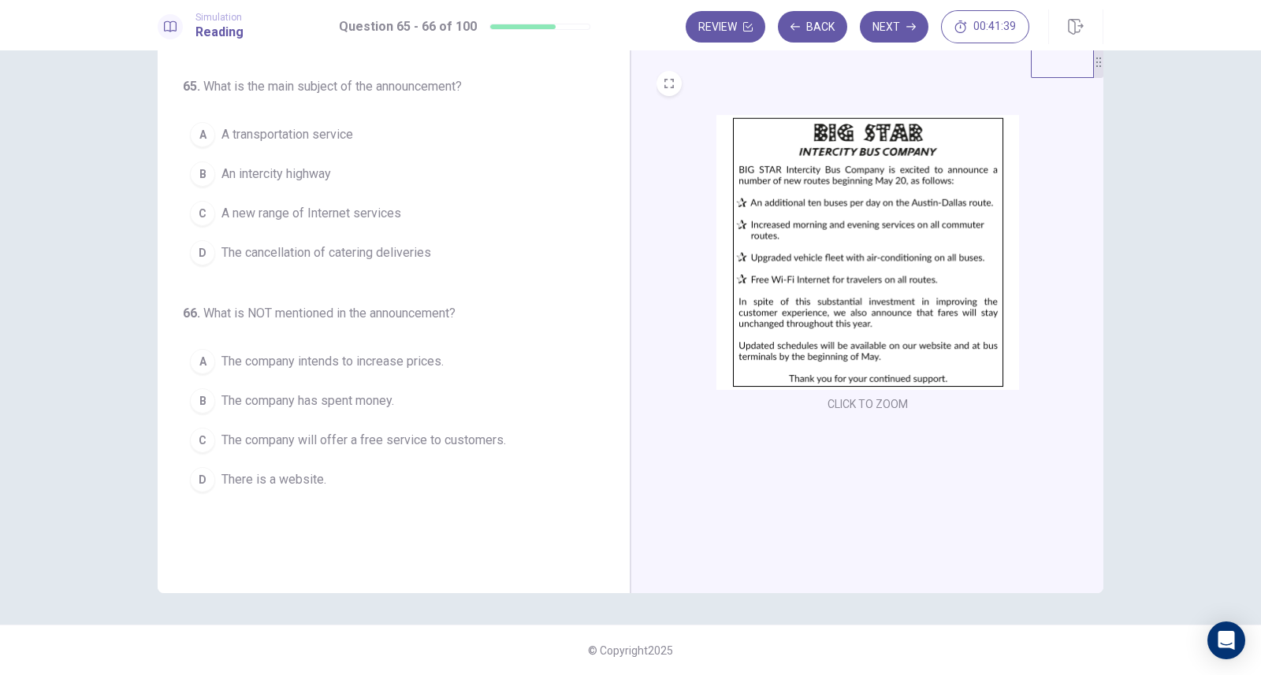
click at [860, 362] on img at bounding box center [867, 252] width 303 height 275
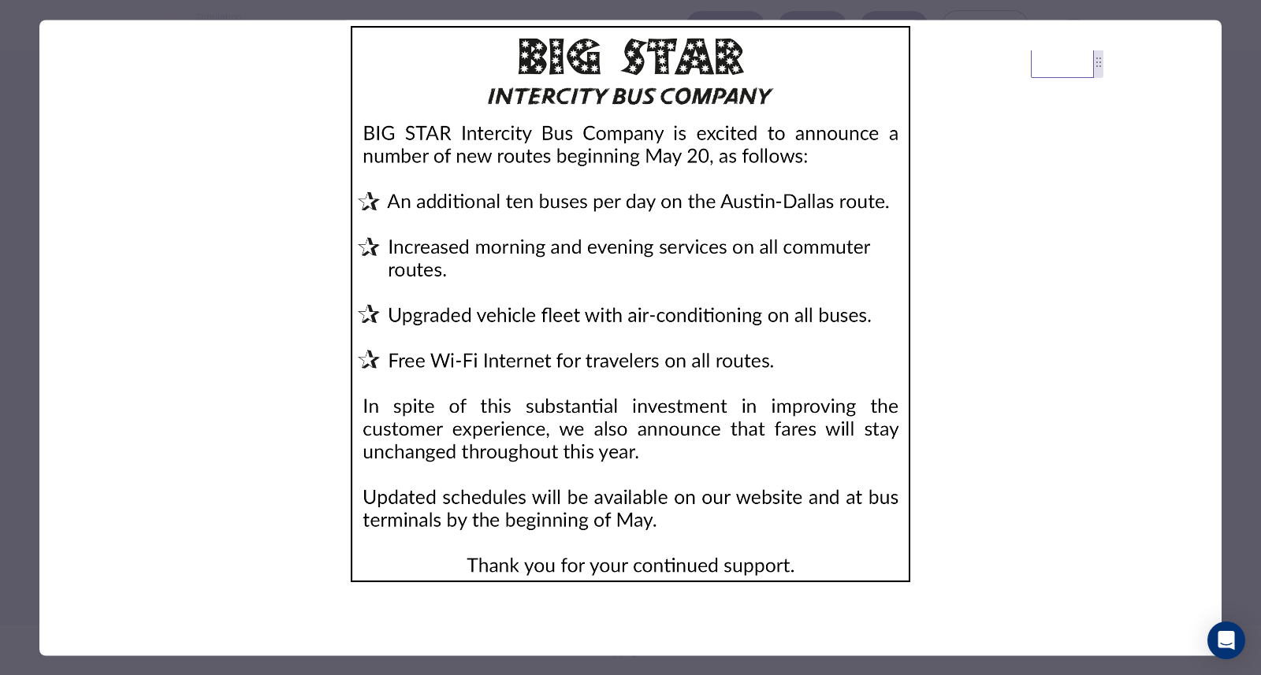
click at [17, 20] on div at bounding box center [630, 337] width 1261 height 675
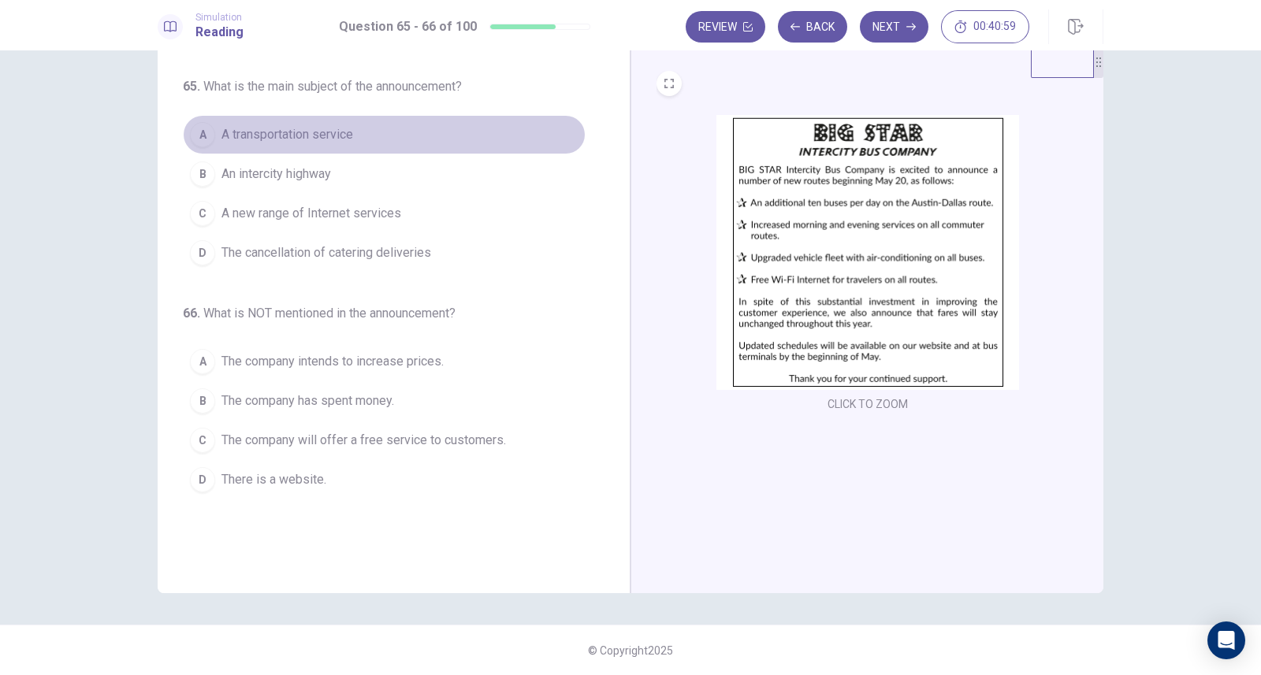
click at [331, 132] on span "A transportation service" at bounding box center [287, 134] width 132 height 19
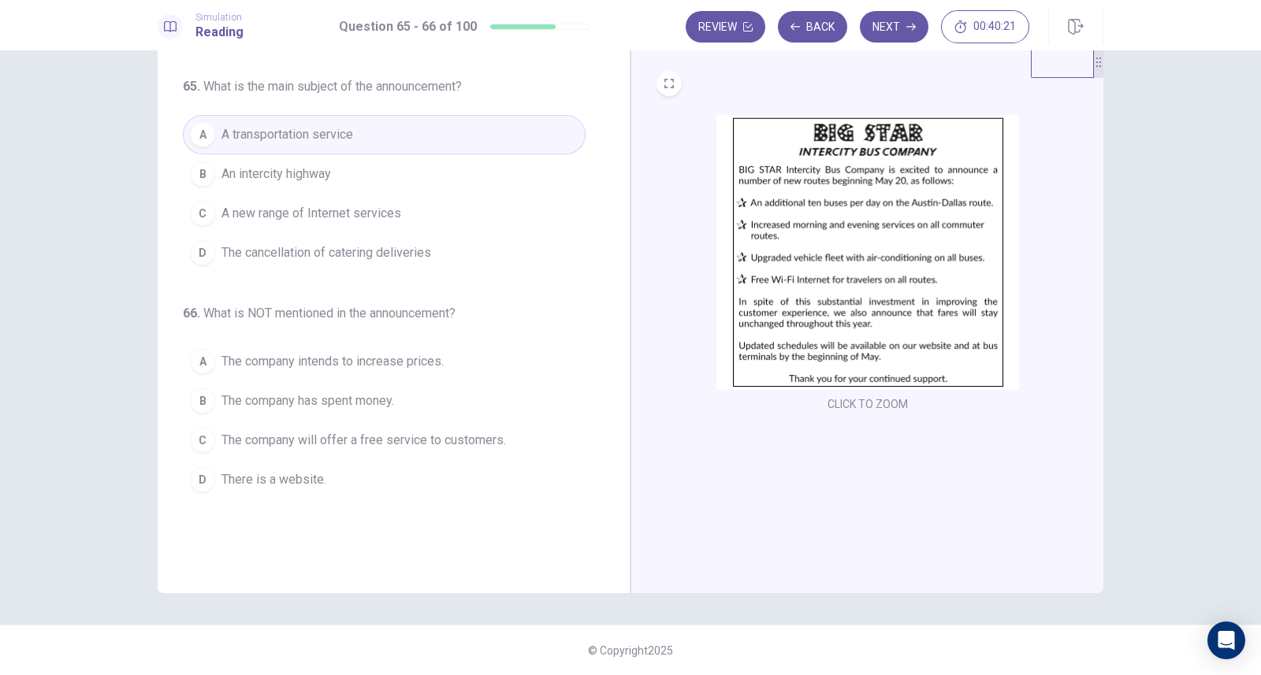
click at [414, 355] on span "The company intends to increase prices." at bounding box center [332, 361] width 222 height 19
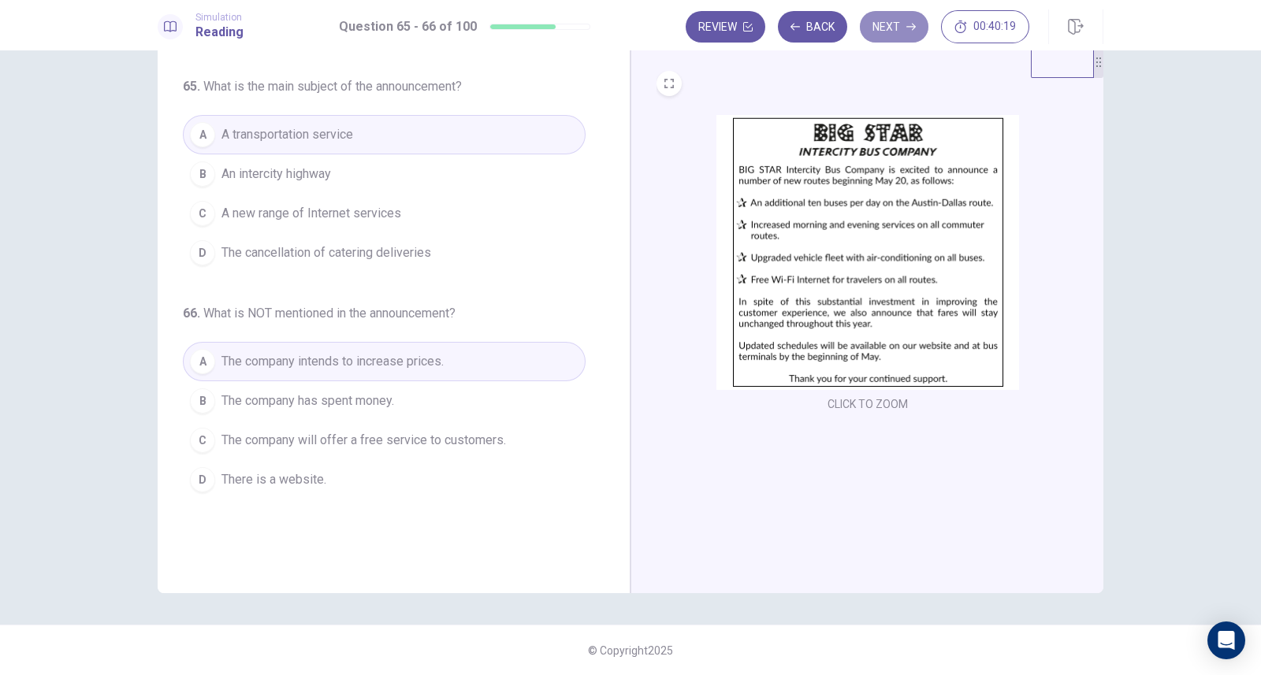
click at [887, 33] on button "Next" at bounding box center [894, 27] width 69 height 32
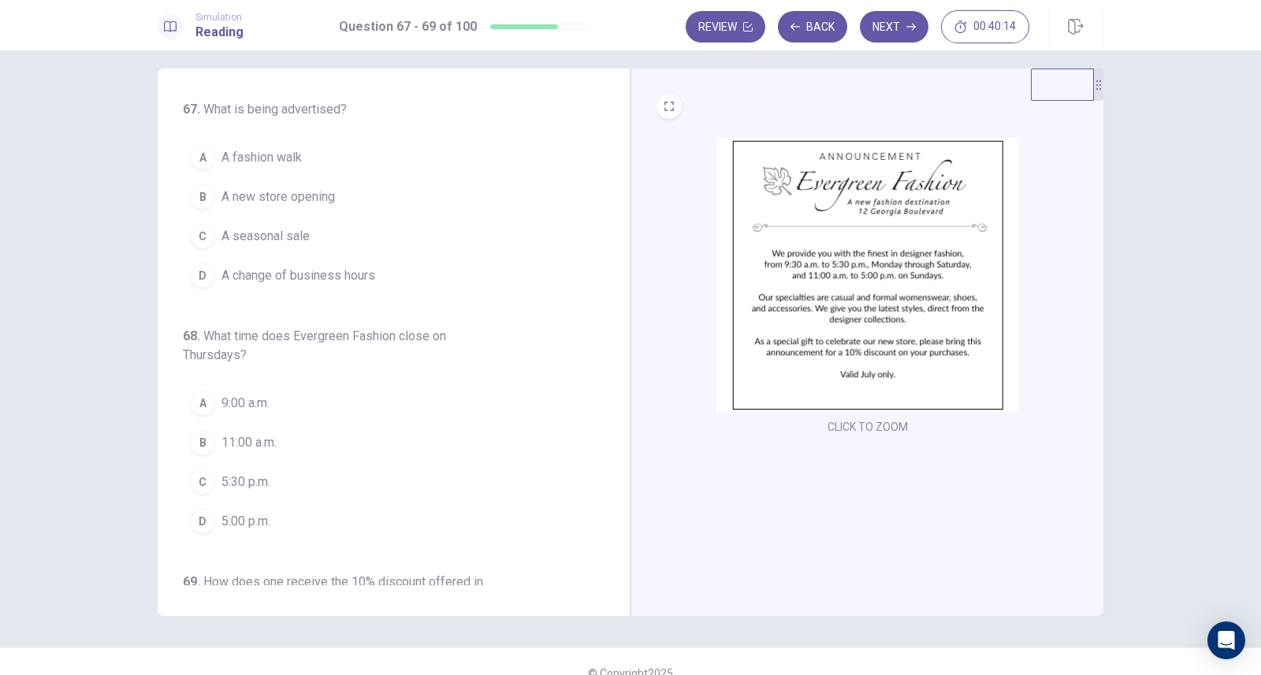
scroll to position [36, 0]
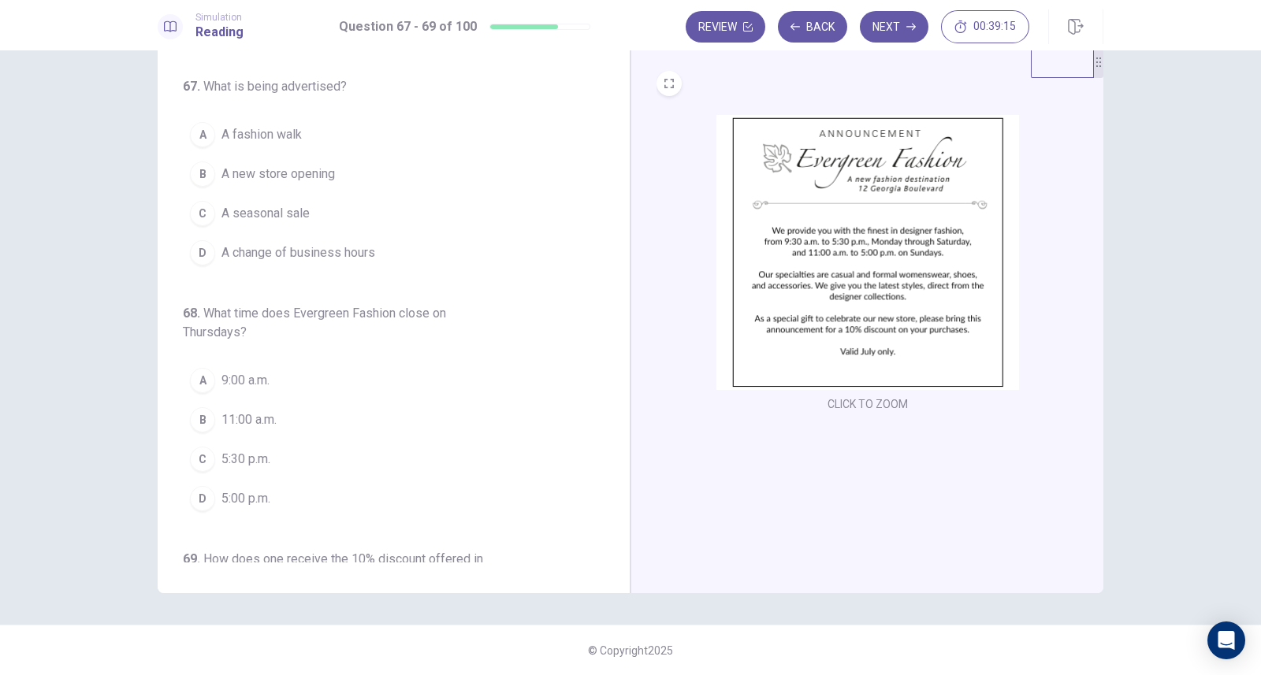
click at [341, 217] on button "C A seasonal sale" at bounding box center [384, 213] width 403 height 39
click at [258, 451] on span "5:30 p.m." at bounding box center [245, 459] width 49 height 19
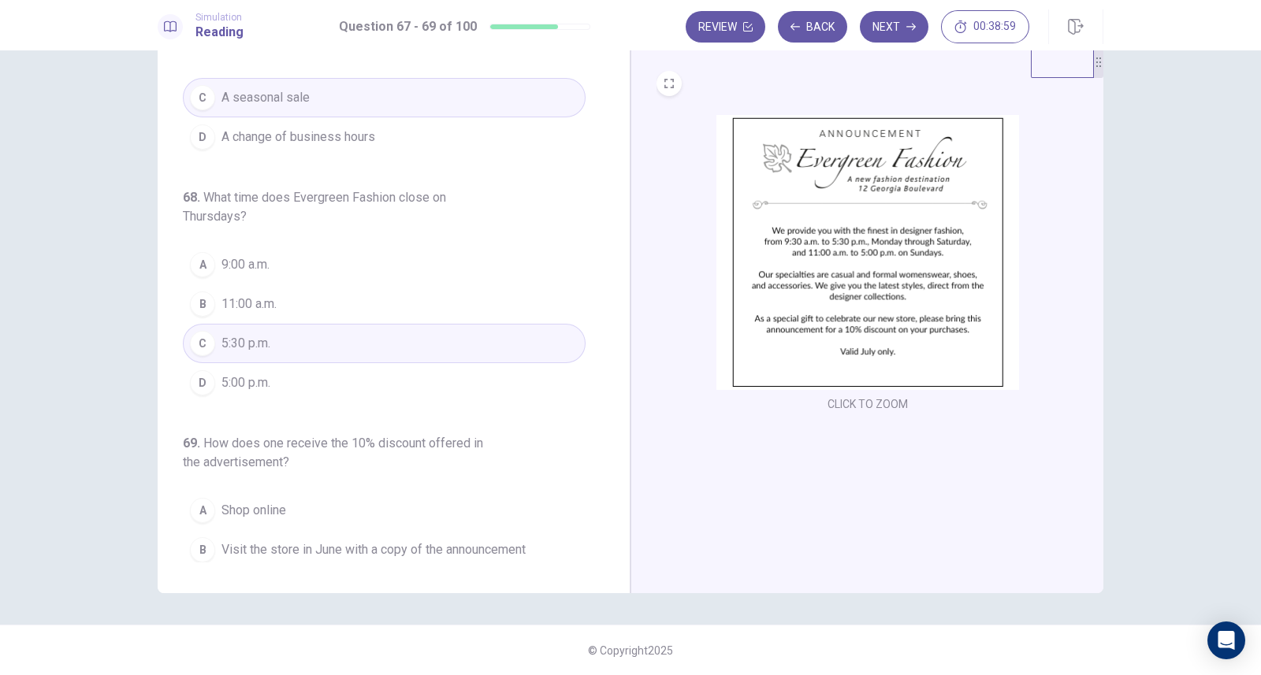
scroll to position [199, 0]
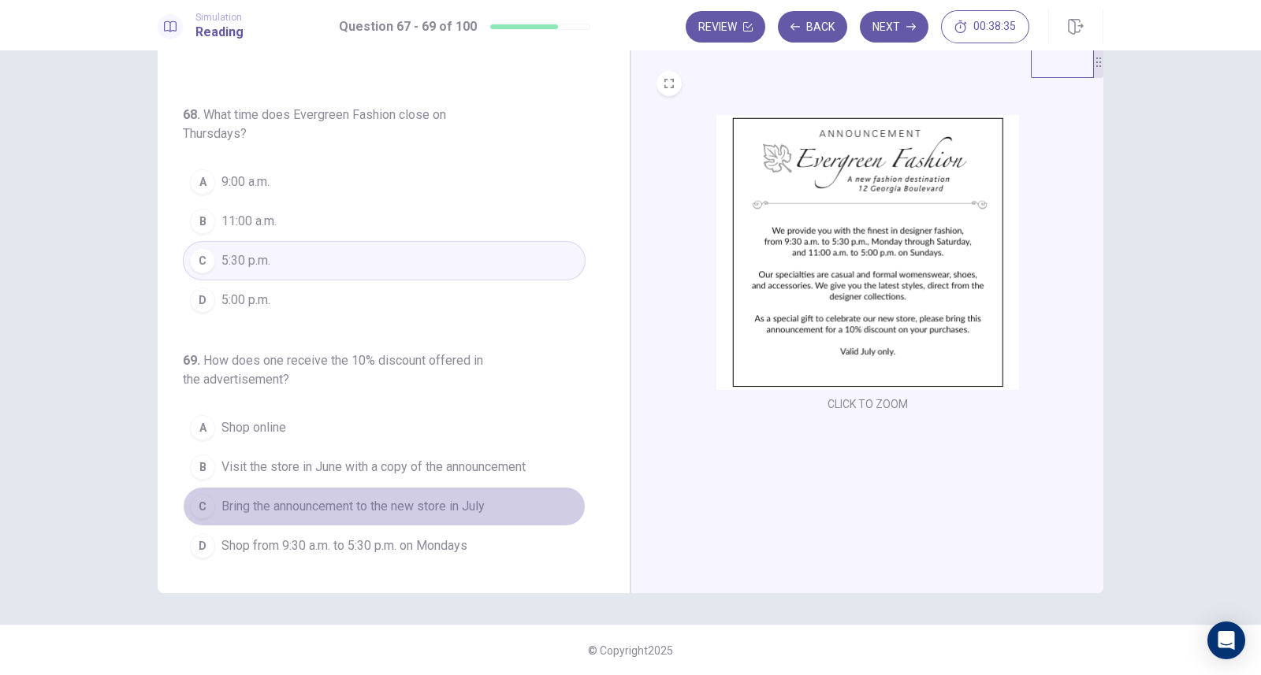
click at [447, 501] on span "Bring the announcement to the new store in July" at bounding box center [352, 506] width 263 height 19
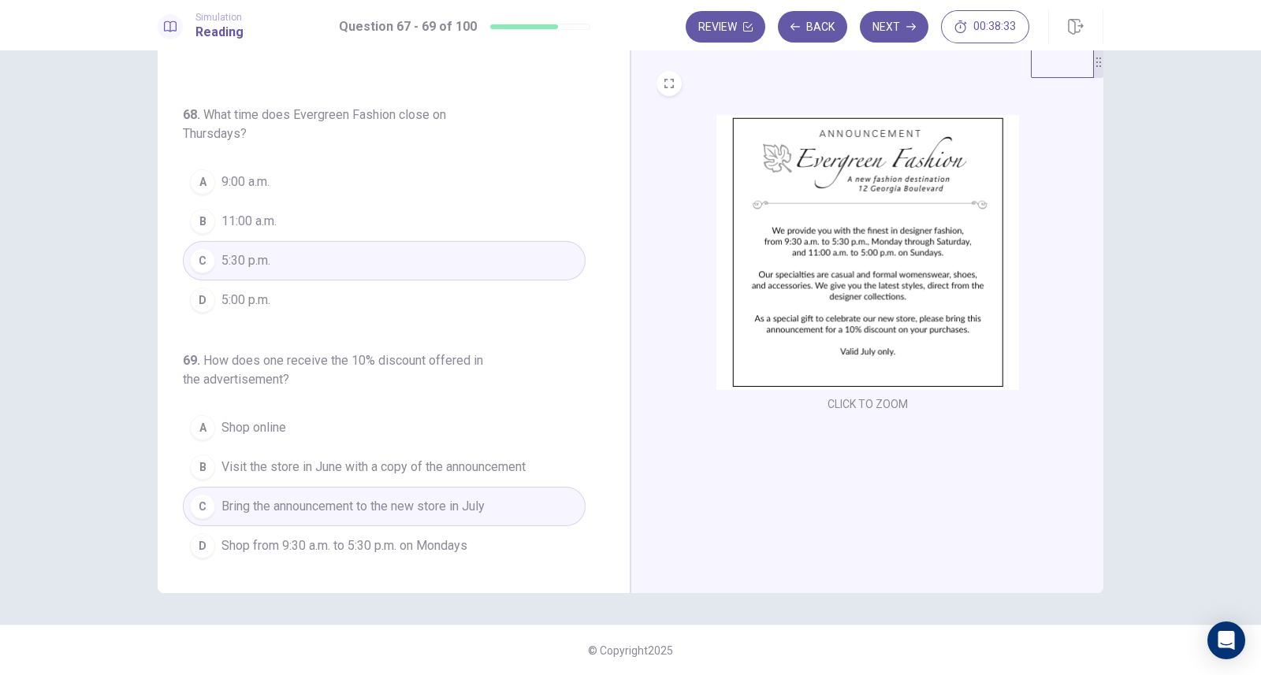
click at [896, 21] on button "Next" at bounding box center [894, 27] width 69 height 32
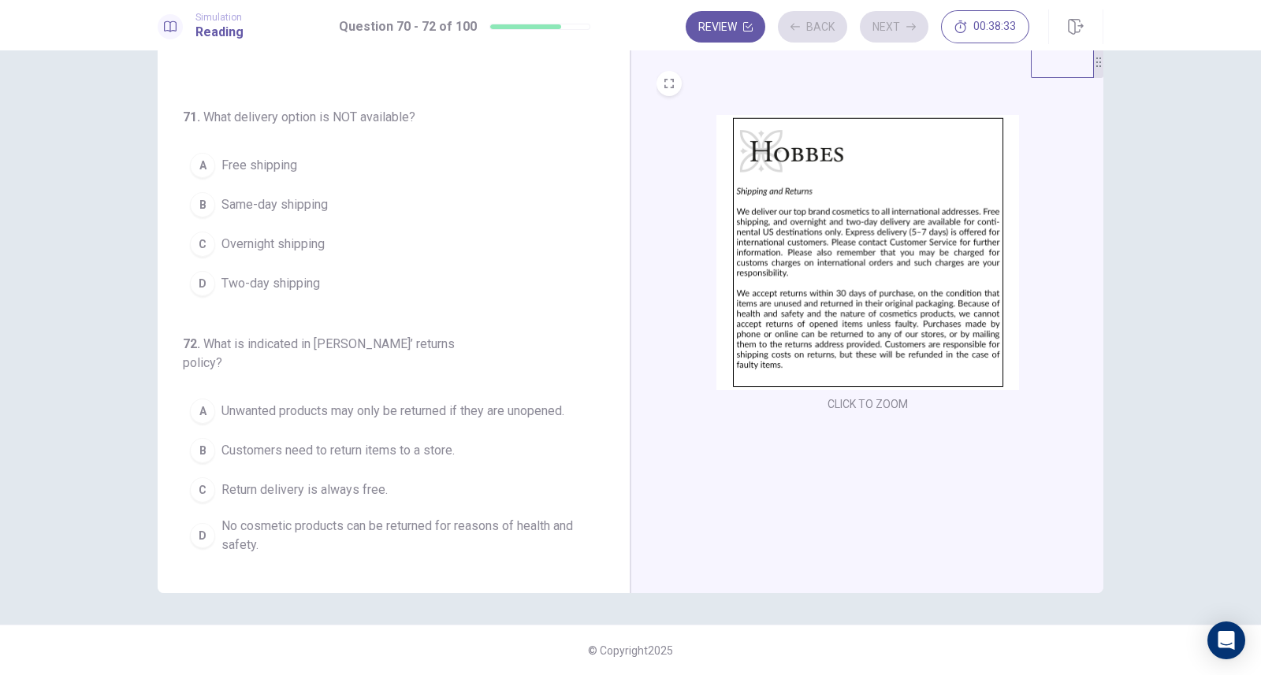
scroll to position [186, 0]
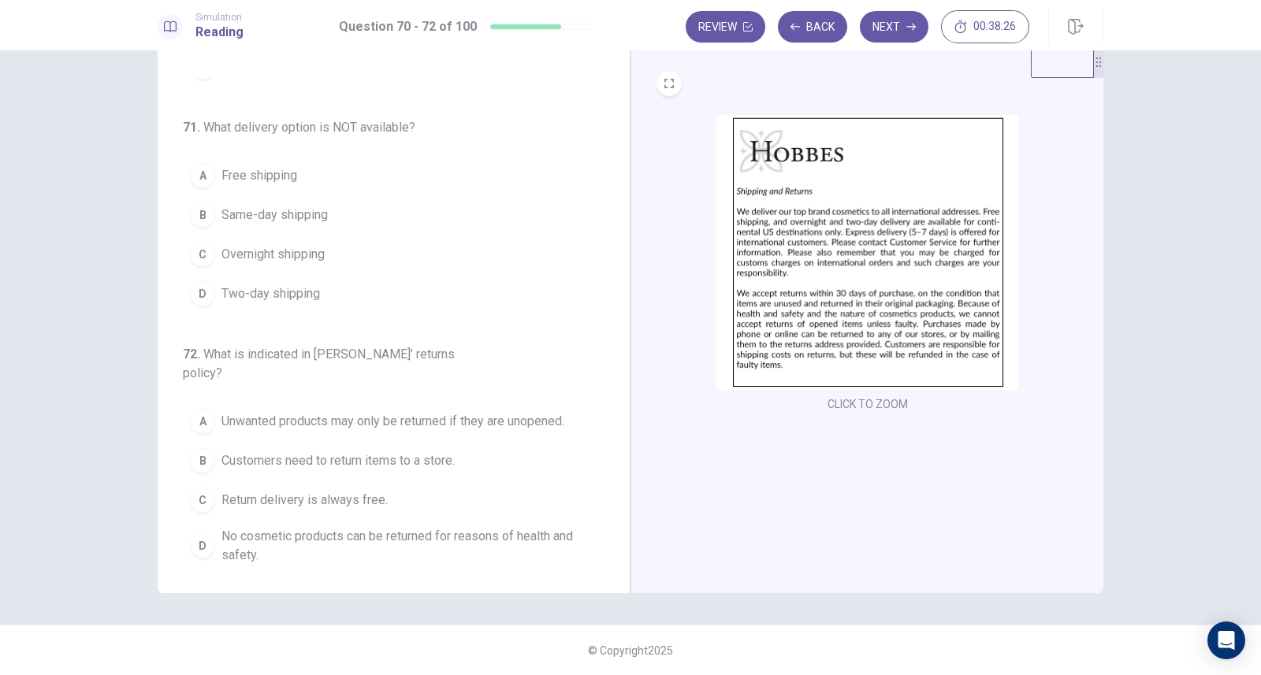
click at [808, 325] on img at bounding box center [867, 252] width 303 height 275
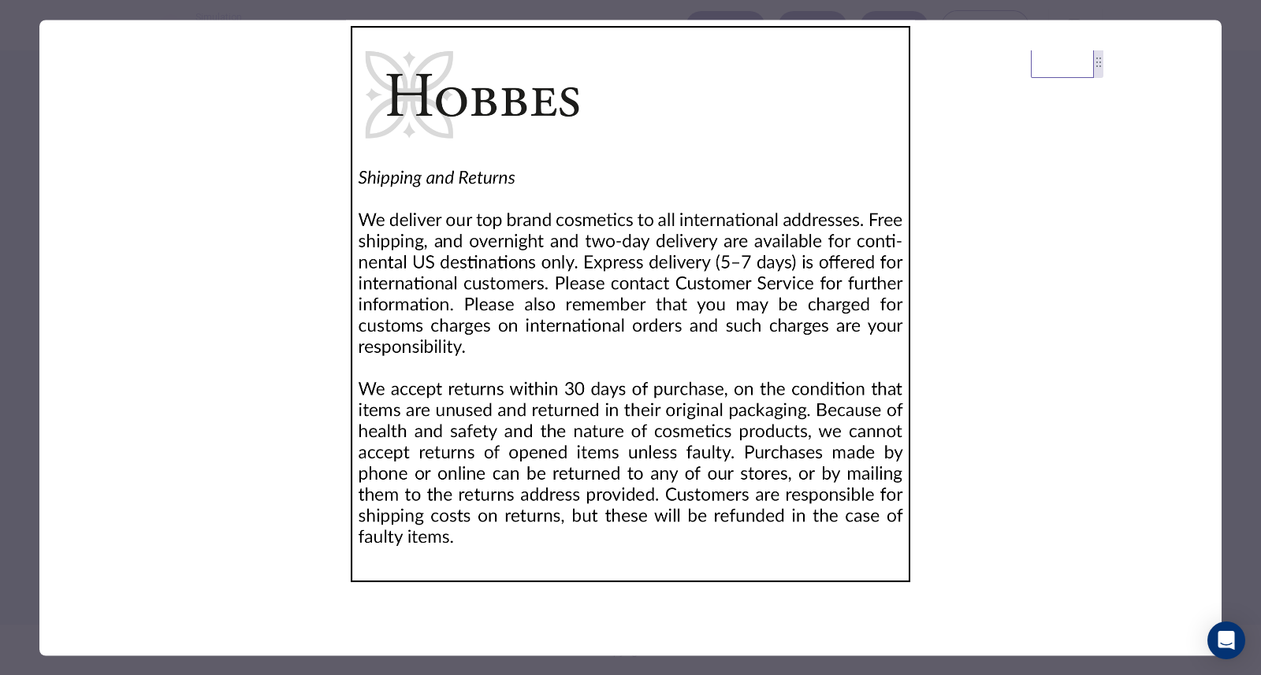
click at [26, 22] on div at bounding box center [630, 337] width 1261 height 675
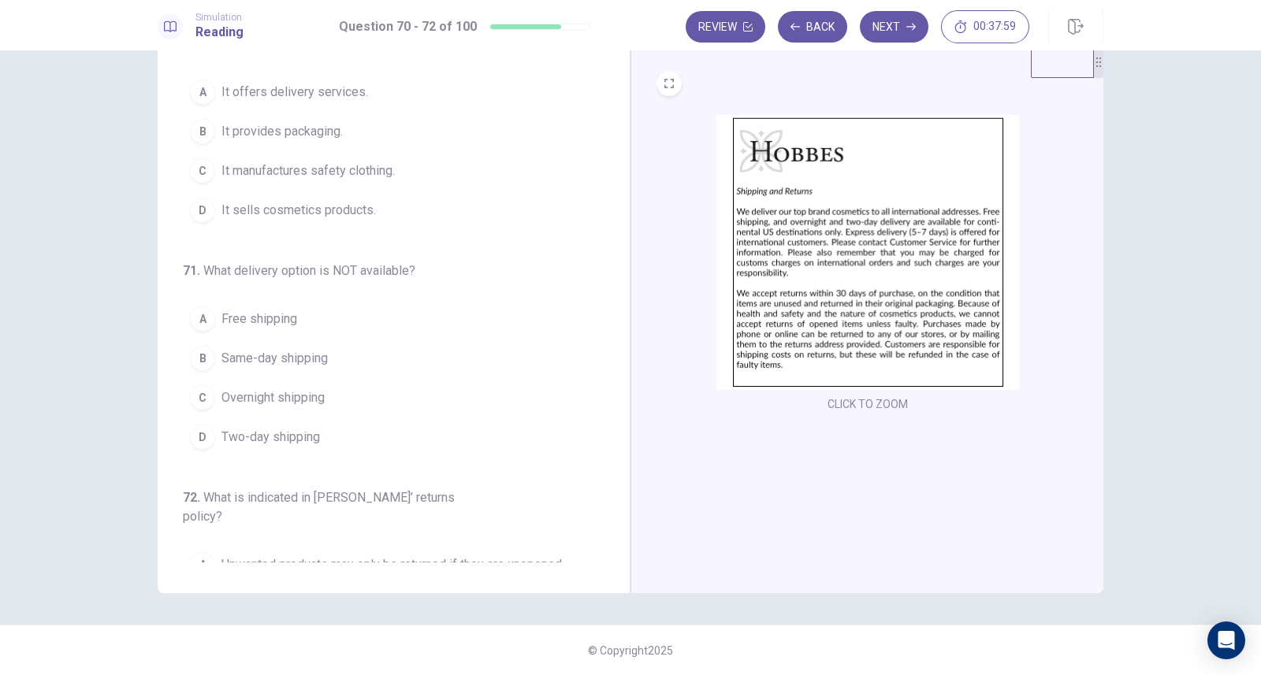
scroll to position [0, 0]
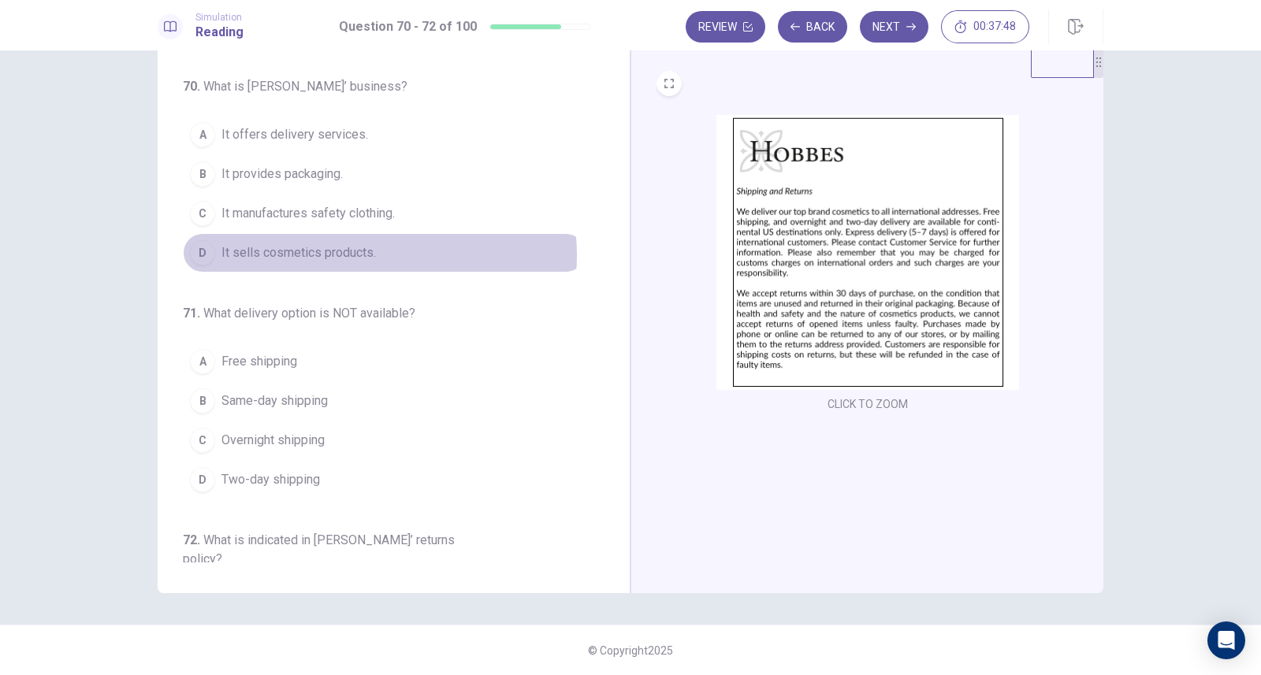
click at [362, 254] on span "It sells cosmetics products." at bounding box center [298, 252] width 154 height 19
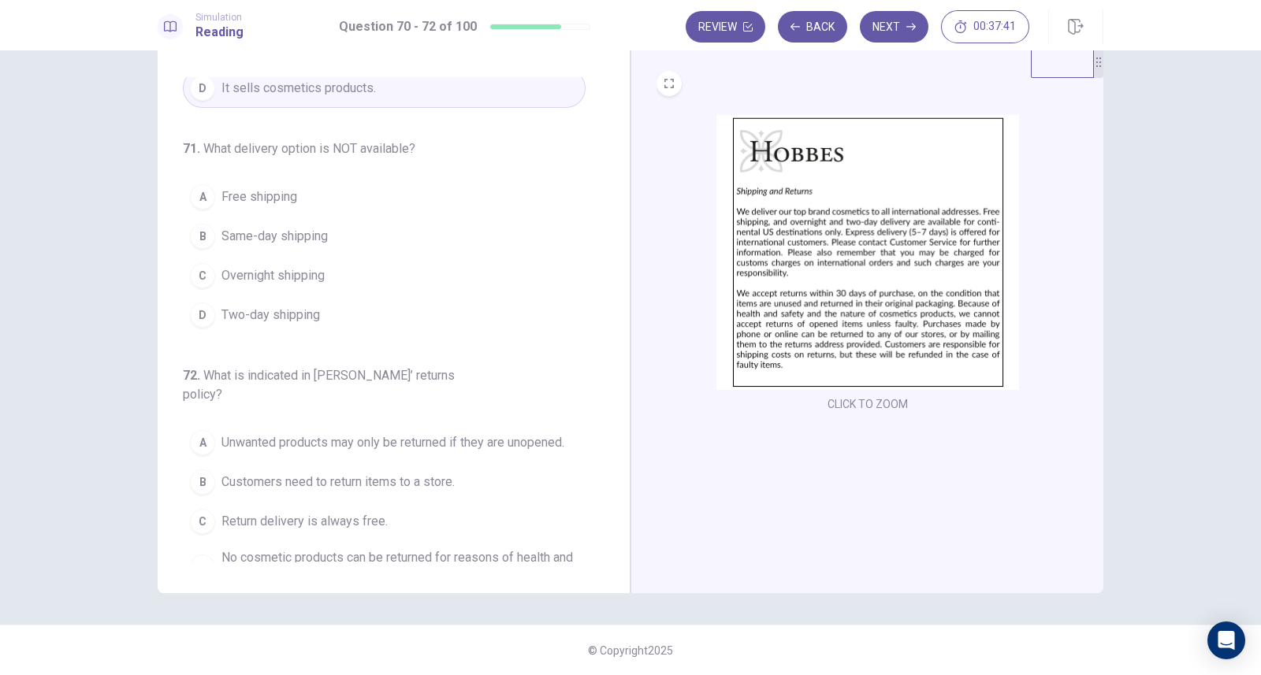
scroll to position [186, 0]
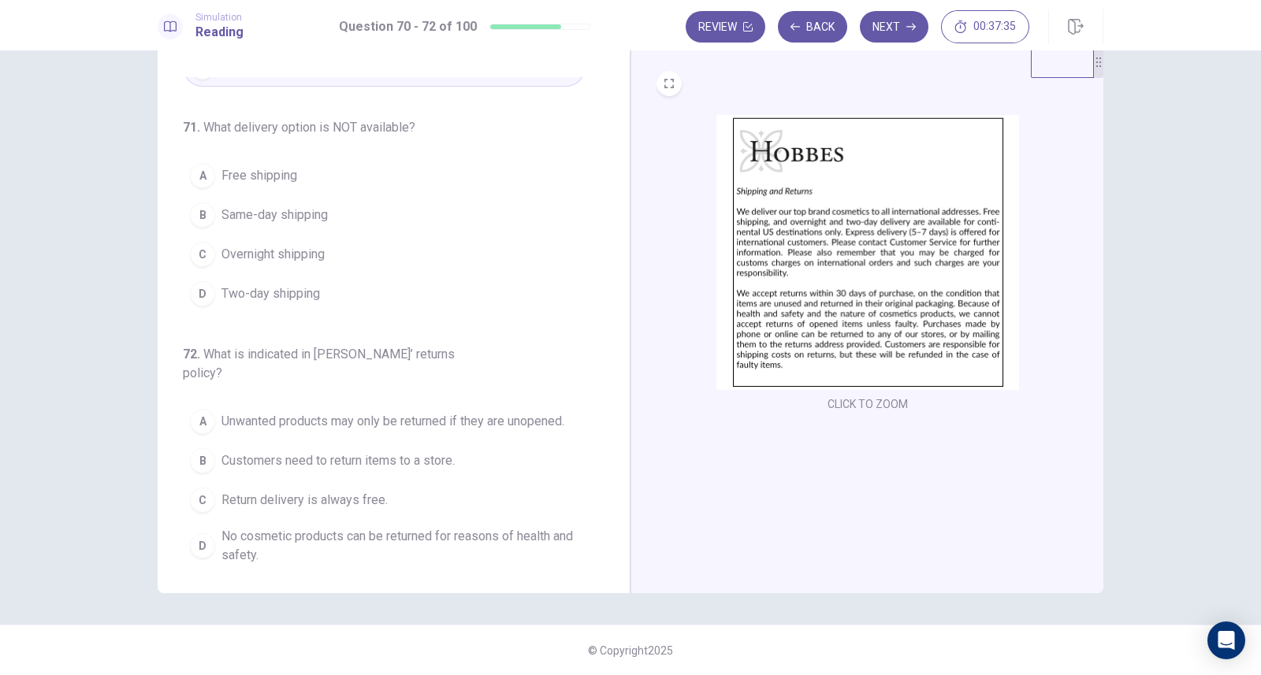
click at [791, 298] on img at bounding box center [867, 252] width 303 height 275
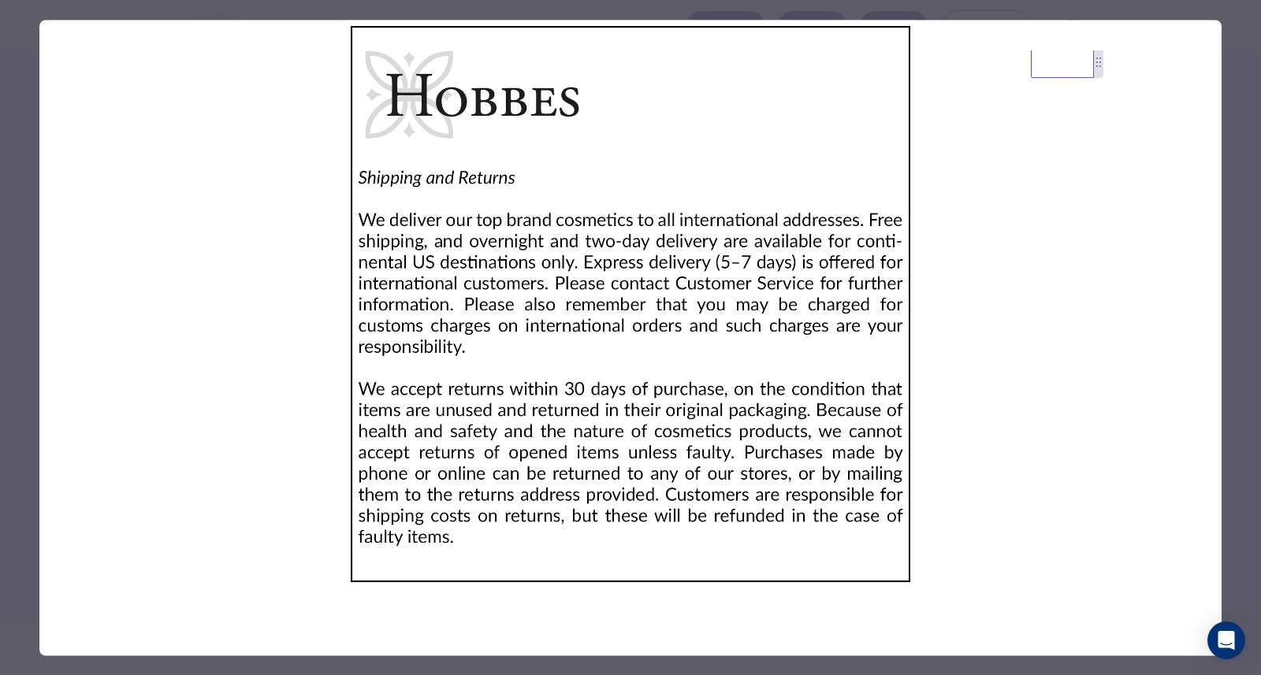
click at [13, 27] on div at bounding box center [630, 337] width 1261 height 675
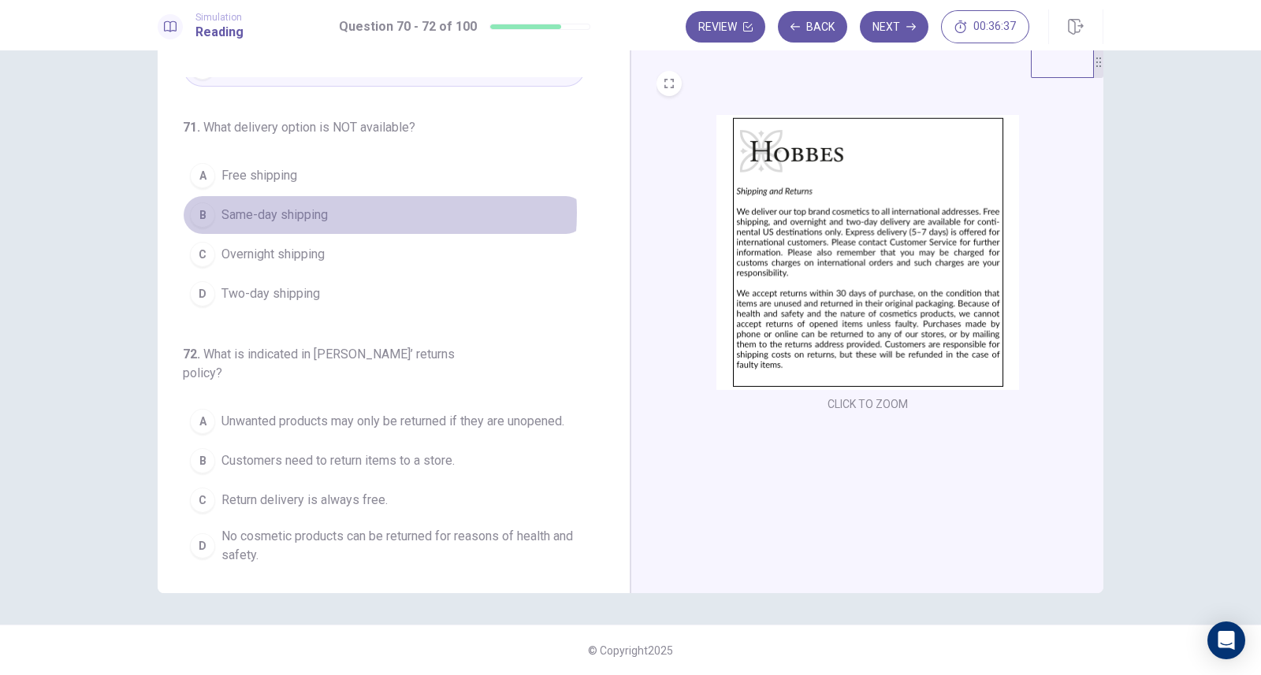
click at [337, 210] on button "B Same-day shipping" at bounding box center [384, 214] width 403 height 39
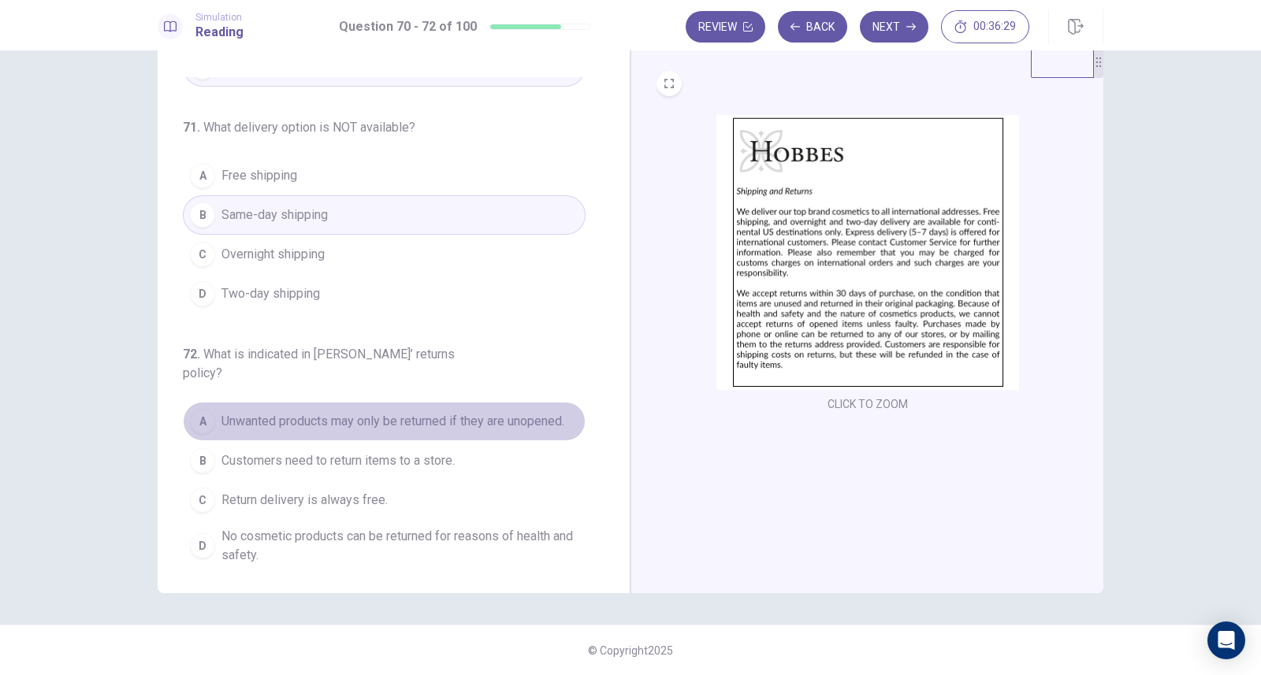
click at [382, 412] on span "Unwanted products may only be returned if they are unopened." at bounding box center [392, 421] width 343 height 19
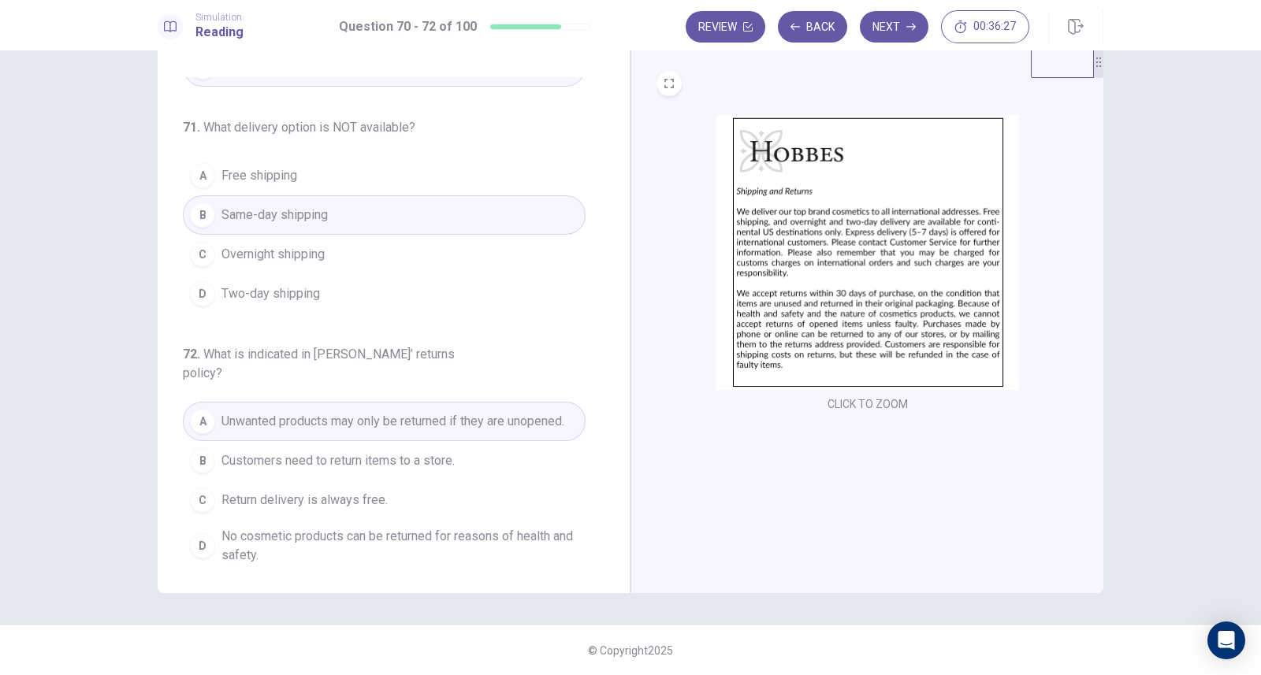
click at [883, 29] on button "Next" at bounding box center [894, 27] width 69 height 32
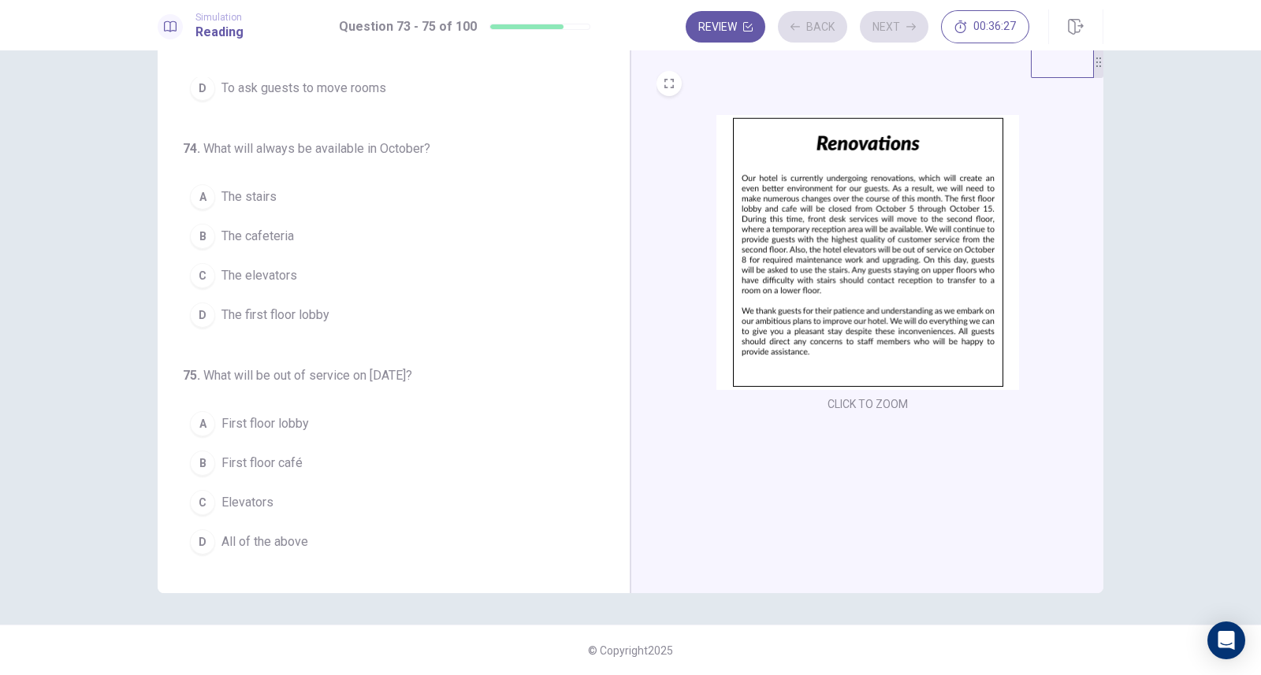
scroll to position [161, 0]
click at [783, 285] on img at bounding box center [867, 252] width 303 height 275
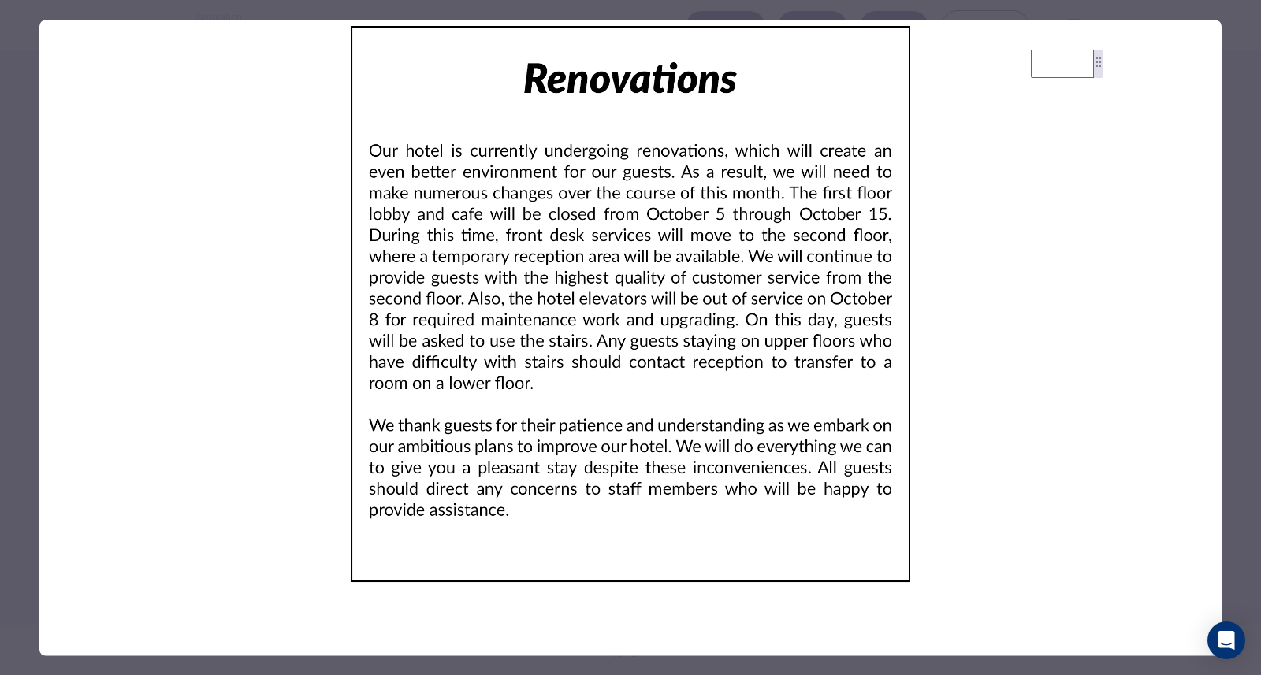
click at [10, 128] on div at bounding box center [630, 337] width 1261 height 675
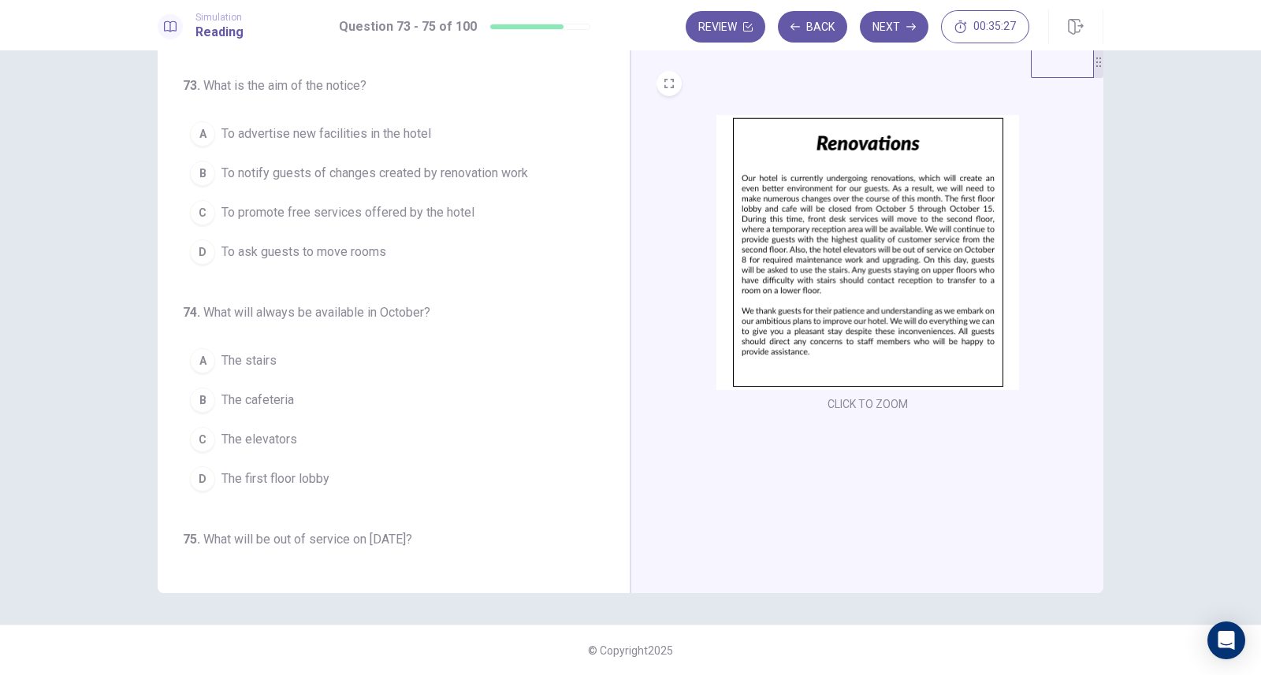
scroll to position [0, 0]
click at [367, 173] on span "To notify guests of changes created by renovation work" at bounding box center [374, 174] width 306 height 19
click at [257, 355] on span "The stairs" at bounding box center [248, 361] width 55 height 19
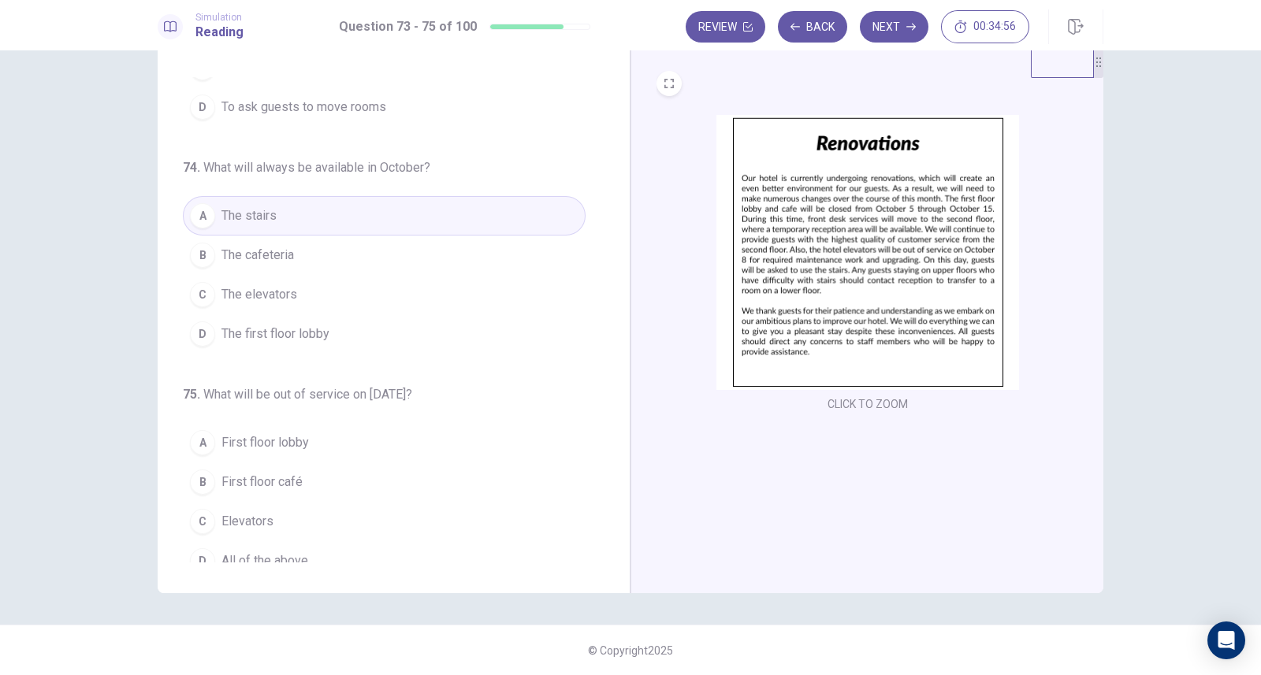
scroll to position [147, 0]
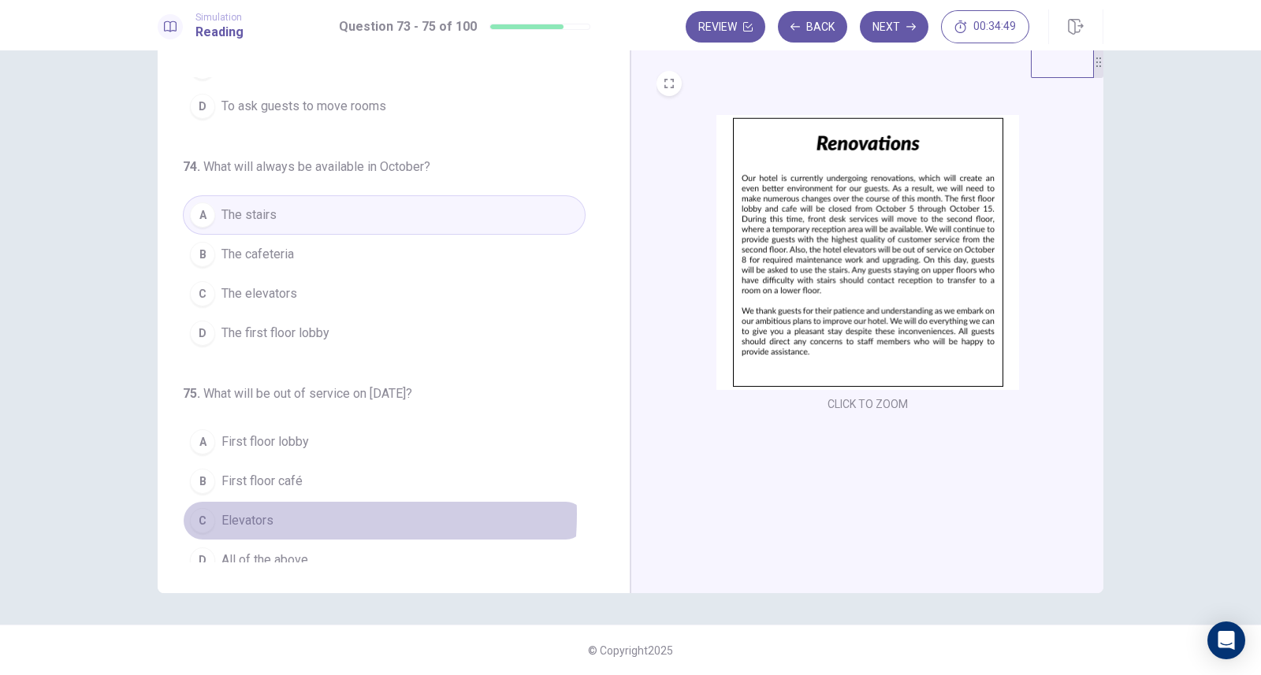
click at [280, 511] on button "C Elevators" at bounding box center [384, 520] width 403 height 39
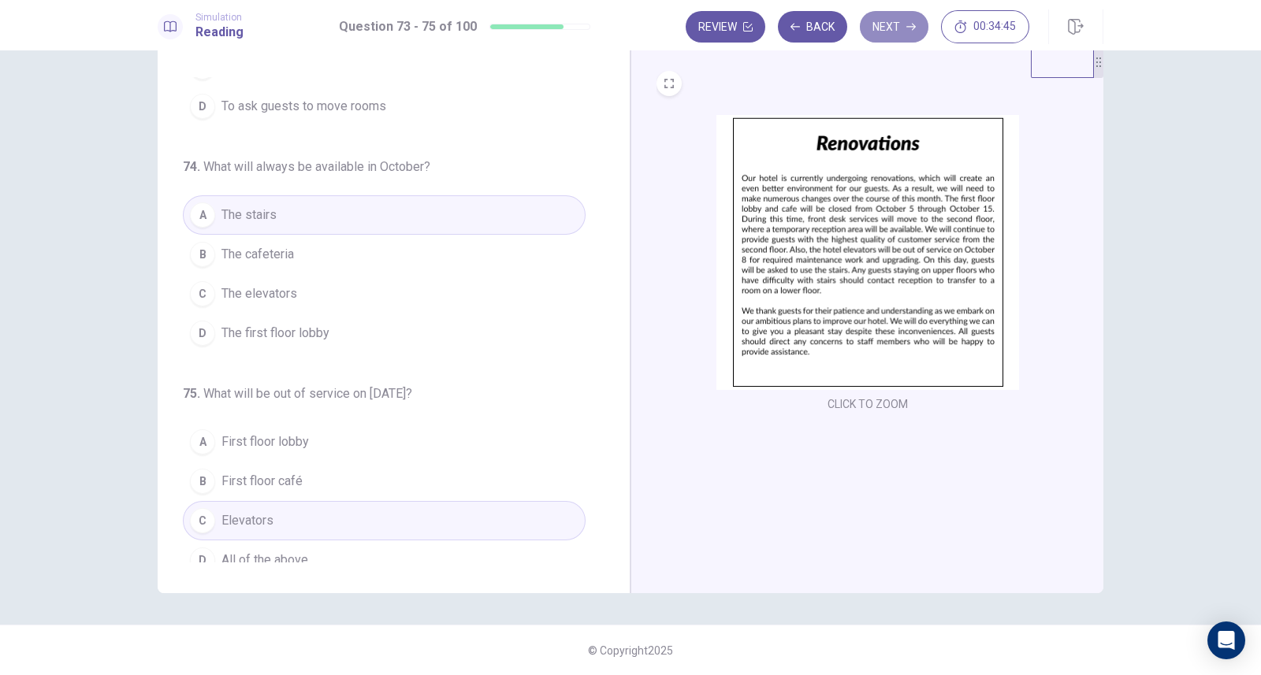
click at [898, 31] on button "Next" at bounding box center [894, 27] width 69 height 32
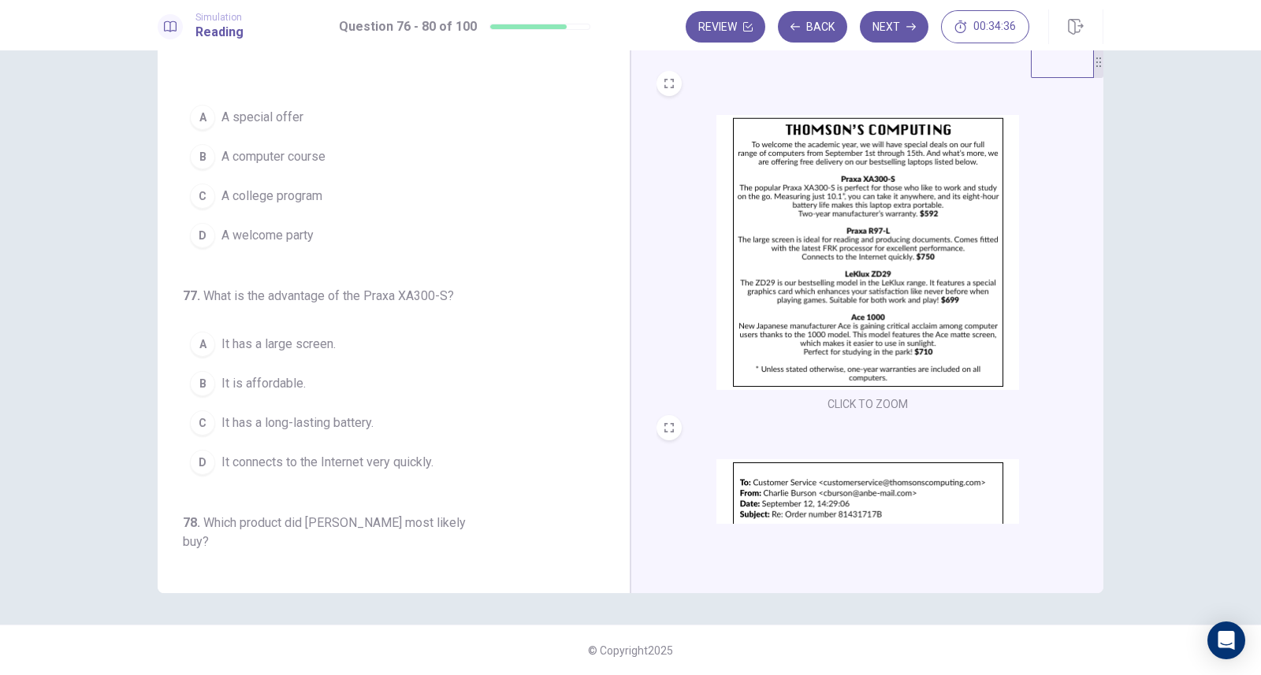
scroll to position [0, 0]
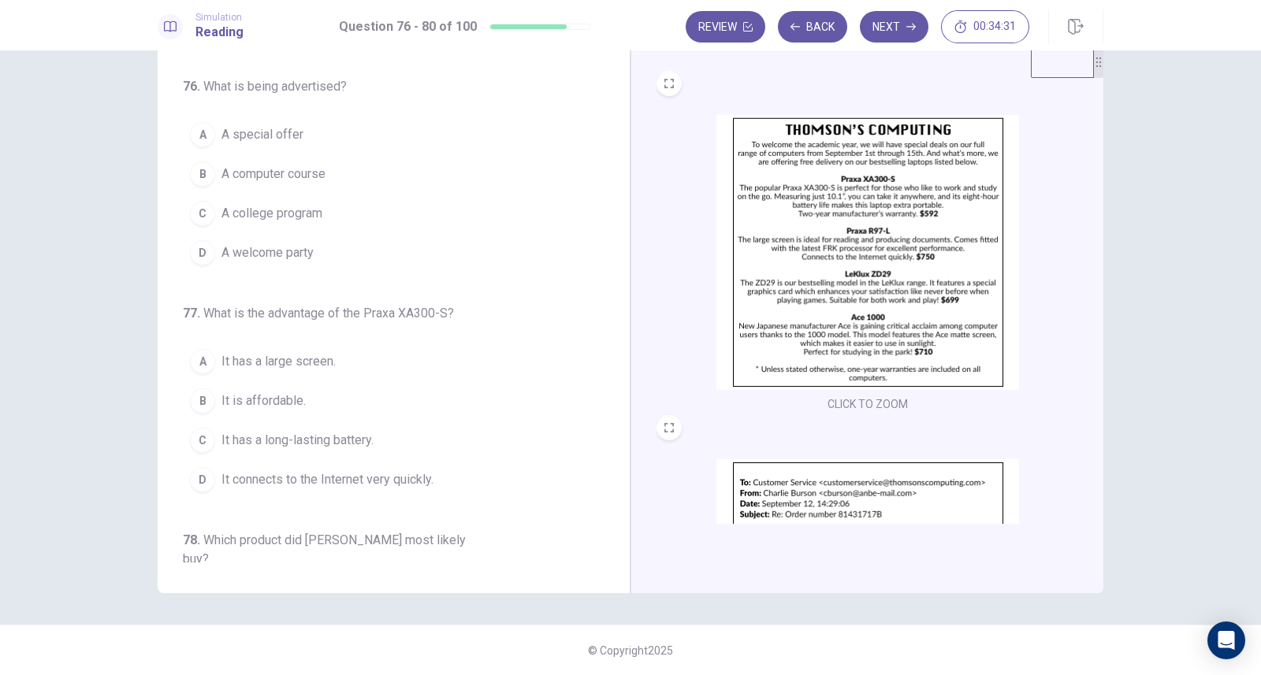
click at [823, 310] on img at bounding box center [867, 252] width 303 height 275
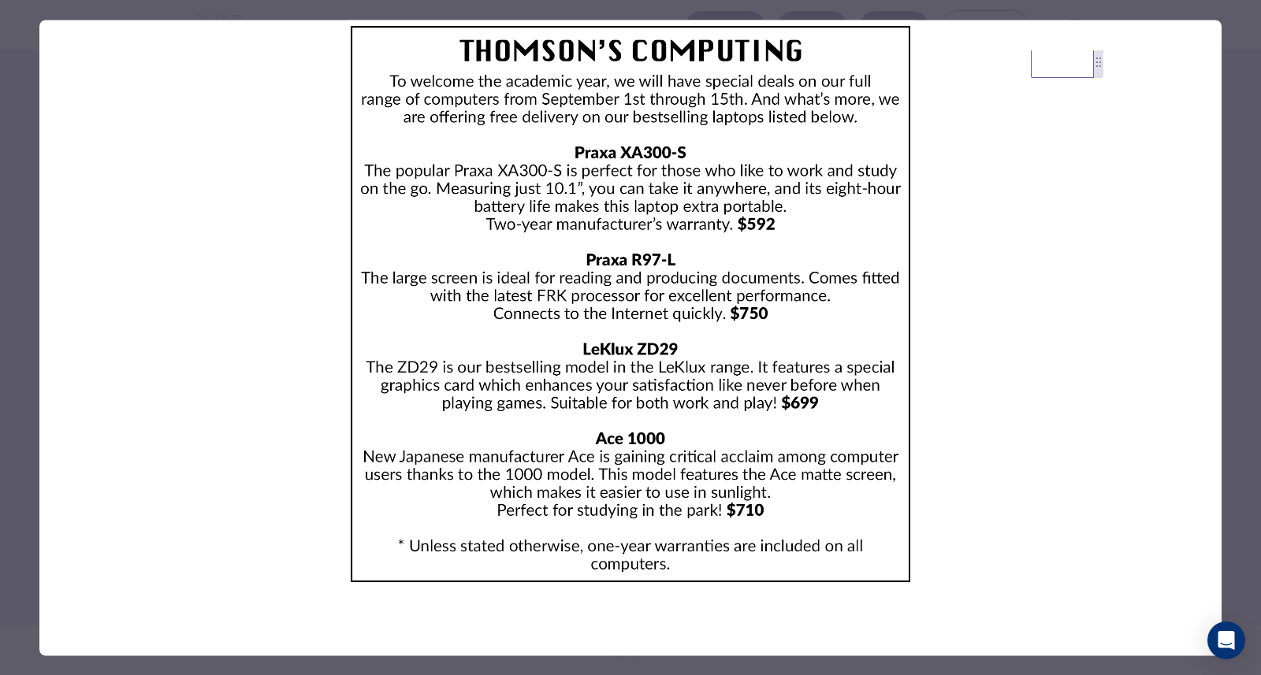
click at [17, 34] on div at bounding box center [630, 337] width 1261 height 675
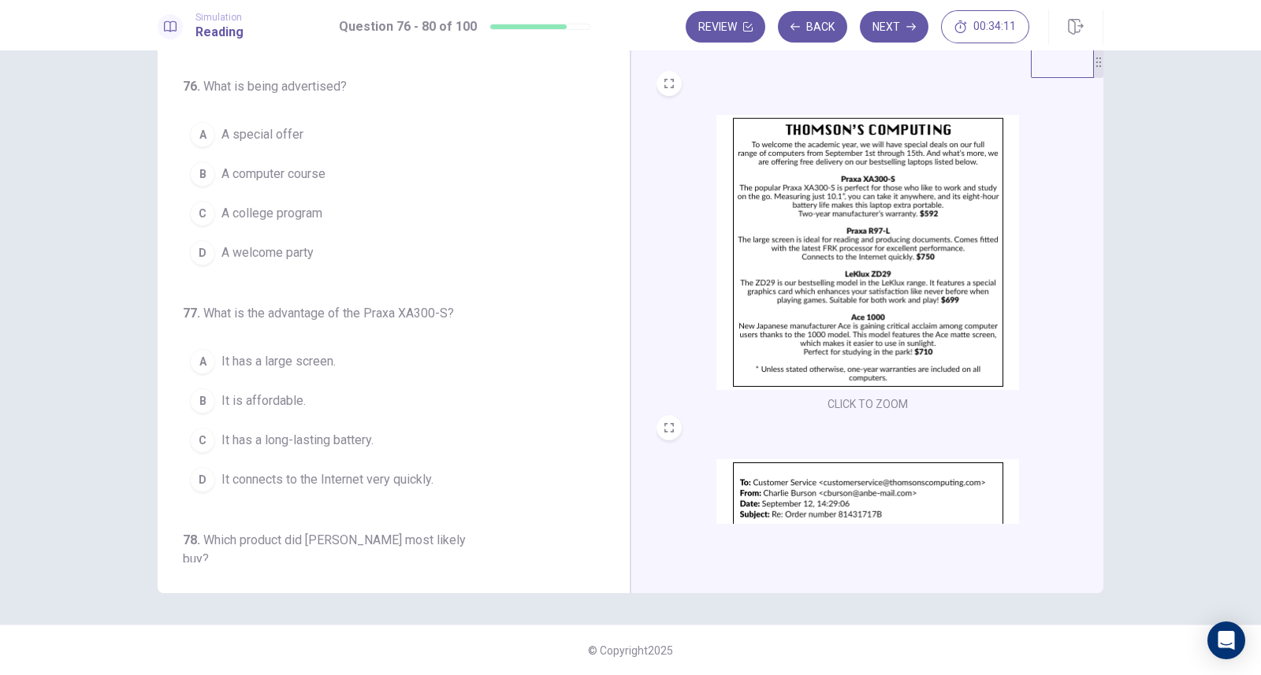
click at [289, 139] on span "A special offer" at bounding box center [262, 134] width 82 height 19
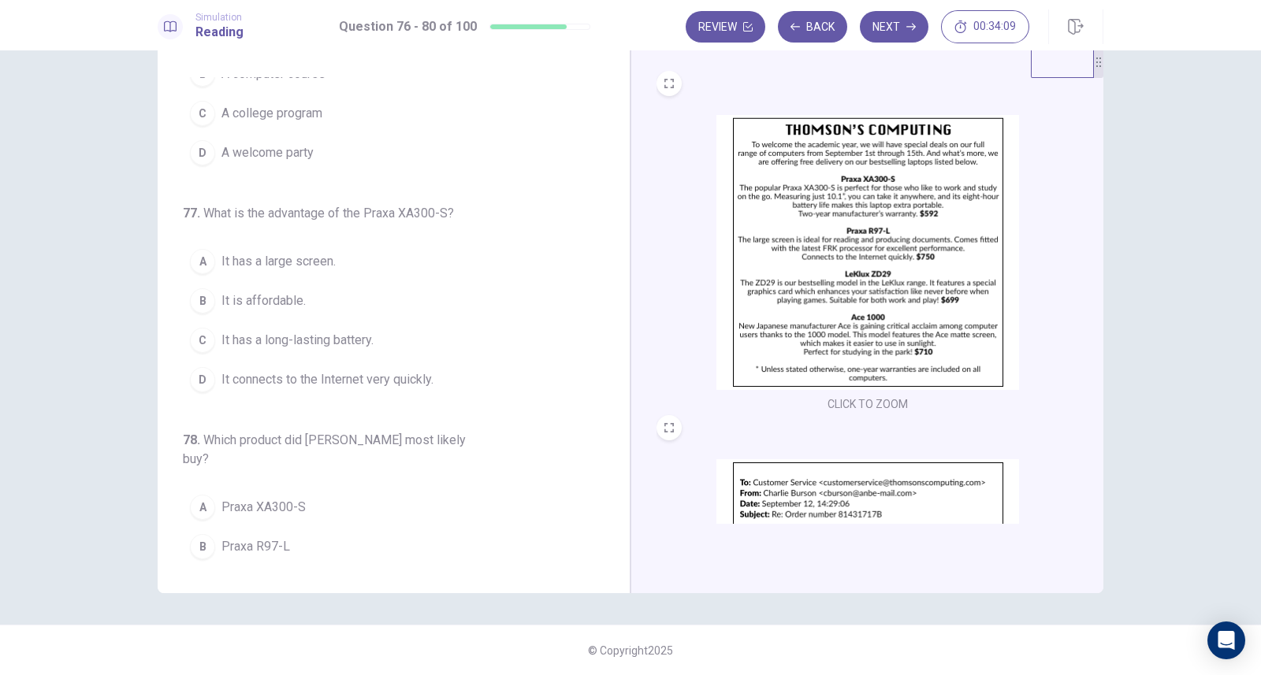
scroll to position [110, 0]
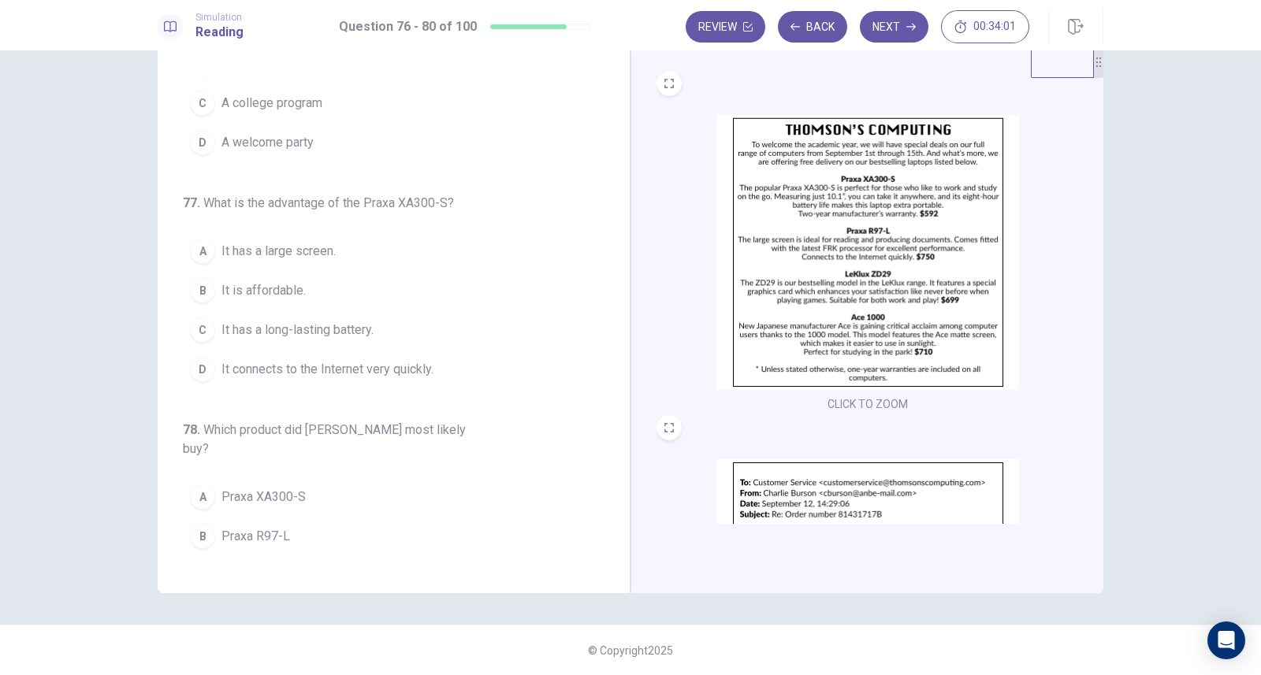
click at [878, 287] on img at bounding box center [867, 252] width 303 height 275
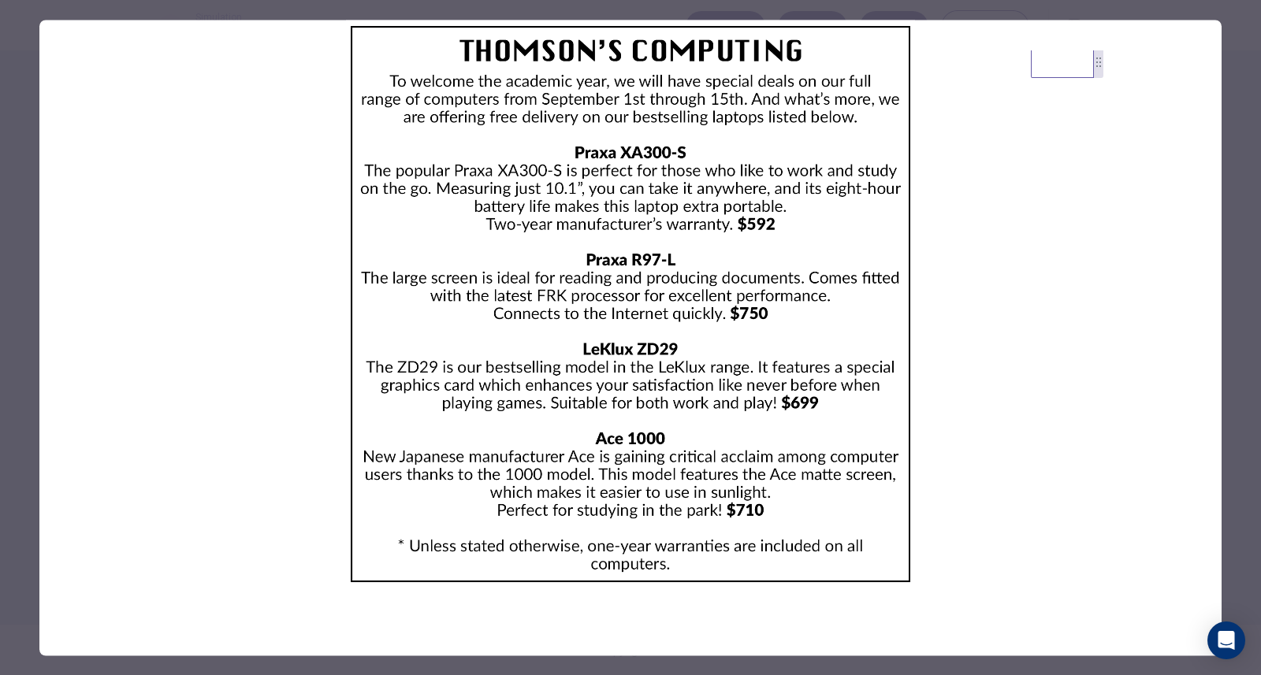
click at [12, 36] on div at bounding box center [630, 337] width 1261 height 675
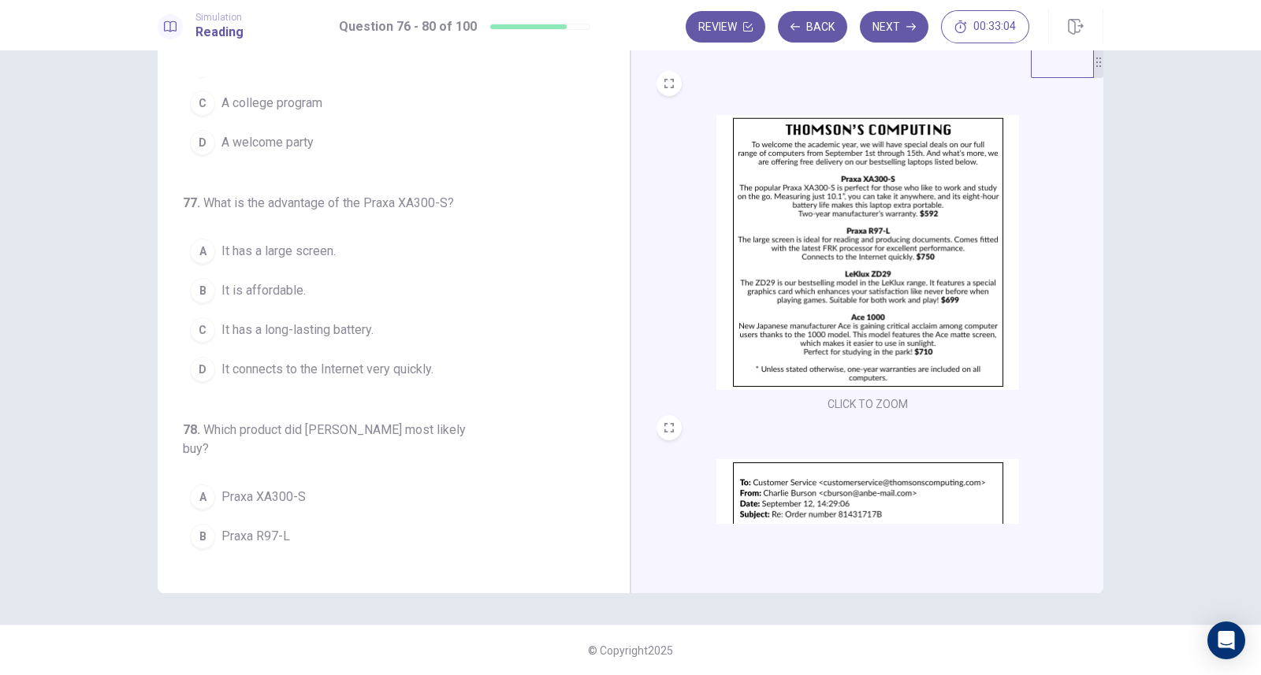
click at [288, 281] on span "It is affordable." at bounding box center [263, 290] width 84 height 19
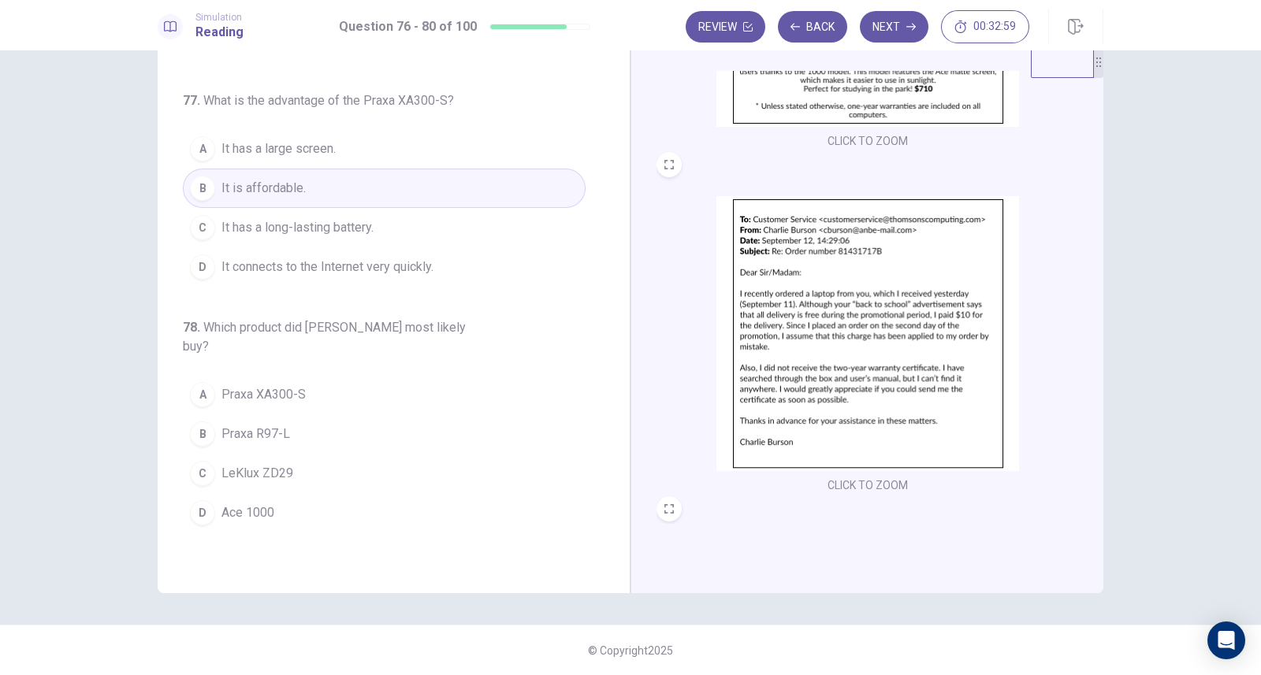
scroll to position [264, 0]
click at [838, 368] on img at bounding box center [867, 332] width 303 height 275
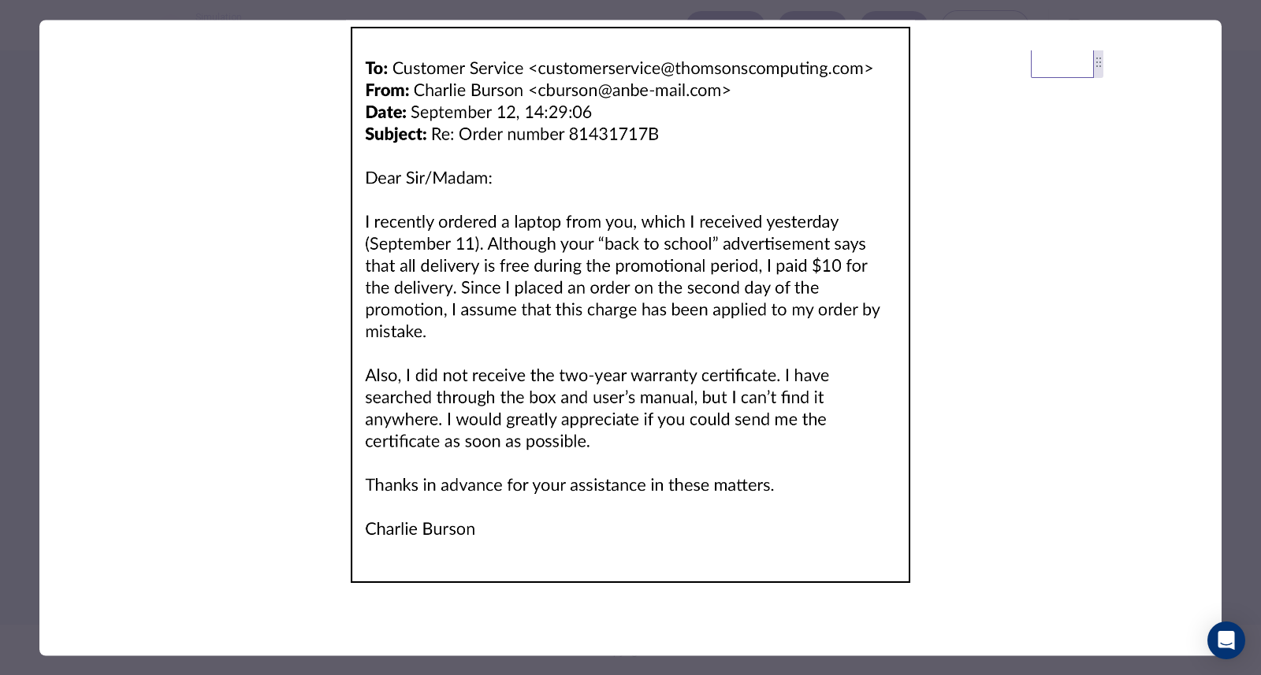
click at [19, 68] on div at bounding box center [630, 337] width 1261 height 675
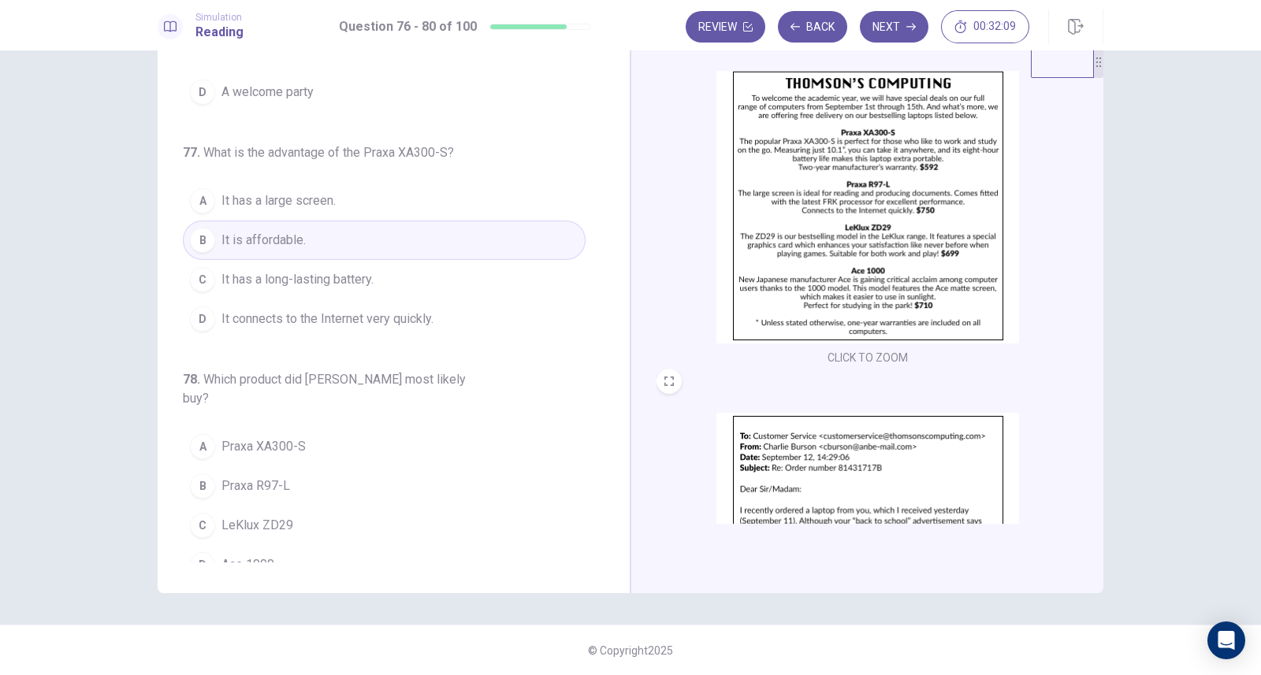
scroll to position [46, 0]
click at [817, 265] on img at bounding box center [867, 206] width 303 height 275
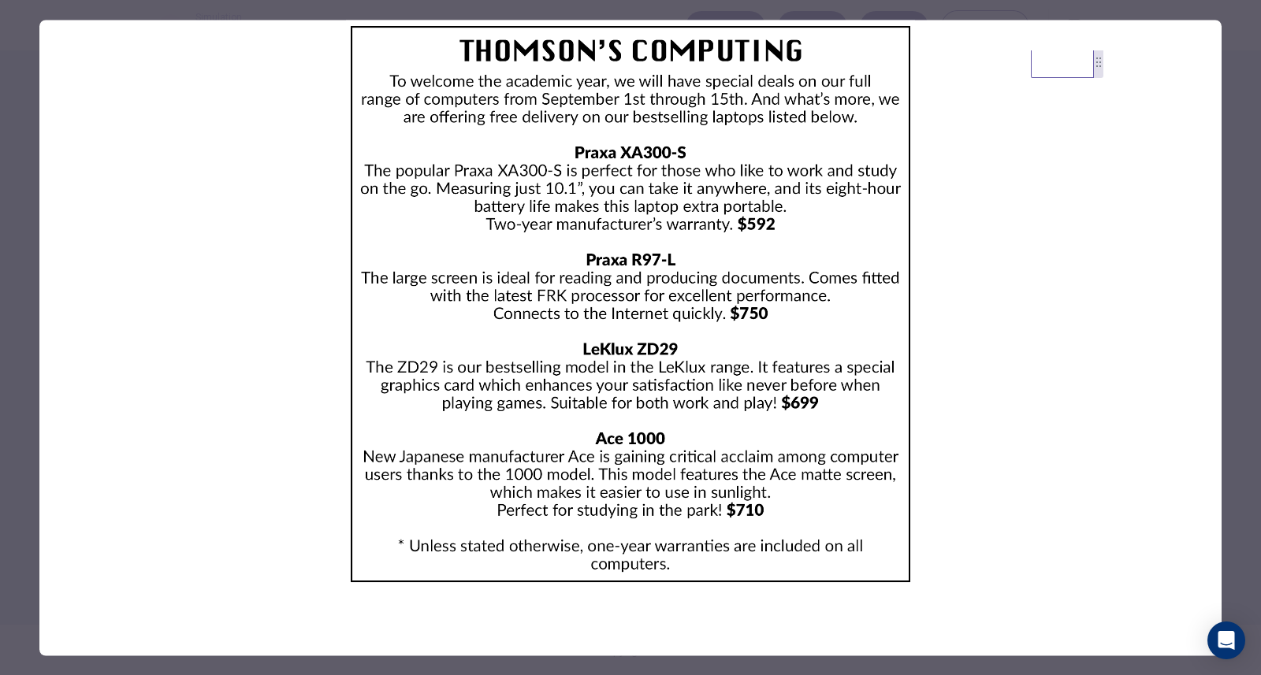
click at [26, 46] on div at bounding box center [630, 337] width 1261 height 675
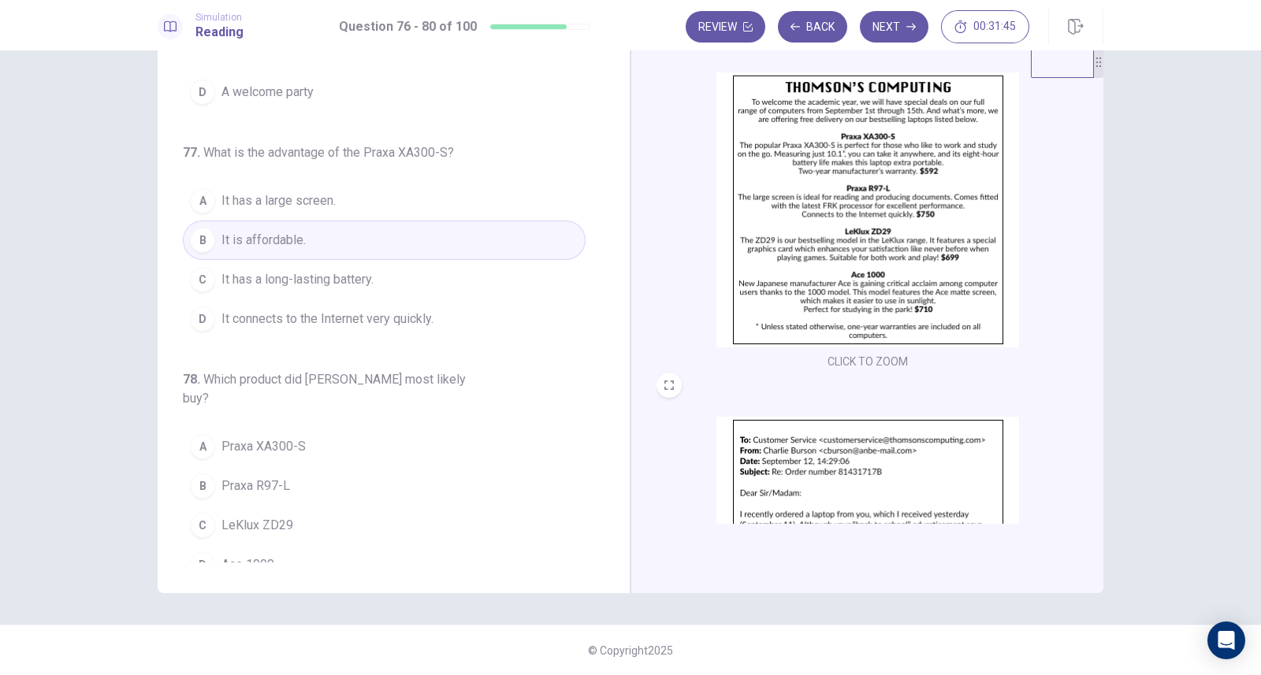
scroll to position [33, 0]
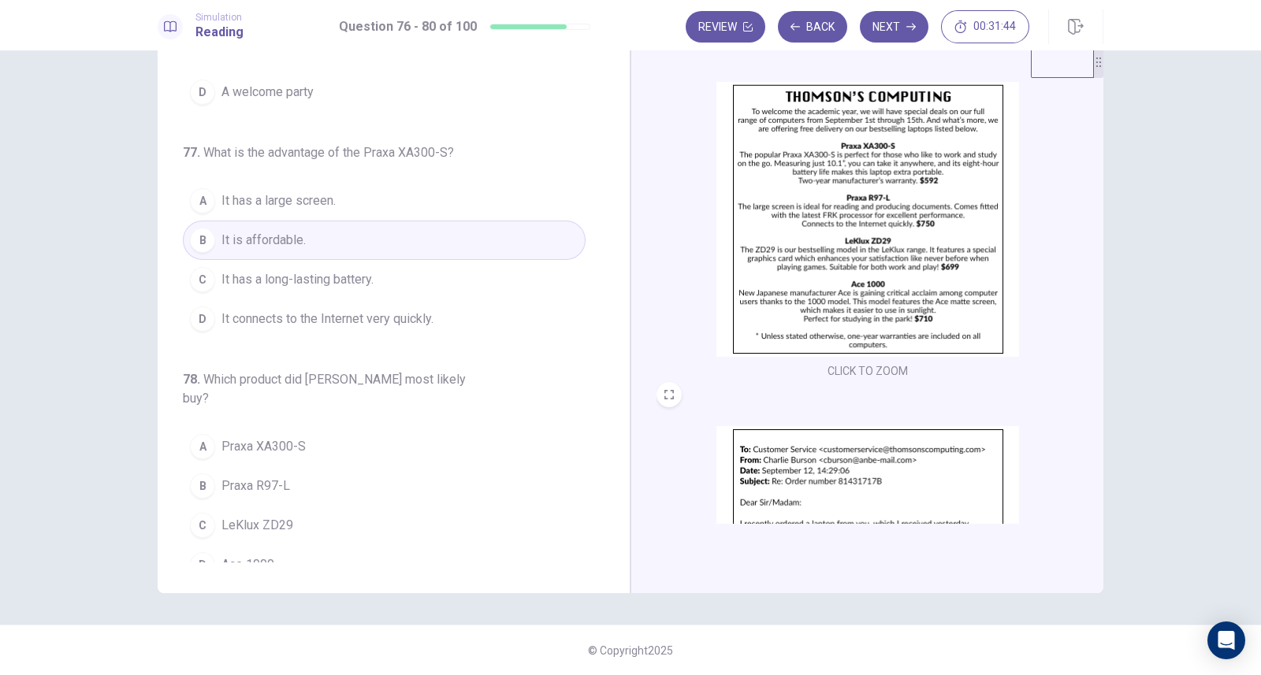
click at [311, 427] on button "A Praxa XA300-S" at bounding box center [384, 446] width 403 height 39
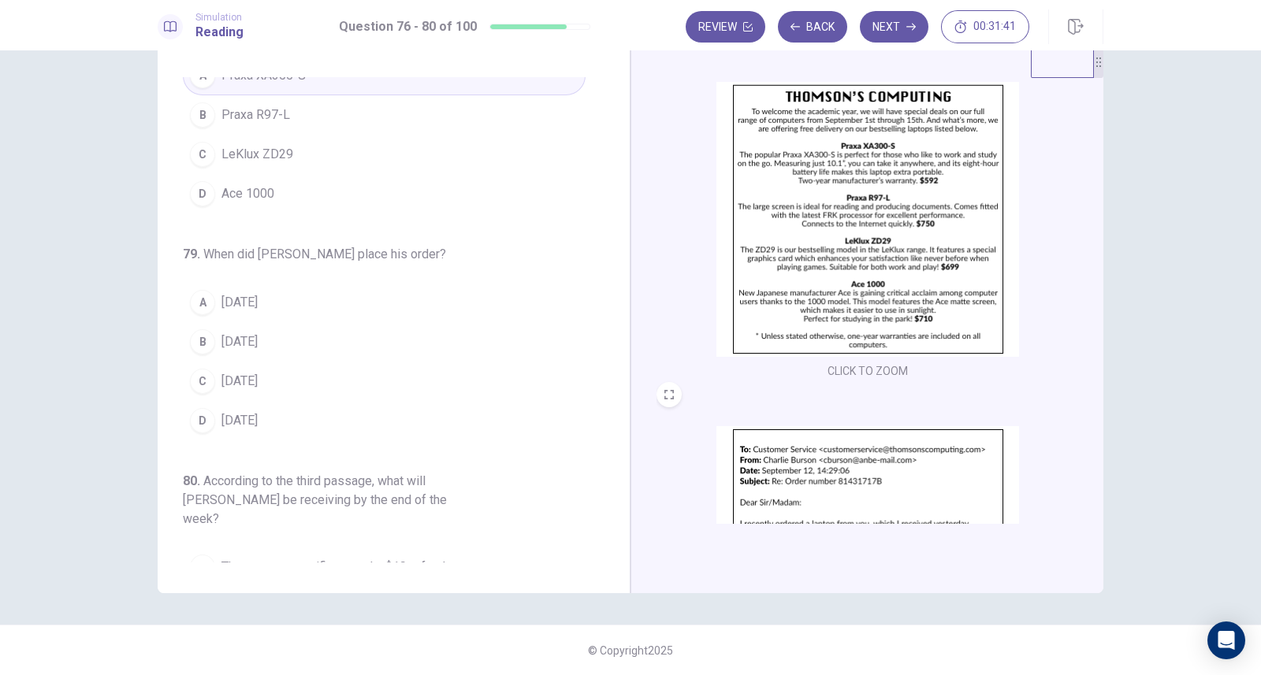
scroll to position [533, 0]
click at [835, 458] on img at bounding box center [867, 563] width 303 height 275
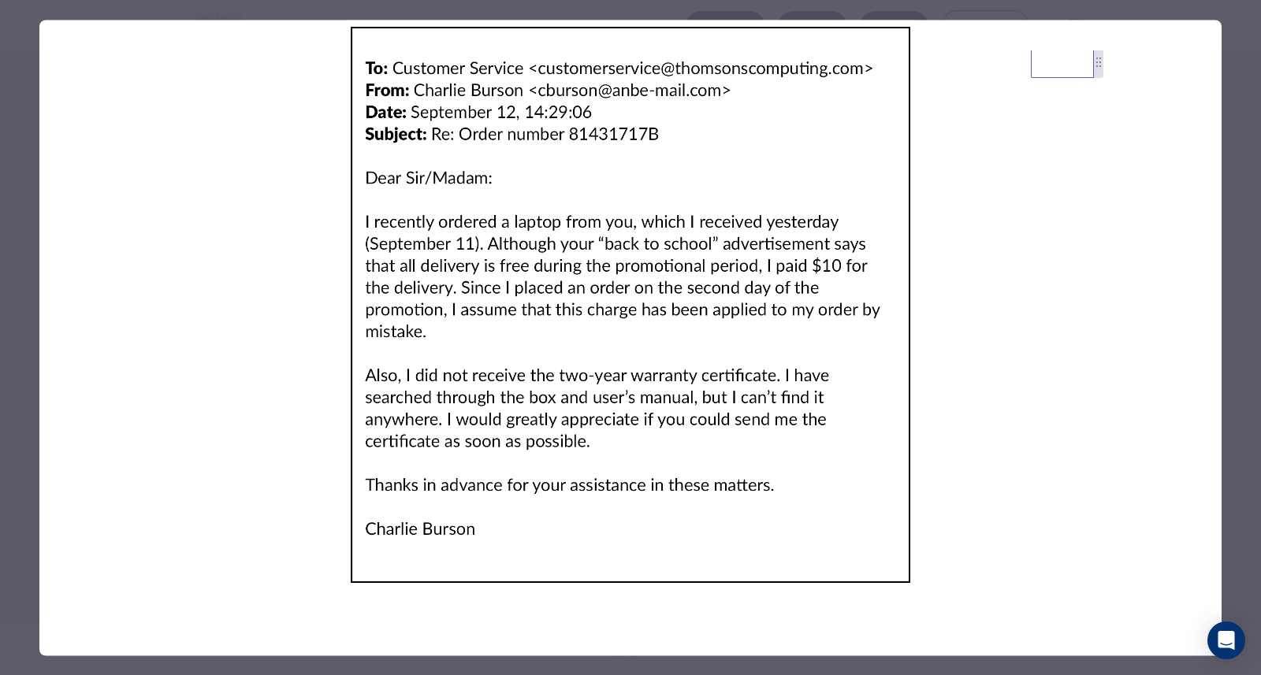
click at [21, 43] on div at bounding box center [630, 337] width 1261 height 675
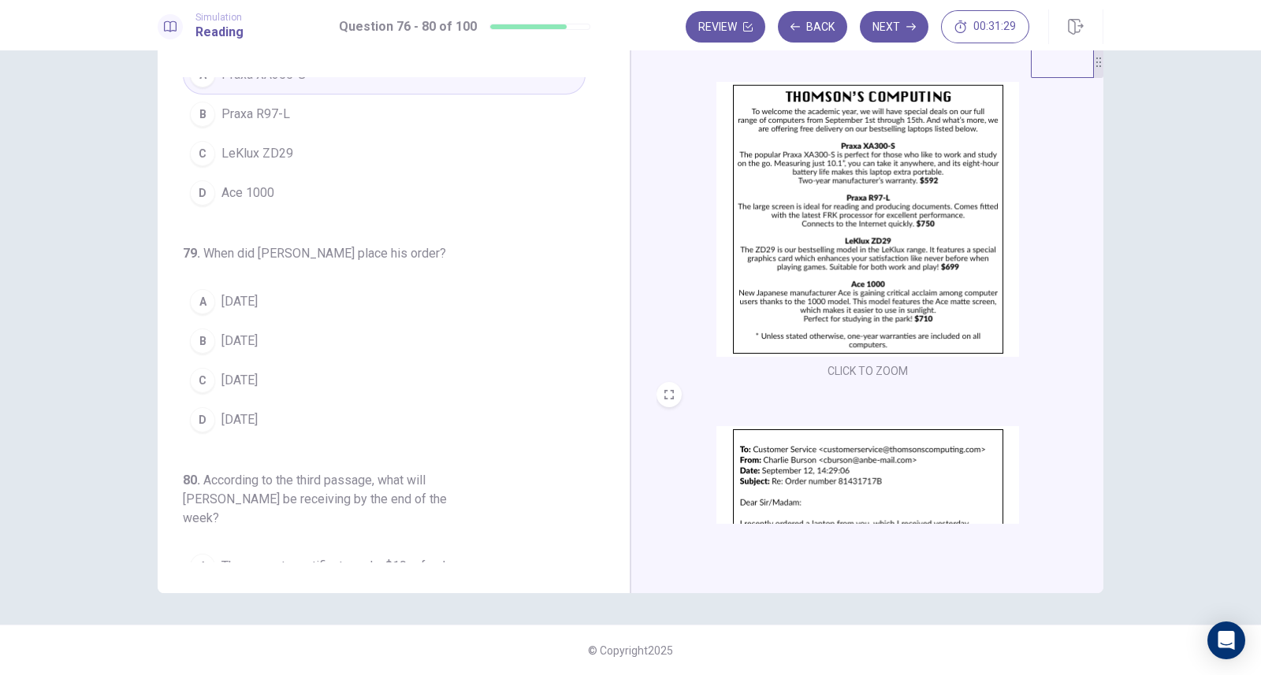
click at [258, 332] on span "[DATE]" at bounding box center [239, 341] width 36 height 19
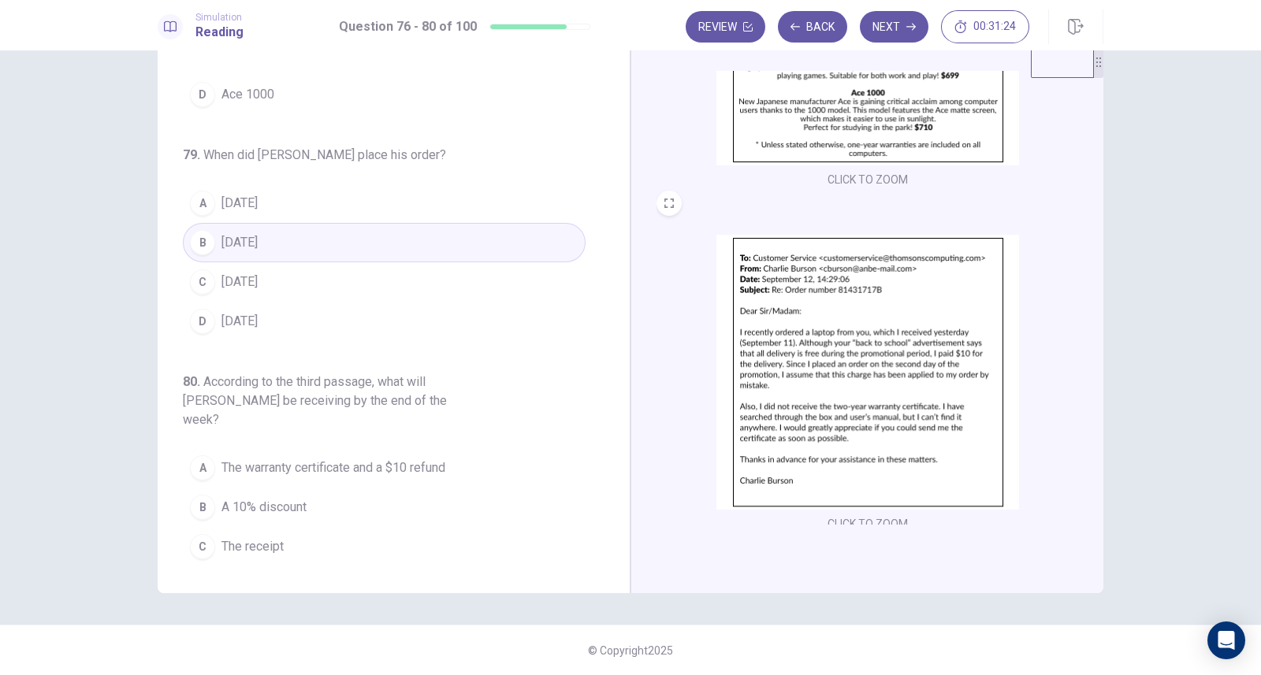
scroll to position [288, 0]
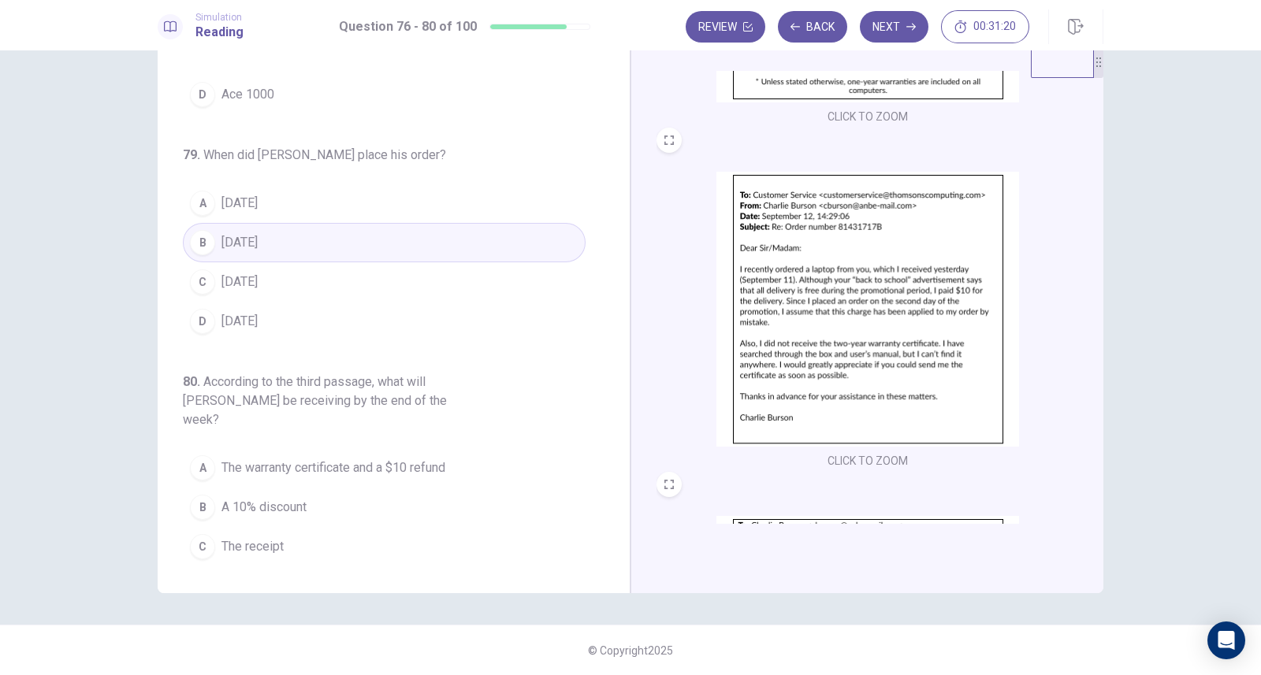
click at [856, 336] on img at bounding box center [867, 309] width 303 height 275
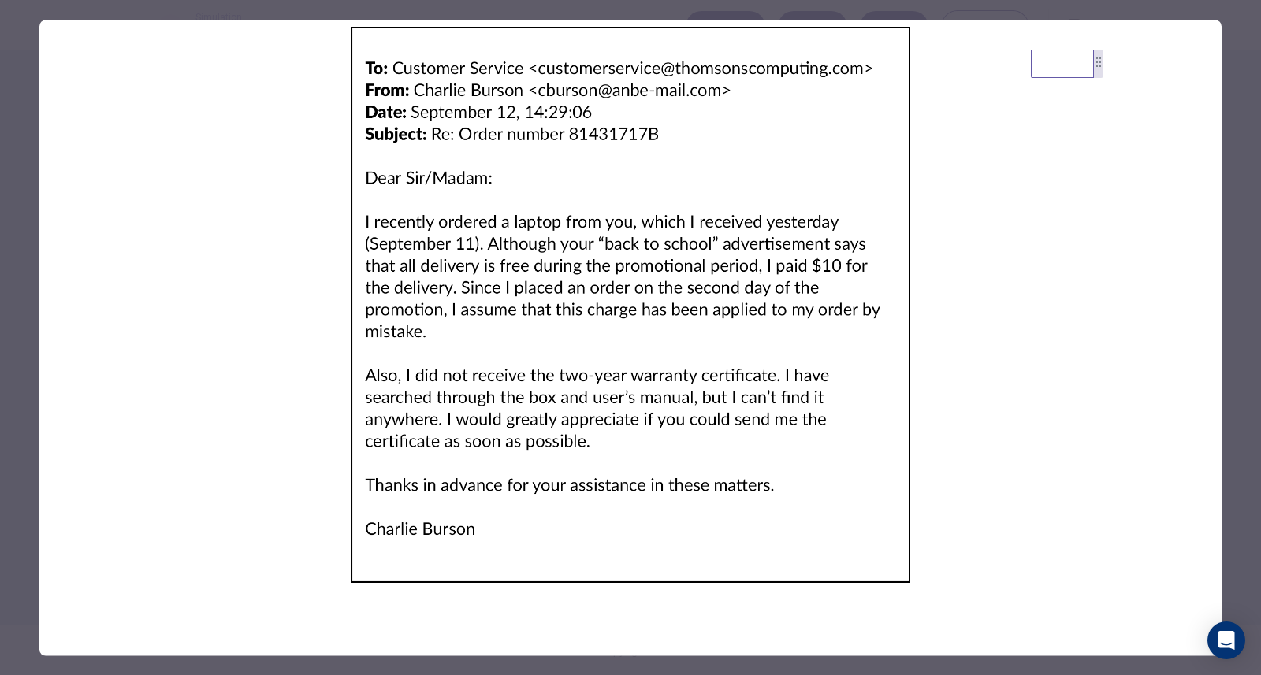
click at [20, 61] on div at bounding box center [630, 337] width 1261 height 675
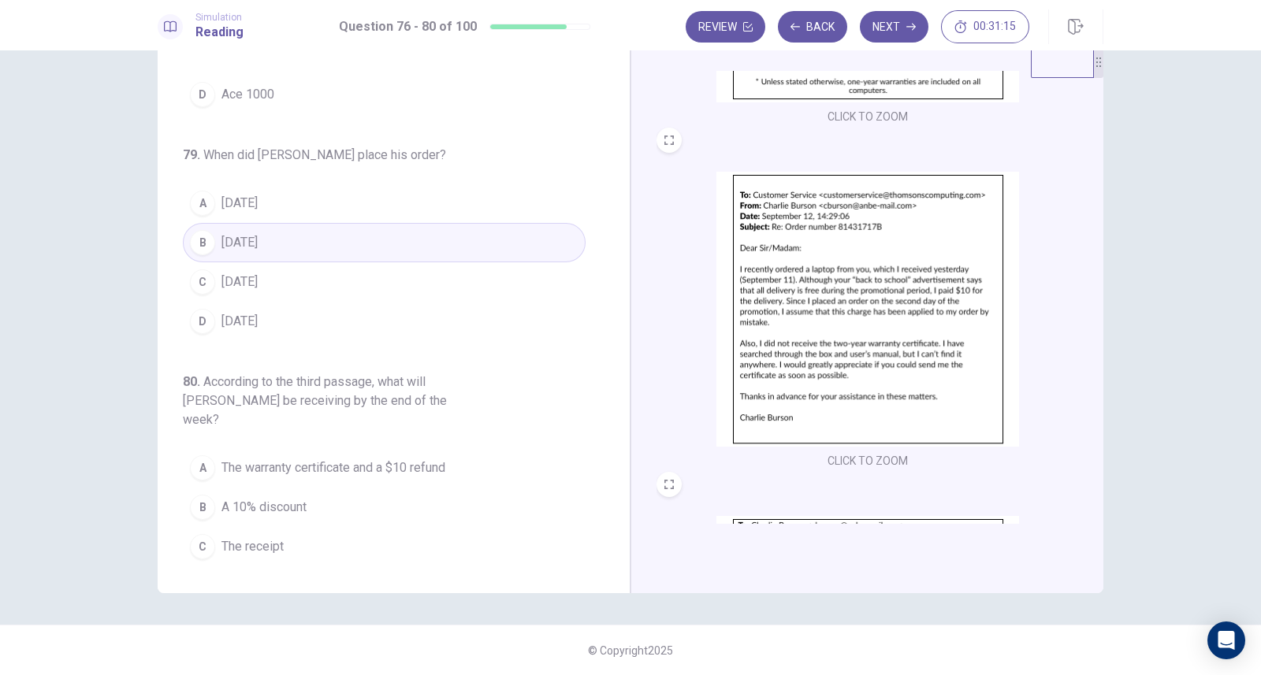
scroll to position [579, 0]
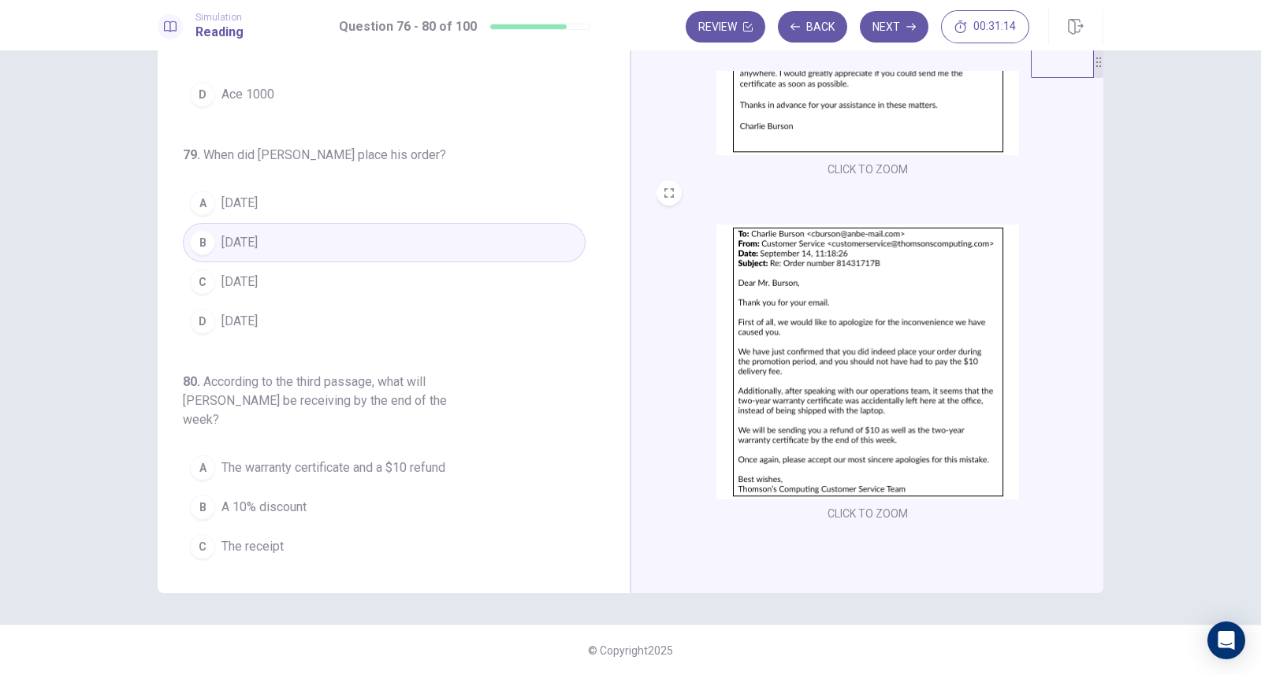
click at [823, 350] on img at bounding box center [867, 362] width 303 height 275
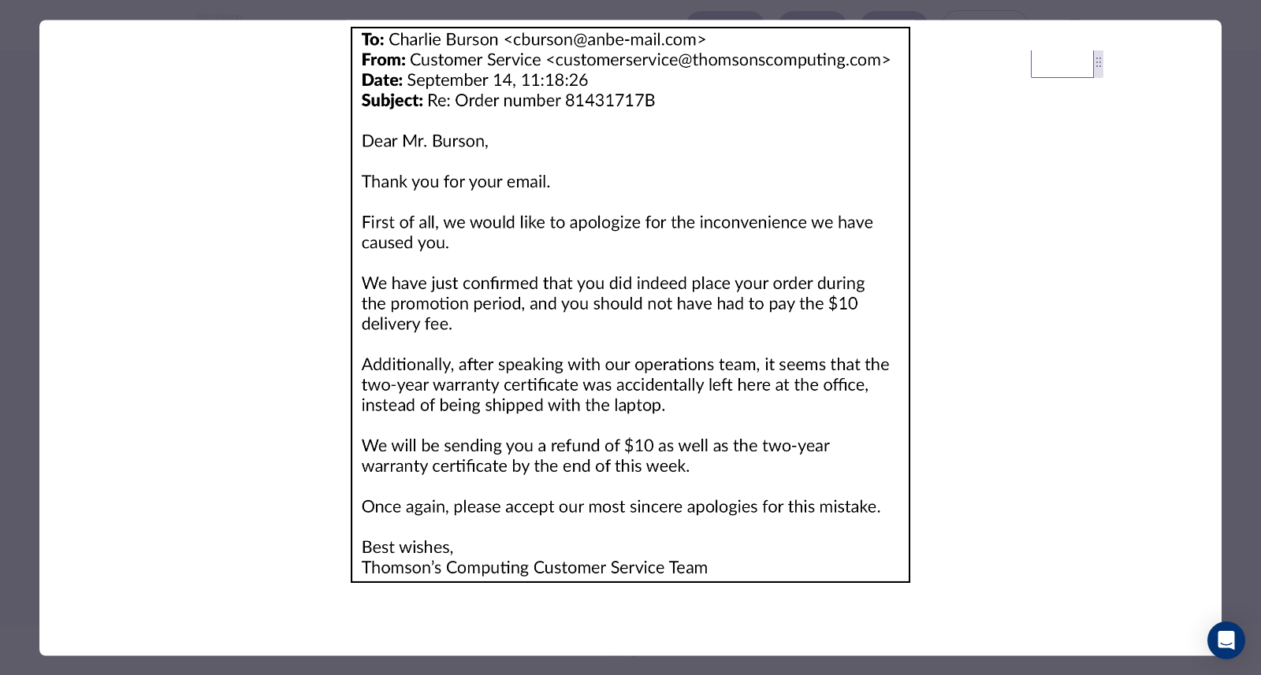
click at [24, 174] on div at bounding box center [630, 337] width 1261 height 675
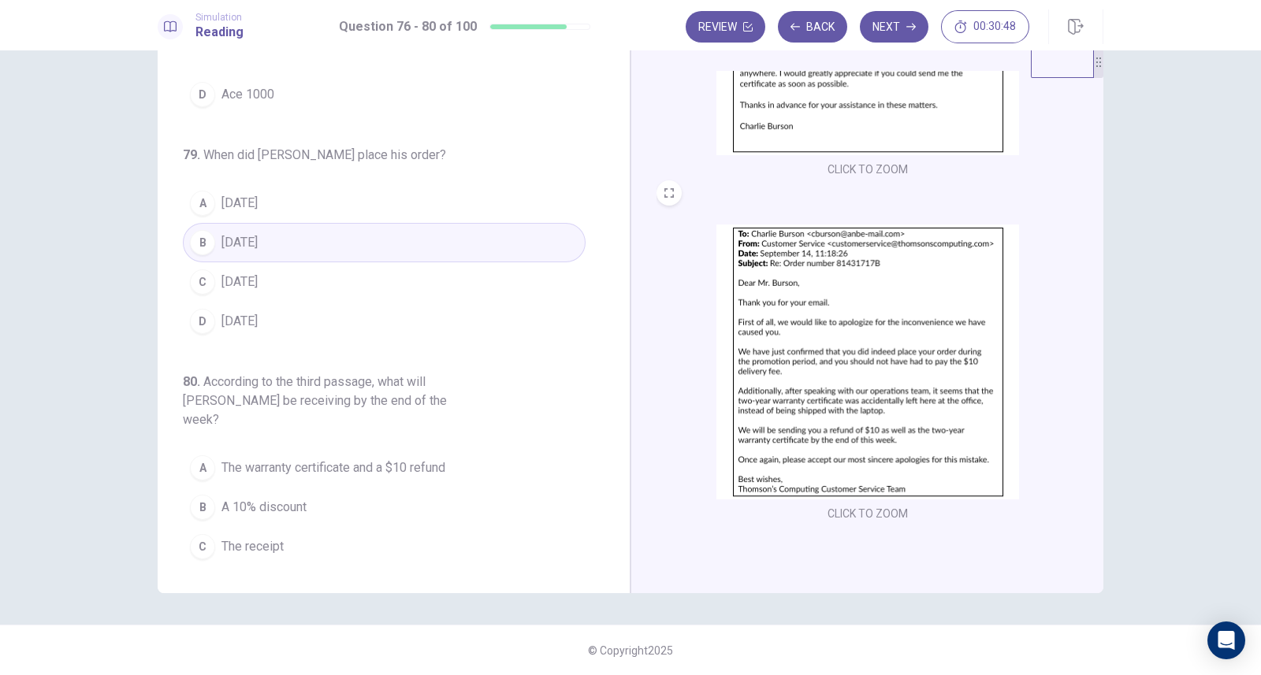
click at [325, 459] on span "The warranty certificate and a $10 refund" at bounding box center [333, 468] width 224 height 19
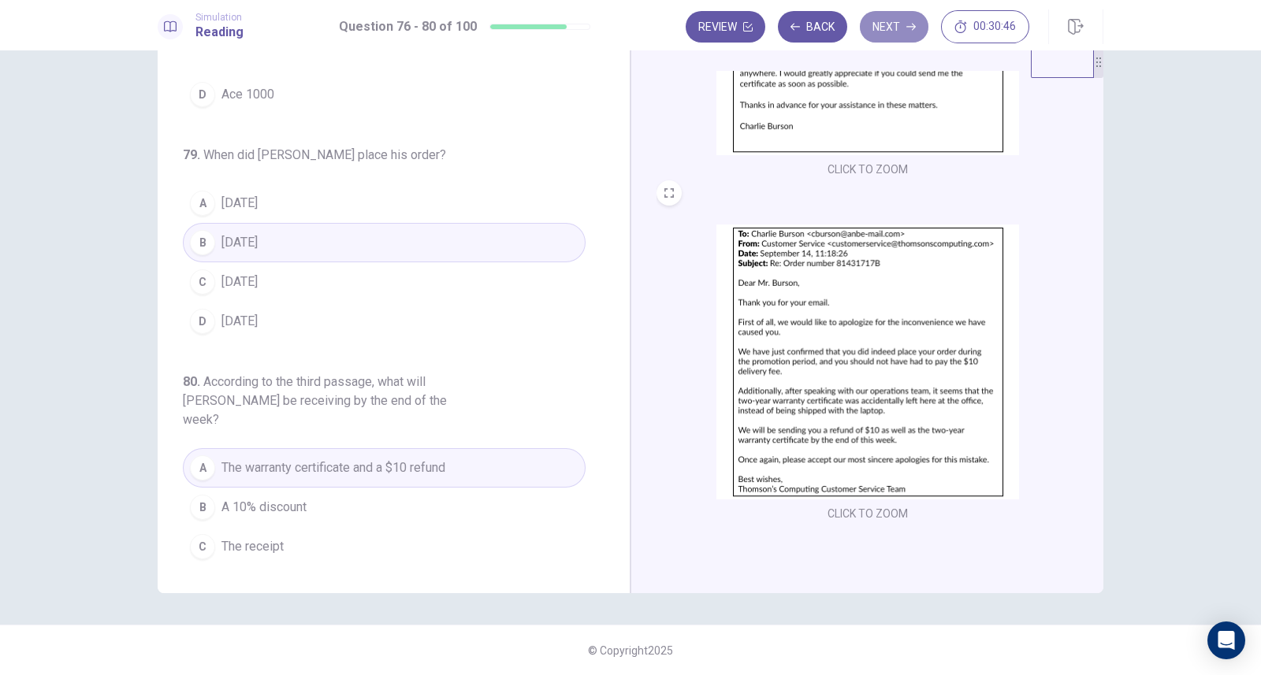
click at [890, 21] on button "Next" at bounding box center [894, 27] width 69 height 32
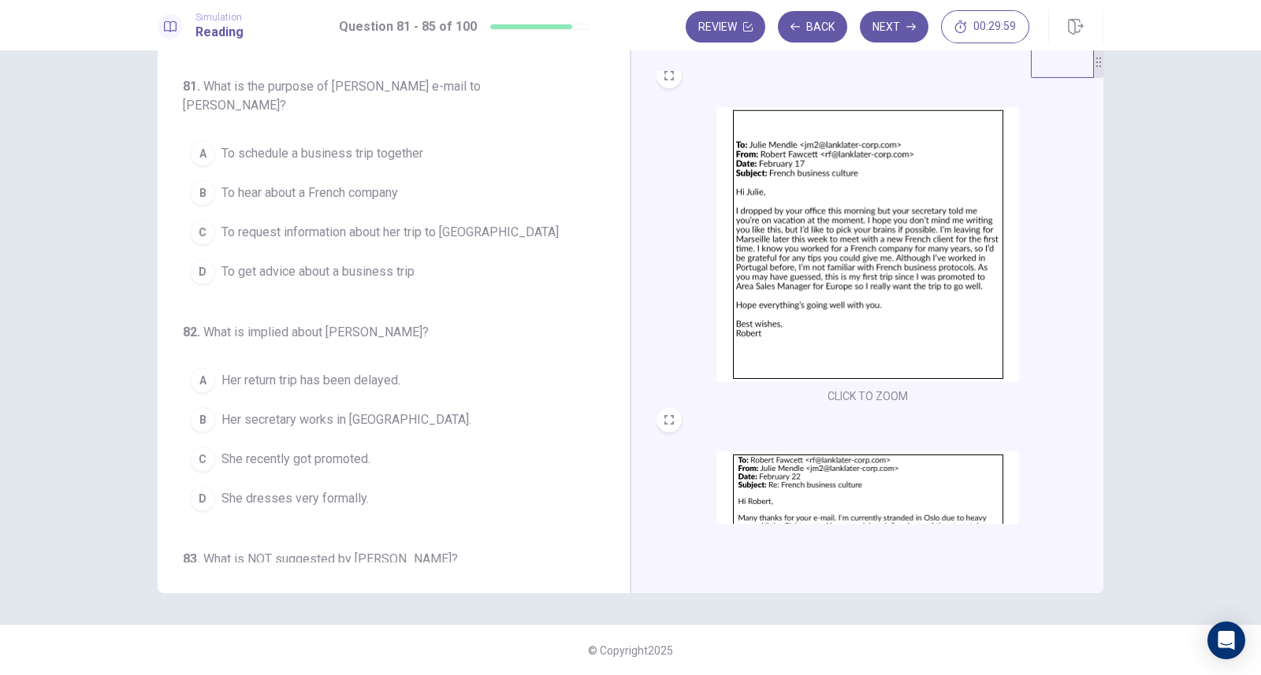
scroll to position [5, 0]
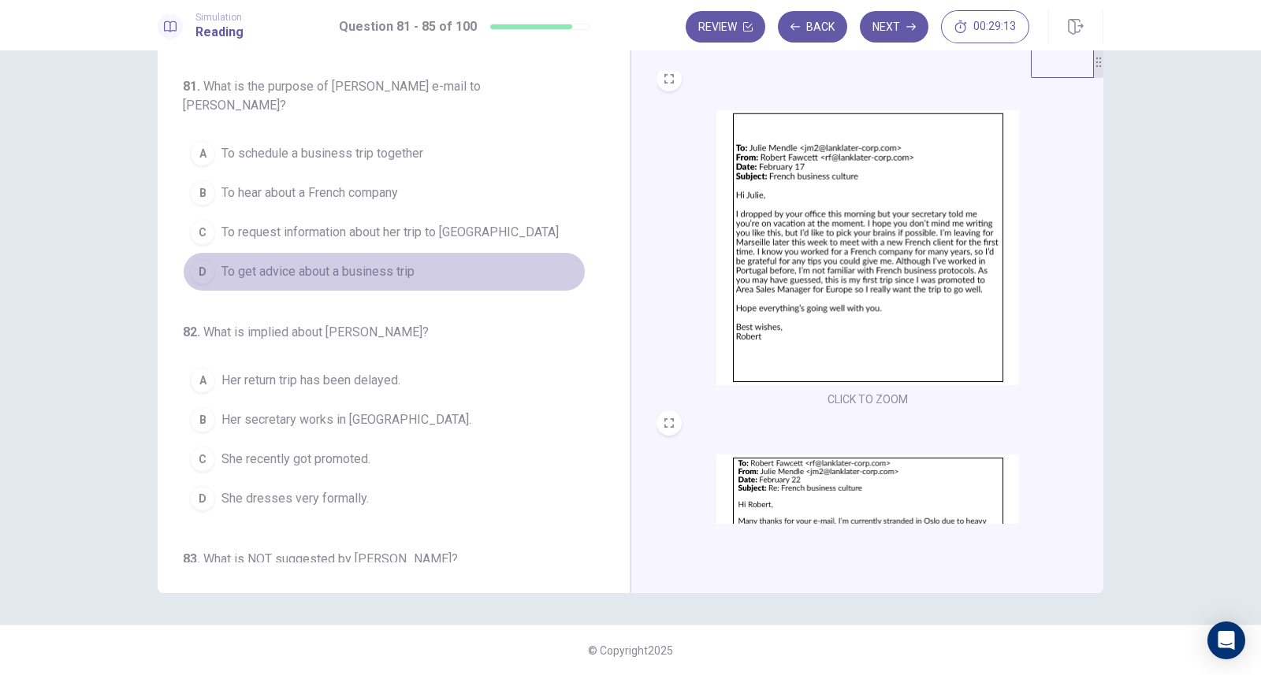
click at [390, 255] on button "D To get advice about a business trip" at bounding box center [384, 271] width 403 height 39
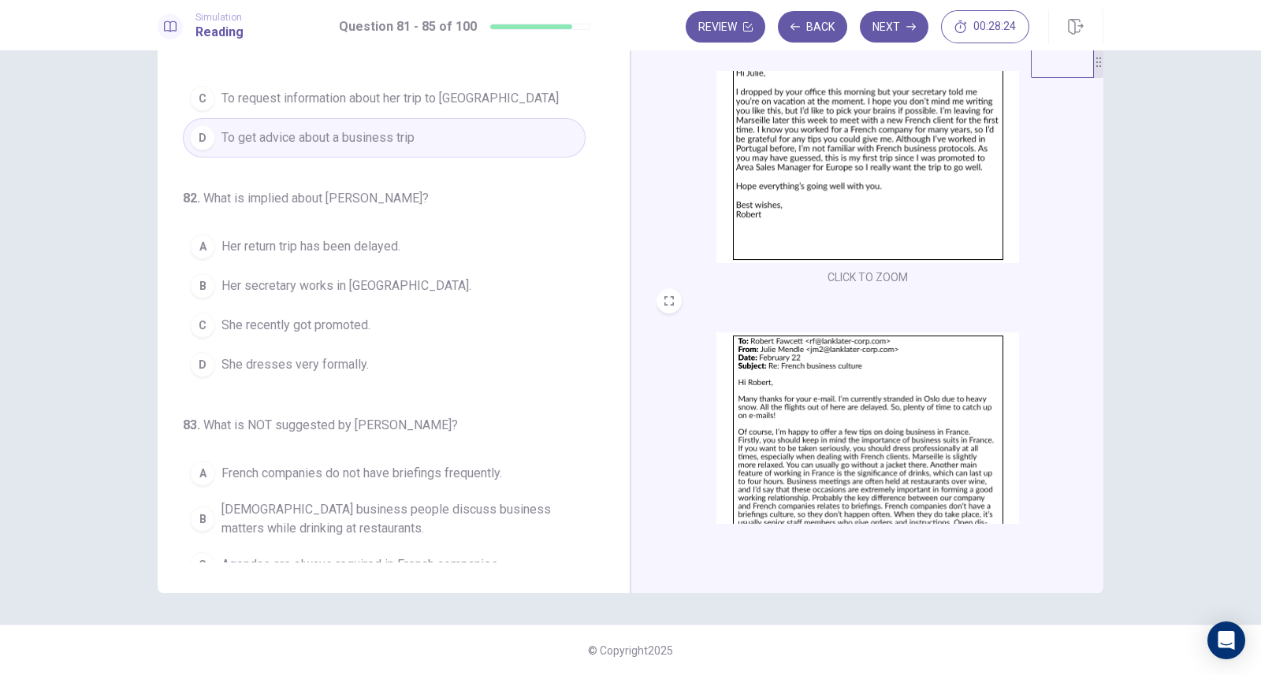
scroll to position [236, 0]
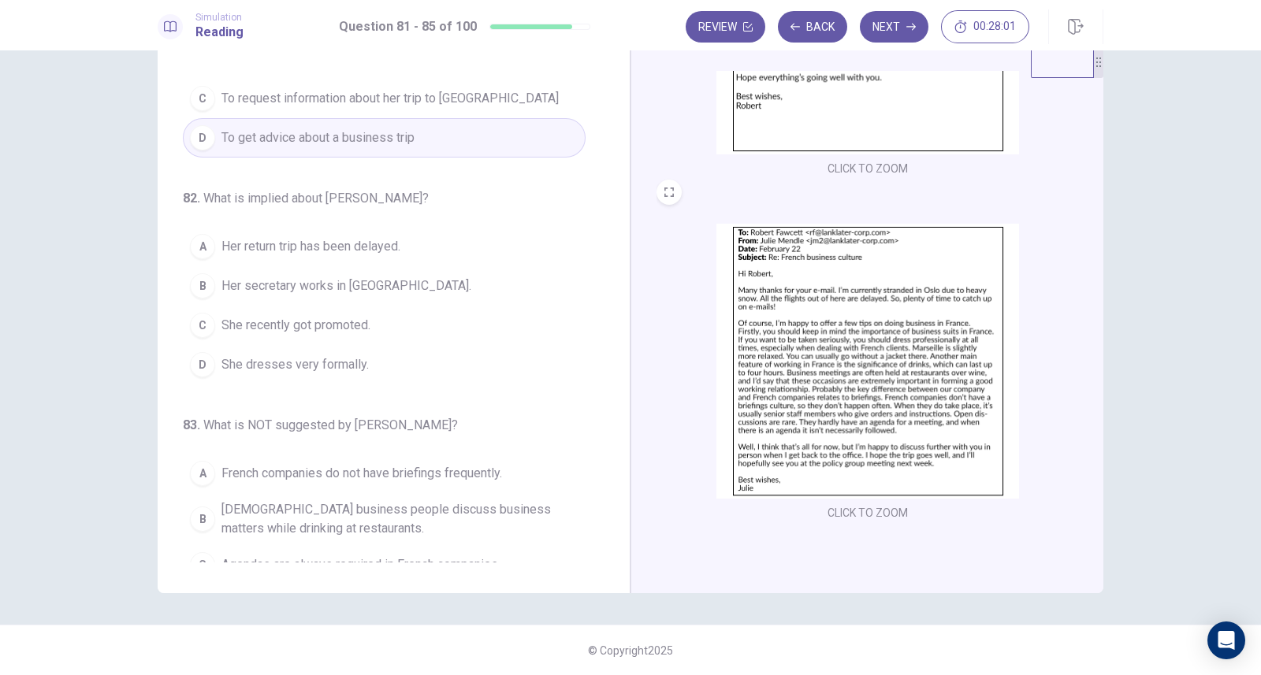
click at [348, 237] on span "Her return trip has been delayed." at bounding box center [310, 246] width 179 height 19
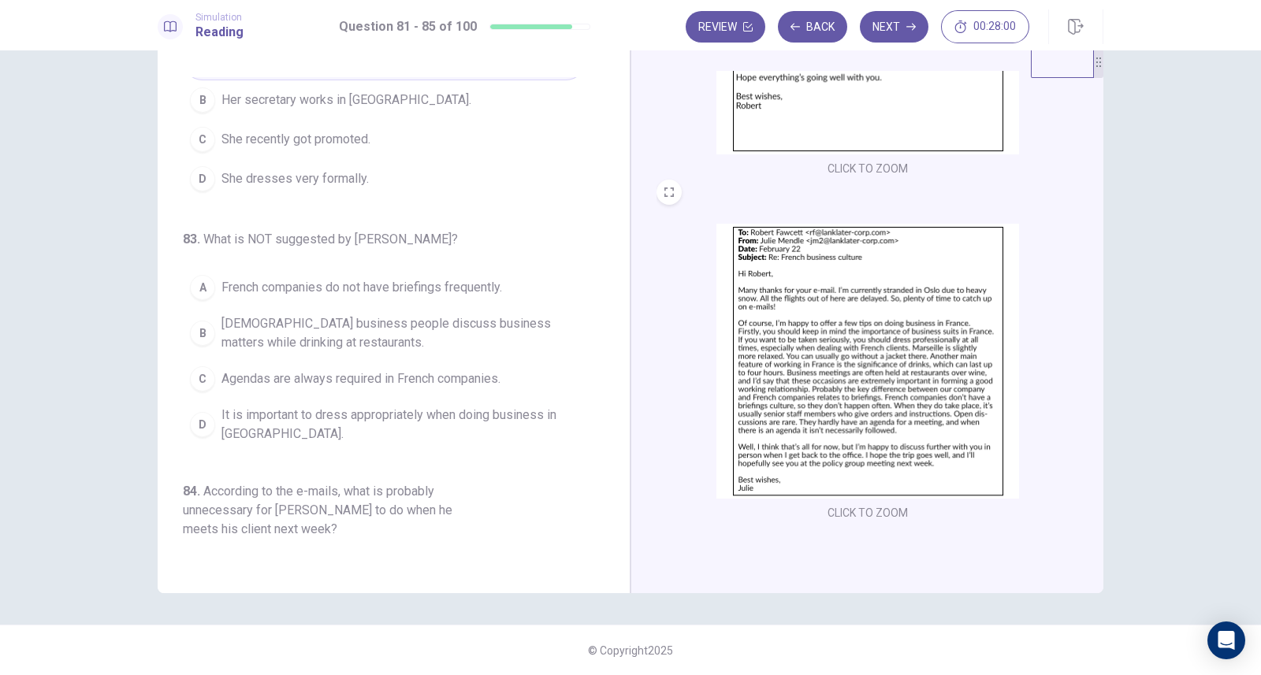
scroll to position [376, 0]
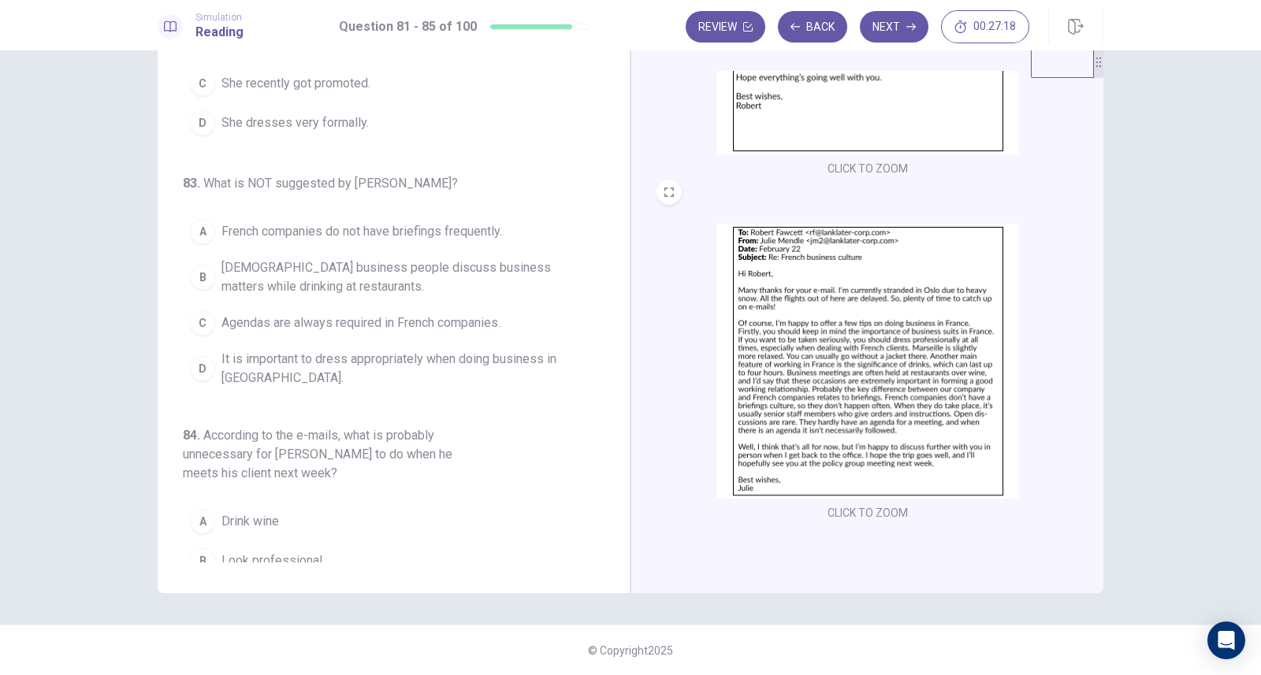
click at [793, 373] on img at bounding box center [867, 361] width 303 height 275
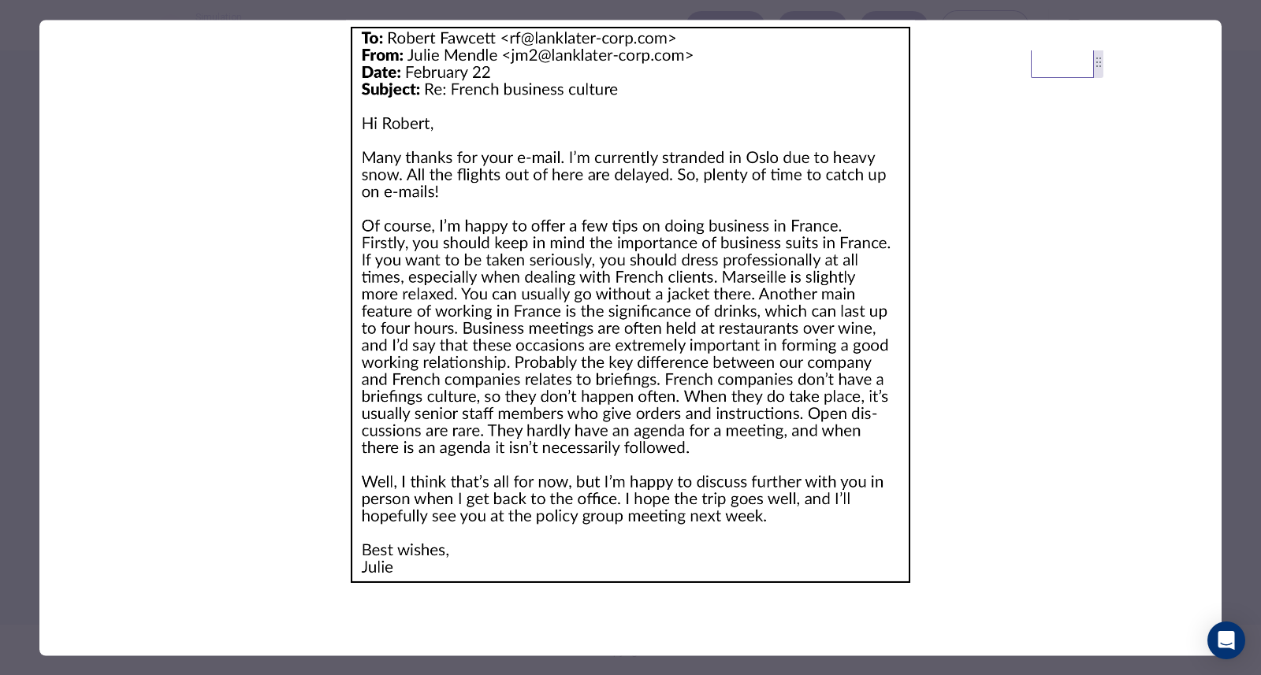
click at [20, 35] on div at bounding box center [630, 337] width 1261 height 675
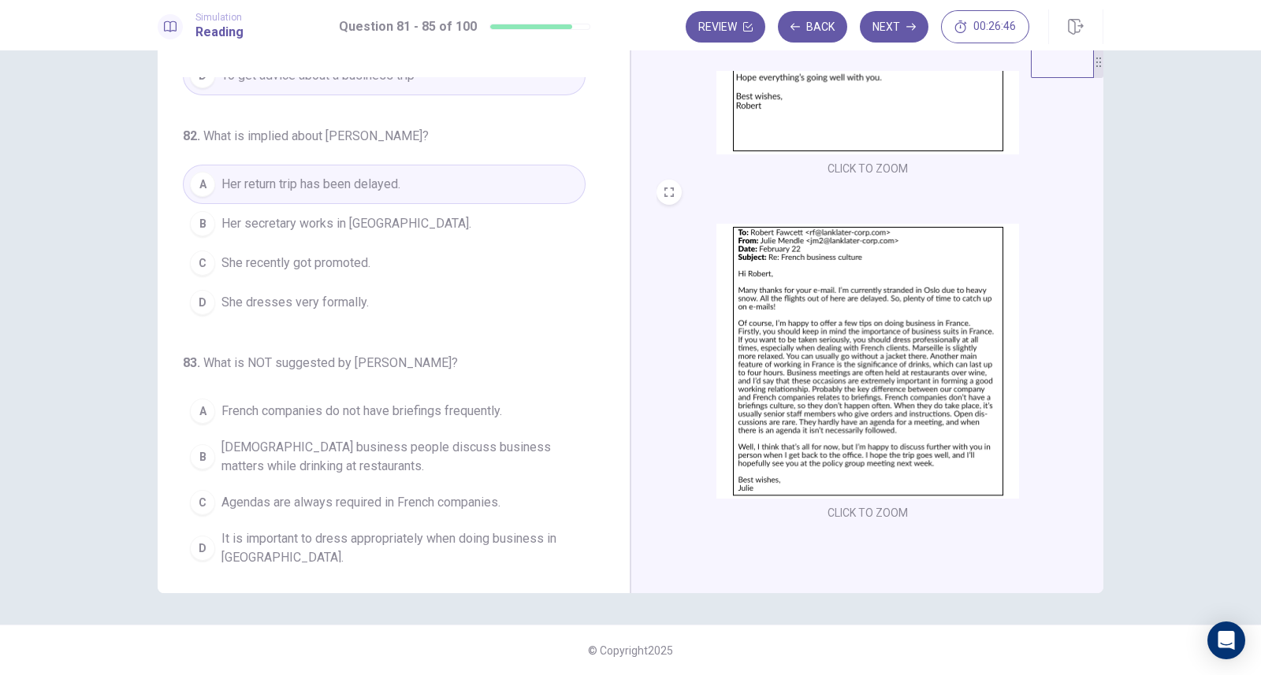
scroll to position [199, 0]
click at [368, 494] on span "Agendas are always required in French companies." at bounding box center [360, 500] width 279 height 19
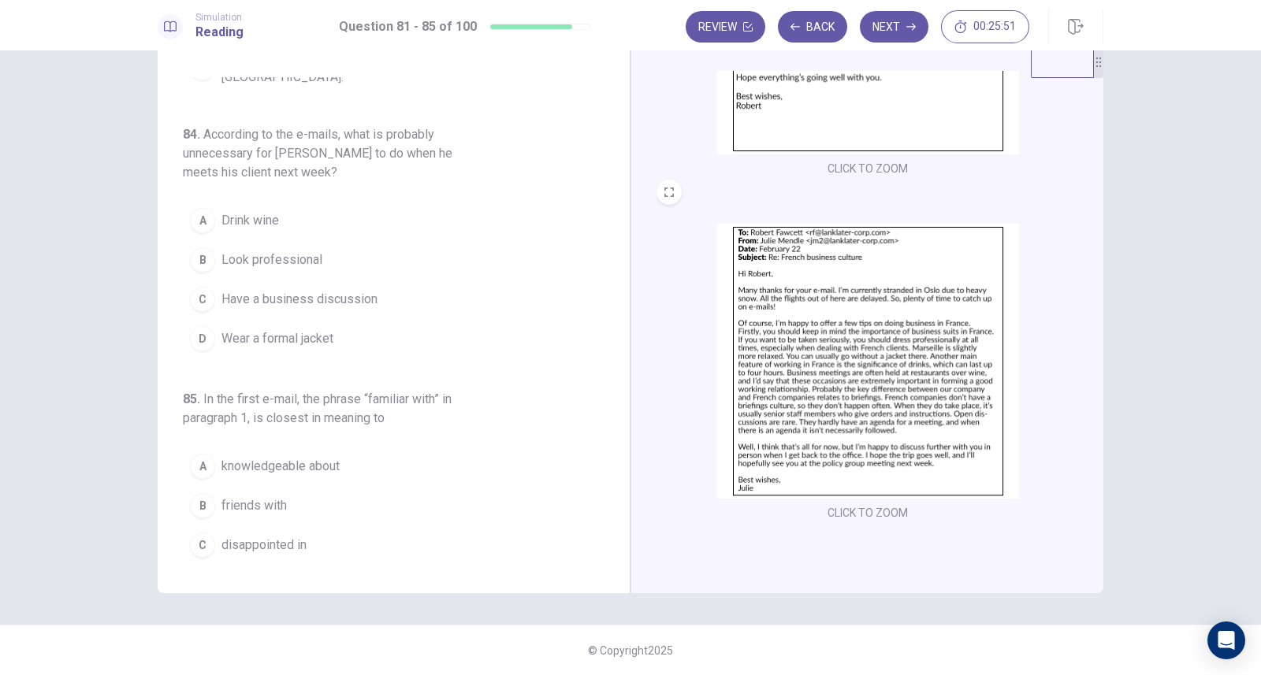
scroll to position [675, 0]
click at [301, 336] on span "Wear a formal jacket" at bounding box center [277, 340] width 112 height 19
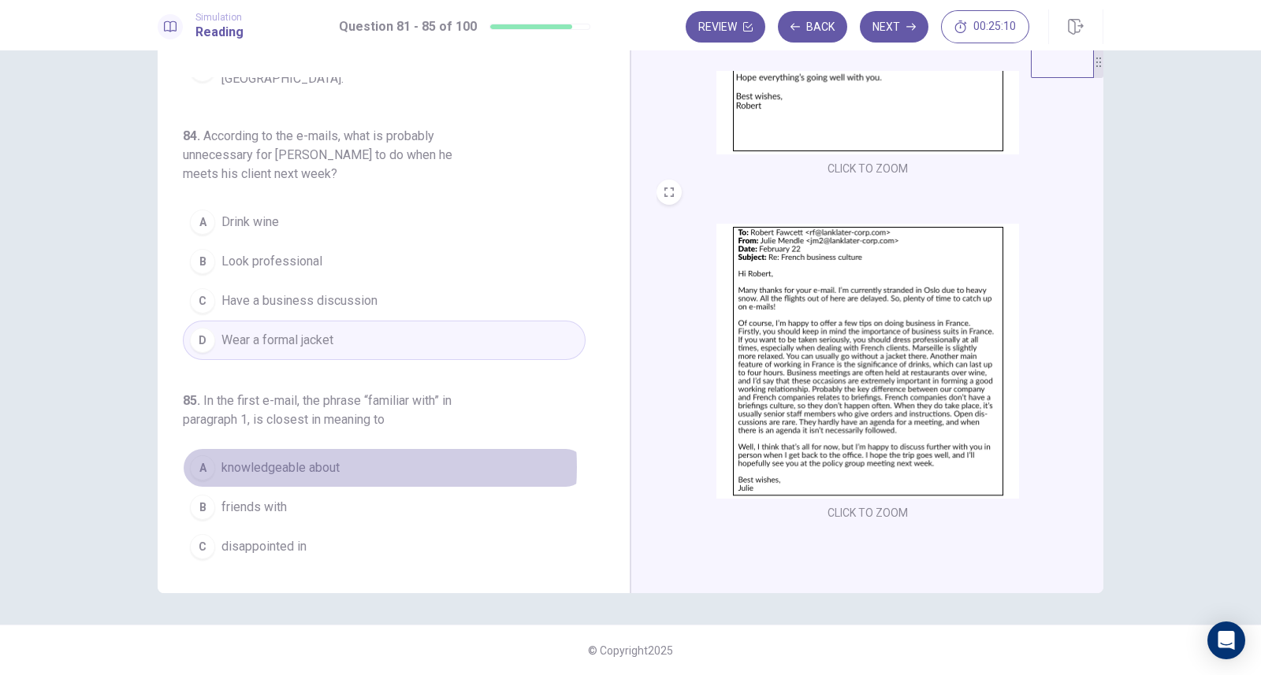
click at [313, 462] on span "knowledgeable about" at bounding box center [280, 468] width 118 height 19
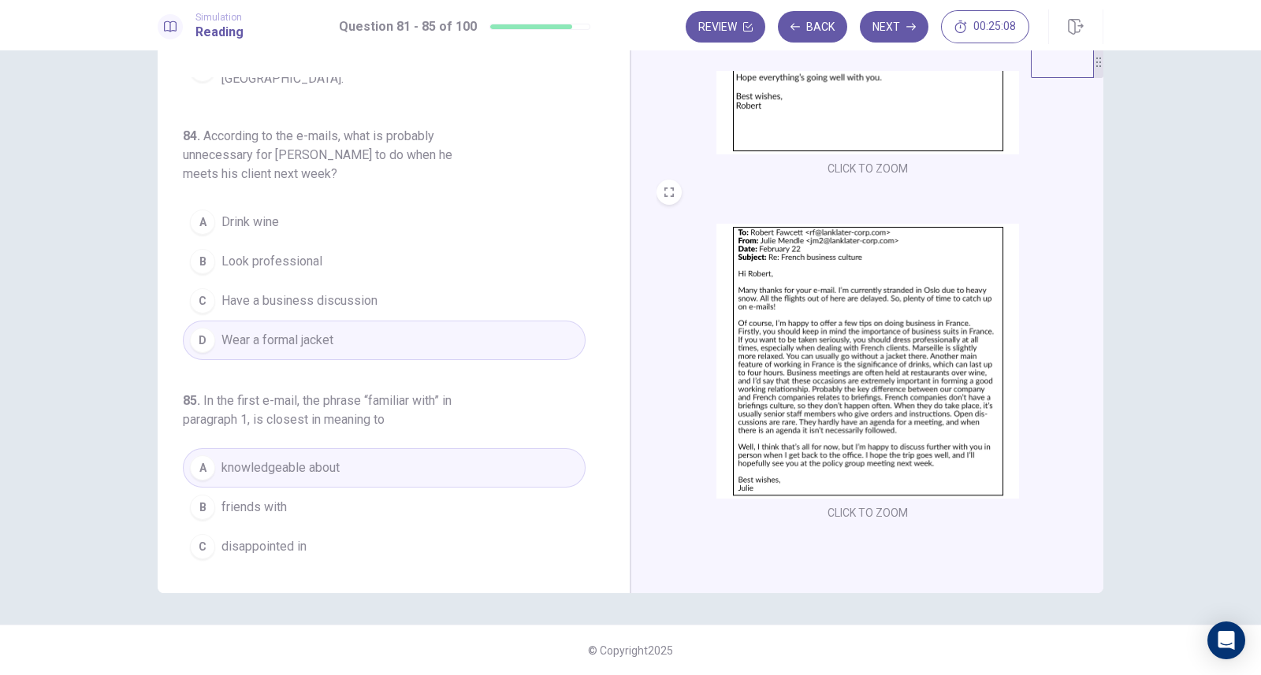
click at [886, 30] on button "Next" at bounding box center [894, 27] width 69 height 32
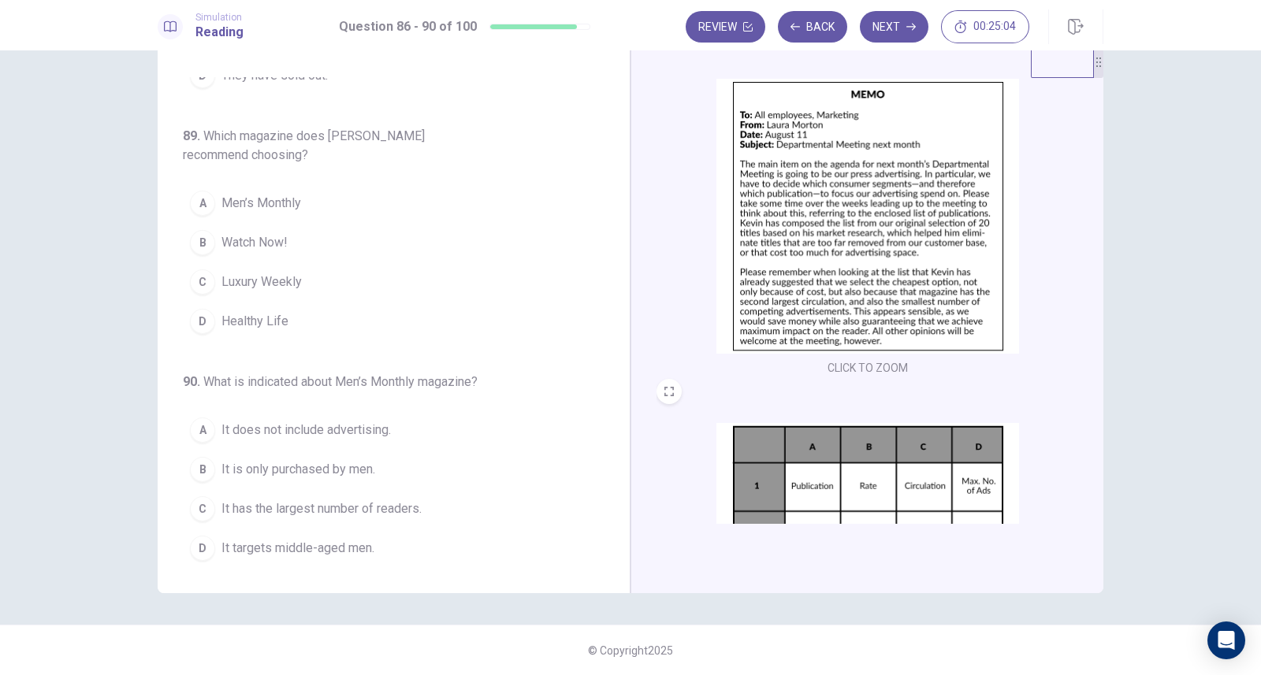
scroll to position [35, 0]
click at [843, 219] on img at bounding box center [867, 217] width 303 height 275
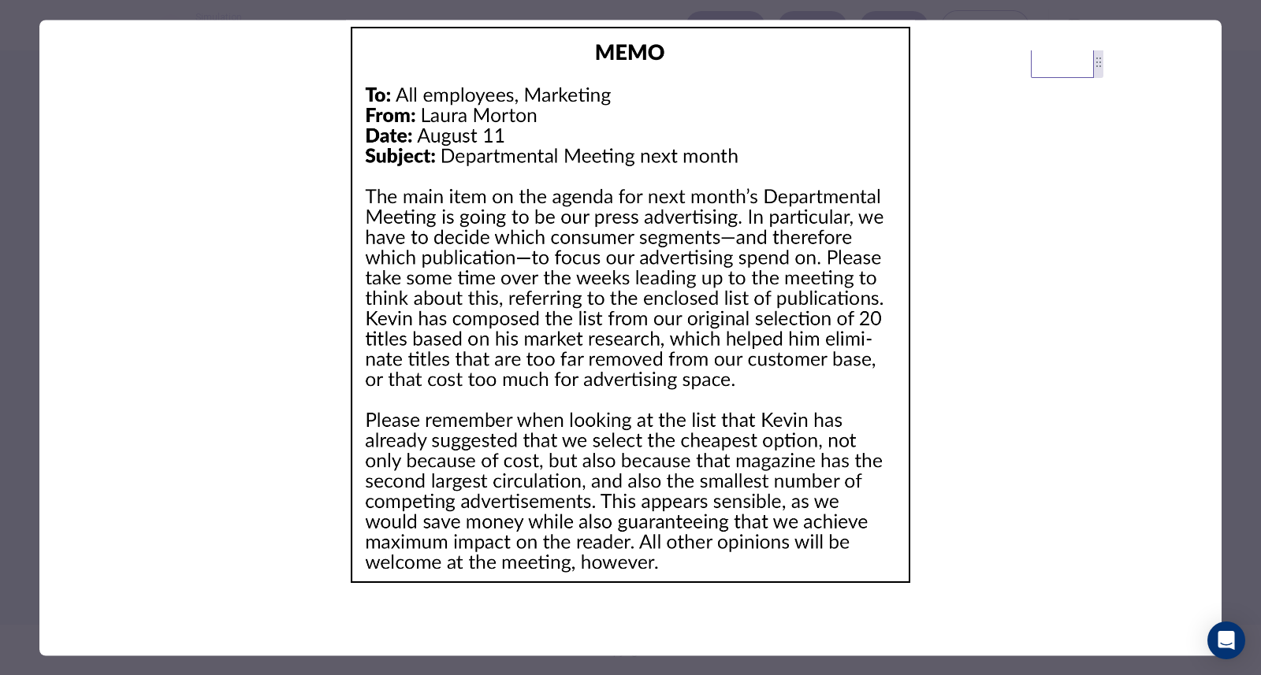
click at [20, 39] on div at bounding box center [630, 337] width 1261 height 675
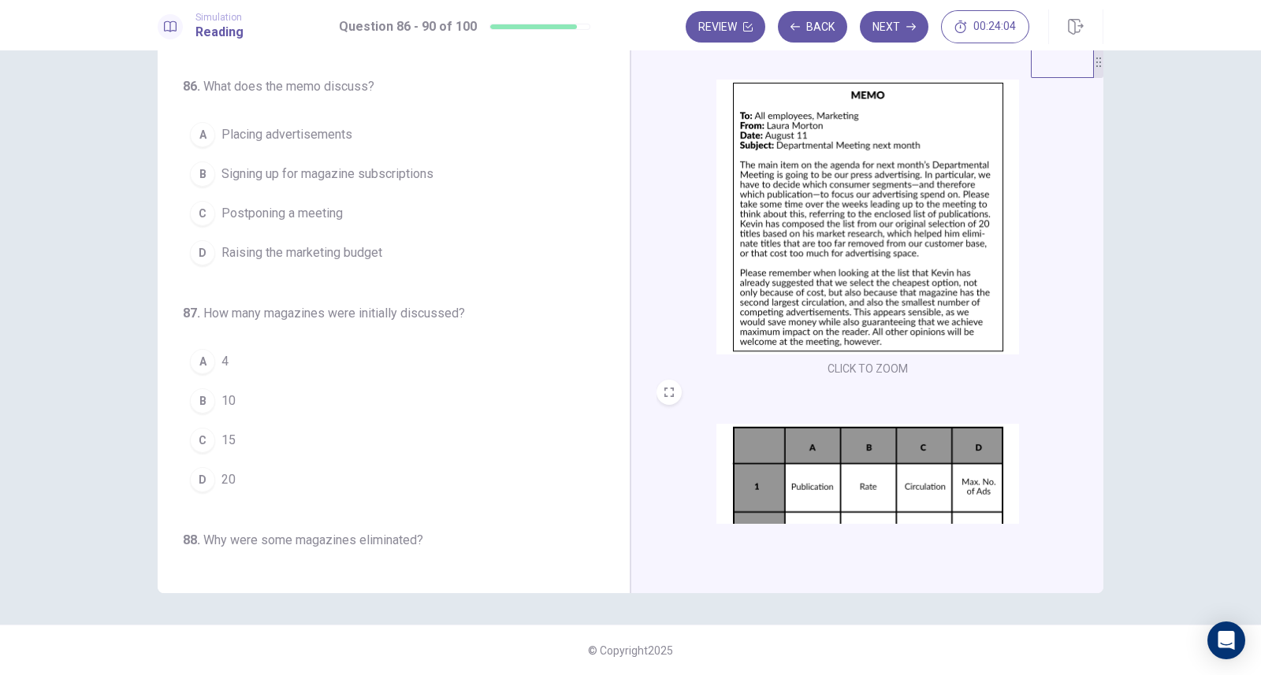
scroll to position [0, 0]
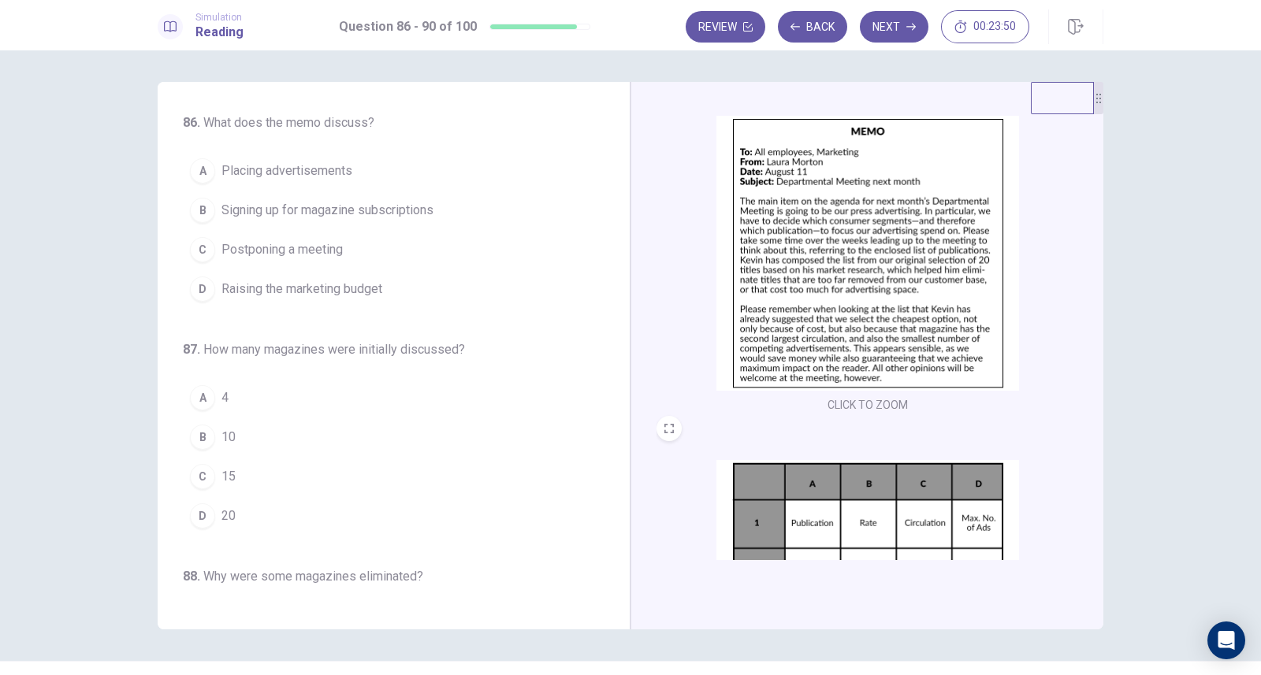
click at [335, 169] on span "Placing advertisements" at bounding box center [286, 171] width 131 height 19
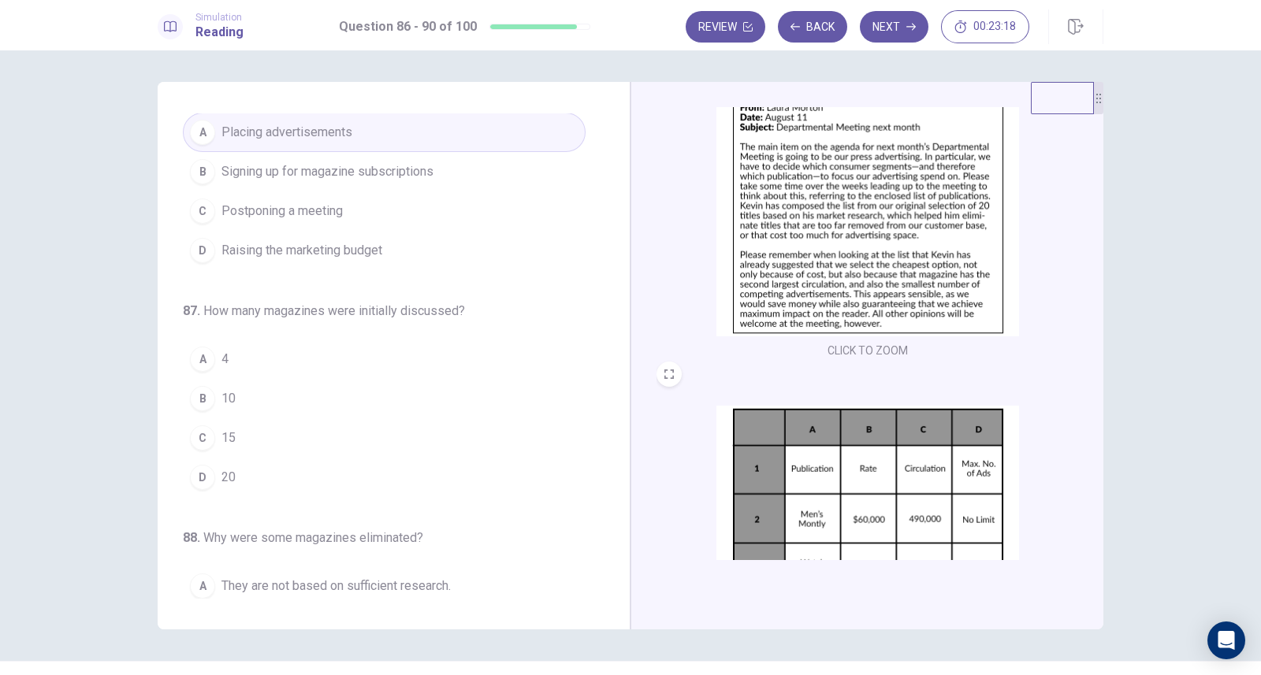
scroll to position [91, 0]
click at [278, 472] on button "D 20" at bounding box center [384, 477] width 403 height 39
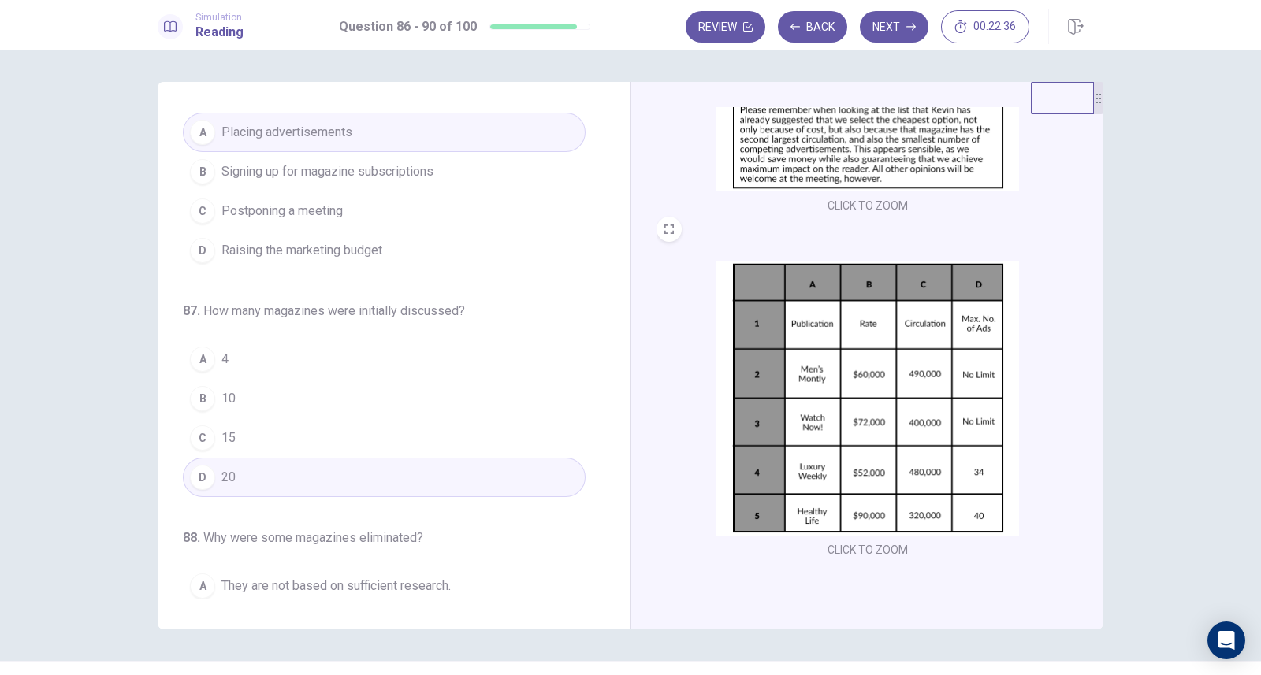
scroll to position [236, 0]
click at [285, 361] on button "A 4" at bounding box center [384, 359] width 403 height 39
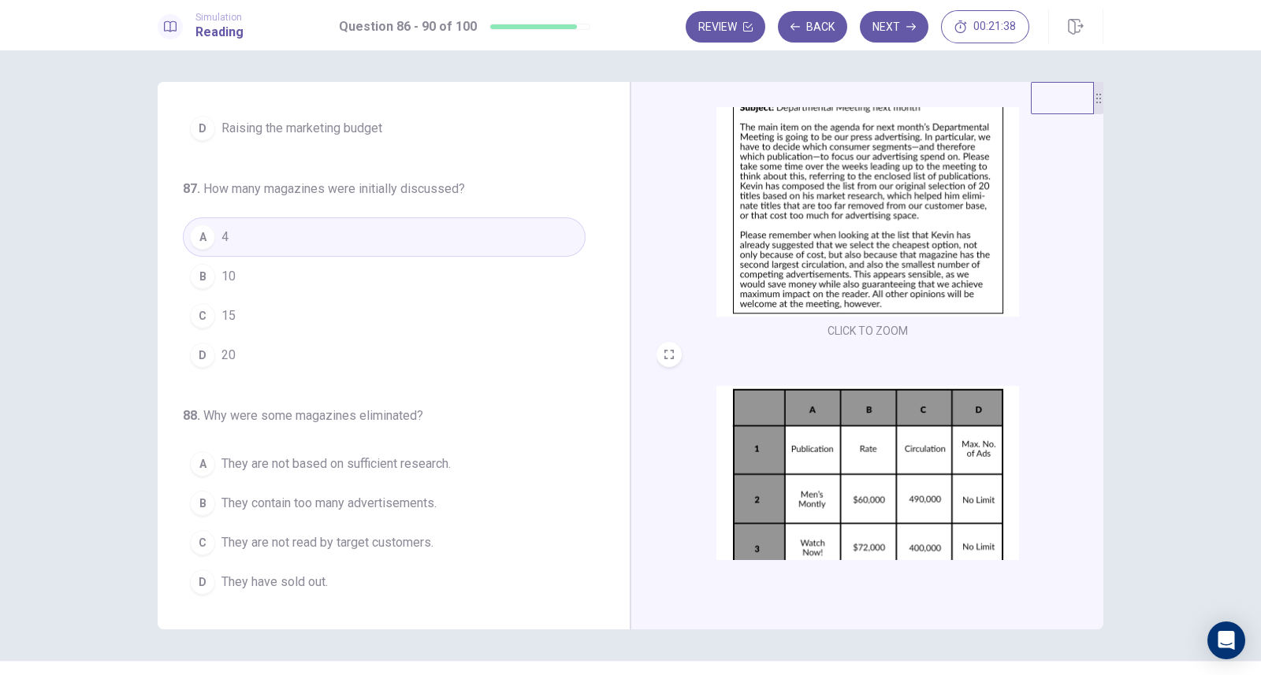
scroll to position [161, 0]
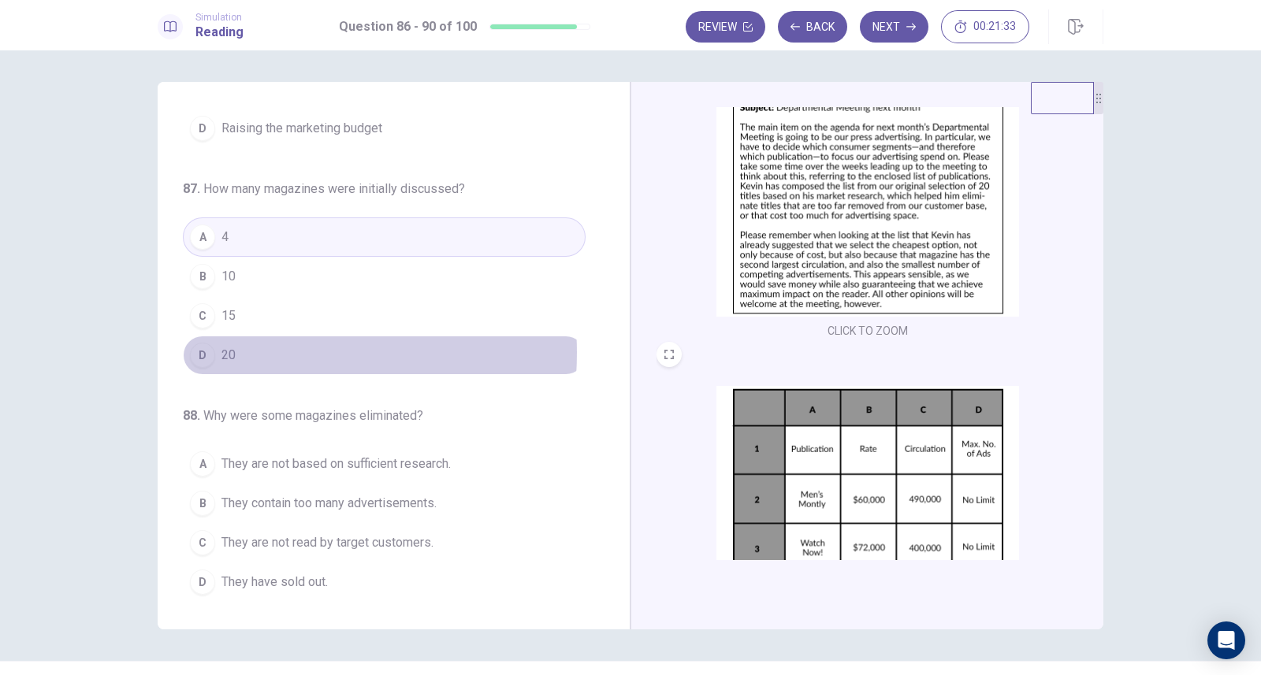
click at [229, 350] on span "20" at bounding box center [228, 355] width 14 height 19
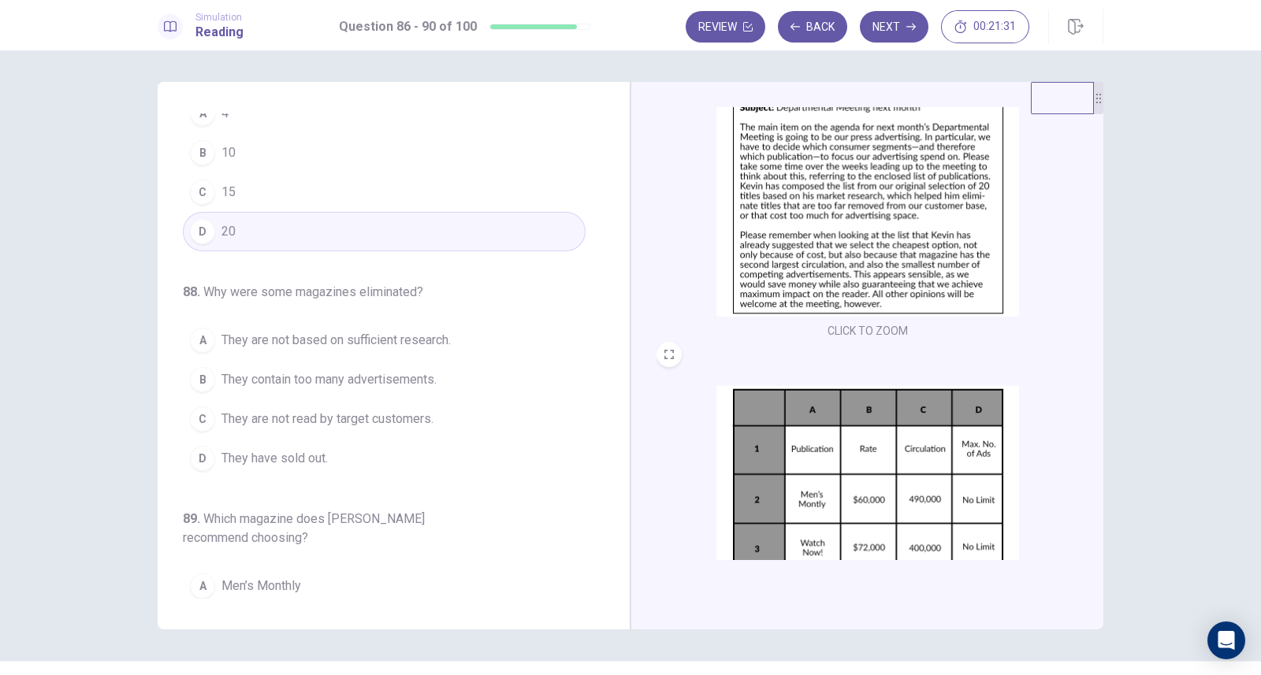
scroll to position [285, 0]
click at [376, 409] on span "They are not read by target customers." at bounding box center [327, 418] width 212 height 19
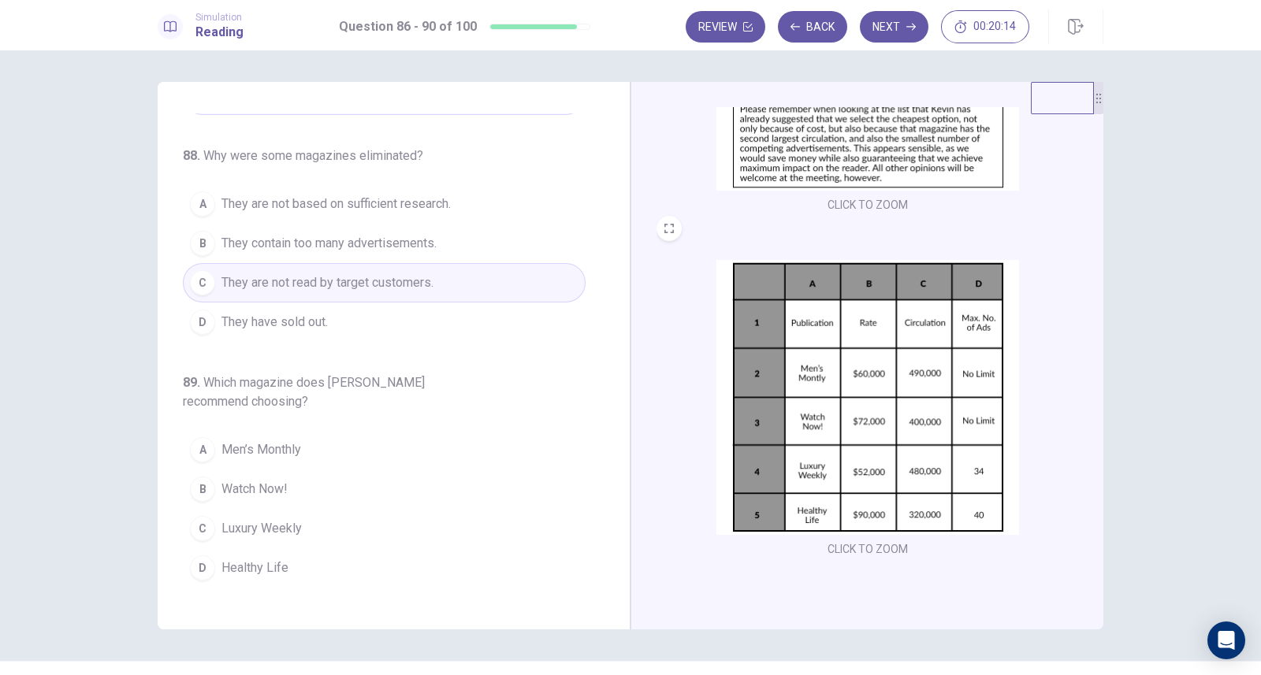
scroll to position [236, 0]
click at [284, 522] on span "Luxury Weekly" at bounding box center [261, 528] width 80 height 19
click at [877, 30] on button "Next" at bounding box center [894, 27] width 69 height 32
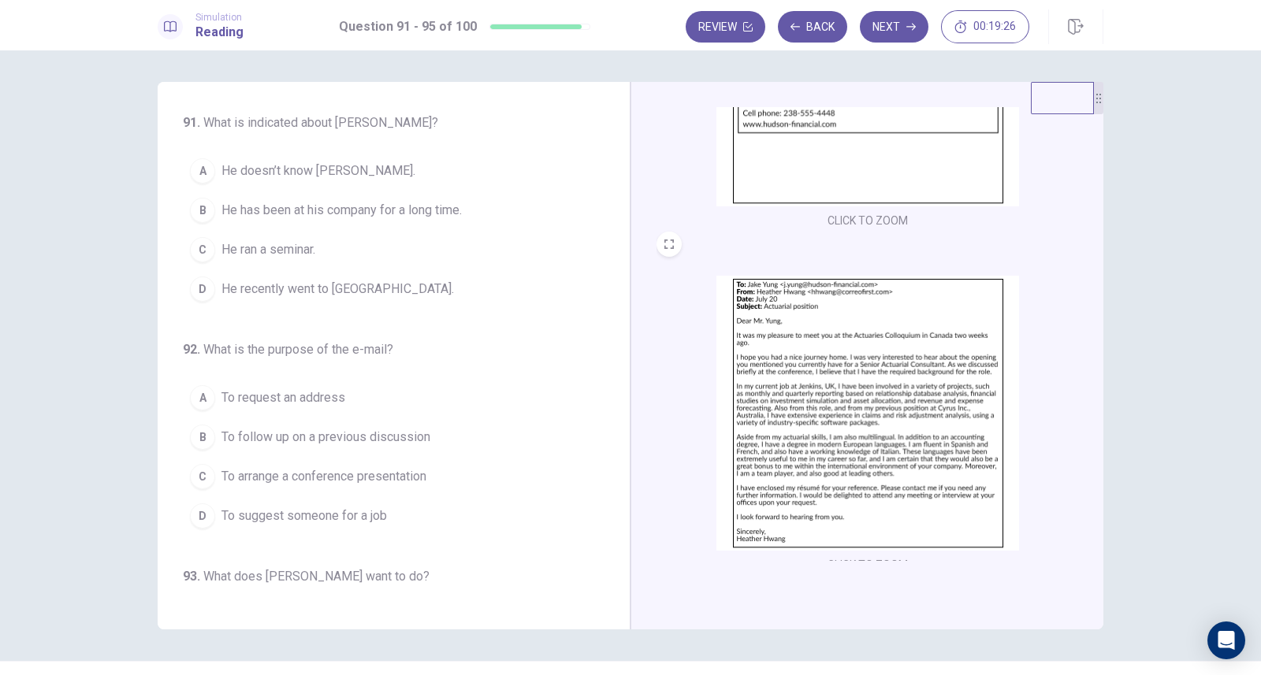
scroll to position [240, 0]
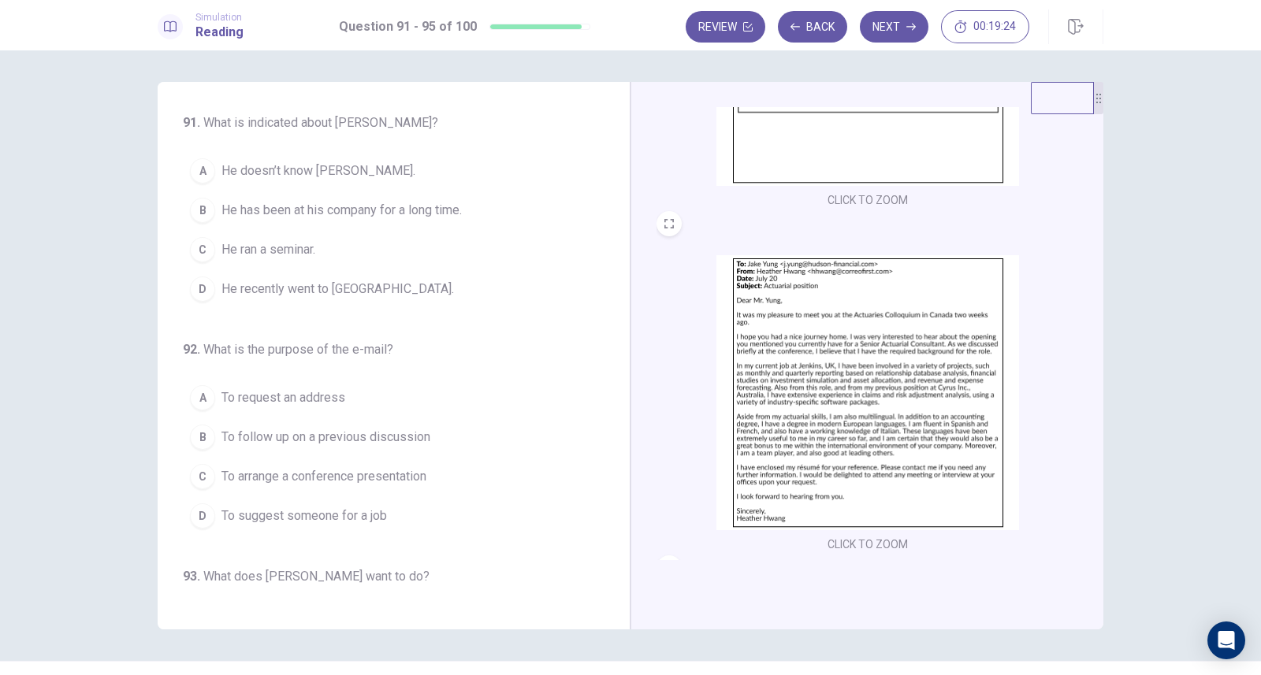
click at [851, 313] on img at bounding box center [867, 392] width 303 height 275
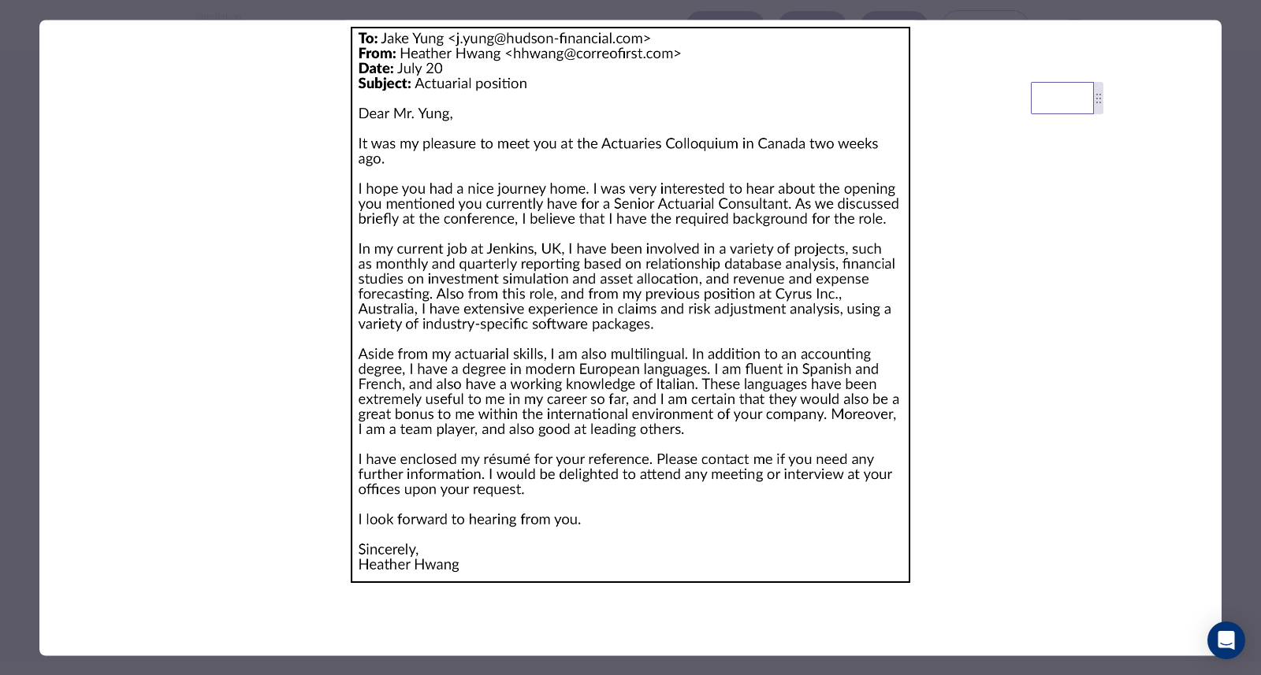
click at [10, 54] on div at bounding box center [630, 337] width 1261 height 675
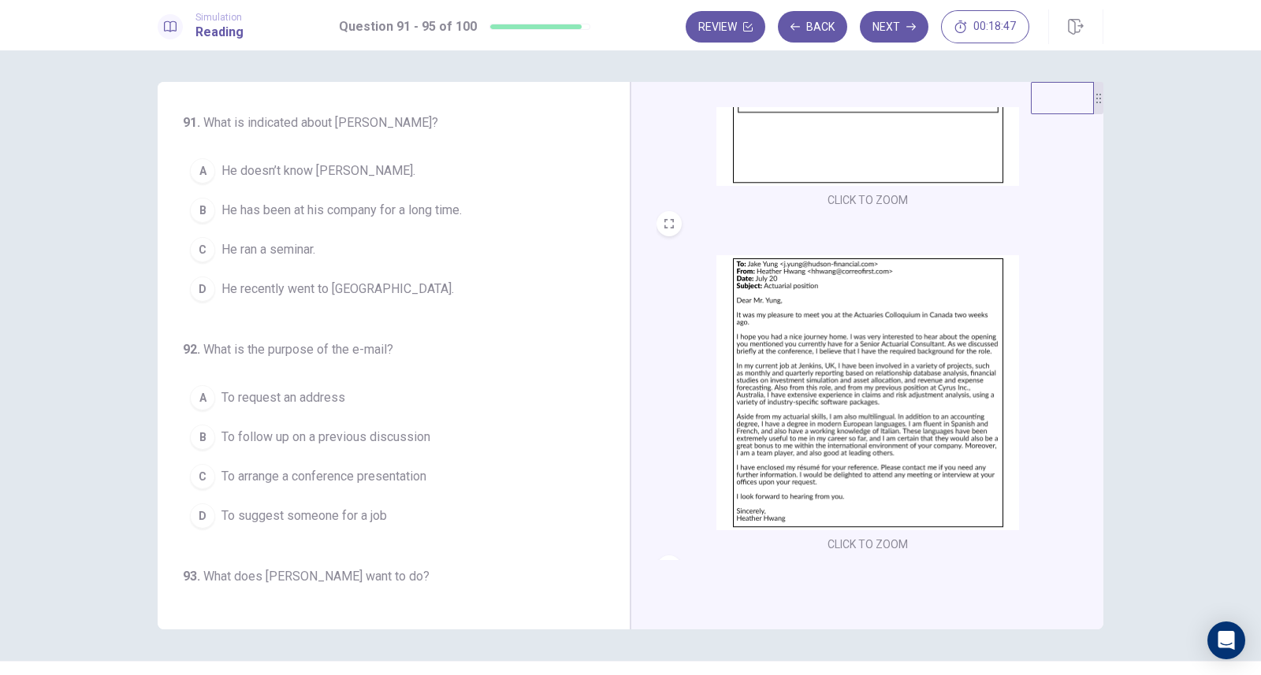
click at [806, 362] on img at bounding box center [867, 392] width 303 height 275
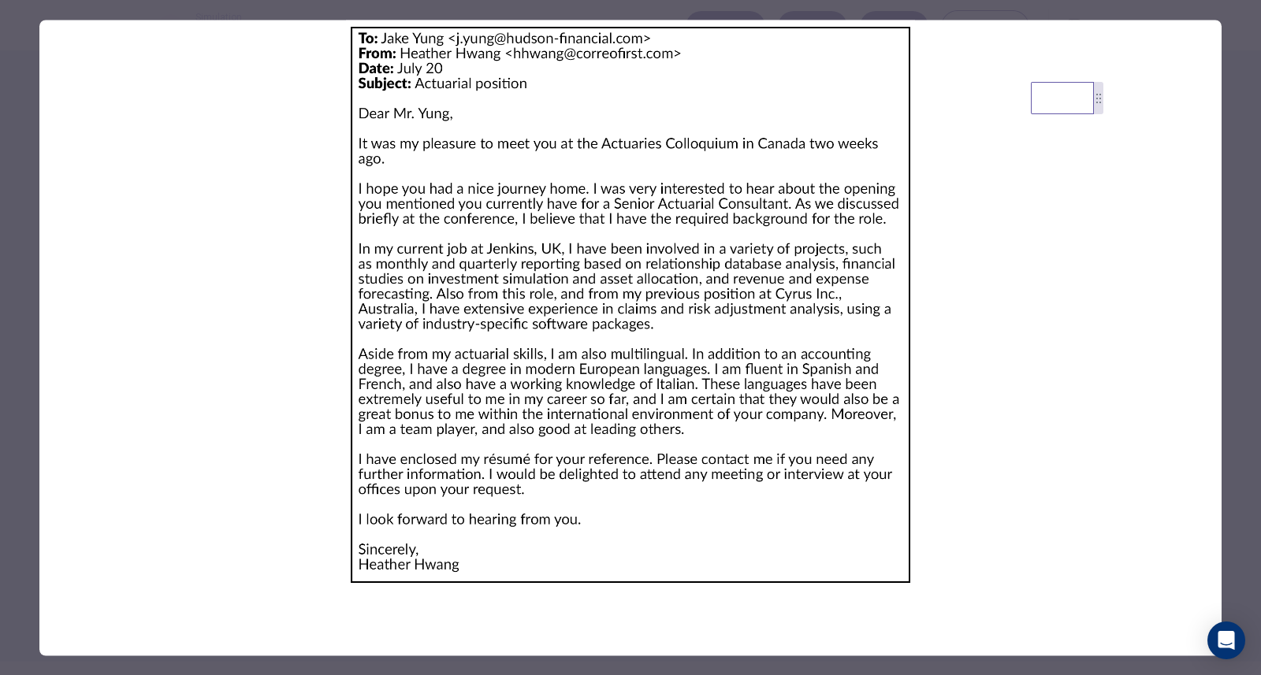
click at [20, 164] on div at bounding box center [630, 337] width 1261 height 675
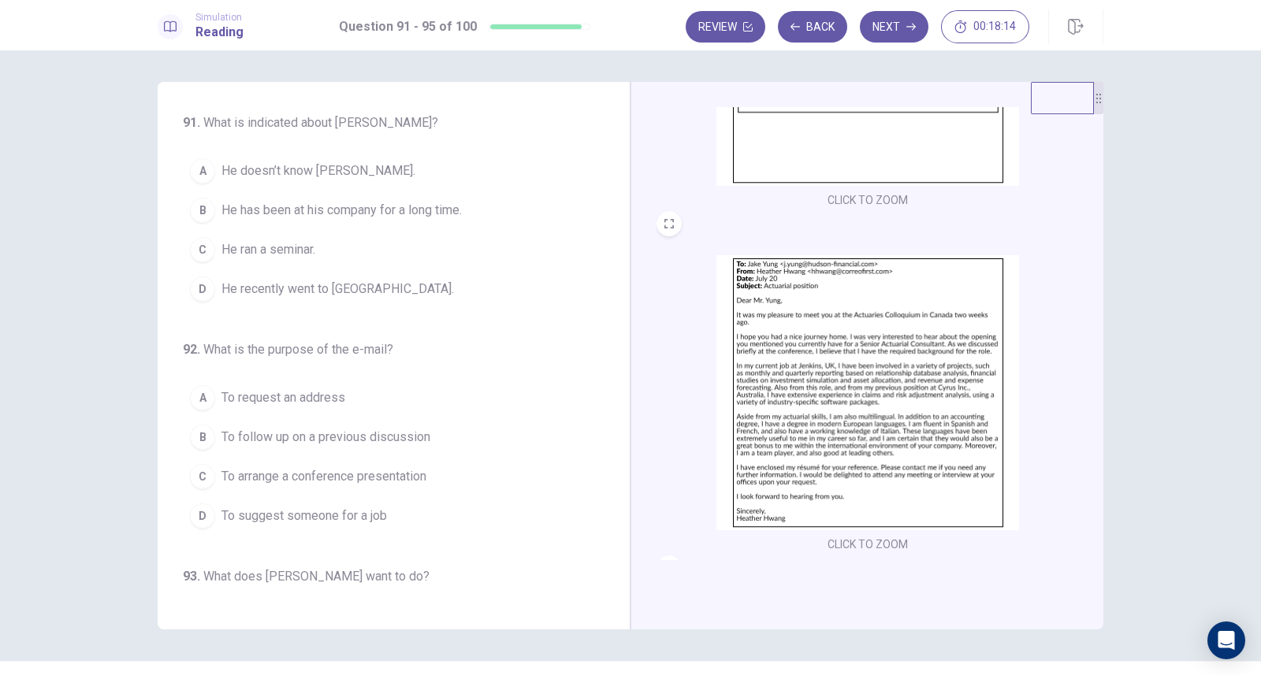
click at [768, 396] on img at bounding box center [867, 392] width 303 height 275
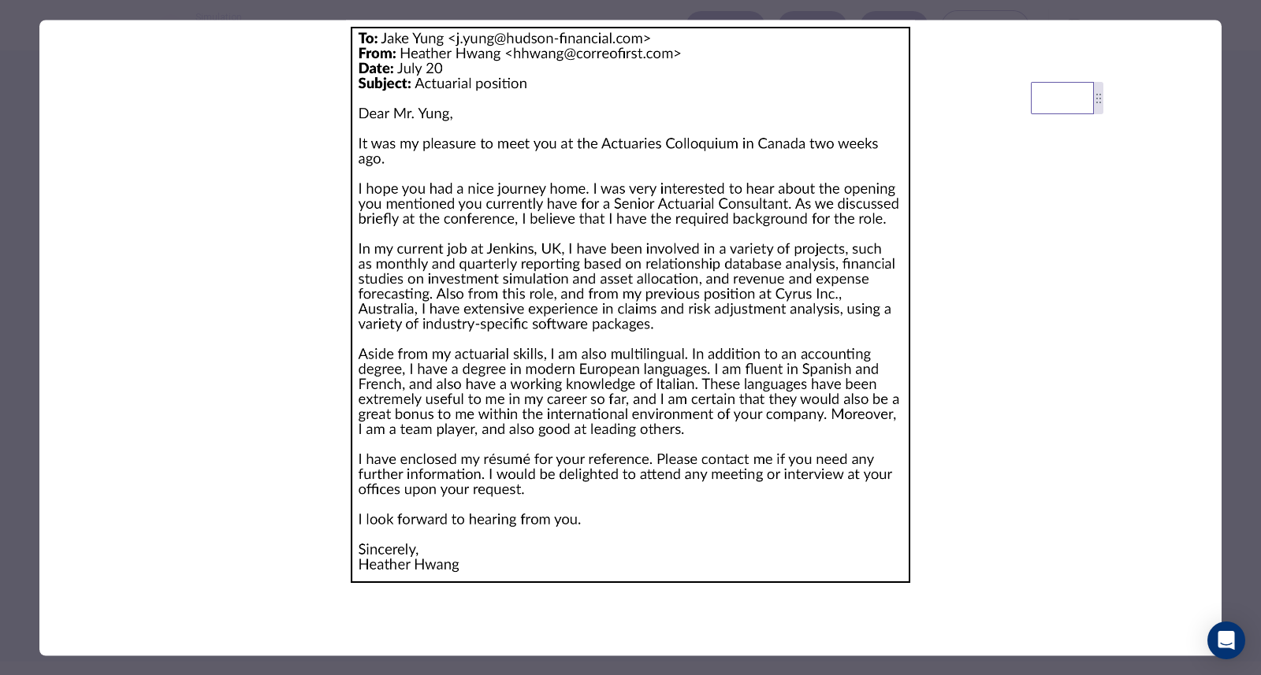
click at [25, 36] on div at bounding box center [630, 337] width 1261 height 675
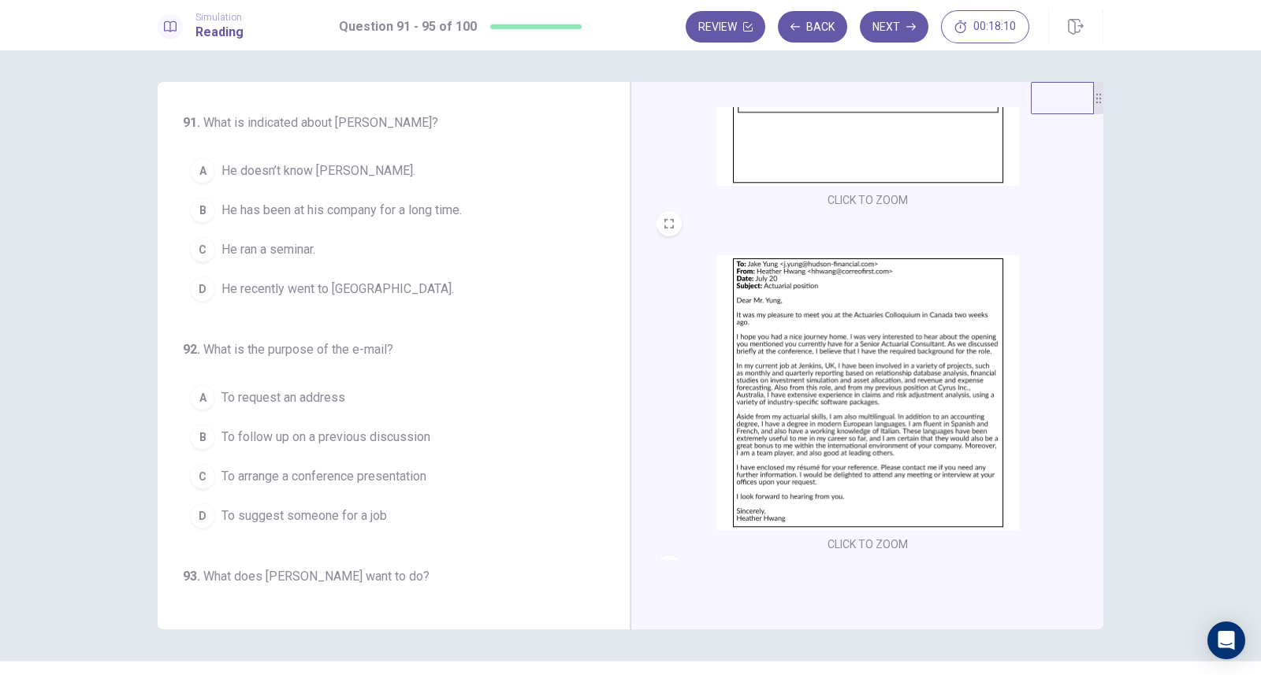
click at [315, 286] on span "He recently went to [GEOGRAPHIC_DATA]." at bounding box center [337, 289] width 232 height 19
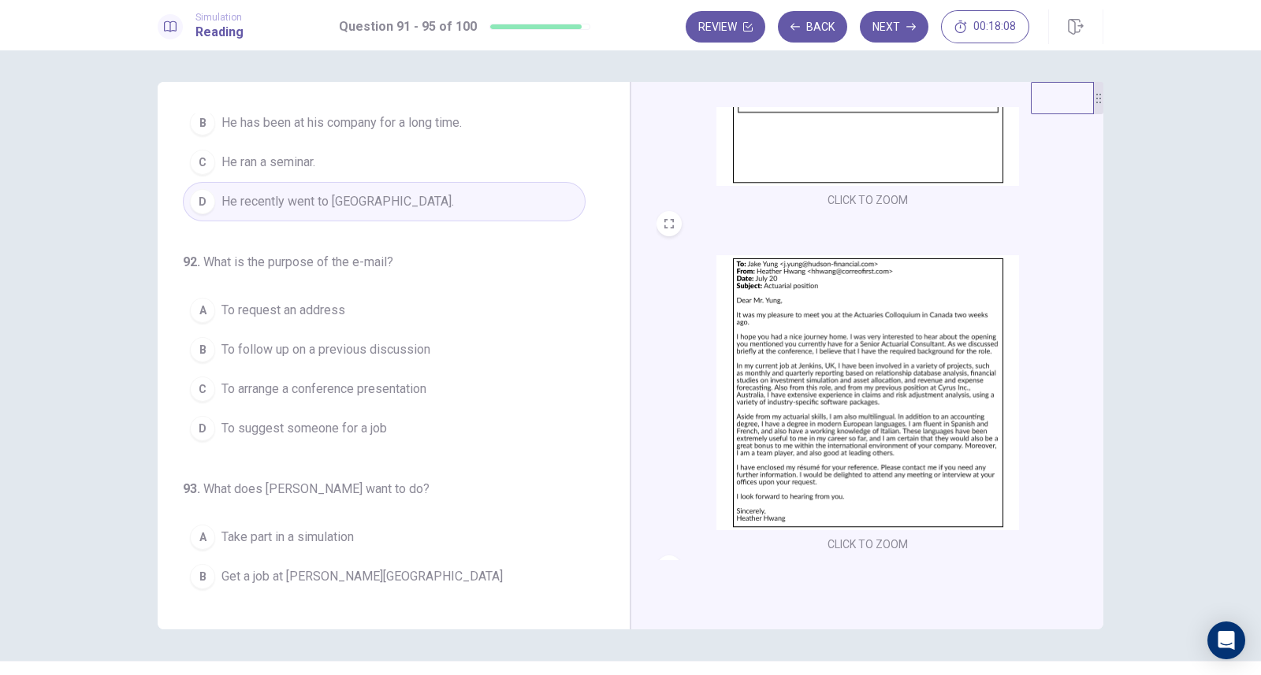
scroll to position [88, 0]
click at [401, 349] on span "To follow up on a previous discussion" at bounding box center [325, 349] width 209 height 19
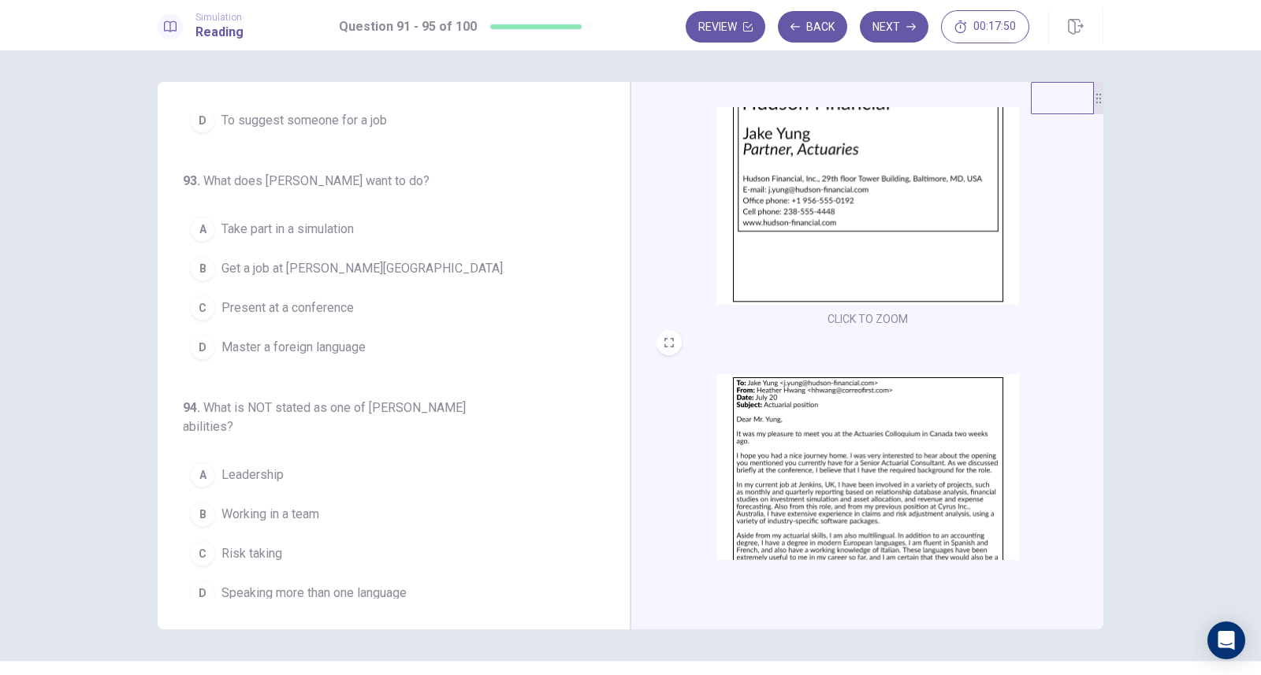
scroll to position [0, 0]
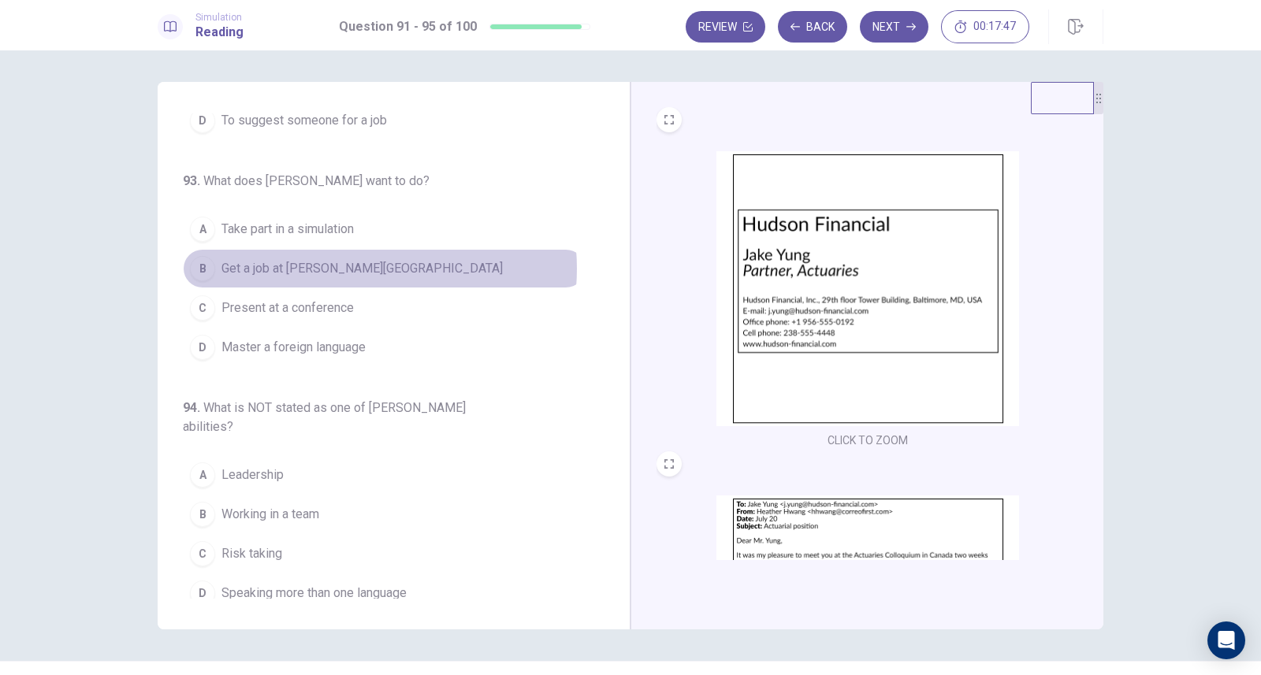
click at [335, 266] on span "Get a job at [PERSON_NAME][GEOGRAPHIC_DATA]" at bounding box center [361, 268] width 281 height 19
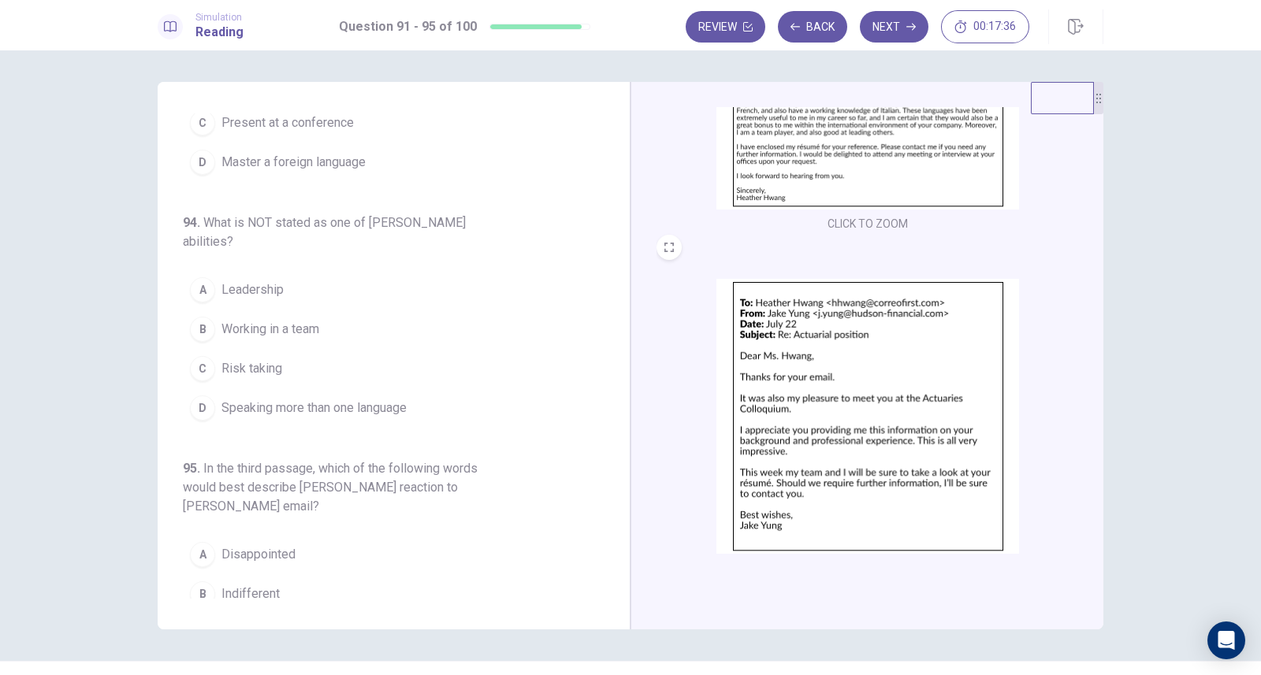
scroll to position [579, 0]
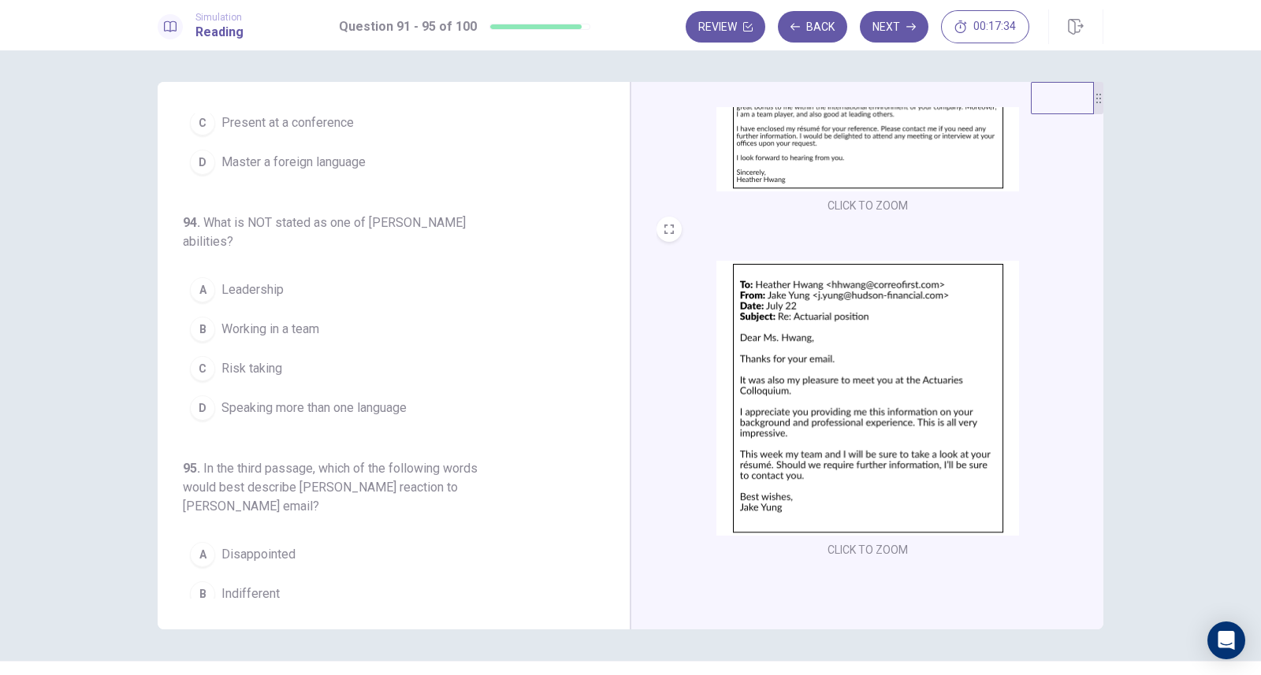
click at [889, 391] on img at bounding box center [867, 398] width 303 height 275
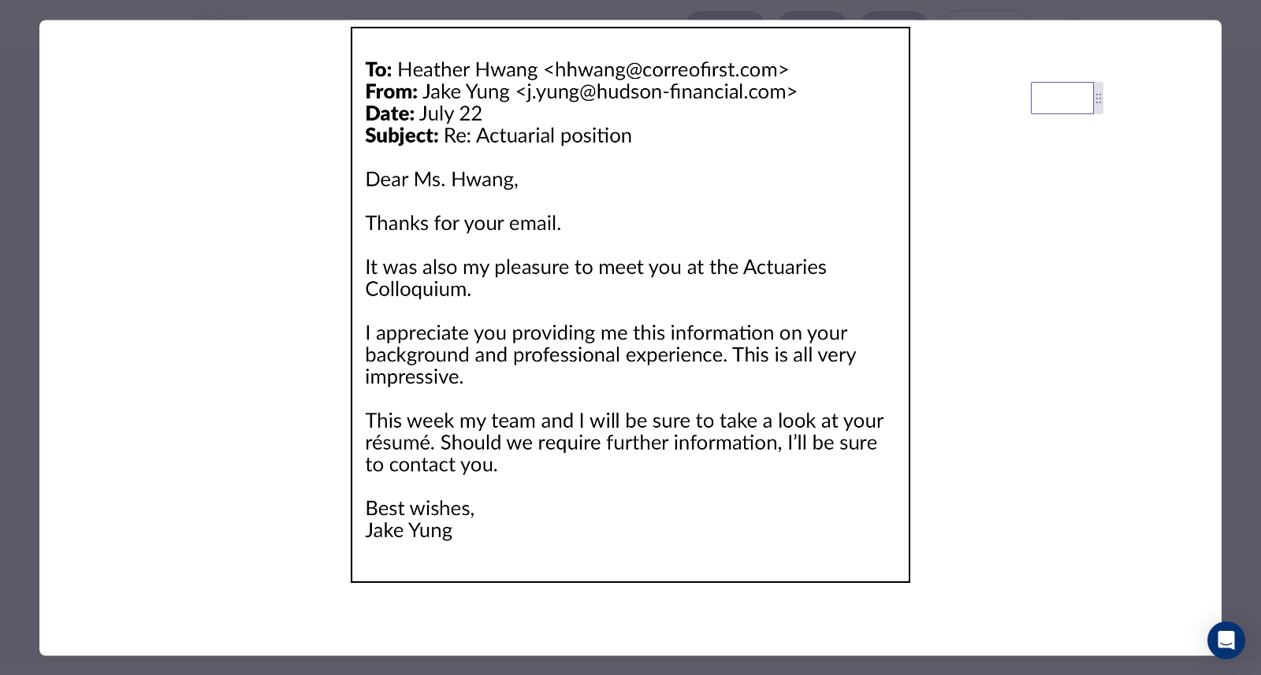
click at [25, 108] on div at bounding box center [630, 337] width 1261 height 675
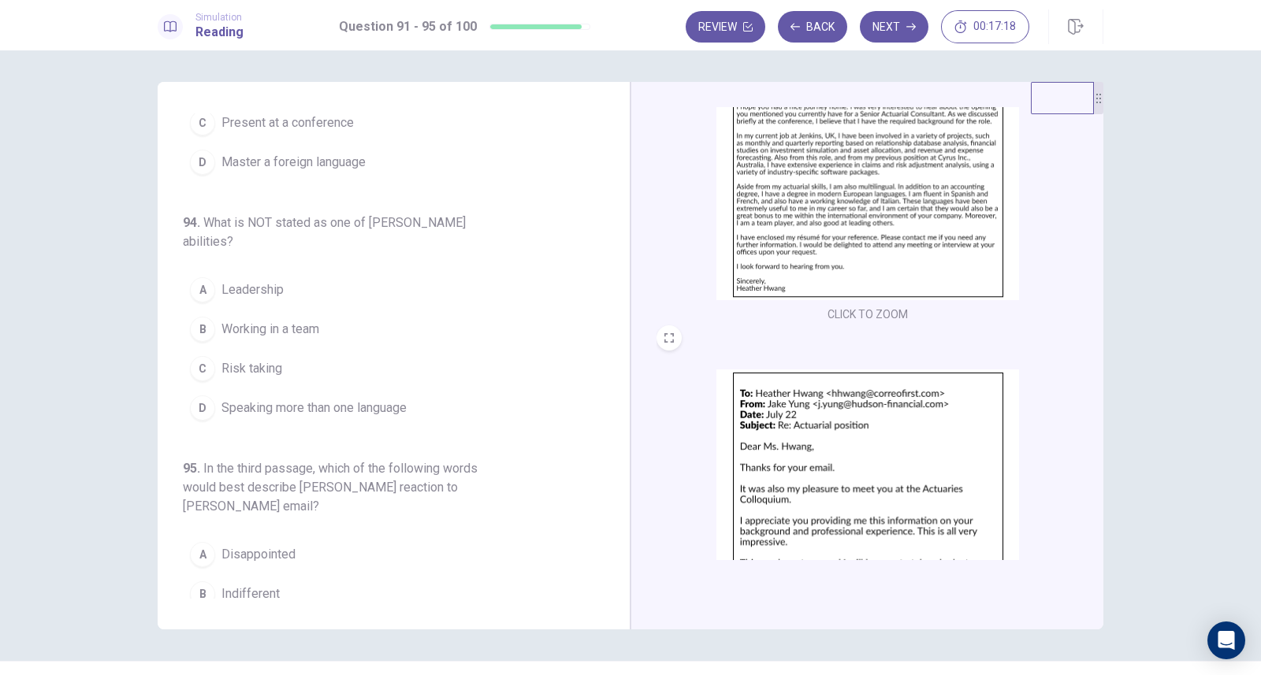
scroll to position [469, 0]
click at [827, 209] on img at bounding box center [867, 164] width 303 height 275
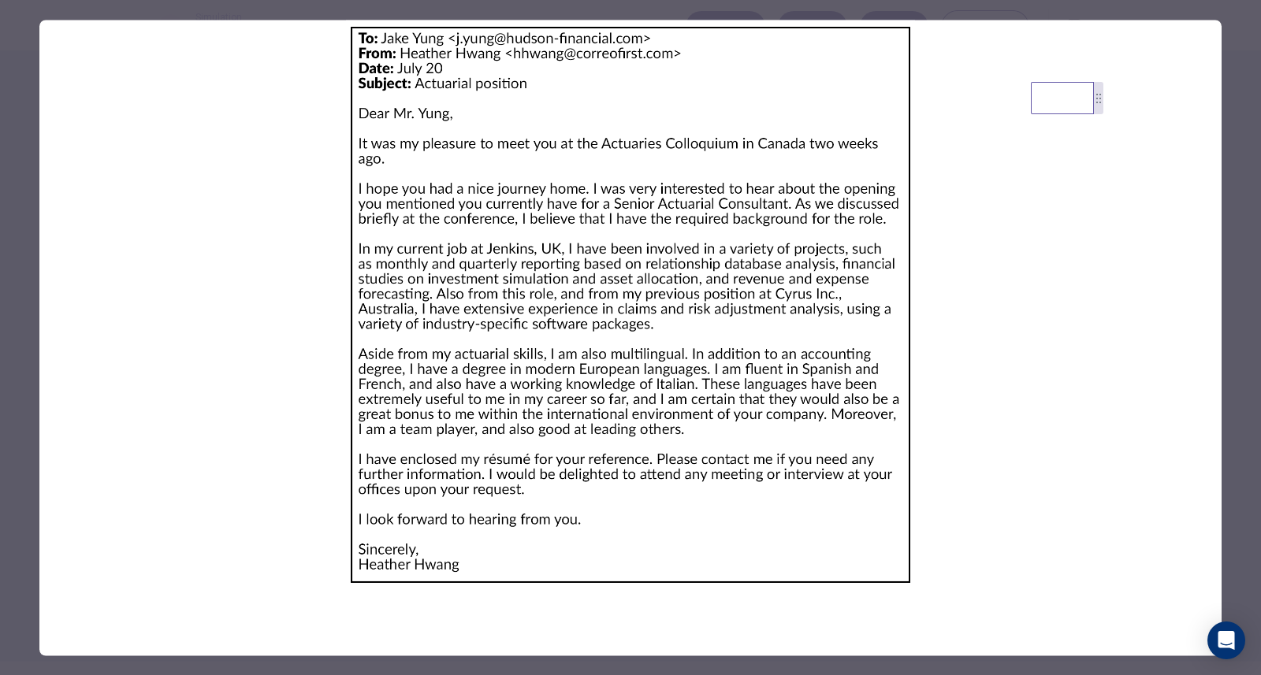
click at [20, 81] on div at bounding box center [630, 337] width 1261 height 675
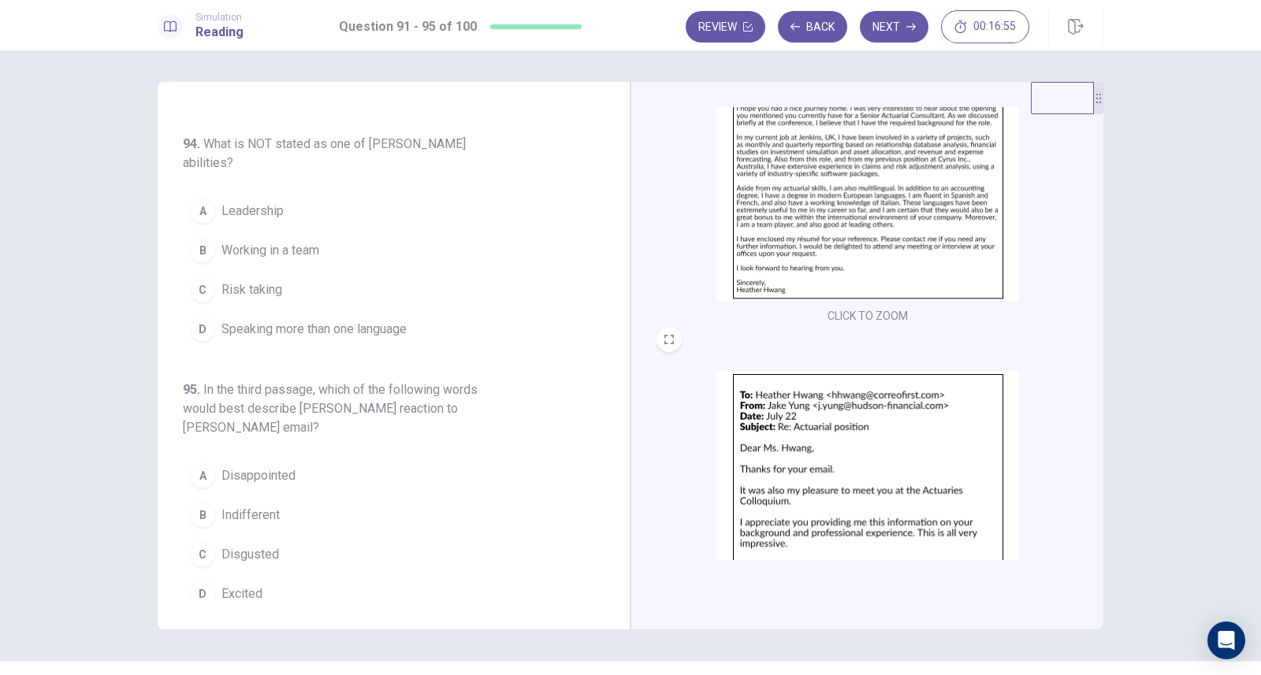
scroll to position [669, 0]
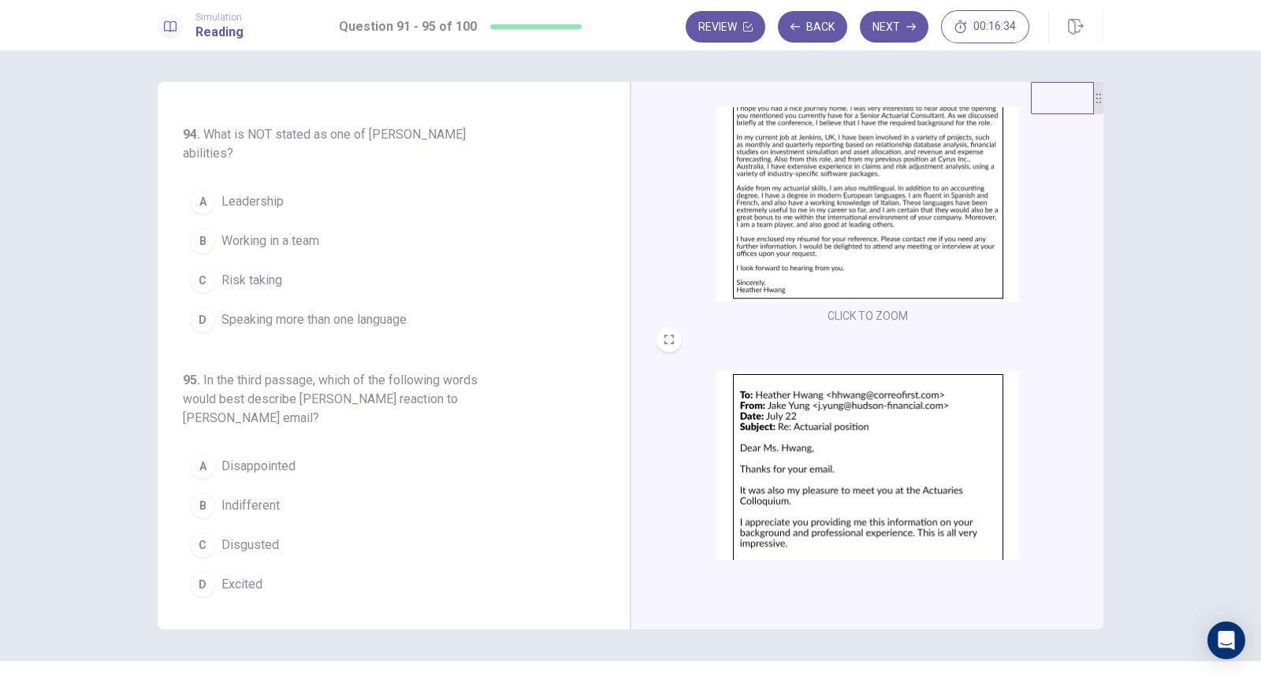
click at [241, 581] on span "Excited" at bounding box center [241, 584] width 41 height 19
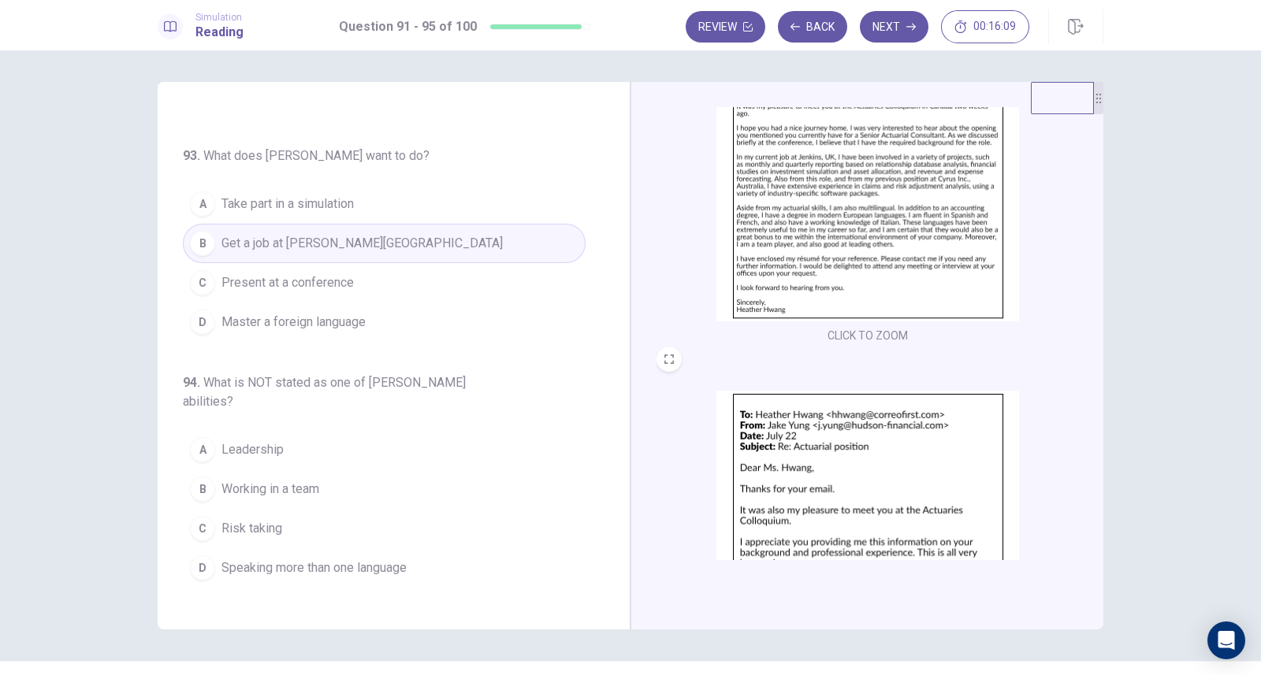
scroll to position [449, 0]
click at [871, 453] on img at bounding box center [867, 528] width 303 height 275
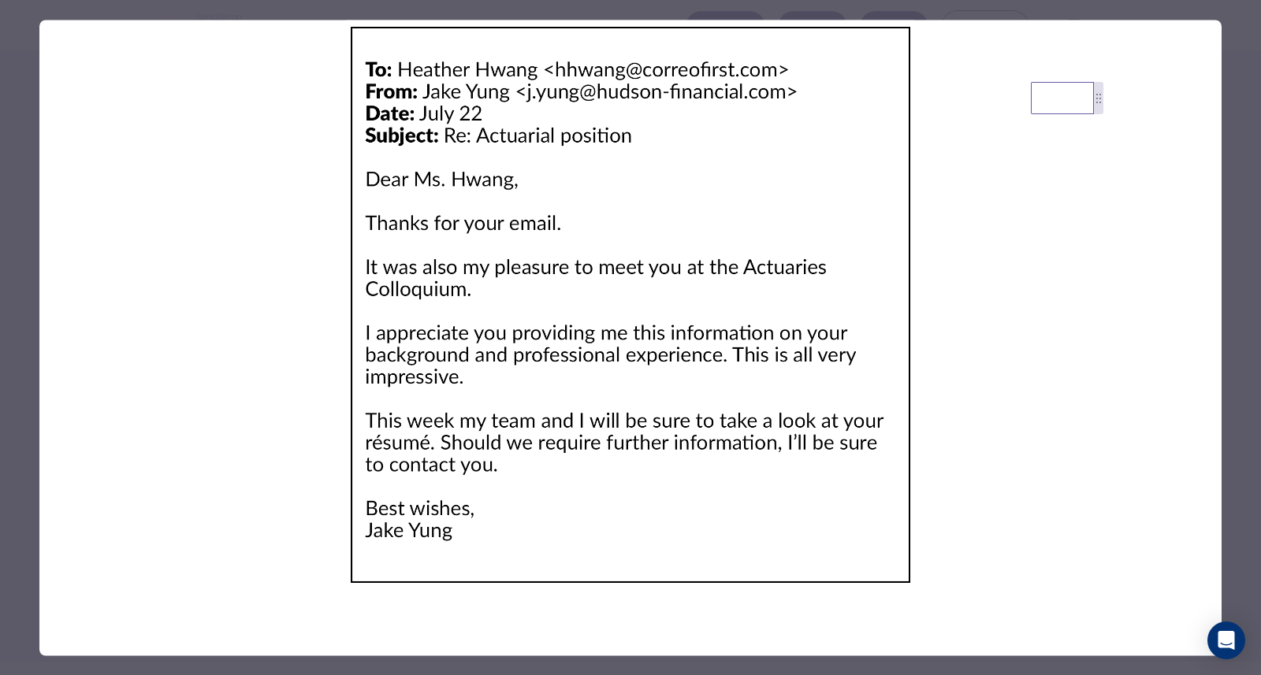
click at [27, 221] on div at bounding box center [630, 337] width 1261 height 675
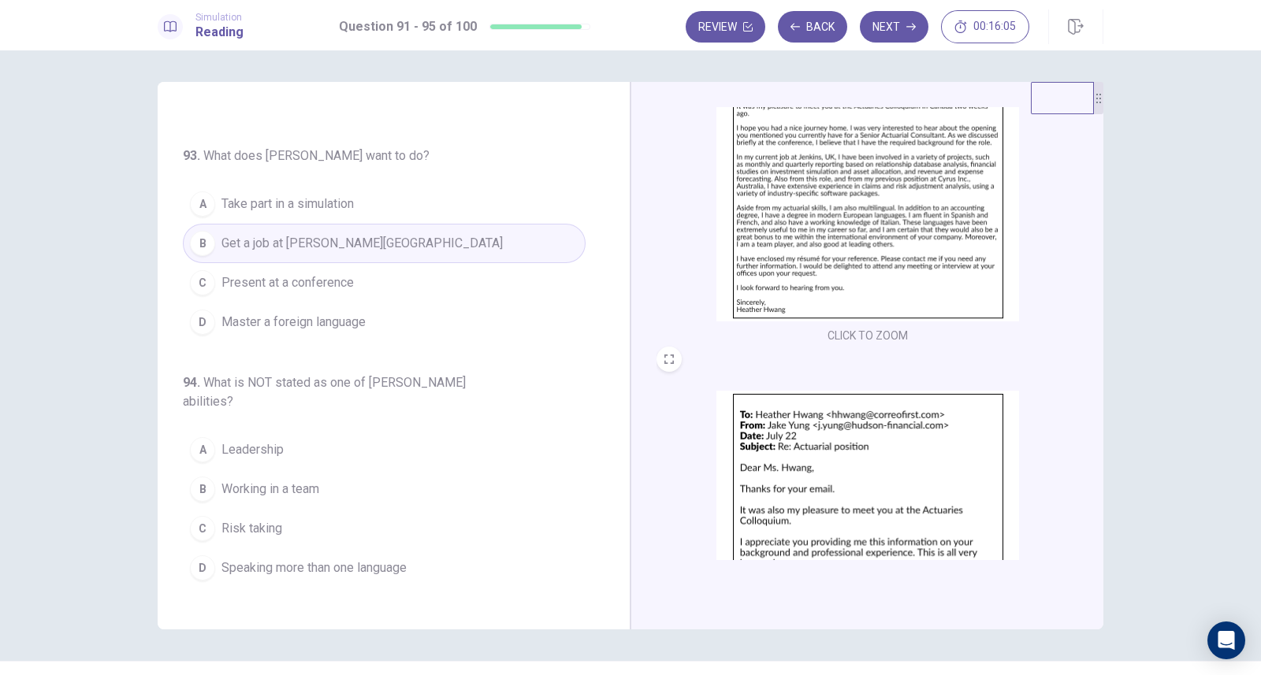
click at [807, 210] on img at bounding box center [867, 183] width 303 height 275
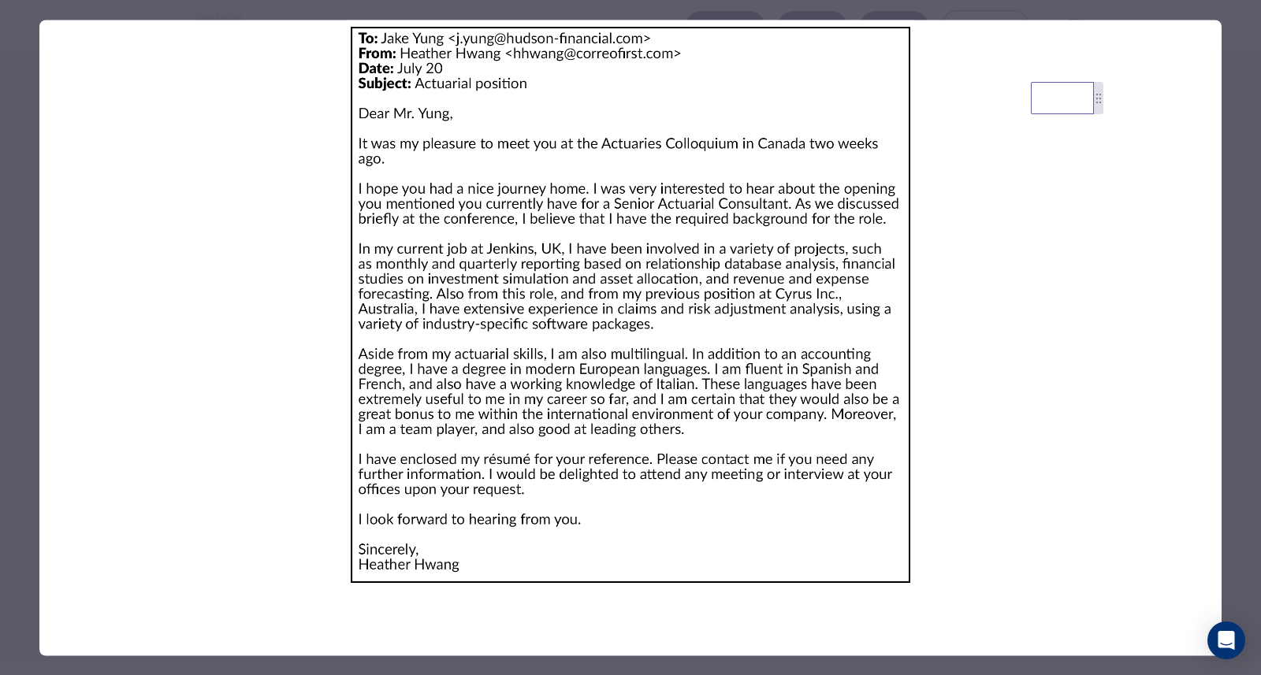
click at [12, 112] on div at bounding box center [630, 337] width 1261 height 675
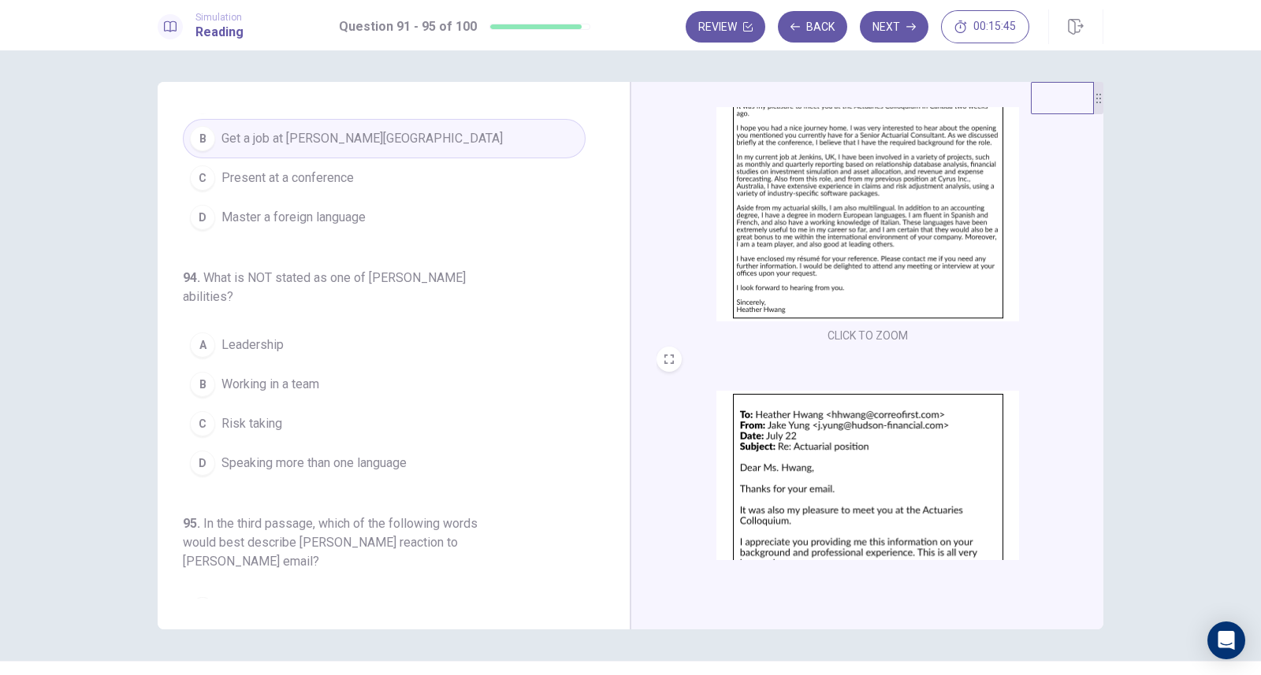
scroll to position [527, 0]
click at [783, 255] on img at bounding box center [867, 183] width 303 height 275
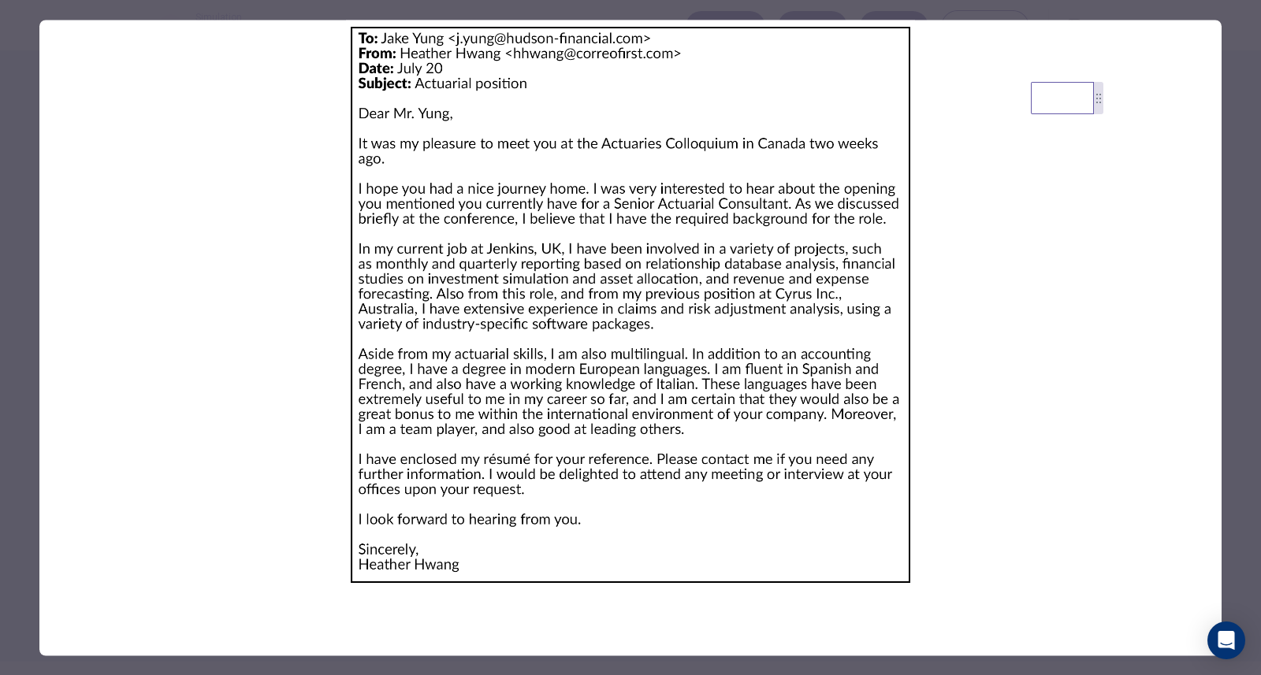
click at [12, 124] on div at bounding box center [630, 337] width 1261 height 675
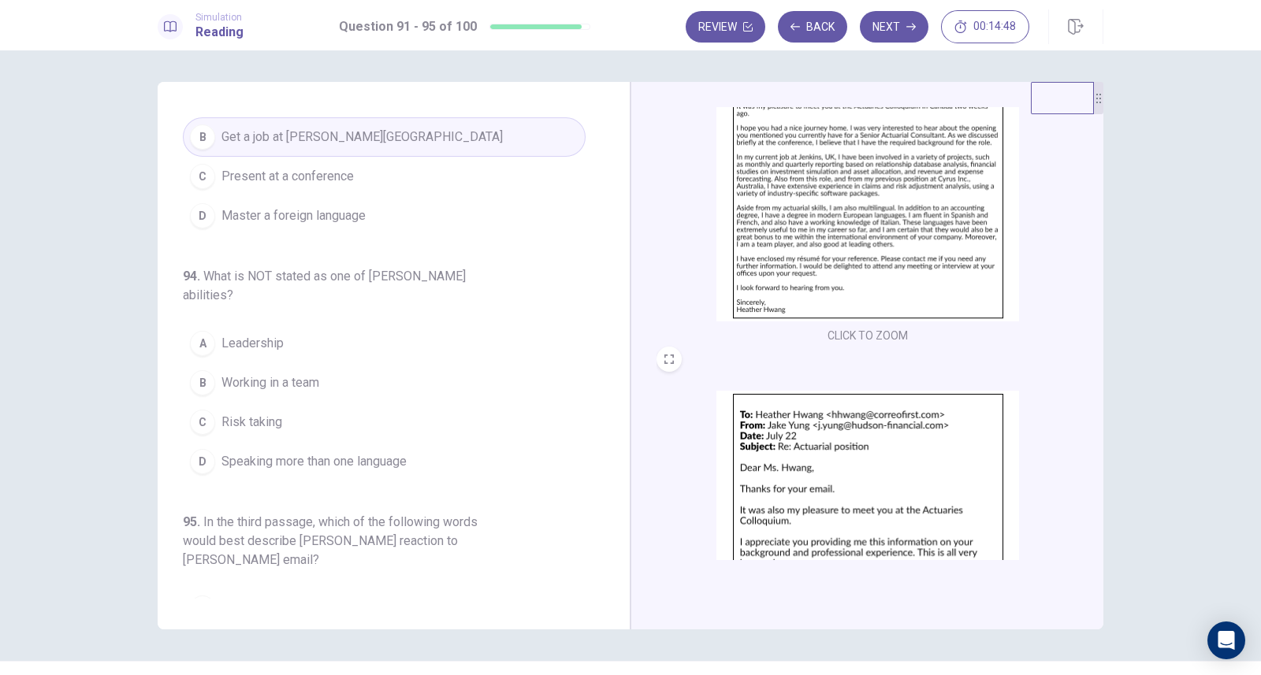
click at [264, 413] on span "Risk taking" at bounding box center [251, 422] width 61 height 19
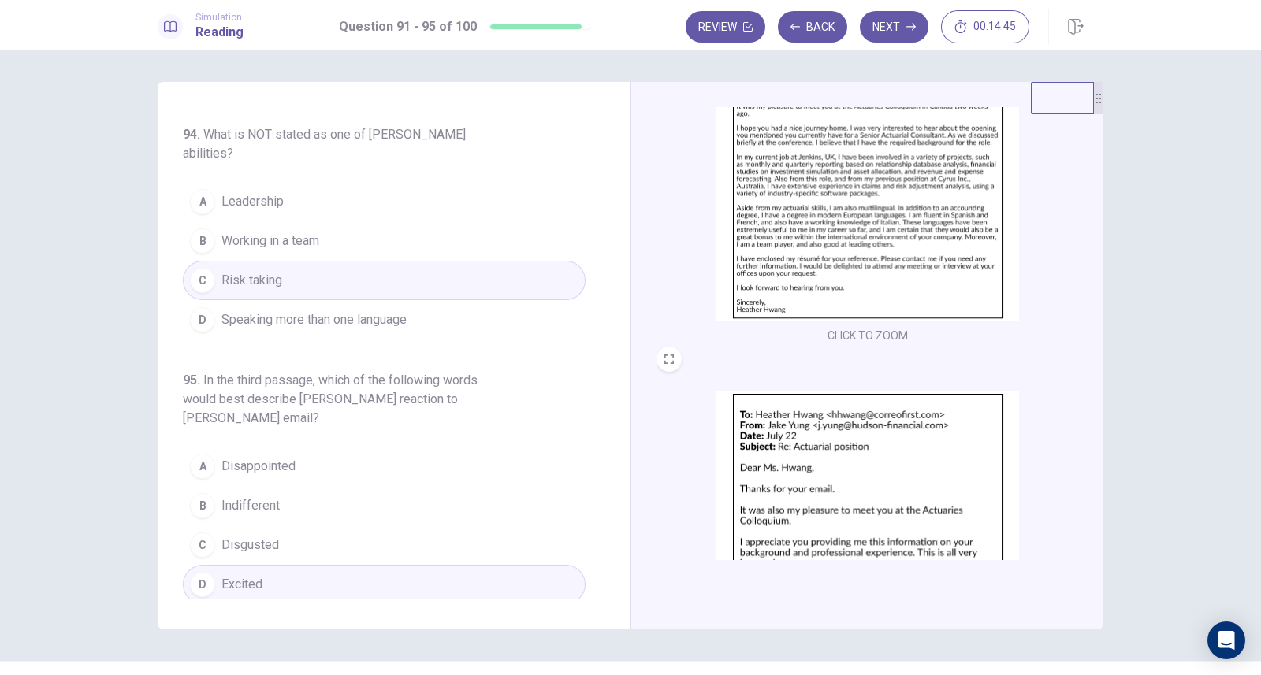
click at [883, 28] on button "Next" at bounding box center [894, 27] width 69 height 32
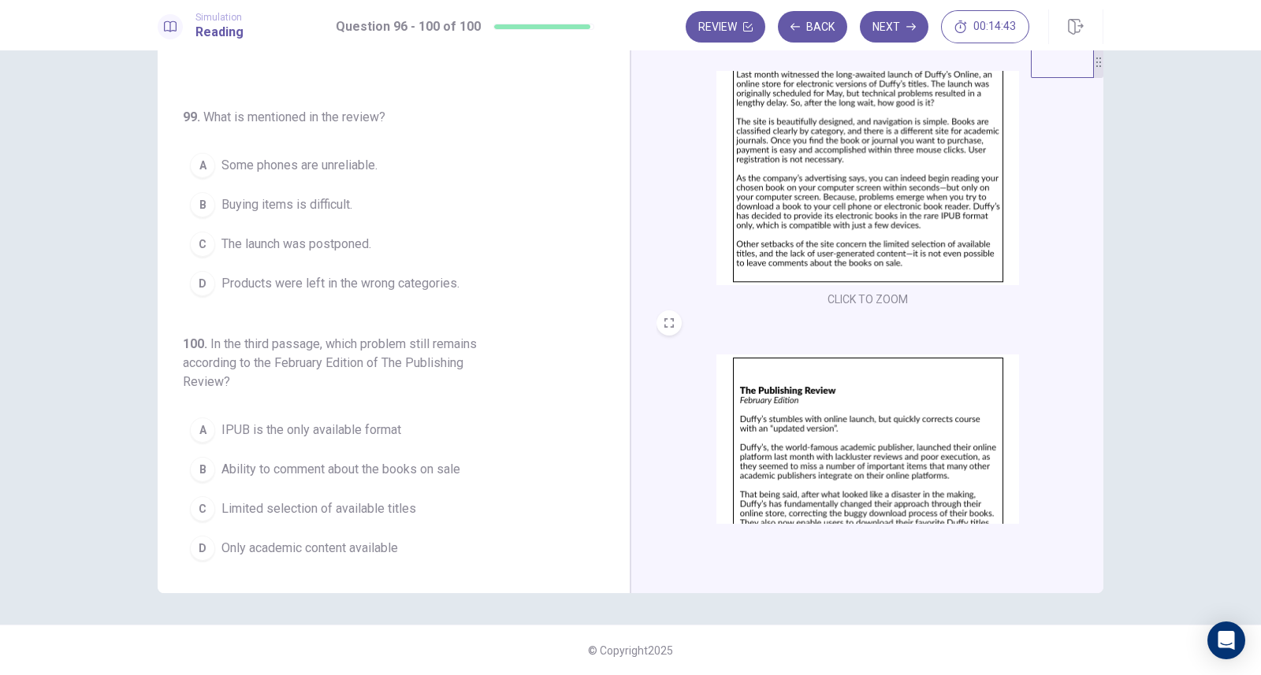
scroll to position [0, 0]
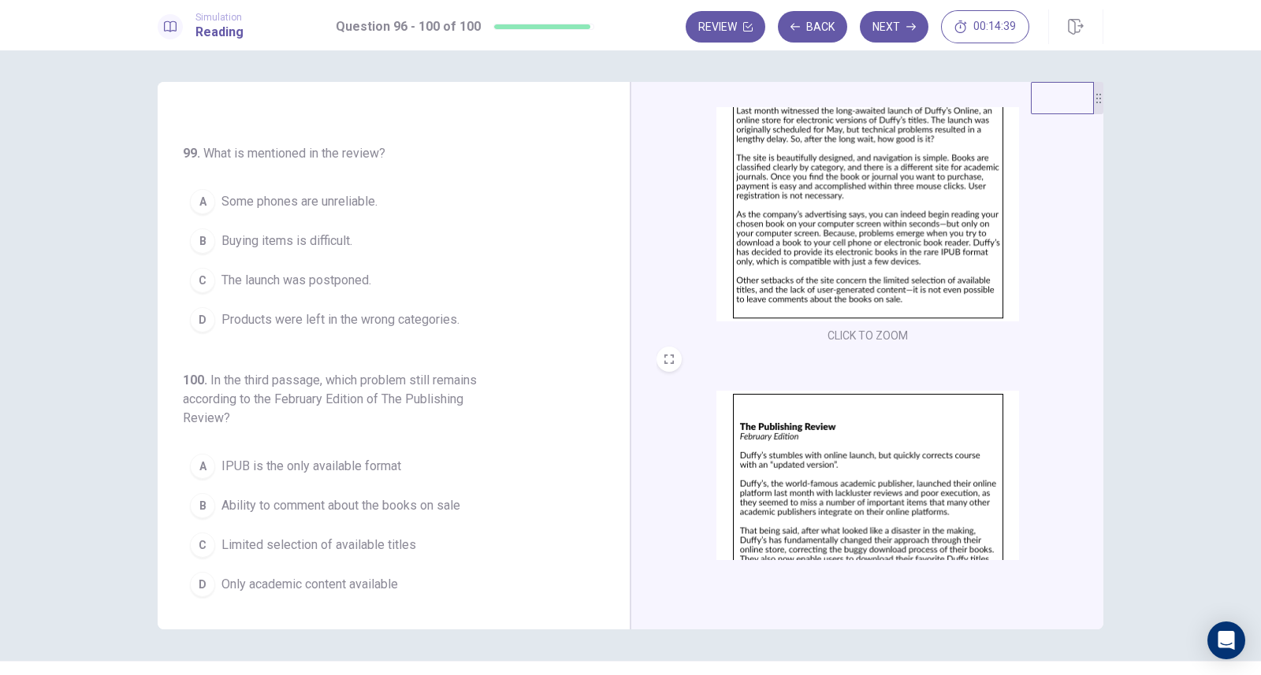
click at [797, 258] on img at bounding box center [867, 183] width 303 height 275
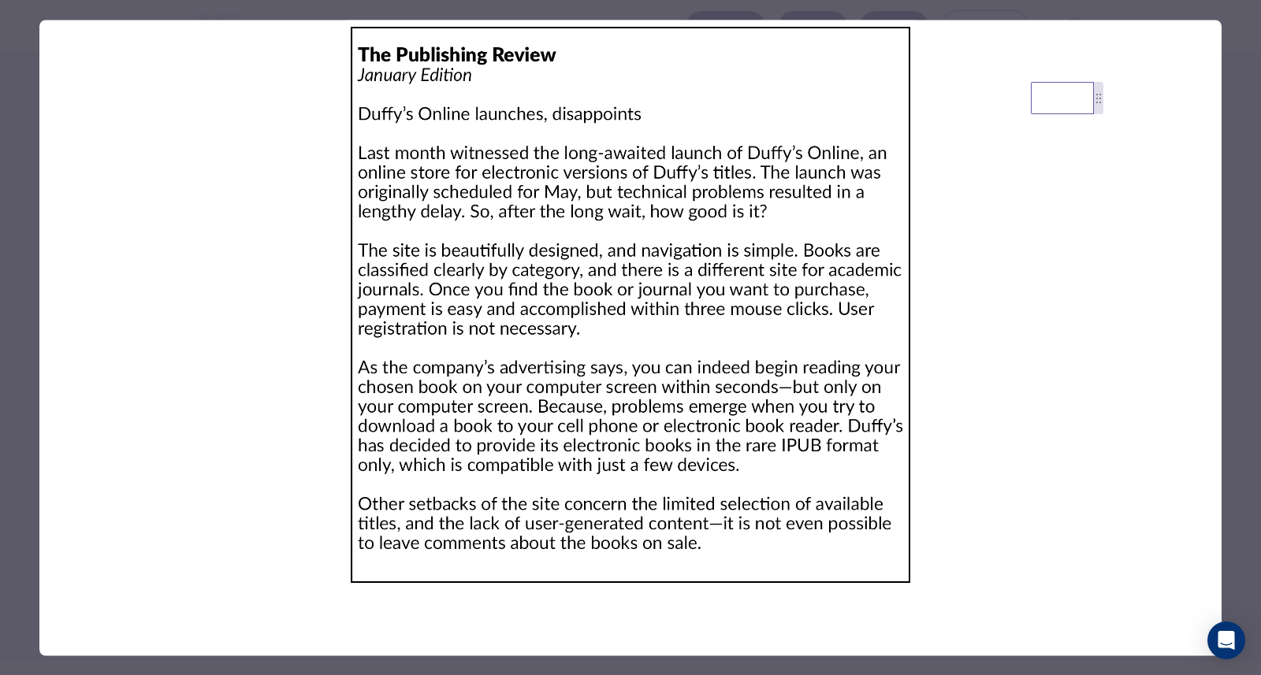
click at [24, 175] on div at bounding box center [630, 337] width 1261 height 675
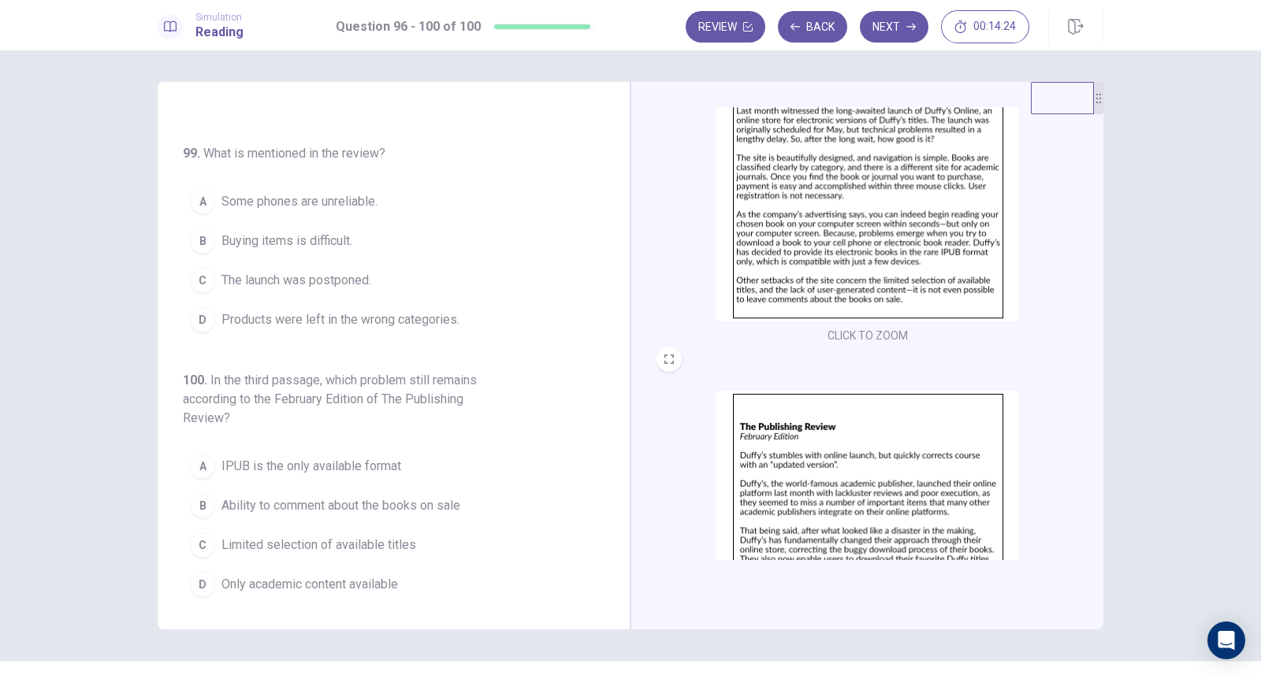
click at [865, 453] on img at bounding box center [867, 528] width 303 height 275
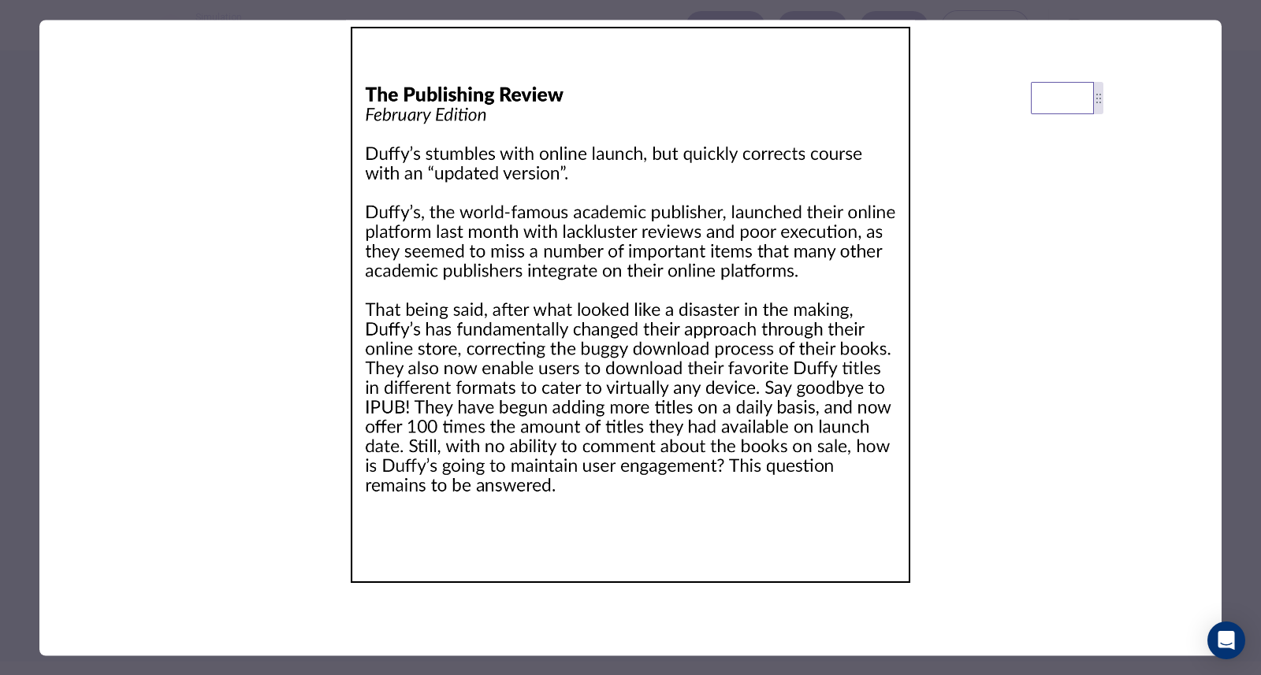
click at [28, 148] on div at bounding box center [630, 337] width 1261 height 675
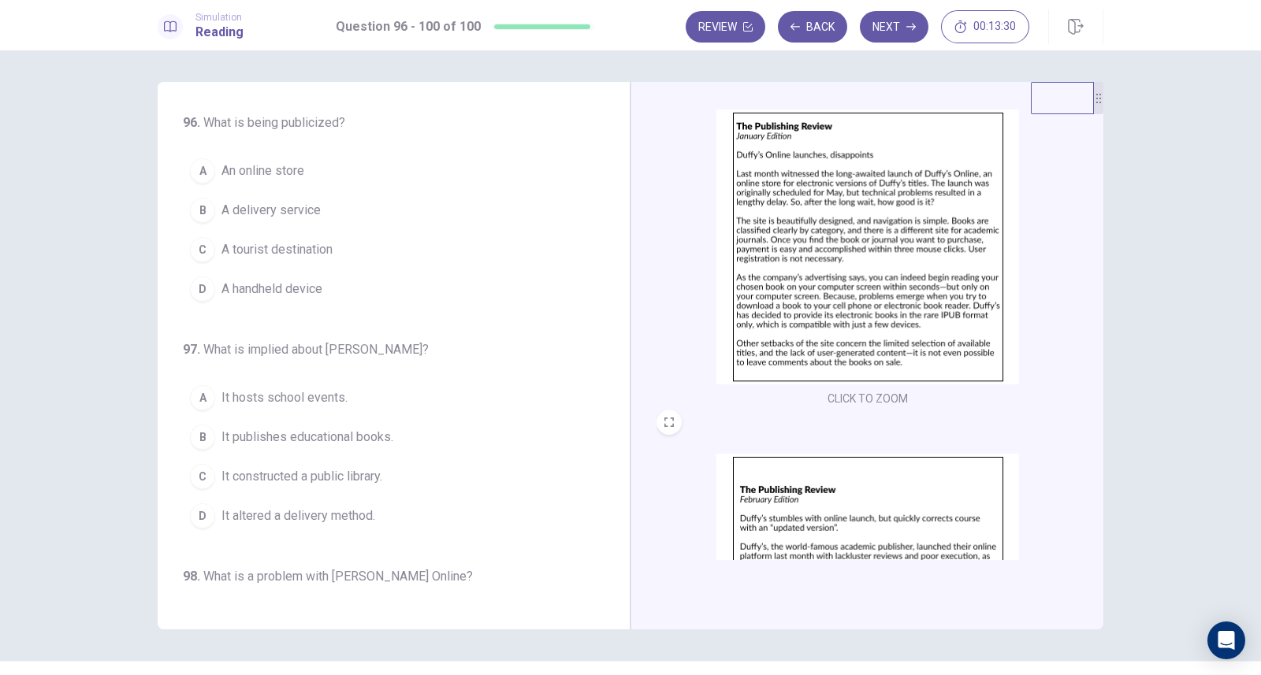
scroll to position [373, 0]
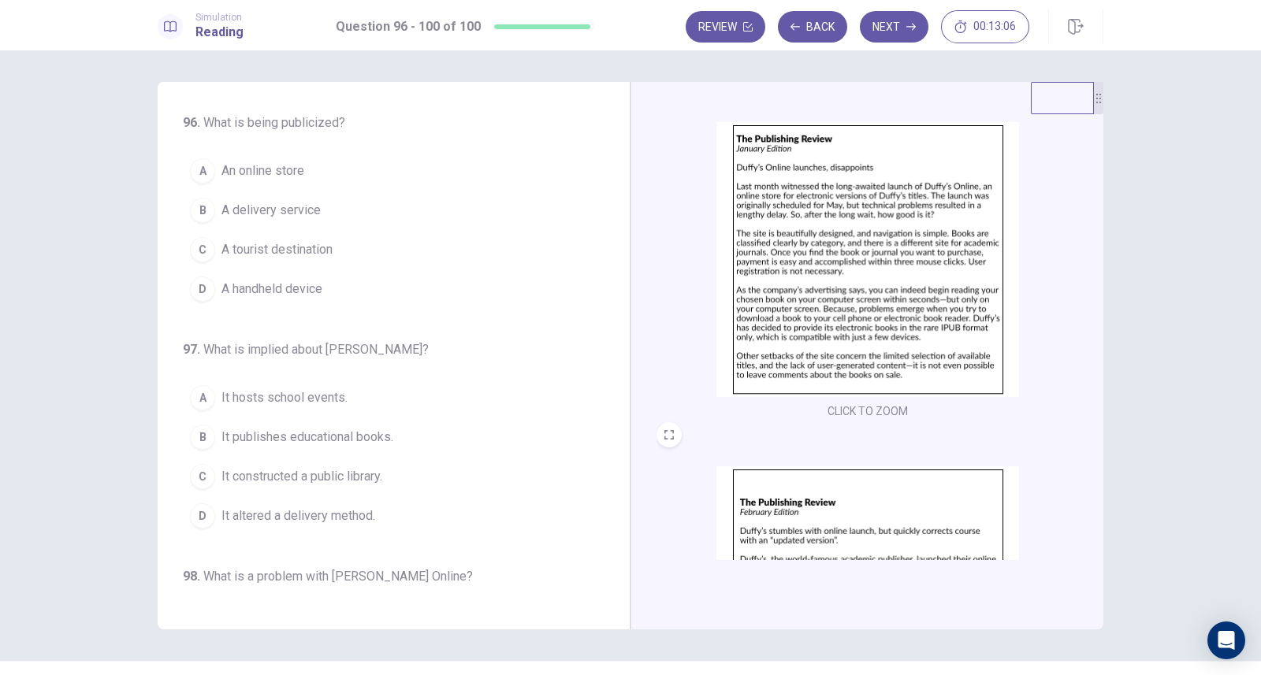
click at [292, 170] on span "An online store" at bounding box center [262, 171] width 83 height 19
click at [362, 429] on span "It publishes educational books." at bounding box center [307, 437] width 172 height 19
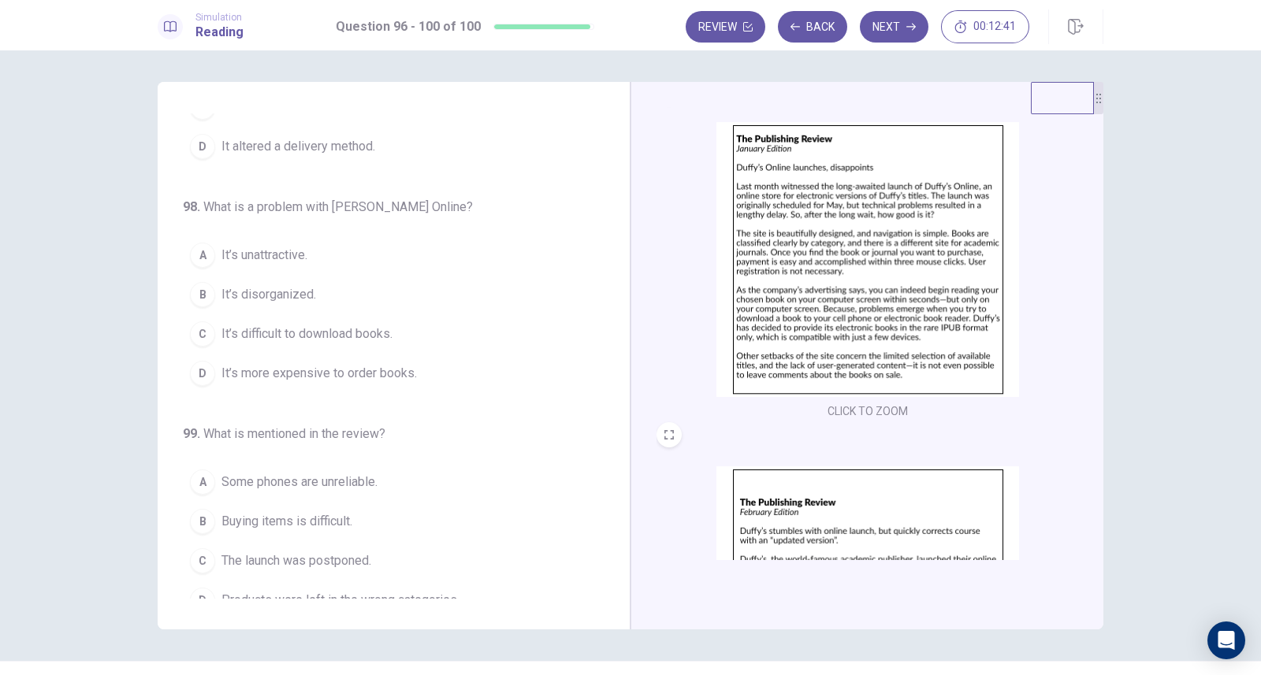
scroll to position [370, 0]
click at [351, 325] on span "It’s difficult to download books." at bounding box center [306, 334] width 171 height 19
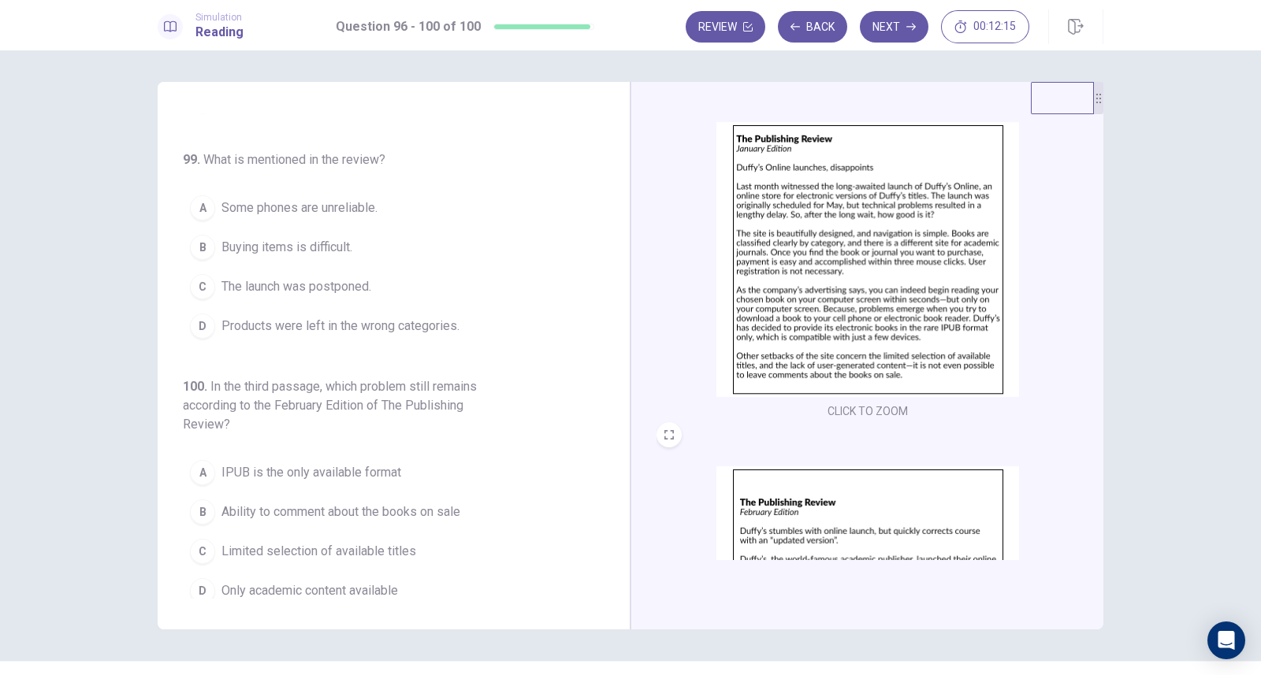
scroll to position [650, 0]
click at [345, 271] on span "The launch was postponed." at bounding box center [296, 280] width 150 height 19
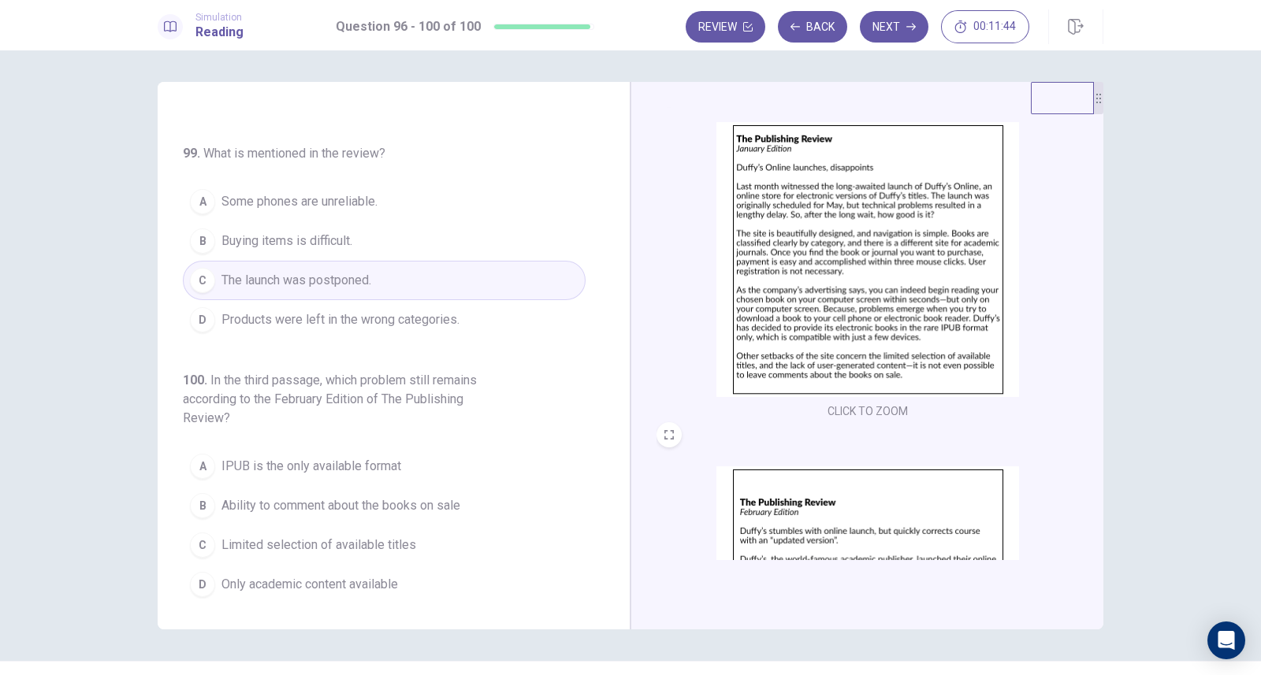
click at [422, 497] on span "Ability to comment about the books on sale" at bounding box center [340, 505] width 239 height 19
click at [825, 539] on img at bounding box center [867, 603] width 303 height 275
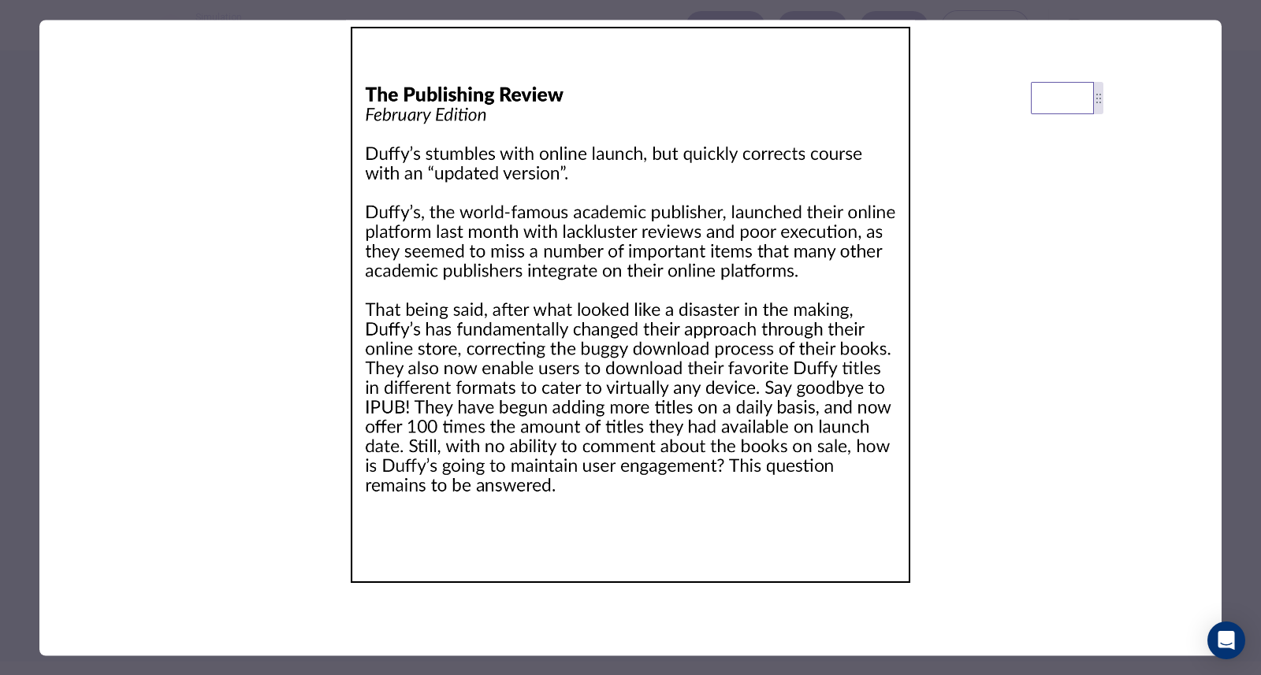
click at [23, 103] on div at bounding box center [630, 337] width 1261 height 675
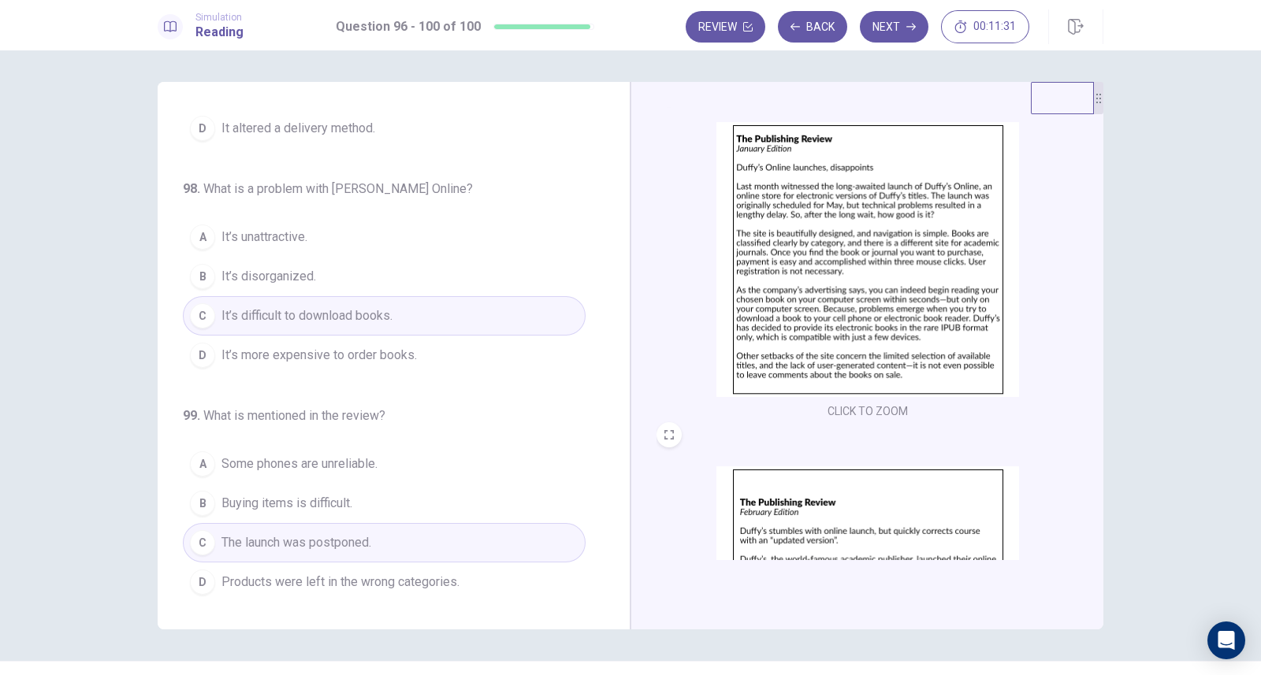
scroll to position [386, 0]
click at [897, 35] on button "Next" at bounding box center [894, 27] width 69 height 32
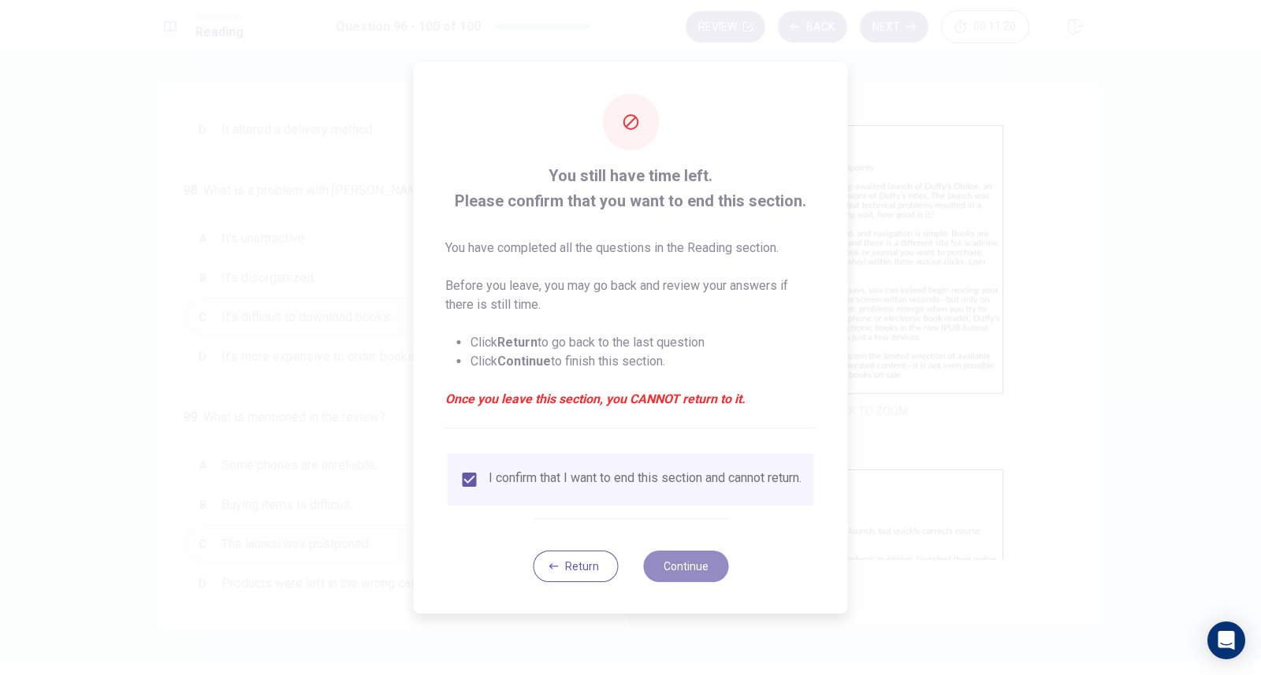
click at [687, 567] on button "Continue" at bounding box center [685, 567] width 85 height 32
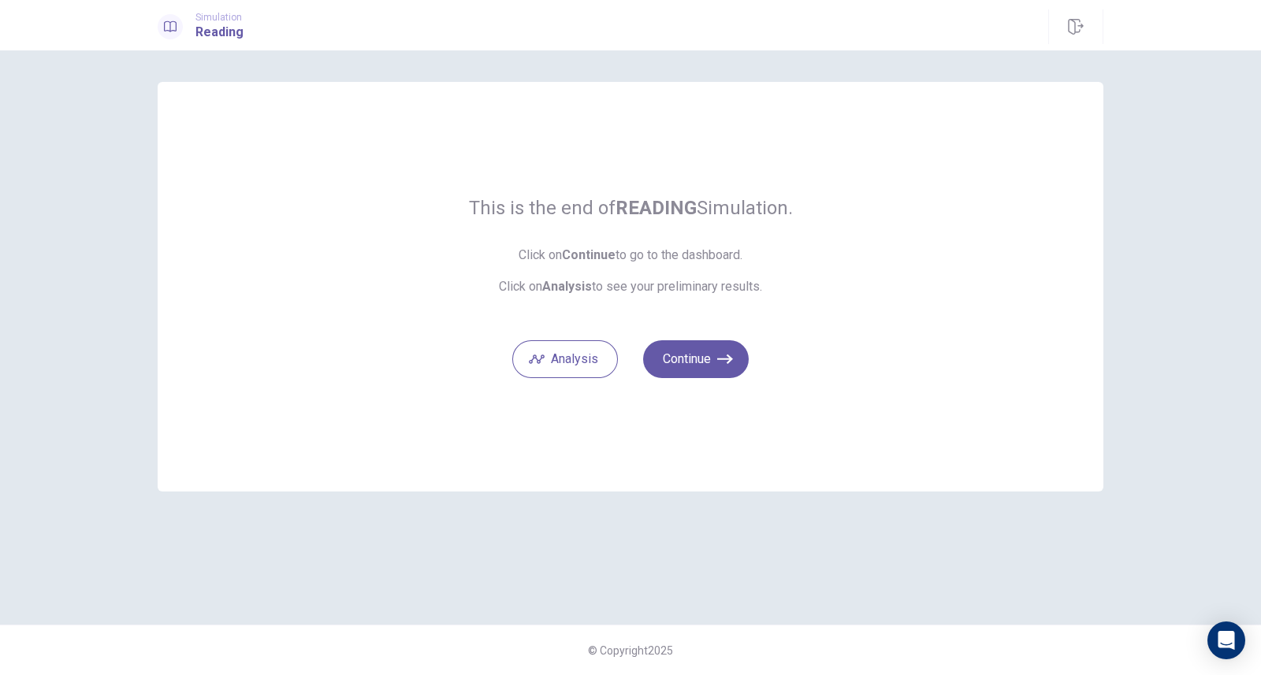
click at [572, 360] on button "Analysis" at bounding box center [565, 359] width 106 height 38
